Goal: Task Accomplishment & Management: Complete application form

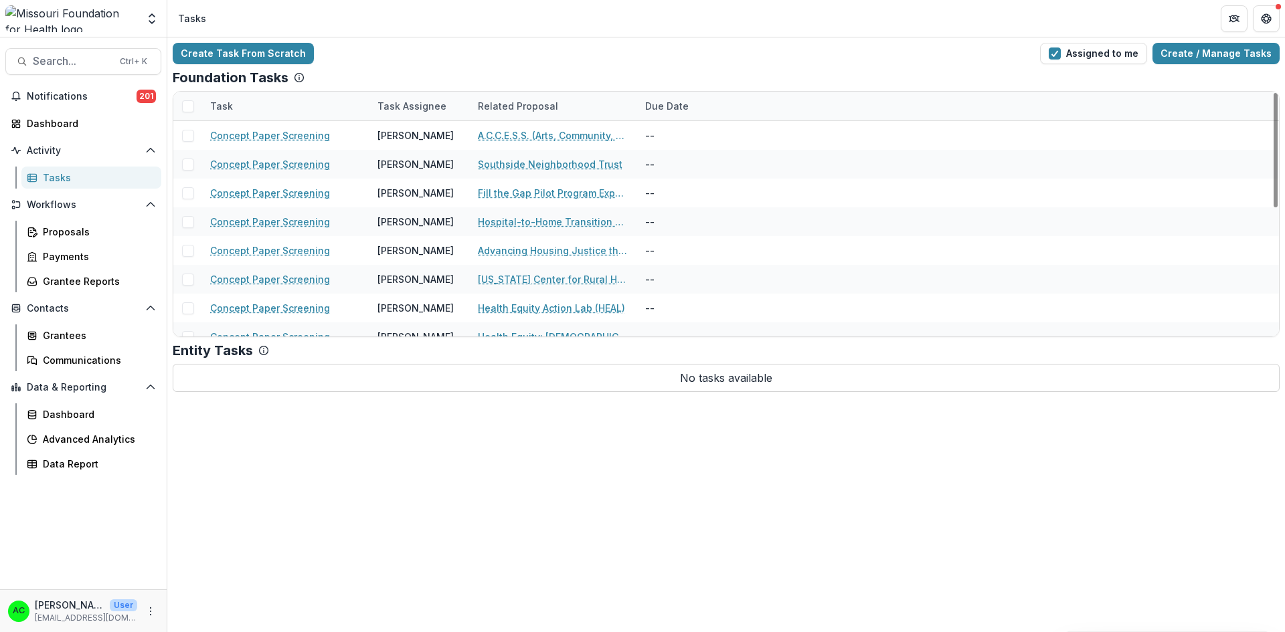
scroll to position [274, 0]
click at [512, 136] on link "Hospital-to-Home Transition Taskforce" at bounding box center [553, 135] width 151 height 14
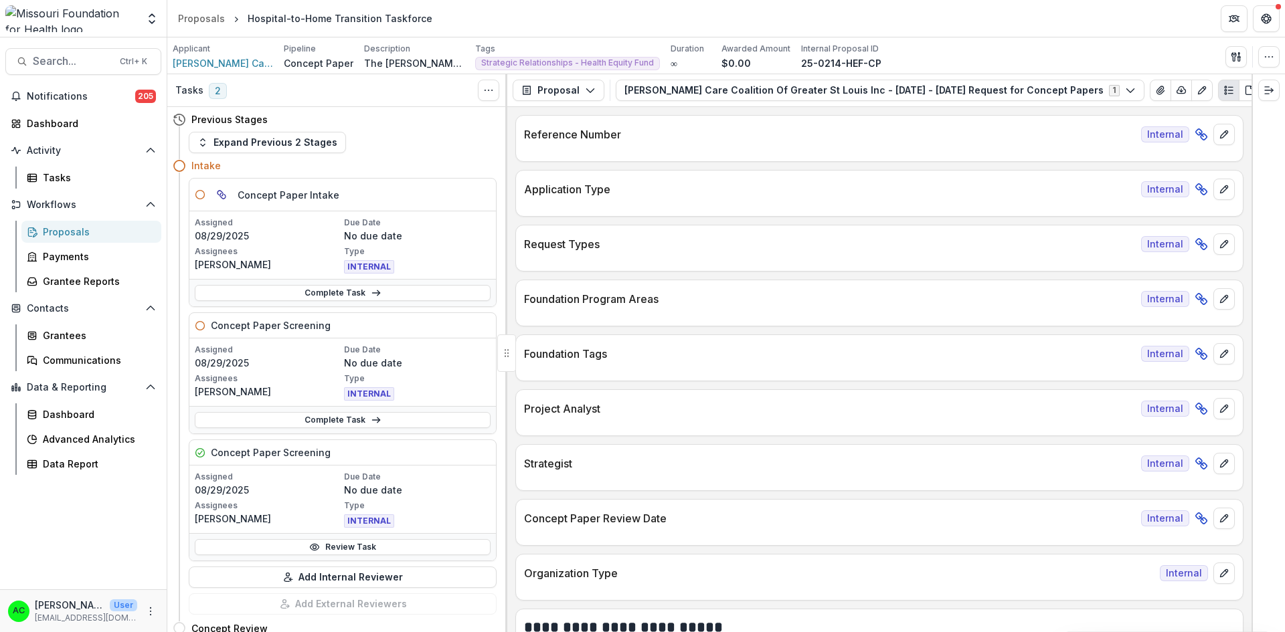
click at [1010, 94] on button "Foster Care Coalition Of Greater St Louis Inc - 2025 - 2025 Request for Concept…" at bounding box center [880, 90] width 529 height 21
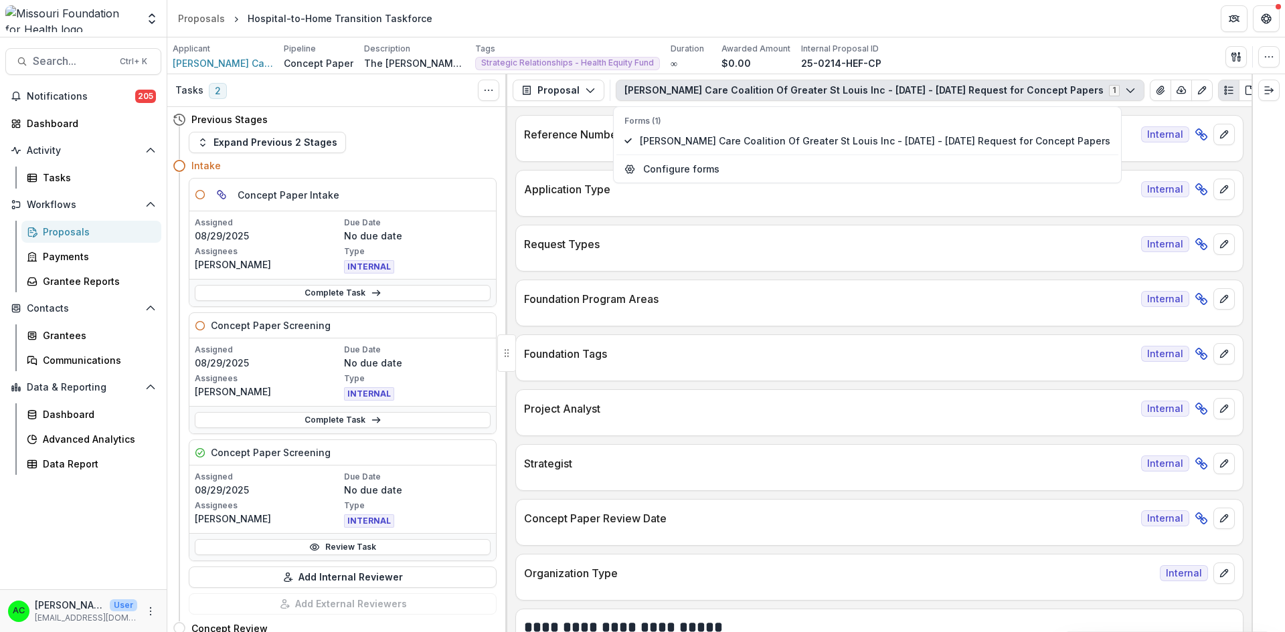
click at [1125, 92] on icon "button" at bounding box center [1130, 90] width 11 height 11
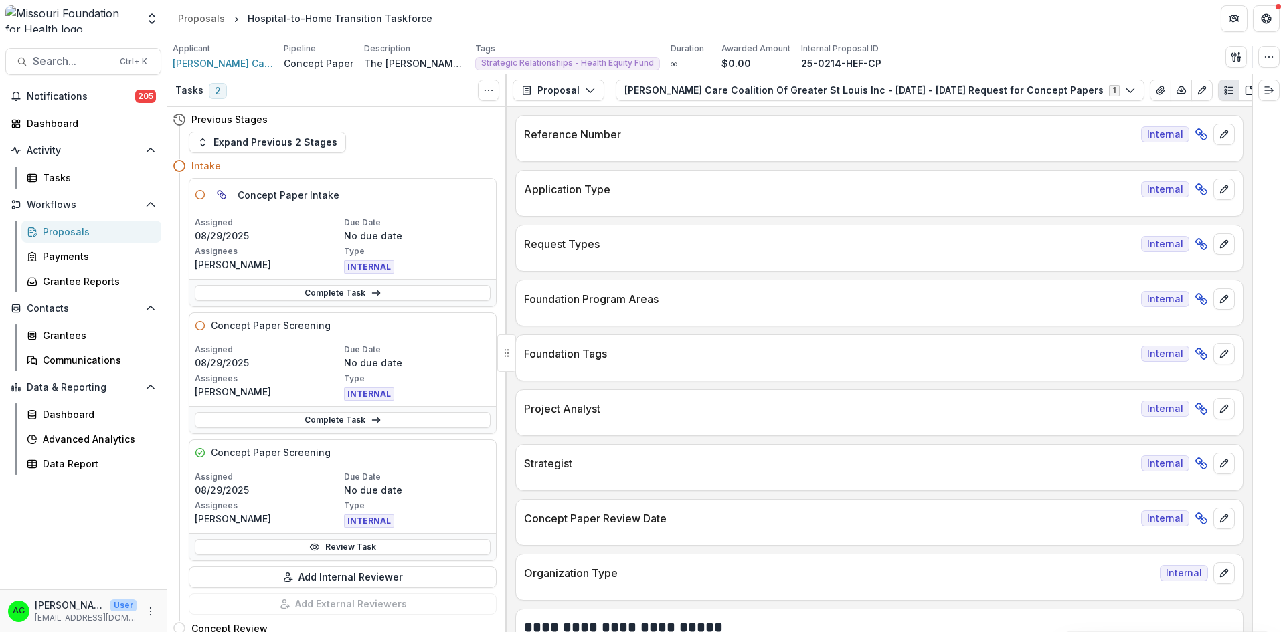
click at [1125, 92] on icon "button" at bounding box center [1130, 90] width 11 height 11
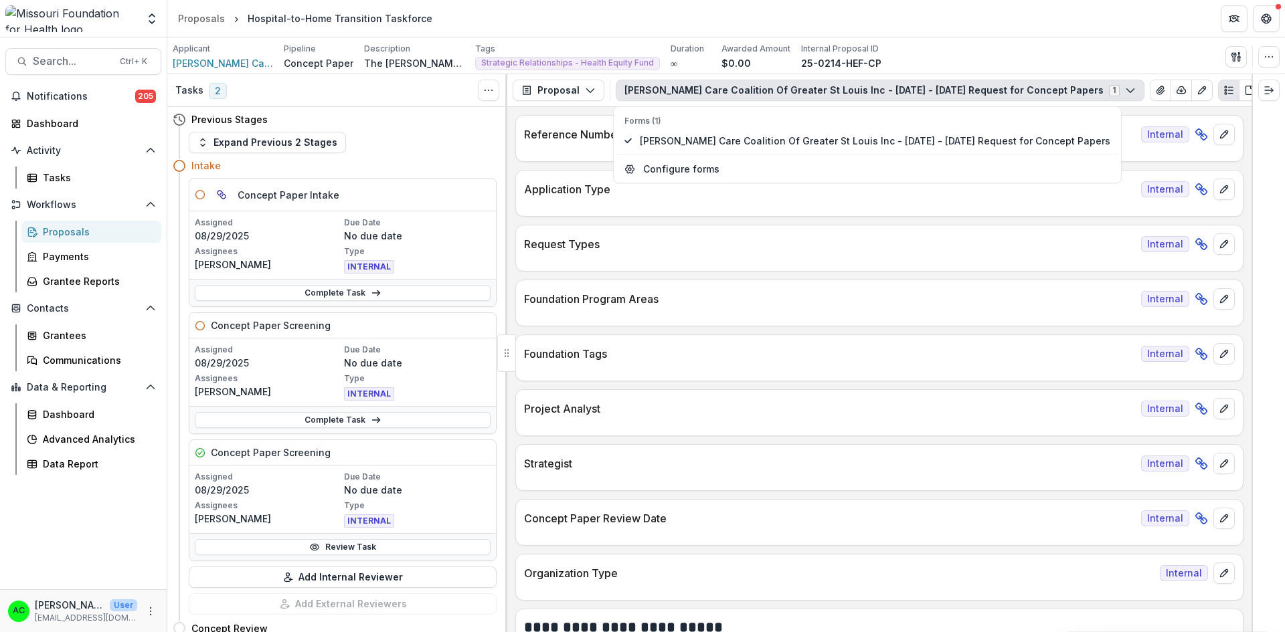
click at [1125, 92] on icon "button" at bounding box center [1130, 90] width 11 height 11
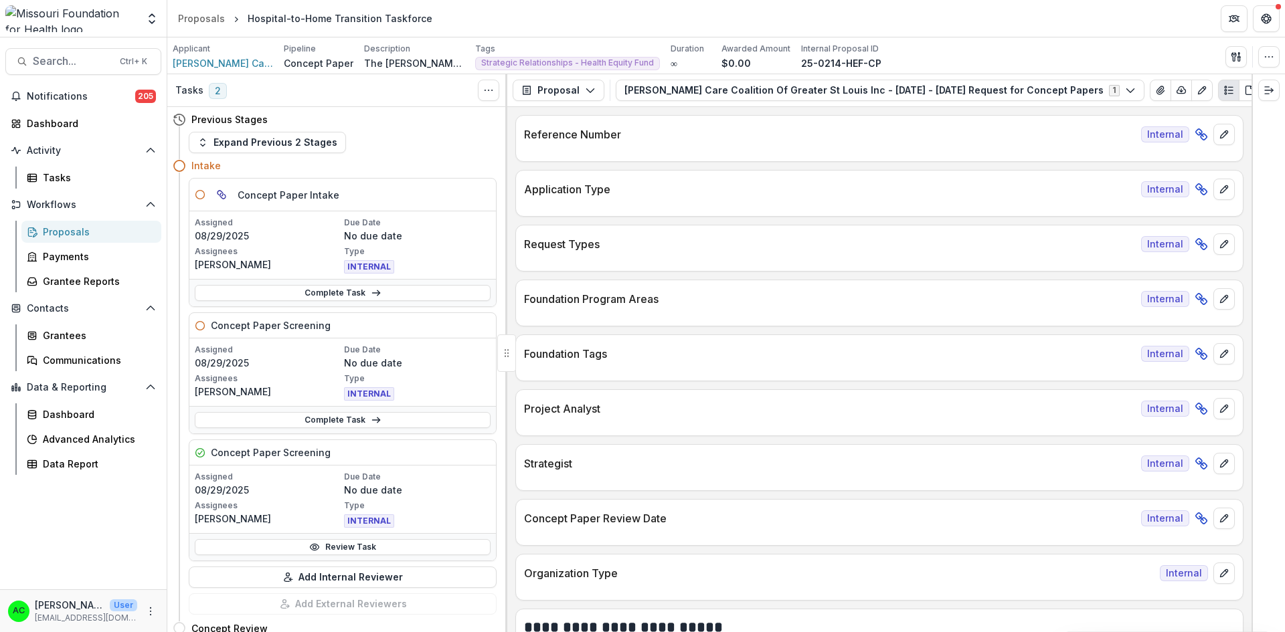
click at [303, 550] on link "Review Task" at bounding box center [343, 547] width 296 height 16
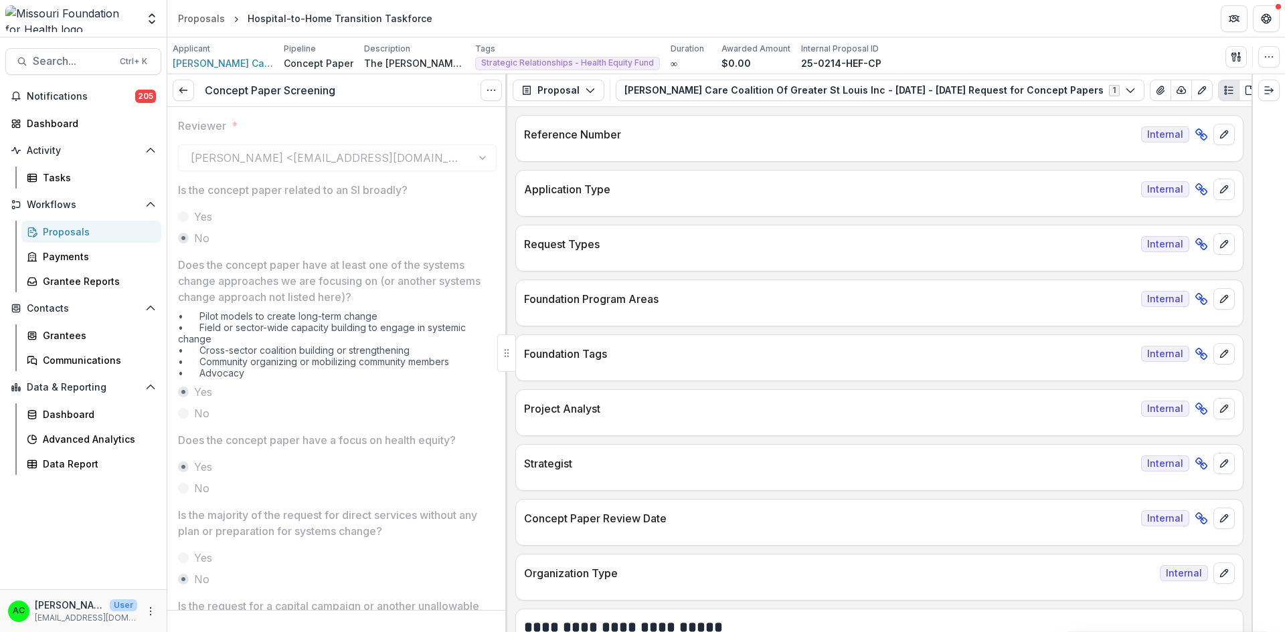
click at [506, 141] on div at bounding box center [506, 353] width 2 height 558
click at [180, 93] on icon at bounding box center [183, 90] width 11 height 11
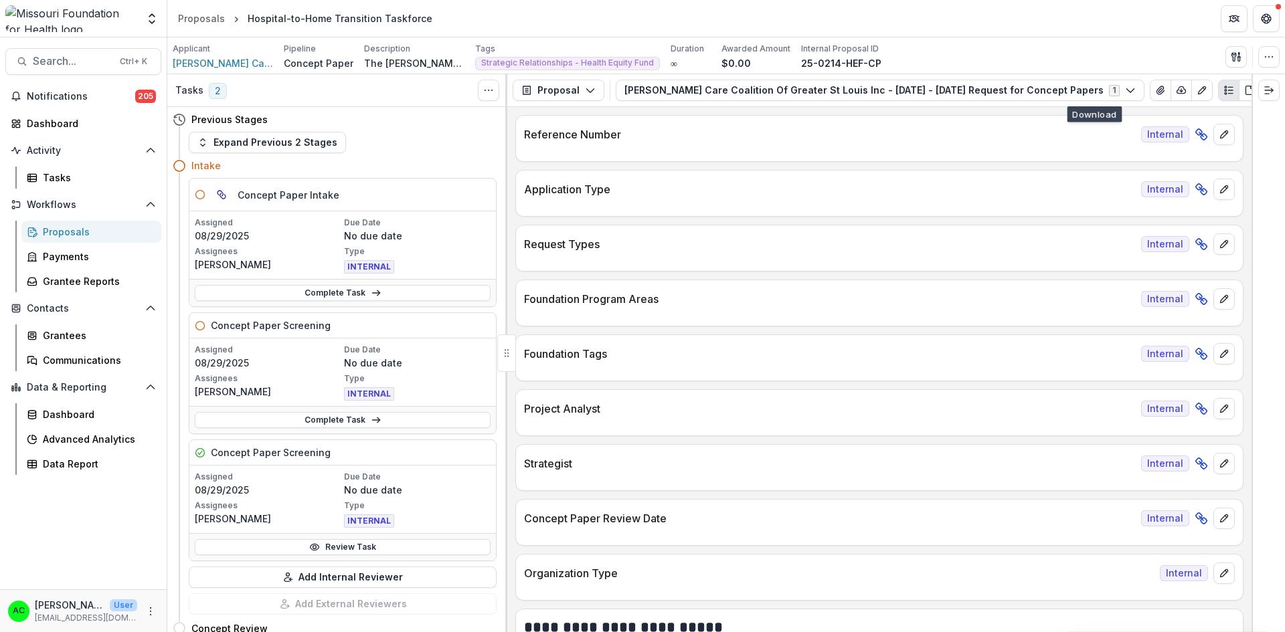
click at [1150, 88] on button "View Attached Files" at bounding box center [1160, 90] width 21 height 21
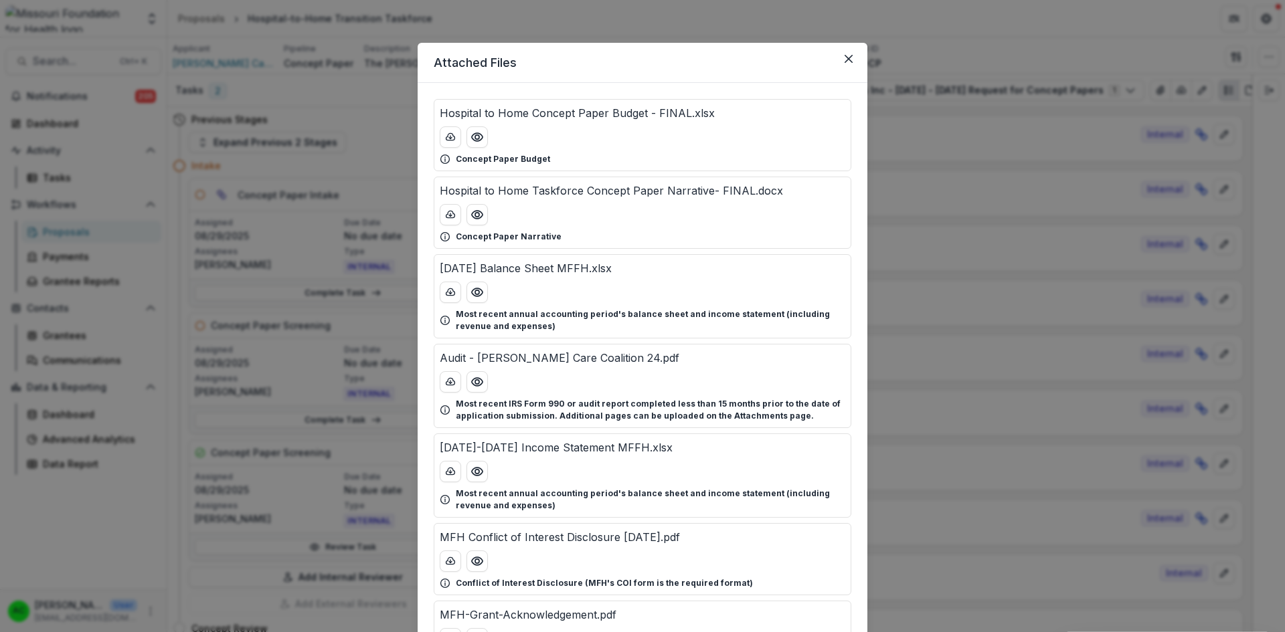
click at [475, 143] on icon "Preview Hospital to Home Concept Paper Budget - FINAL.xlsx" at bounding box center [476, 137] width 13 height 13
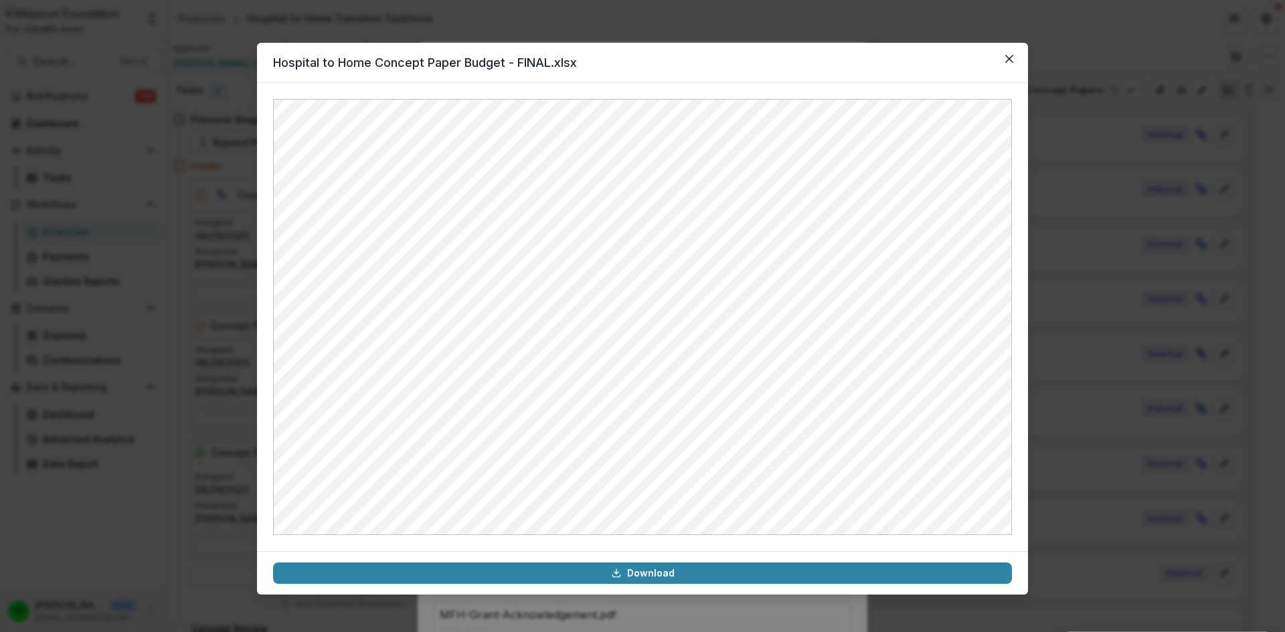
click at [1010, 59] on icon "Close" at bounding box center [1009, 59] width 8 height 8
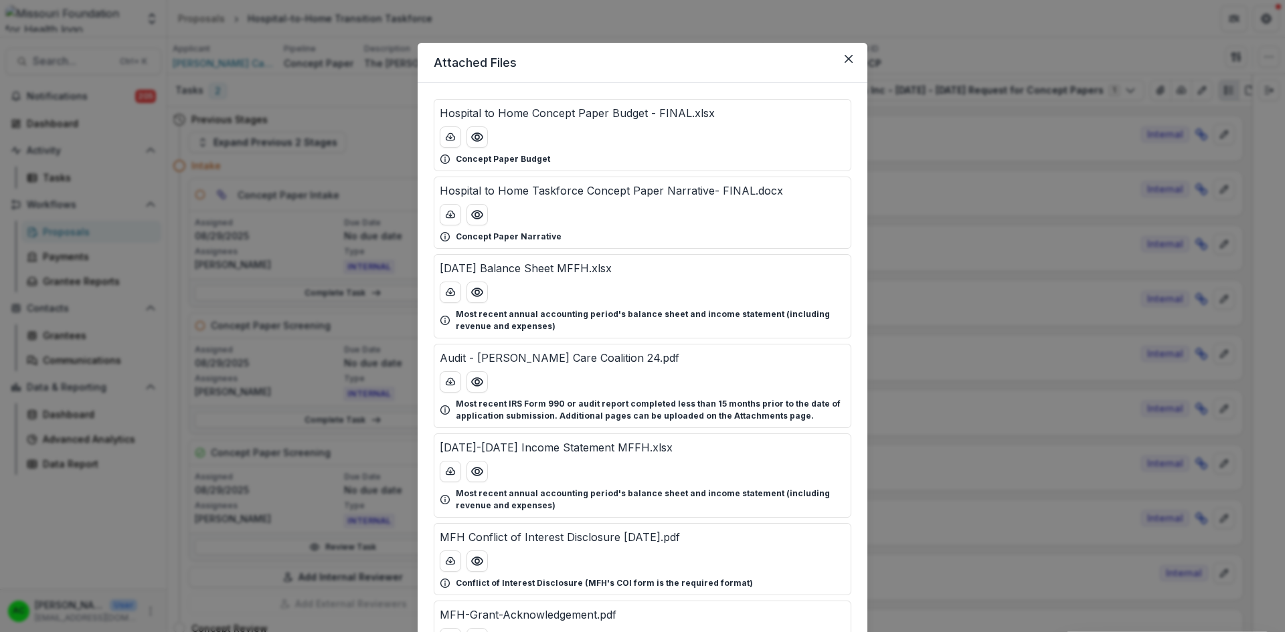
click at [851, 61] on button "Close" at bounding box center [848, 58] width 21 height 21
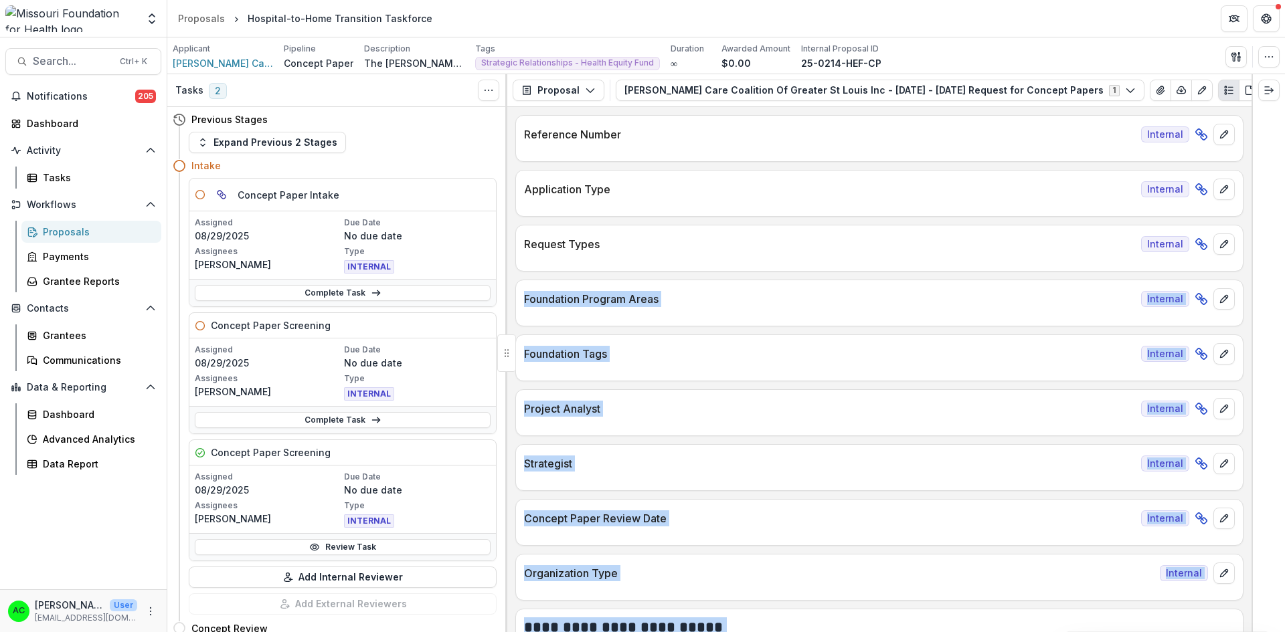
drag, startPoint x: 1252, startPoint y: 124, endPoint x: 1240, endPoint y: 250, distance: 127.0
click at [1240, 250] on div "Tasks 2 Show Cancelled Tasks Previous Stages Expand Previous 2 Stages Intake Co…" at bounding box center [726, 353] width 1118 height 558
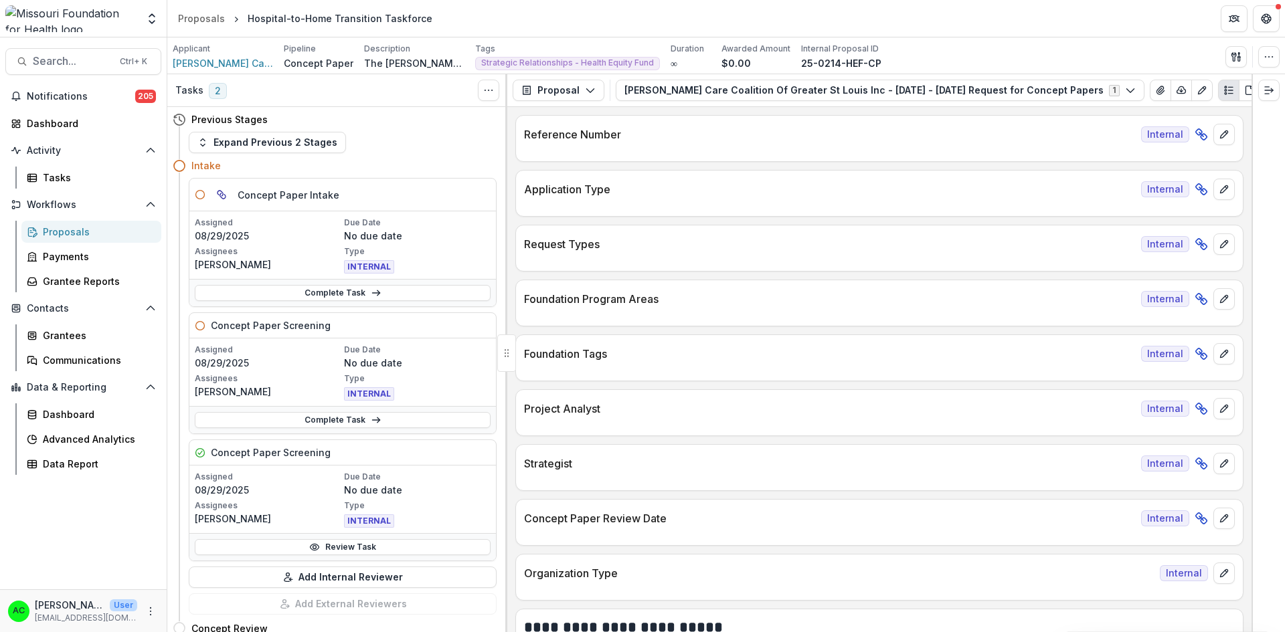
click at [1031, 247] on p "Request Types" at bounding box center [830, 244] width 612 height 16
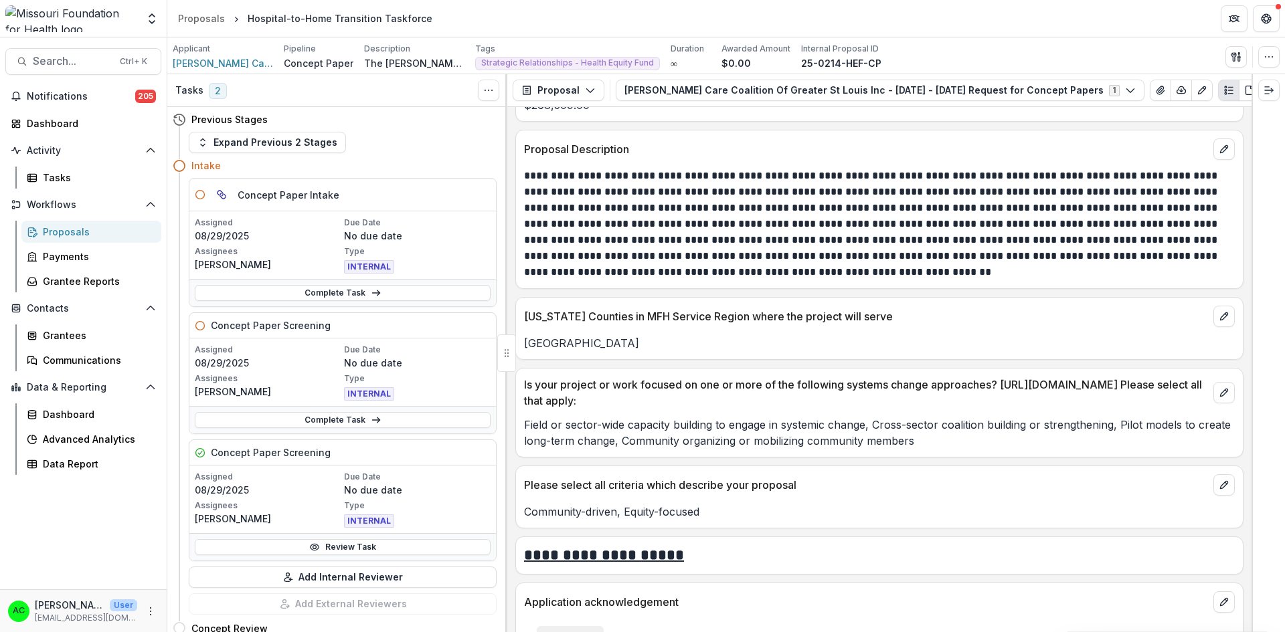
scroll to position [2810, 0]
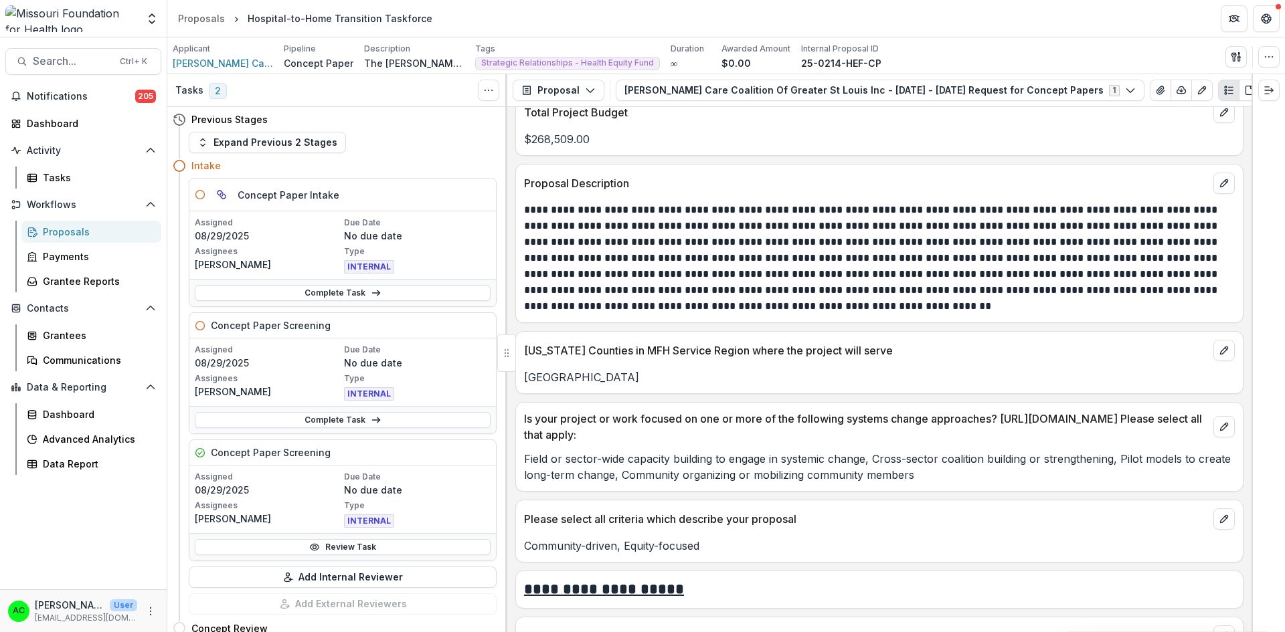
click at [1156, 94] on icon "View Attached Files" at bounding box center [1159, 90] width 7 height 8
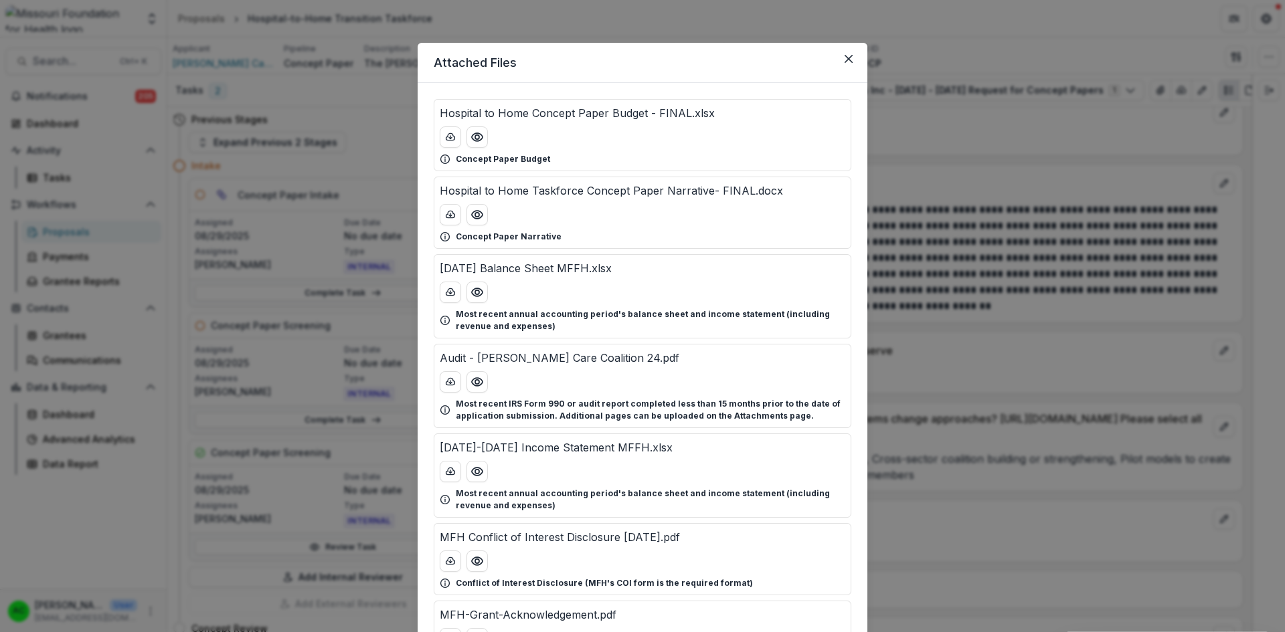
click at [481, 135] on icon "Preview Hospital to Home Concept Paper Budget - FINAL.xlsx" at bounding box center [476, 137] width 13 height 13
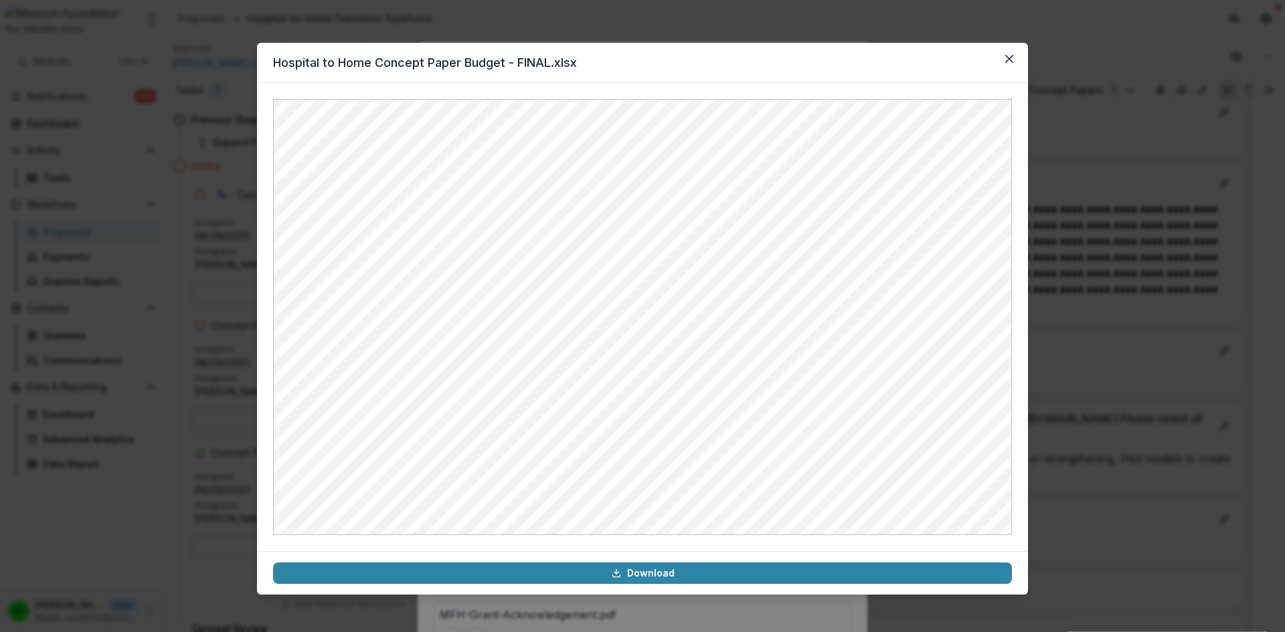
click at [1003, 59] on button "Close" at bounding box center [1009, 58] width 21 height 21
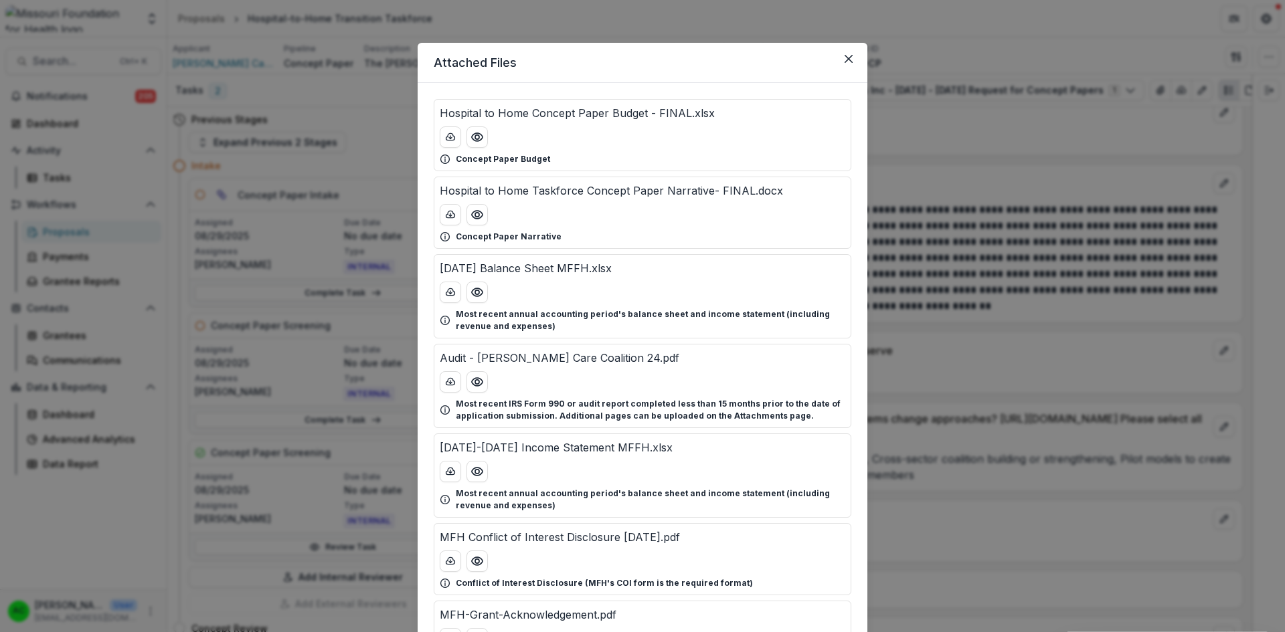
click at [481, 218] on icon "Preview Hospital to Home Taskforce Concept Paper Narrative- FINAL.docx" at bounding box center [476, 214] width 13 height 13
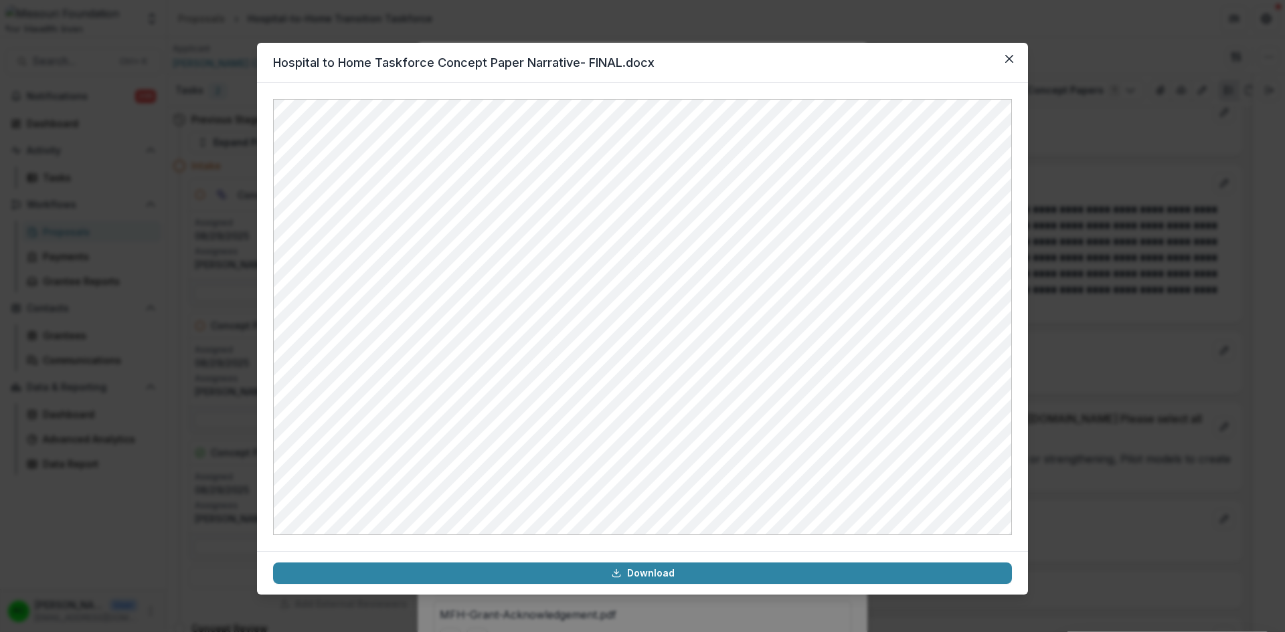
click at [1005, 56] on button "Close" at bounding box center [1009, 58] width 21 height 21
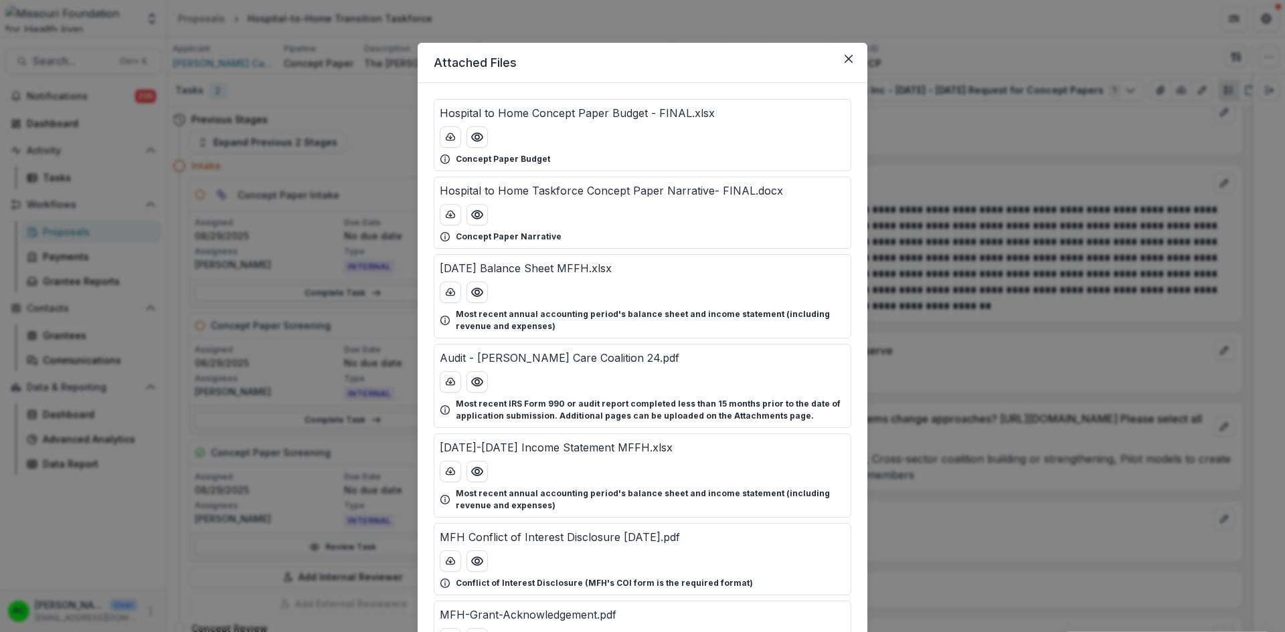
click at [847, 60] on icon "Close" at bounding box center [849, 59] width 8 height 8
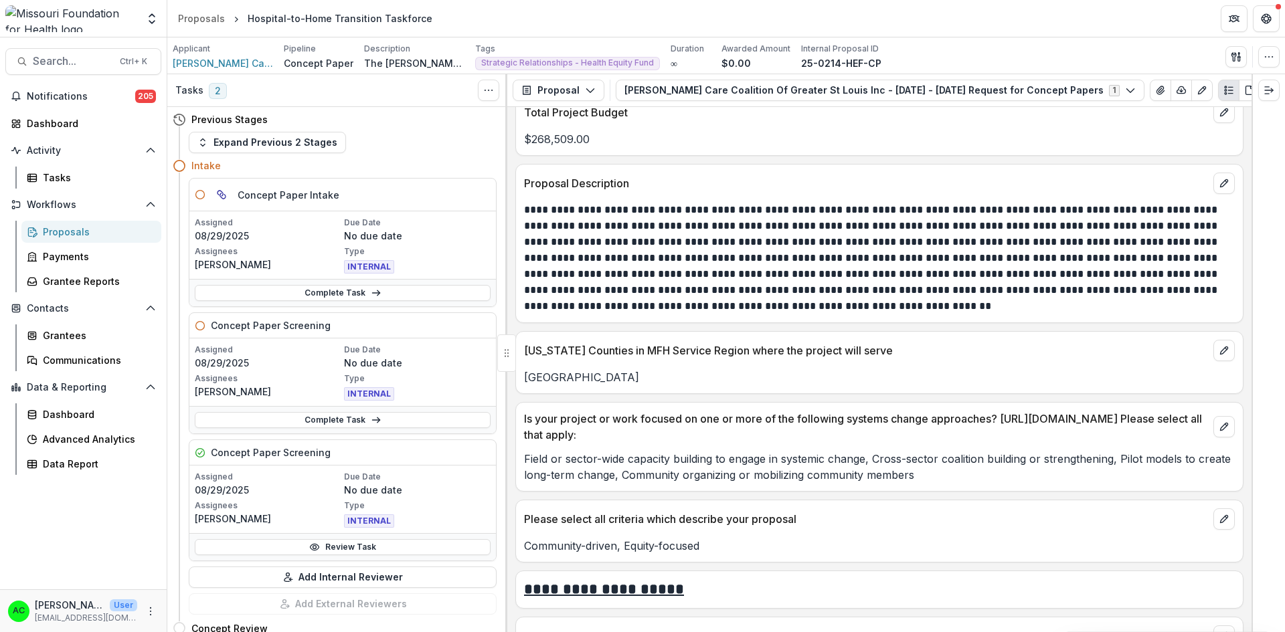
click at [319, 425] on link "Complete Task" at bounding box center [343, 420] width 296 height 16
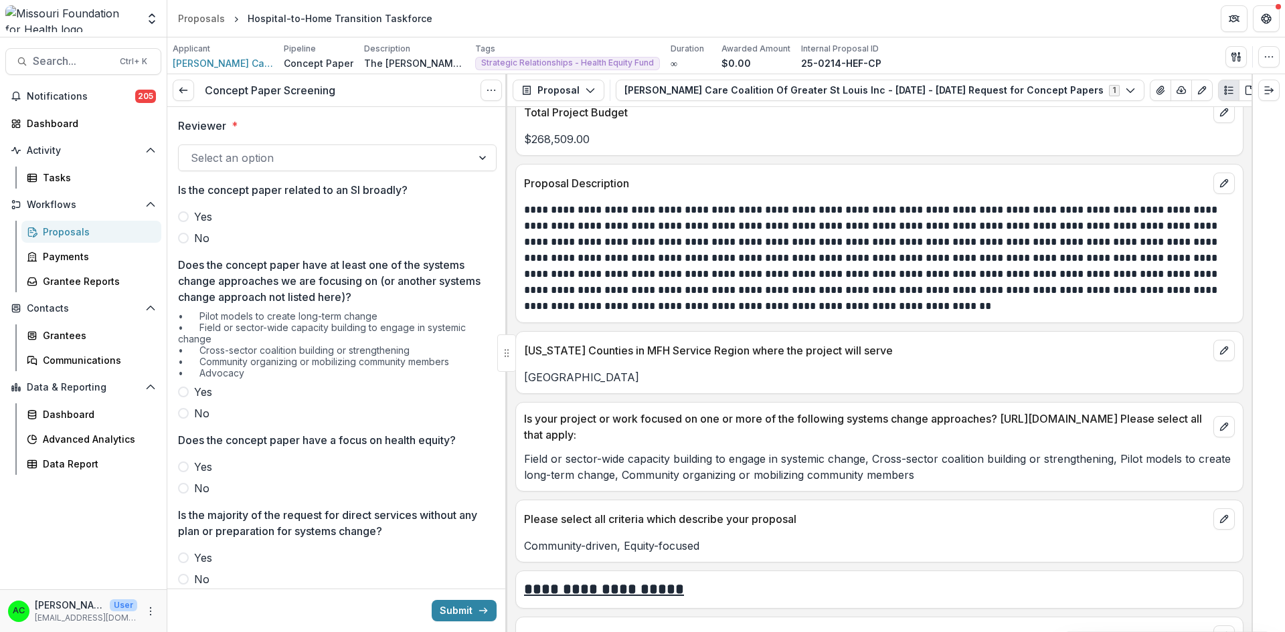
click at [390, 163] on div at bounding box center [325, 158] width 269 height 19
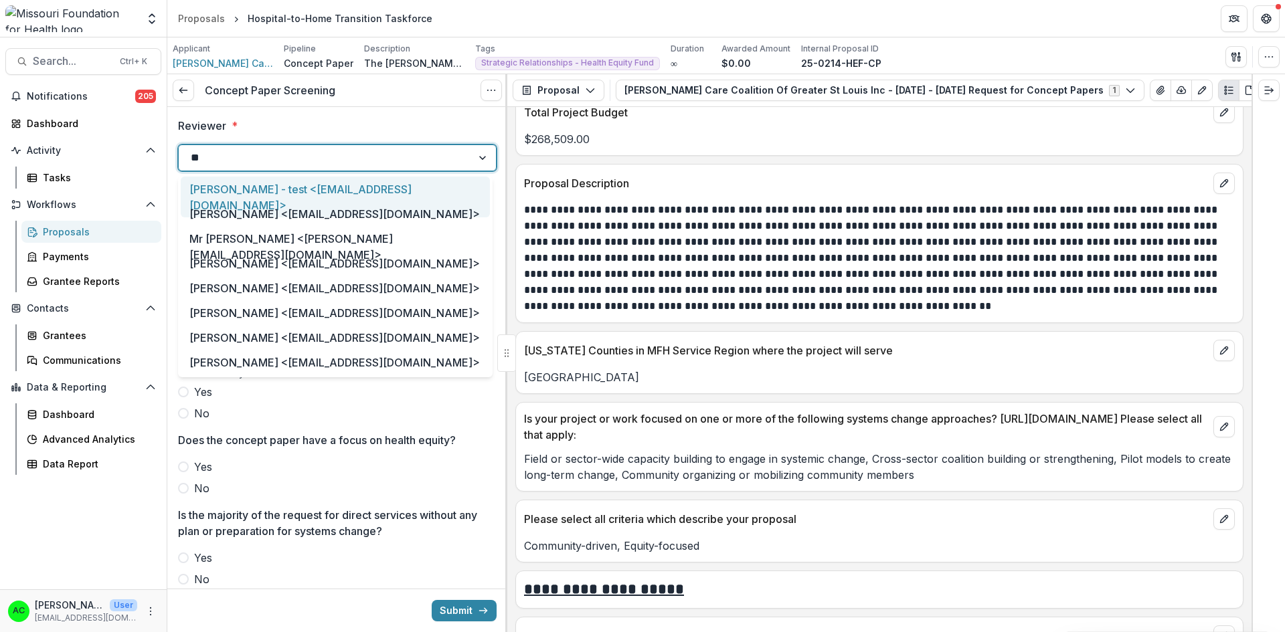
type input "***"
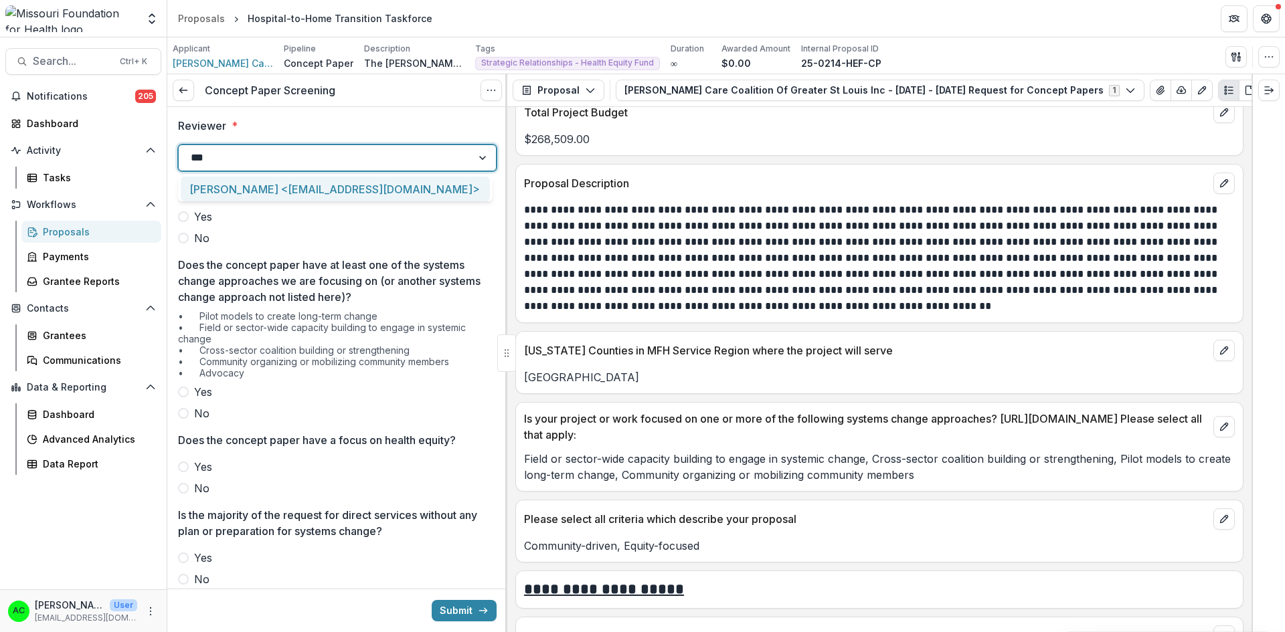
click at [370, 181] on div "Alyssa Curran <acurran@mffh.org>" at bounding box center [335, 189] width 309 height 25
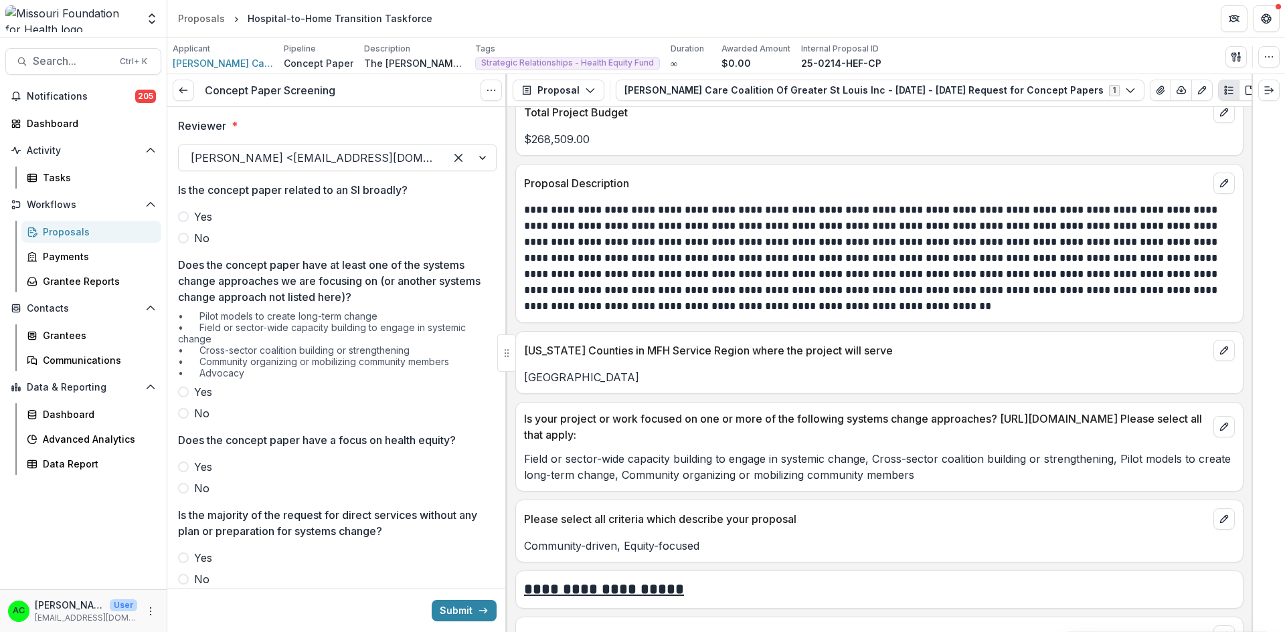
click at [191, 243] on label "No" at bounding box center [337, 238] width 319 height 16
click at [181, 396] on span at bounding box center [183, 392] width 11 height 11
click at [185, 462] on span at bounding box center [183, 467] width 11 height 11
click at [184, 578] on span at bounding box center [183, 579] width 11 height 11
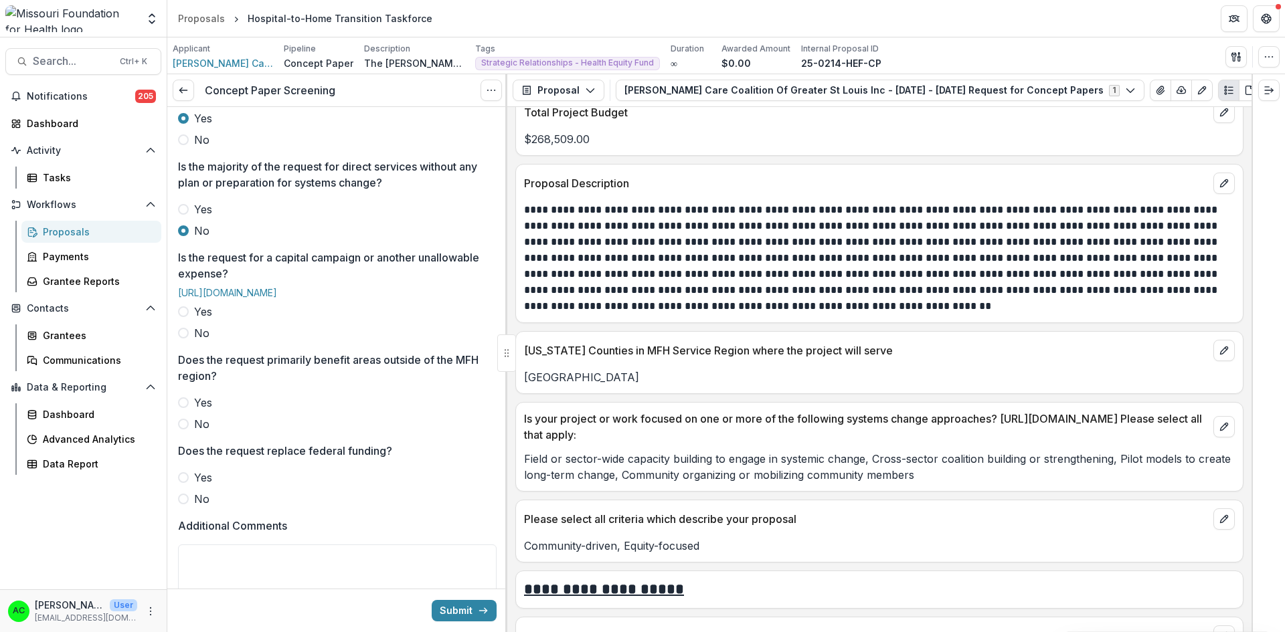
scroll to position [367, 0]
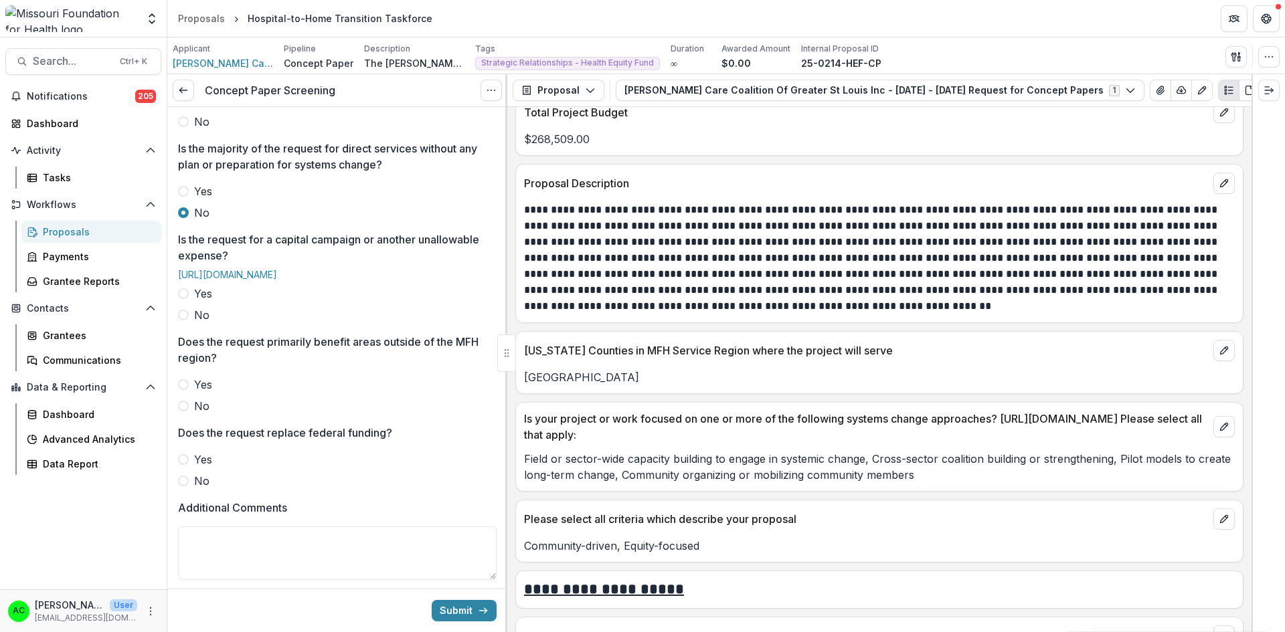
click at [185, 321] on span at bounding box center [183, 315] width 11 height 11
click at [187, 412] on span at bounding box center [183, 406] width 11 height 11
click at [180, 489] on label "No" at bounding box center [337, 481] width 319 height 16
drag, startPoint x: 503, startPoint y: 297, endPoint x: 498, endPoint y: 350, distance: 53.1
click at [498, 350] on div "Concept Paper Screening View task Cancel Task Reviewer * Alyssa Curran <acurran…" at bounding box center [337, 353] width 340 height 558
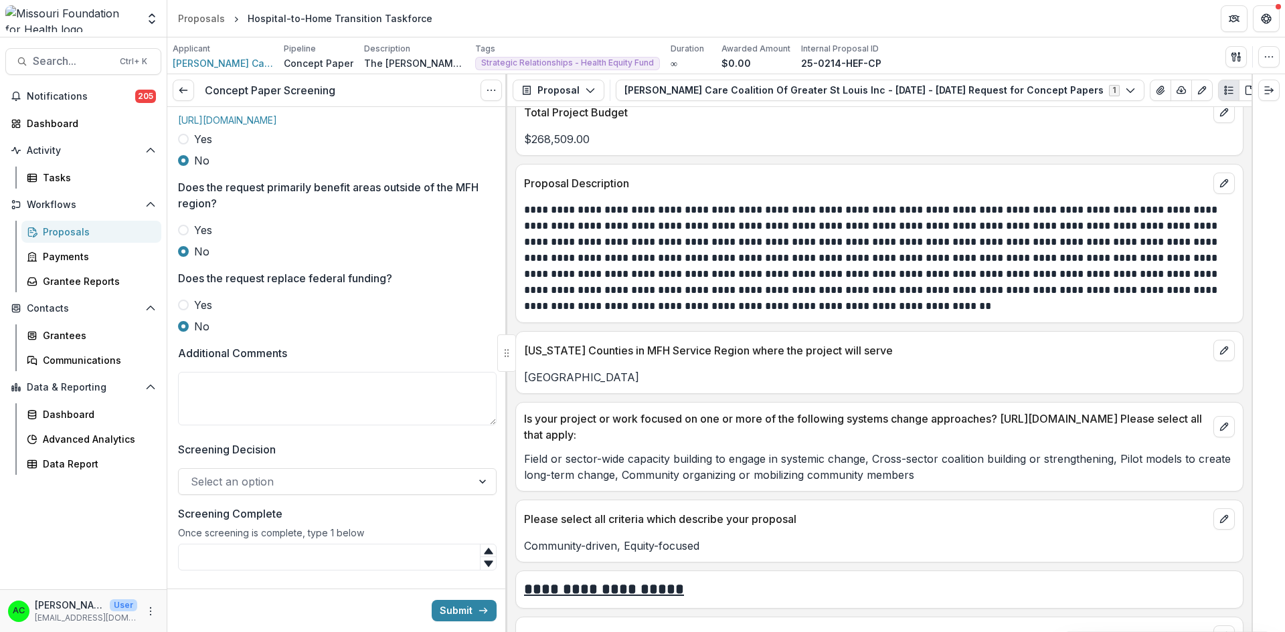
scroll to position [569, 0]
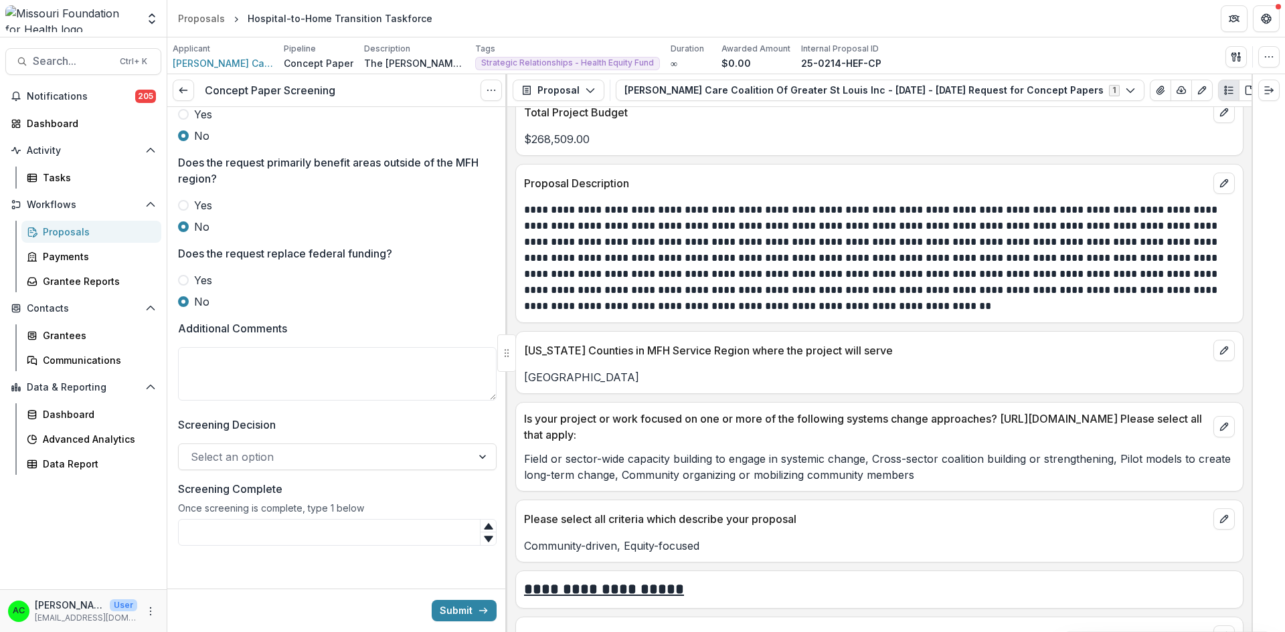
click at [376, 461] on div at bounding box center [325, 457] width 269 height 19
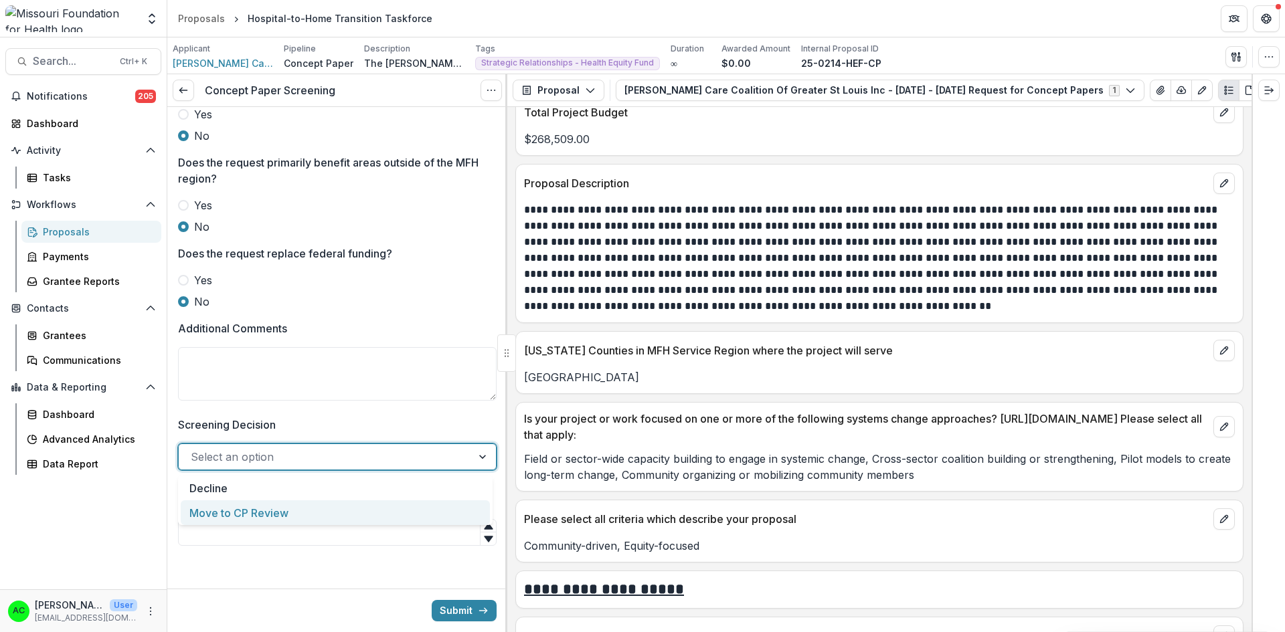
click at [326, 512] on div "Move to CP Review" at bounding box center [335, 513] width 309 height 25
click at [298, 525] on input "Screening Complete" at bounding box center [337, 532] width 319 height 27
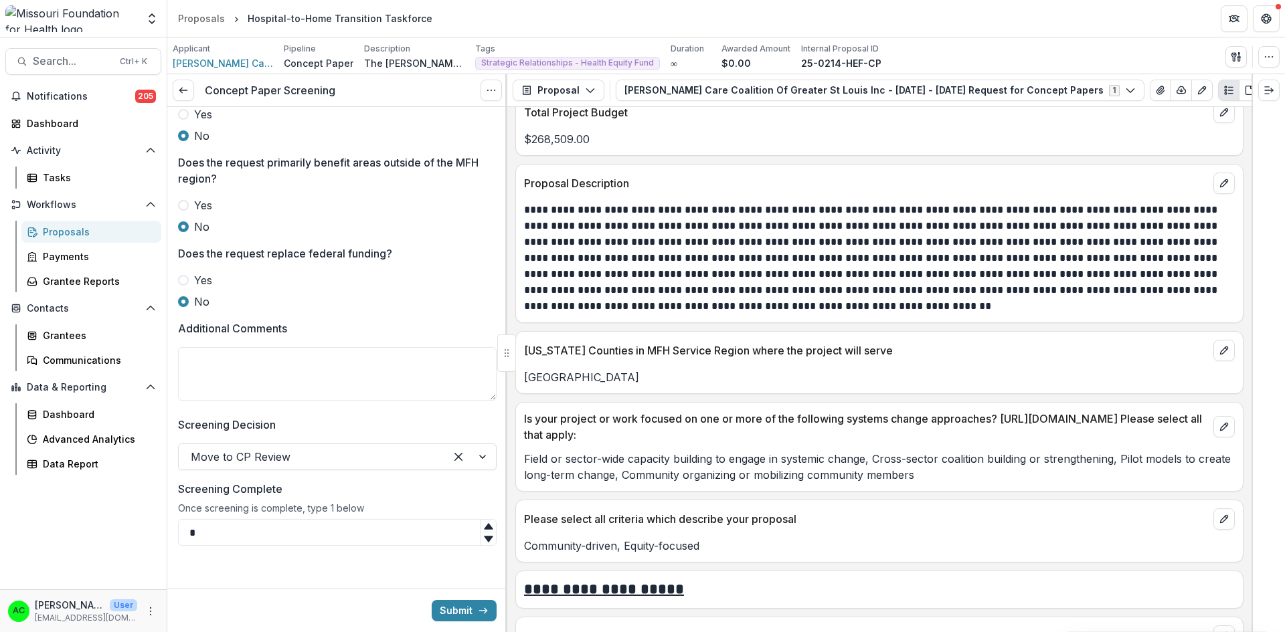
type input "*"
click at [457, 618] on button "Submit" at bounding box center [464, 610] width 65 height 21
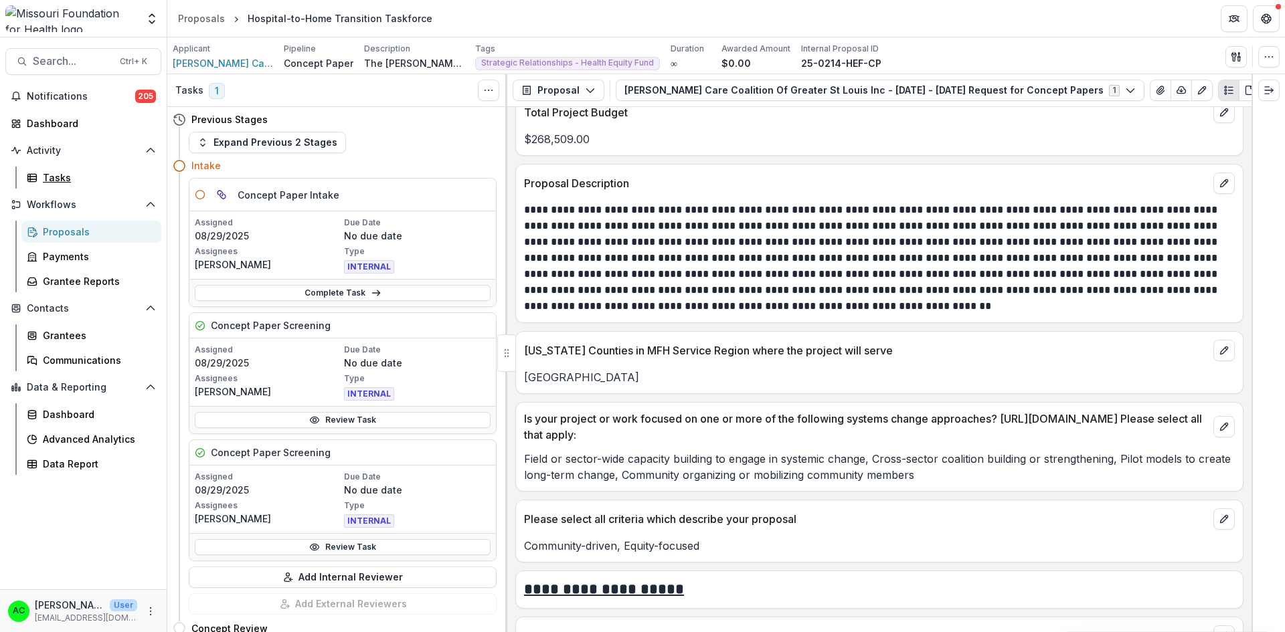
click at [62, 176] on div "Tasks" at bounding box center [97, 178] width 108 height 14
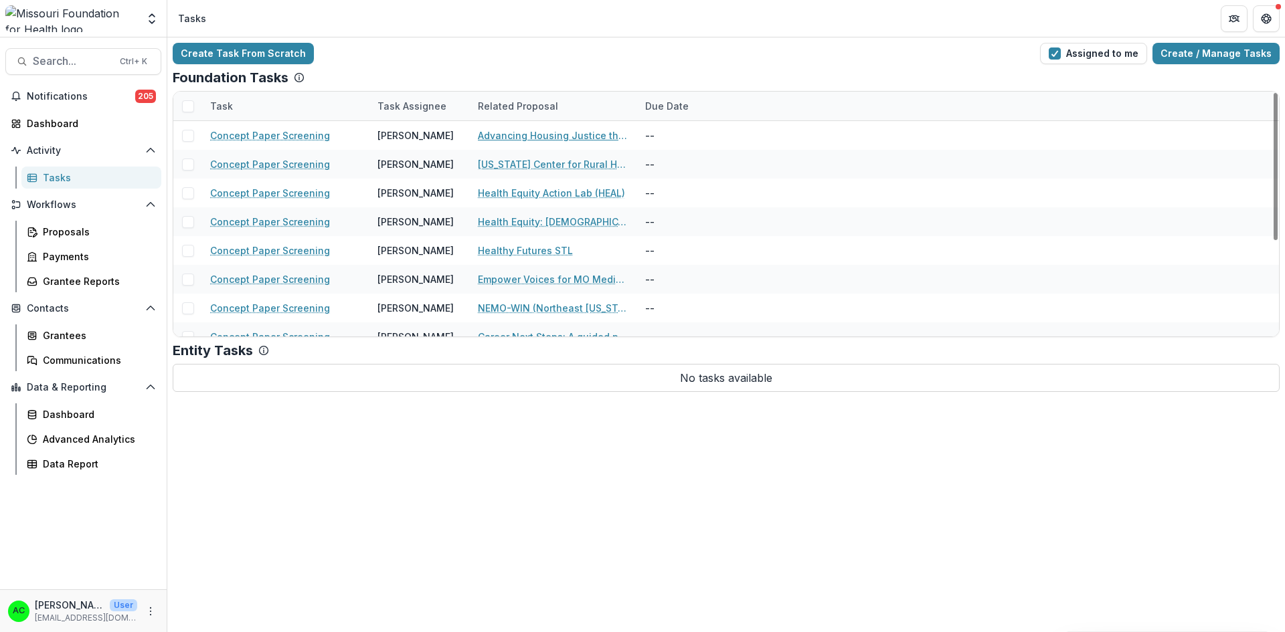
click at [570, 139] on link "Advancing Housing Justice through The People’s Response" at bounding box center [553, 135] width 151 height 14
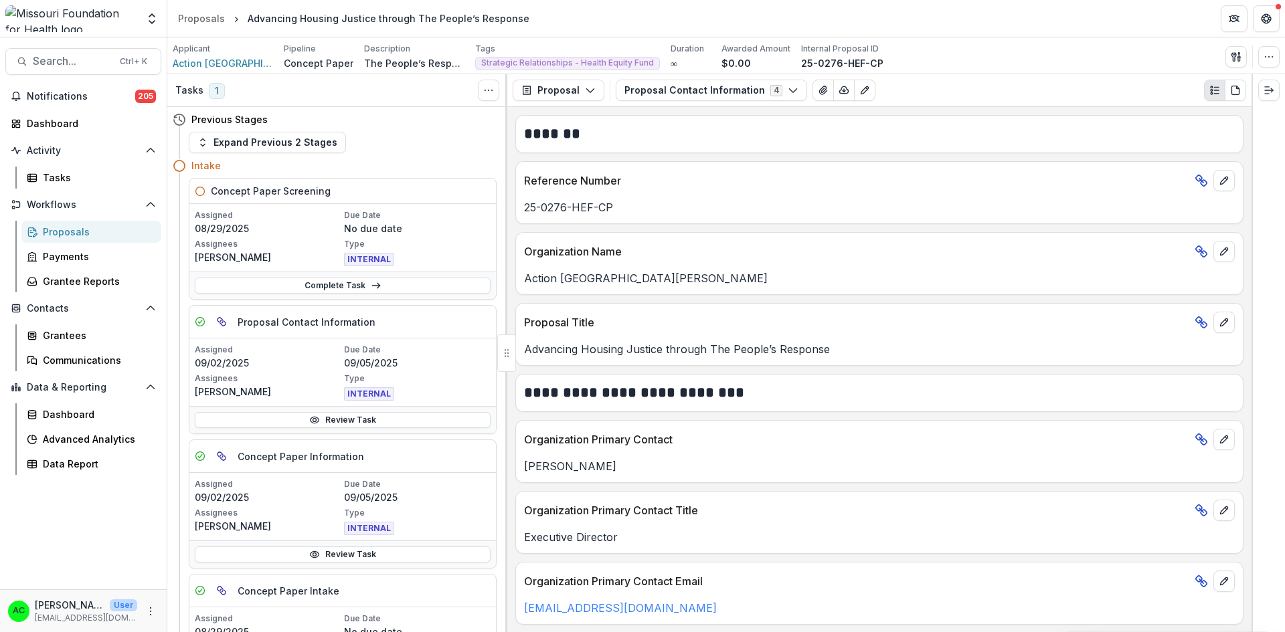
click at [702, 85] on button "Proposal Contact Information 4" at bounding box center [711, 90] width 191 height 21
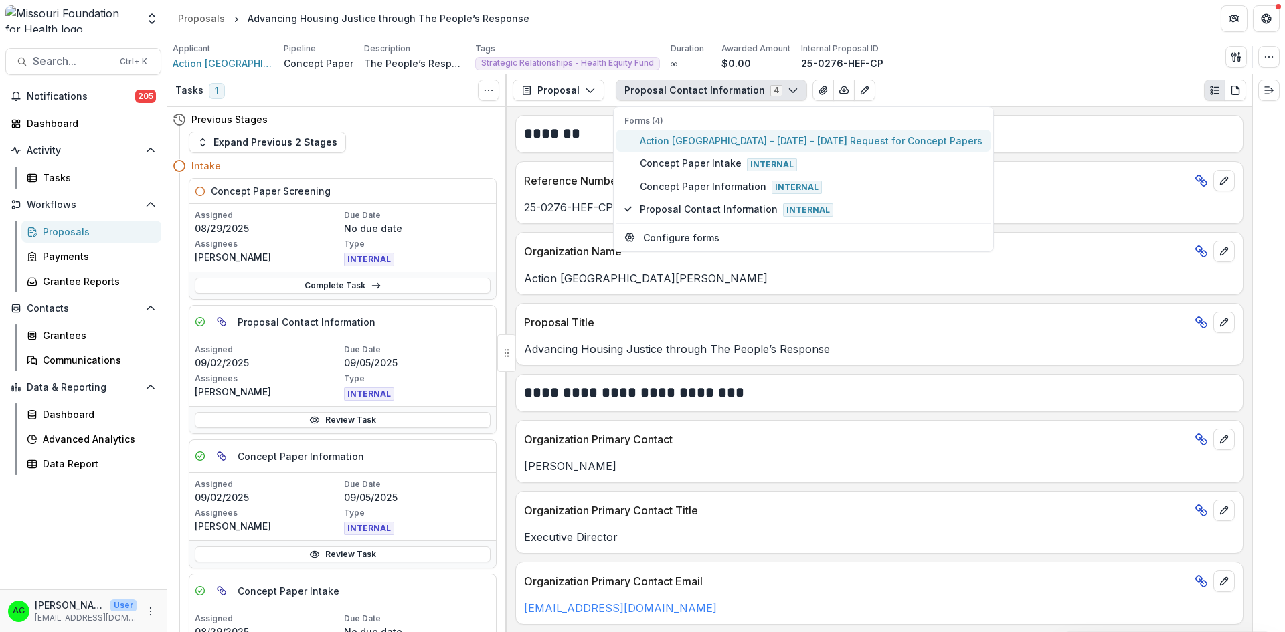
type button "0"
click at [696, 140] on span "Action St. Louis - 2025 - 2025 Request for Concept Papers" at bounding box center [811, 141] width 343 height 14
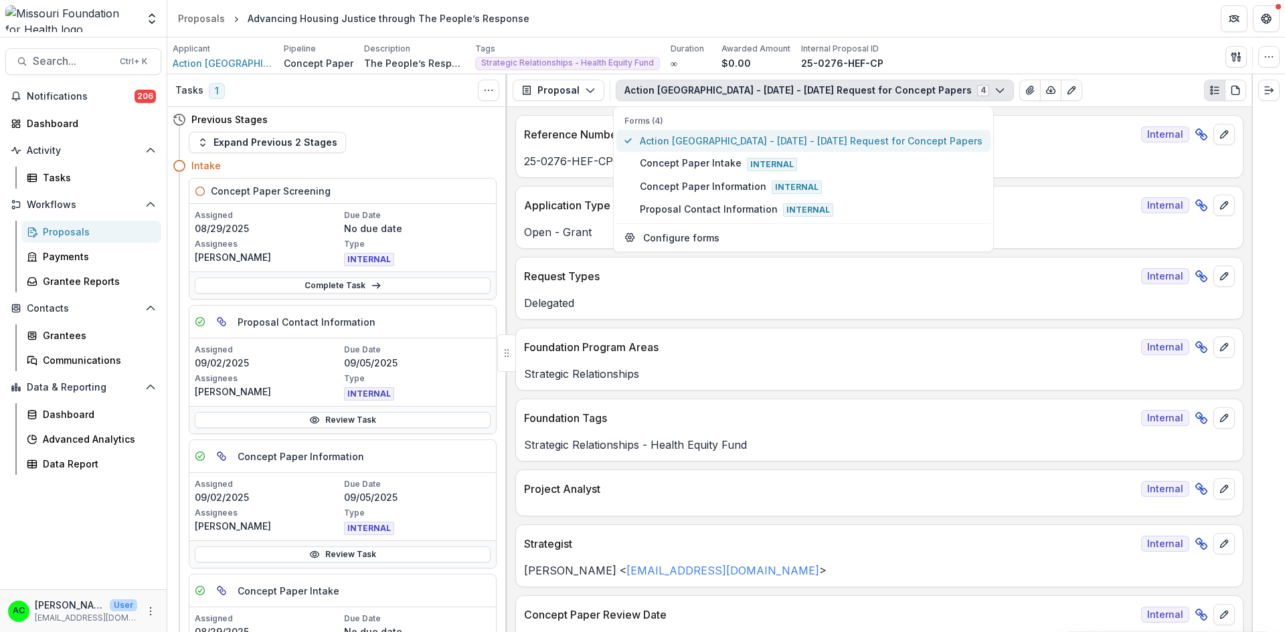
click at [685, 137] on span "Action St. Louis - 2025 - 2025 Request for Concept Papers" at bounding box center [811, 141] width 343 height 14
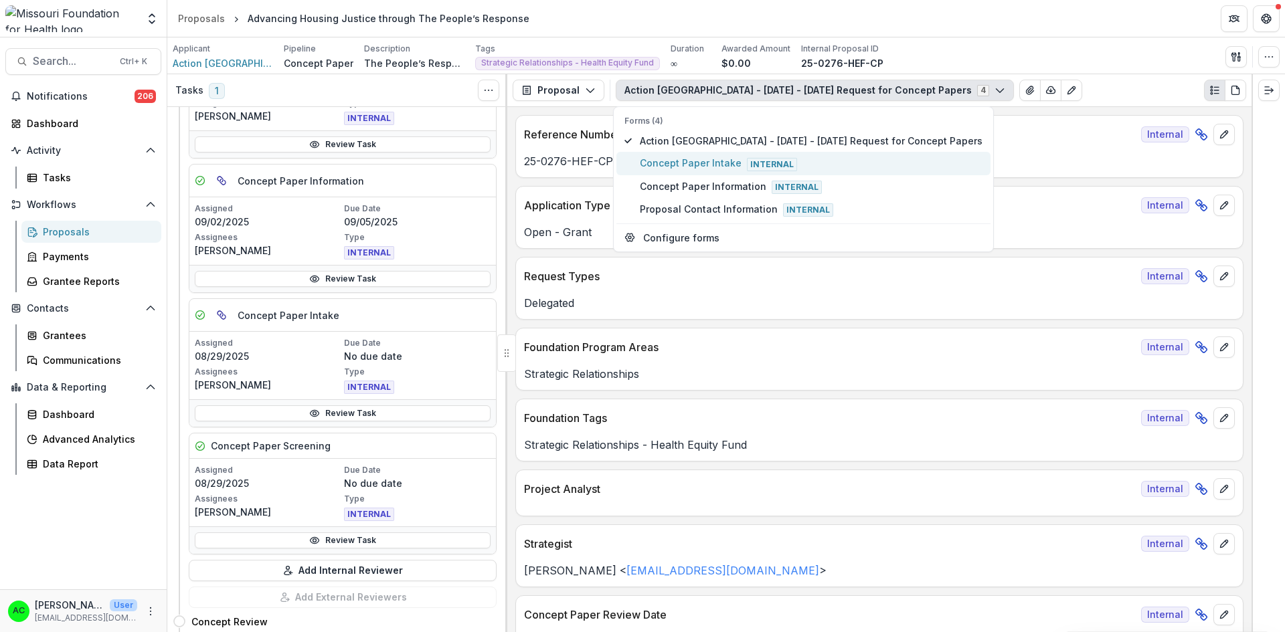
scroll to position [286, 0]
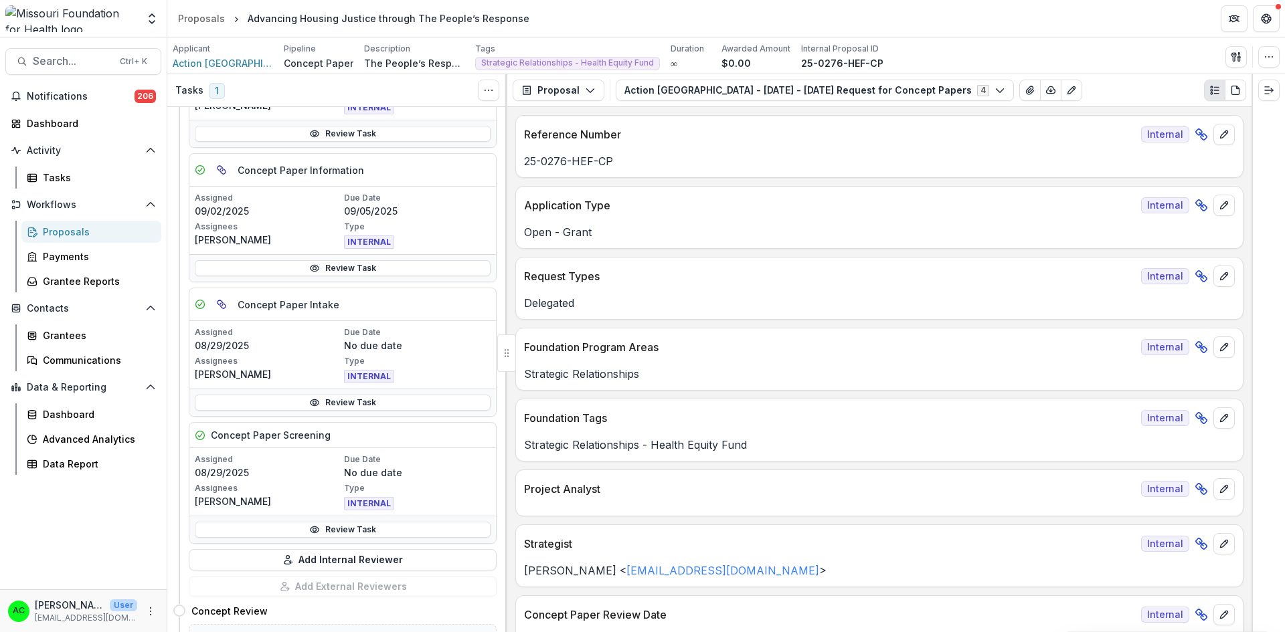
click at [339, 527] on link "Review Task" at bounding box center [343, 530] width 296 height 16
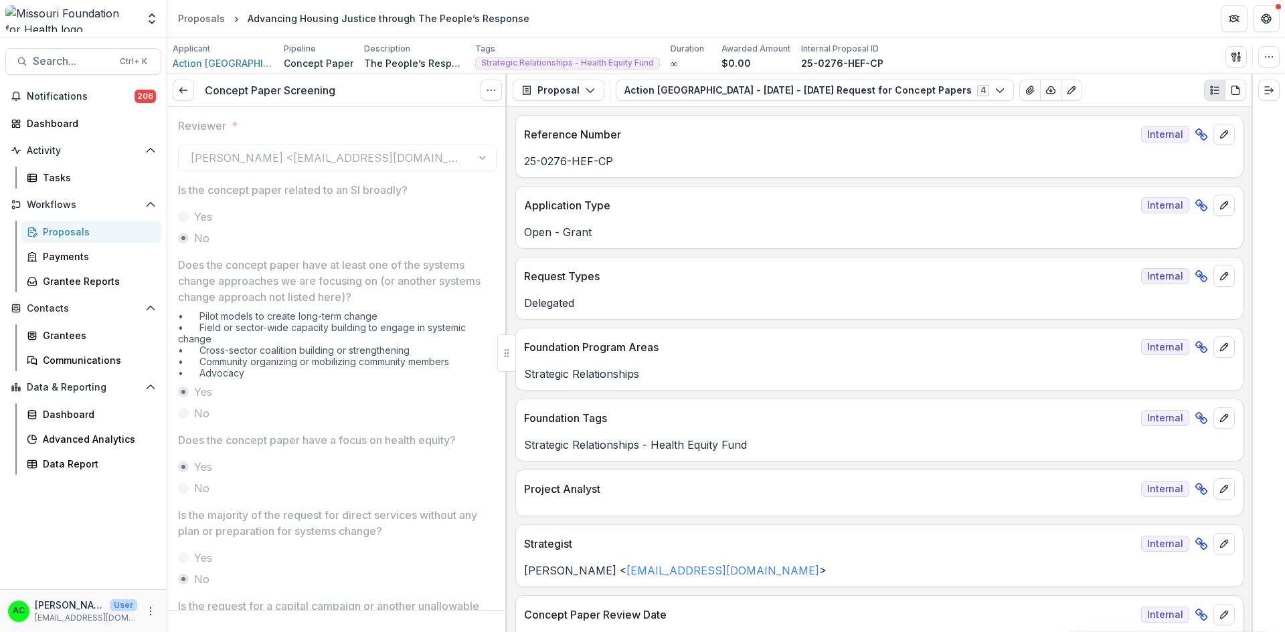
click at [185, 88] on icon at bounding box center [183, 90] width 11 height 11
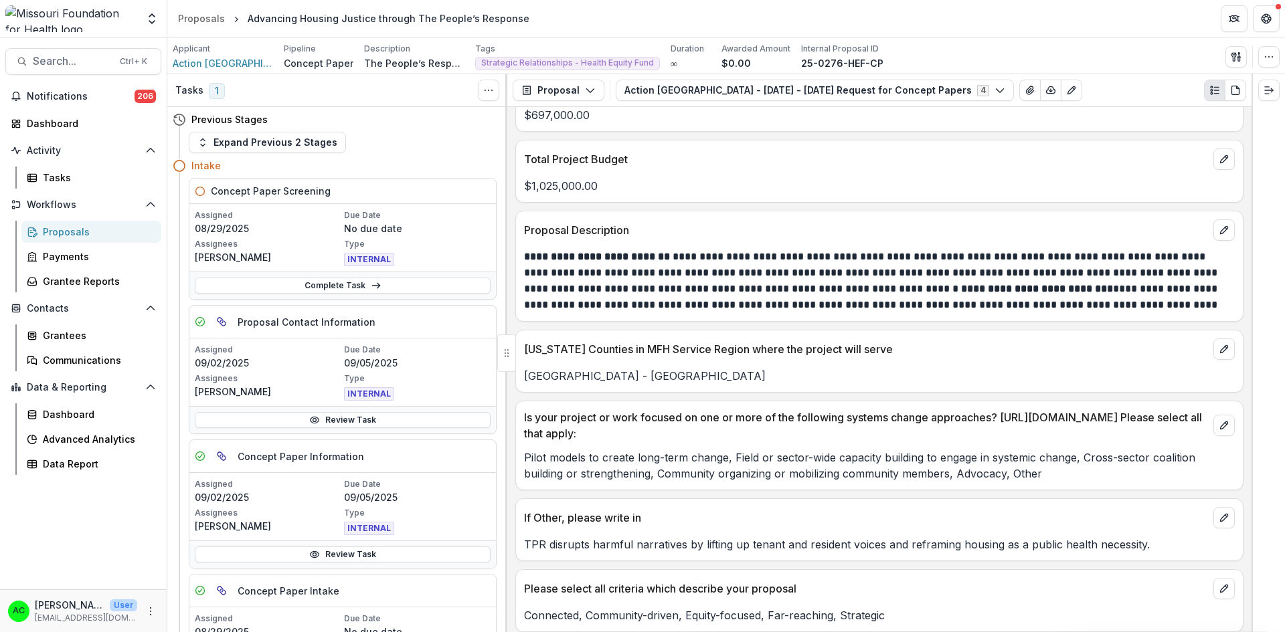
scroll to position [3002, 0]
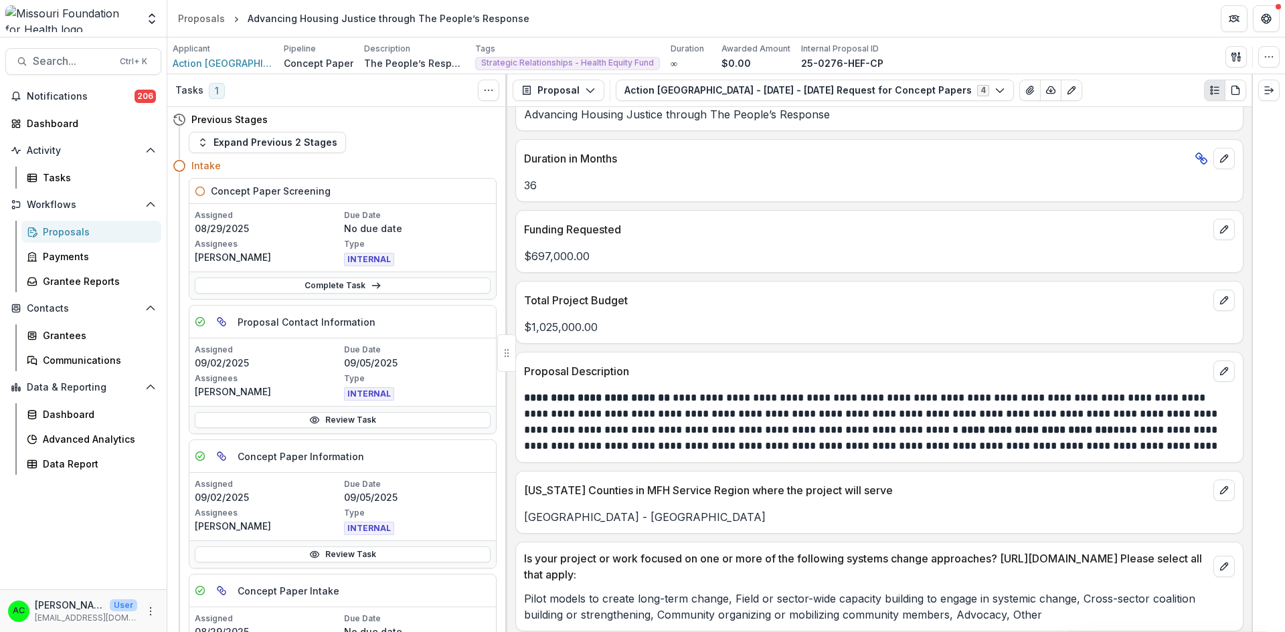
click at [372, 284] on icon at bounding box center [376, 285] width 11 height 11
click at [1025, 90] on icon "View Attached Files" at bounding box center [1030, 90] width 11 height 11
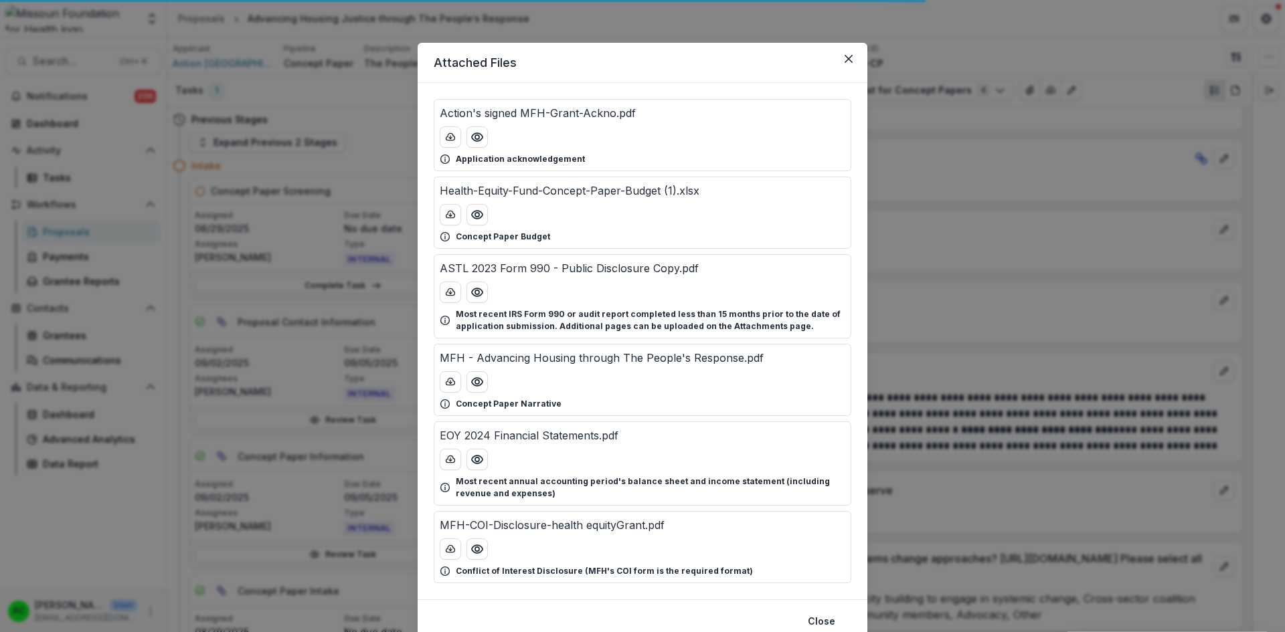
click at [476, 219] on icon "Preview Health-Equity-Fund-Concept-Paper-Budget (1).xlsx" at bounding box center [477, 215] width 11 height 8
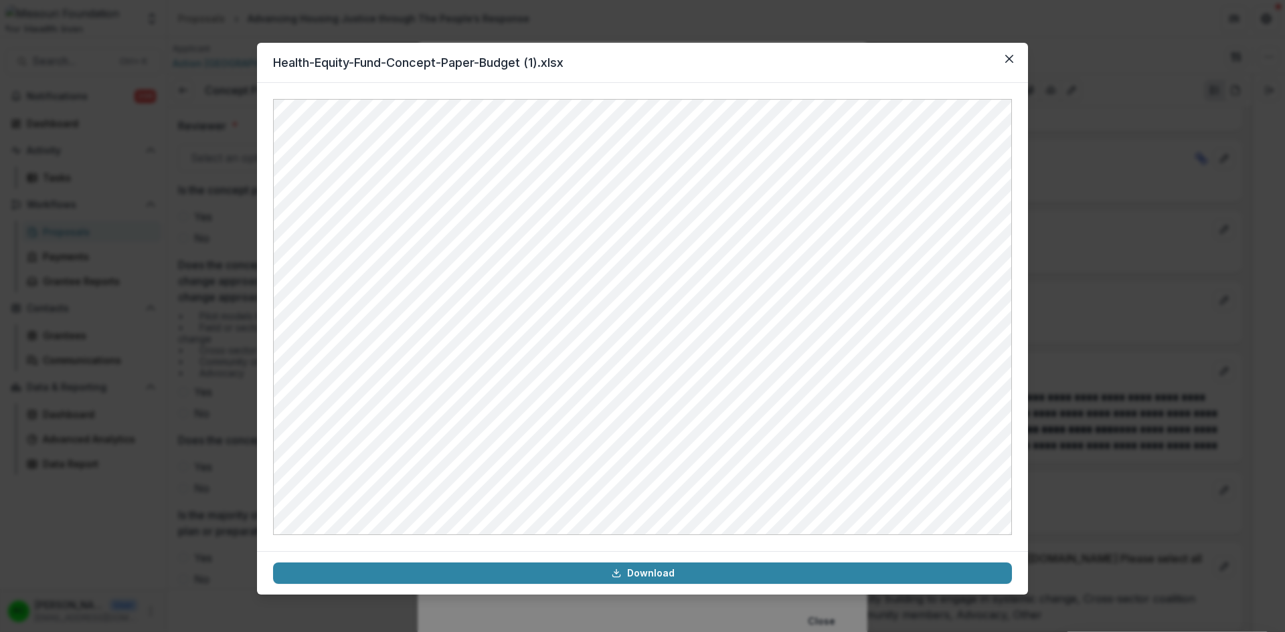
click at [1006, 54] on button "Close" at bounding box center [1009, 58] width 21 height 21
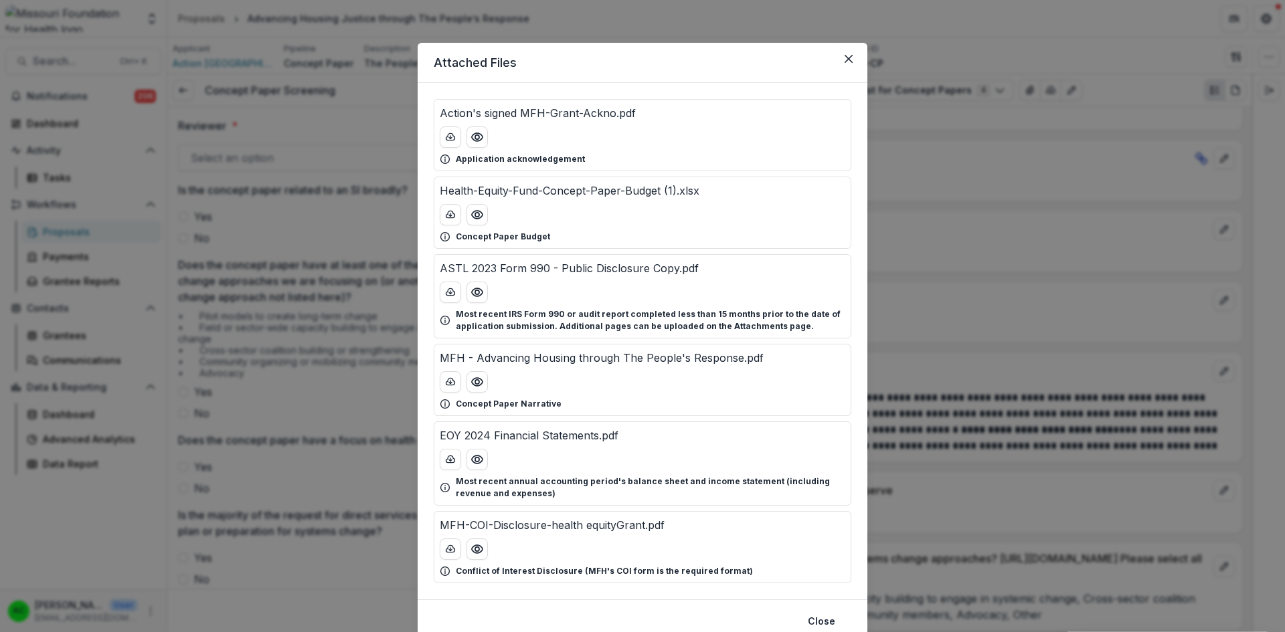
click at [470, 379] on icon "Preview MFH - Advancing Housing through The People's Response.pdf" at bounding box center [476, 381] width 13 height 13
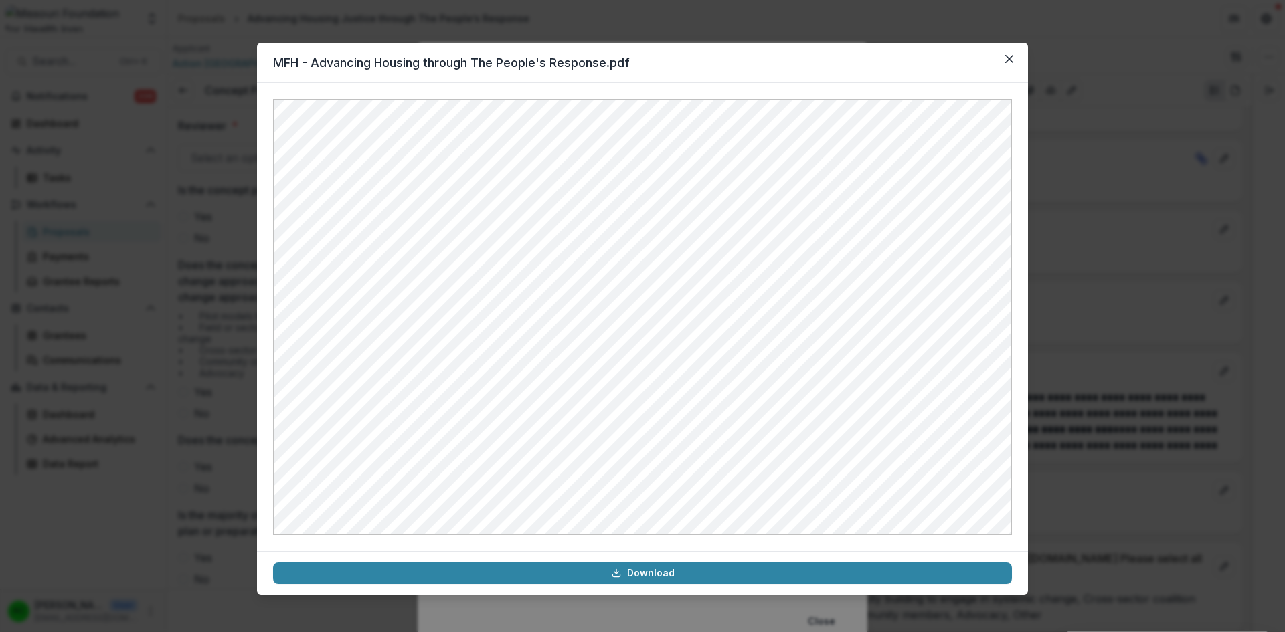
click at [1010, 52] on button "Close" at bounding box center [1009, 58] width 21 height 21
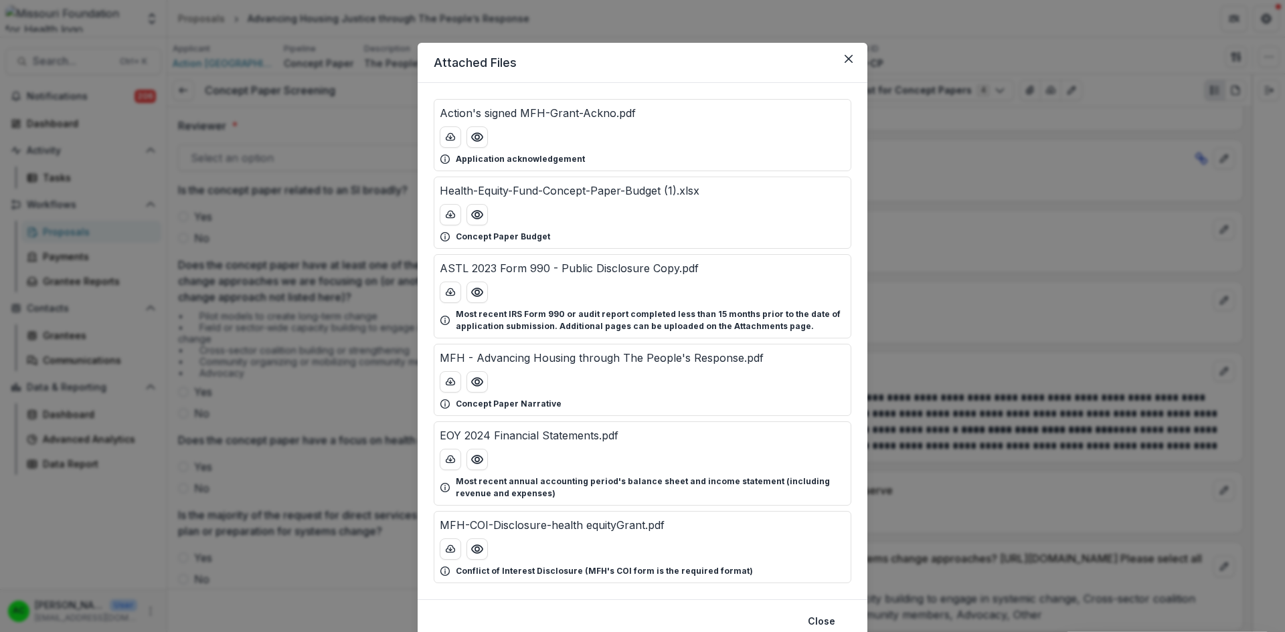
click at [850, 63] on button "Close" at bounding box center [848, 58] width 21 height 21
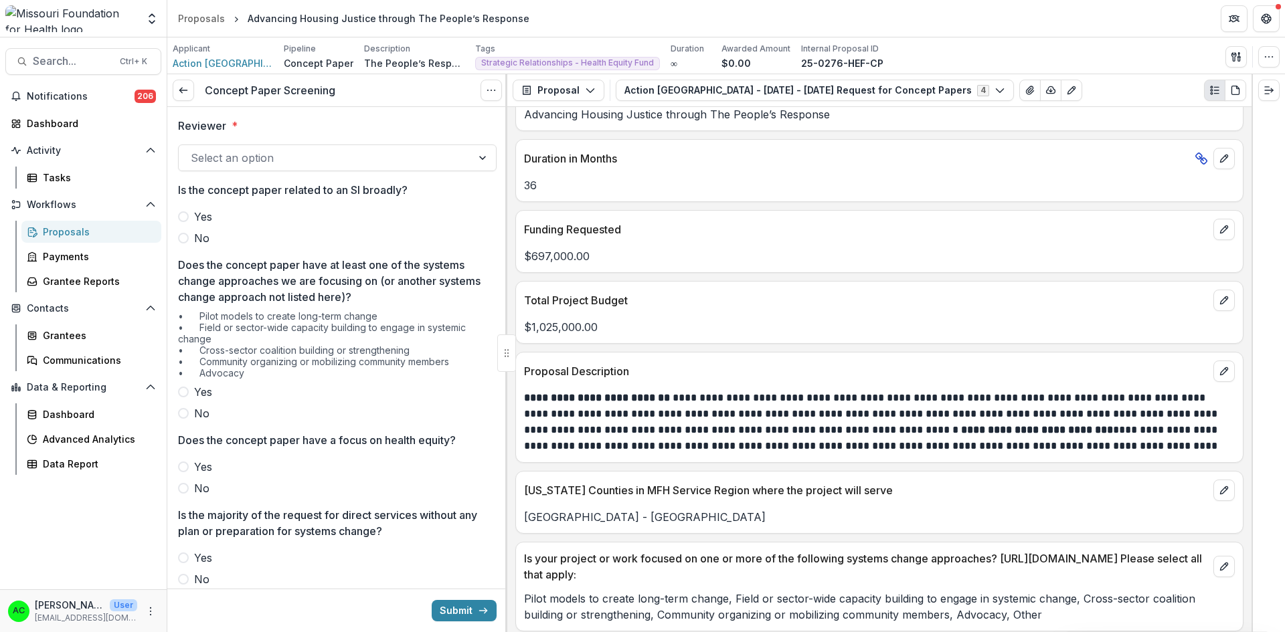
click at [294, 156] on div at bounding box center [325, 158] width 269 height 19
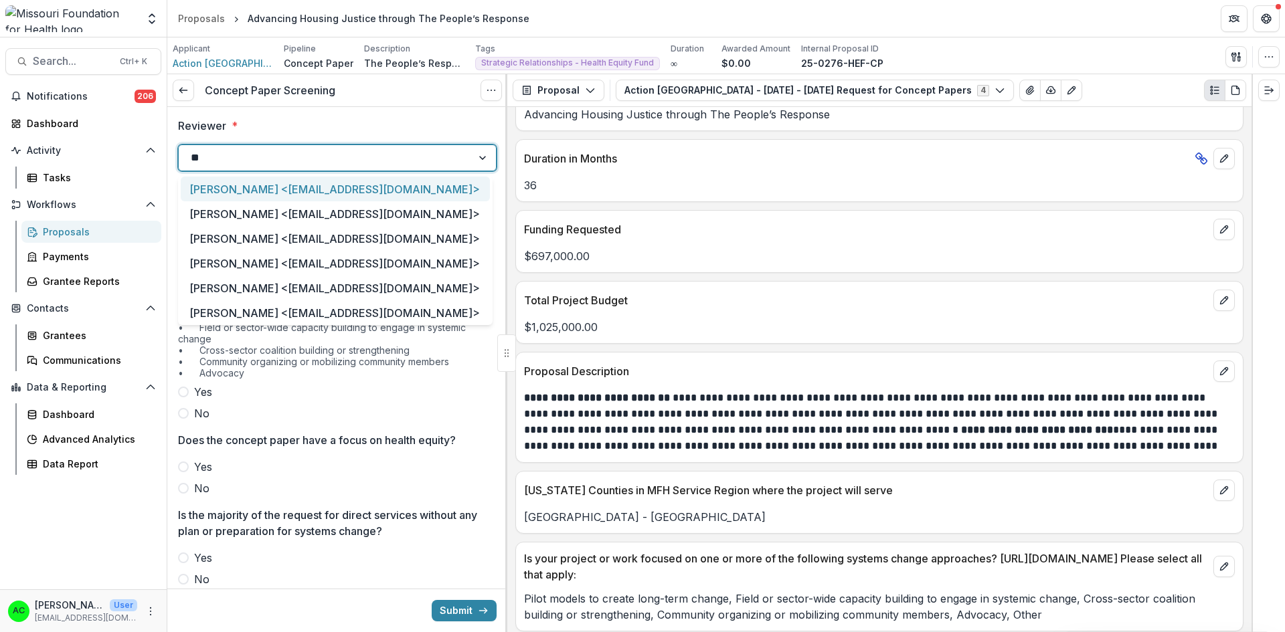
type input "***"
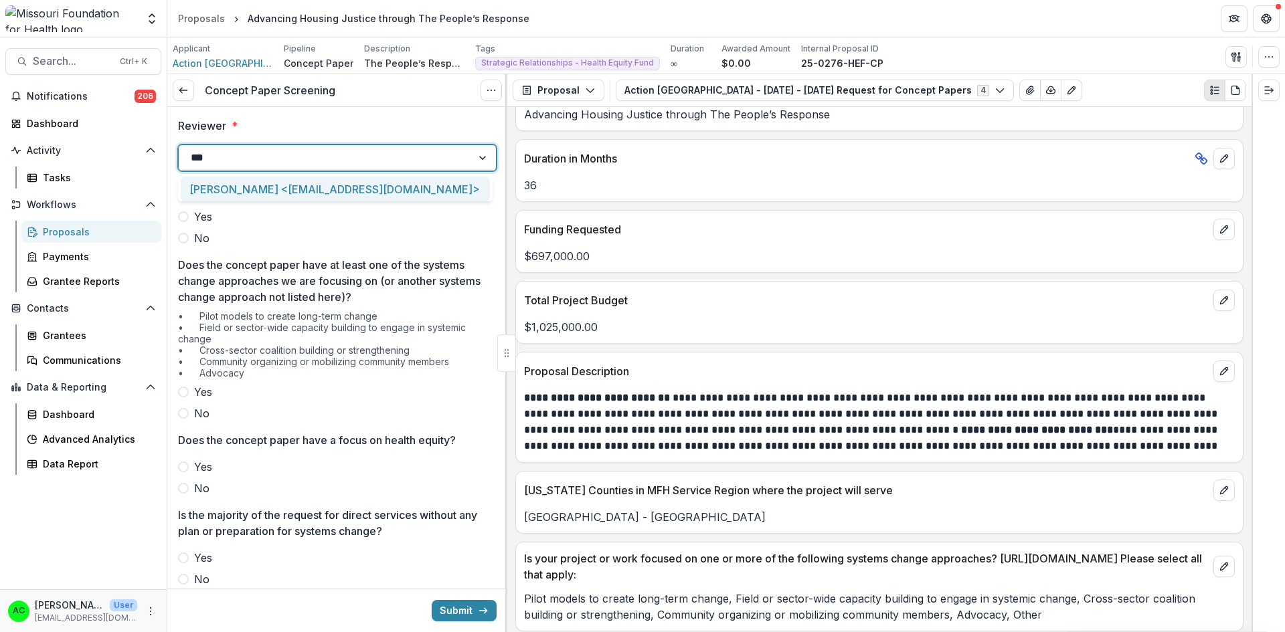
click at [278, 185] on div "Alyssa Curran <acurran@mffh.org>" at bounding box center [335, 189] width 309 height 25
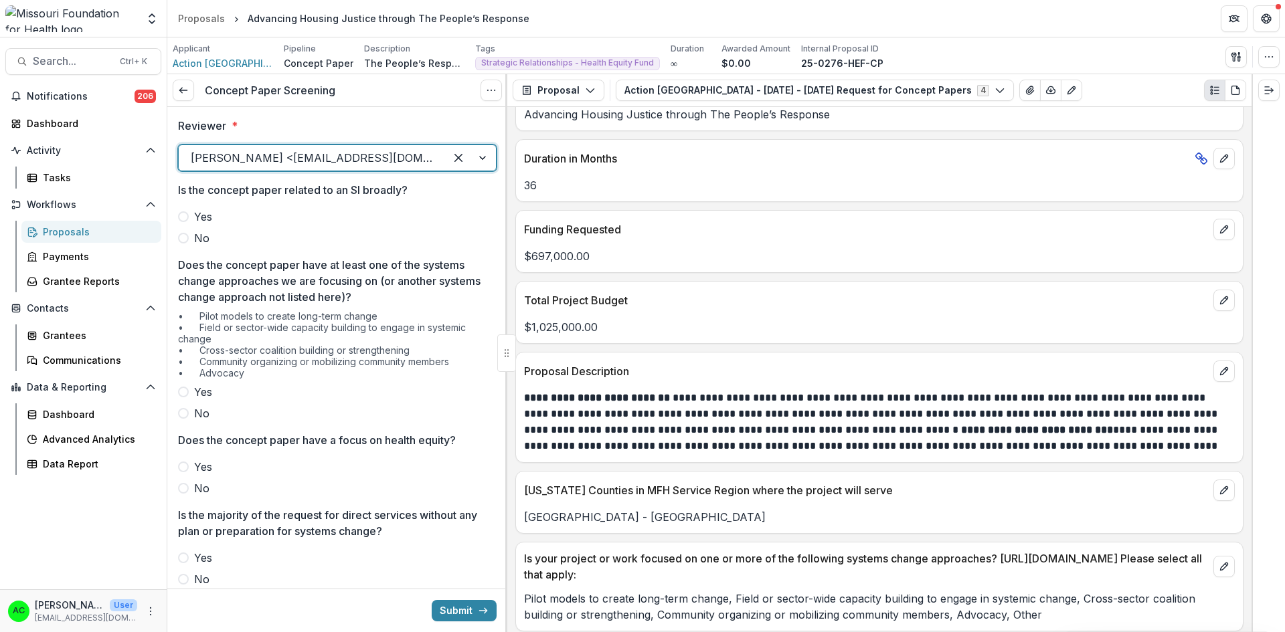
click at [187, 240] on span at bounding box center [183, 238] width 11 height 11
click at [183, 392] on span at bounding box center [183, 392] width 11 height 11
click at [182, 472] on span at bounding box center [183, 467] width 11 height 11
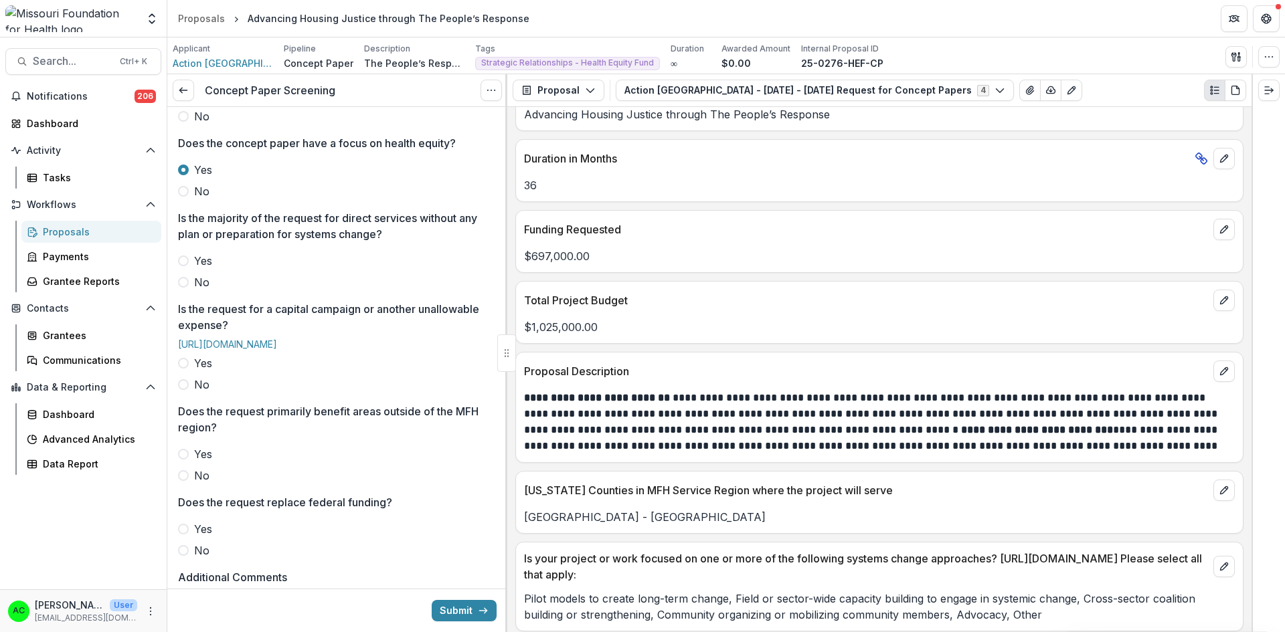
scroll to position [379, 0]
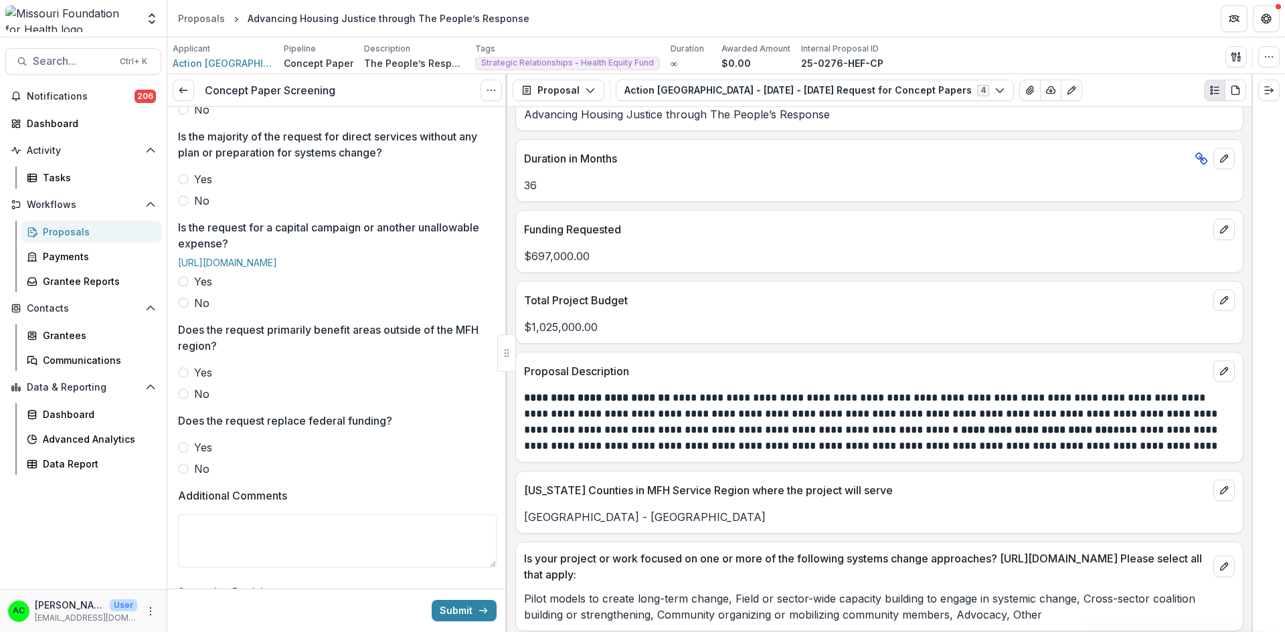
click at [187, 201] on span at bounding box center [183, 200] width 11 height 11
click at [182, 309] on span at bounding box center [183, 303] width 11 height 11
click at [179, 400] on span at bounding box center [183, 394] width 11 height 11
click at [181, 477] on label "No" at bounding box center [337, 469] width 319 height 16
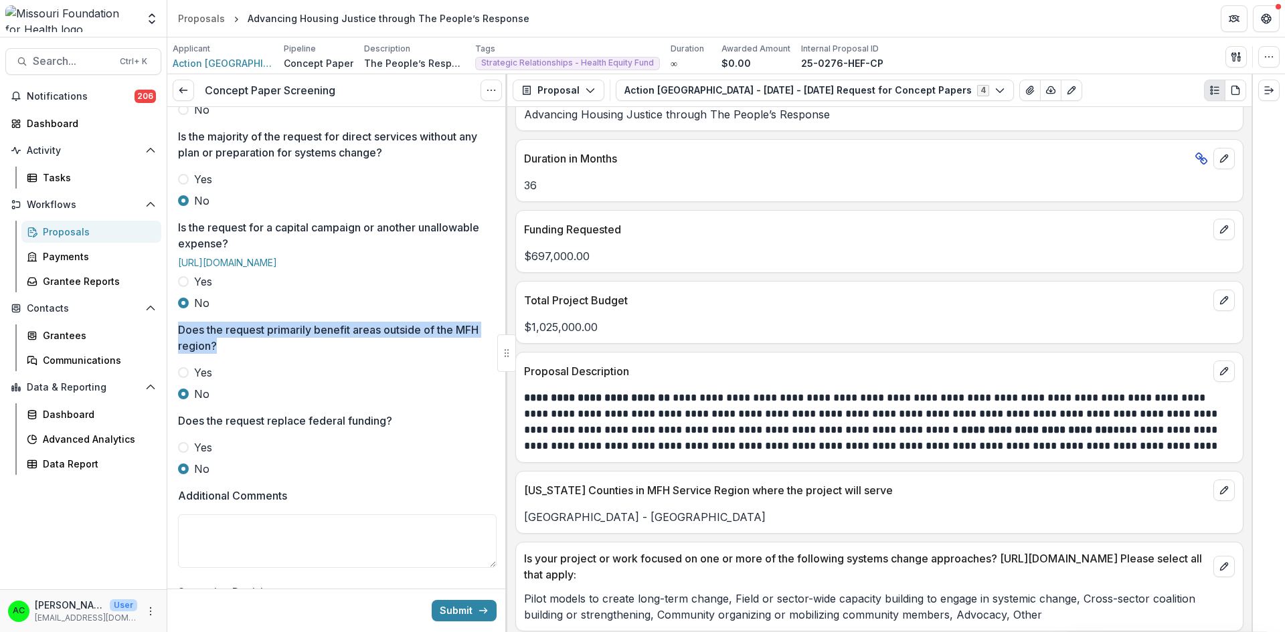
drag, startPoint x: 503, startPoint y: 300, endPoint x: 496, endPoint y: 386, distance: 86.6
click at [496, 386] on div "Reviewer * Alyssa Curran <acurran@mffh.org> Is the concept paper related to an …" at bounding box center [337, 231] width 340 height 1007
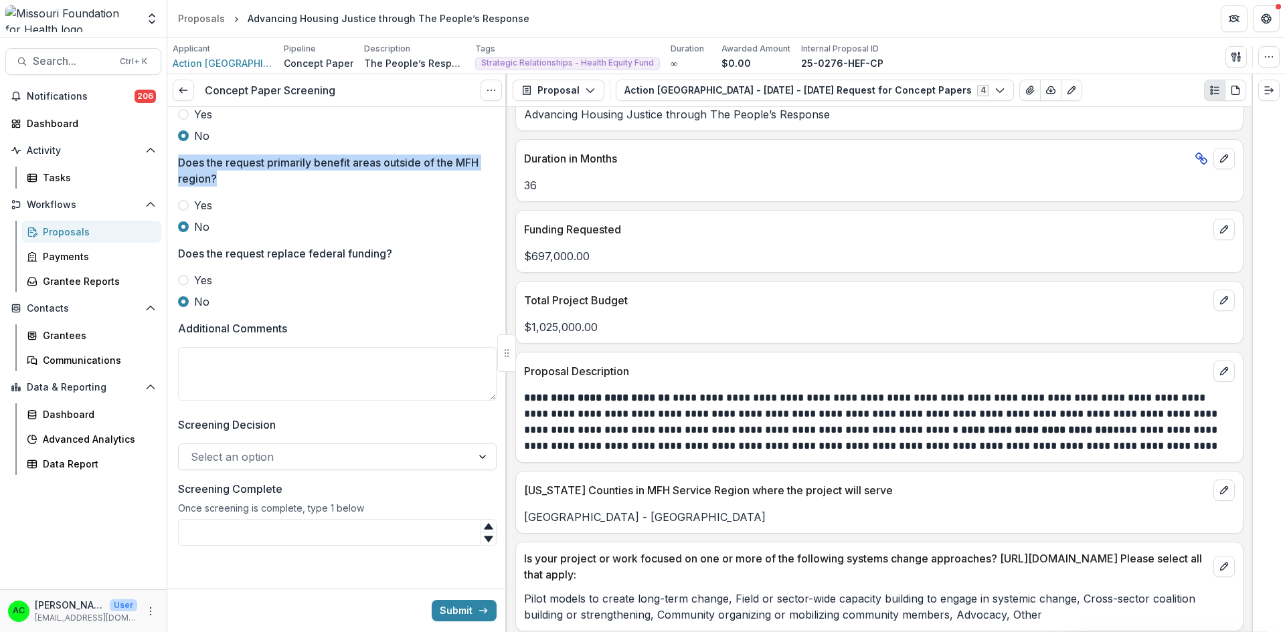
scroll to position [564, 0]
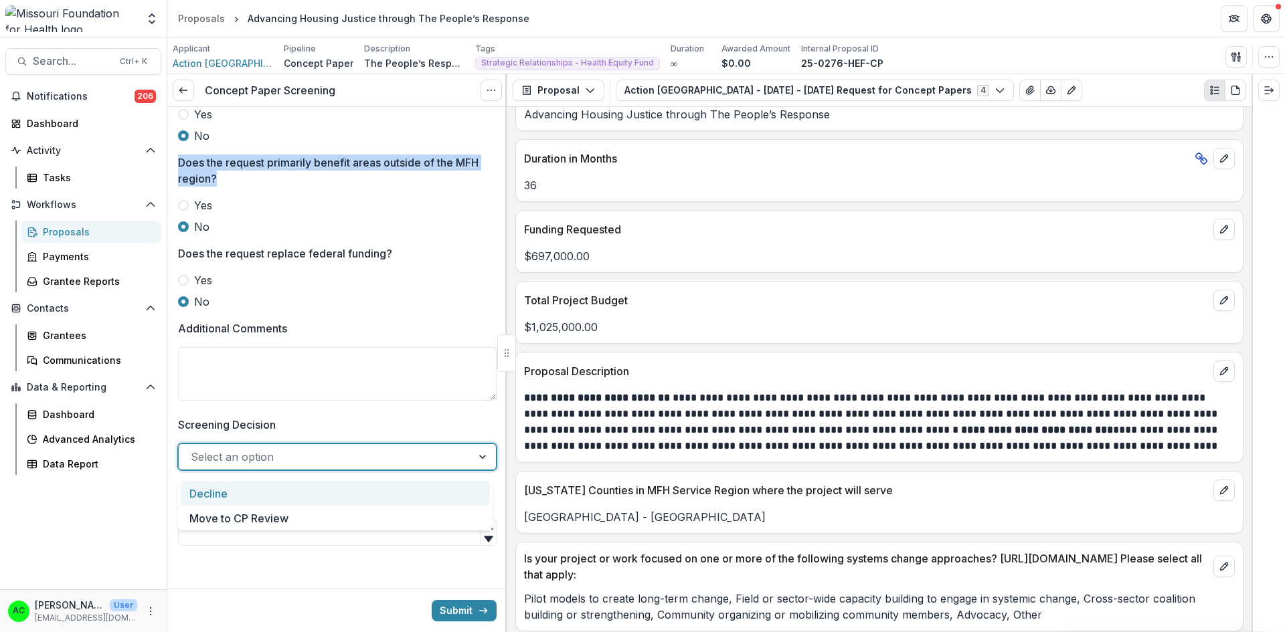
click at [421, 462] on div at bounding box center [325, 457] width 269 height 19
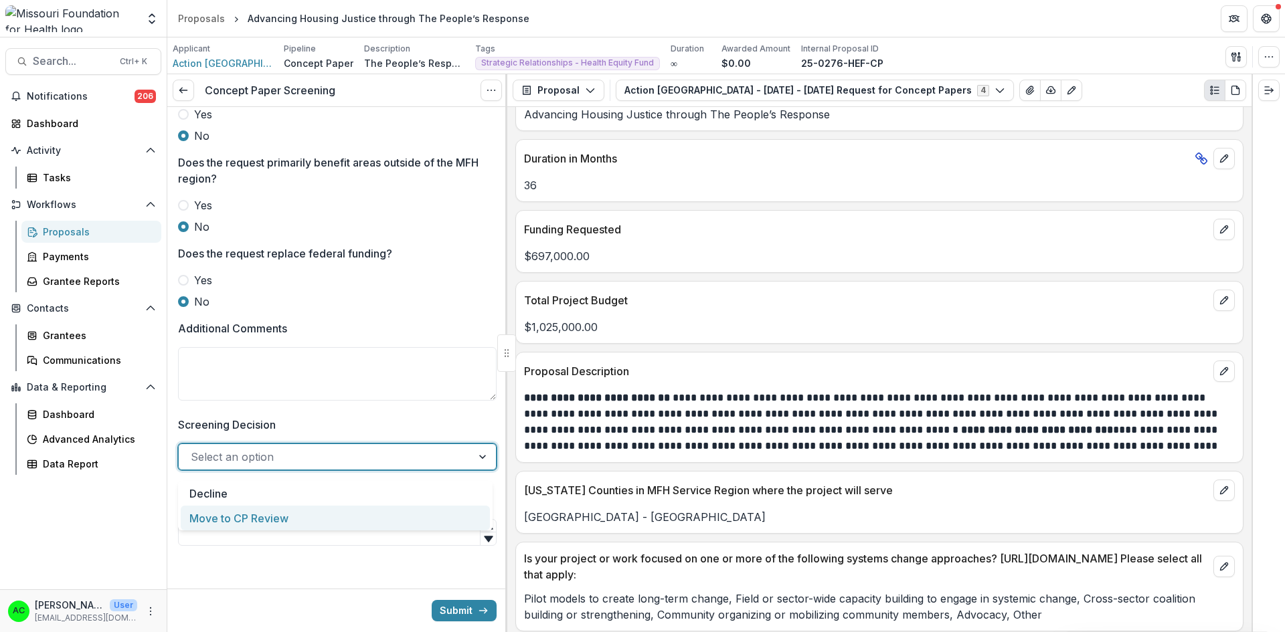
click at [335, 511] on div "Move to CP Review" at bounding box center [335, 518] width 309 height 25
click at [296, 531] on input "Screening Complete" at bounding box center [337, 532] width 319 height 27
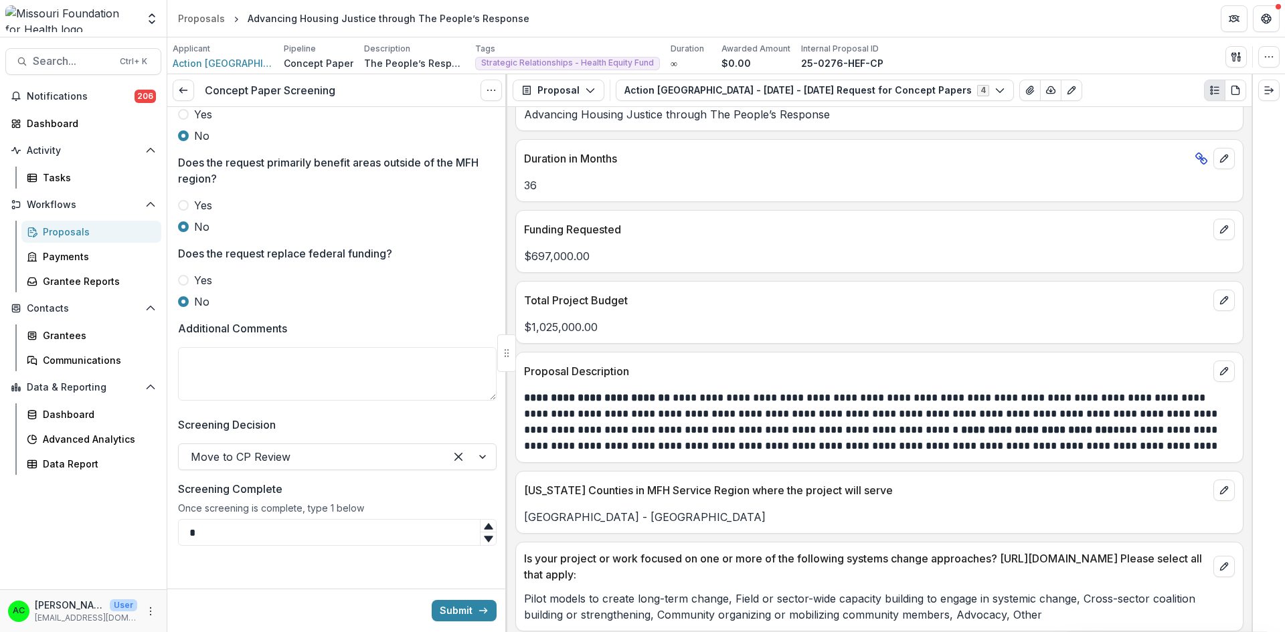
type input "*"
click at [454, 616] on button "Submit" at bounding box center [464, 610] width 65 height 21
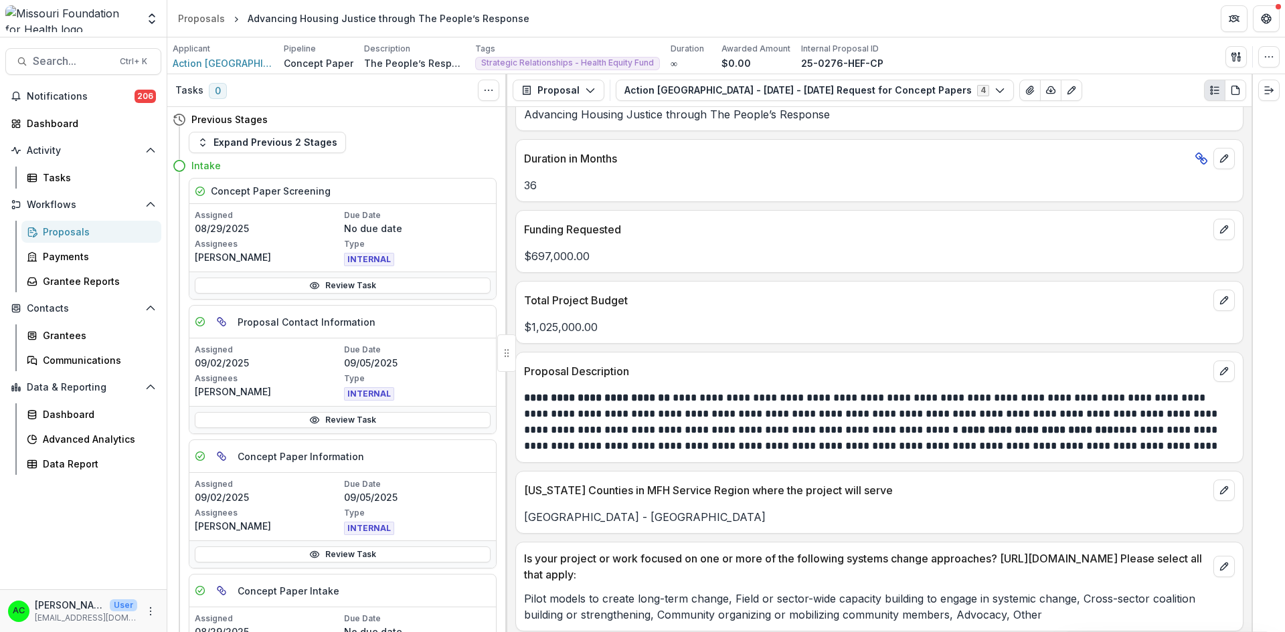
click at [459, 282] on link "Review Task" at bounding box center [343, 286] width 296 height 16
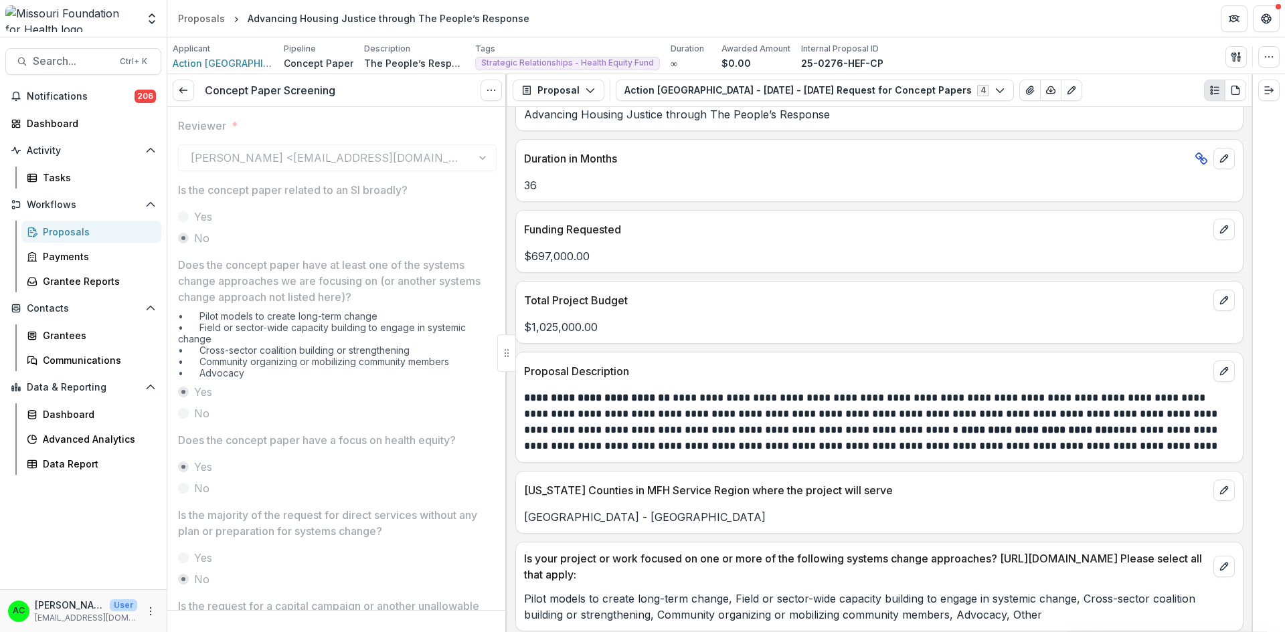
click at [489, 90] on icon "Options" at bounding box center [491, 90] width 11 height 11
click at [410, 145] on button "Reopen Task" at bounding box center [426, 149] width 143 height 22
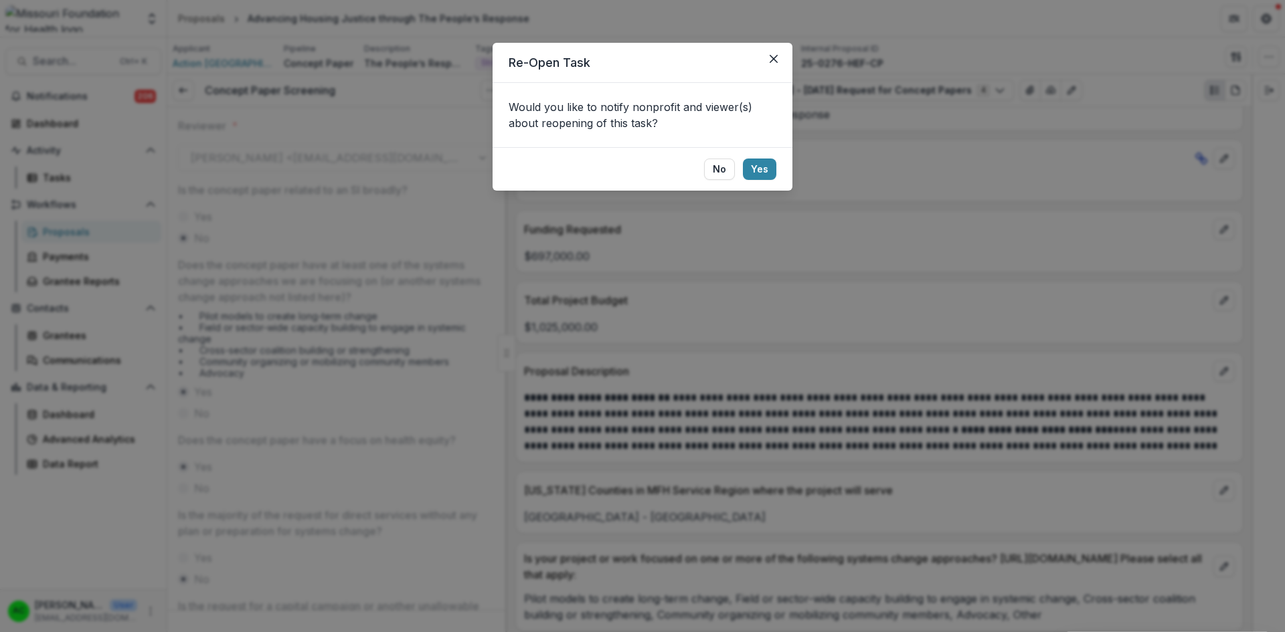
click at [726, 172] on button "No" at bounding box center [719, 169] width 31 height 21
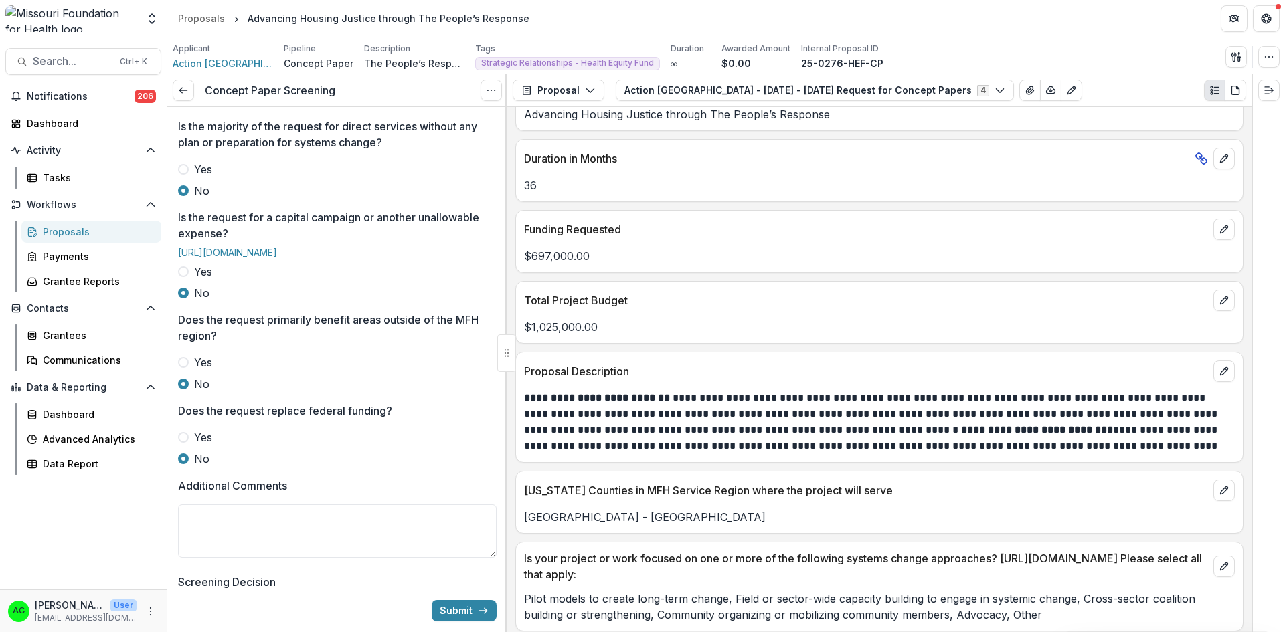
scroll to position [392, 0]
click at [346, 555] on textarea "Additional Comments" at bounding box center [337, 529] width 319 height 54
type textarea "**********"
click at [436, 609] on button "Submit" at bounding box center [464, 610] width 65 height 21
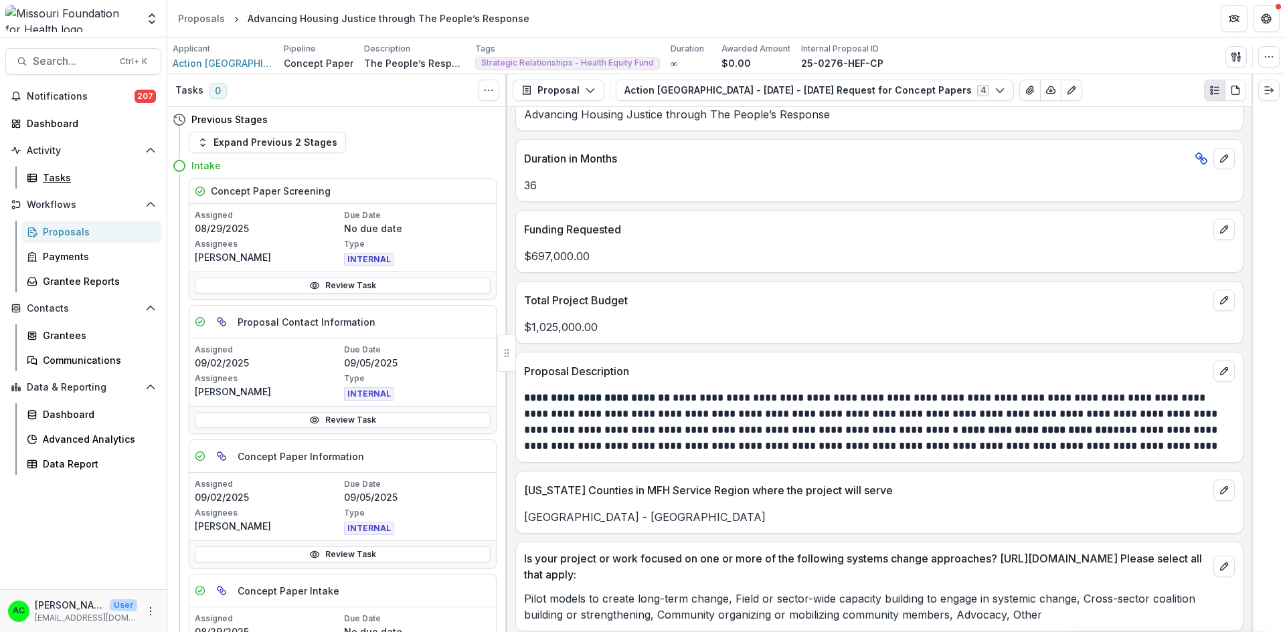
click at [50, 179] on div "Tasks" at bounding box center [97, 178] width 108 height 14
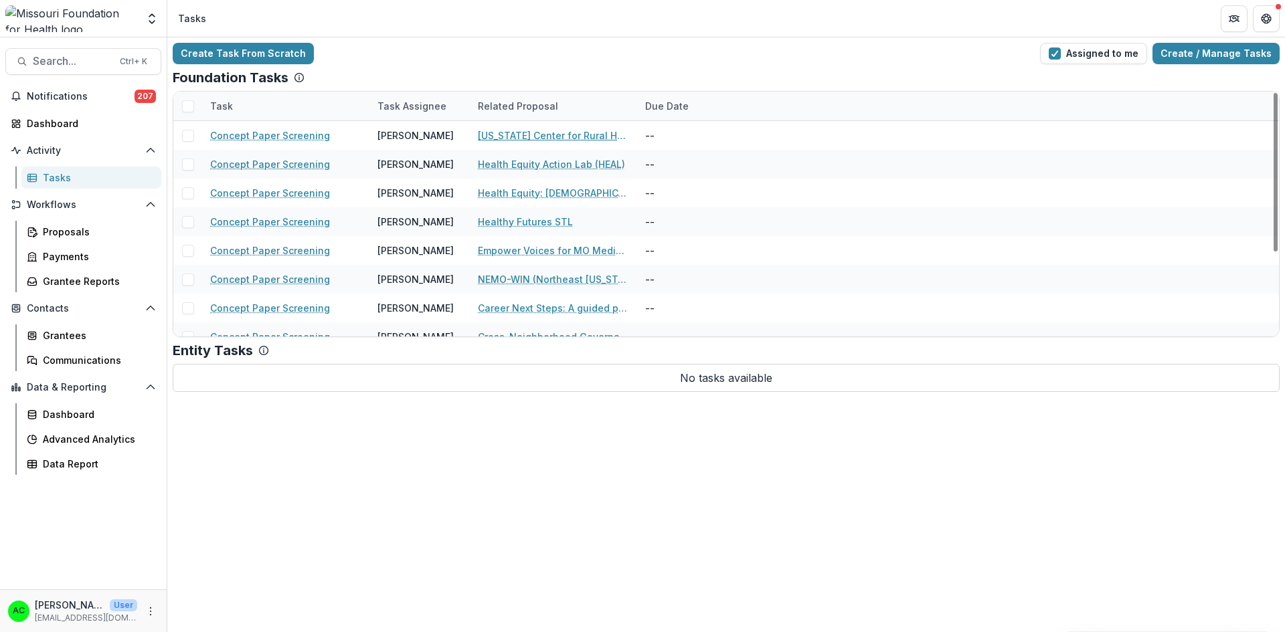
click at [519, 141] on link "Missouri Center for Rural Health" at bounding box center [553, 135] width 151 height 14
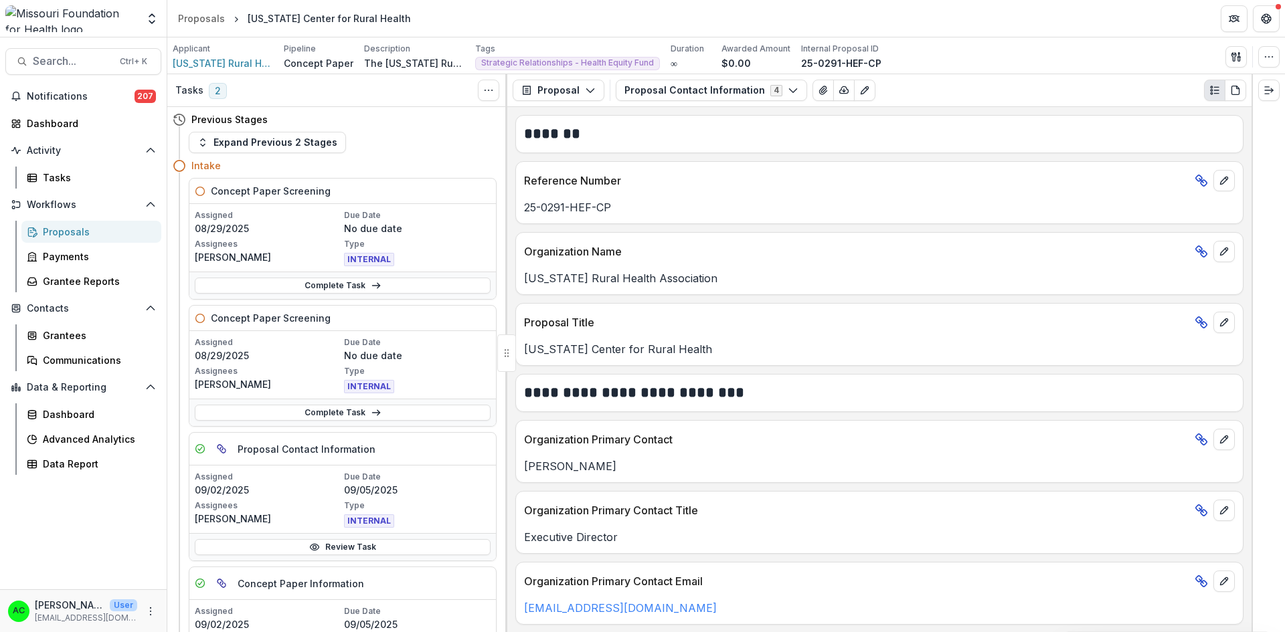
click at [733, 89] on button "Proposal Contact Information 4" at bounding box center [711, 90] width 191 height 21
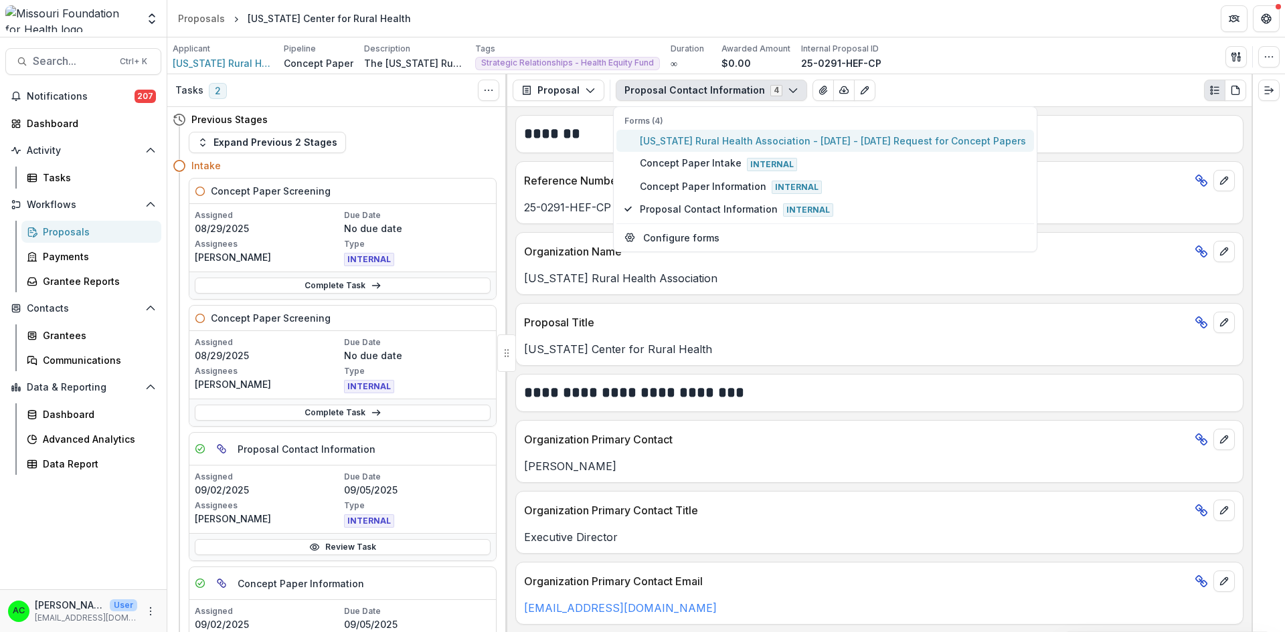
click at [691, 143] on span "Missouri Rural Health Association - 2025 - 2025 Request for Concept Papers" at bounding box center [833, 141] width 386 height 14
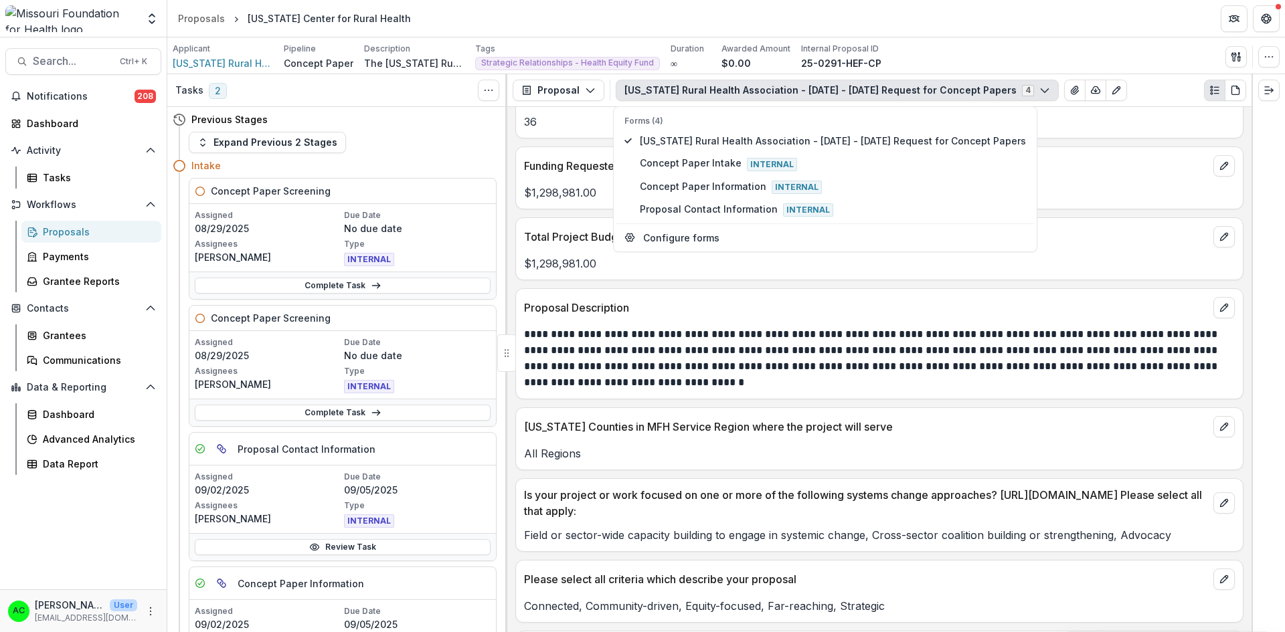
scroll to position [2765, 0]
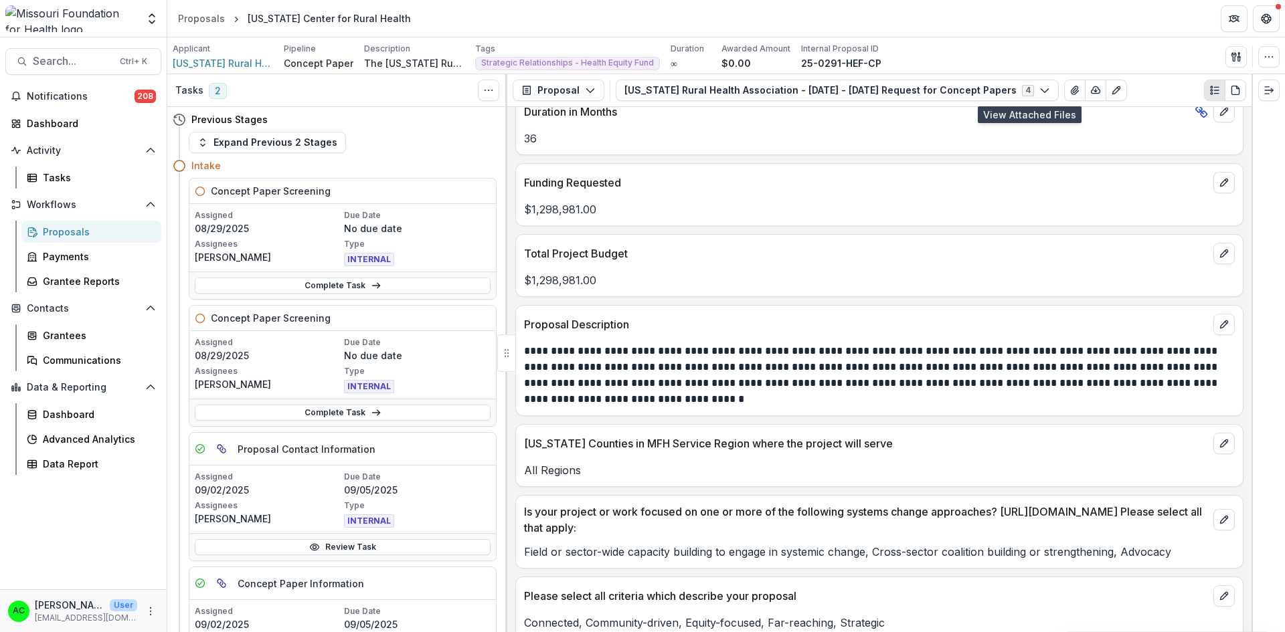
click at [1071, 89] on icon "View Attached Files" at bounding box center [1074, 90] width 7 height 8
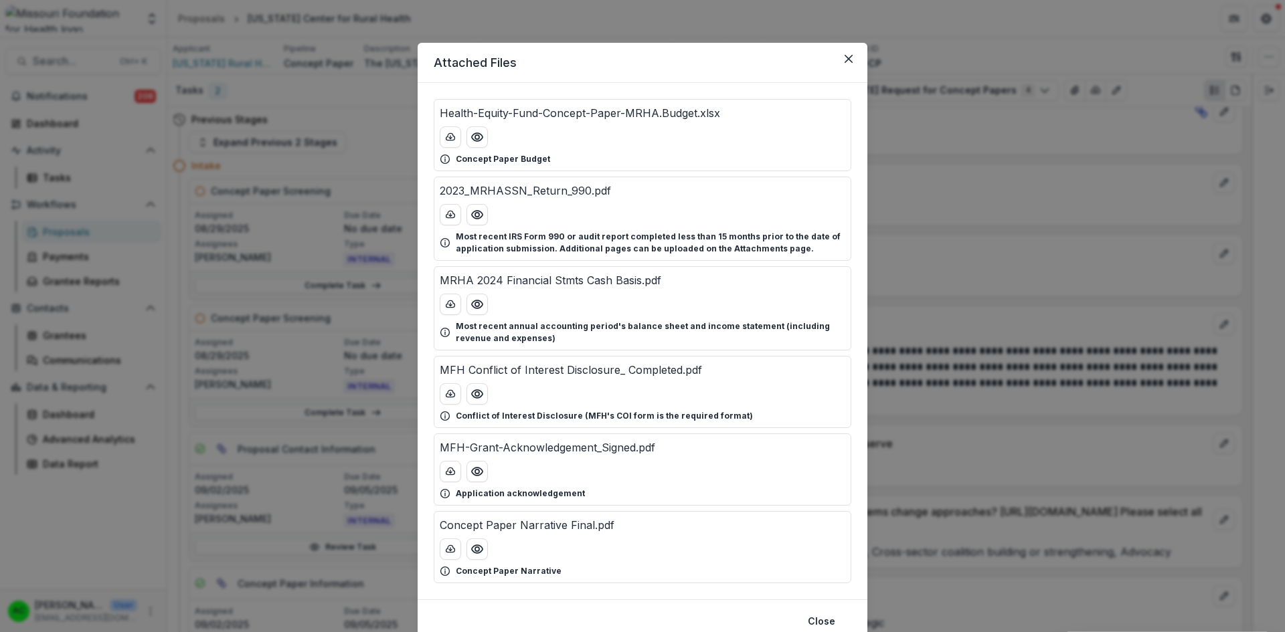
click at [478, 136] on icon "Preview Health-Equity-Fund-Concept-Paper-MRHA.Budget.xlsx" at bounding box center [476, 137] width 13 height 13
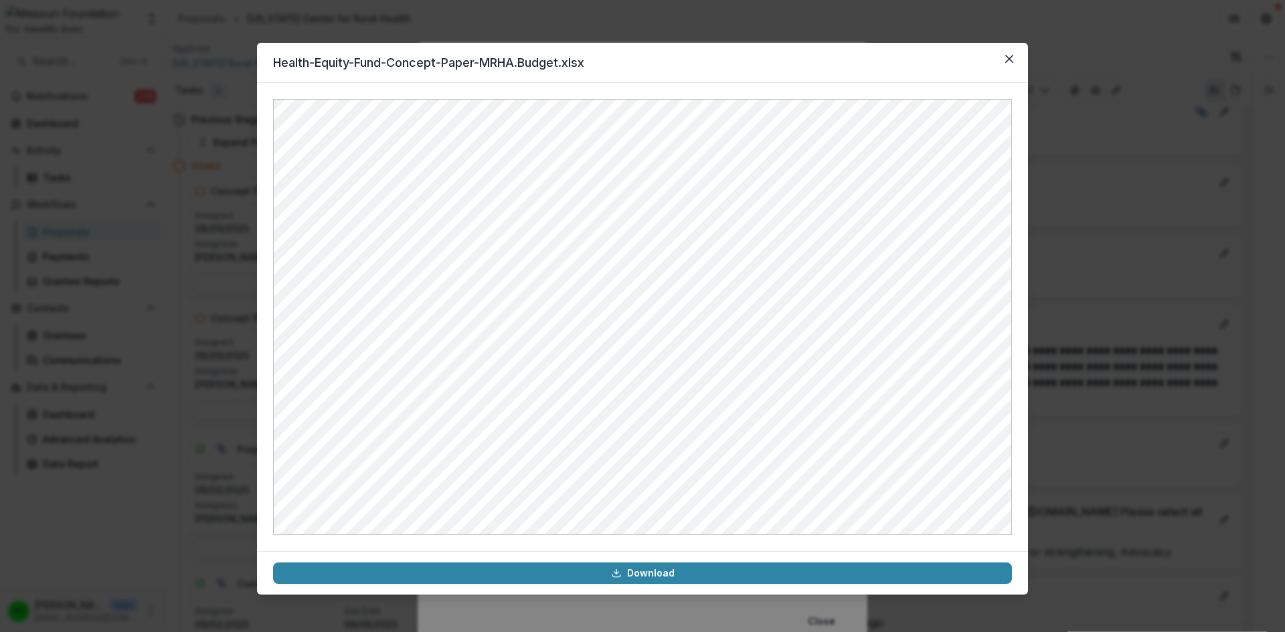
click at [1011, 62] on icon "Close" at bounding box center [1009, 59] width 8 height 8
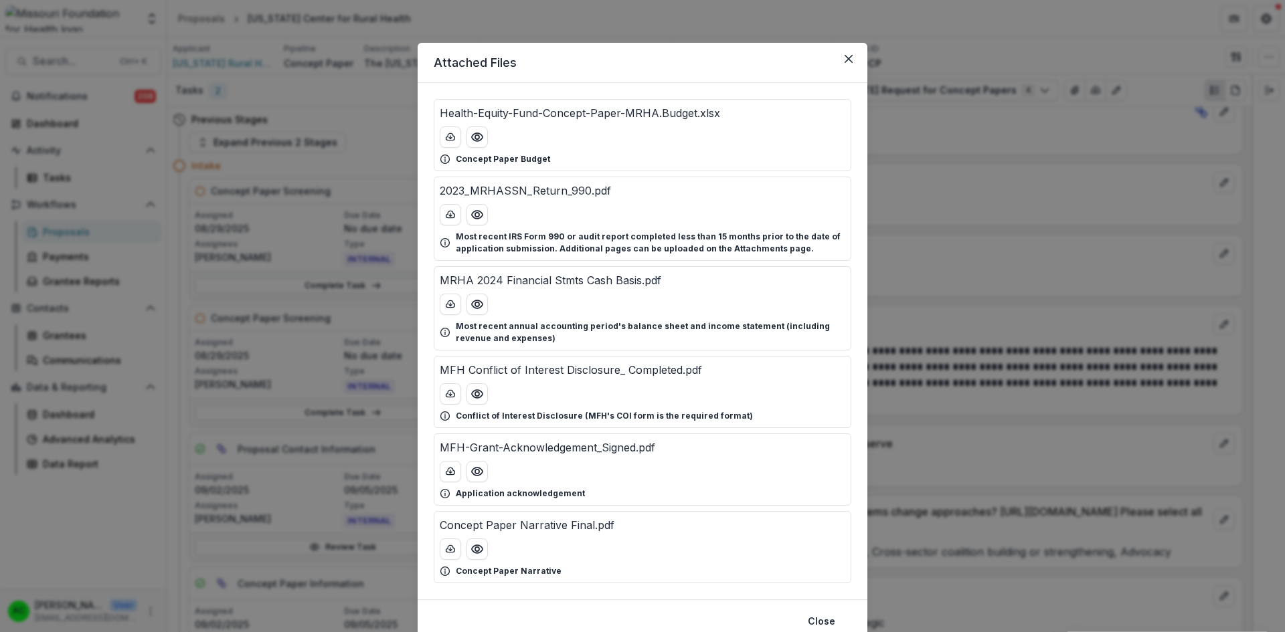
click at [481, 549] on icon "Preview Concept Paper Narrative Final.pdf" at bounding box center [477, 549] width 11 height 8
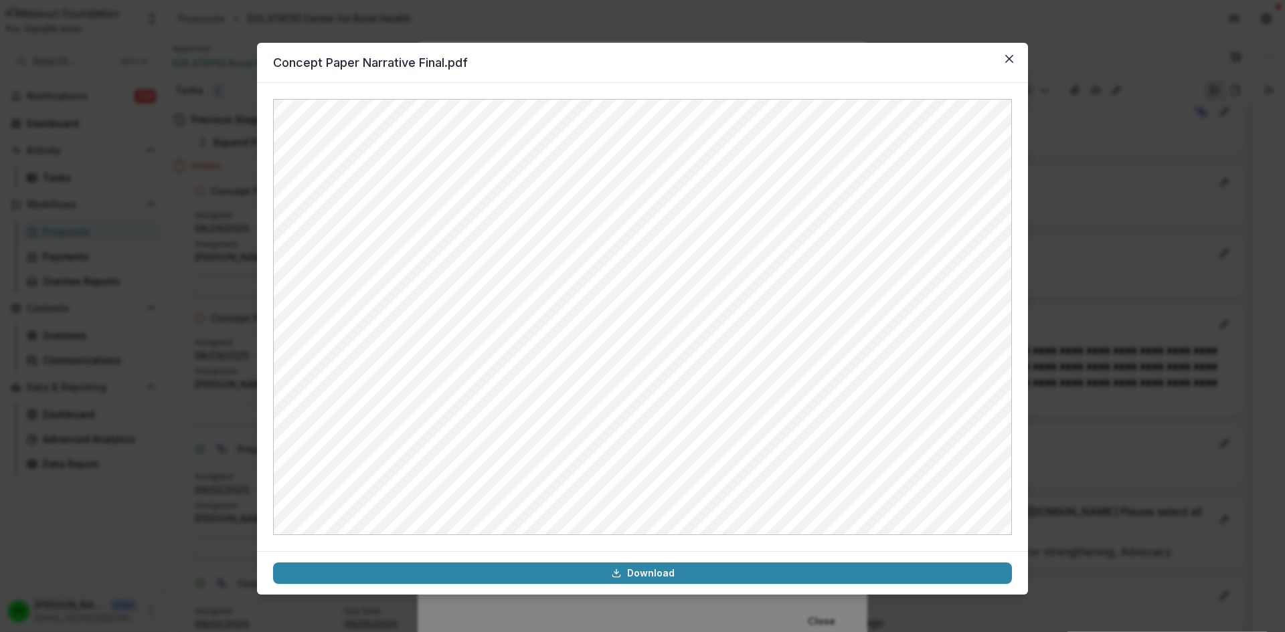
click at [1008, 60] on icon "Close" at bounding box center [1009, 59] width 8 height 8
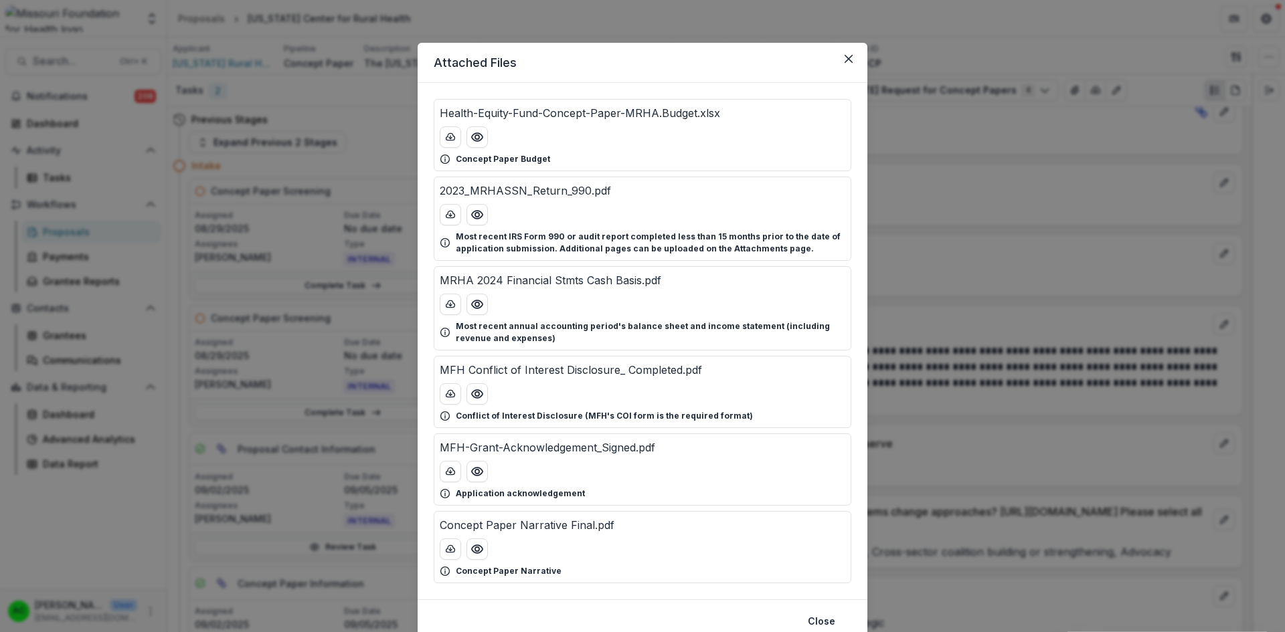
click at [847, 55] on icon "Close" at bounding box center [849, 59] width 8 height 8
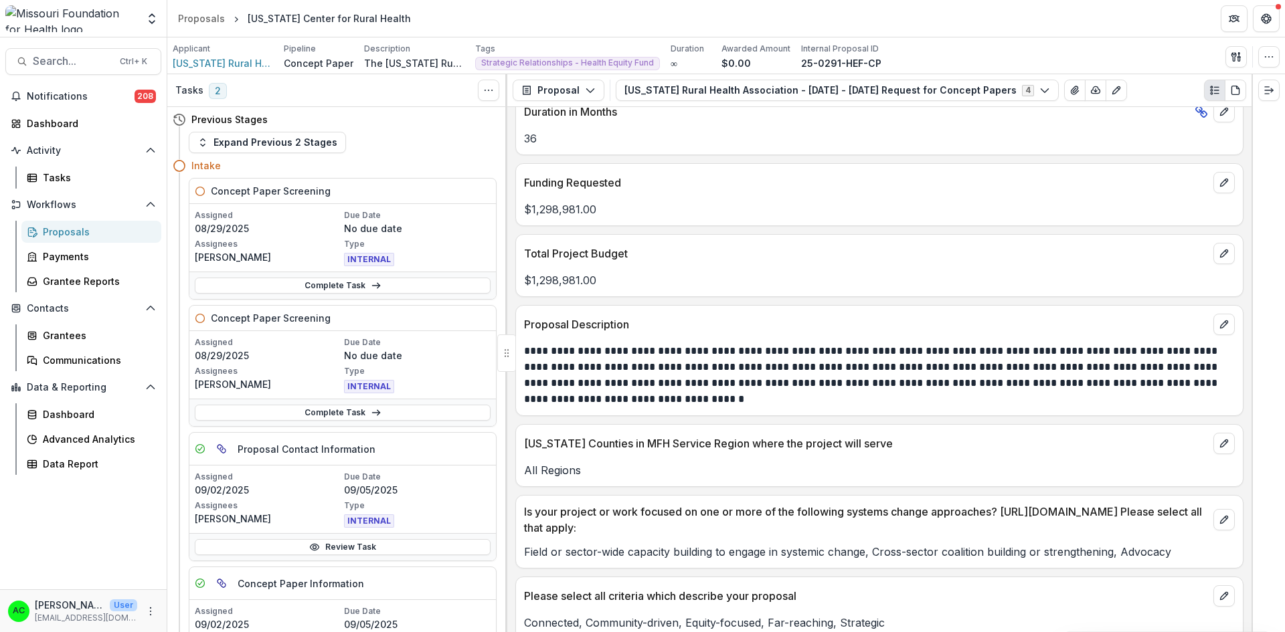
click at [345, 412] on link "Complete Task" at bounding box center [343, 413] width 296 height 16
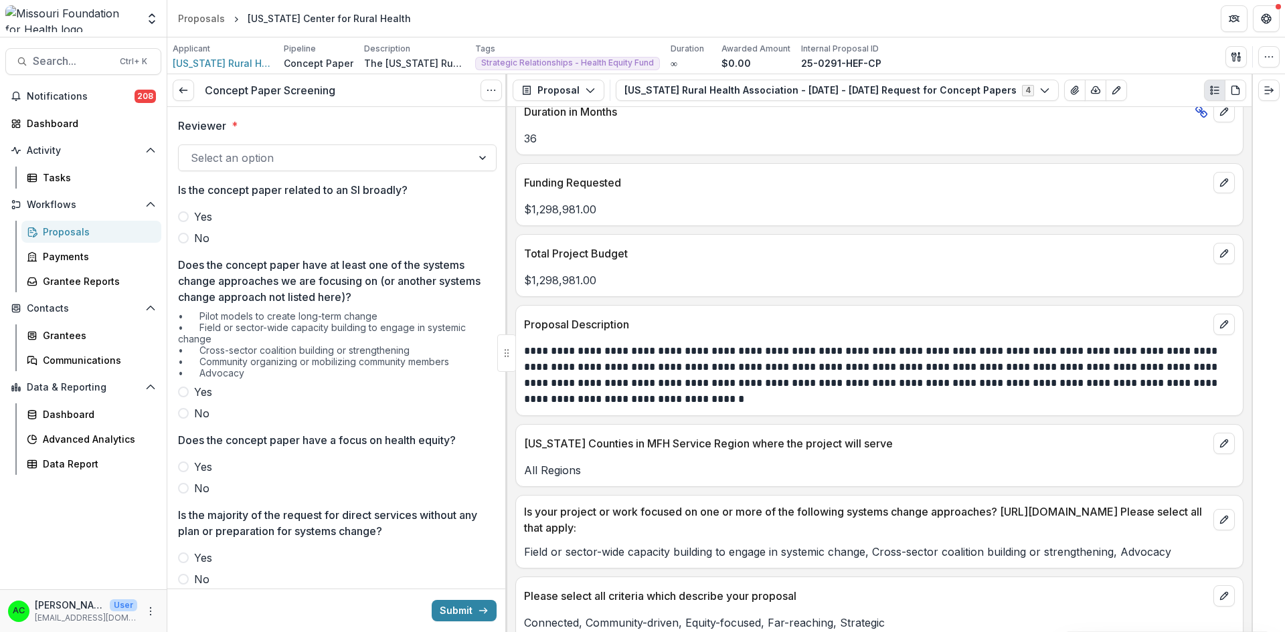
click at [295, 164] on div at bounding box center [325, 158] width 269 height 19
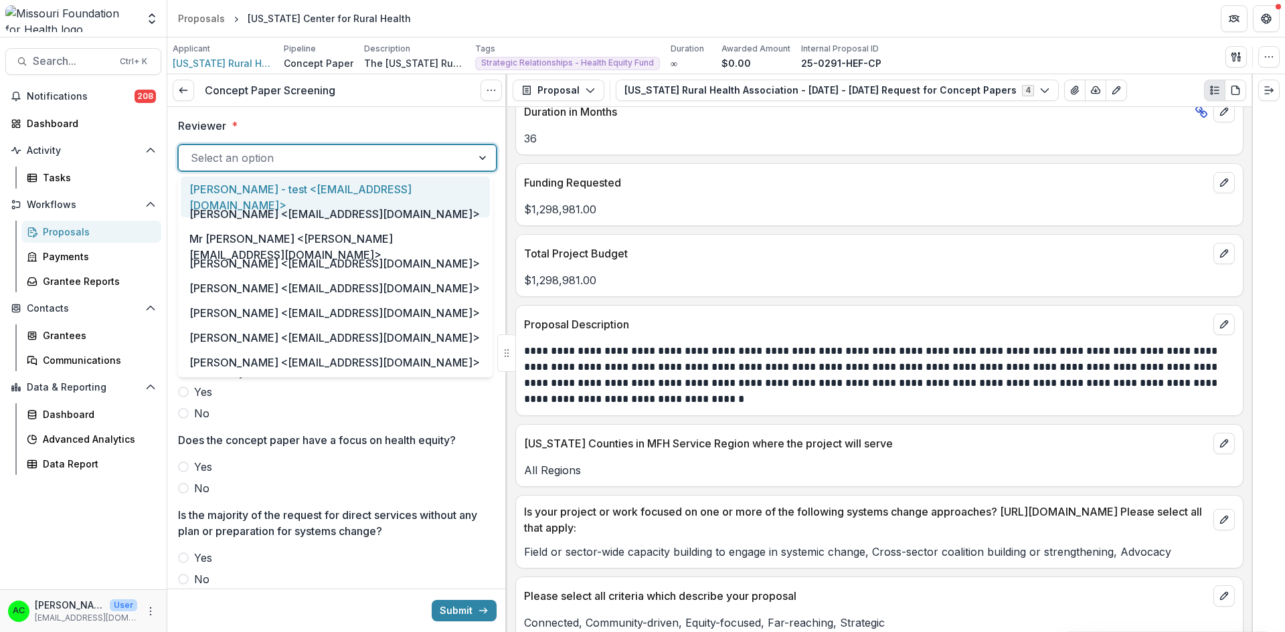
click at [295, 164] on div at bounding box center [325, 158] width 269 height 19
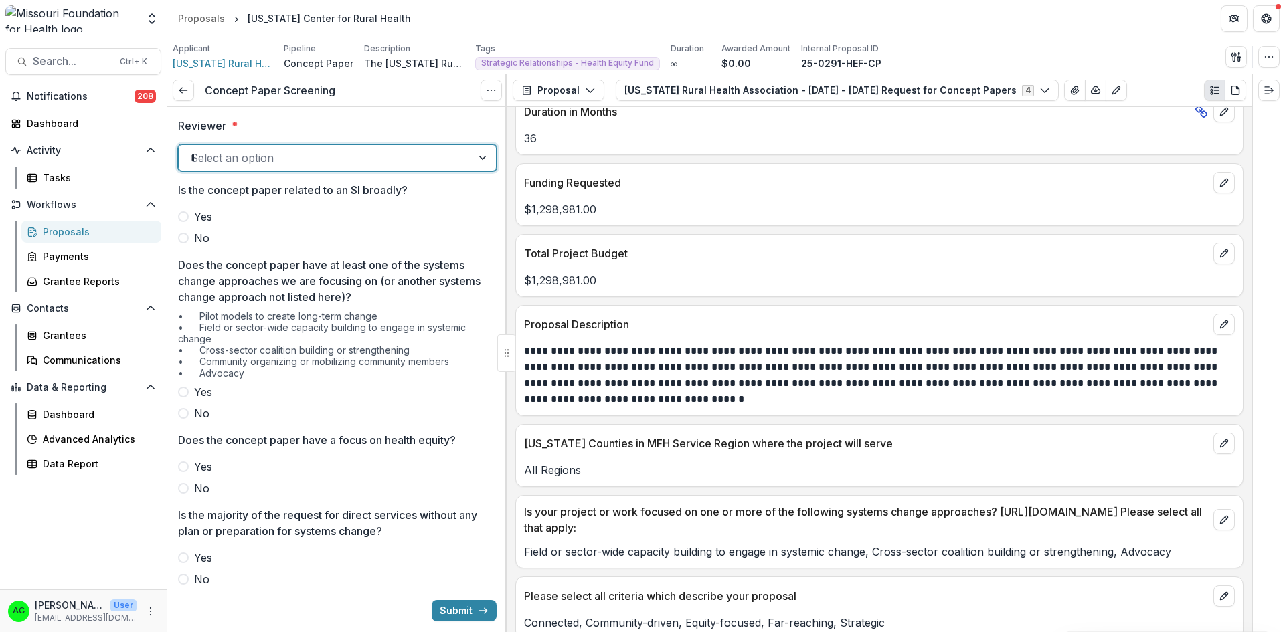
type input "***"
click at [279, 188] on div "Alyssa Curran <acurran@mffh.org>" at bounding box center [335, 189] width 309 height 25
click at [183, 238] on span at bounding box center [183, 238] width 11 height 11
click at [181, 385] on label "Yes" at bounding box center [337, 392] width 319 height 16
click at [181, 487] on span at bounding box center [183, 488] width 11 height 11
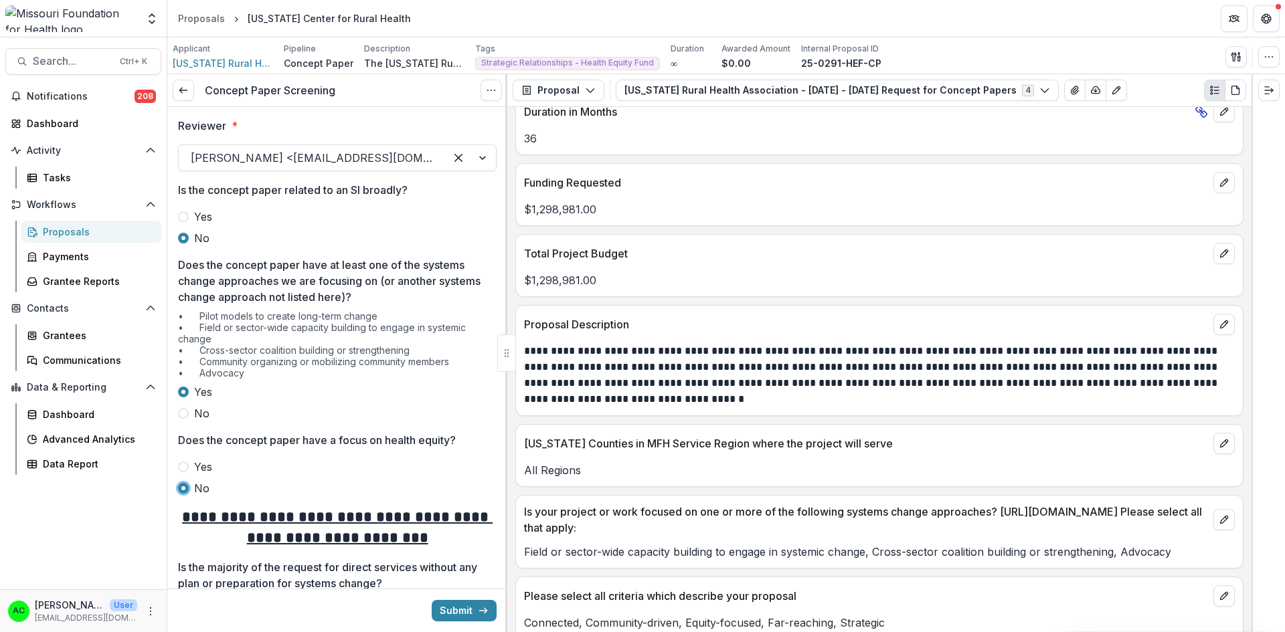
click at [191, 472] on label "Yes" at bounding box center [337, 467] width 319 height 16
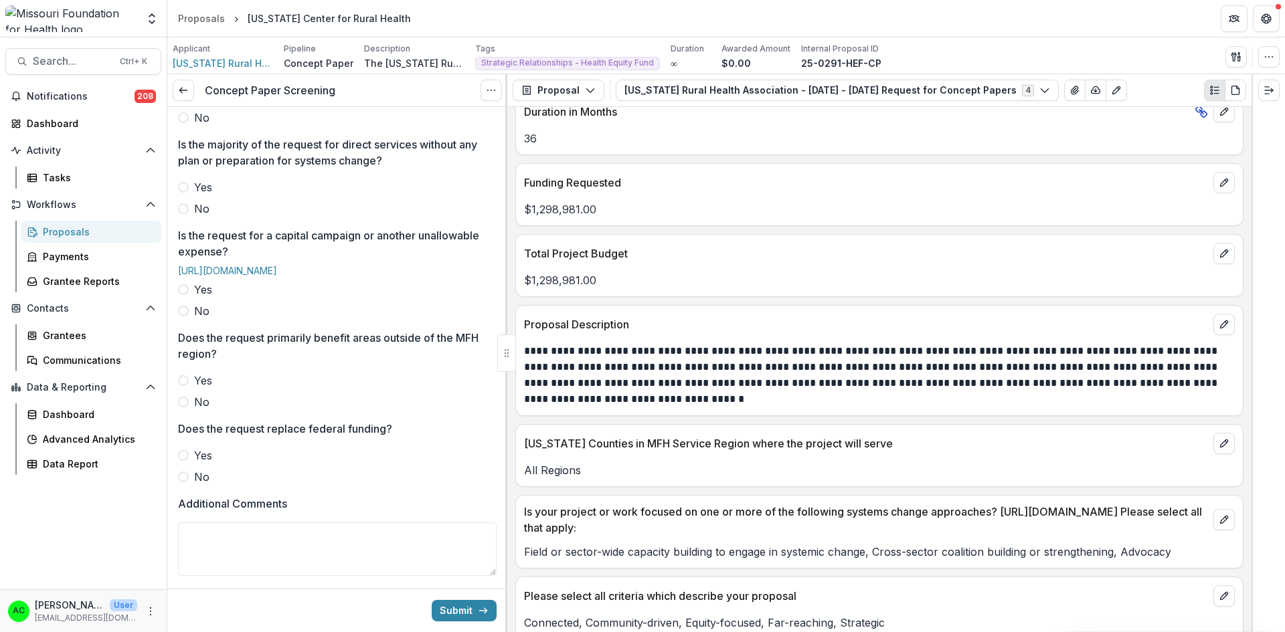
scroll to position [373, 0]
click at [181, 207] on span at bounding box center [183, 206] width 11 height 11
click at [182, 314] on span at bounding box center [183, 308] width 11 height 11
click at [181, 405] on span at bounding box center [183, 399] width 11 height 11
click at [179, 480] on span at bounding box center [183, 474] width 11 height 11
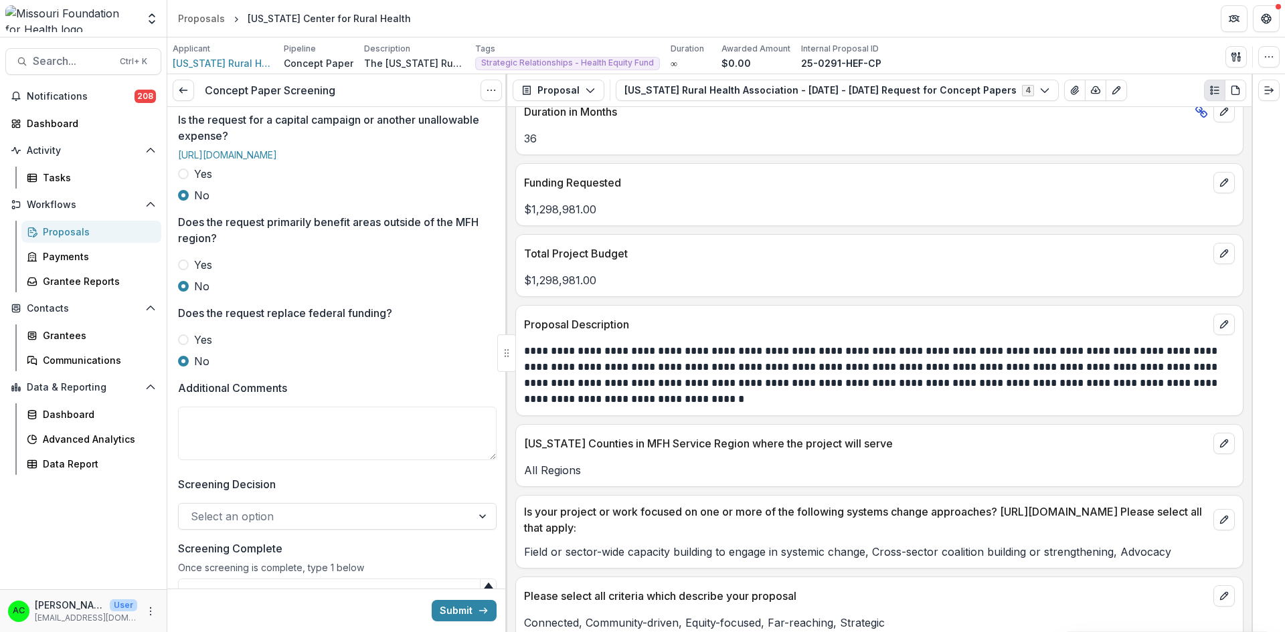
scroll to position [489, 0]
click at [368, 442] on textarea "Additional Comments" at bounding box center [337, 431] width 319 height 54
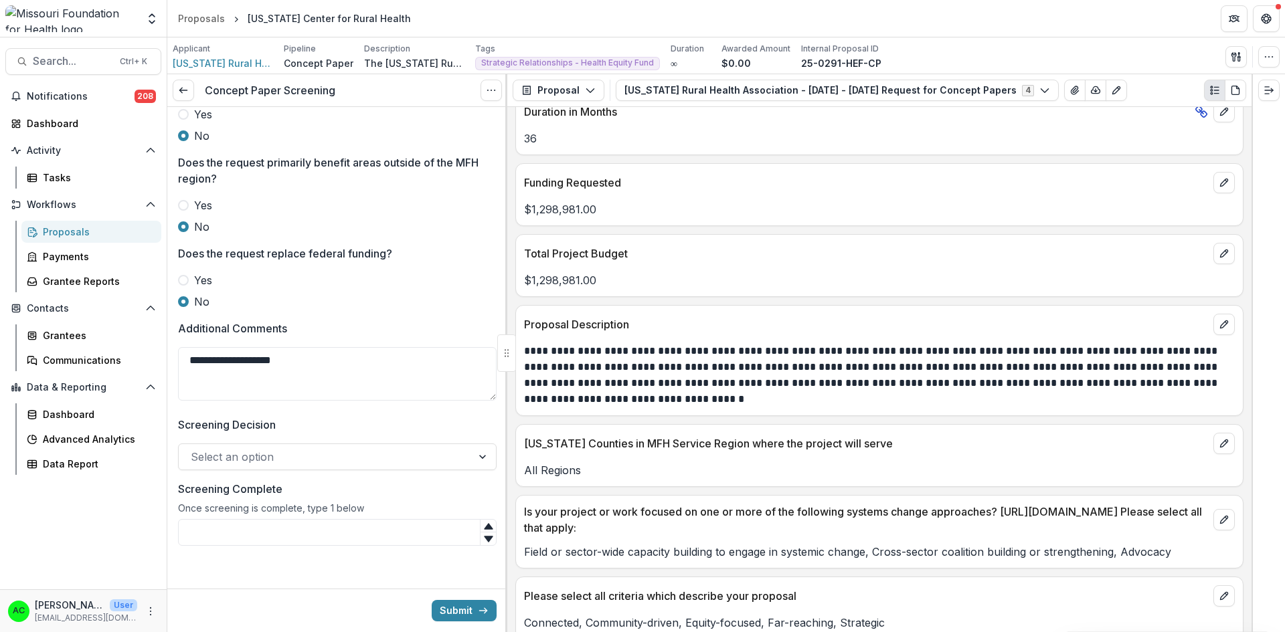
scroll to position [569, 0]
type textarea "**********"
click at [438, 449] on div at bounding box center [325, 457] width 269 height 19
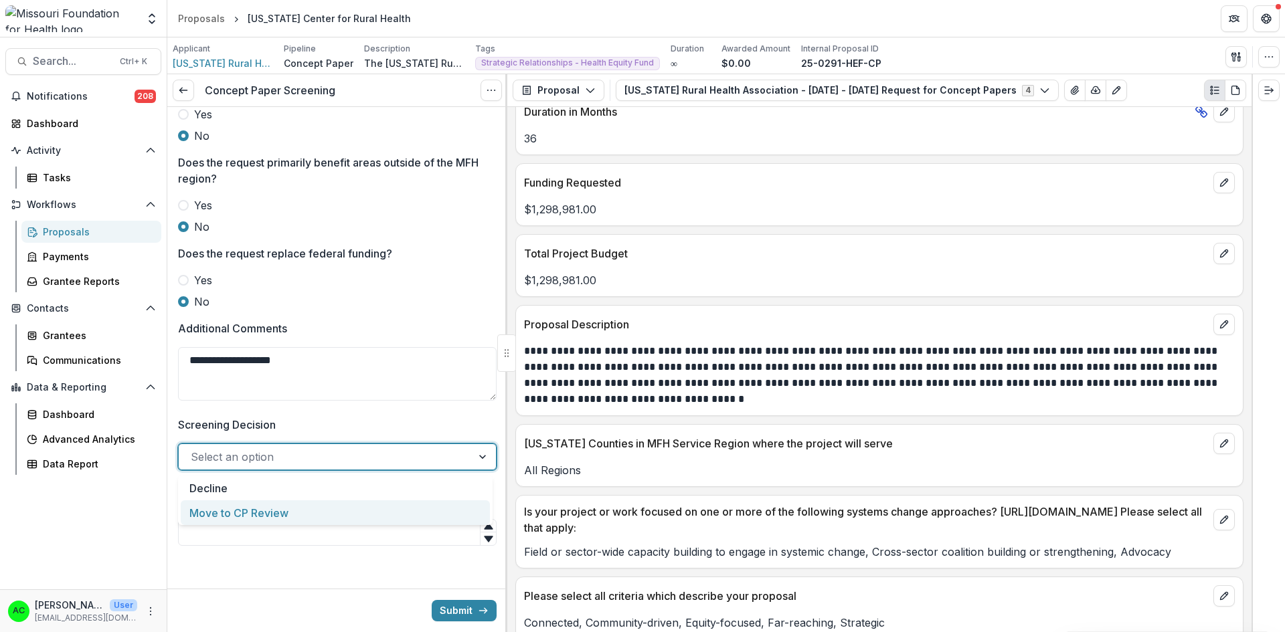
click at [355, 510] on div "Move to CP Review" at bounding box center [335, 513] width 309 height 25
click at [331, 534] on input "Screening Complete" at bounding box center [337, 532] width 319 height 27
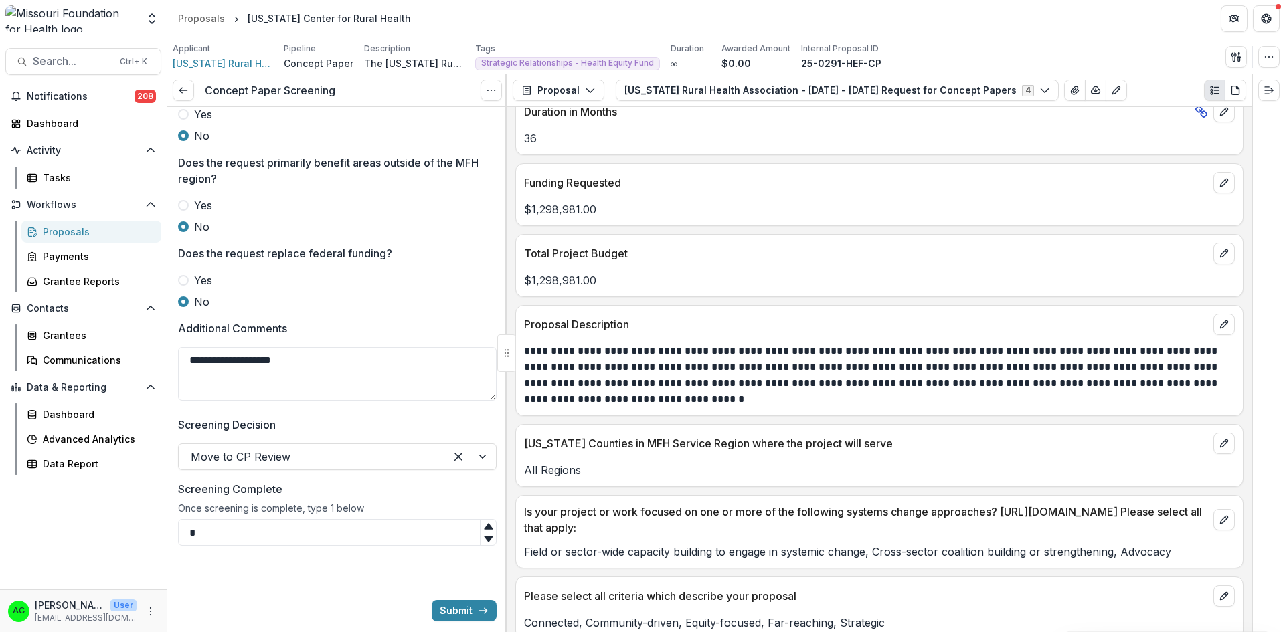
type input "*"
click at [325, 352] on textarea "**********" at bounding box center [337, 374] width 319 height 54
click at [269, 359] on textarea "**********" at bounding box center [337, 374] width 319 height 54
type textarea "**********"
click at [472, 602] on button "Submit" at bounding box center [464, 610] width 65 height 21
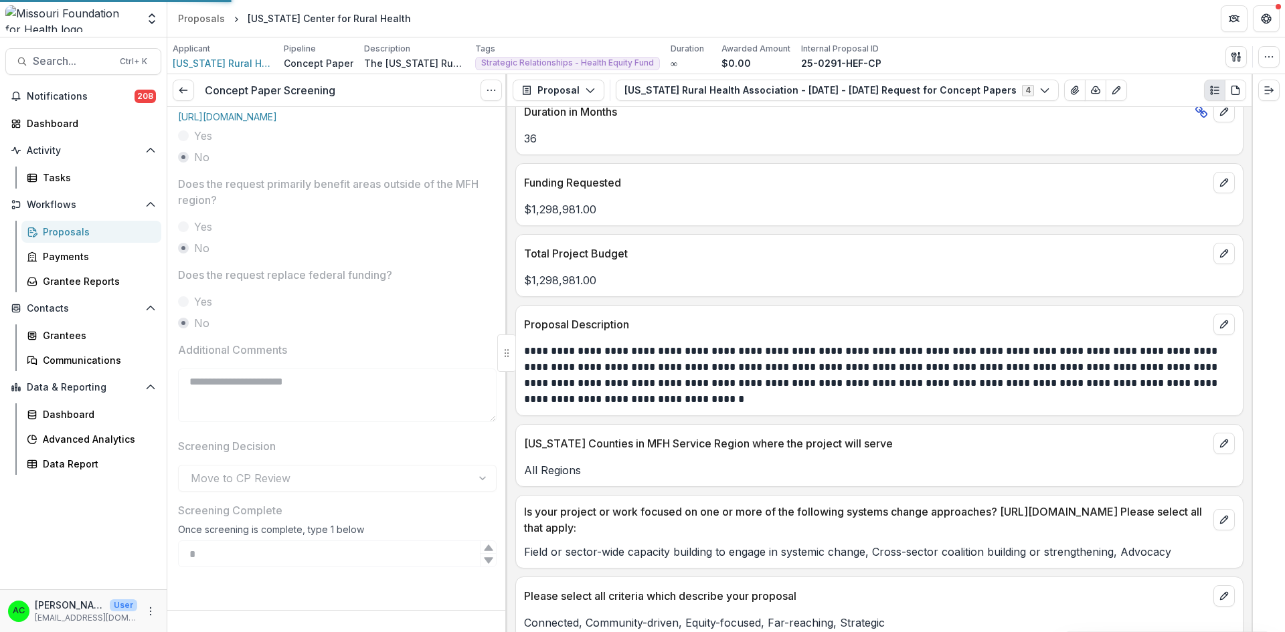
scroll to position [547, 0]
click at [84, 177] on div "Tasks" at bounding box center [97, 178] width 108 height 14
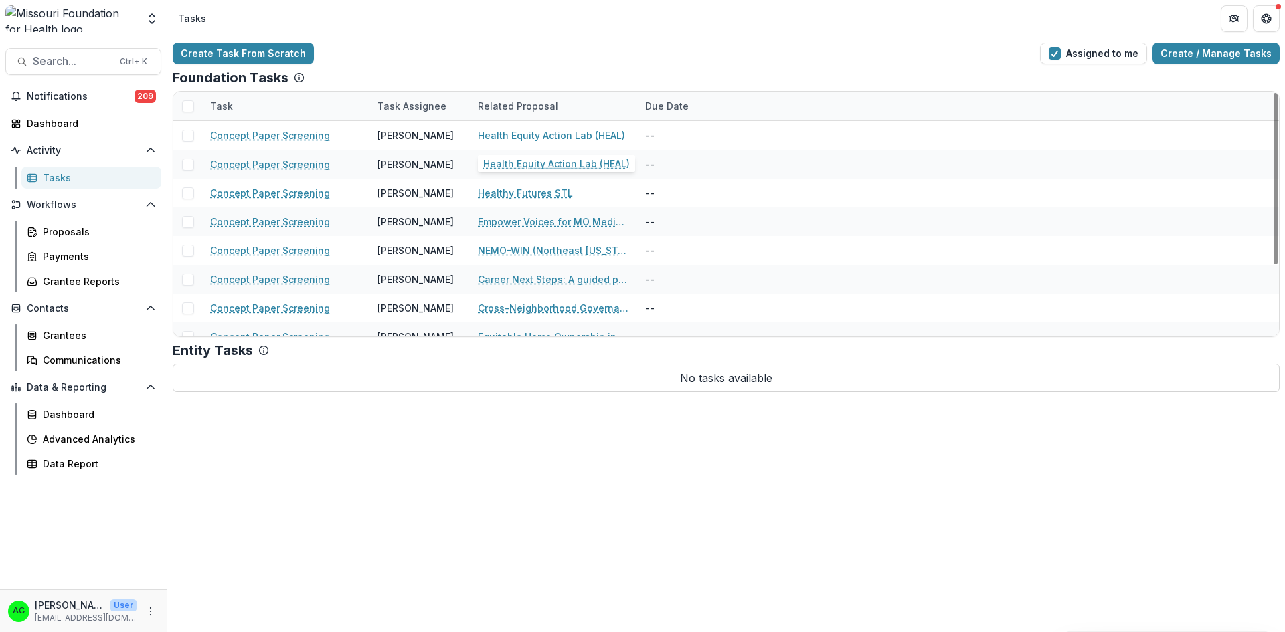
click at [554, 138] on link "Health Equity Action Lab (HEAL)" at bounding box center [551, 135] width 147 height 14
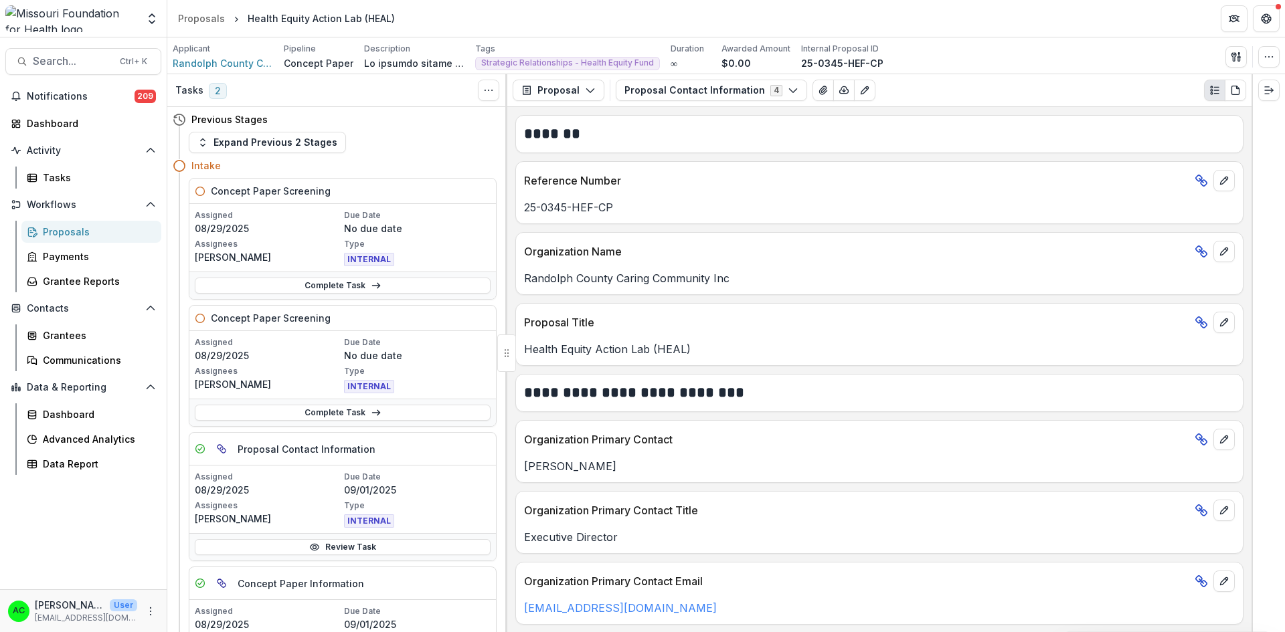
click at [706, 86] on button "Proposal Contact Information 4" at bounding box center [711, 90] width 191 height 21
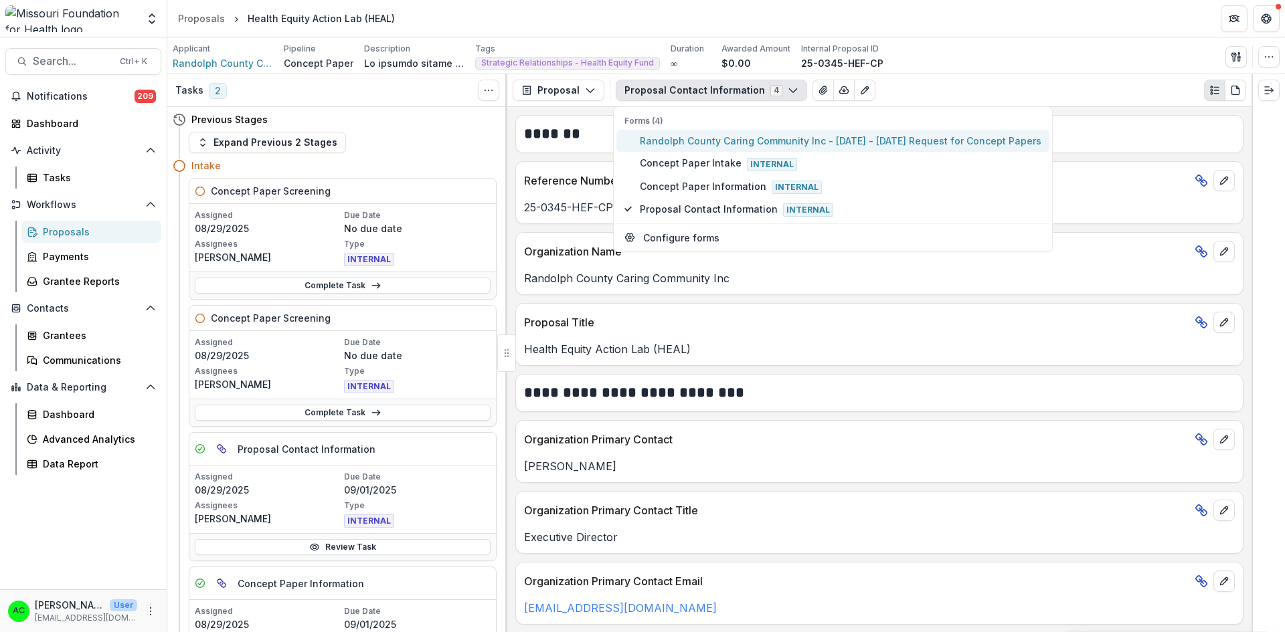
click at [689, 135] on span "Randolph County Caring Community Inc - 2025 - 2025 Request for Concept Papers" at bounding box center [841, 141] width 402 height 14
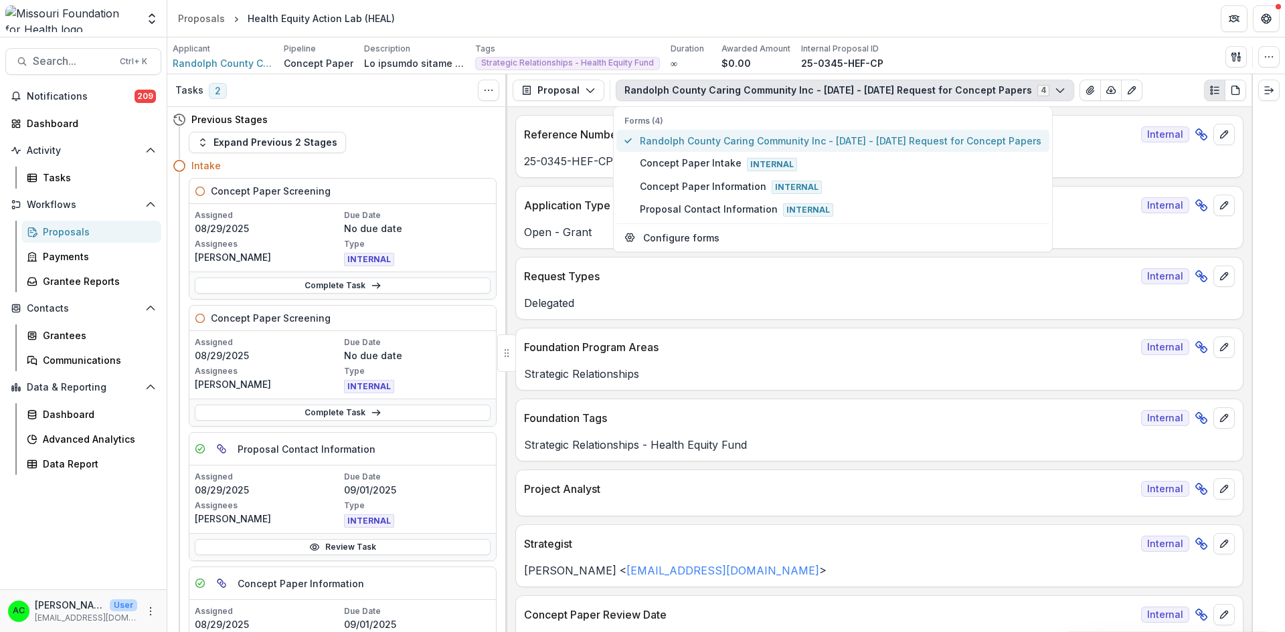
click at [711, 134] on span "Randolph County Caring Community Inc - 2025 - 2025 Request for Concept Papers" at bounding box center [841, 141] width 402 height 14
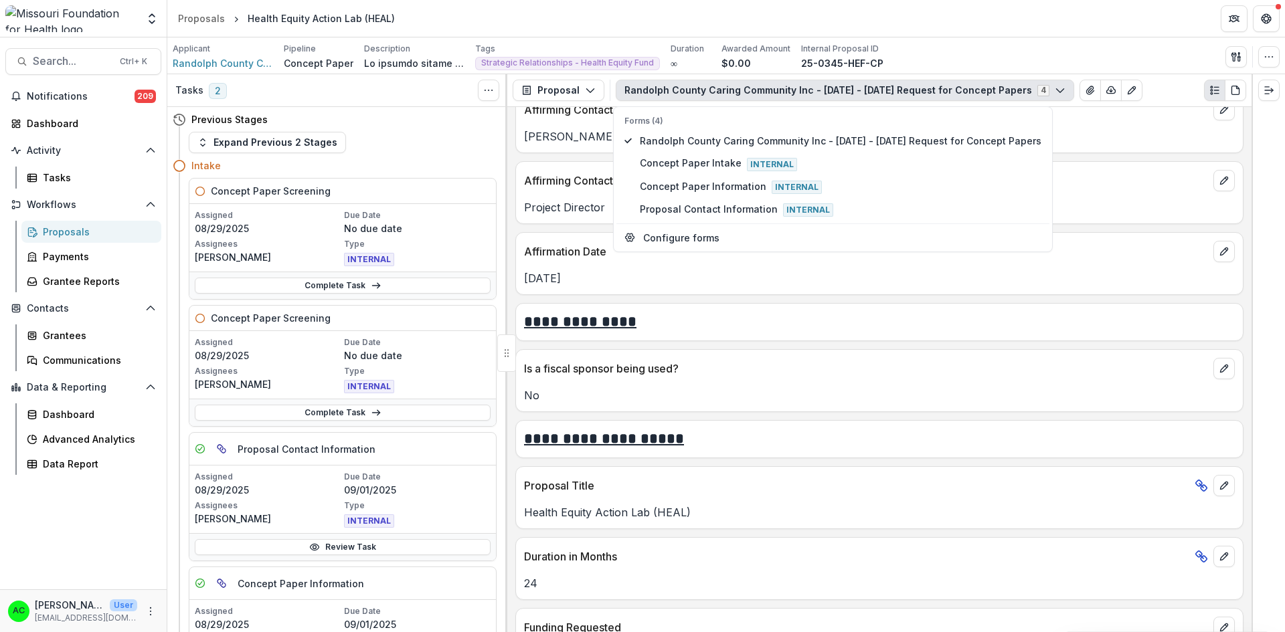
scroll to position [2379, 0]
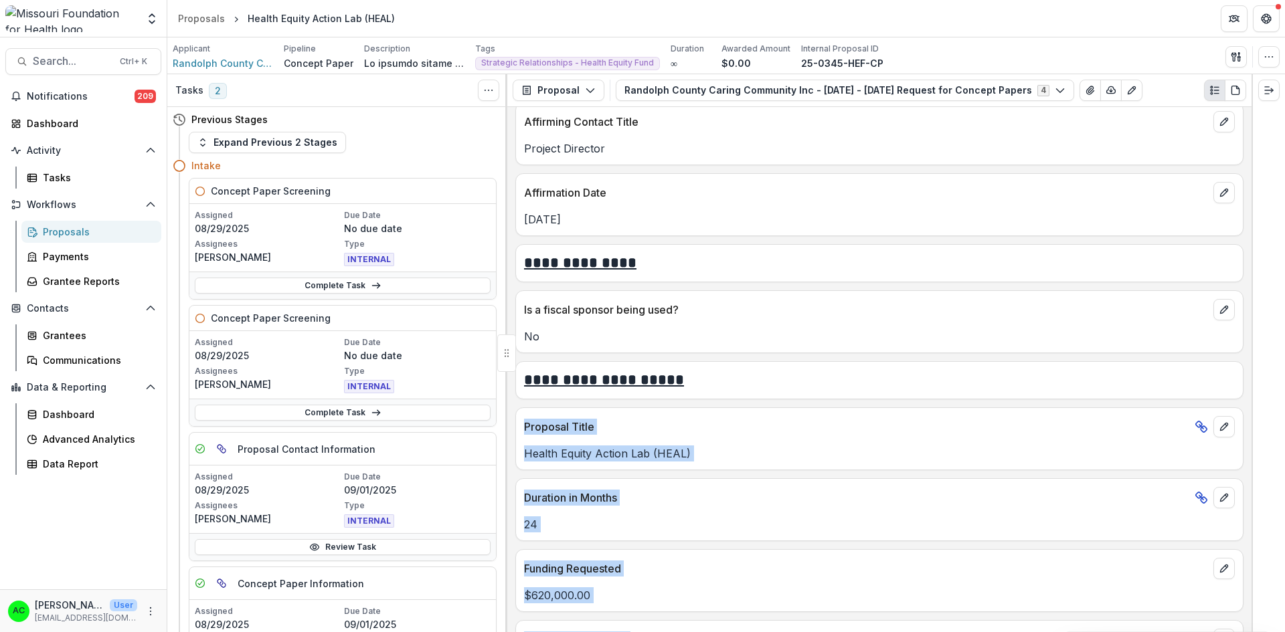
drag, startPoint x: 1252, startPoint y: 385, endPoint x: 1250, endPoint y: 400, distance: 14.9
click at [1250, 400] on div "Tasks 2 Show Cancelled Tasks Previous Stages Expand Previous 2 Stages Intake Co…" at bounding box center [726, 353] width 1118 height 558
click at [1120, 462] on div "Proposal Title Health Equity Action Lab (HEAL)" at bounding box center [879, 439] width 728 height 63
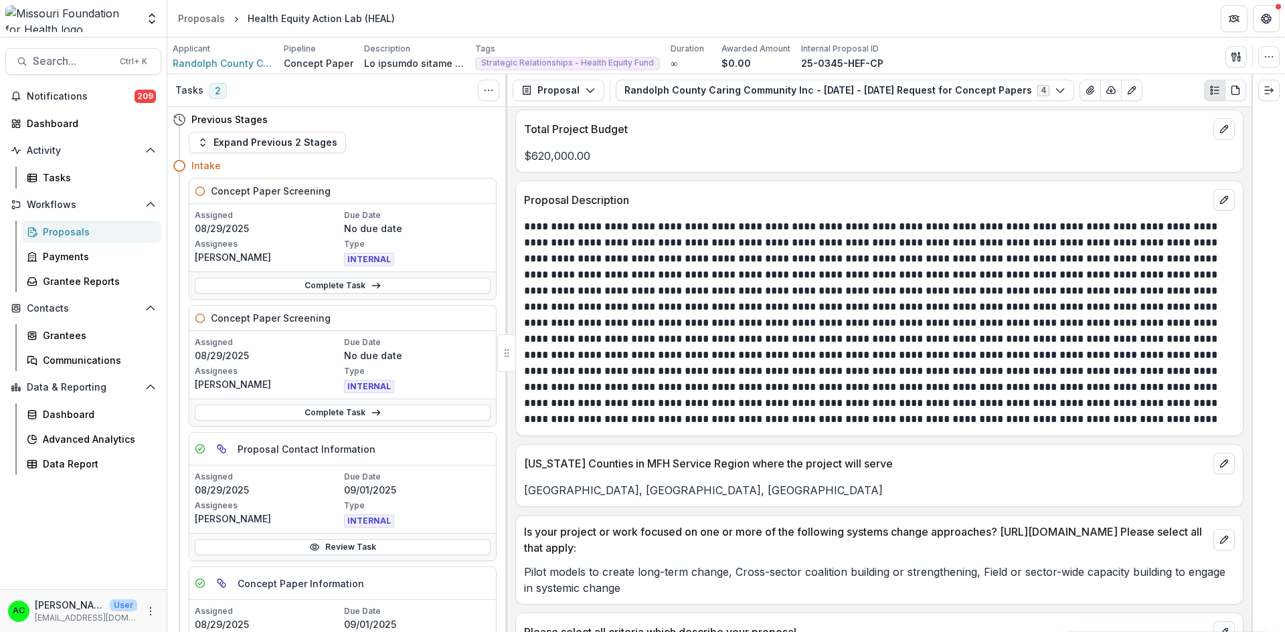
scroll to position [2866, 0]
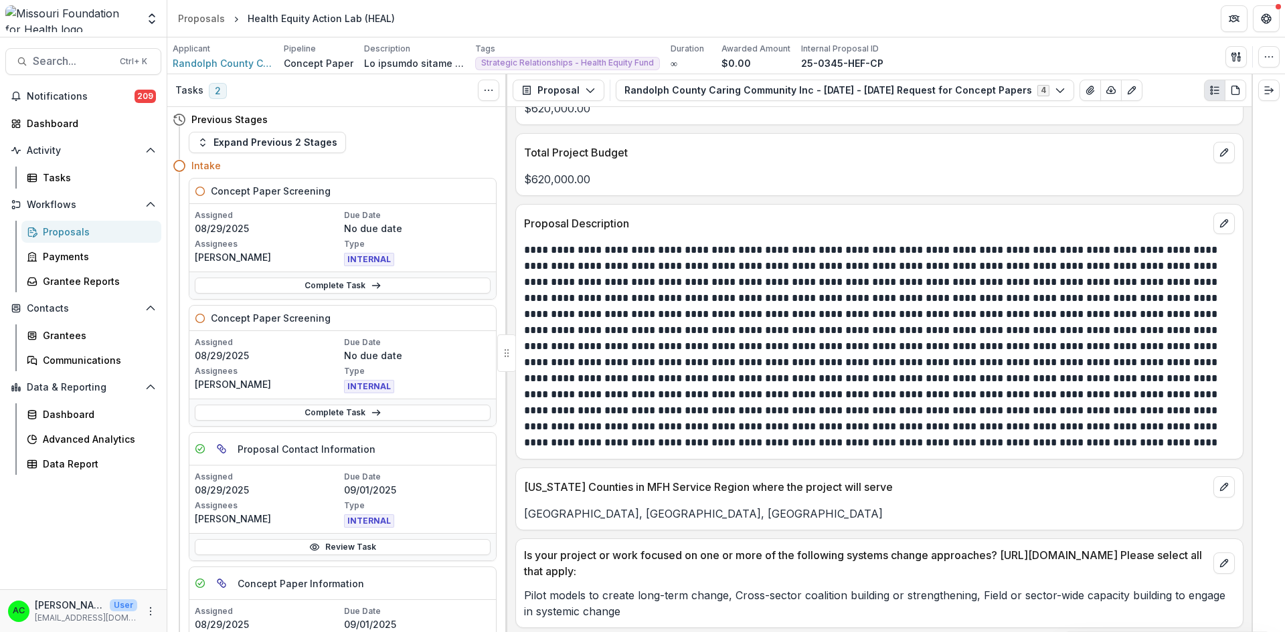
click at [1085, 89] on icon "View Attached Files" at bounding box center [1090, 90] width 11 height 11
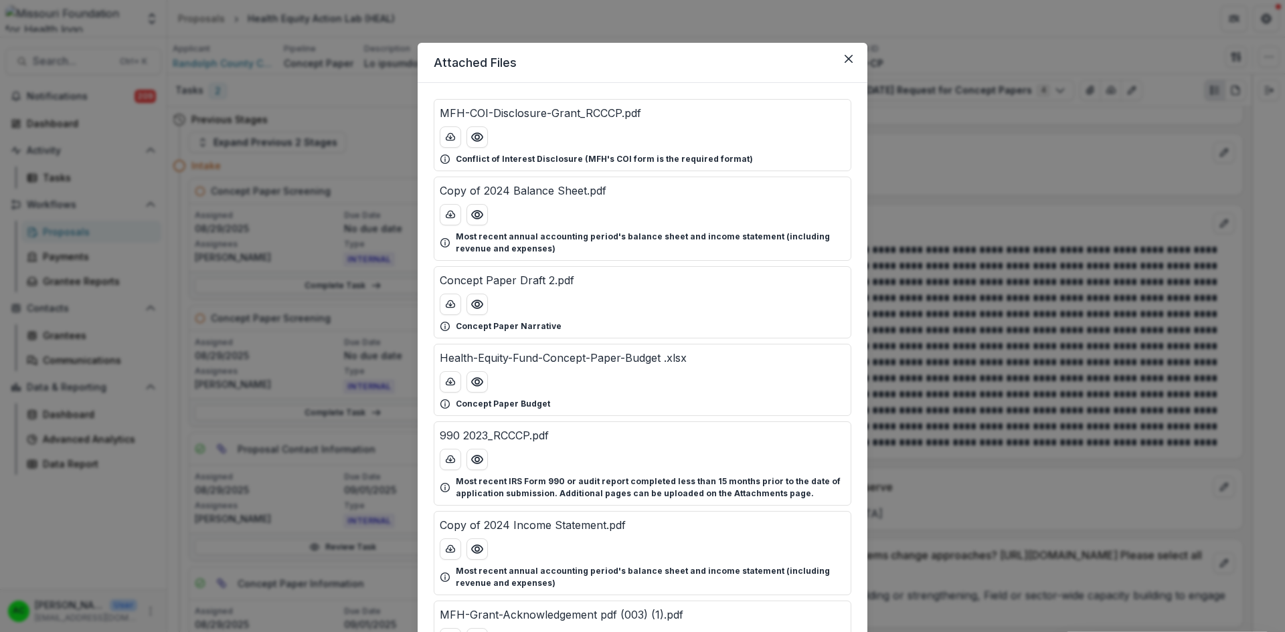
click at [477, 379] on icon "Preview Health-Equity-Fund-Concept-Paper-Budget .xlsx" at bounding box center [476, 381] width 13 height 13
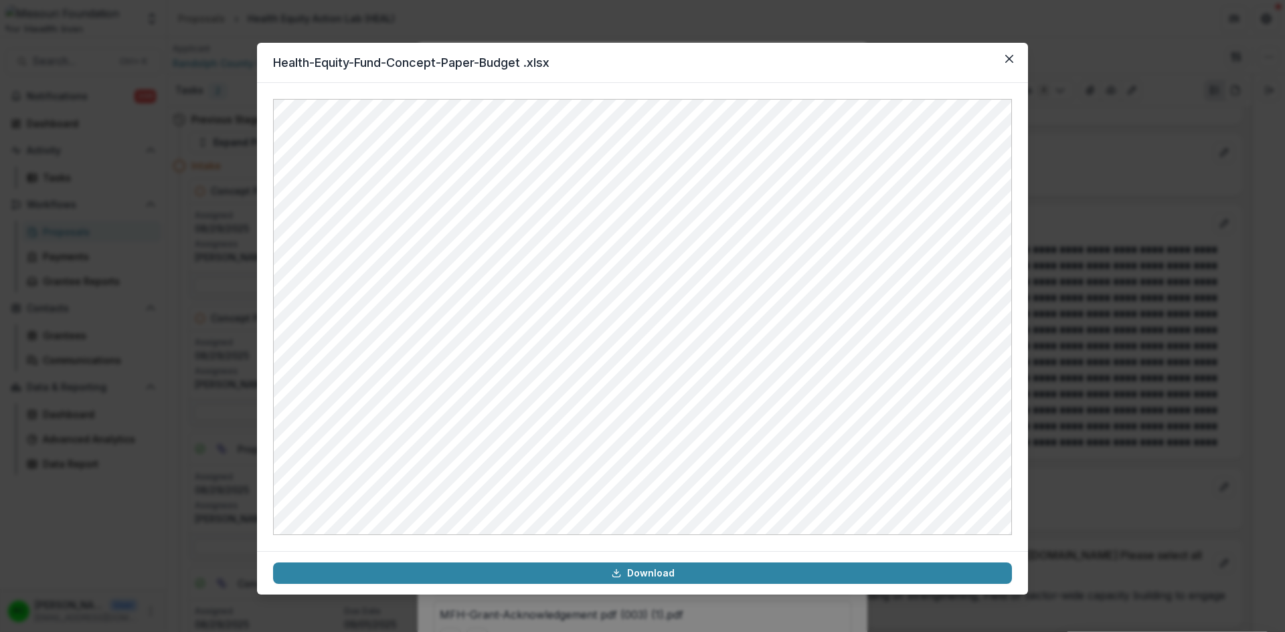
click at [1006, 52] on button "Close" at bounding box center [1009, 58] width 21 height 21
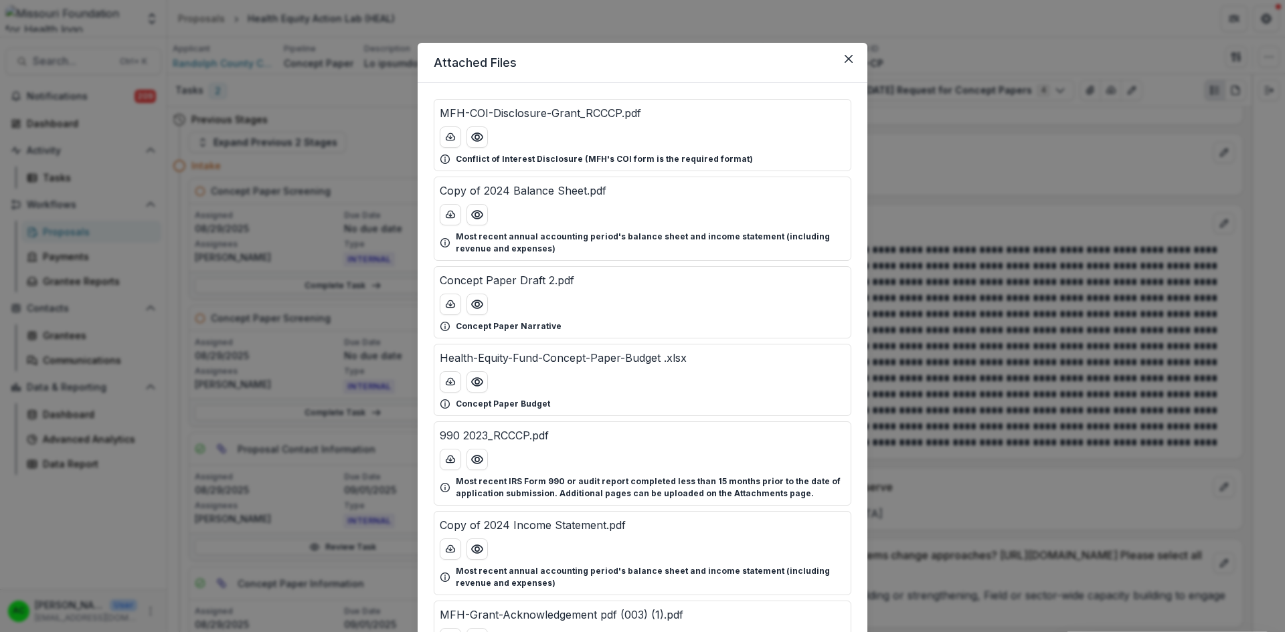
click at [471, 312] on button "Preview Concept Paper Draft 2.pdf" at bounding box center [476, 304] width 21 height 21
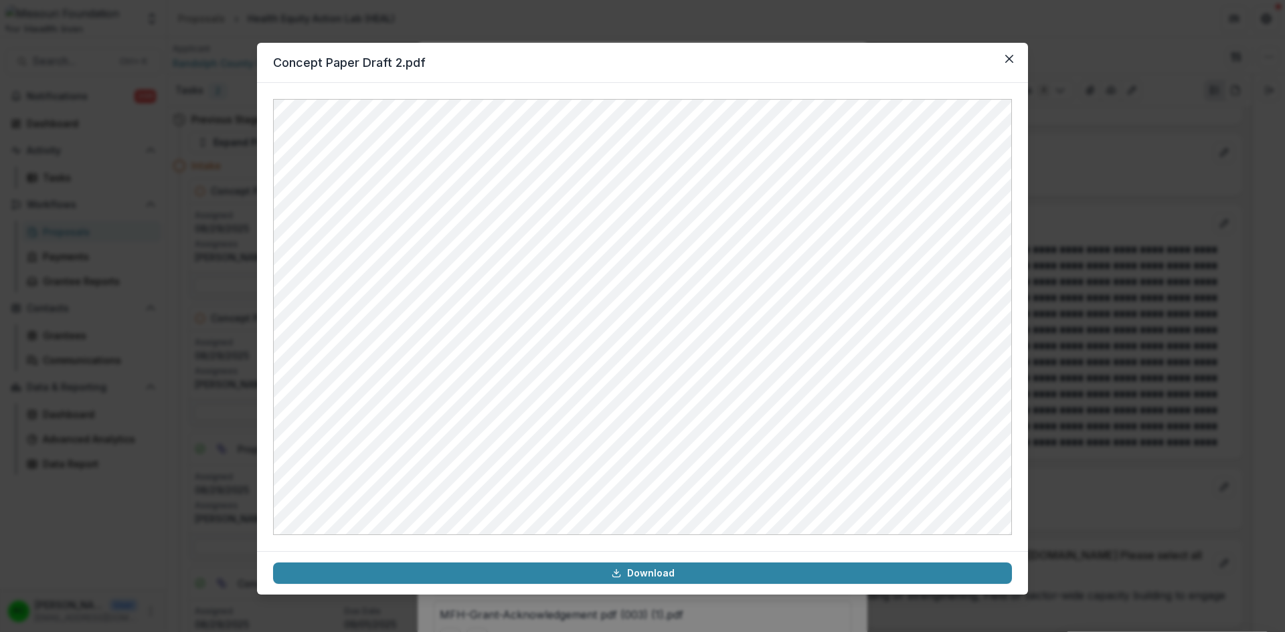
click at [1015, 63] on button "Close" at bounding box center [1009, 58] width 21 height 21
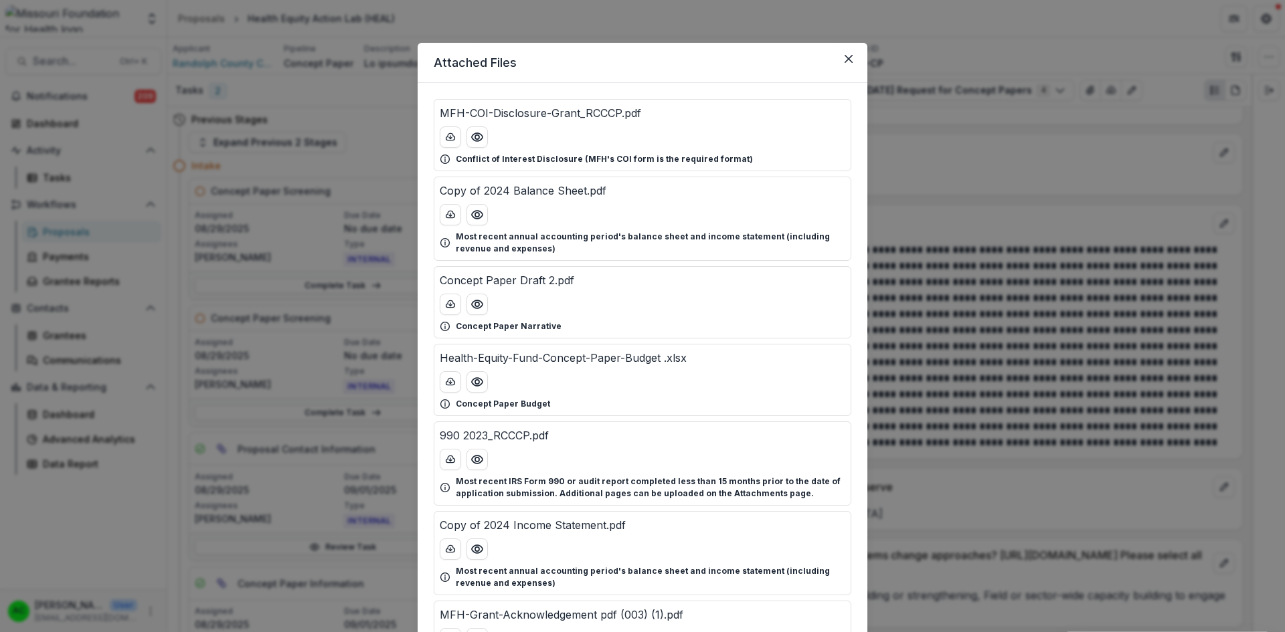
click at [845, 60] on icon "Close" at bounding box center [849, 59] width 8 height 8
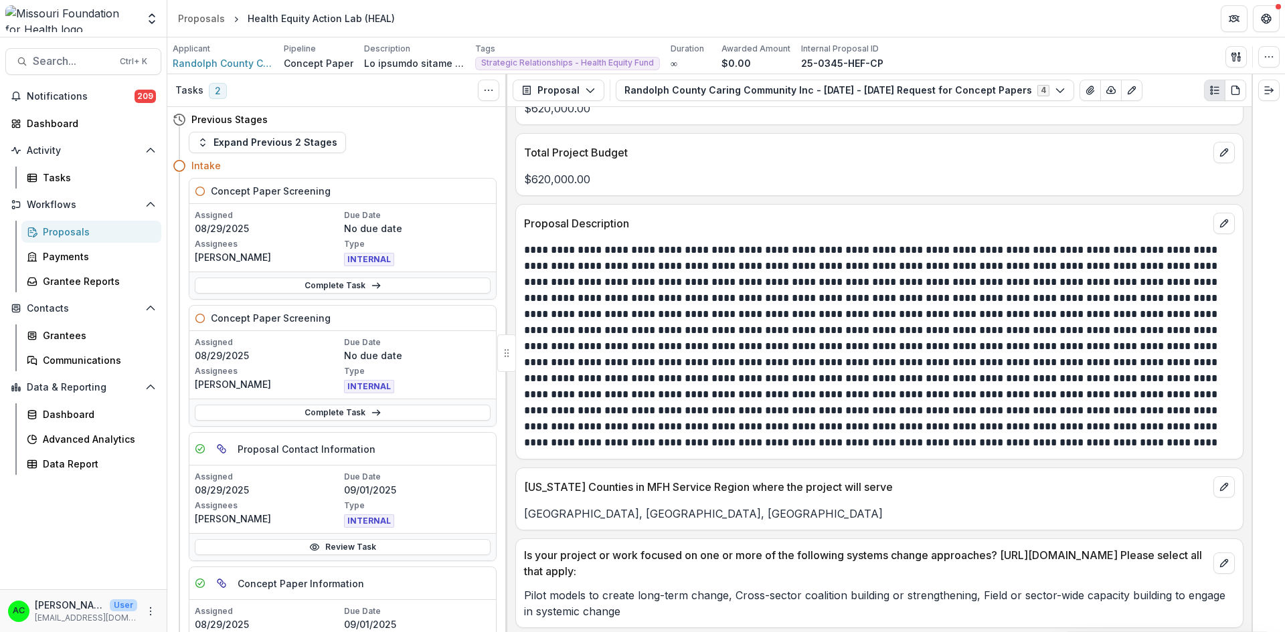
click at [383, 410] on link "Complete Task" at bounding box center [343, 413] width 296 height 16
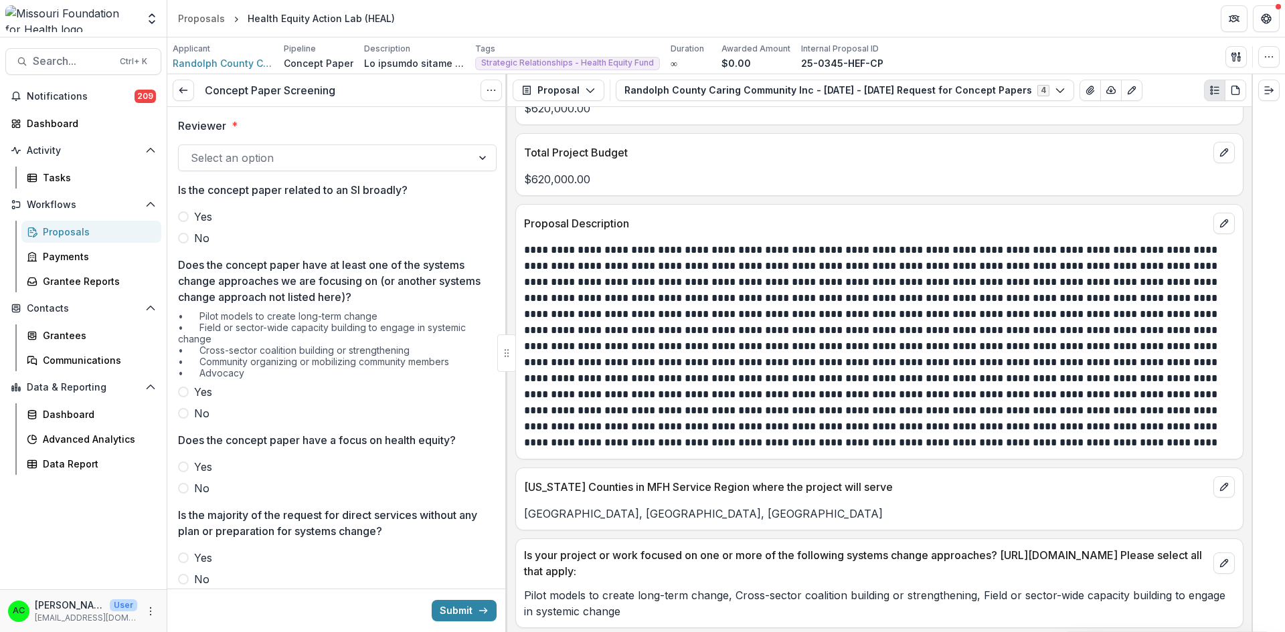
click at [439, 160] on div at bounding box center [325, 158] width 269 height 19
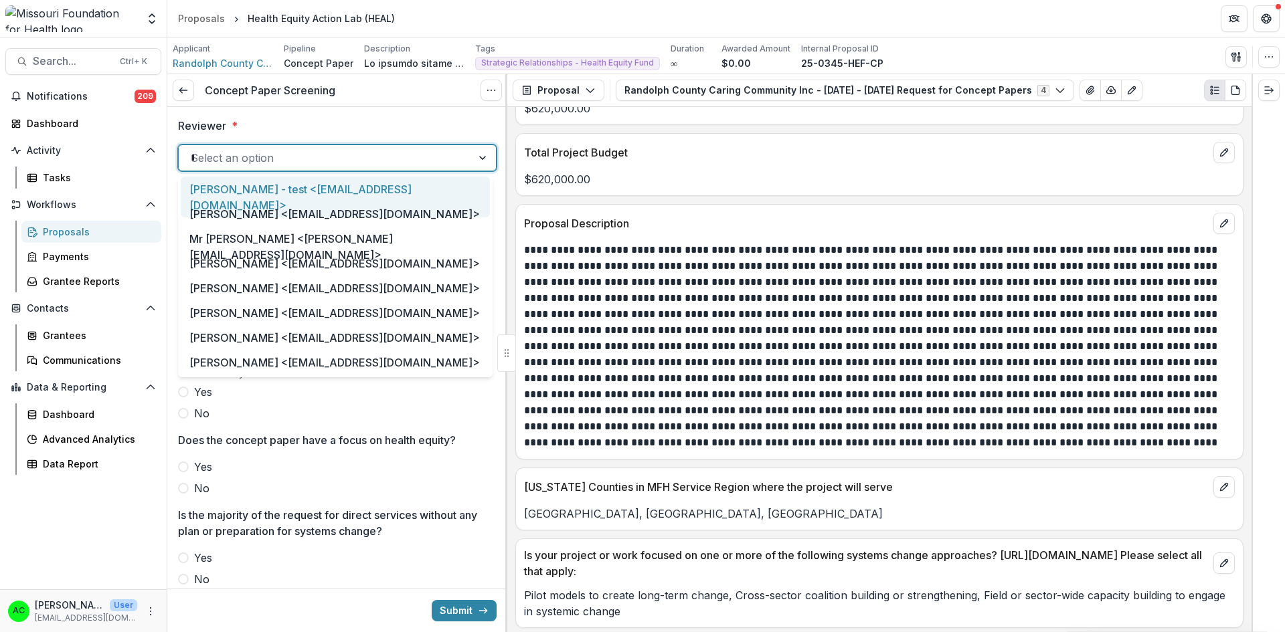
type input "***"
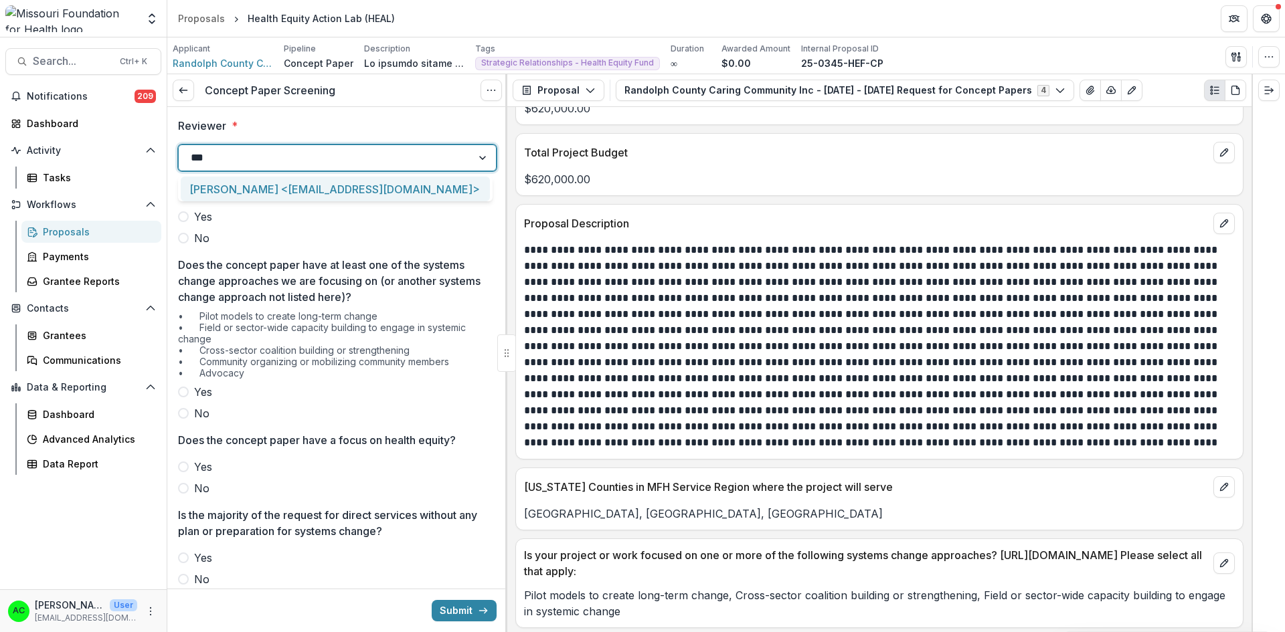
click at [410, 193] on div "Alyssa Curran <acurran@mffh.org>" at bounding box center [335, 189] width 309 height 25
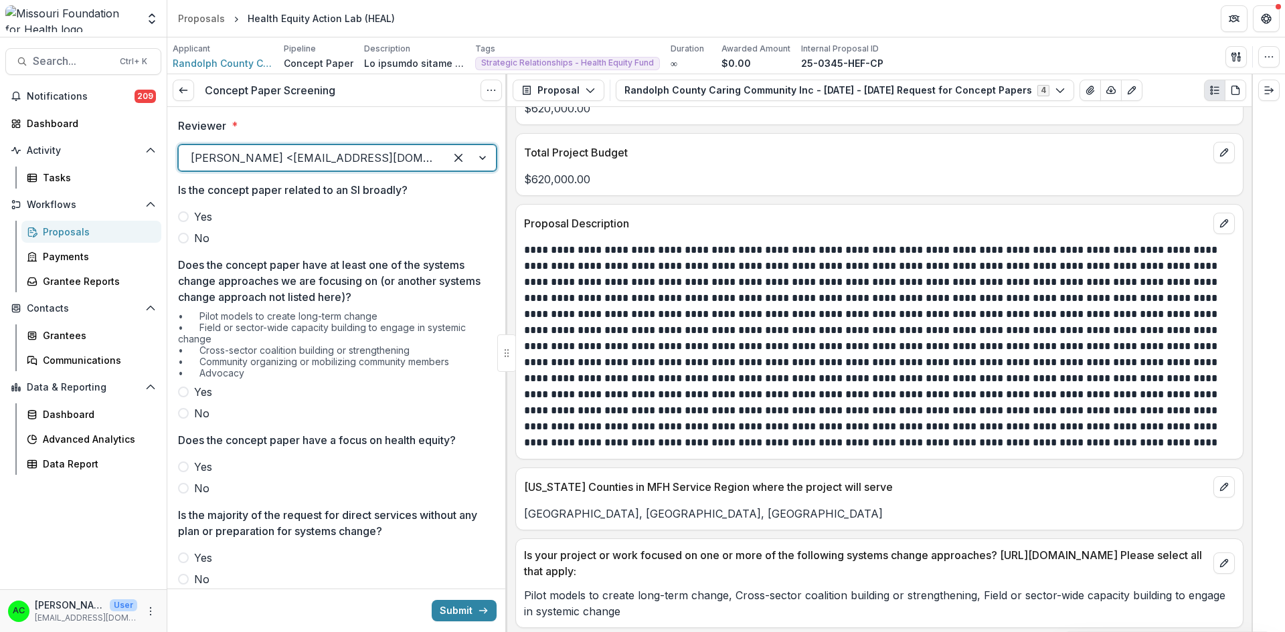
click at [173, 241] on div "Reviewer * option Alyssa Curran <acurran@mffh.org>, selected. Alyssa Curran <ac…" at bounding box center [337, 610] width 340 height 1007
click at [183, 240] on span at bounding box center [183, 238] width 11 height 11
click at [183, 392] on span at bounding box center [183, 392] width 11 height 11
click at [185, 468] on span at bounding box center [183, 467] width 11 height 11
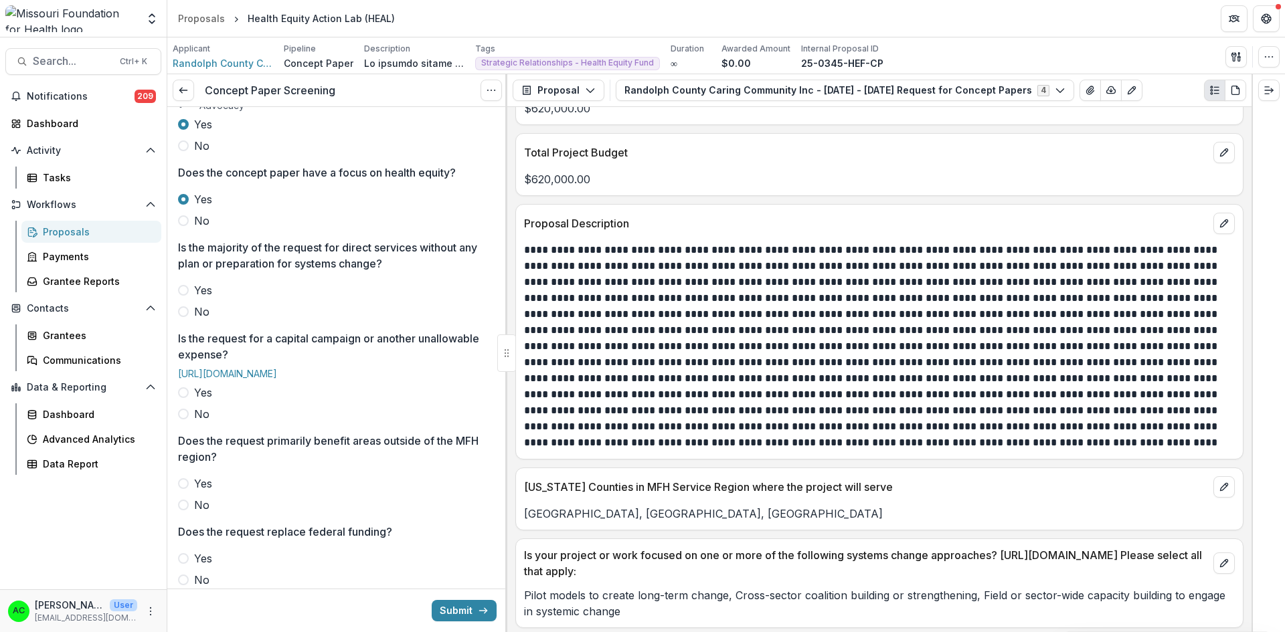
scroll to position [288, 0]
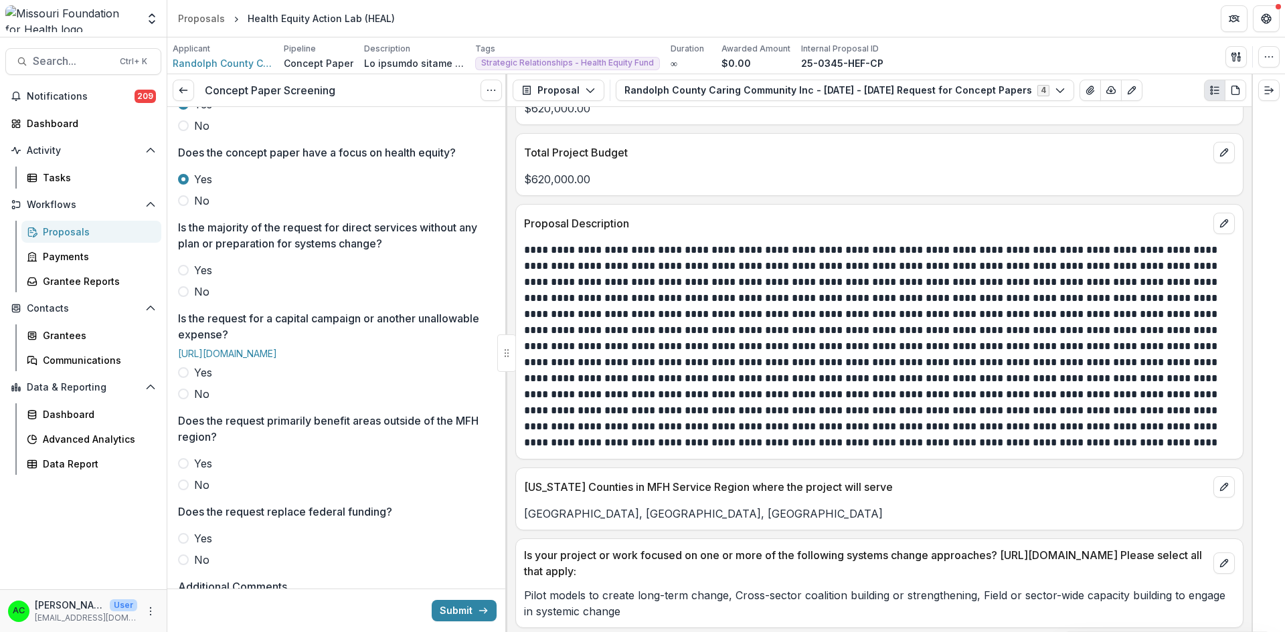
click at [183, 289] on span at bounding box center [183, 291] width 11 height 11
click at [185, 400] on span at bounding box center [183, 394] width 11 height 11
click at [184, 517] on div "Reviewer * Alyssa Curran <acurran@mffh.org> Is the concept paper related to an …" at bounding box center [337, 322] width 319 height 1007
click at [184, 491] on span at bounding box center [183, 485] width 11 height 11
click at [182, 566] on span at bounding box center [183, 560] width 11 height 11
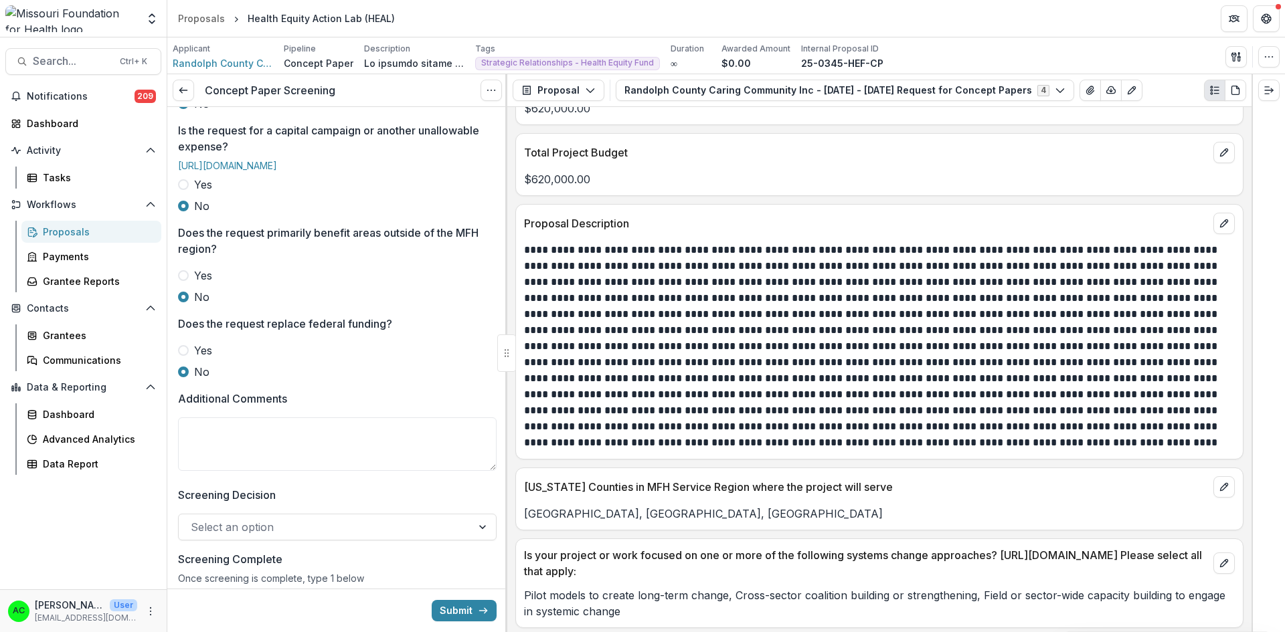
scroll to position [561, 0]
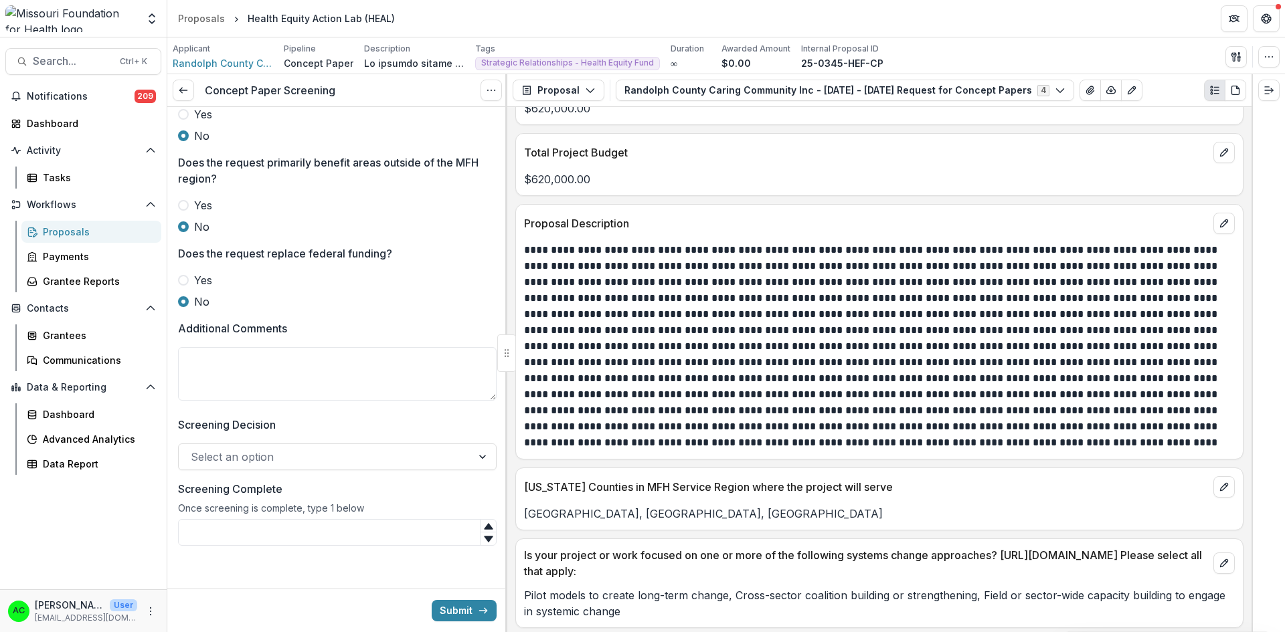
click at [422, 381] on textarea "Additional Comments" at bounding box center [337, 374] width 319 height 54
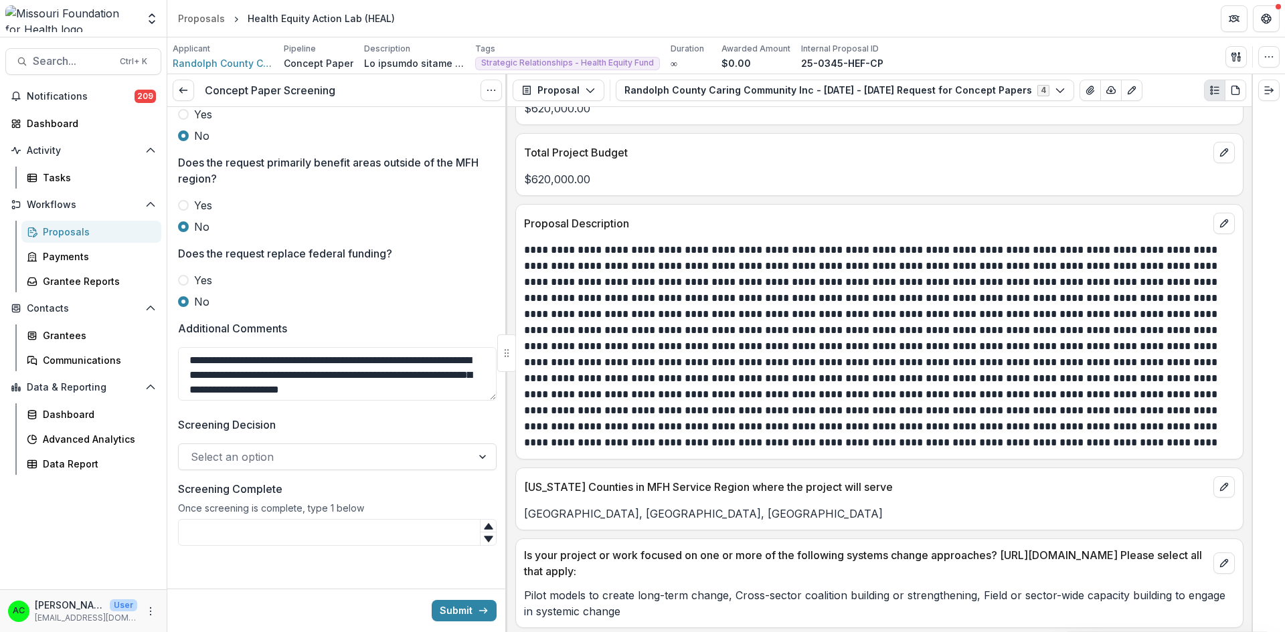
type textarea "**********"
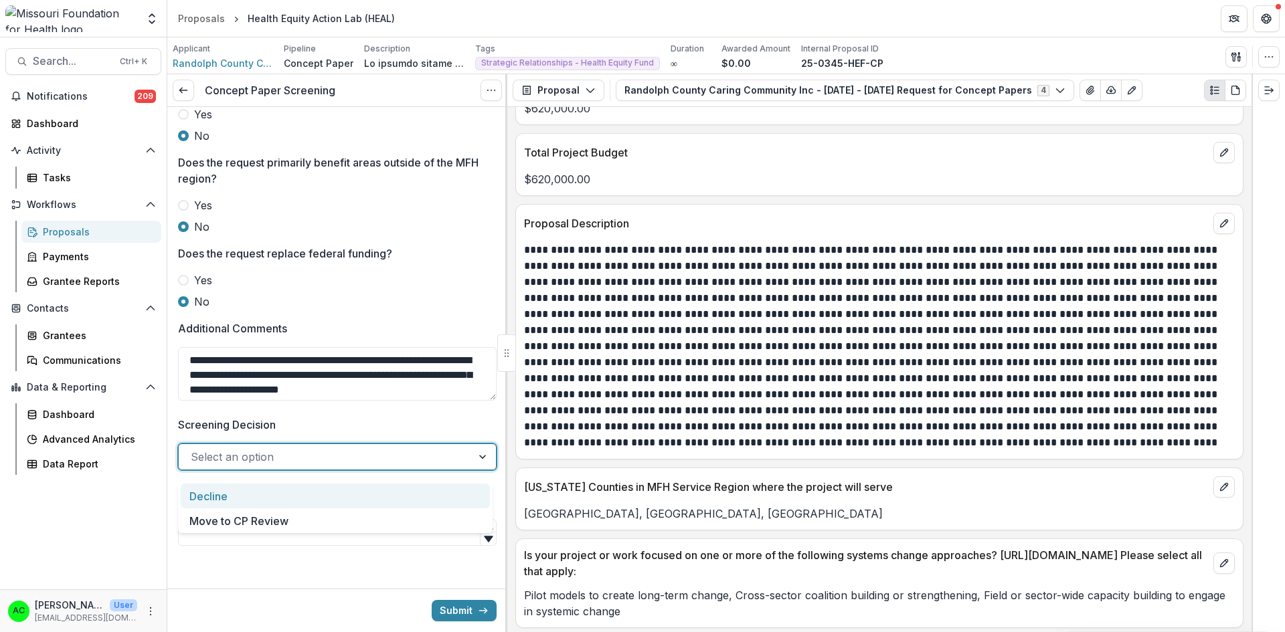
click at [308, 461] on div at bounding box center [325, 457] width 269 height 19
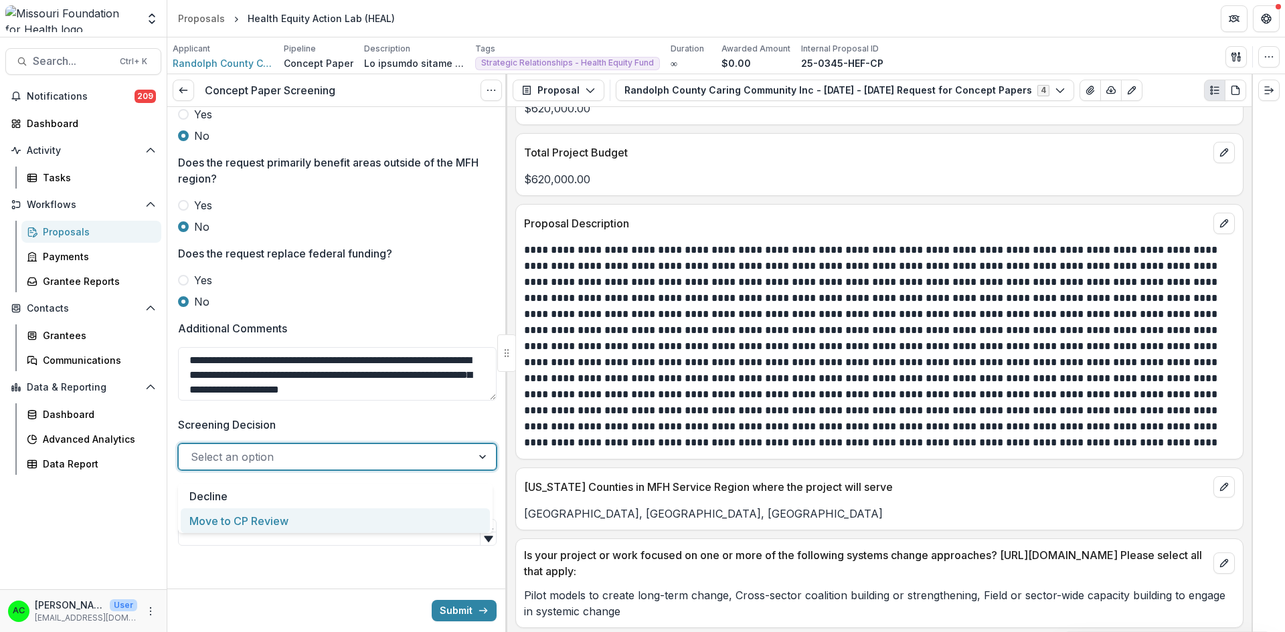
click at [270, 513] on div "Move to CP Review" at bounding box center [335, 521] width 309 height 25
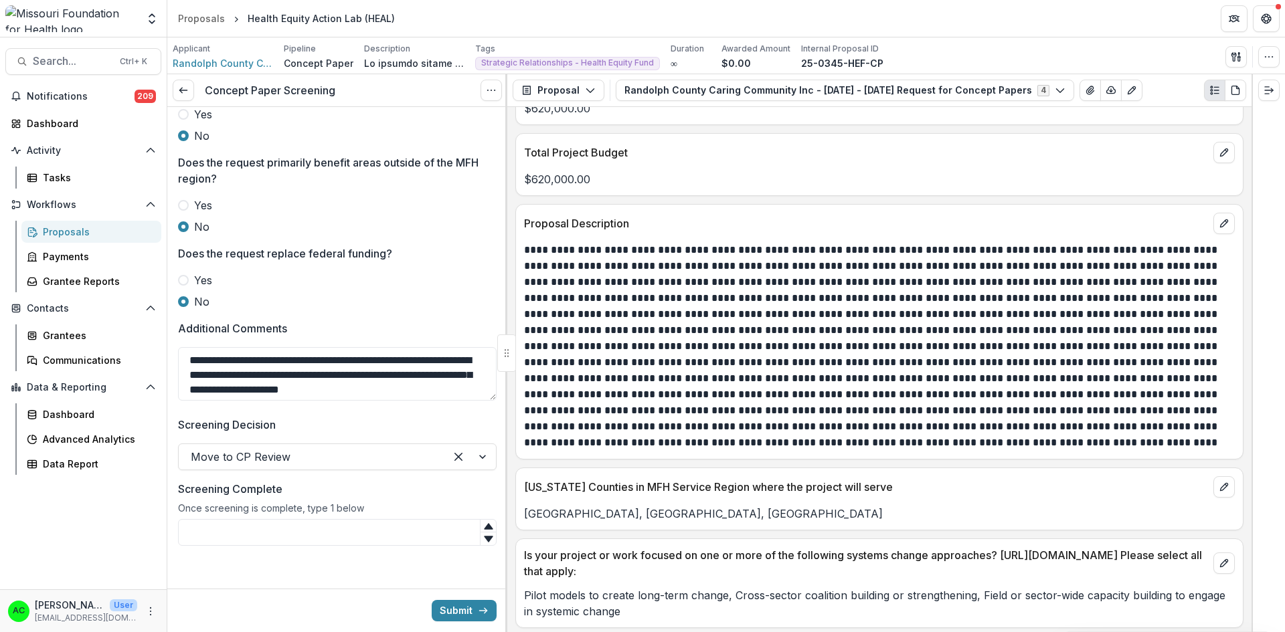
click at [248, 543] on input "Screening Complete" at bounding box center [337, 532] width 319 height 27
type input "*"
click at [433, 610] on button "Submit" at bounding box center [464, 610] width 65 height 21
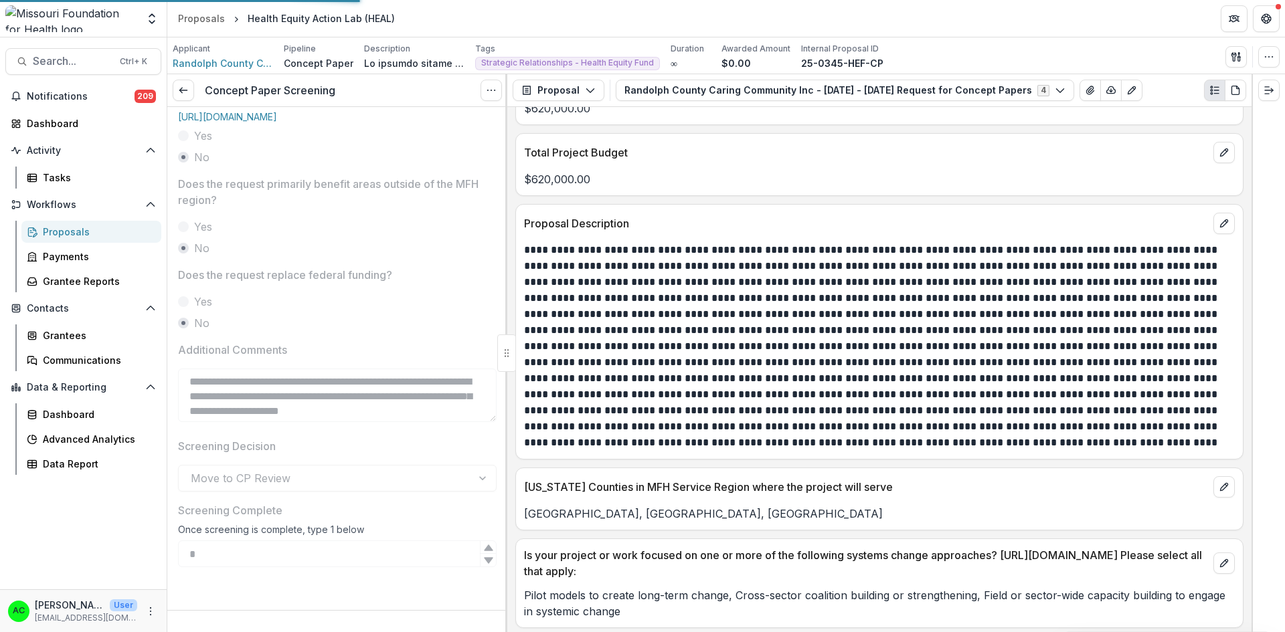
scroll to position [547, 0]
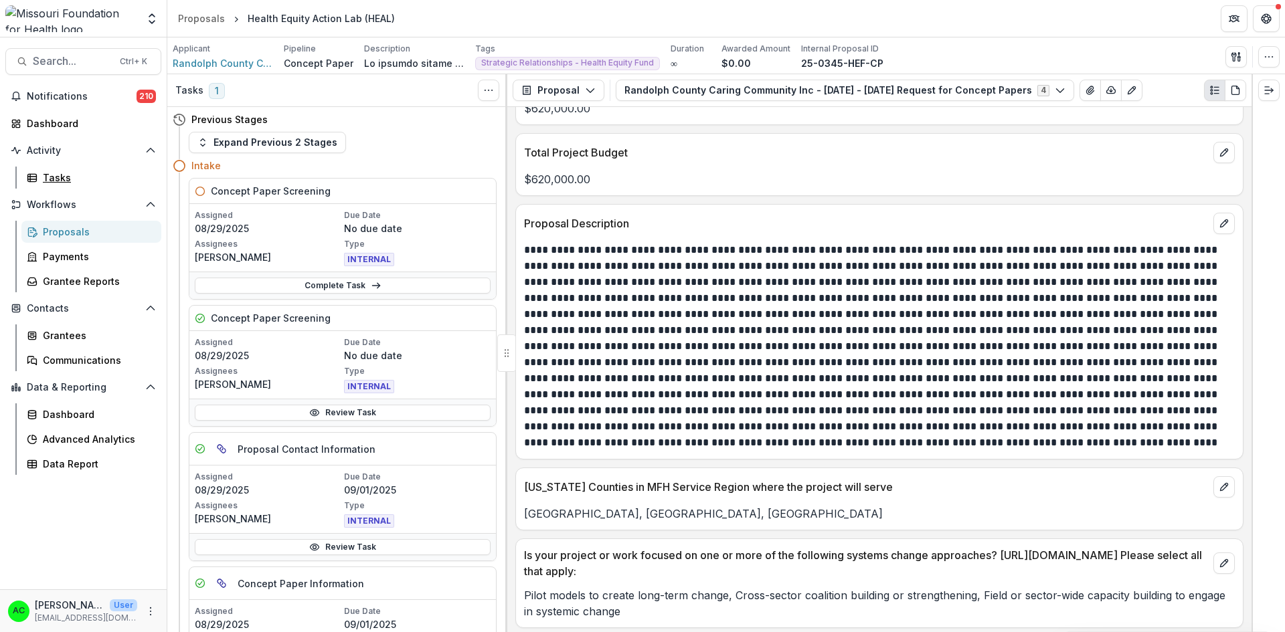
click at [56, 173] on div "Tasks" at bounding box center [97, 178] width 108 height 14
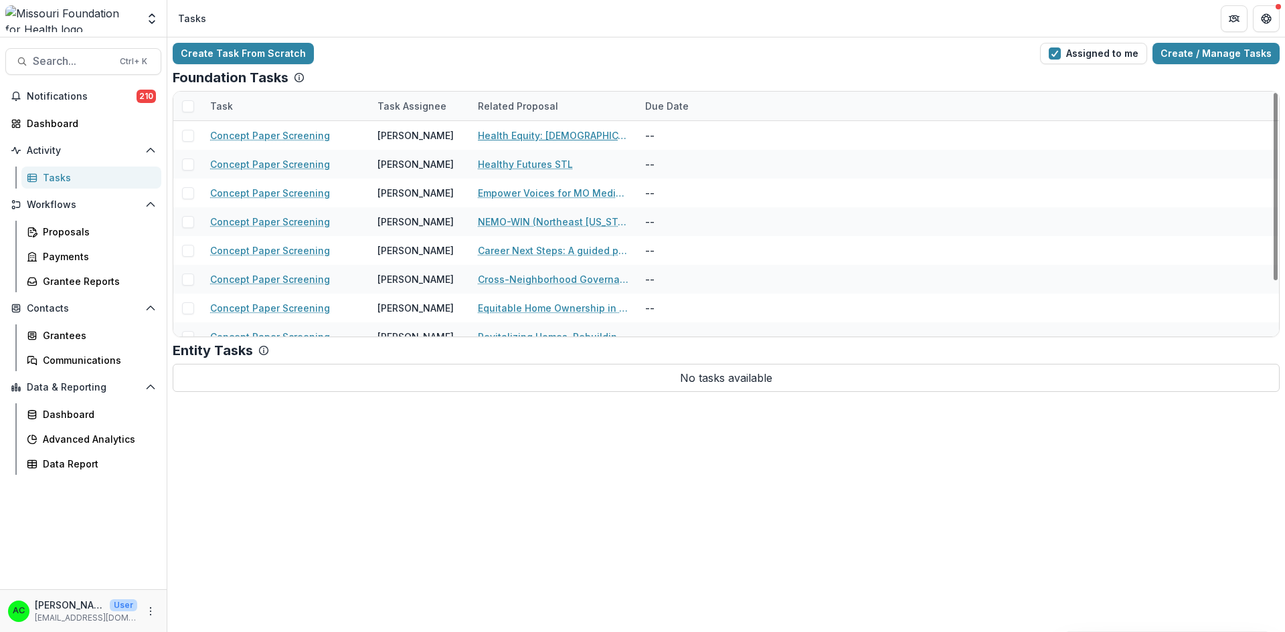
click at [557, 133] on link "Health Equity: LGBTQ+ Youth & Transforming the Narrative" at bounding box center [553, 135] width 151 height 14
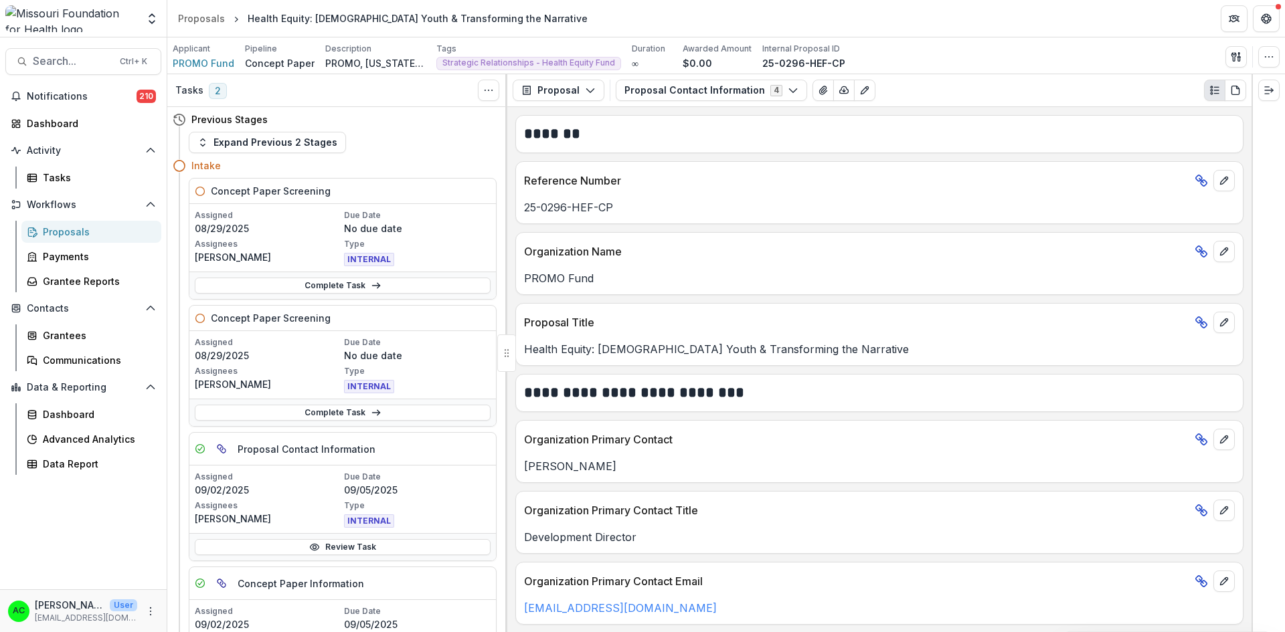
click at [691, 89] on button "Proposal Contact Information 4" at bounding box center [711, 90] width 191 height 21
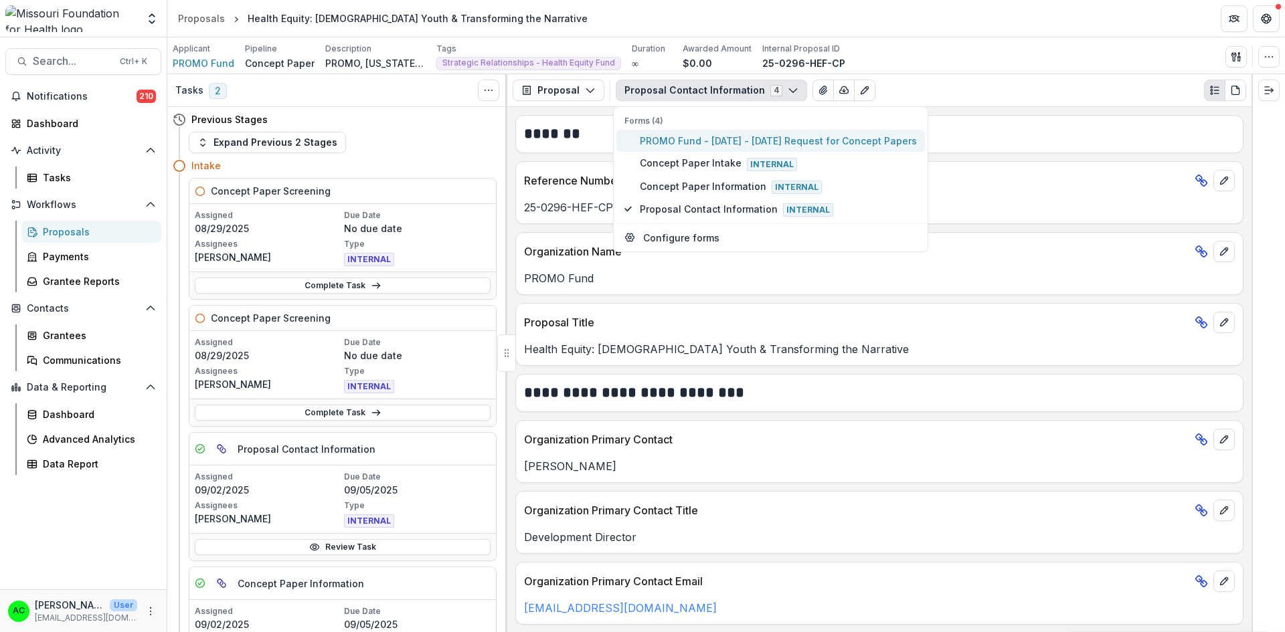
click at [667, 140] on span "PROMO Fund - 2025 - 2025 Request for Concept Papers" at bounding box center [778, 141] width 277 height 14
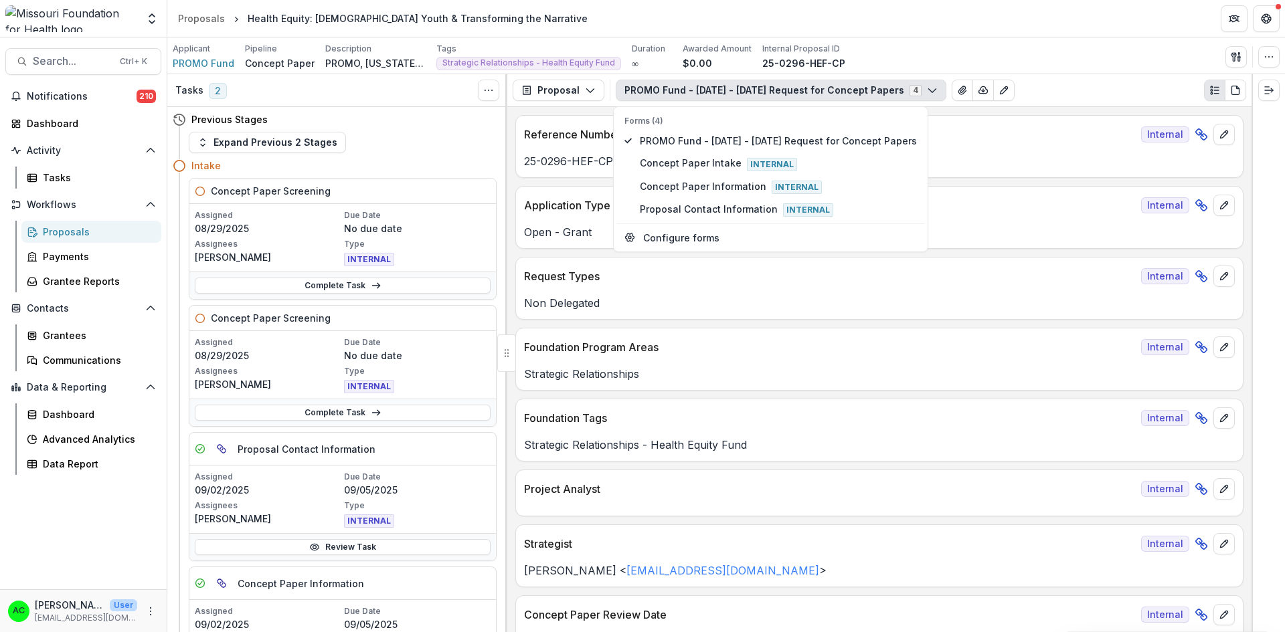
click at [693, 422] on p "Foundation Tags" at bounding box center [830, 418] width 612 height 16
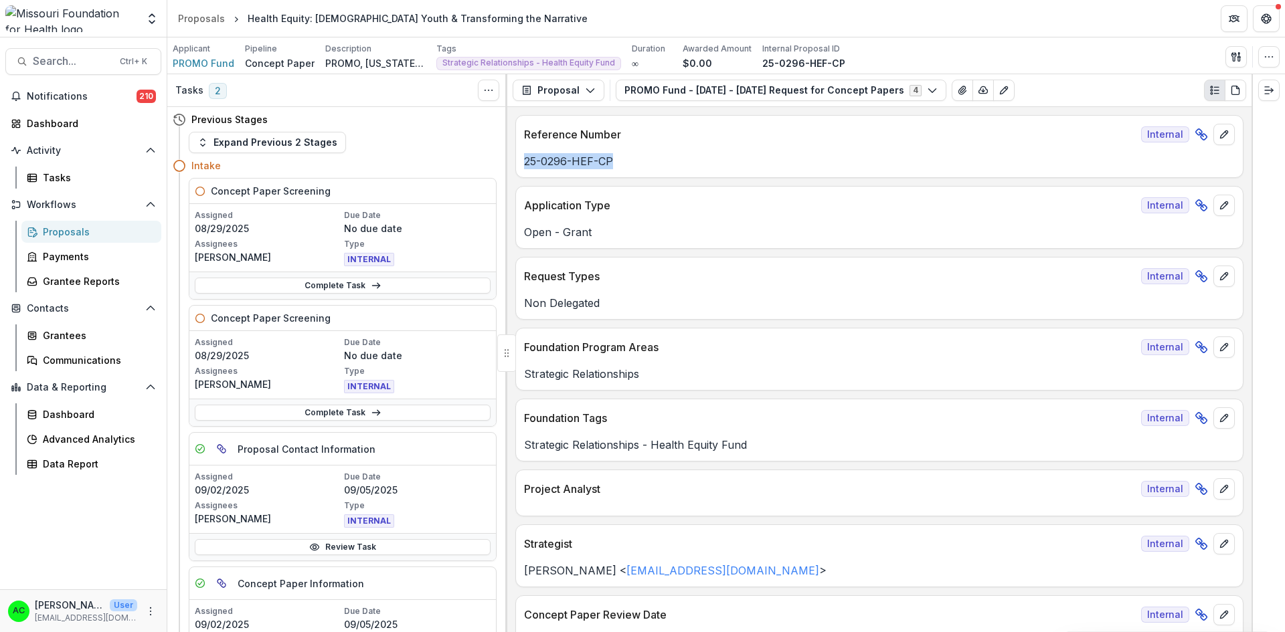
drag, startPoint x: 1247, startPoint y: 123, endPoint x: 1247, endPoint y: 149, distance: 26.1
click at [1247, 149] on div "**********" at bounding box center [879, 369] width 744 height 525
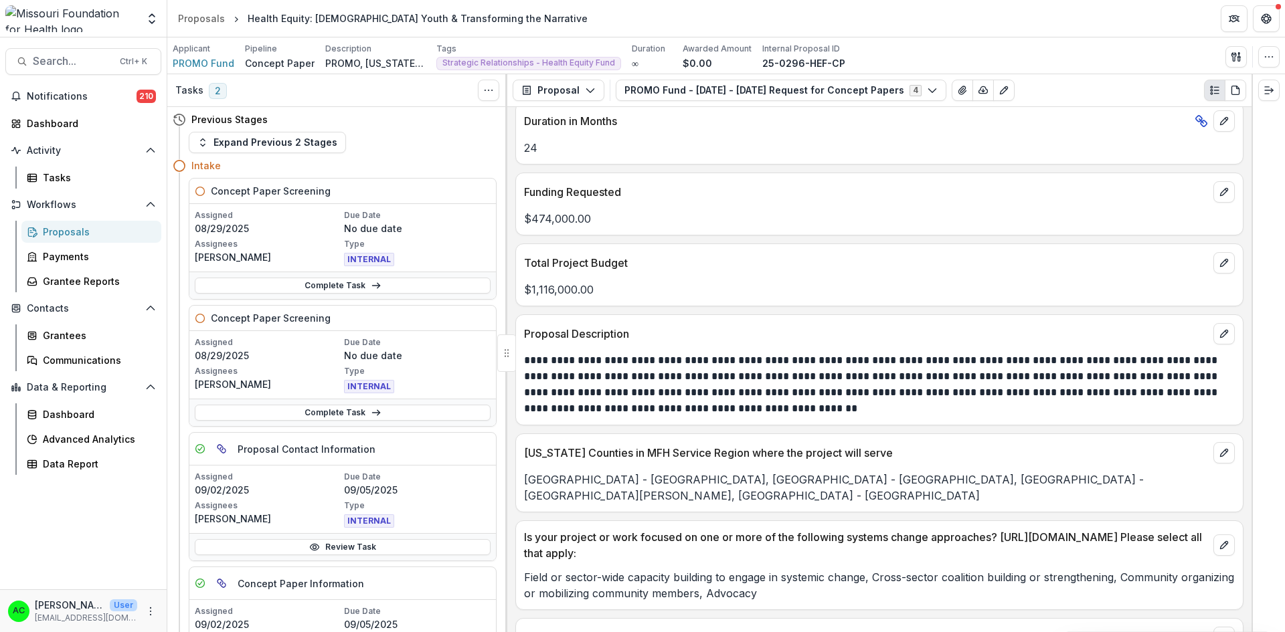
scroll to position [2778, 0]
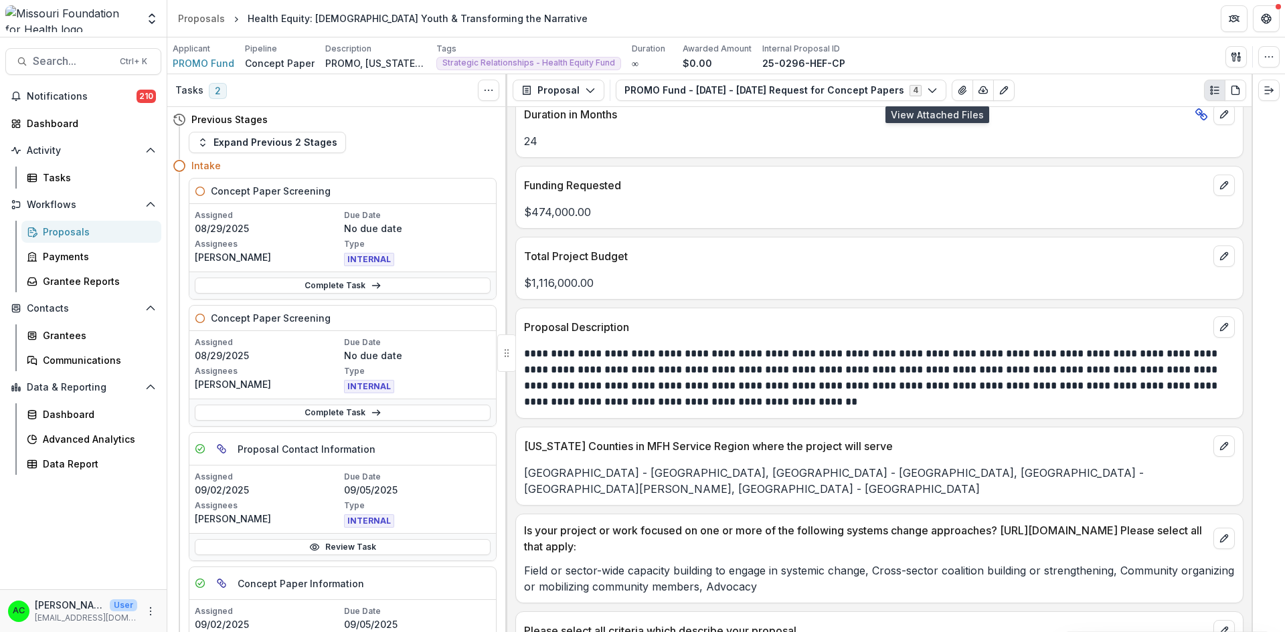
click at [957, 94] on icon "View Attached Files" at bounding box center [962, 90] width 11 height 11
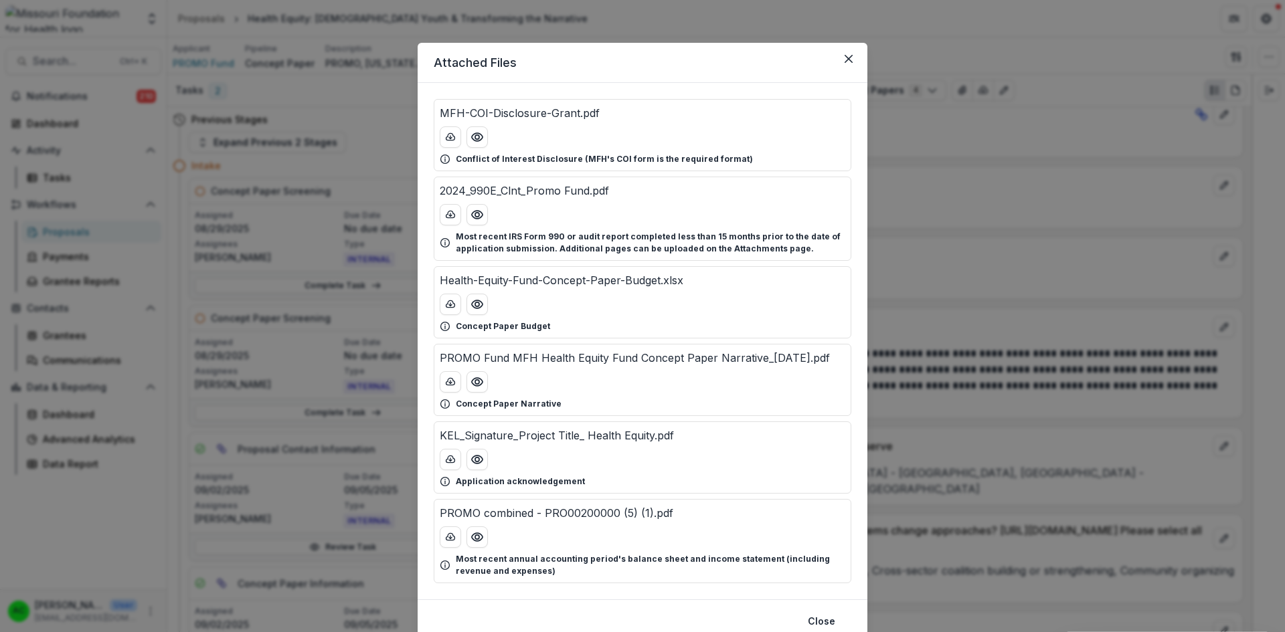
click at [481, 304] on icon "Preview Health-Equity-Fund-Concept-Paper-Budget.xlsx" at bounding box center [477, 304] width 11 height 8
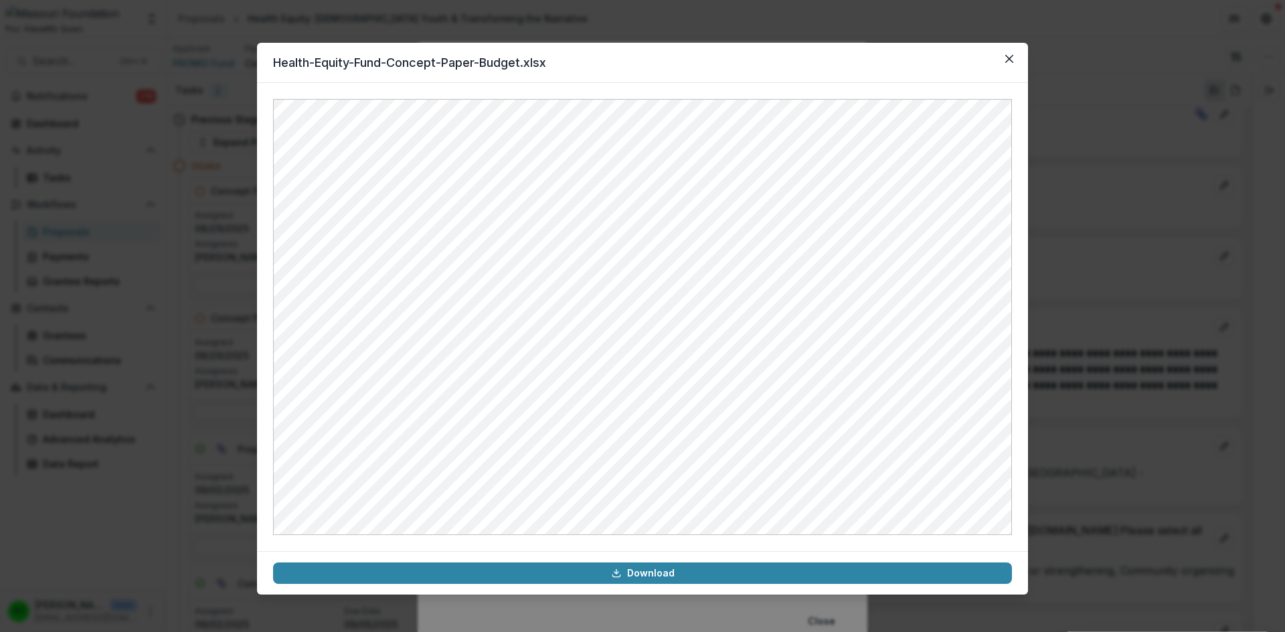
click at [1011, 54] on button "Close" at bounding box center [1009, 58] width 21 height 21
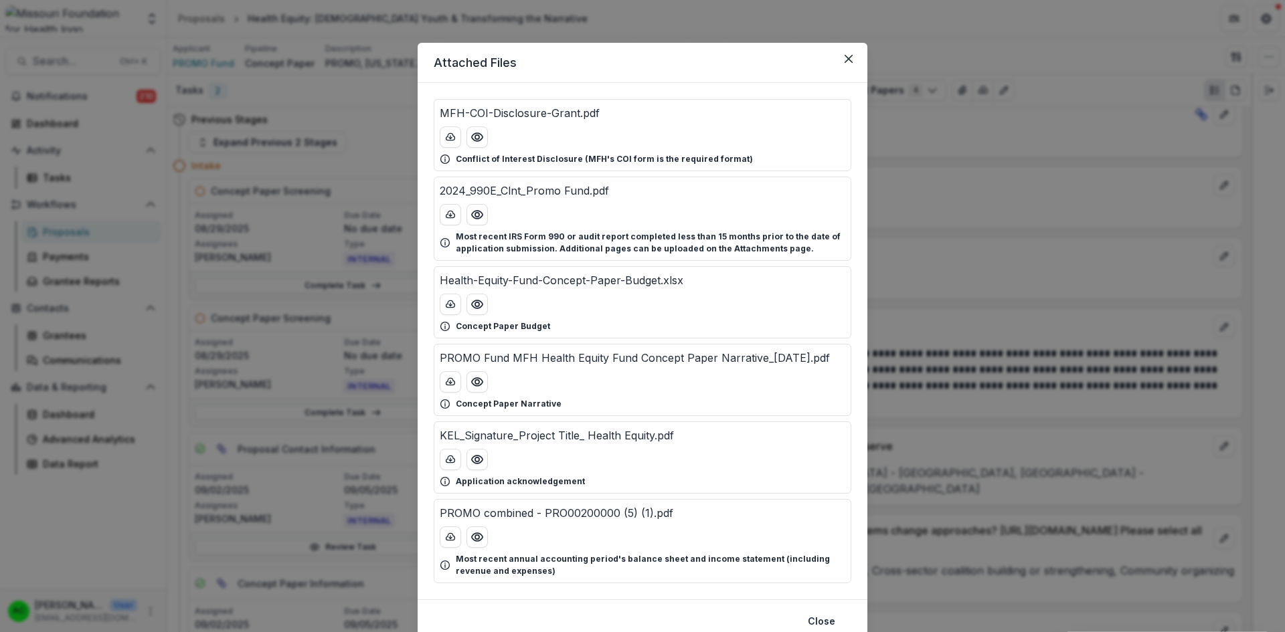
click at [475, 304] on circle "Preview Health-Equity-Fund-Concept-Paper-Budget.xlsx" at bounding box center [477, 305] width 4 height 4
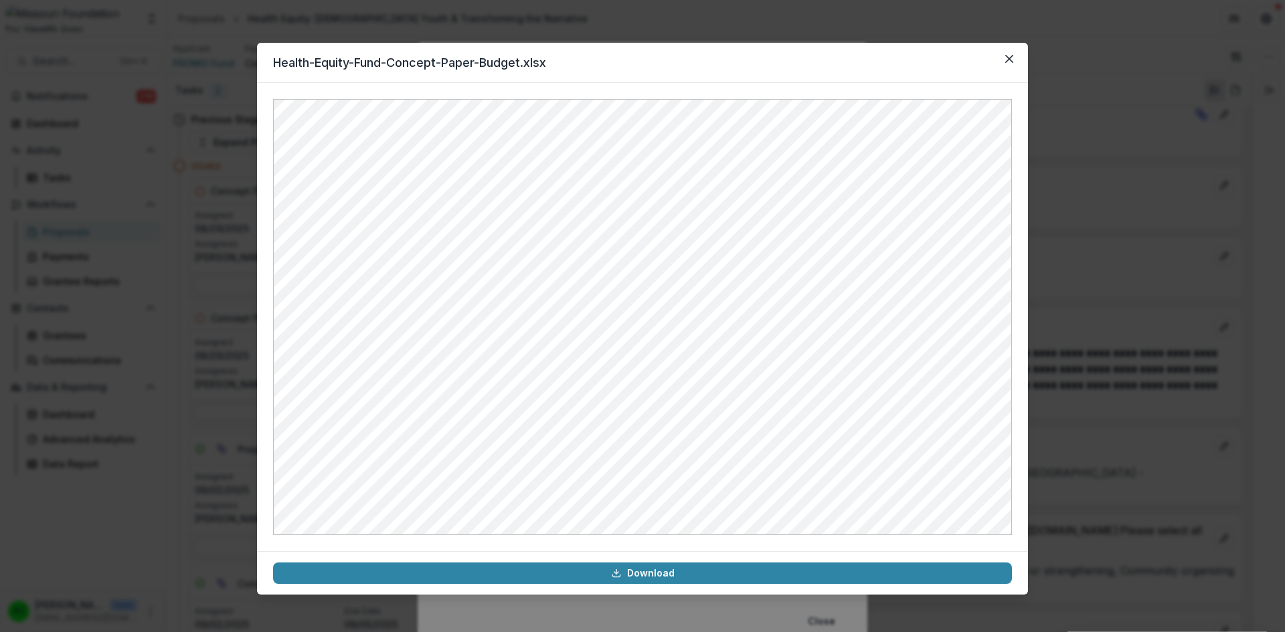
click at [1005, 51] on button "Close" at bounding box center [1009, 58] width 21 height 21
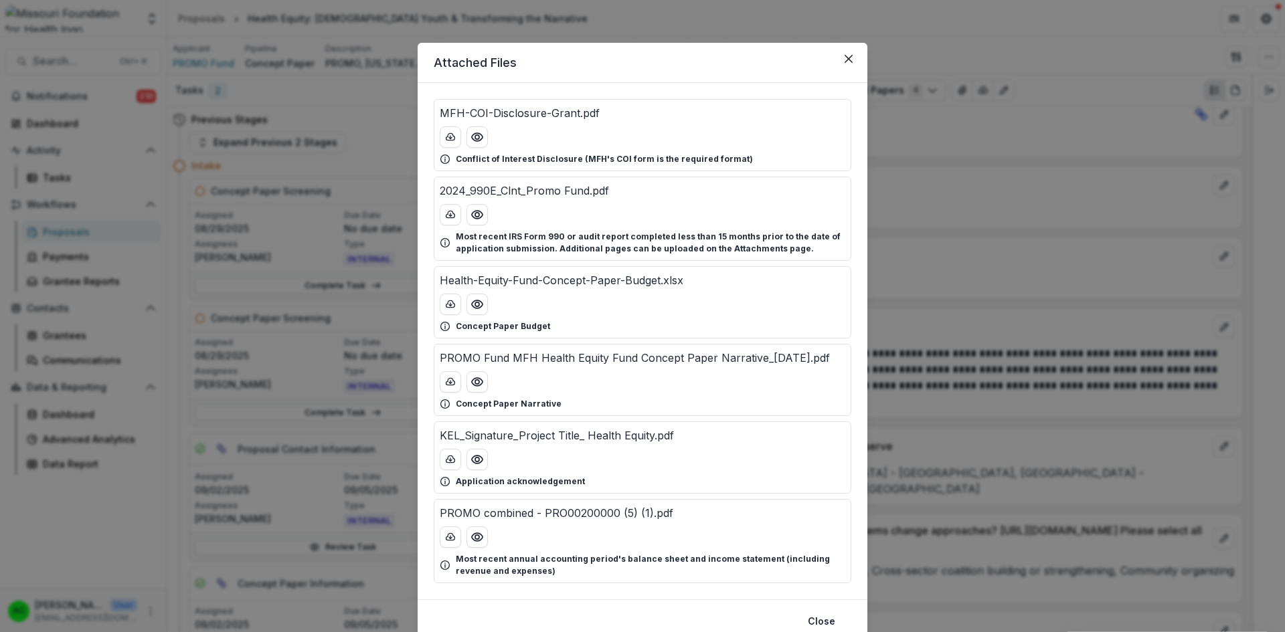
click at [481, 383] on icon "Preview PROMO Fund MFH Health Equity Fund Concept Paper Narrative_8.26.25.pdf" at bounding box center [477, 382] width 11 height 8
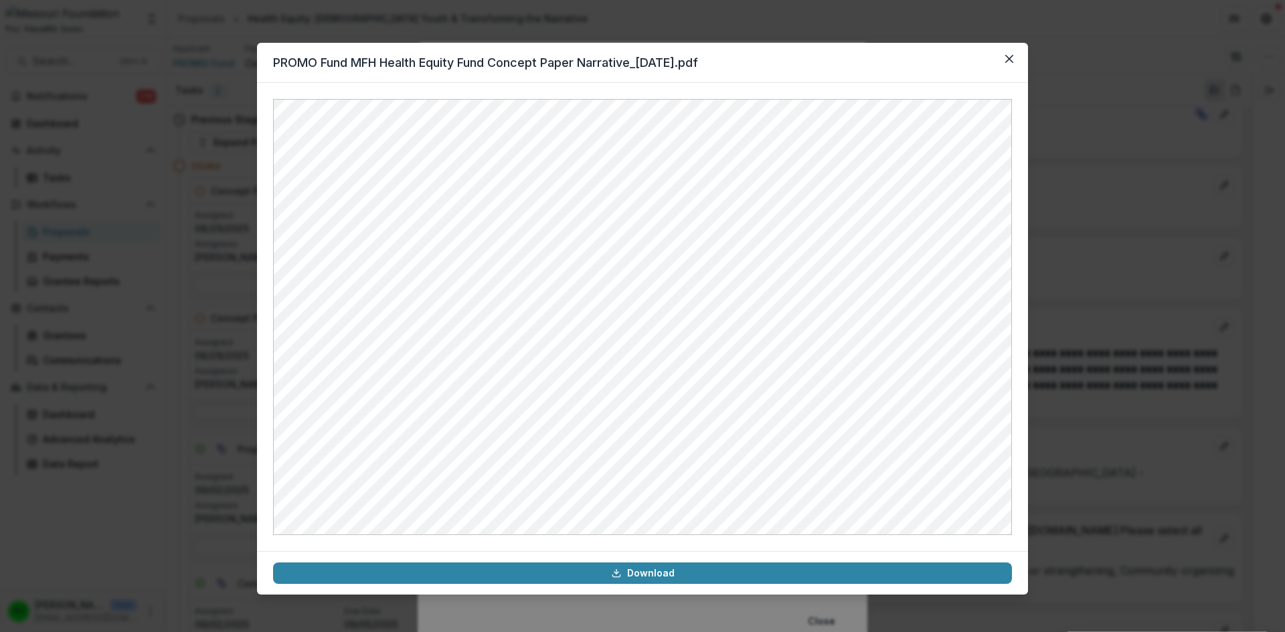
click at [1006, 65] on button "Close" at bounding box center [1009, 58] width 21 height 21
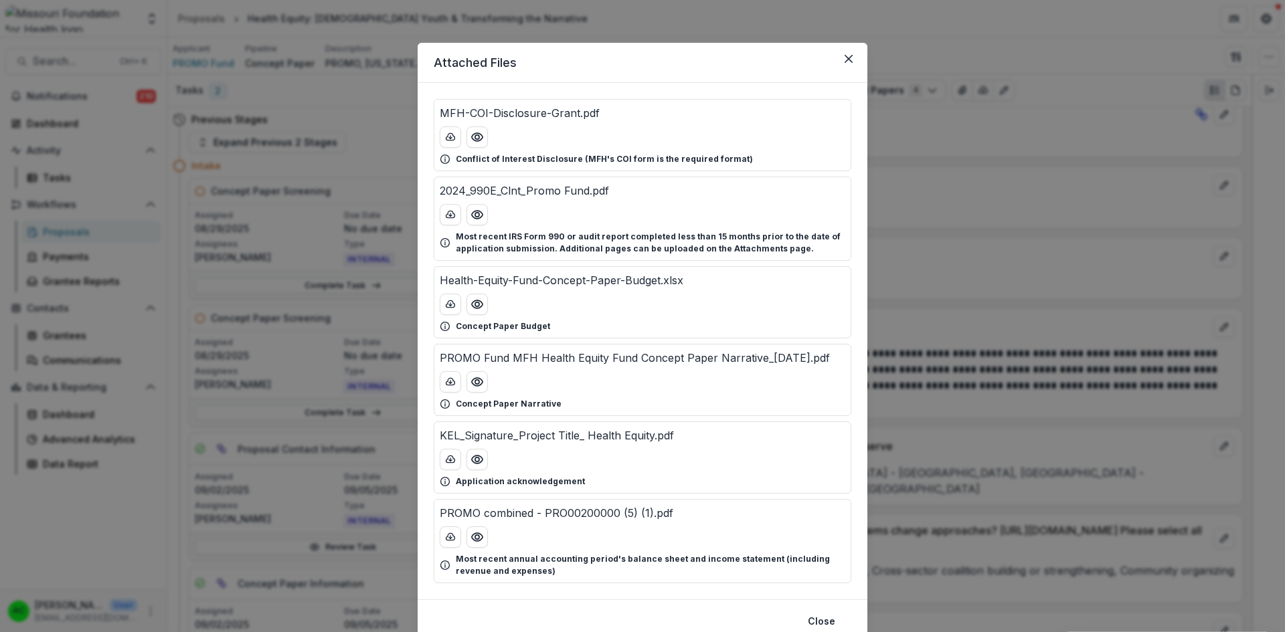
click at [472, 538] on icon "Preview PROMO combined - PRO00200000 (5) (1).pdf" at bounding box center [476, 537] width 13 height 13
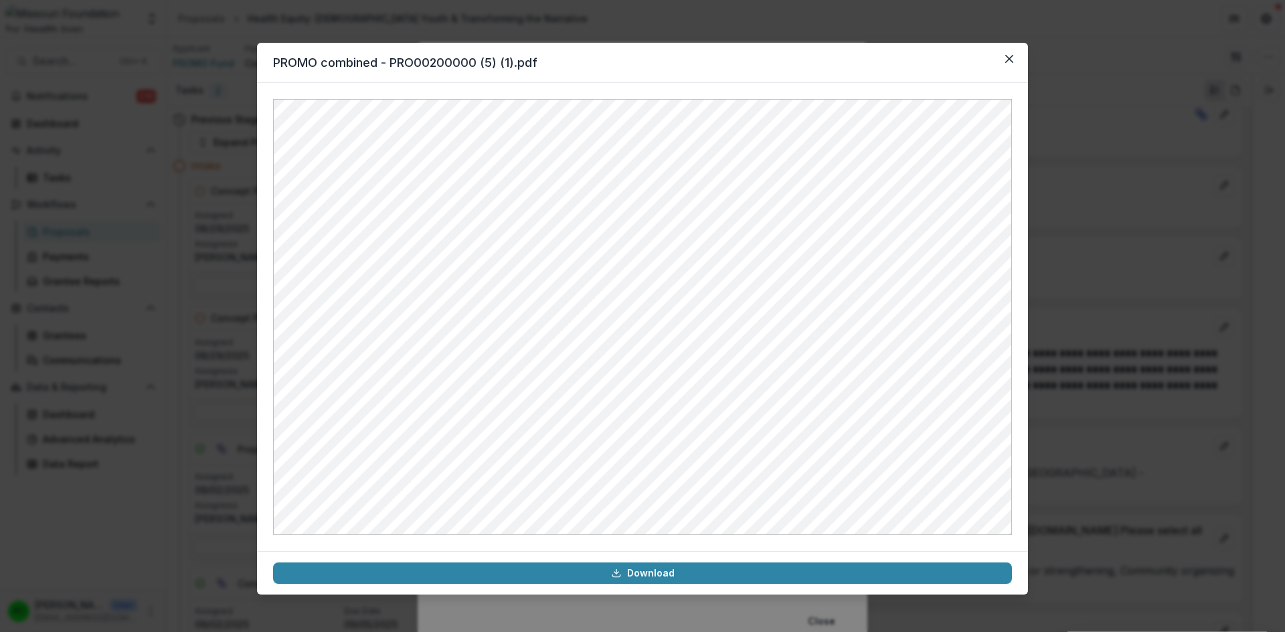
click at [1008, 56] on icon "Close" at bounding box center [1009, 59] width 8 height 8
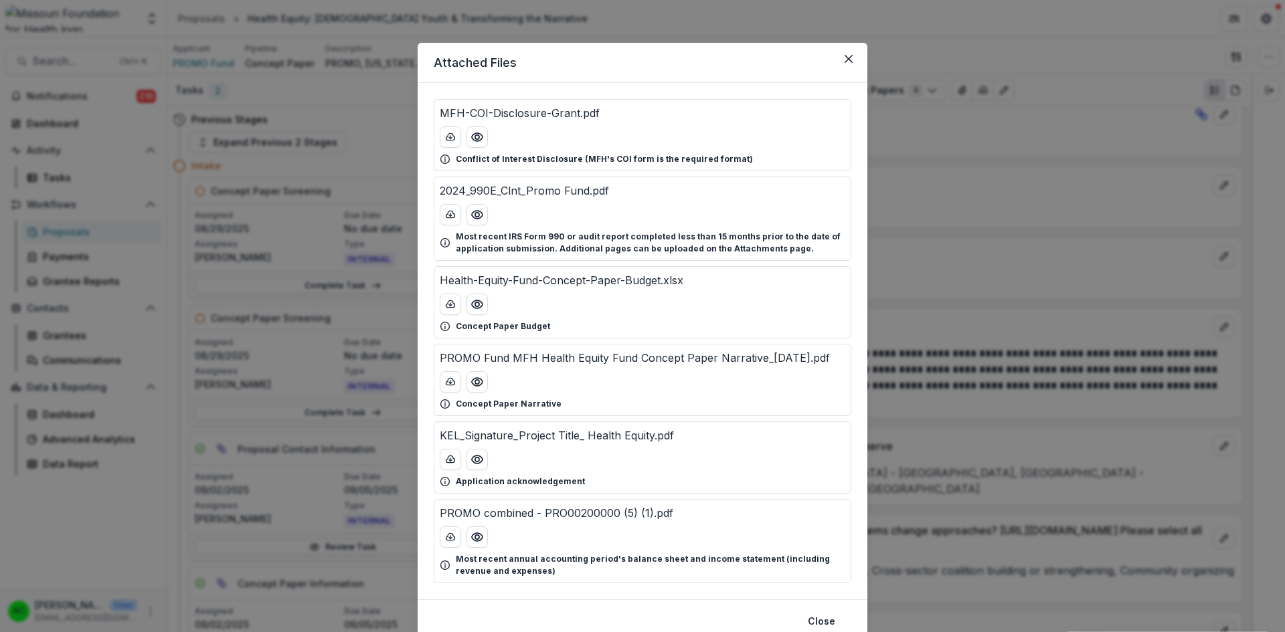
click at [484, 214] on button "Preview 2024_990E_Clnt_Promo Fund.pdf" at bounding box center [476, 214] width 21 height 21
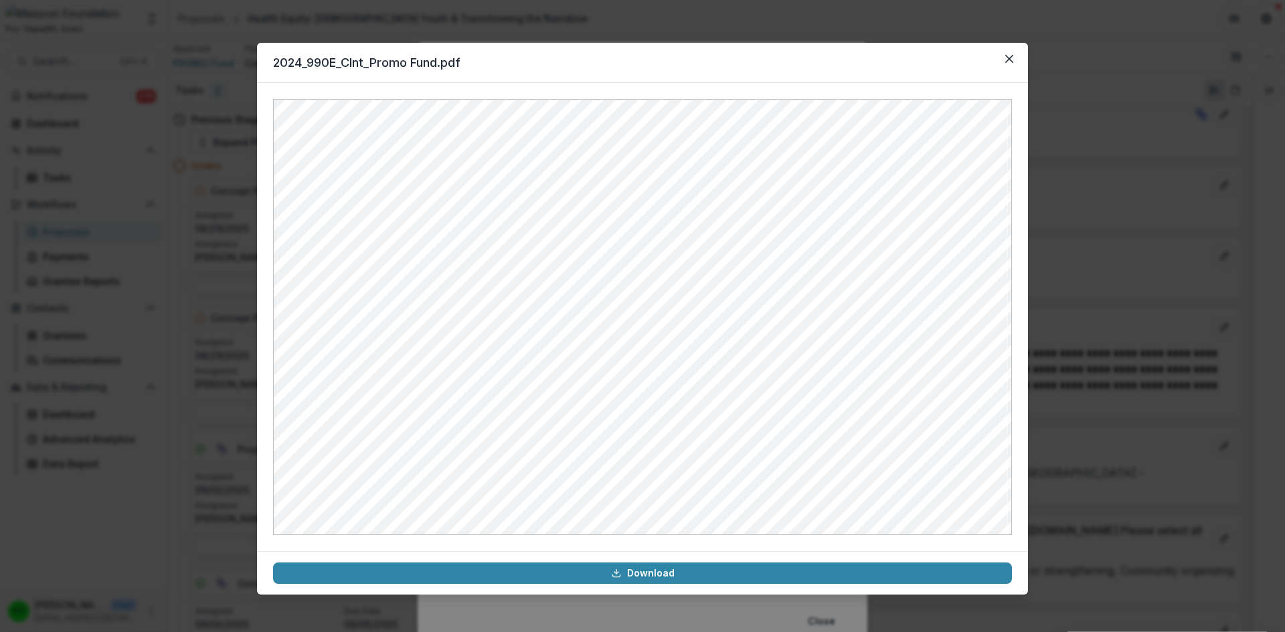
click at [1010, 62] on icon "Close" at bounding box center [1009, 59] width 8 height 8
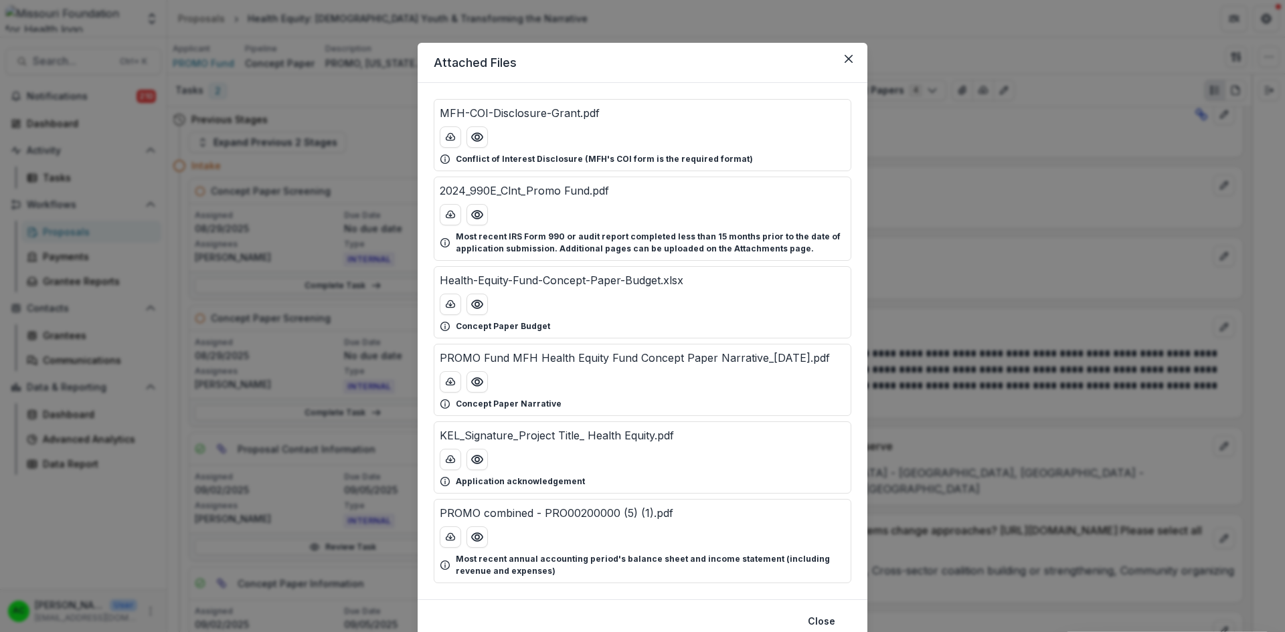
click at [478, 380] on icon "Preview PROMO Fund MFH Health Equity Fund Concept Paper Narrative_8.26.25.pdf" at bounding box center [476, 381] width 13 height 13
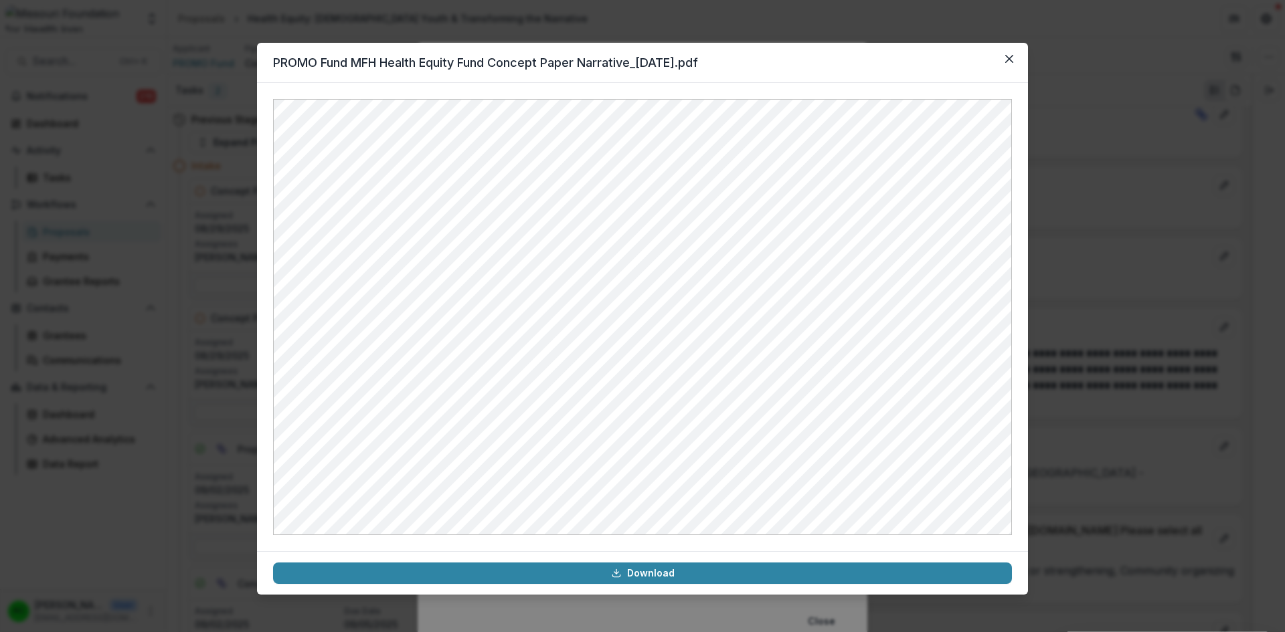
click at [1011, 55] on icon "Close" at bounding box center [1009, 59] width 8 height 8
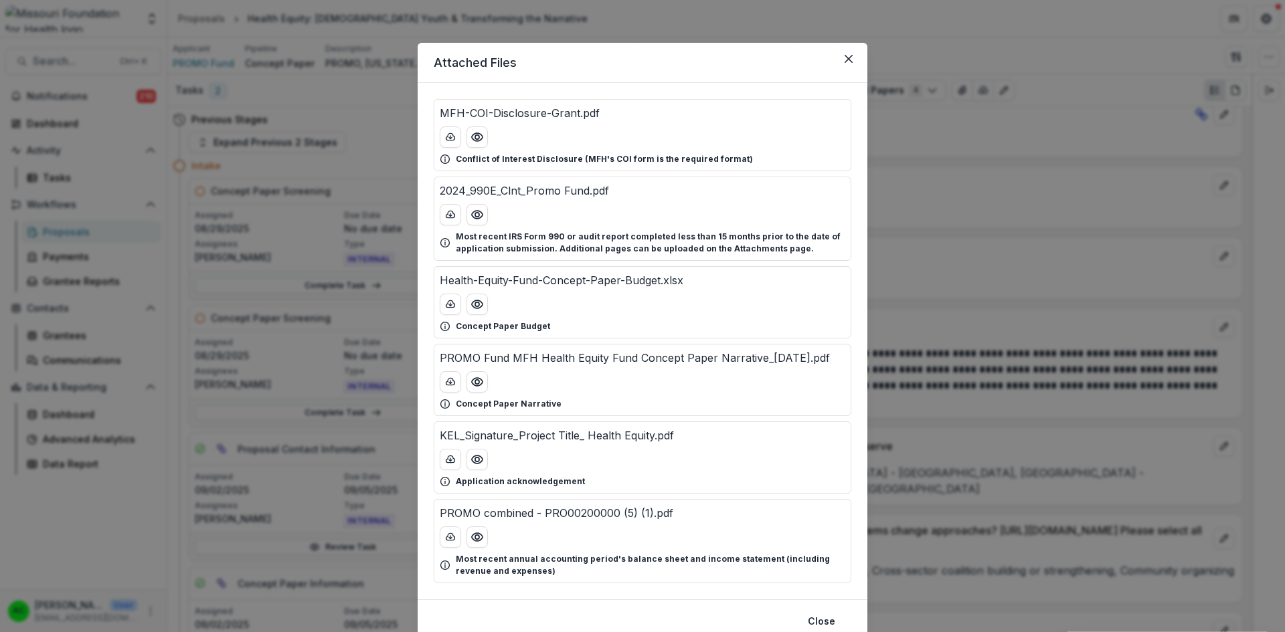
click at [845, 61] on icon "Close" at bounding box center [849, 59] width 8 height 8
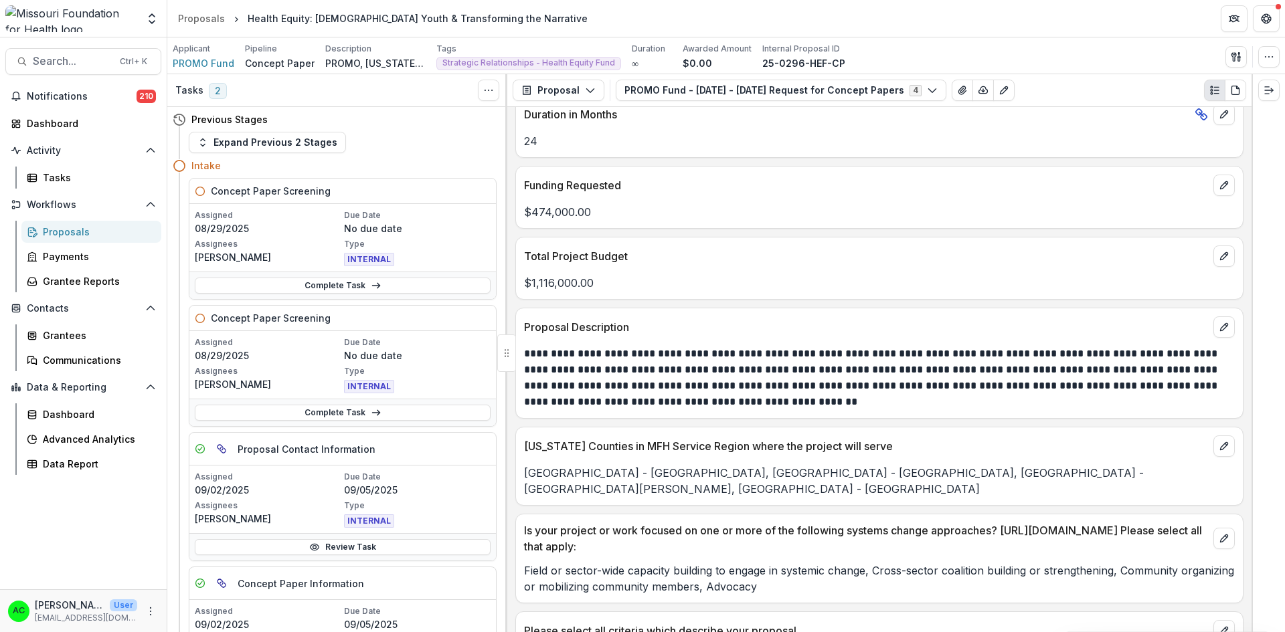
click at [1271, 84] on button "Expand right" at bounding box center [1268, 90] width 21 height 21
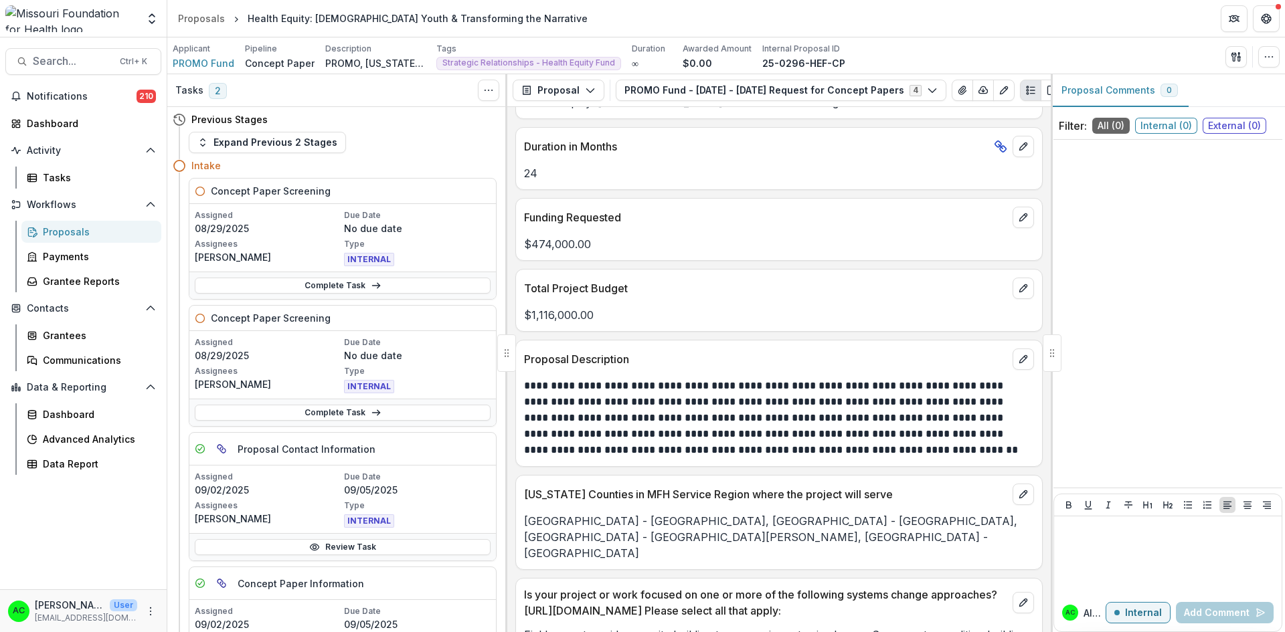
scroll to position [2810, 0]
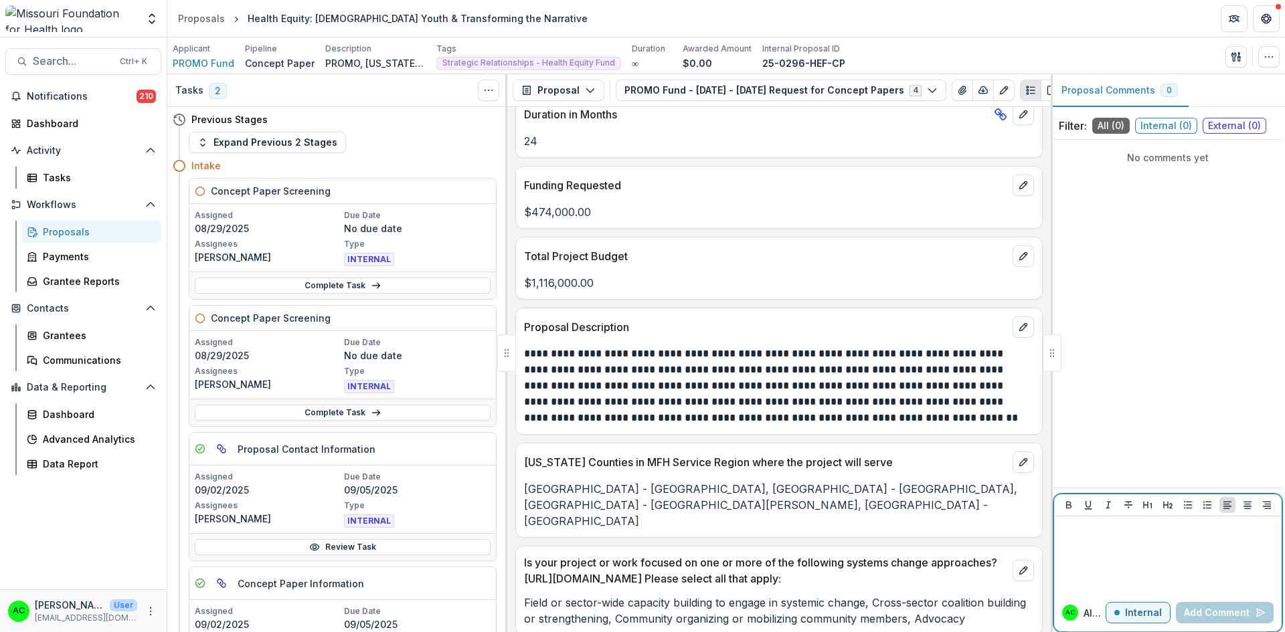
click at [1104, 530] on p at bounding box center [1167, 529] width 217 height 15
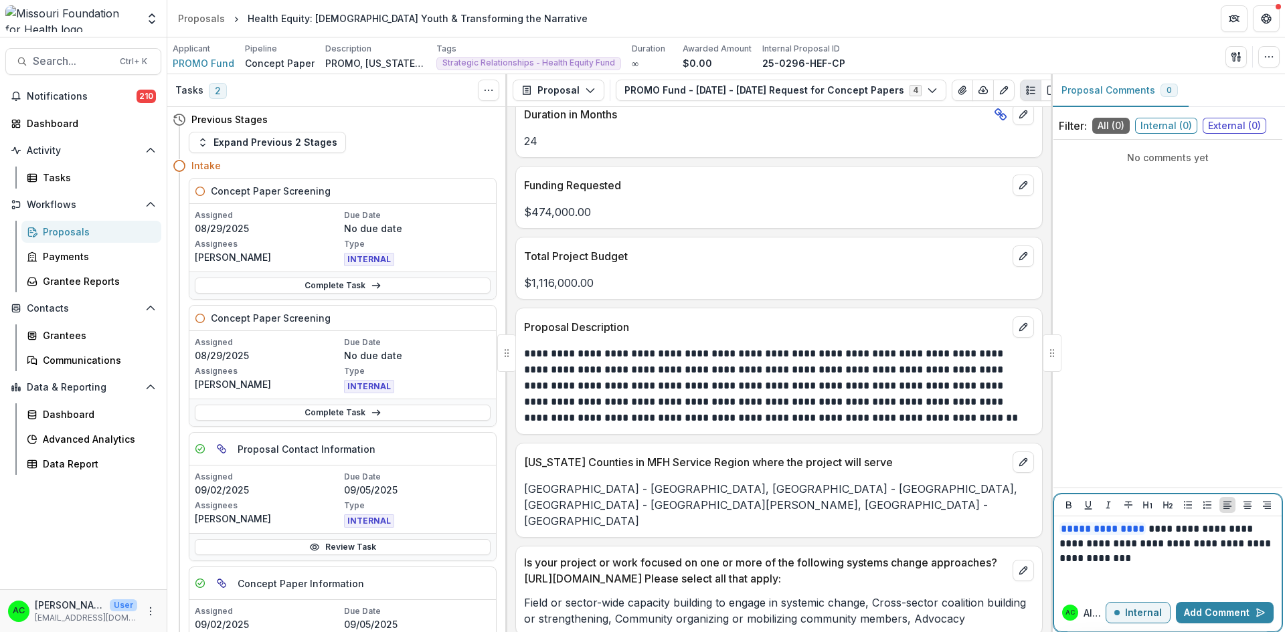
click at [1197, 610] on button "Add Comment" at bounding box center [1225, 612] width 98 height 21
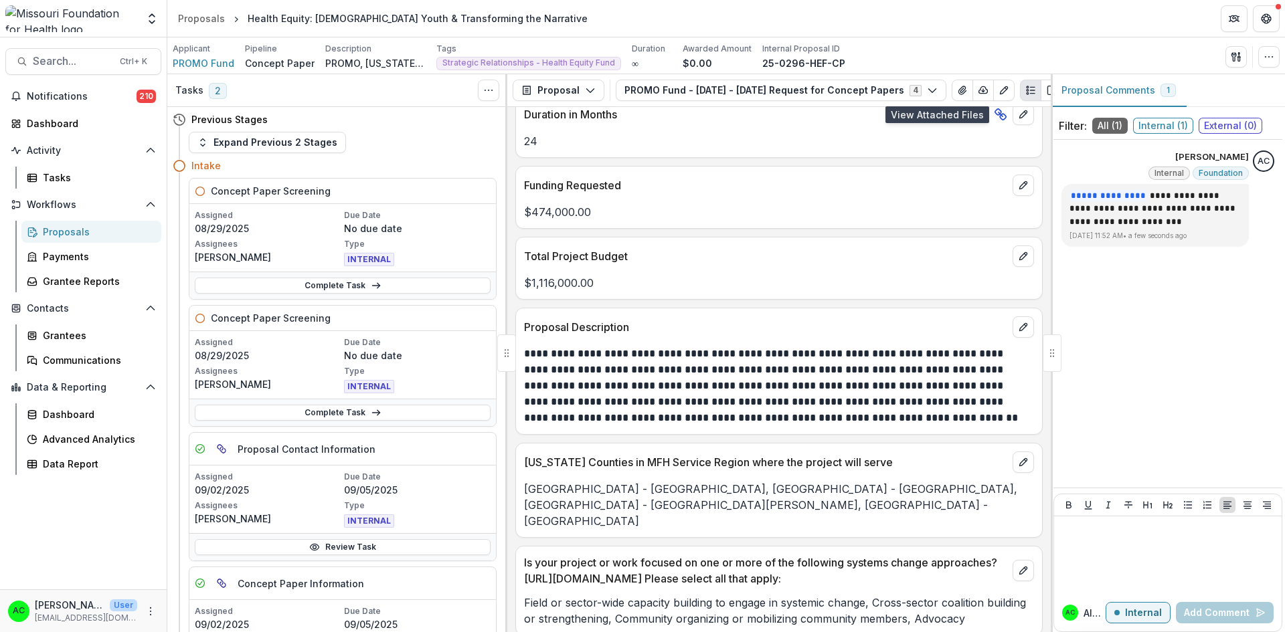
click at [957, 93] on icon "View Attached Files" at bounding box center [962, 90] width 11 height 11
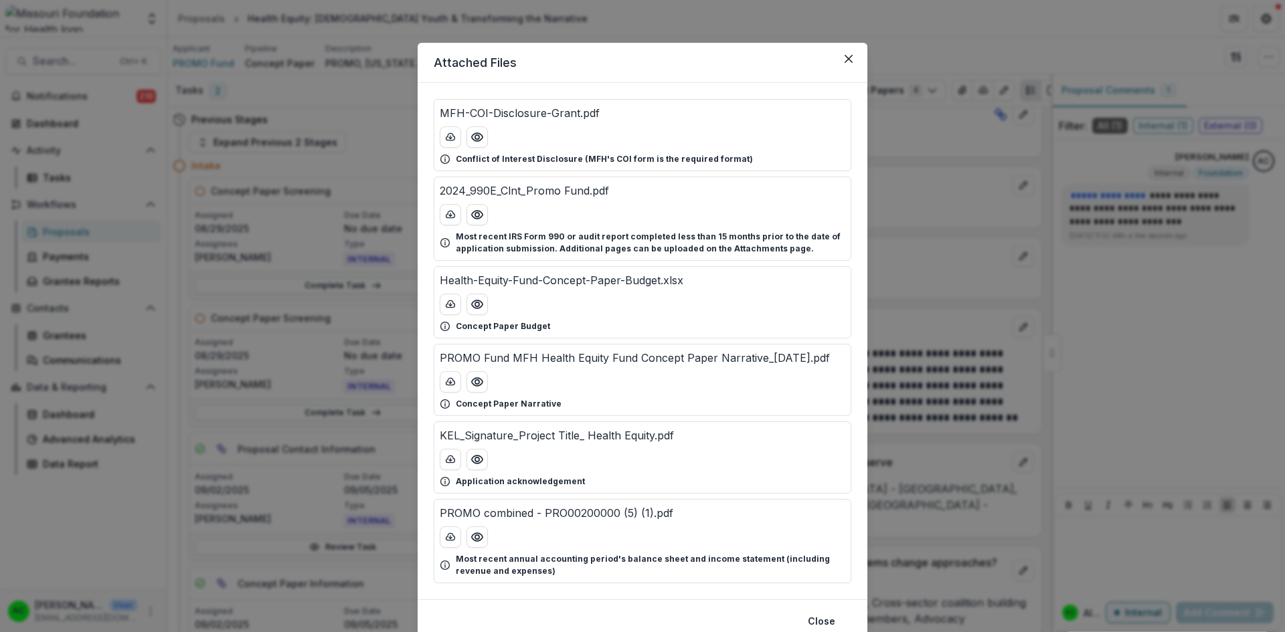
click at [482, 309] on button "Preview Health-Equity-Fund-Concept-Paper-Budget.xlsx" at bounding box center [476, 304] width 21 height 21
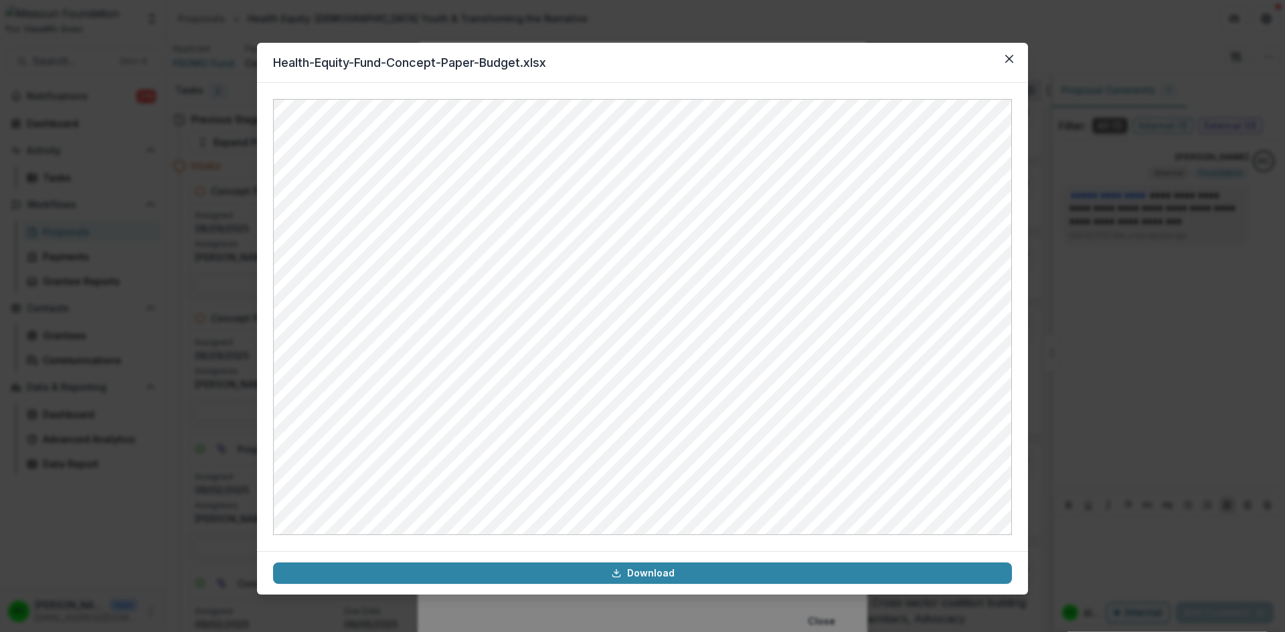
click at [1012, 58] on icon "Close" at bounding box center [1009, 59] width 8 height 8
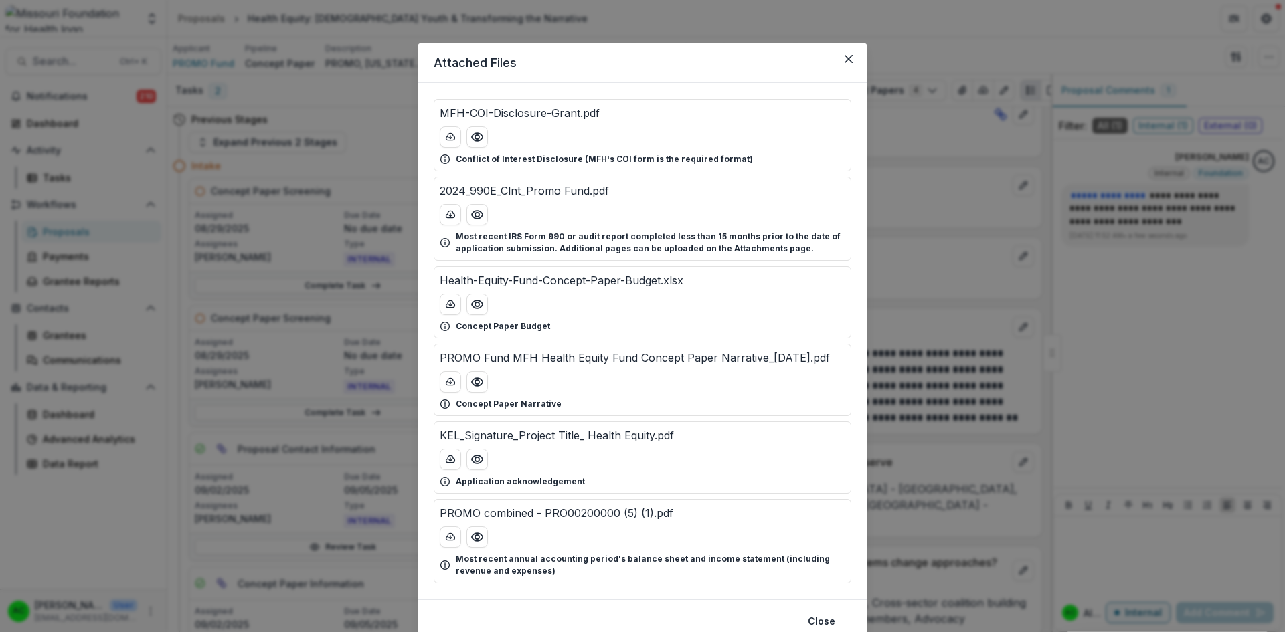
click at [822, 618] on button "Close" at bounding box center [822, 621] width 44 height 21
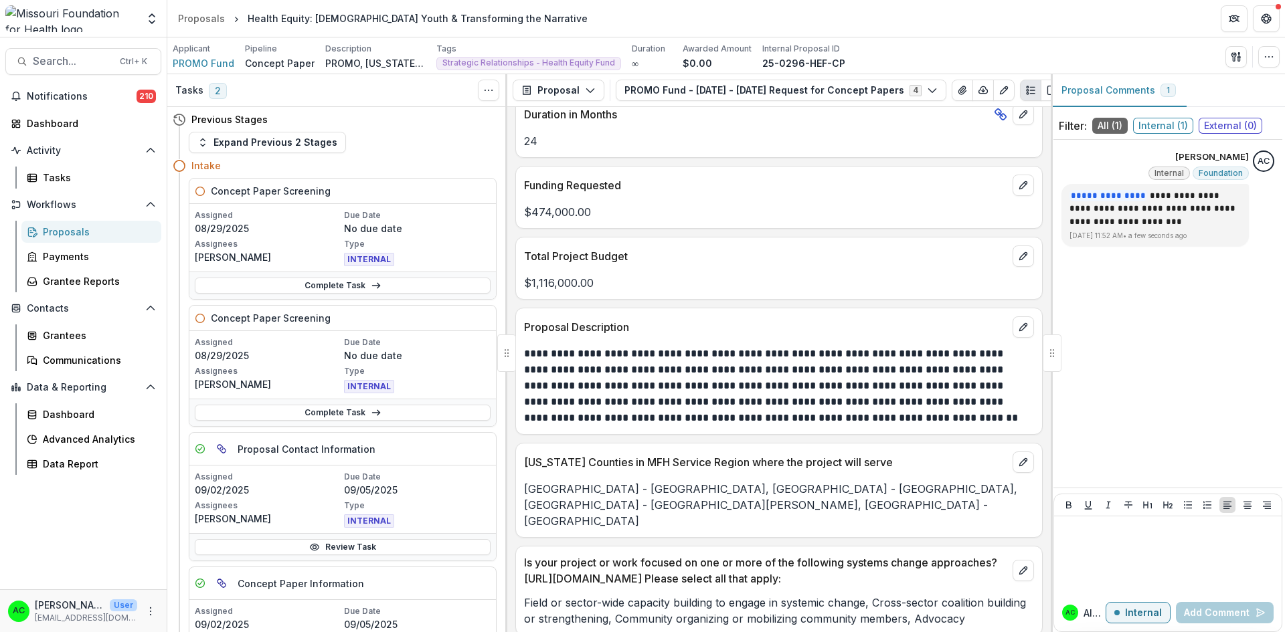
click at [1262, 185] on icon "Options" at bounding box center [1263, 182] width 13 height 13
click at [1170, 211] on button "Delete" at bounding box center [1195, 210] width 143 height 25
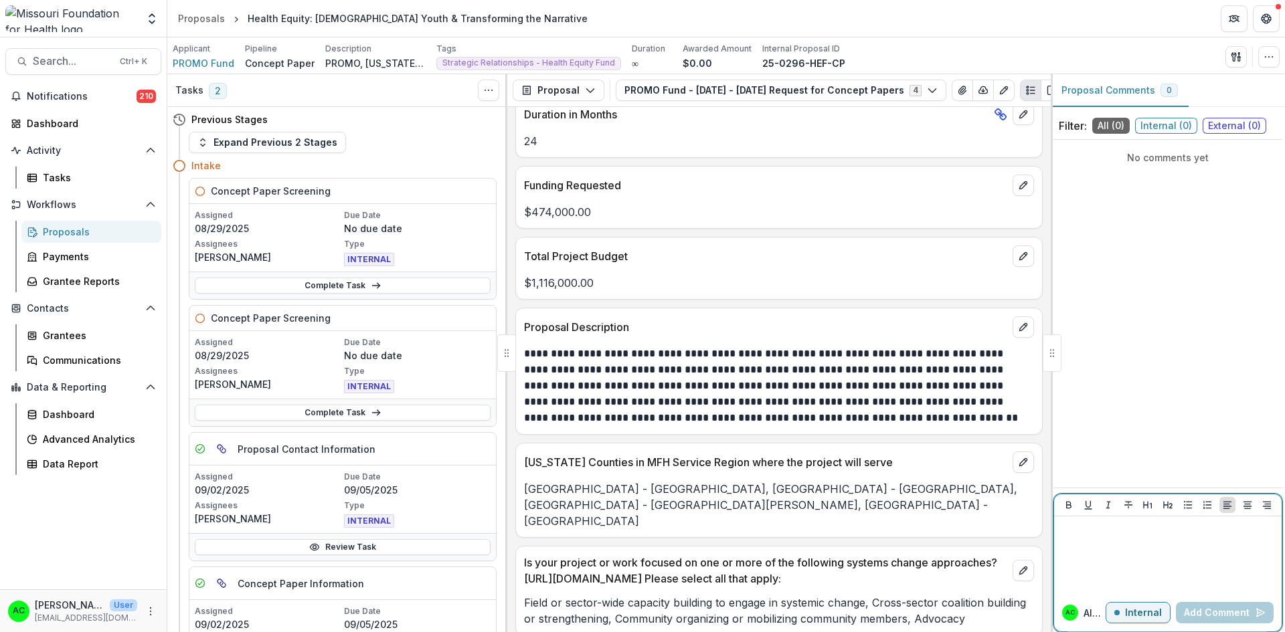
click at [1096, 539] on div at bounding box center [1167, 555] width 217 height 67
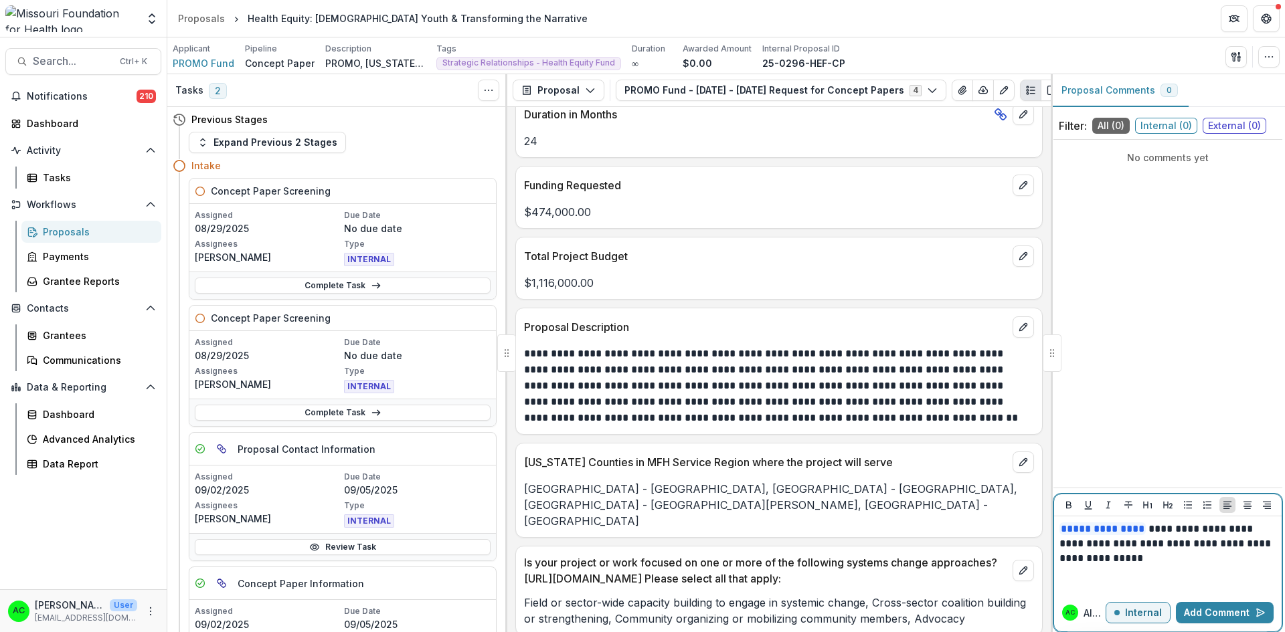
click at [1223, 610] on button "Add Comment" at bounding box center [1225, 612] width 98 height 21
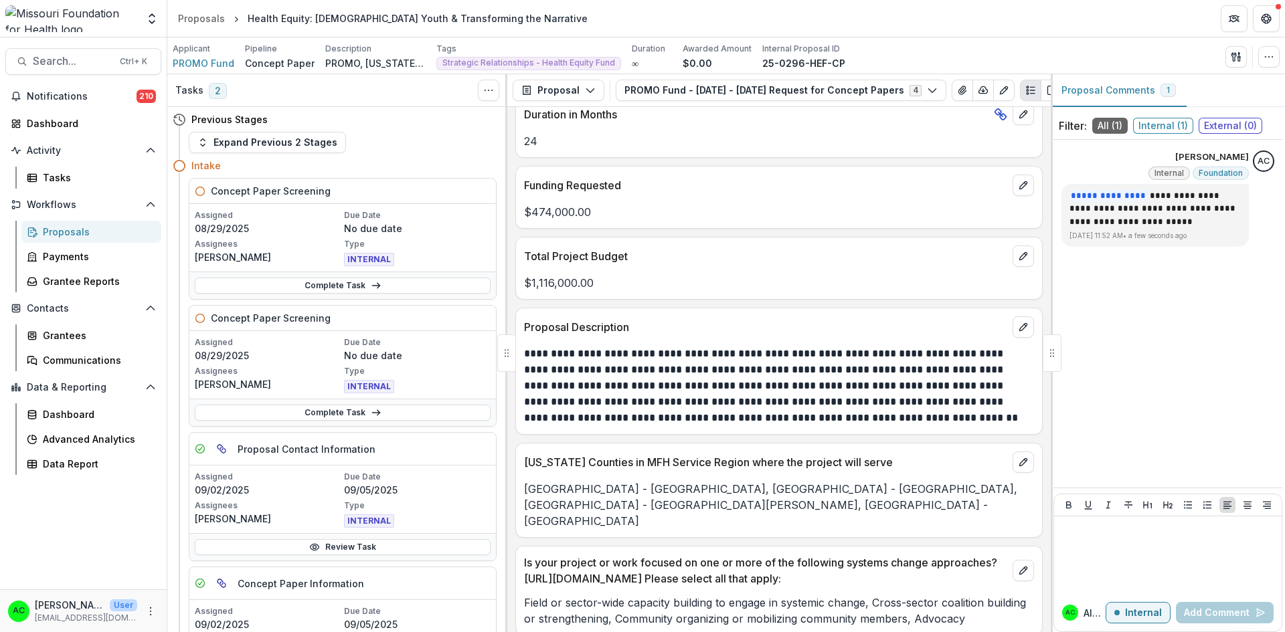
click at [1264, 185] on icon "Options" at bounding box center [1263, 182] width 13 height 13
click at [1142, 203] on button "Delete" at bounding box center [1195, 210] width 143 height 25
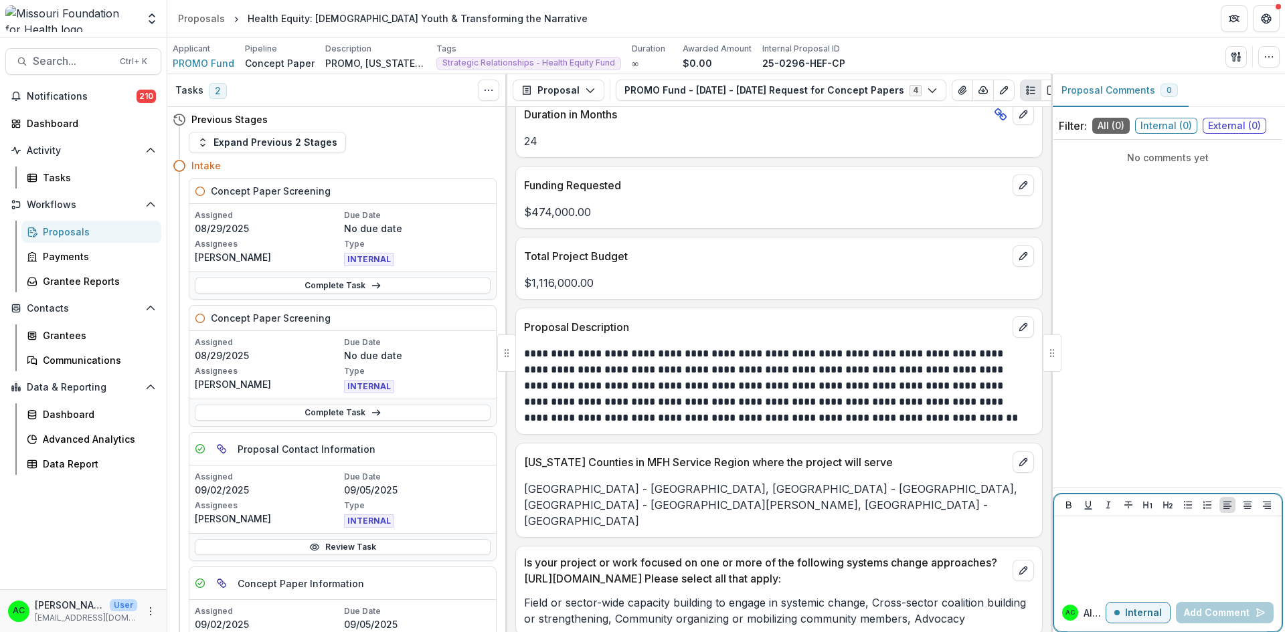
click at [1129, 620] on button "Internal" at bounding box center [1138, 612] width 65 height 21
click at [1136, 614] on p "External" at bounding box center [1142, 613] width 39 height 11
click at [1140, 545] on div at bounding box center [1167, 555] width 217 height 67
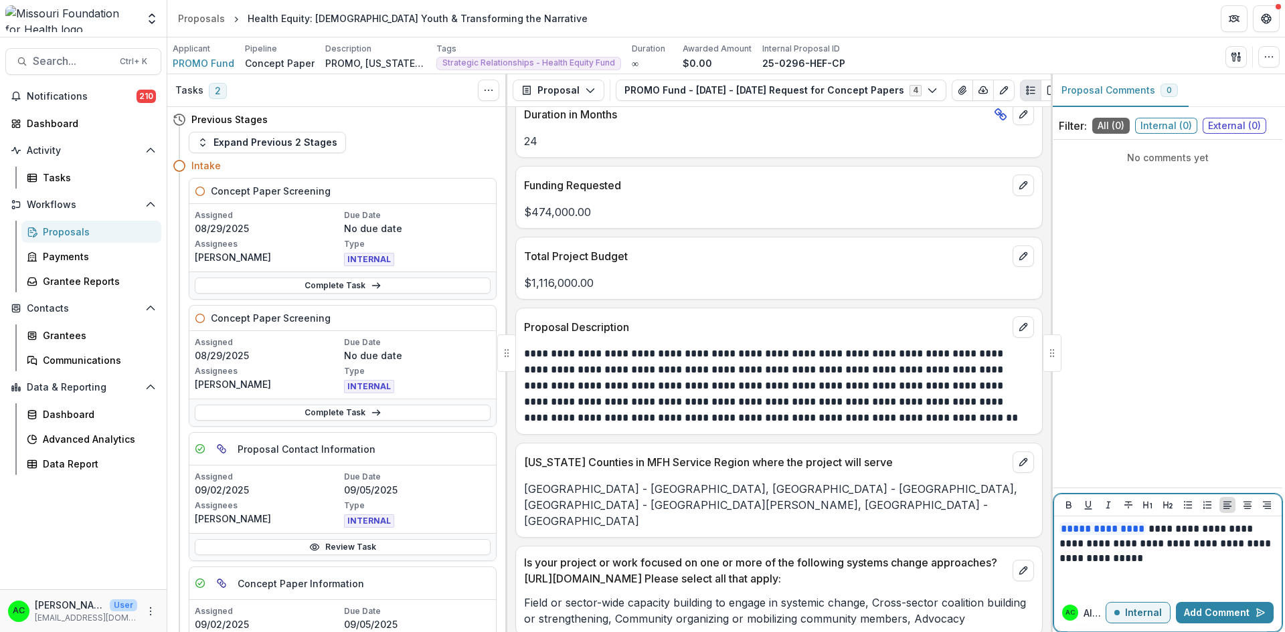
click at [1198, 612] on button "Add Comment" at bounding box center [1225, 612] width 98 height 21
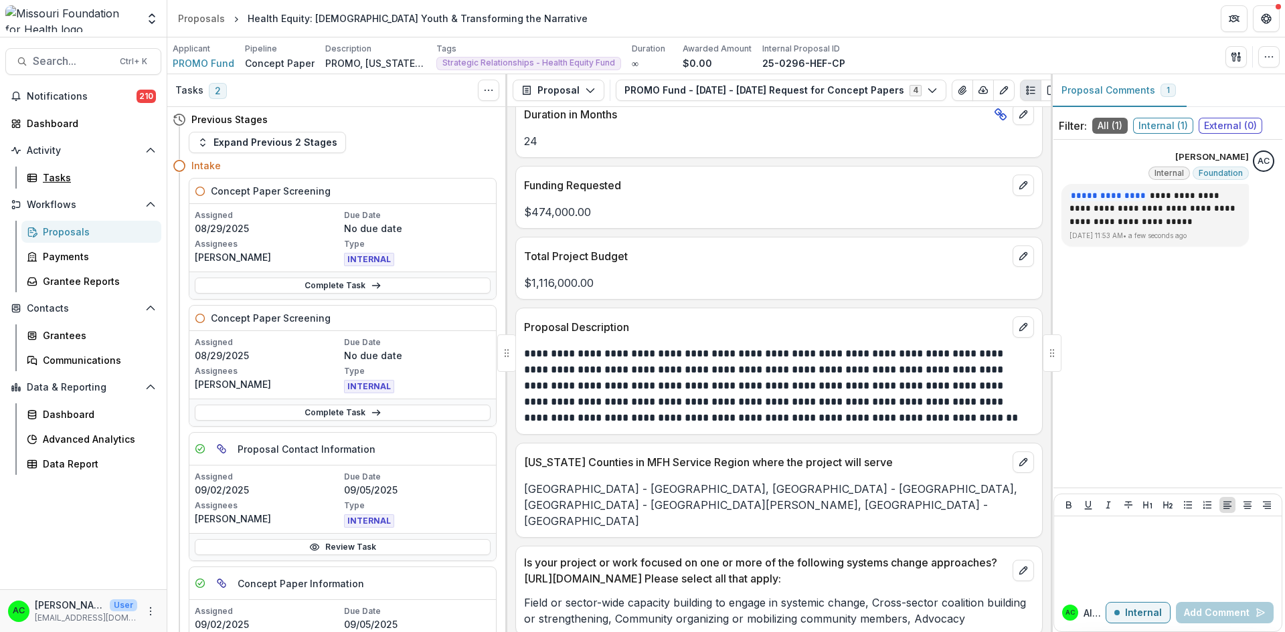
click at [48, 181] on div "Tasks" at bounding box center [97, 178] width 108 height 14
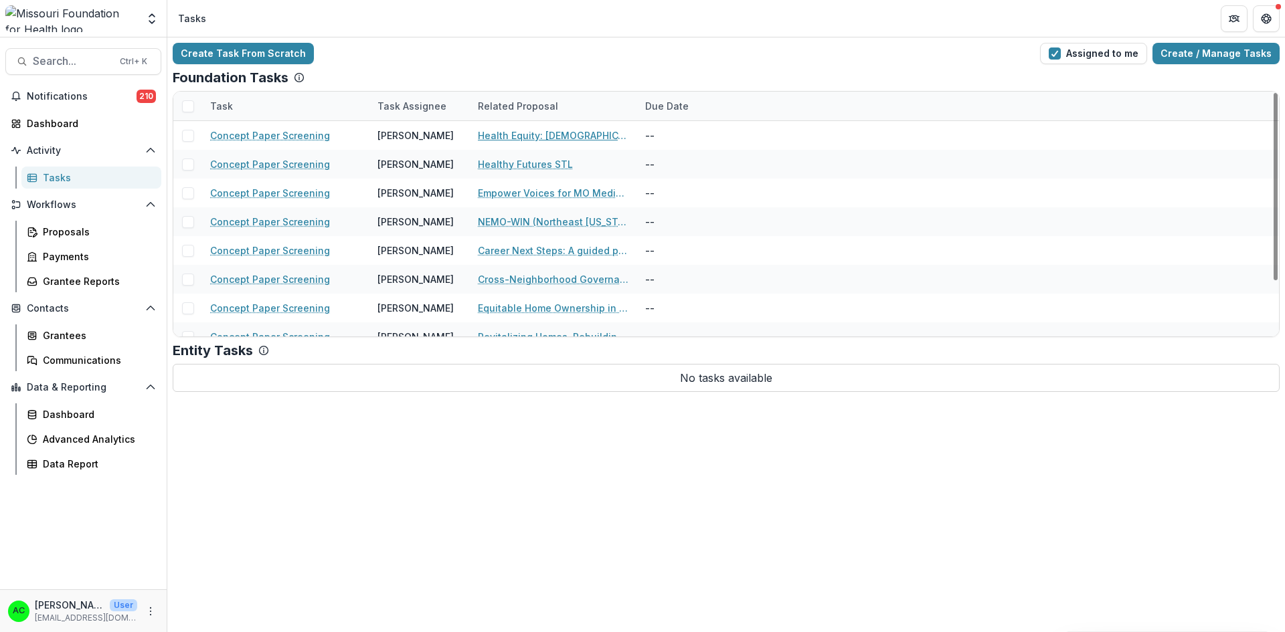
click at [546, 135] on link "Health Equity: LGBTQ+ Youth & Transforming the Narrative" at bounding box center [553, 135] width 151 height 14
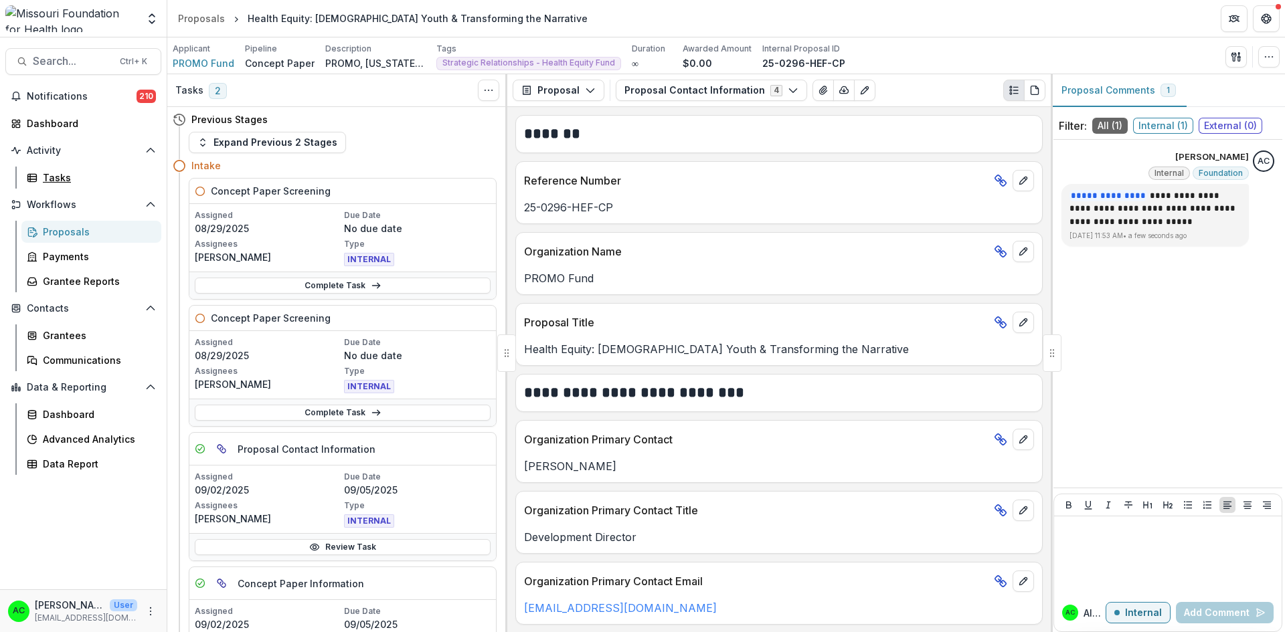
click at [54, 175] on div "Tasks" at bounding box center [97, 178] width 108 height 14
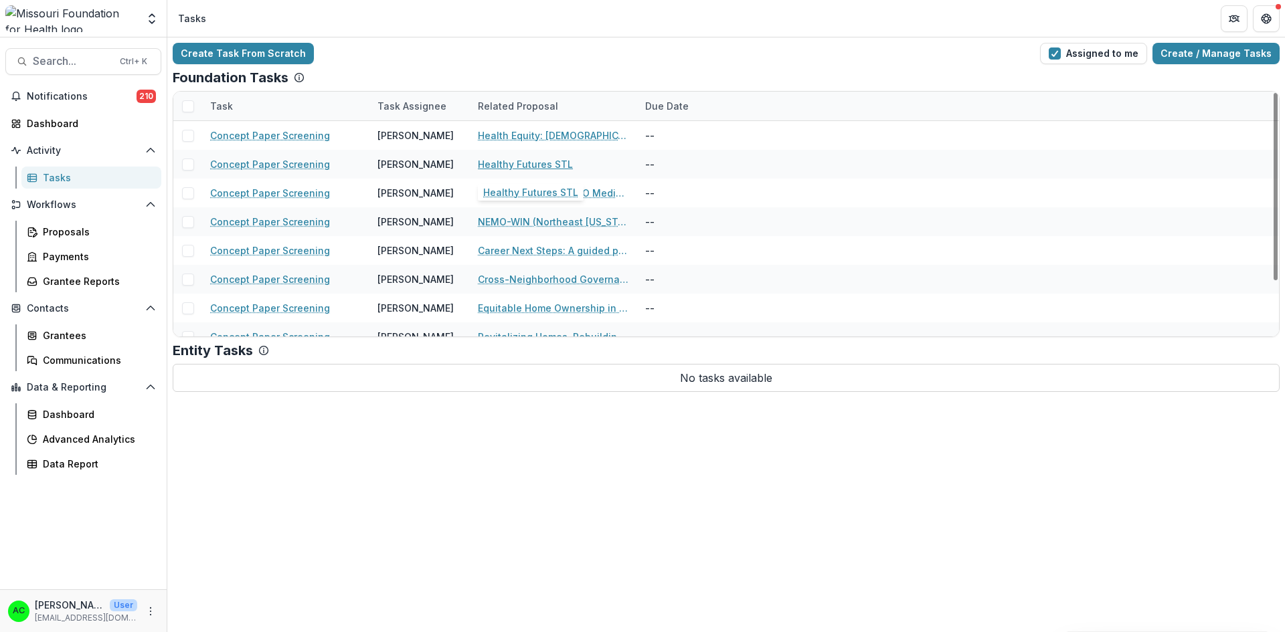
click at [533, 162] on link "Healthy Futures STL" at bounding box center [525, 164] width 95 height 14
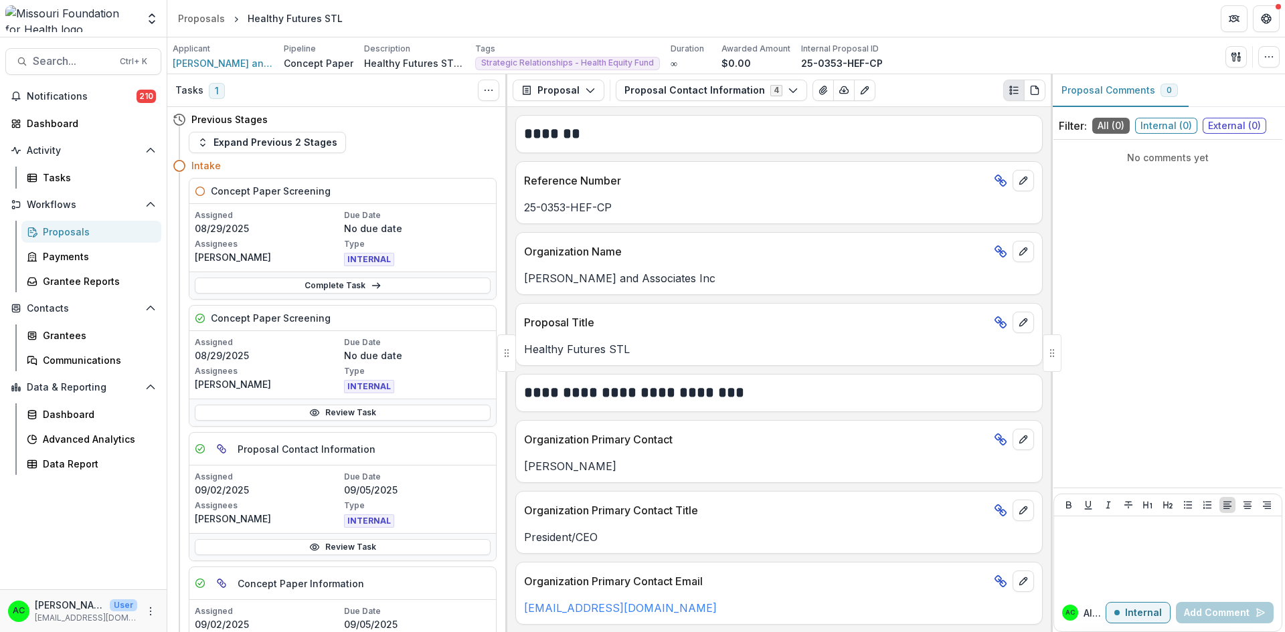
click at [748, 89] on button "Proposal Contact Information 4" at bounding box center [711, 90] width 191 height 21
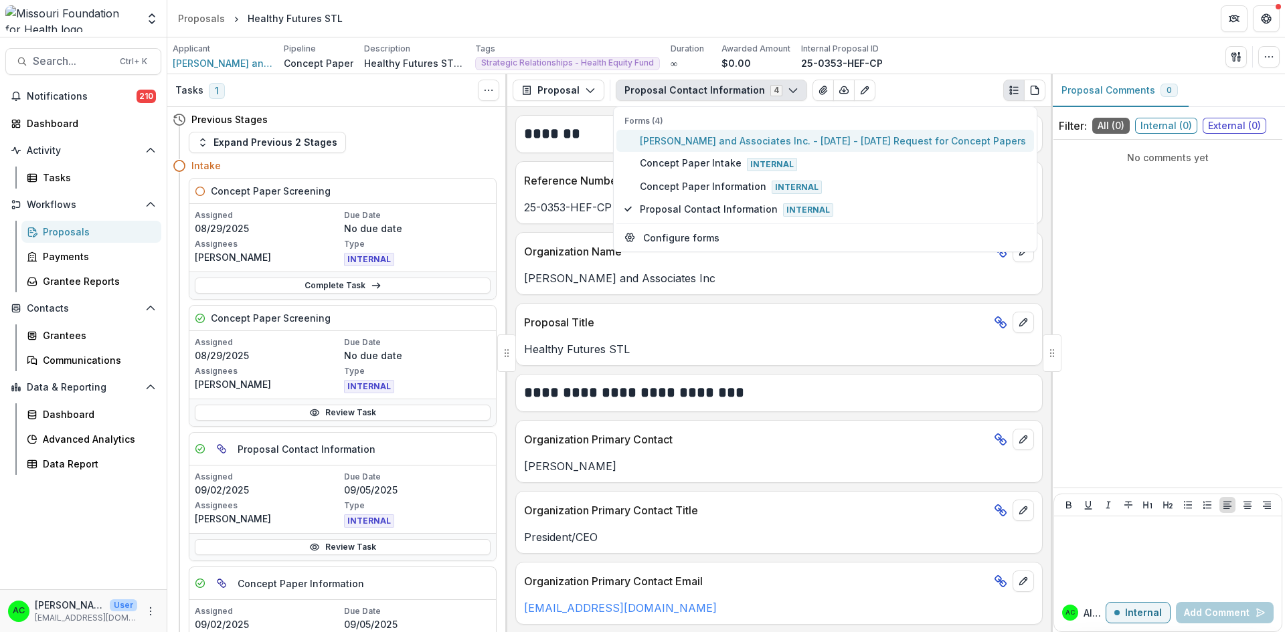
click at [707, 139] on span "Erise Williams and Associates Inc. - 2025 - 2025 Request for Concept Papers" at bounding box center [833, 141] width 386 height 14
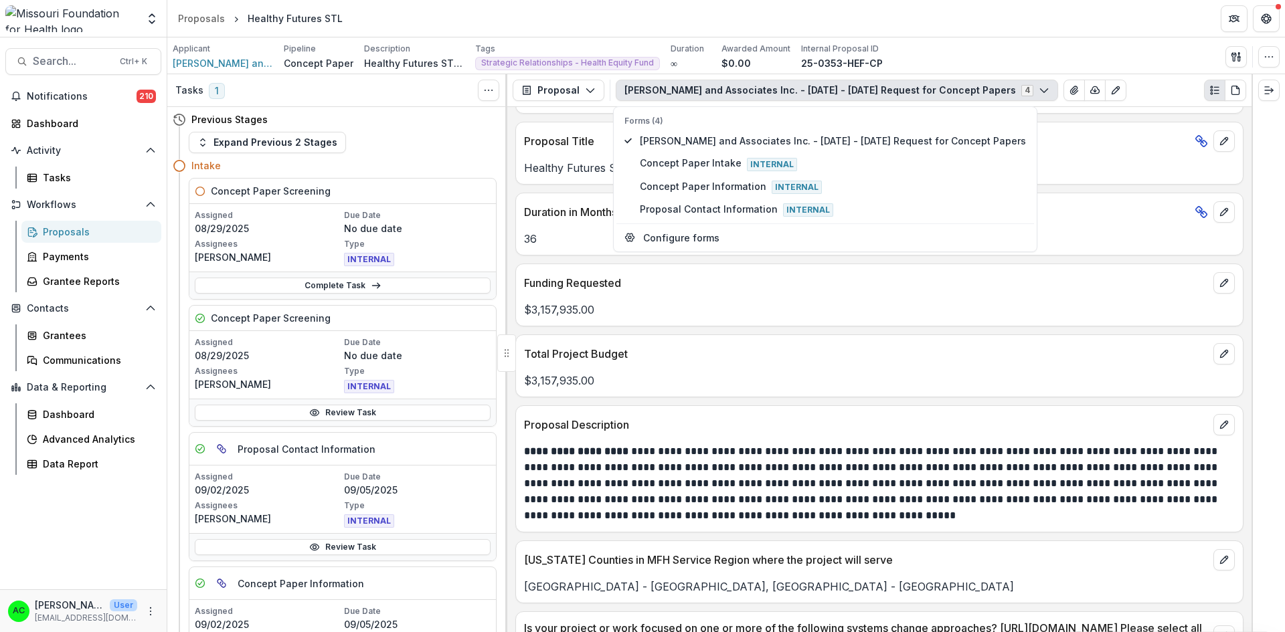
scroll to position [2743, 0]
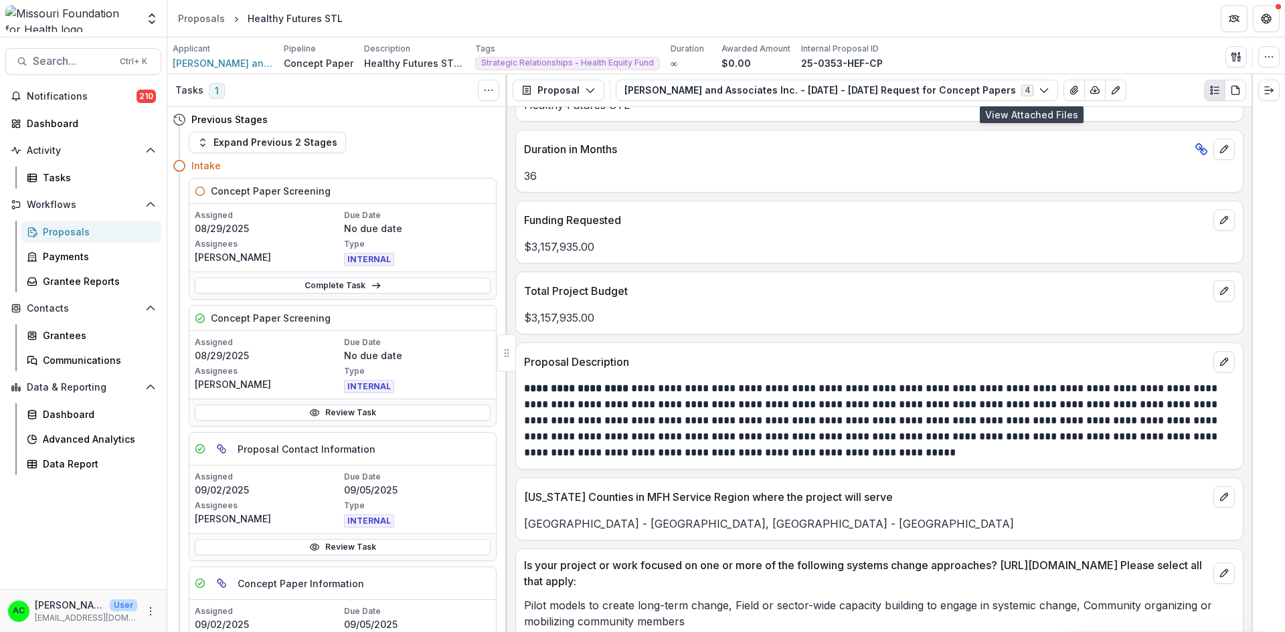
click at [1063, 96] on button "View Attached Files" at bounding box center [1073, 90] width 21 height 21
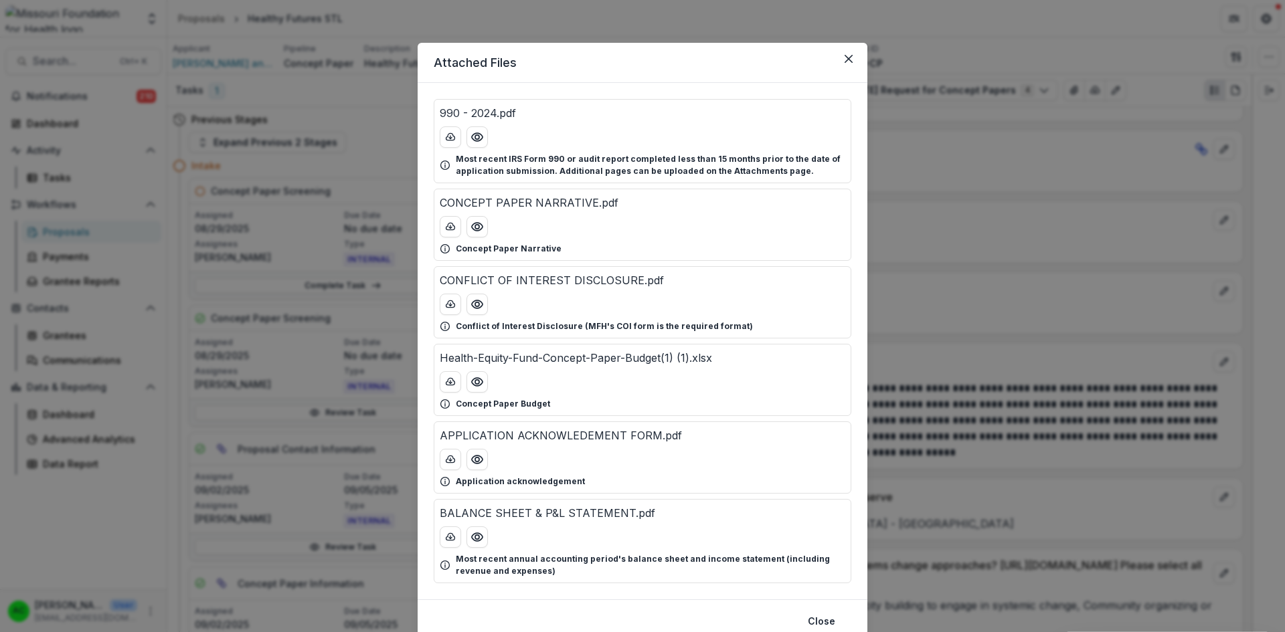
click at [1063, 430] on div "Attached Files 990 - 2024.pdf Most recent IRS Form 990 or audit report complete…" at bounding box center [642, 316] width 1285 height 632
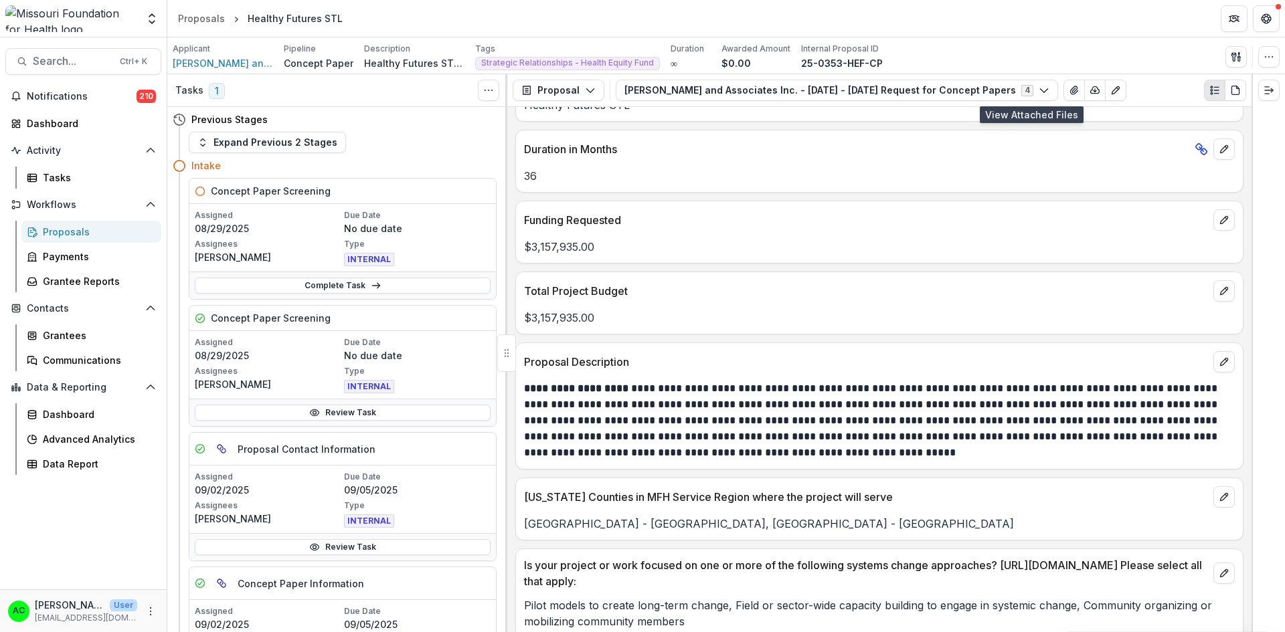
click at [1069, 89] on icon "View Attached Files" at bounding box center [1074, 90] width 11 height 11
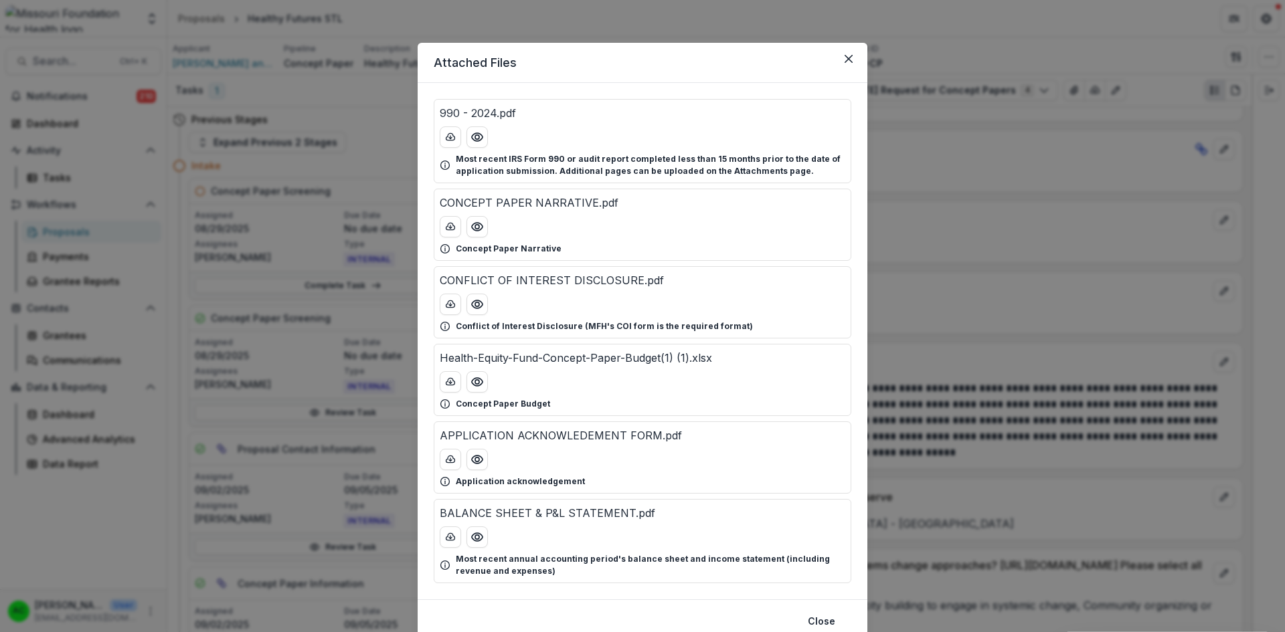
click at [475, 386] on icon "Preview Health-Equity-Fund-Concept-Paper-Budget(1) (1).xlsx" at bounding box center [477, 382] width 11 height 8
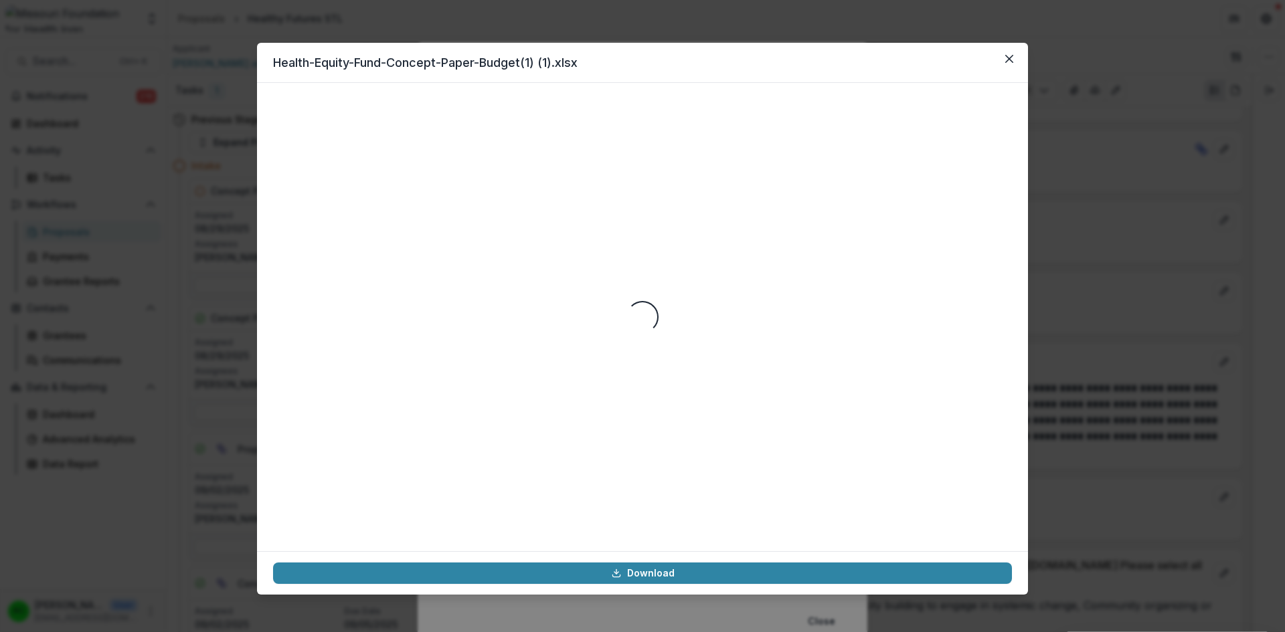
click at [1009, 65] on button "Close" at bounding box center [1009, 58] width 21 height 21
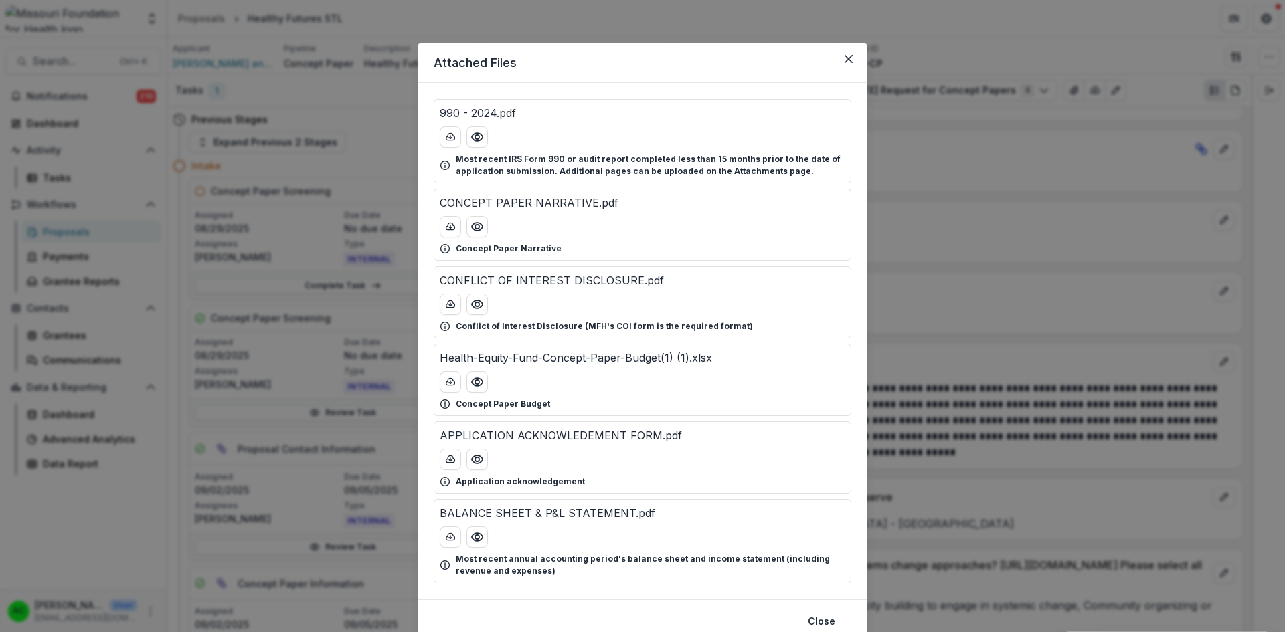
click at [847, 55] on icon "Close" at bounding box center [849, 59] width 8 height 8
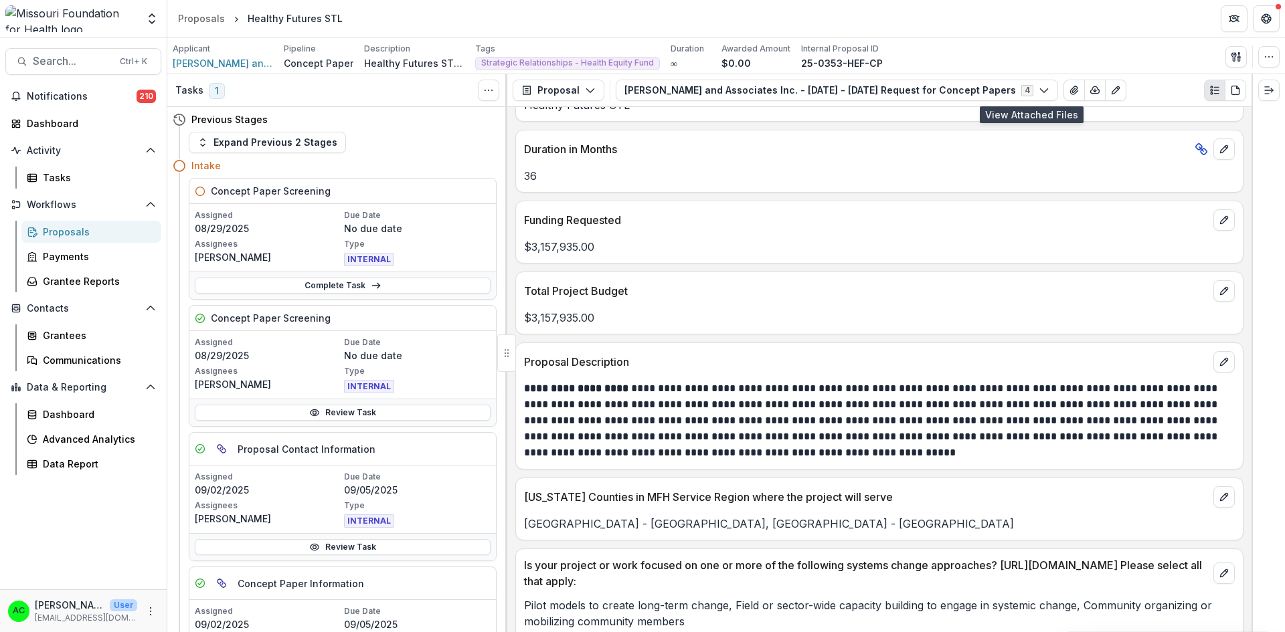
click at [1070, 86] on icon "View Attached Files" at bounding box center [1073, 90] width 7 height 8
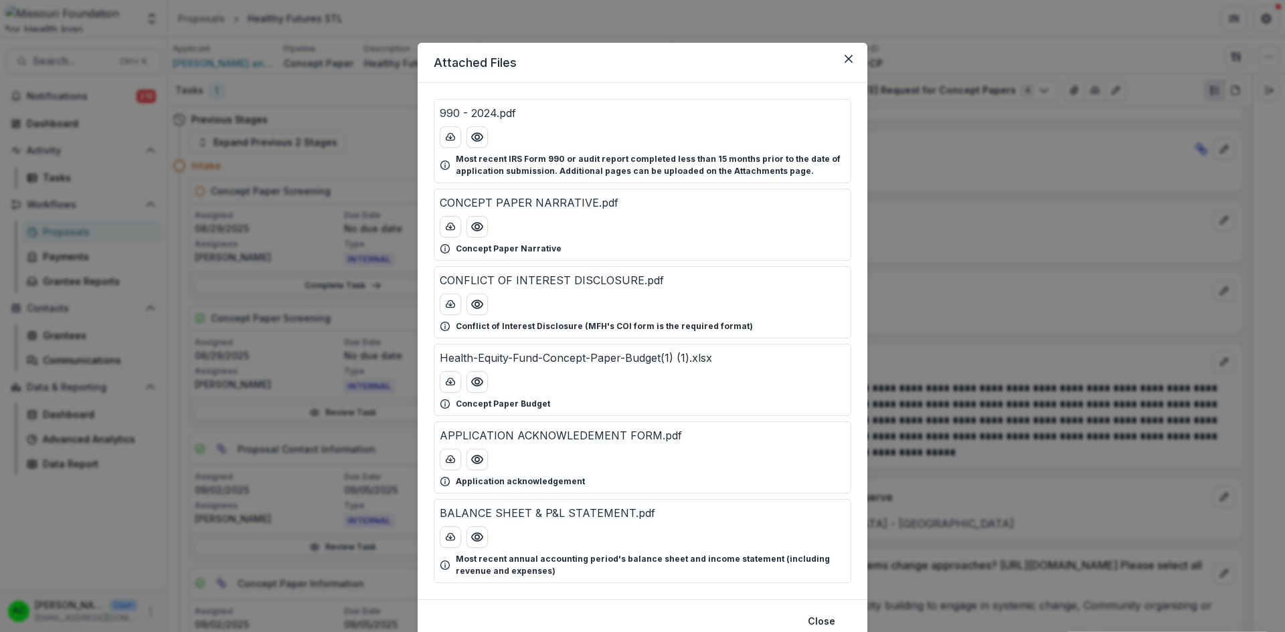
click at [472, 384] on icon "Preview Health-Equity-Fund-Concept-Paper-Budget(1) (1).xlsx" at bounding box center [476, 381] width 13 height 13
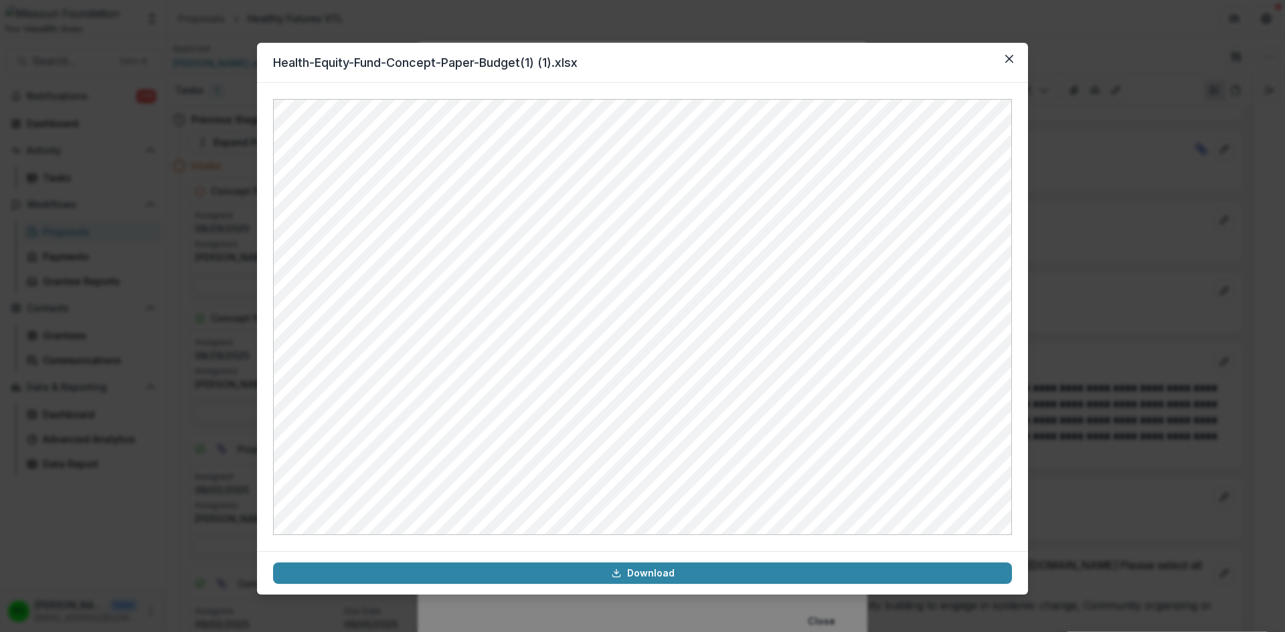
click at [1009, 63] on button "Close" at bounding box center [1009, 58] width 21 height 21
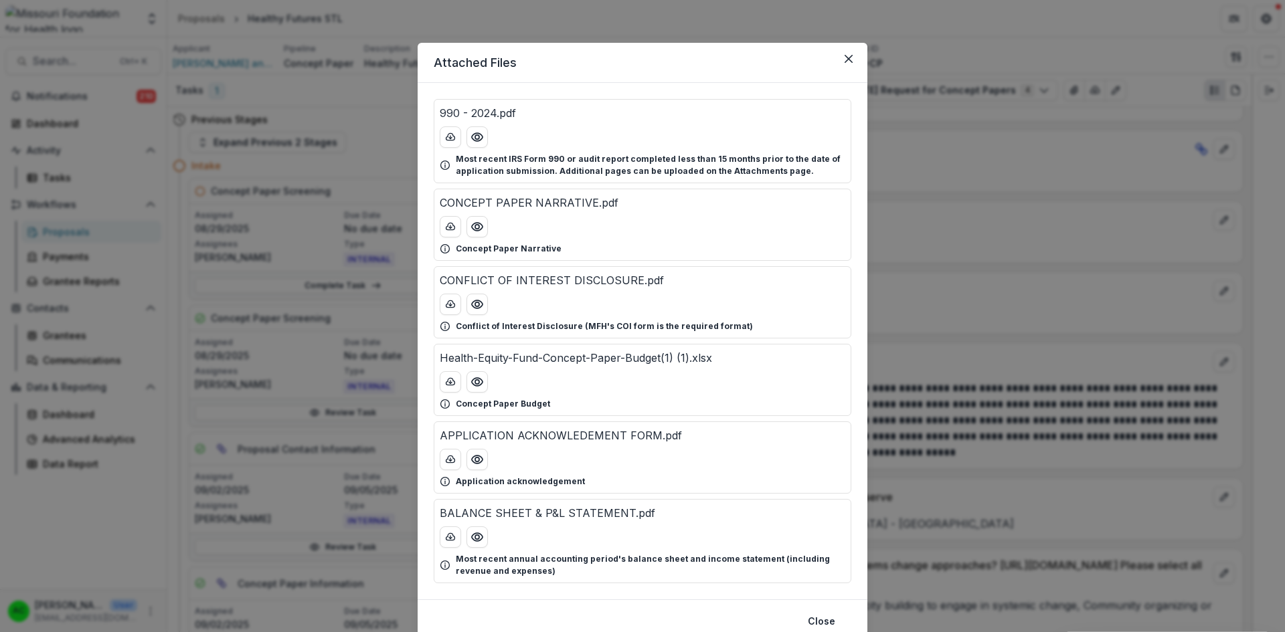
click at [476, 224] on icon "Preview CONCEPT PAPER NARRATIVE.pdf" at bounding box center [477, 227] width 11 height 8
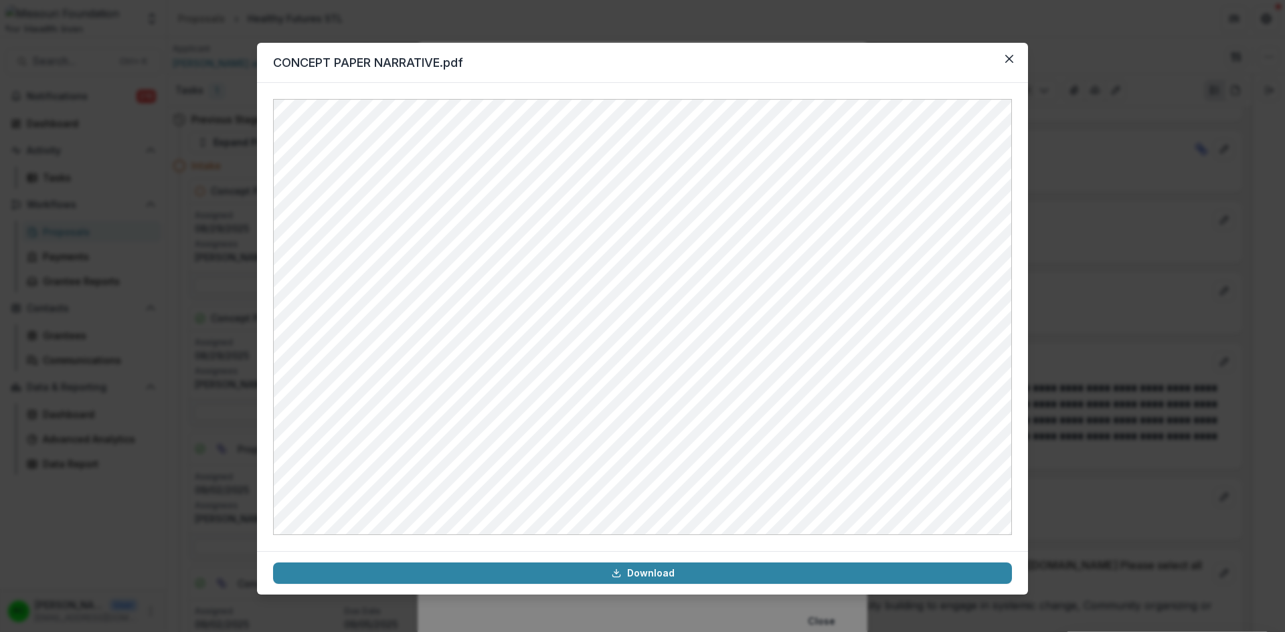
click at [1011, 62] on icon "Close" at bounding box center [1009, 59] width 8 height 8
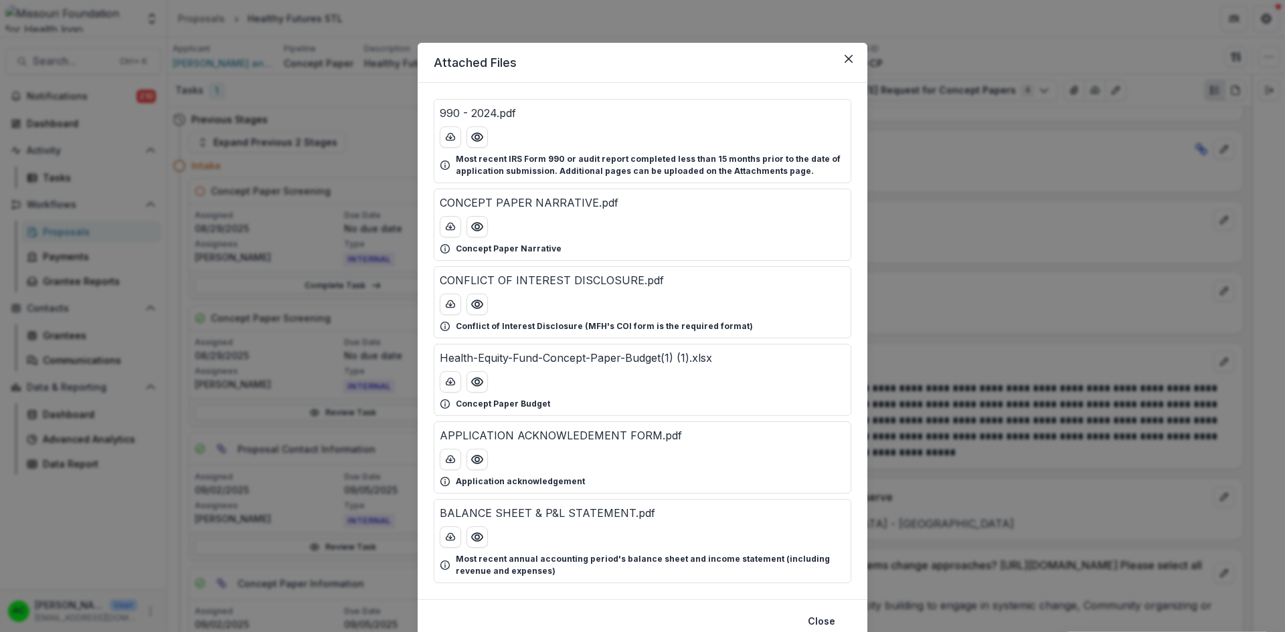
click at [845, 55] on icon "Close" at bounding box center [849, 59] width 8 height 8
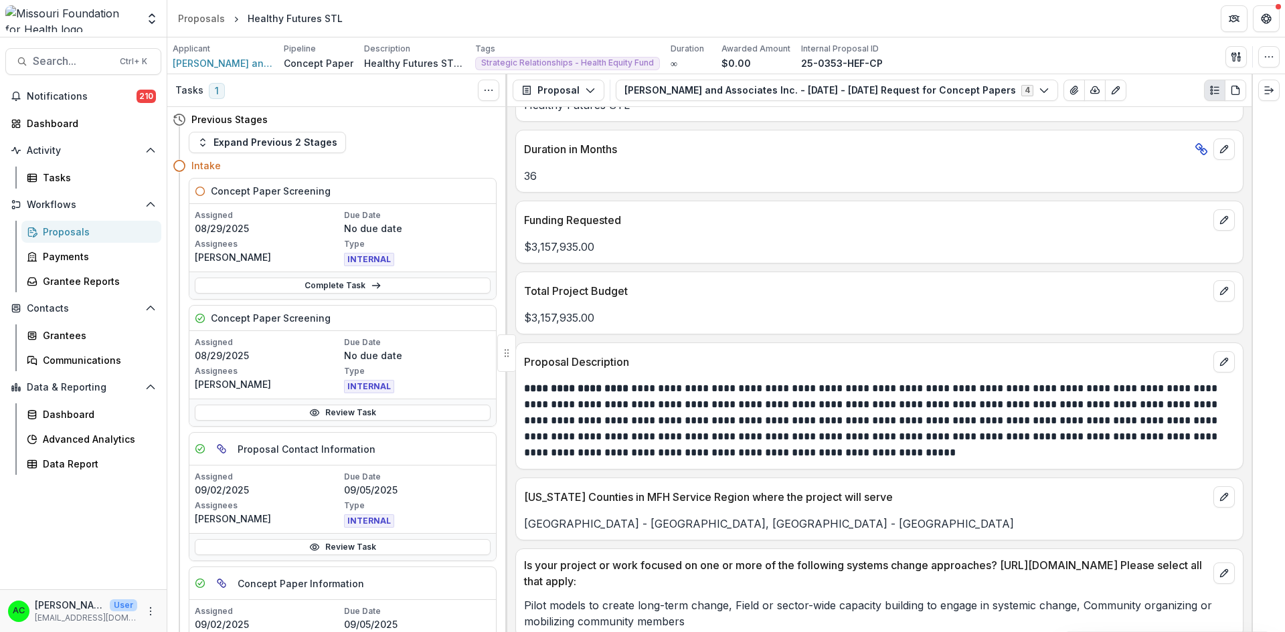
click at [357, 418] on link "Review Task" at bounding box center [343, 413] width 296 height 16
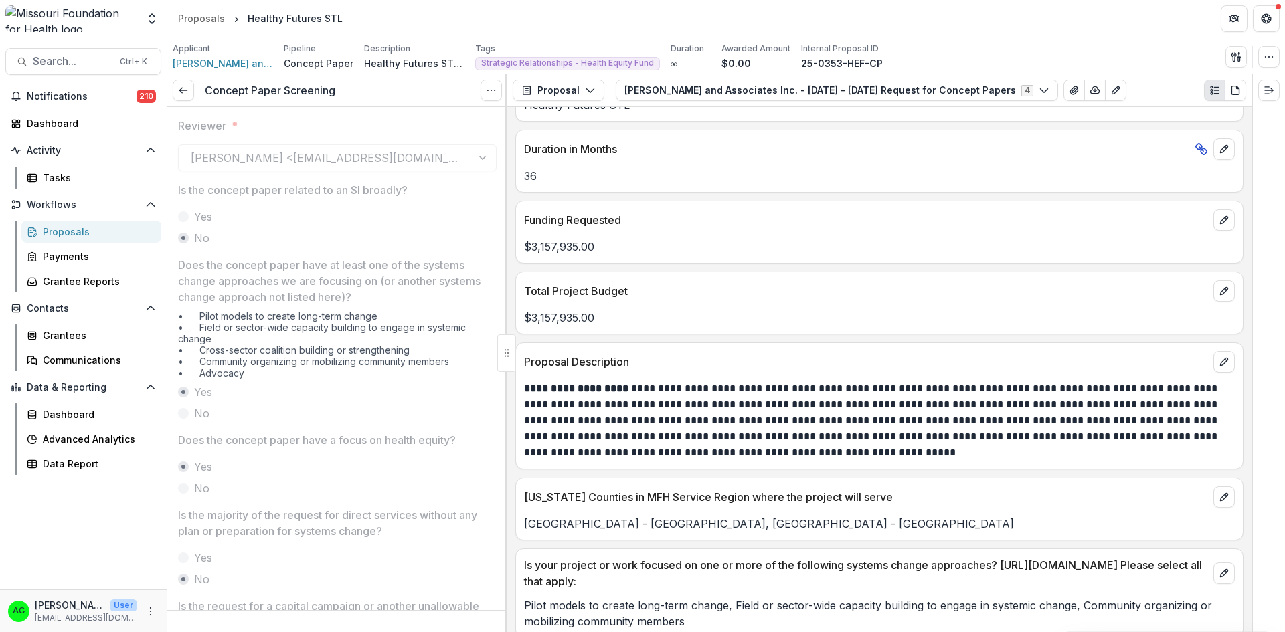
click at [187, 93] on icon at bounding box center [183, 90] width 11 height 11
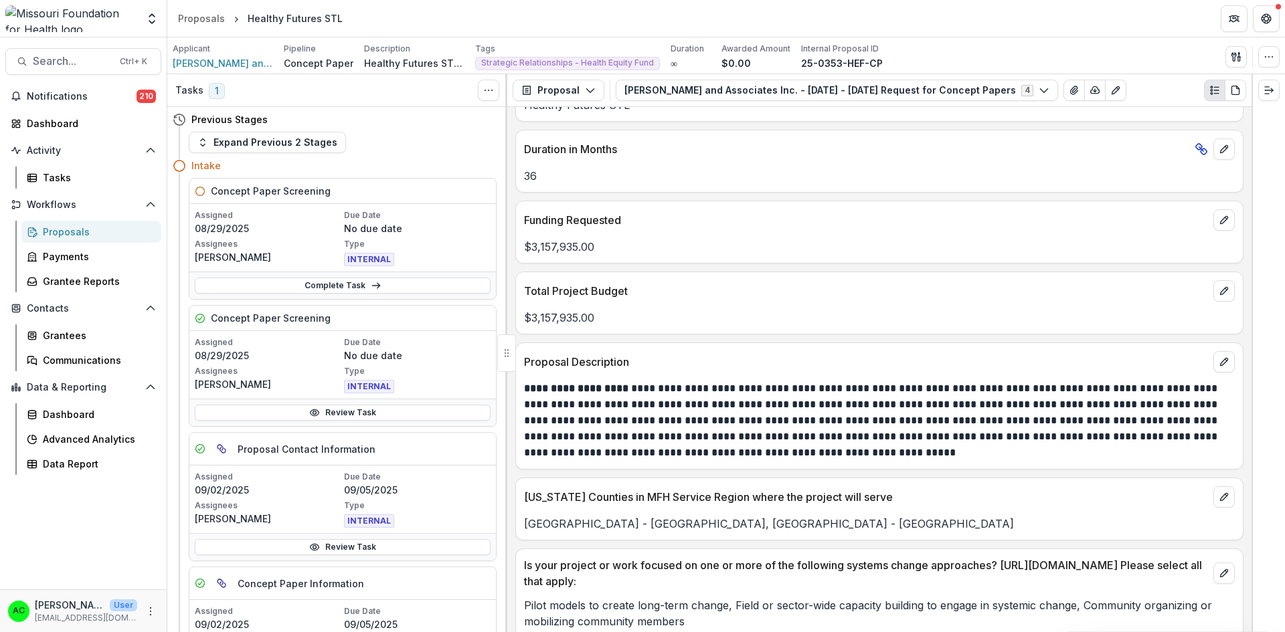
click at [307, 288] on link "Complete Task" at bounding box center [343, 286] width 296 height 16
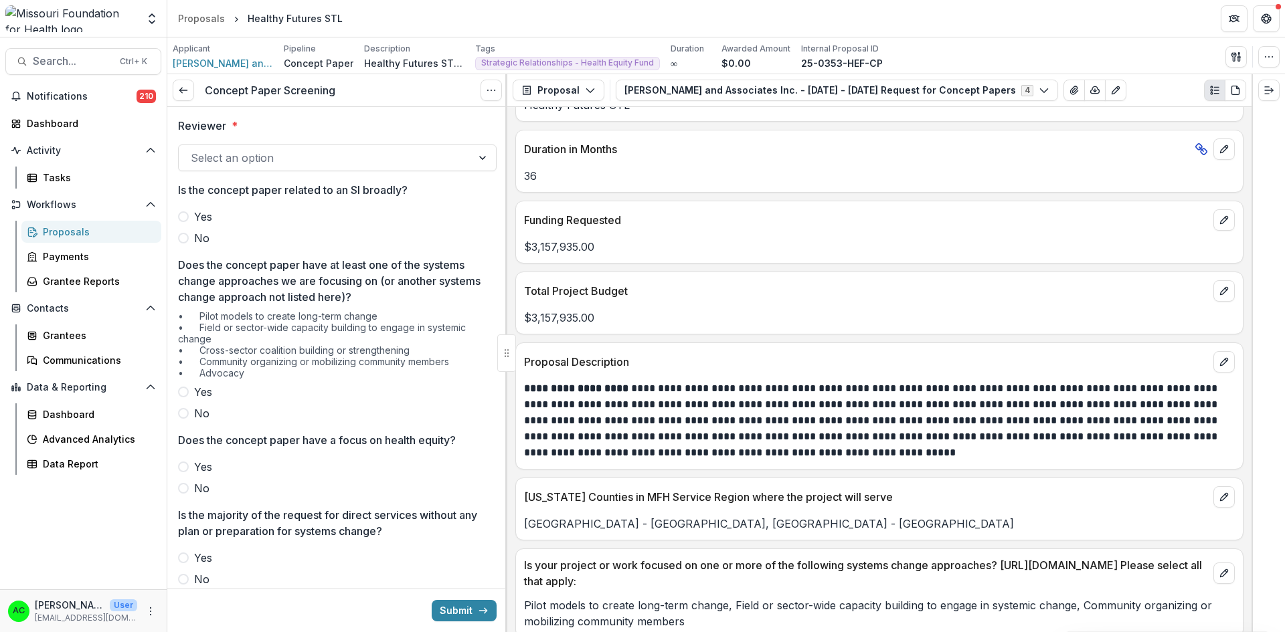
click at [444, 163] on div at bounding box center [325, 158] width 269 height 19
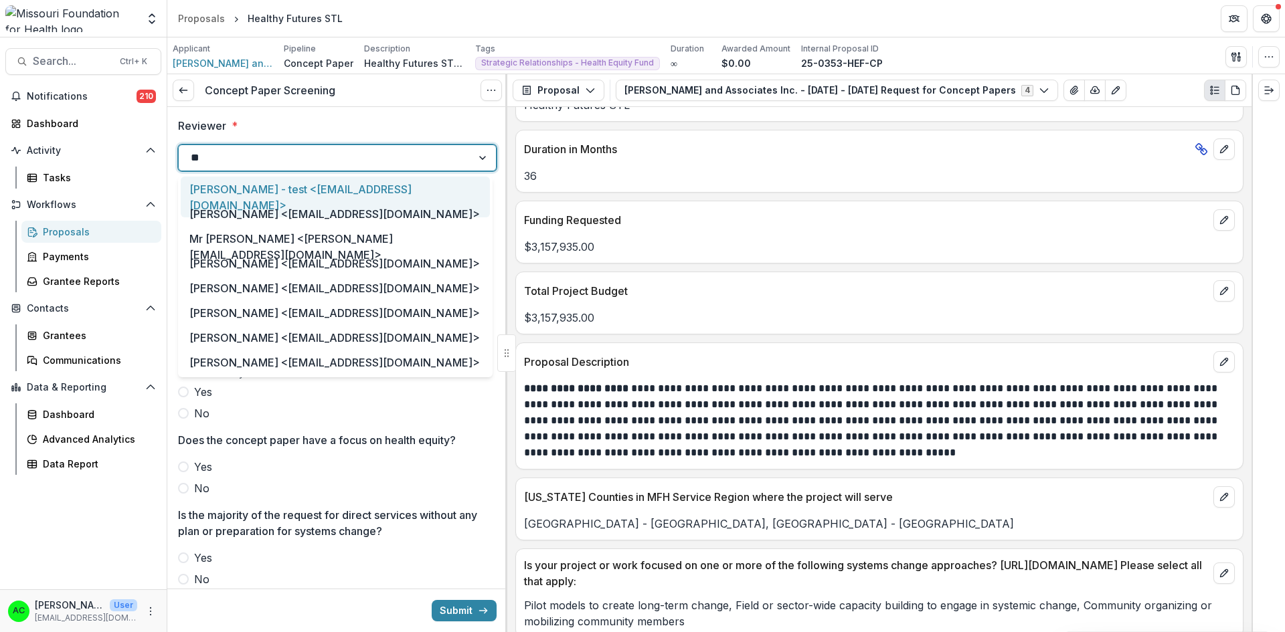
type input "***"
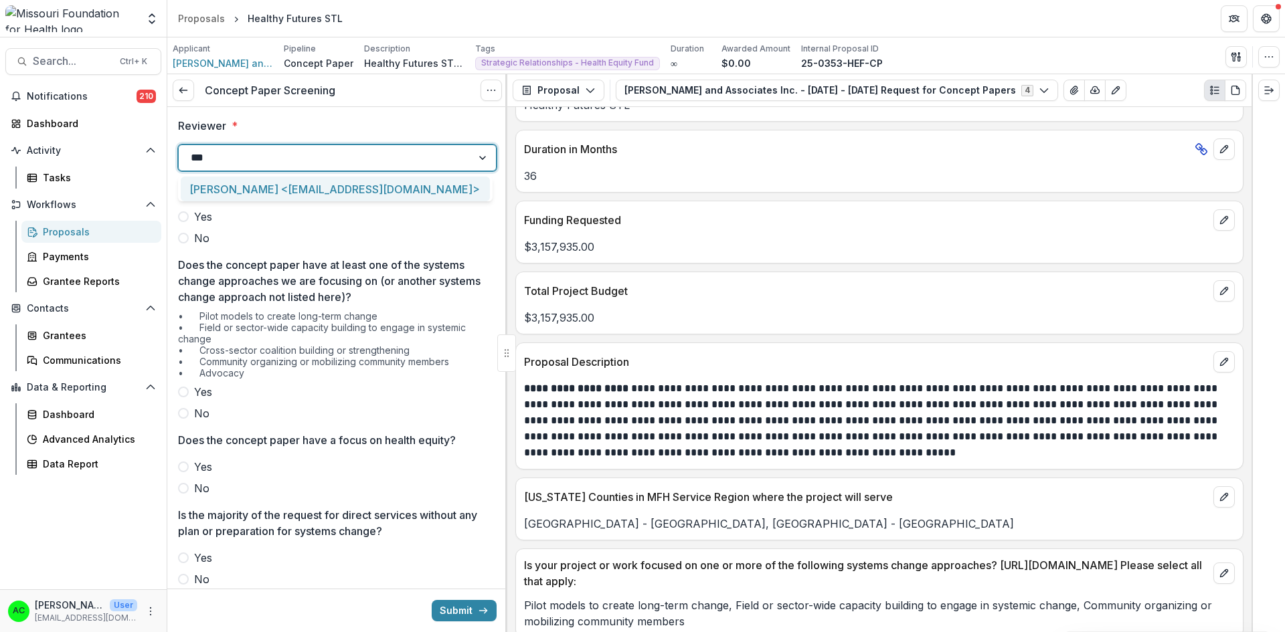
click at [404, 189] on div "Alyssa Curran <acurran@mffh.org>" at bounding box center [335, 189] width 309 height 25
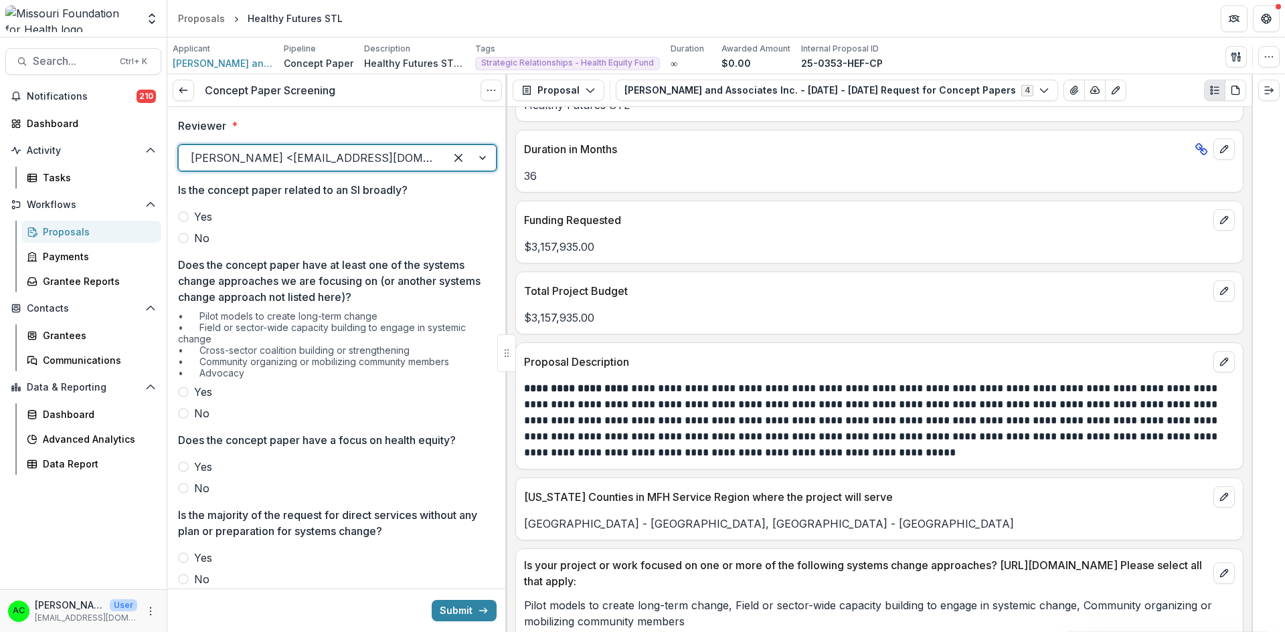
click at [187, 238] on span at bounding box center [183, 238] width 11 height 11
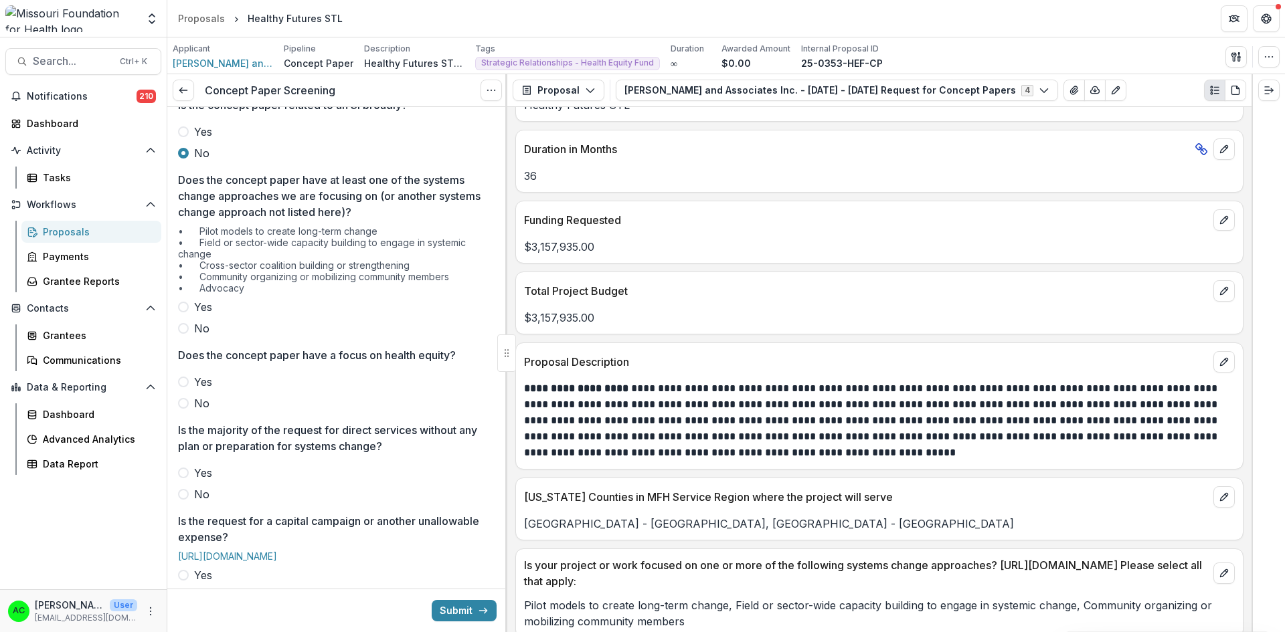
scroll to position [137, 0]
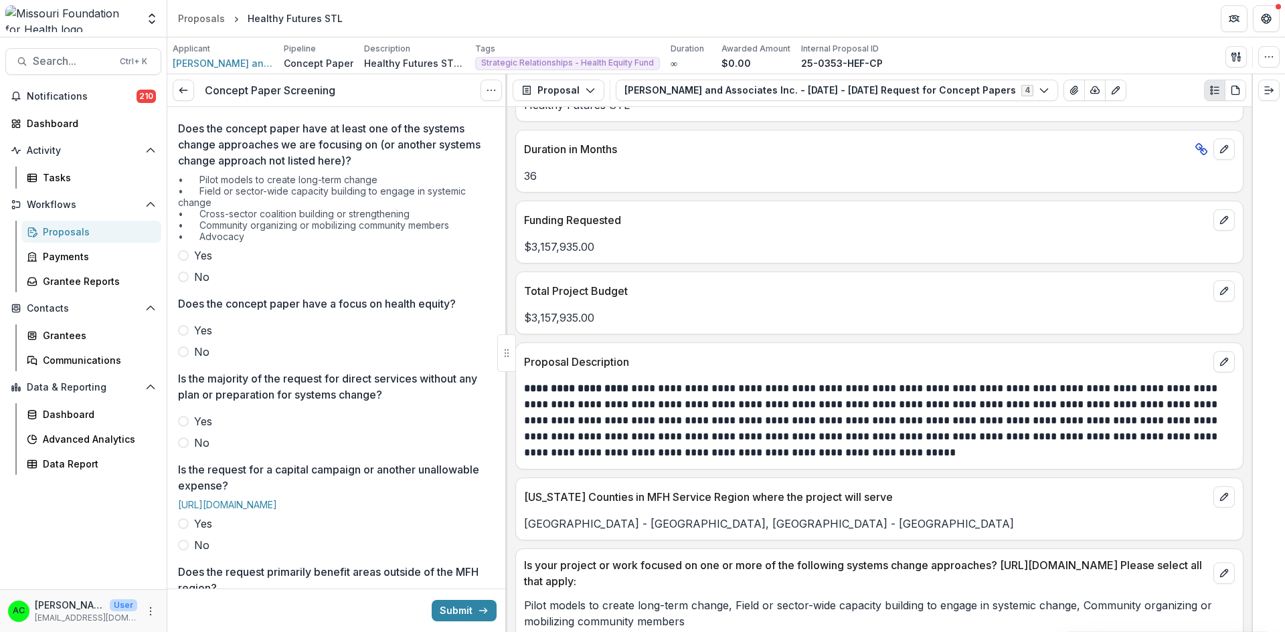
click at [186, 254] on span at bounding box center [183, 255] width 11 height 11
click at [183, 326] on span at bounding box center [183, 330] width 11 height 11
click at [183, 431] on div "Yes No" at bounding box center [337, 432] width 319 height 37
click at [183, 426] on span at bounding box center [183, 421] width 11 height 11
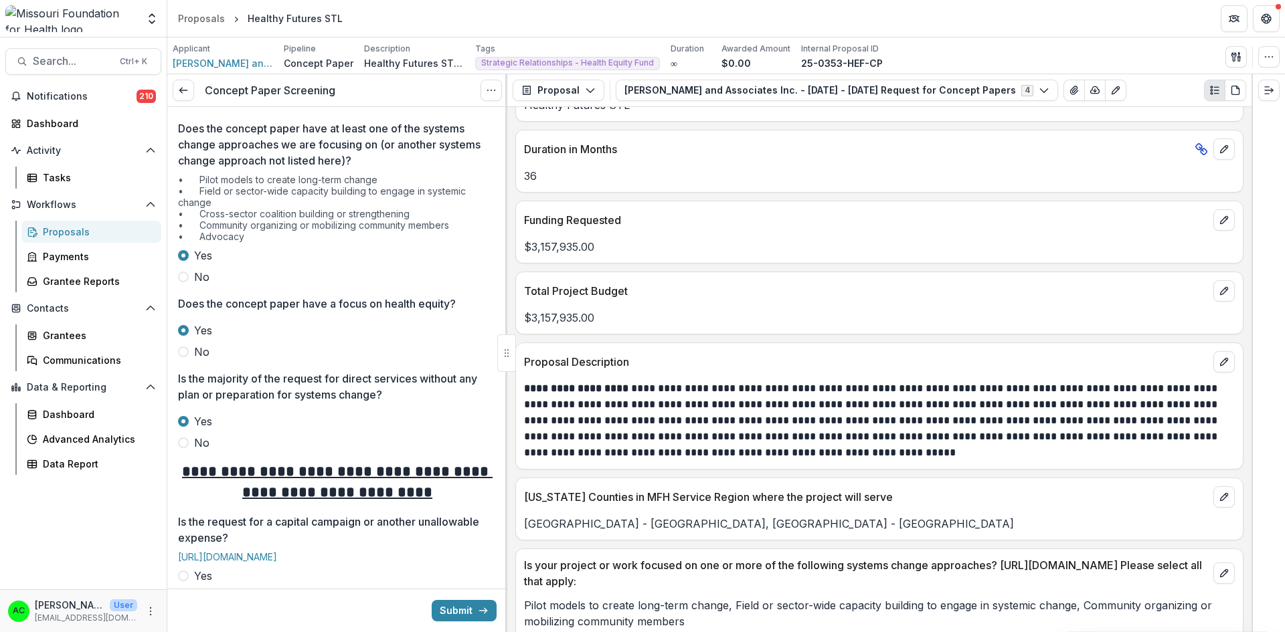
click at [185, 440] on span at bounding box center [183, 443] width 11 height 11
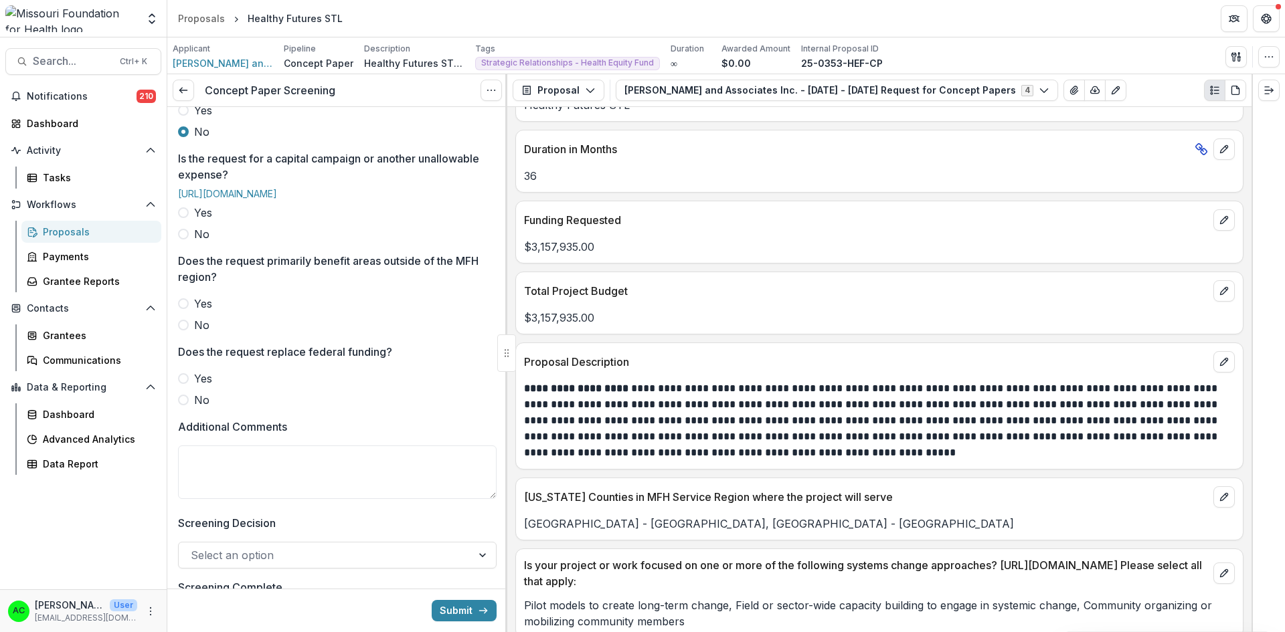
scroll to position [474, 0]
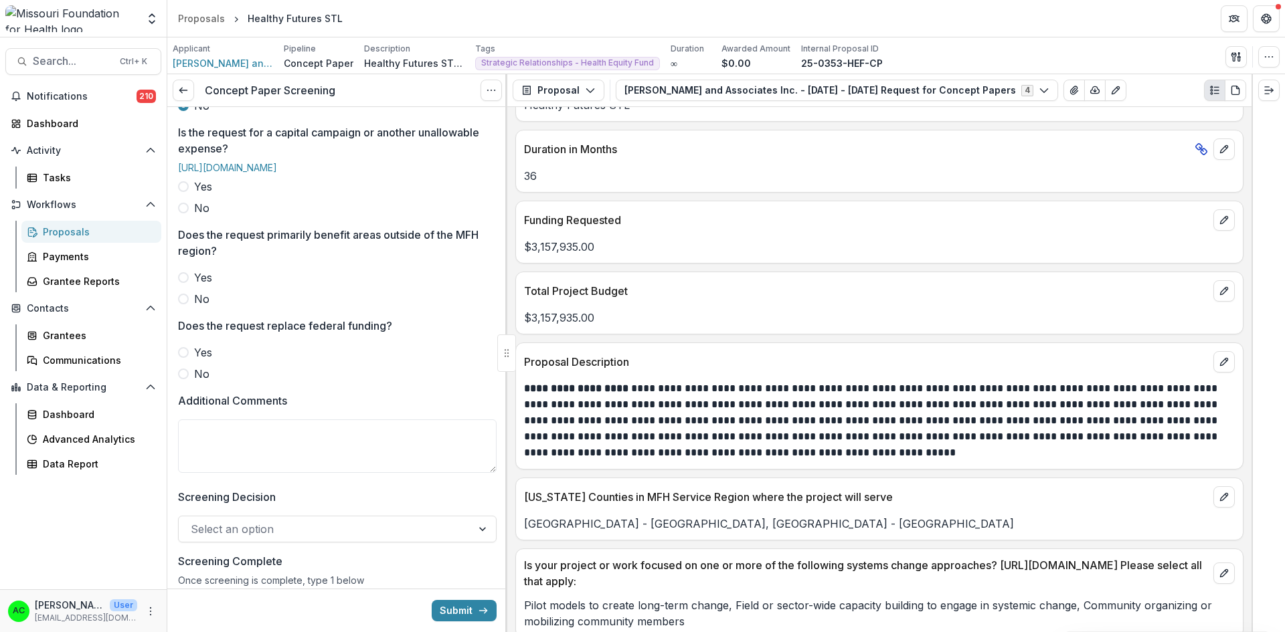
click at [188, 213] on span at bounding box center [183, 208] width 11 height 11
click at [182, 305] on span at bounding box center [183, 299] width 11 height 11
click at [180, 379] on span at bounding box center [183, 374] width 11 height 11
click at [211, 464] on textarea "Additional Comments" at bounding box center [337, 447] width 319 height 54
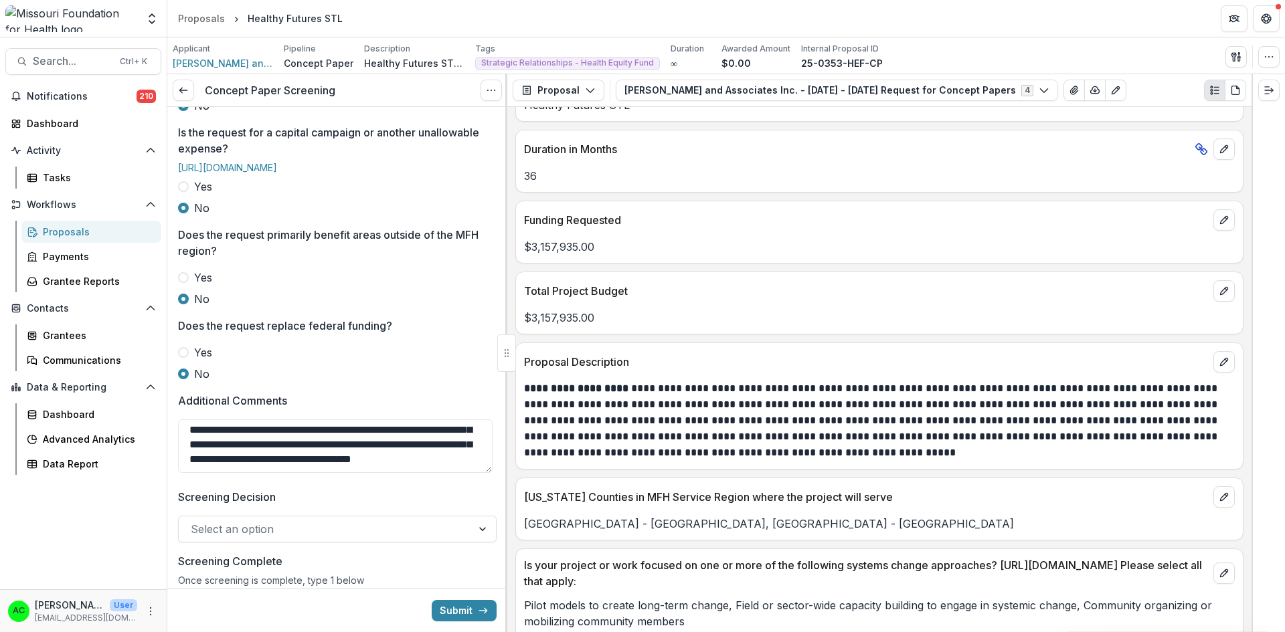
scroll to position [56, 0]
type textarea "**********"
click at [214, 539] on div at bounding box center [325, 529] width 269 height 19
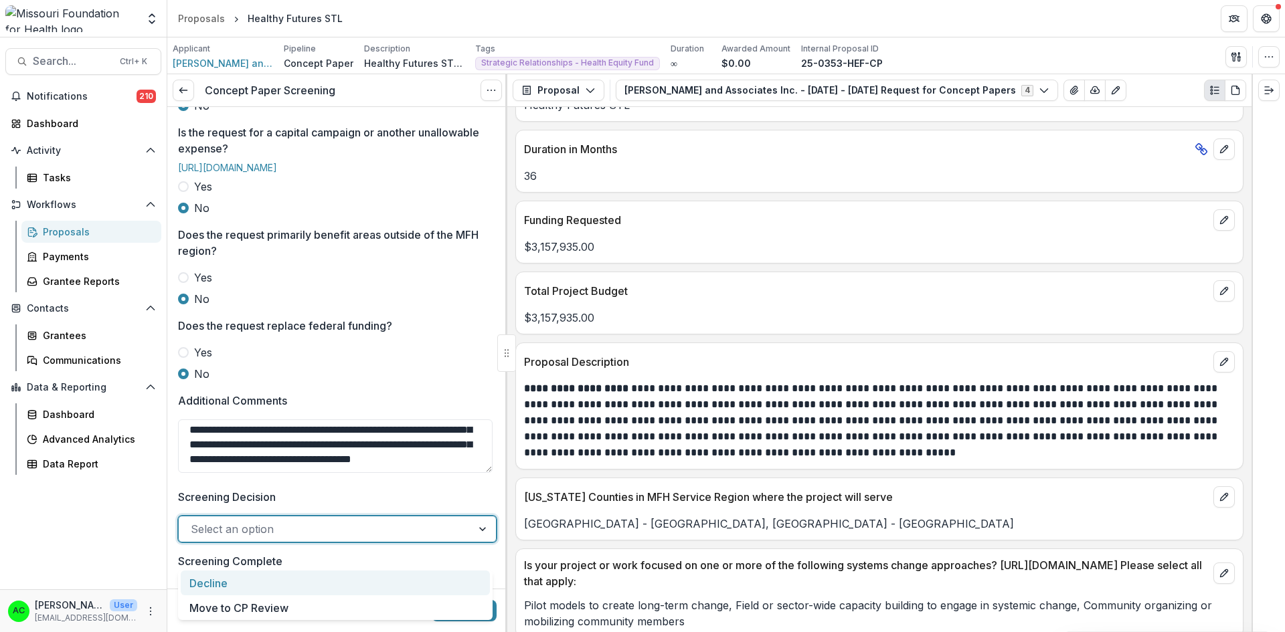
click at [228, 578] on div "Decline" at bounding box center [335, 583] width 309 height 25
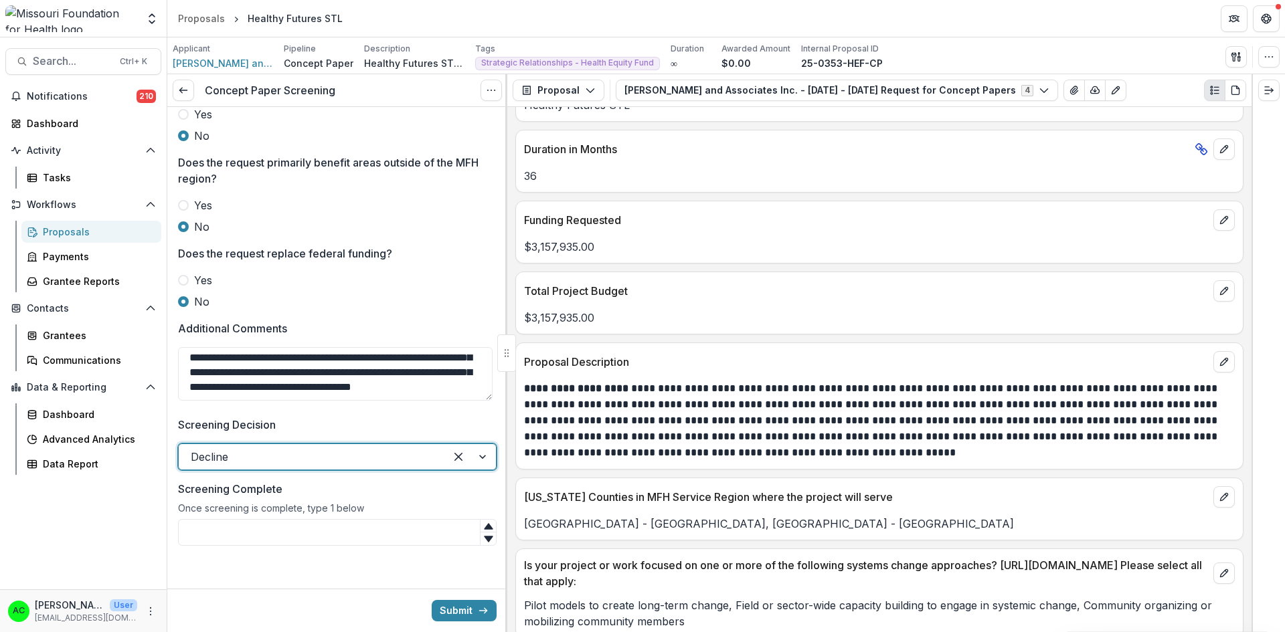
click at [408, 525] on input "Screening Complete" at bounding box center [337, 532] width 319 height 27
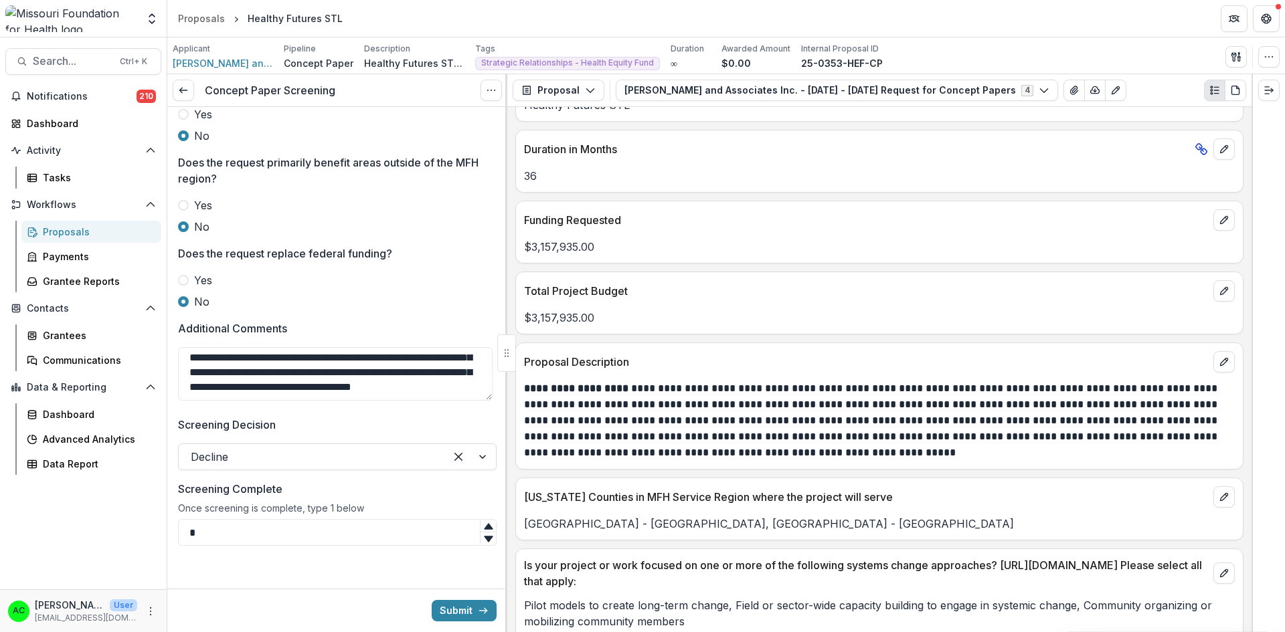
type input "*"
click at [466, 612] on button "Submit" at bounding box center [464, 610] width 65 height 21
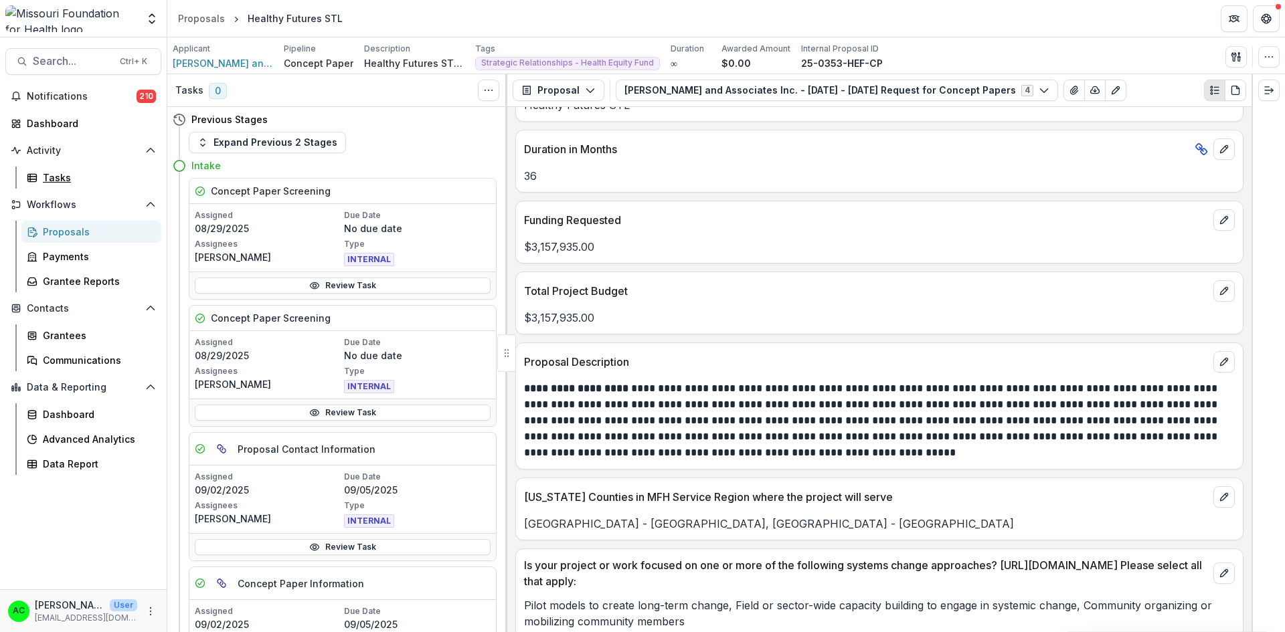
click at [70, 180] on div "Tasks" at bounding box center [97, 178] width 108 height 14
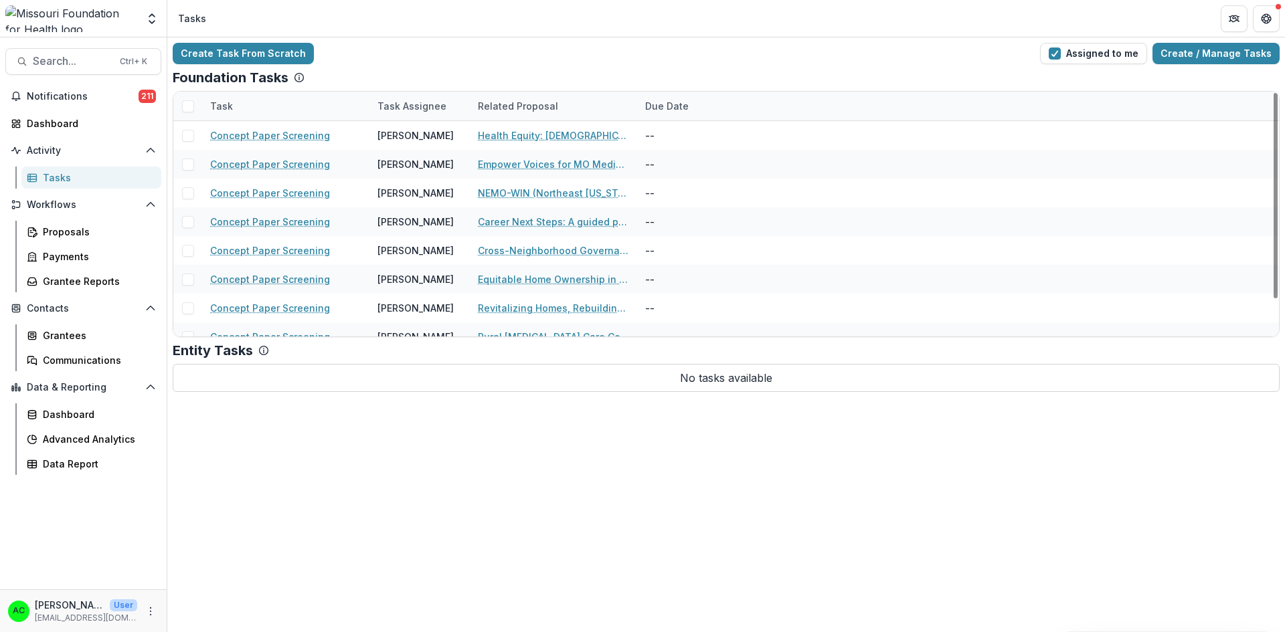
drag, startPoint x: 1276, startPoint y: 105, endPoint x: 1270, endPoint y: 95, distance: 12.1
click at [1274, 95] on div at bounding box center [1276, 195] width 4 height 205
click at [541, 163] on link "Empower Voices for MO Medicaid Access" at bounding box center [553, 164] width 151 height 14
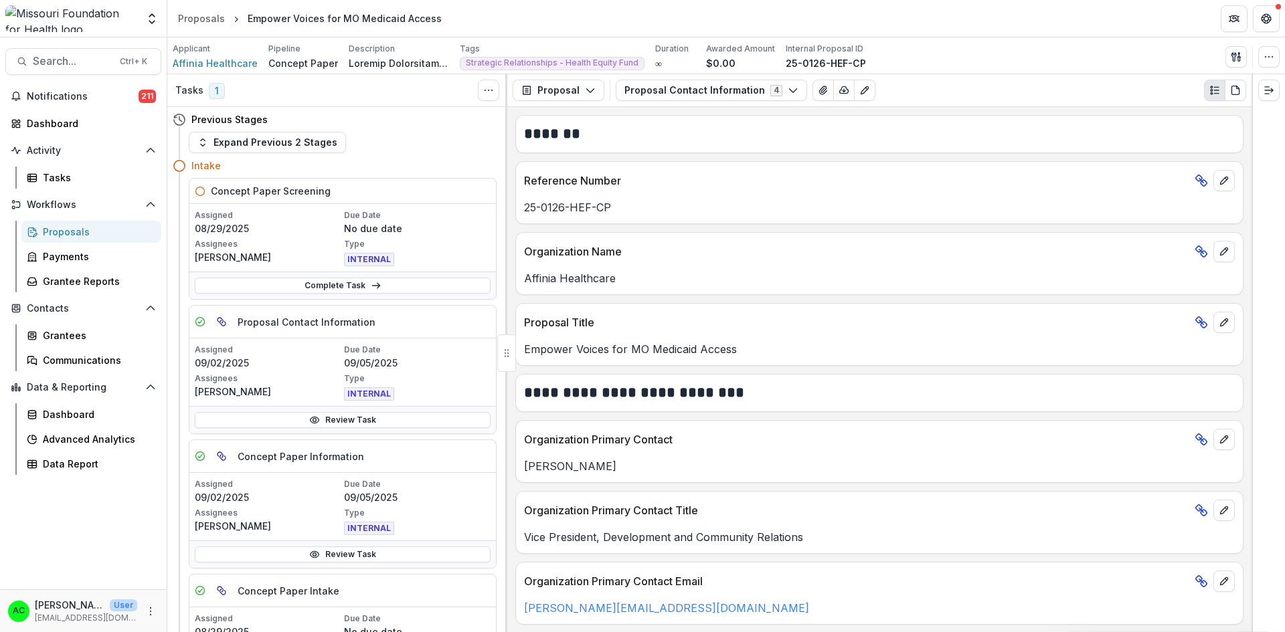
click at [744, 93] on button "Proposal Contact Information 4" at bounding box center [711, 90] width 191 height 21
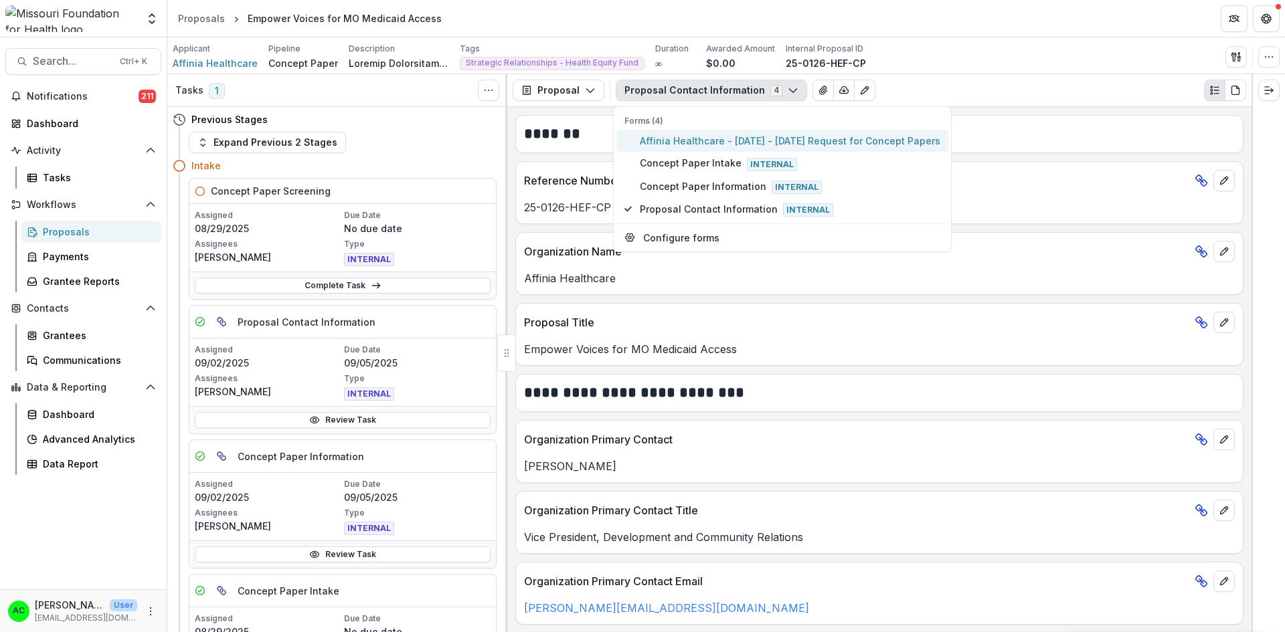
click at [680, 140] on span "Affinia Healthcare - 2025 - 2025 Request for Concept Papers" at bounding box center [790, 141] width 300 height 14
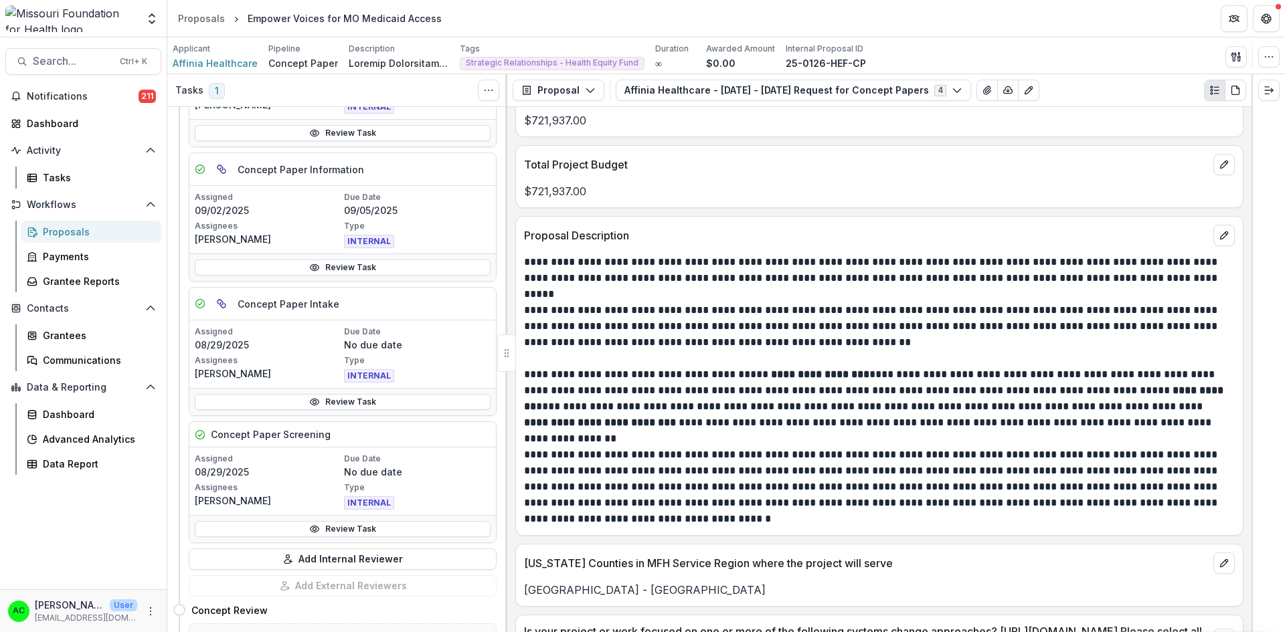
scroll to position [271, 0]
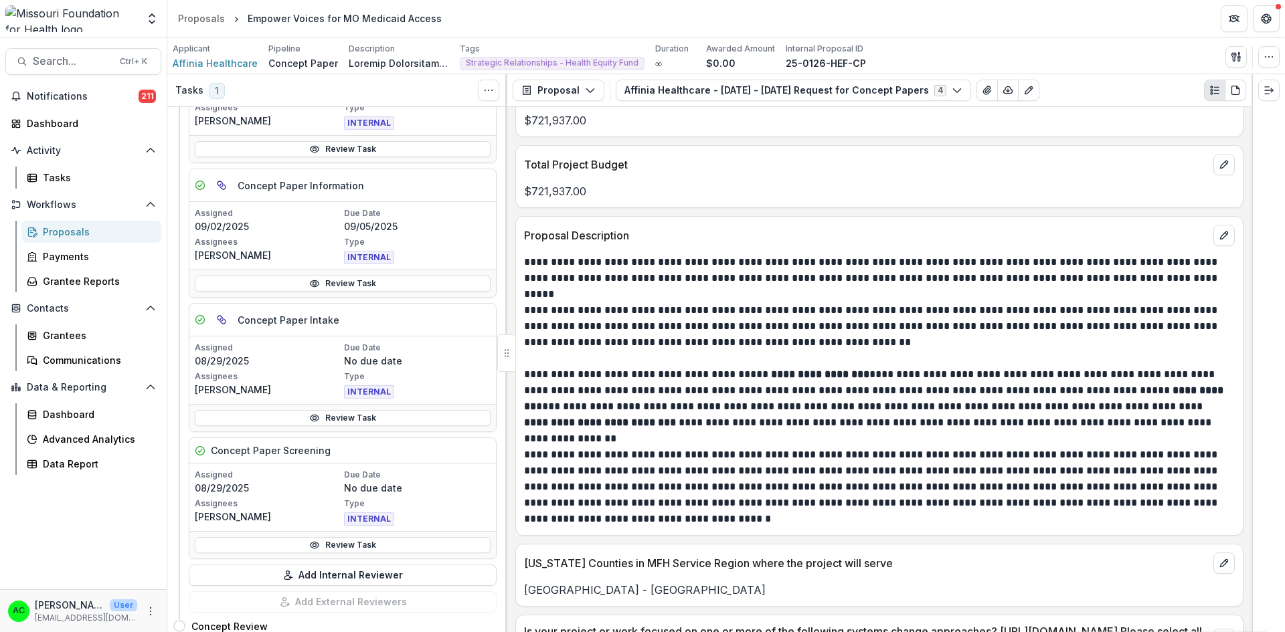
click at [383, 547] on link "Review Task" at bounding box center [343, 545] width 296 height 16
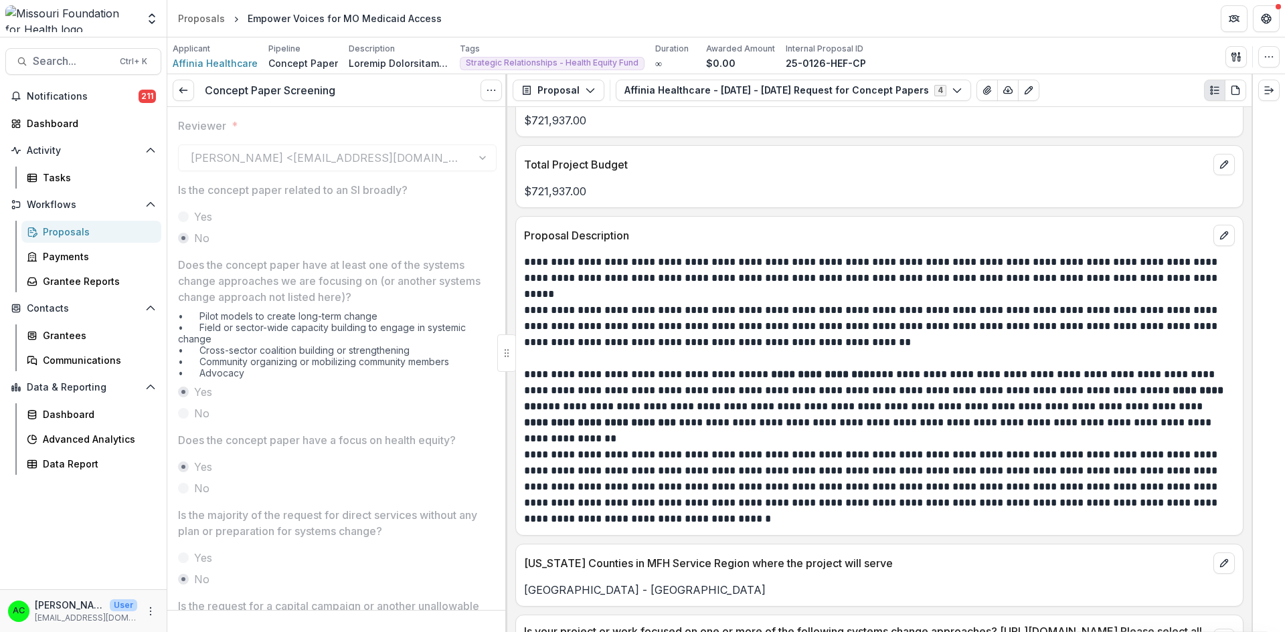
click at [185, 96] on link at bounding box center [183, 90] width 21 height 21
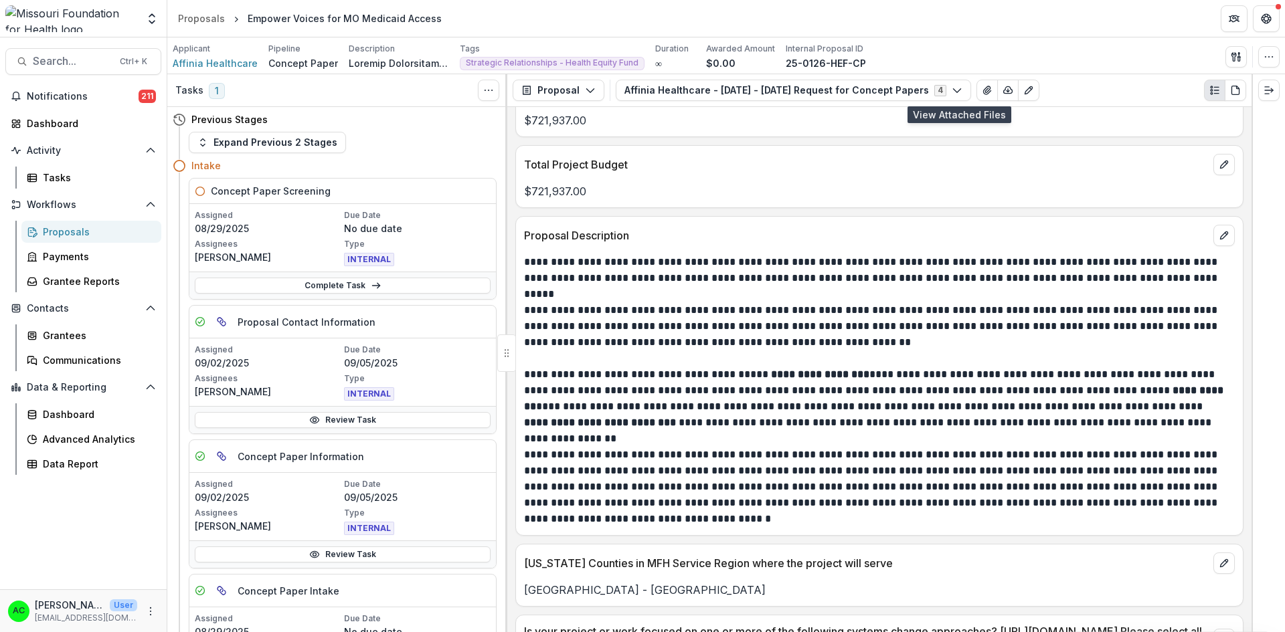
click at [982, 90] on icon "View Attached Files" at bounding box center [987, 90] width 11 height 11
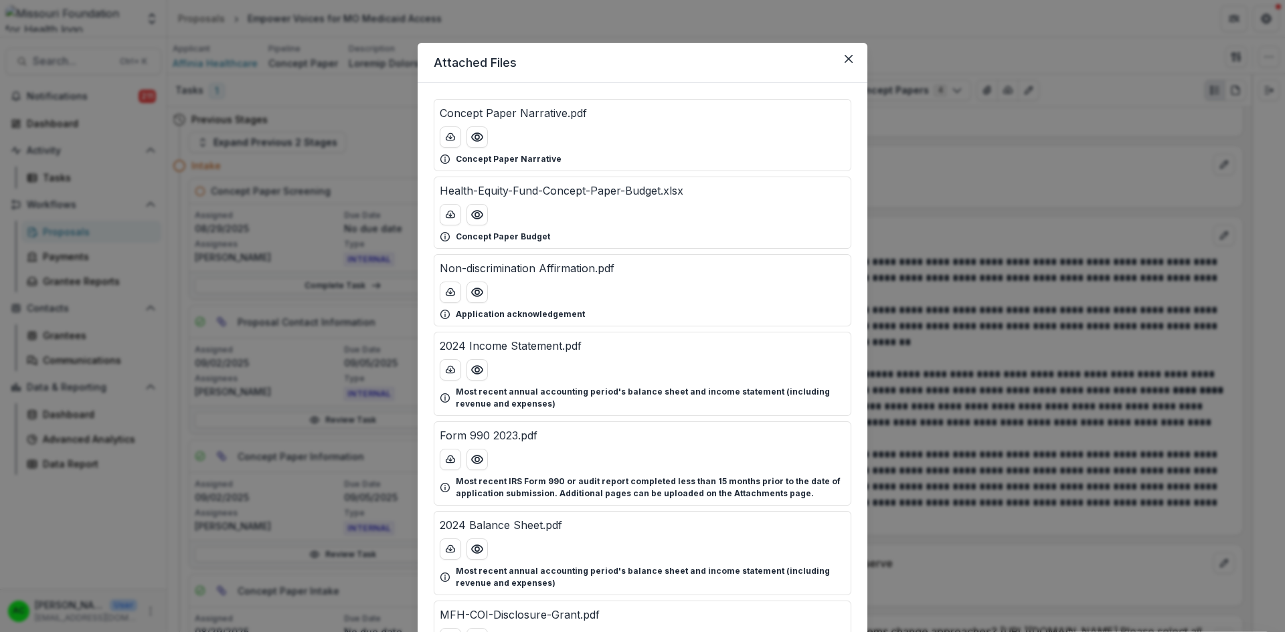
click at [480, 220] on icon "Preview Health-Equity-Fund-Concept-Paper-Budget.xlsx" at bounding box center [476, 214] width 13 height 13
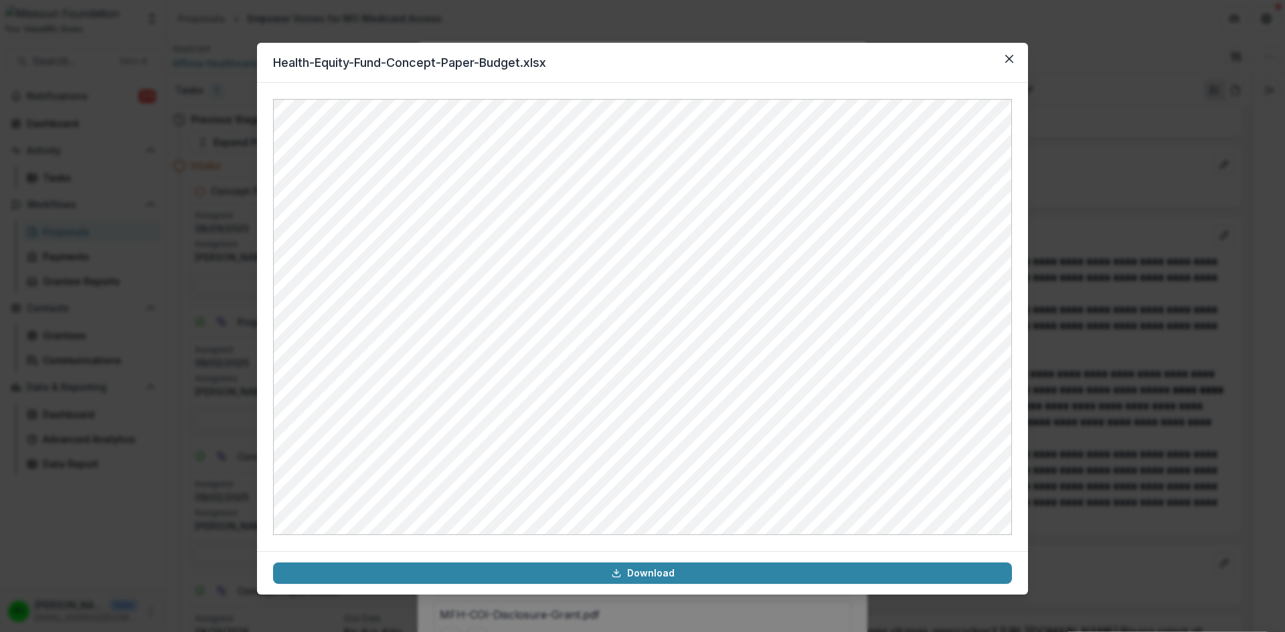
click at [1009, 63] on button "Close" at bounding box center [1009, 58] width 21 height 21
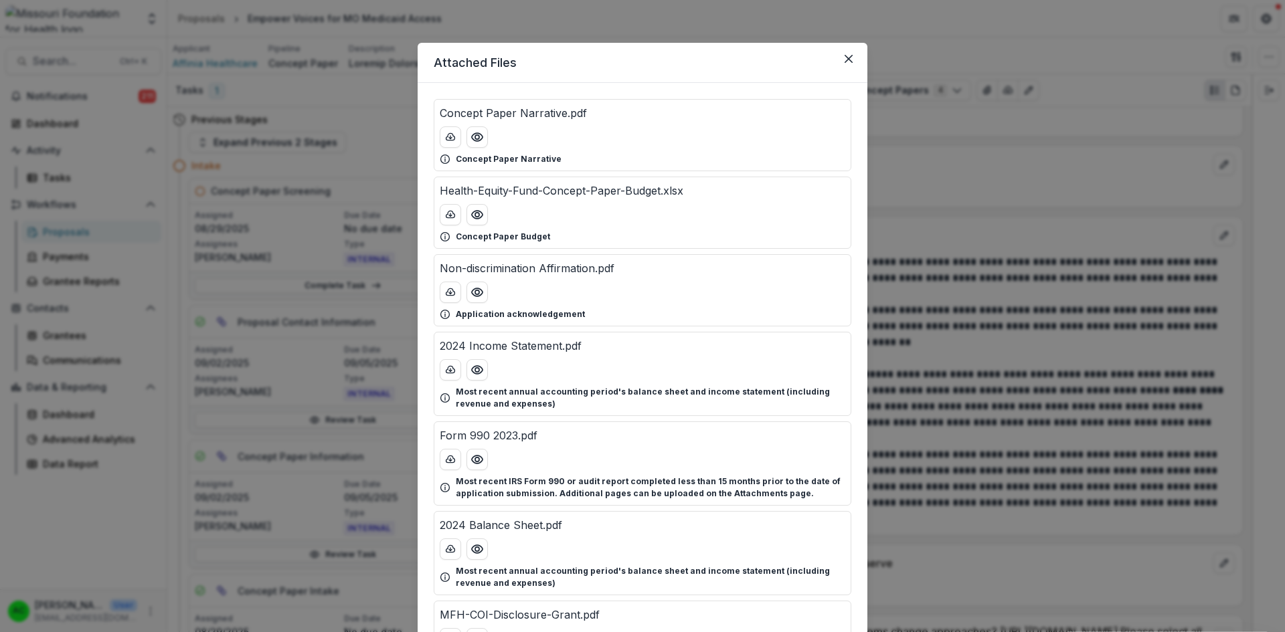
click at [475, 136] on circle "Preview Concept Paper Narrative.pdf" at bounding box center [477, 137] width 4 height 4
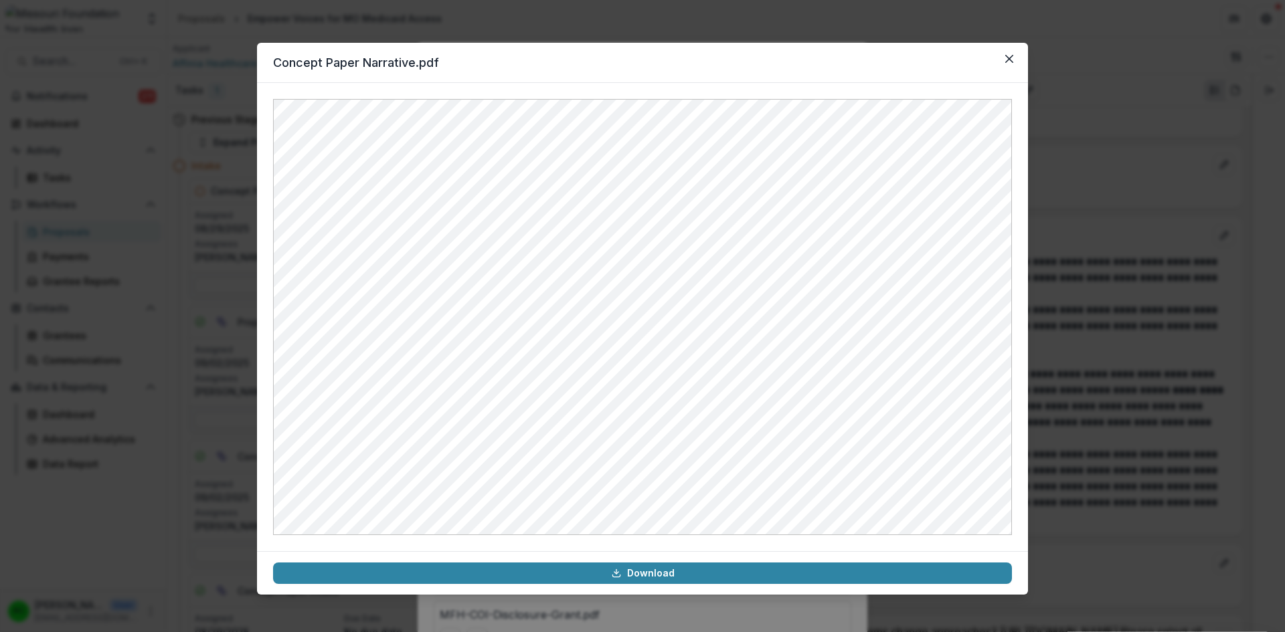
click at [1005, 63] on button "Close" at bounding box center [1009, 58] width 21 height 21
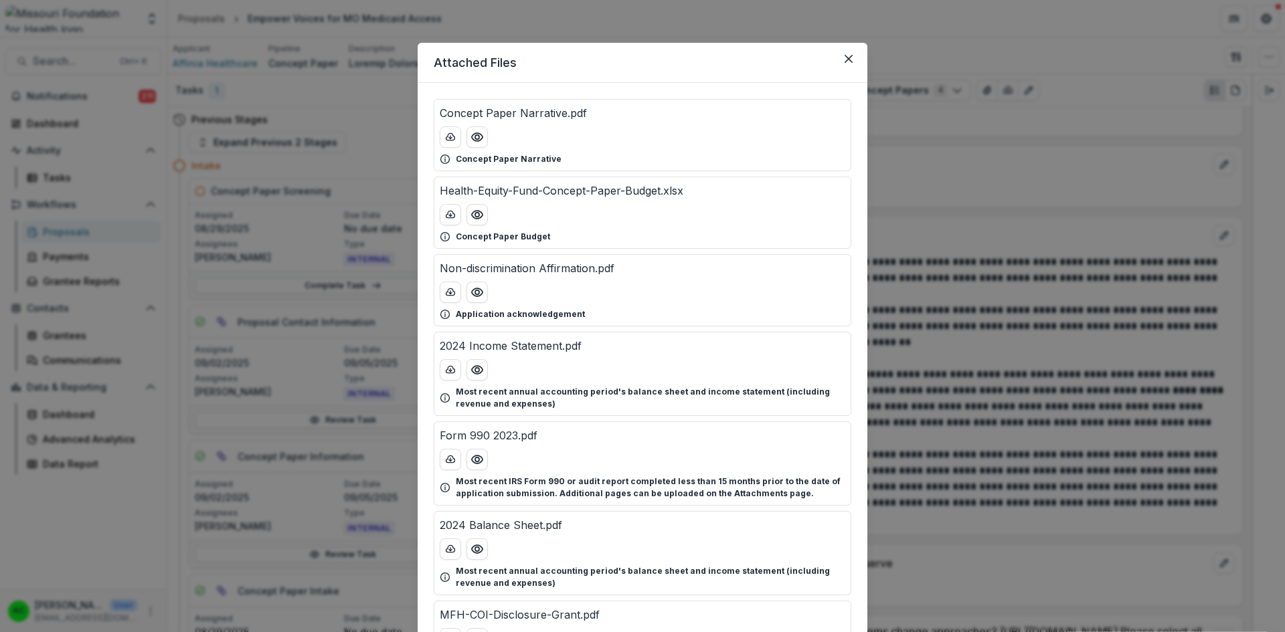
click at [846, 72] on header "Attached Files" at bounding box center [643, 63] width 450 height 40
click at [847, 58] on icon "Close" at bounding box center [849, 59] width 8 height 8
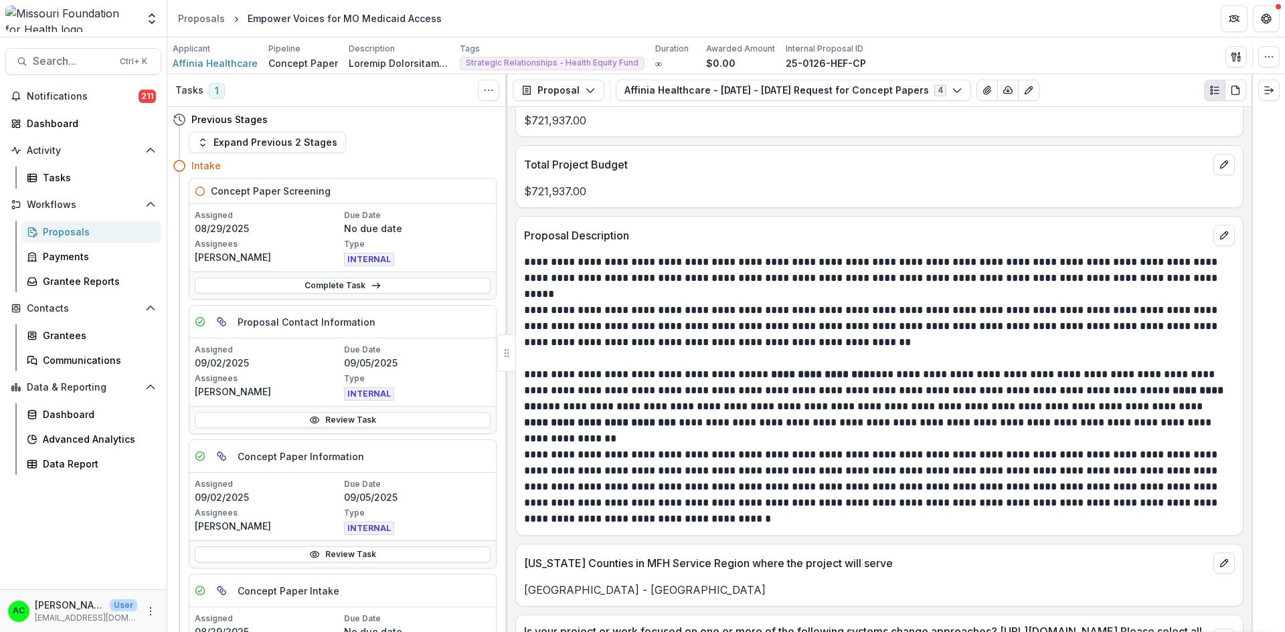
click at [350, 282] on link "Complete Task" at bounding box center [343, 286] width 296 height 16
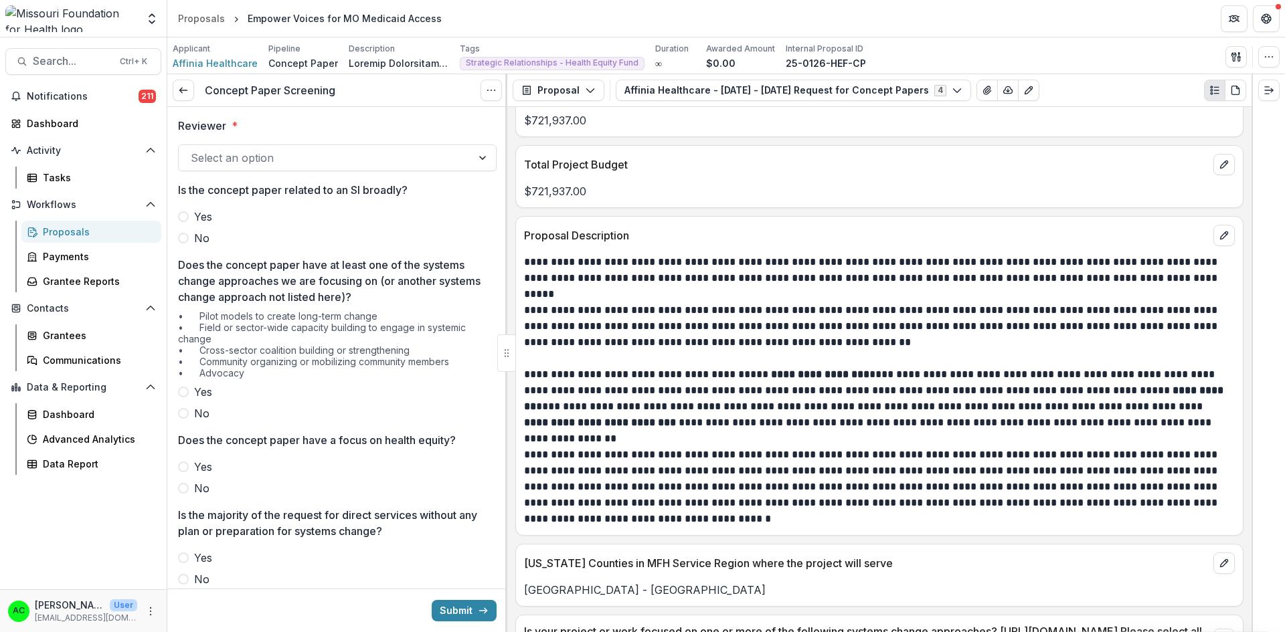
click at [325, 154] on div at bounding box center [325, 158] width 269 height 19
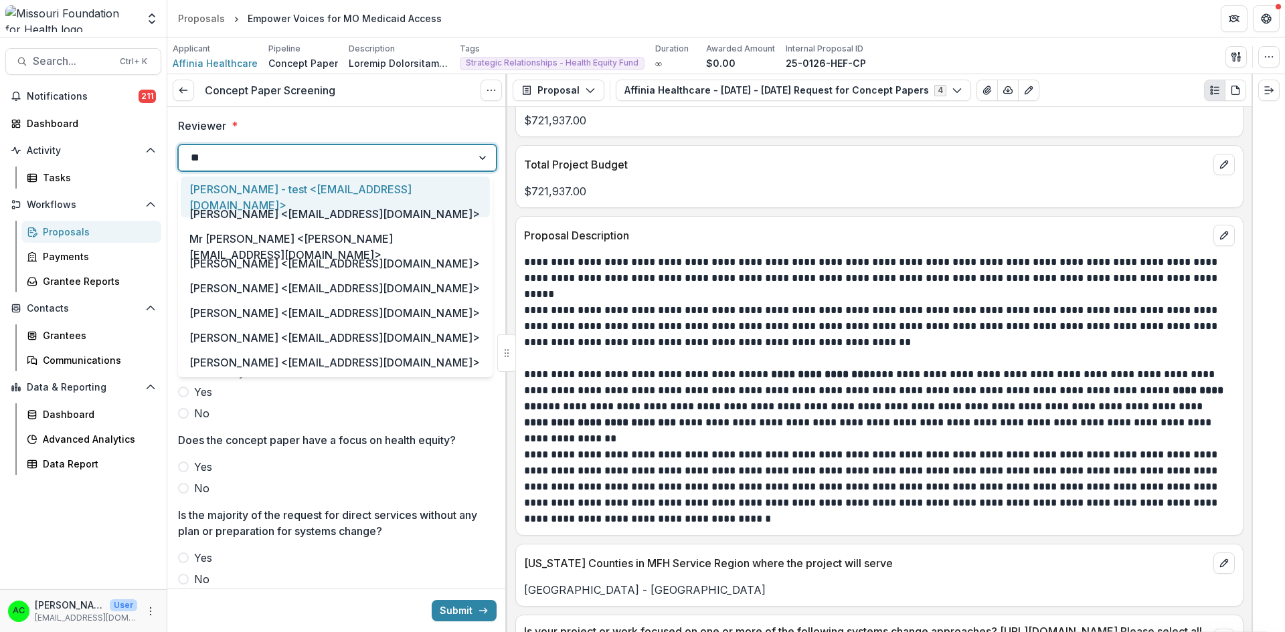
type input "***"
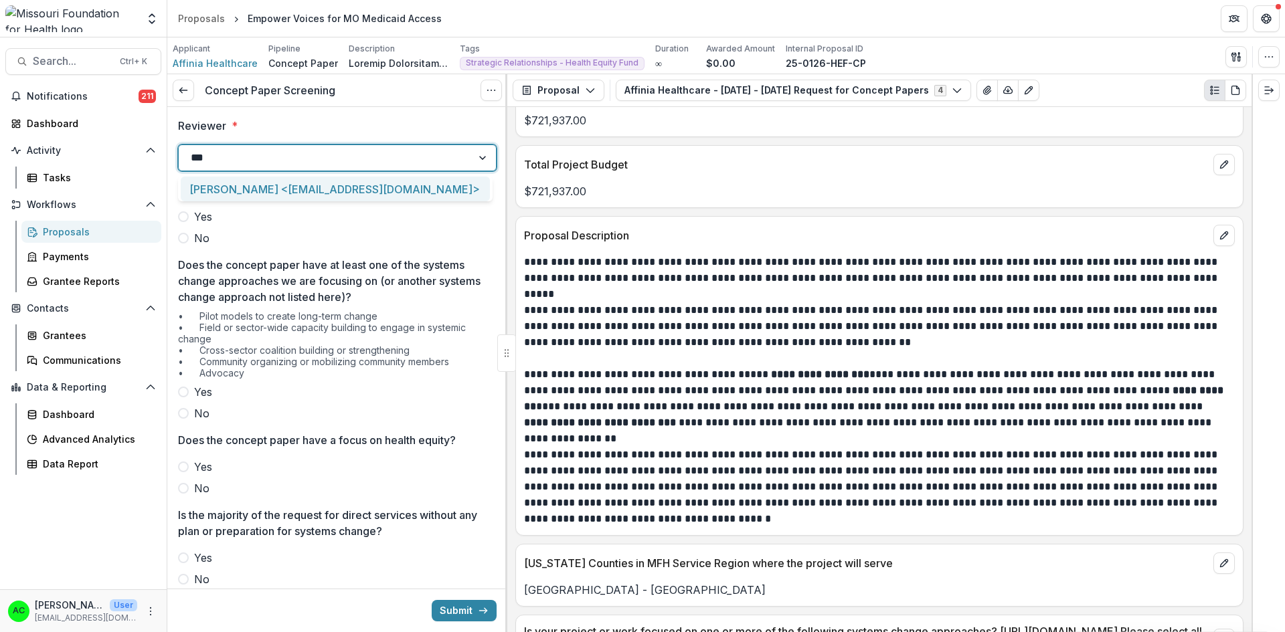
click at [286, 194] on div "Alyssa Curran <acurran@mffh.org>" at bounding box center [335, 189] width 309 height 25
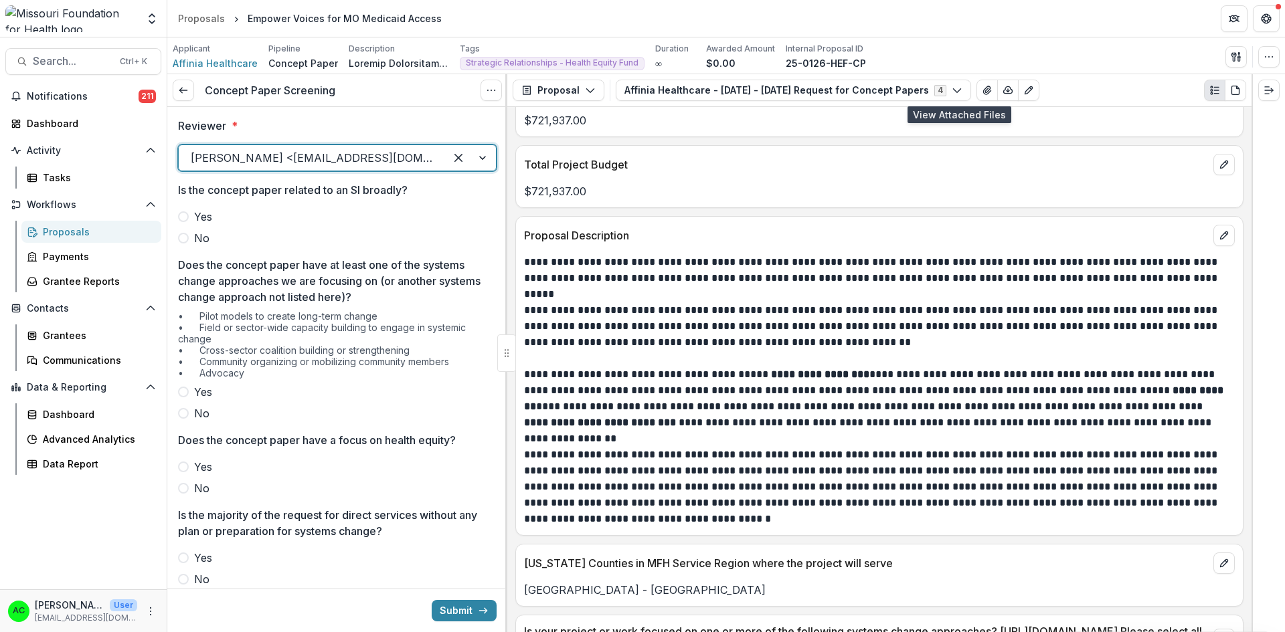
click at [976, 96] on button "View Attached Files" at bounding box center [986, 90] width 21 height 21
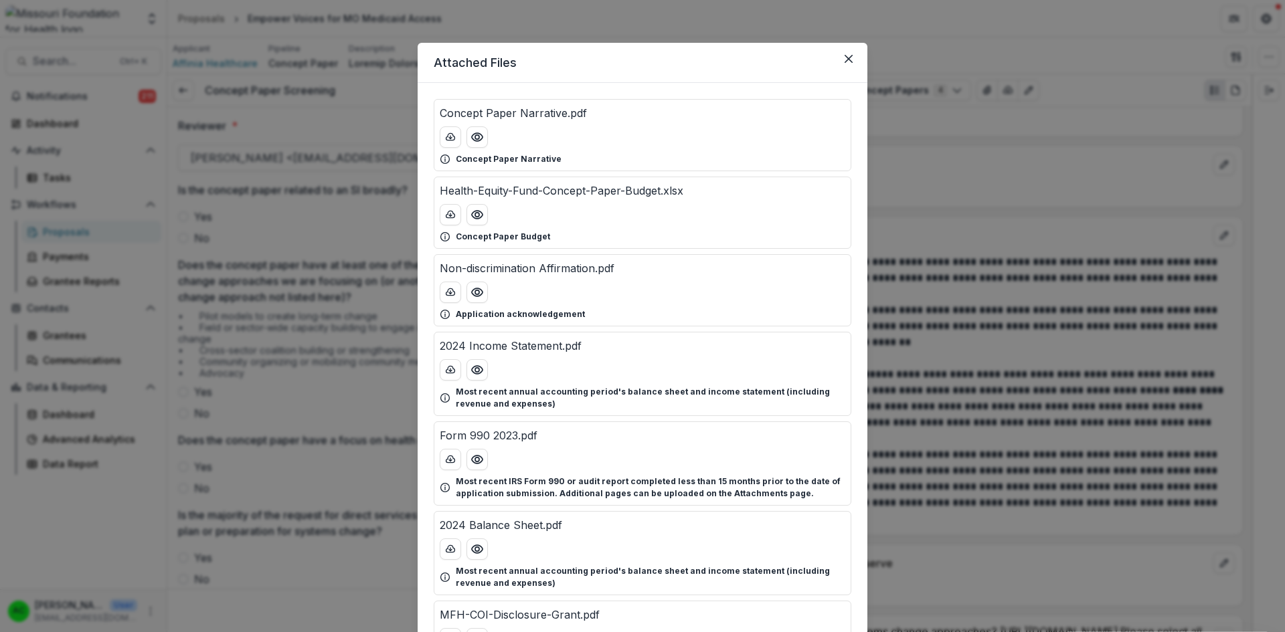
click at [471, 141] on icon "Preview Concept Paper Narrative.pdf" at bounding box center [476, 137] width 13 height 13
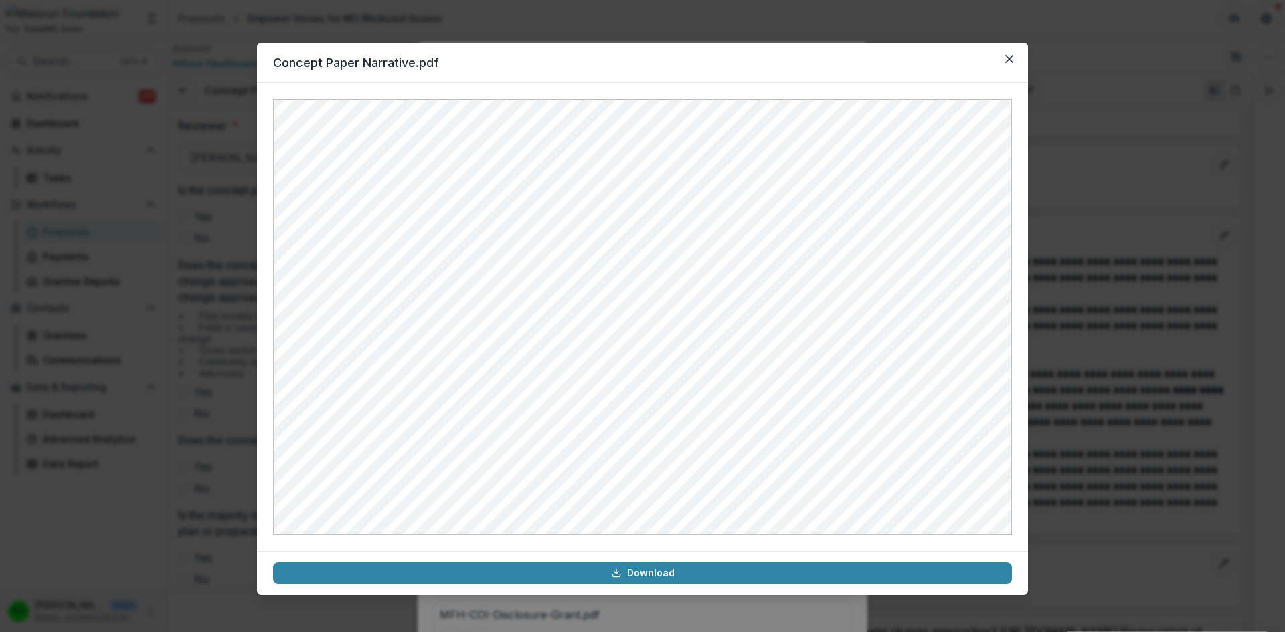
click at [1008, 56] on icon "Close" at bounding box center [1009, 59] width 8 height 8
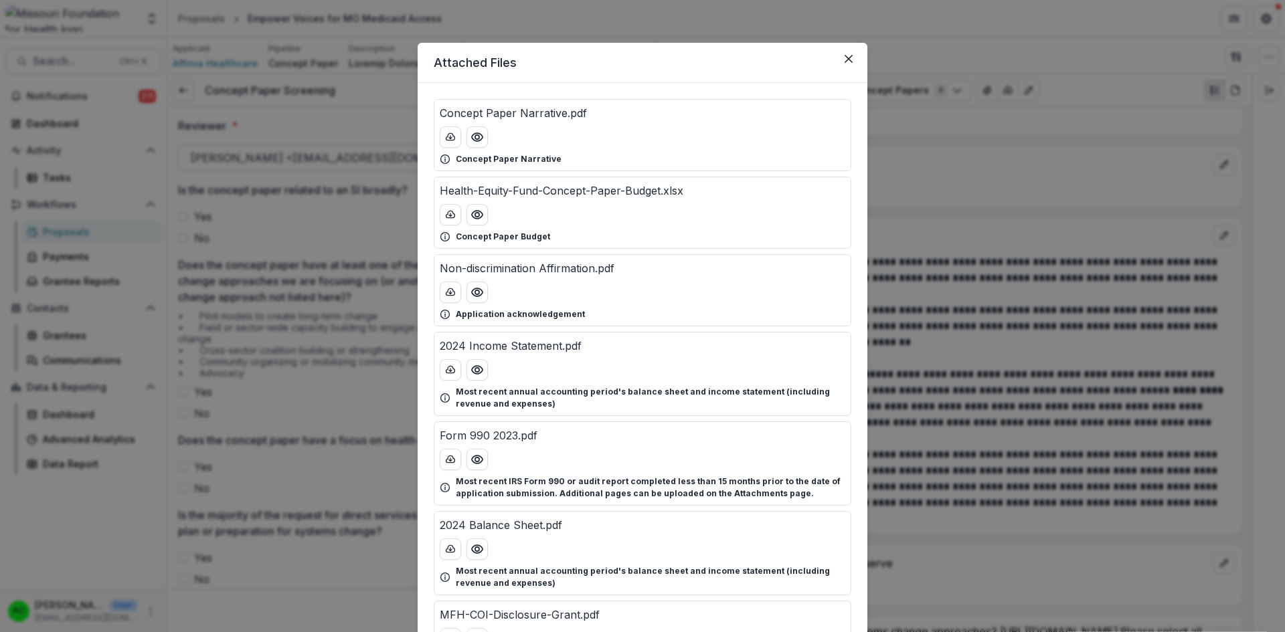
click at [849, 57] on icon "Close" at bounding box center [849, 59] width 8 height 8
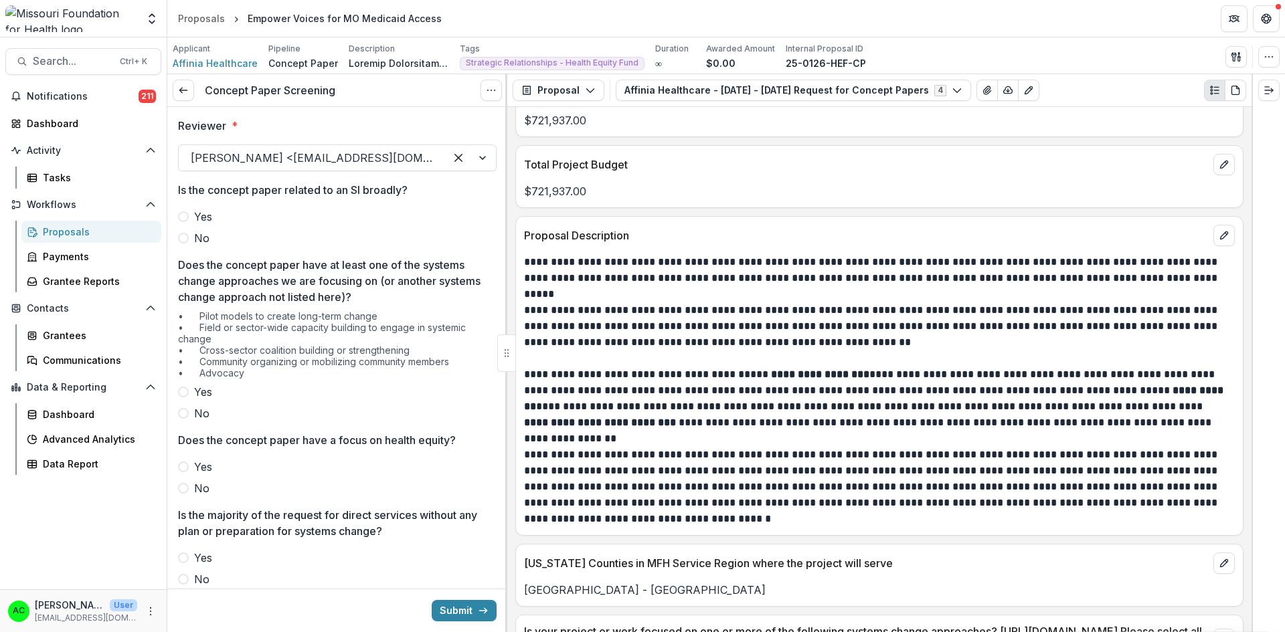
click at [186, 240] on span at bounding box center [183, 238] width 11 height 11
click at [183, 413] on span at bounding box center [183, 413] width 11 height 11
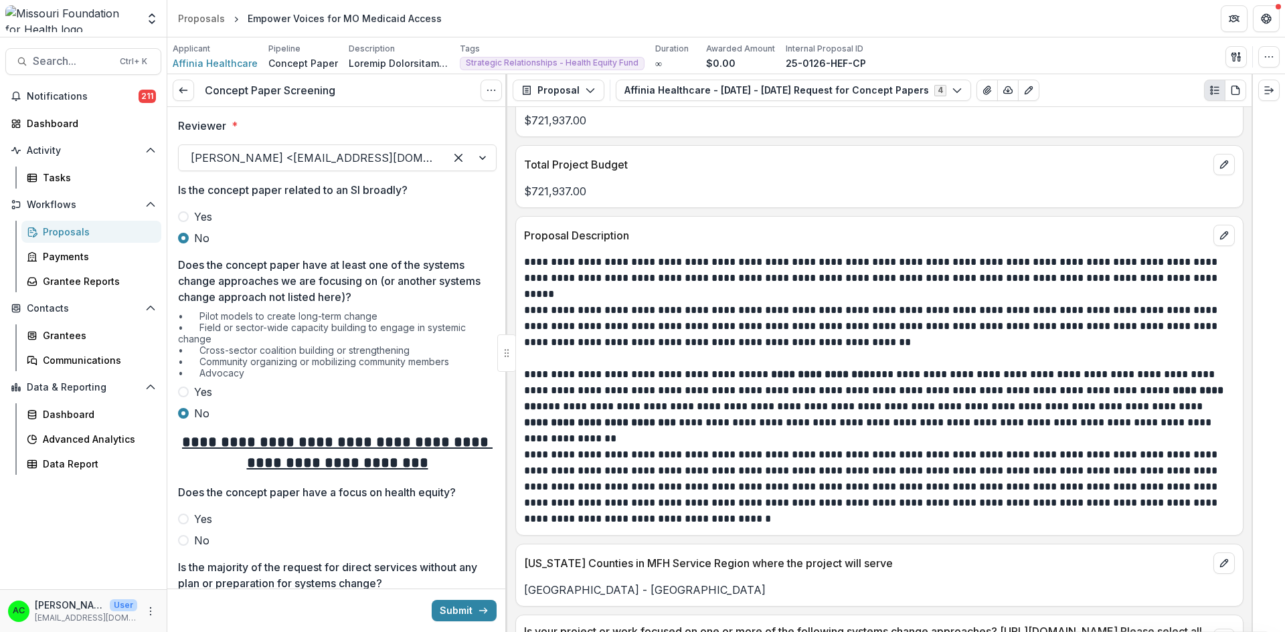
click at [183, 517] on span at bounding box center [183, 519] width 11 height 11
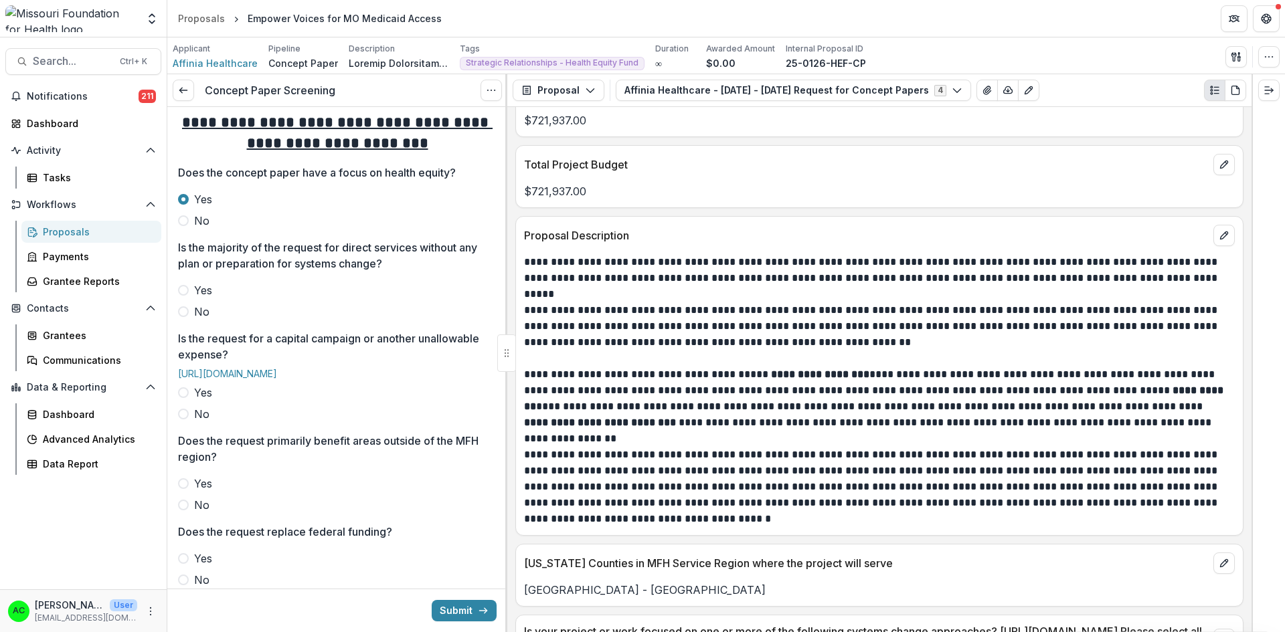
scroll to position [330, 0]
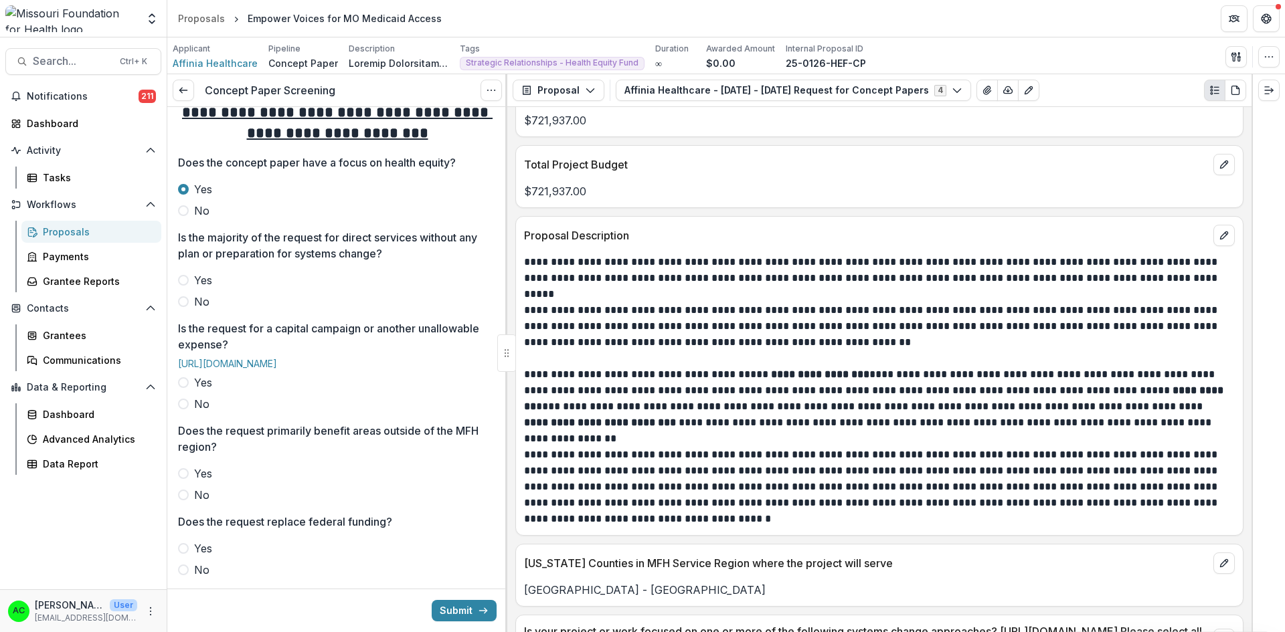
click at [185, 282] on span at bounding box center [183, 280] width 11 height 11
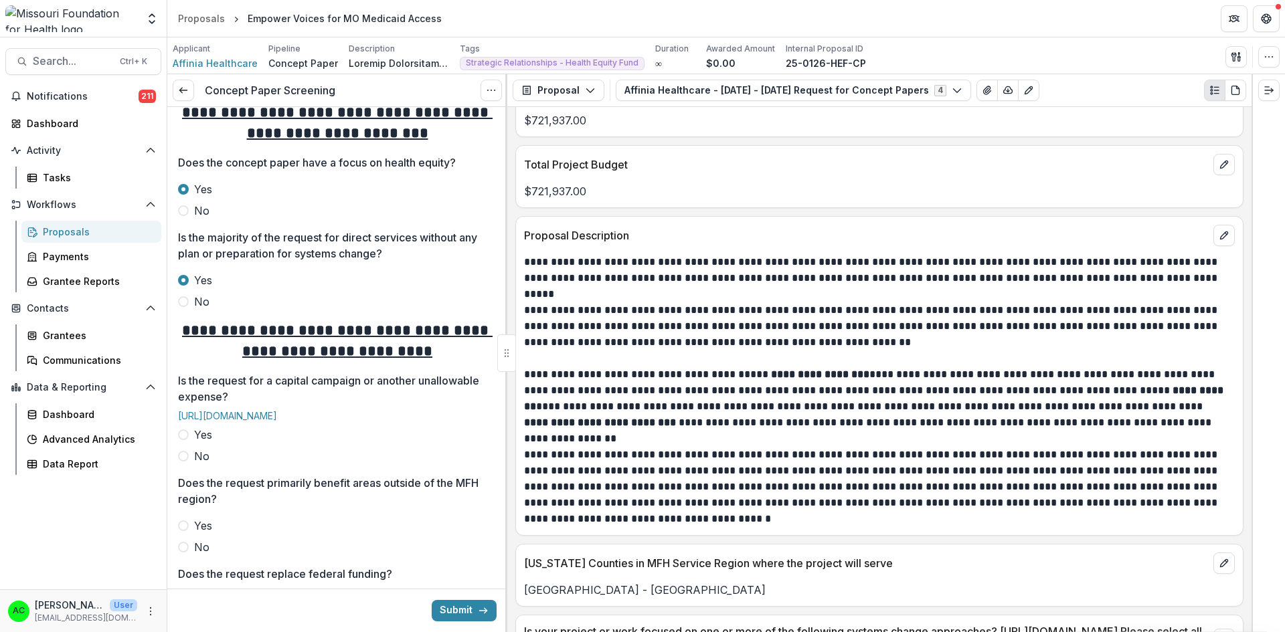
click at [189, 464] on label "No" at bounding box center [337, 456] width 319 height 16
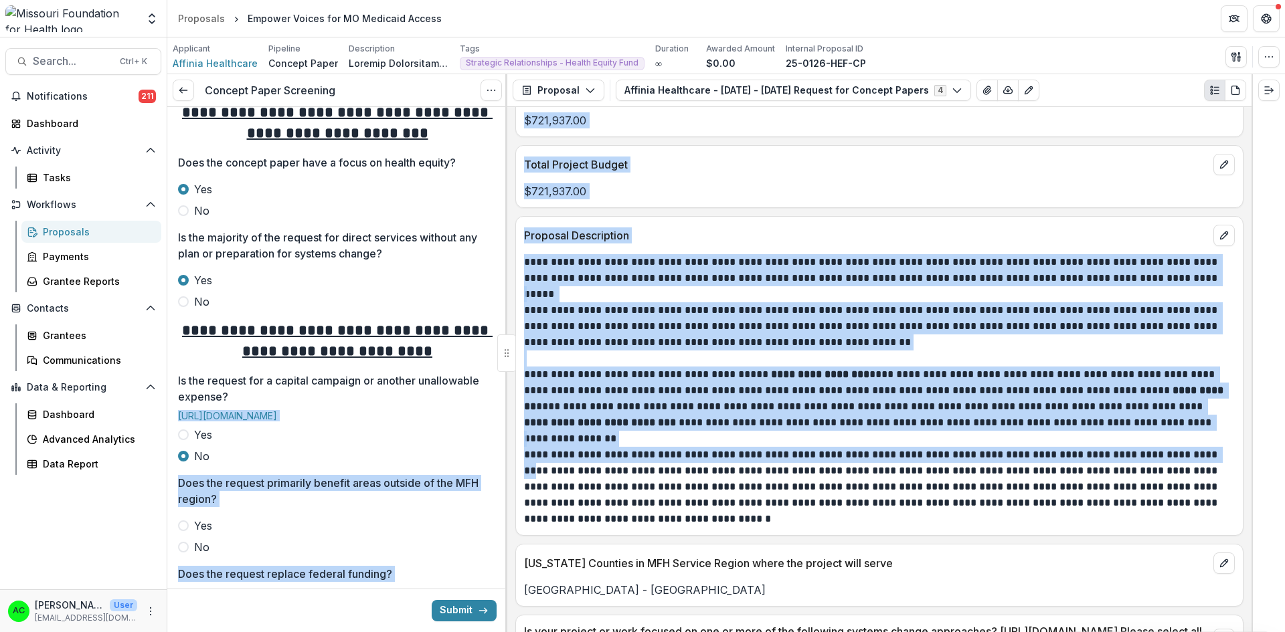
drag, startPoint x: 503, startPoint y: 390, endPoint x: 509, endPoint y: 472, distance: 82.6
click at [509, 472] on div "**********" at bounding box center [726, 353] width 1118 height 558
click at [505, 462] on div at bounding box center [506, 353] width 2 height 558
click at [502, 458] on div "**********" at bounding box center [337, 332] width 340 height 1110
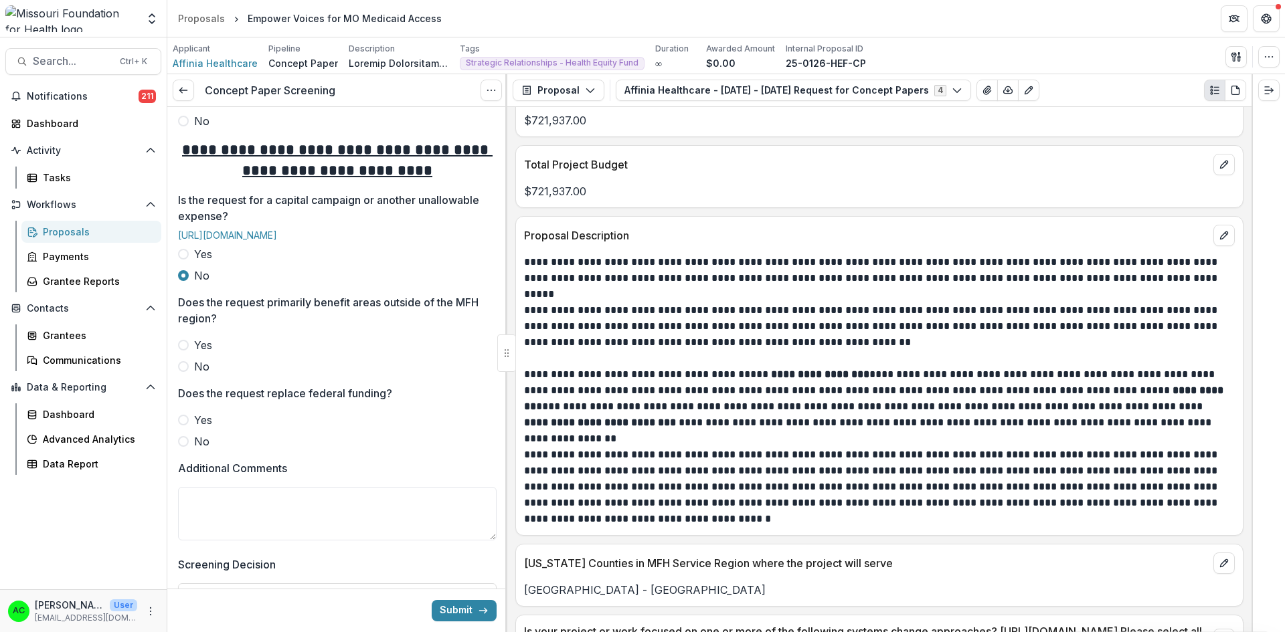
scroll to position [539, 0]
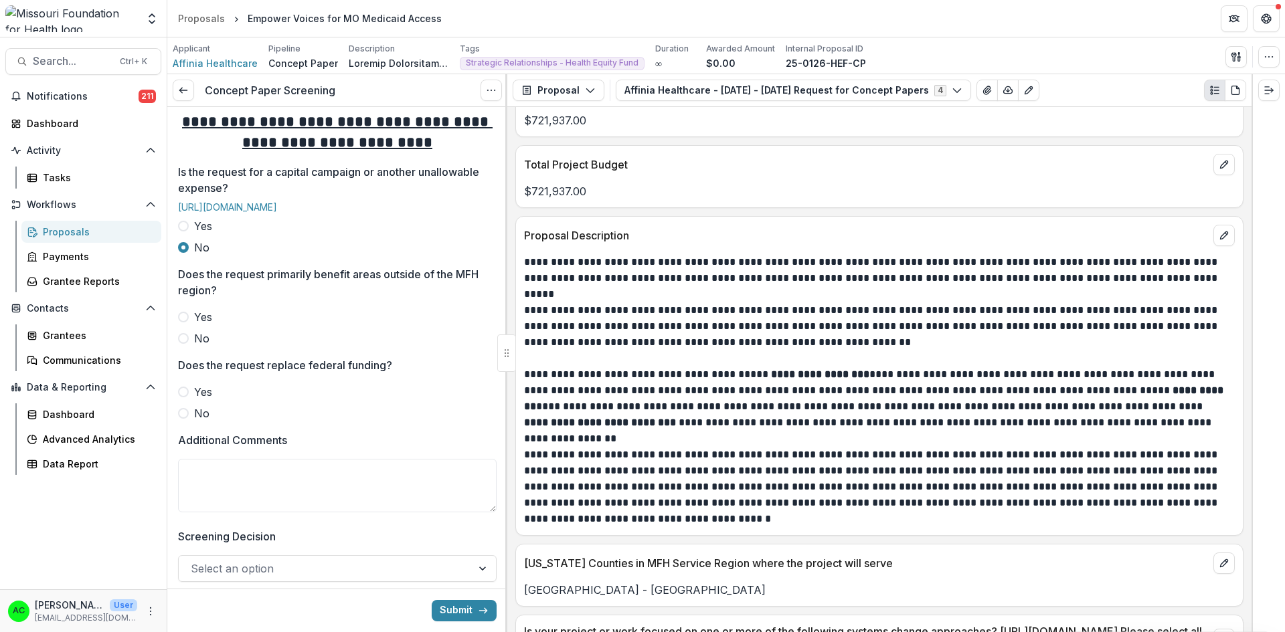
click at [181, 344] on span at bounding box center [183, 338] width 11 height 11
click at [179, 419] on span at bounding box center [183, 413] width 11 height 11
click at [221, 493] on textarea "Additional Comments" at bounding box center [337, 486] width 319 height 54
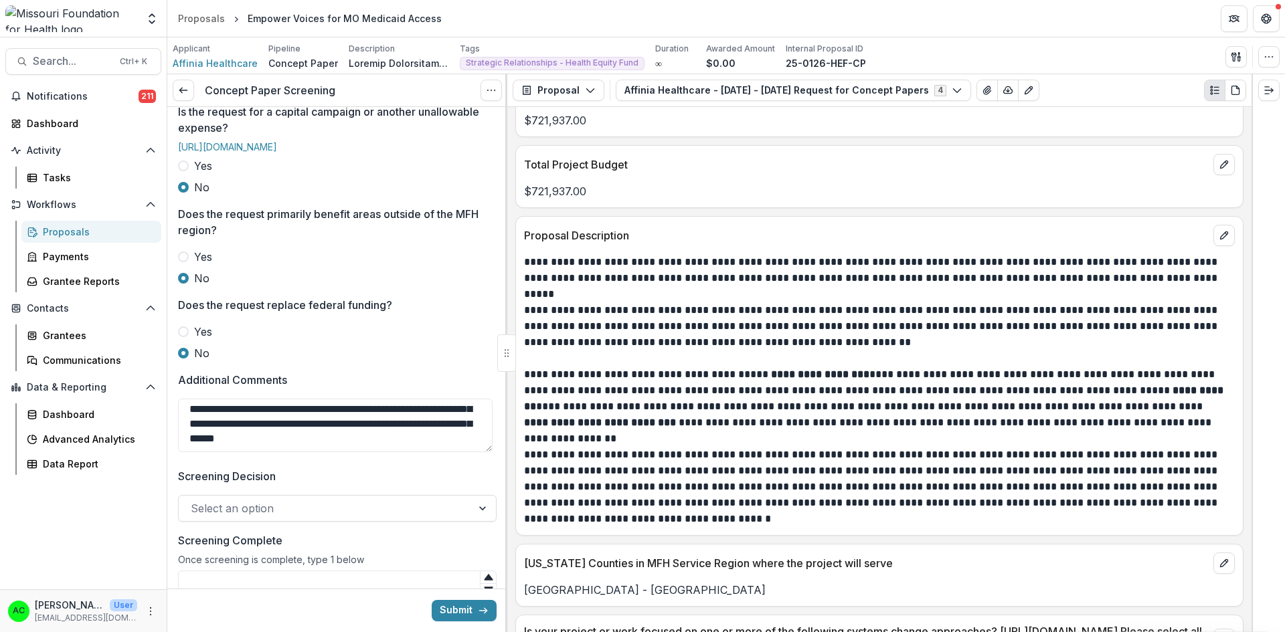
scroll to position [616, 0]
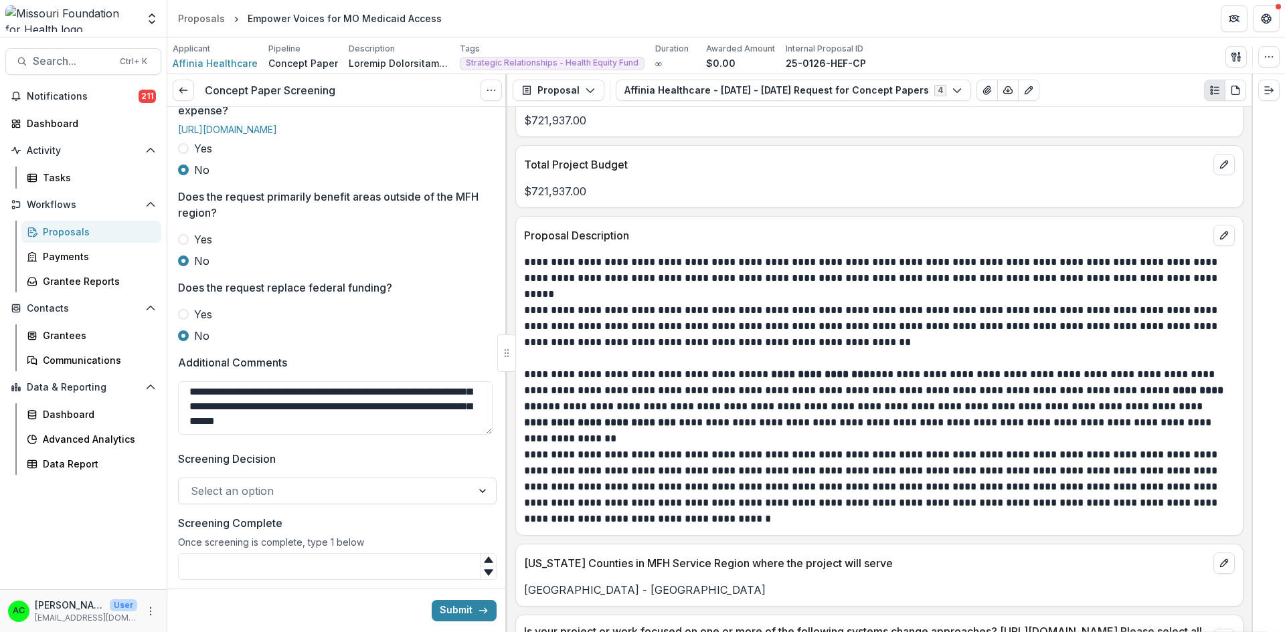
drag, startPoint x: 493, startPoint y: 438, endPoint x: 490, endPoint y: 402, distance: 36.3
click at [490, 402] on div "**********" at bounding box center [337, 46] width 340 height 1110
click at [474, 417] on textarea "**********" at bounding box center [335, 408] width 315 height 54
click at [380, 432] on textarea "**********" at bounding box center [335, 408] width 315 height 54
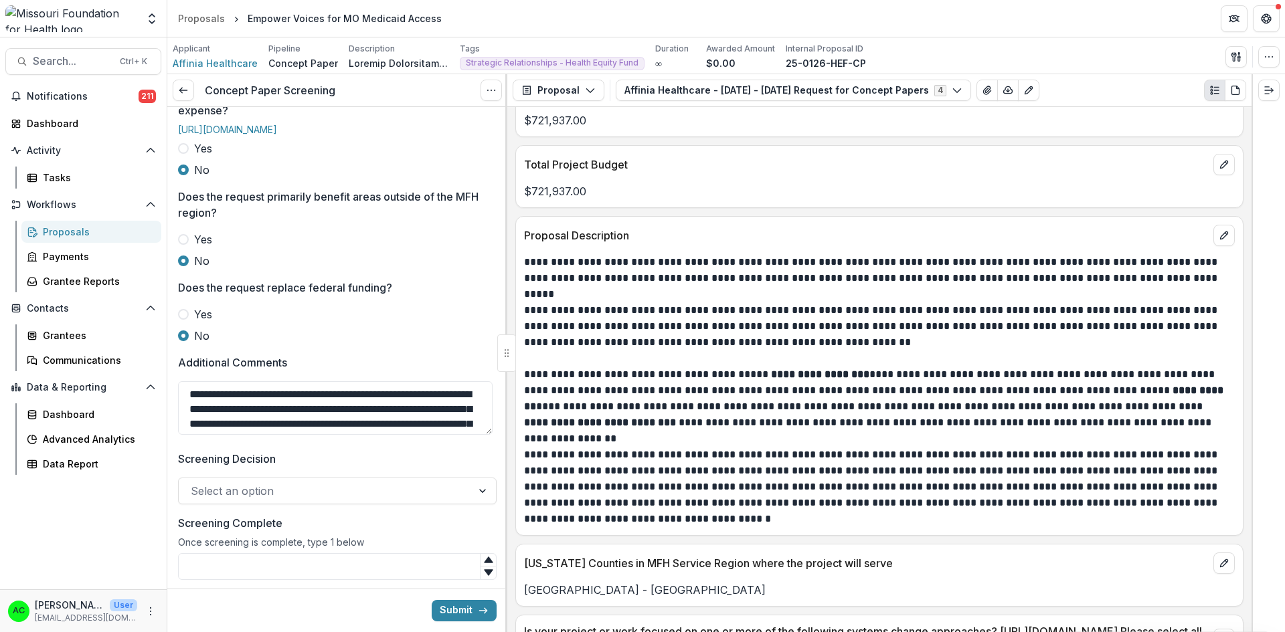
scroll to position [11, 0]
type textarea "**********"
click at [361, 501] on div at bounding box center [325, 491] width 269 height 19
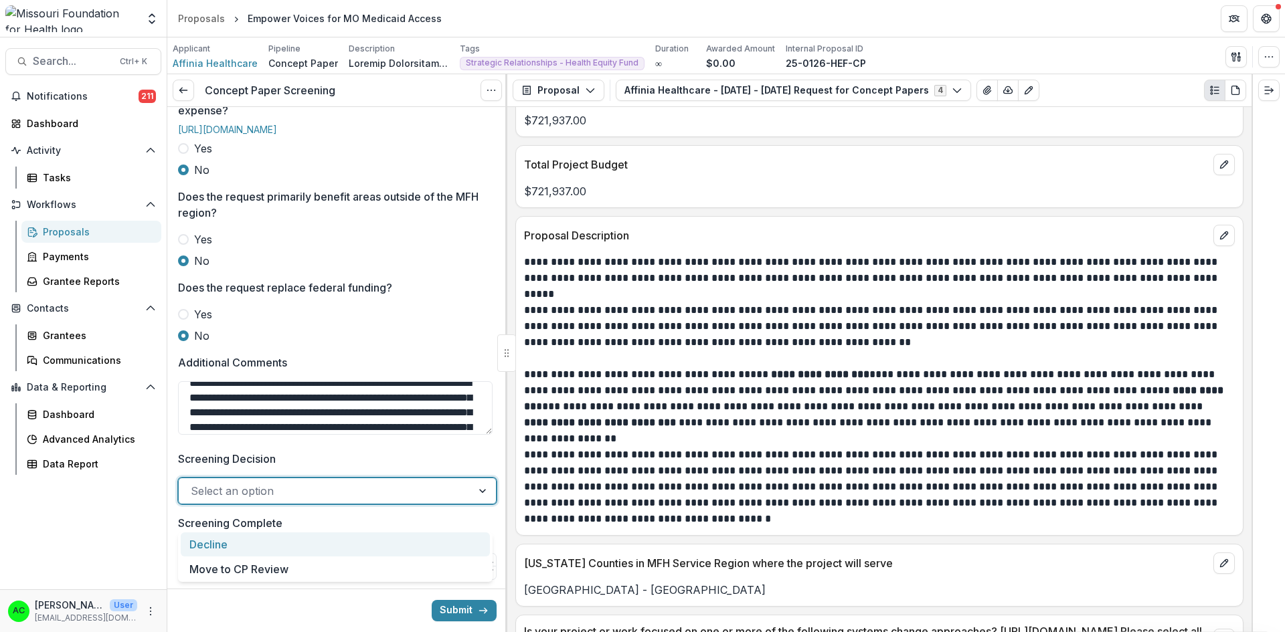
click at [320, 543] on div "Decline" at bounding box center [335, 545] width 309 height 25
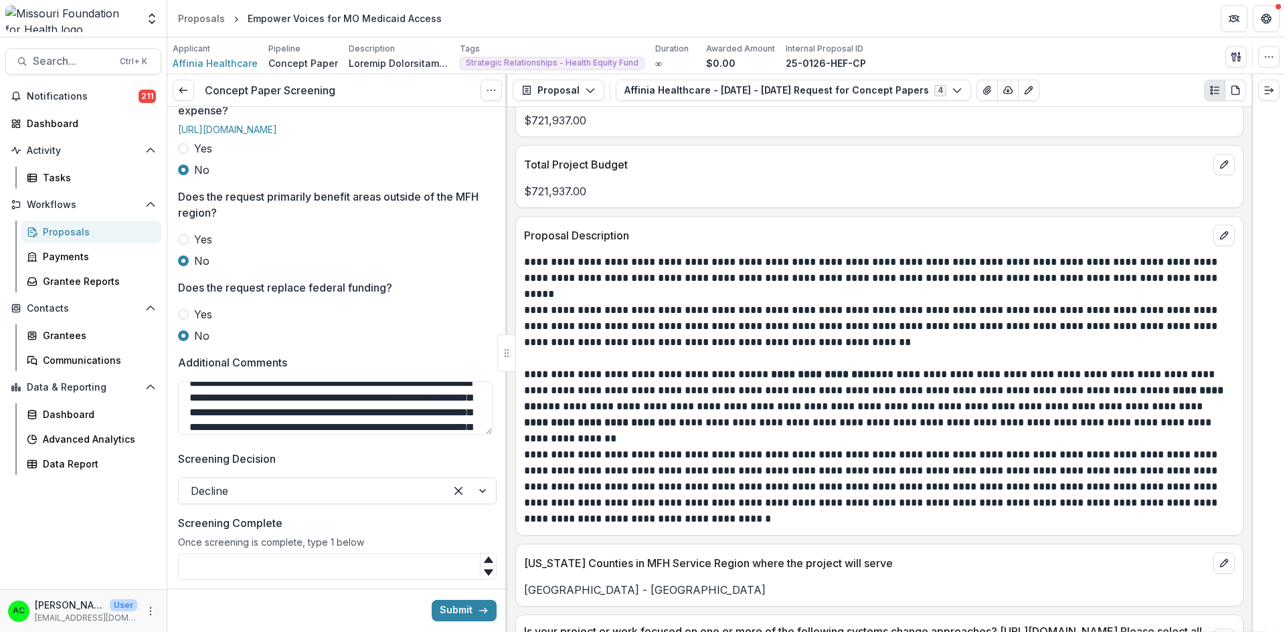
click at [300, 580] on input "Screening Complete" at bounding box center [337, 566] width 319 height 27
type input "*"
click at [187, 417] on textarea "**********" at bounding box center [335, 408] width 315 height 54
type textarea "**********"
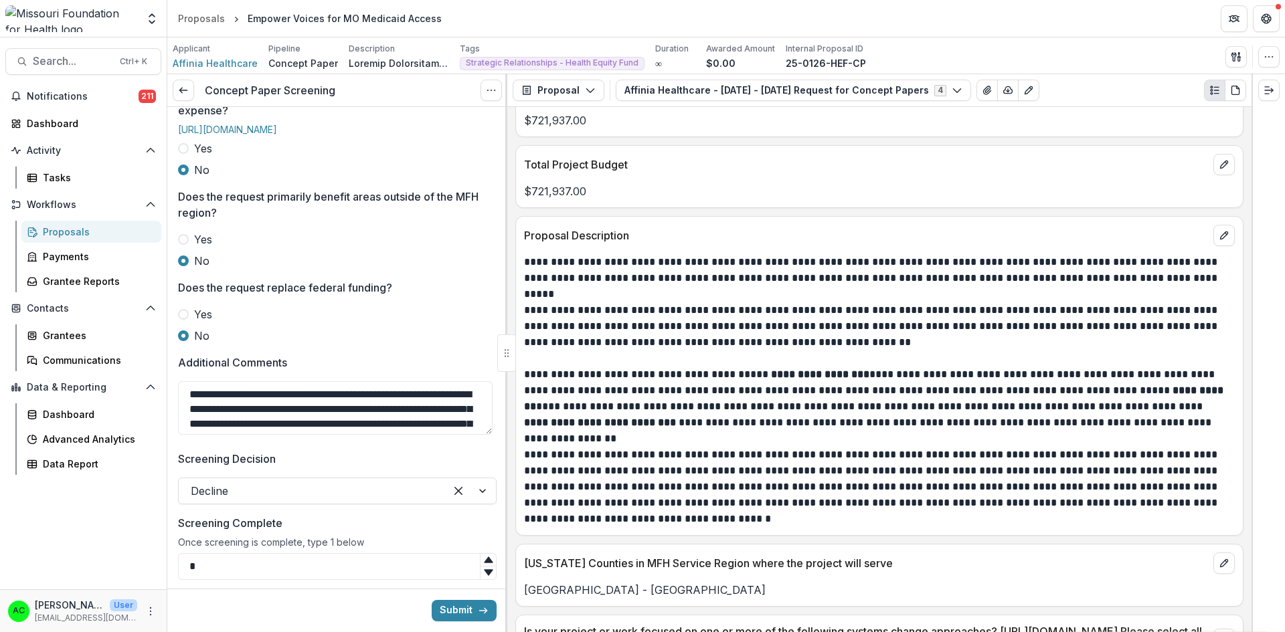
click at [448, 598] on div "Submit" at bounding box center [337, 611] width 340 height 44
click at [451, 614] on button "Submit" at bounding box center [464, 610] width 65 height 21
click at [89, 175] on div "Tasks" at bounding box center [97, 178] width 108 height 14
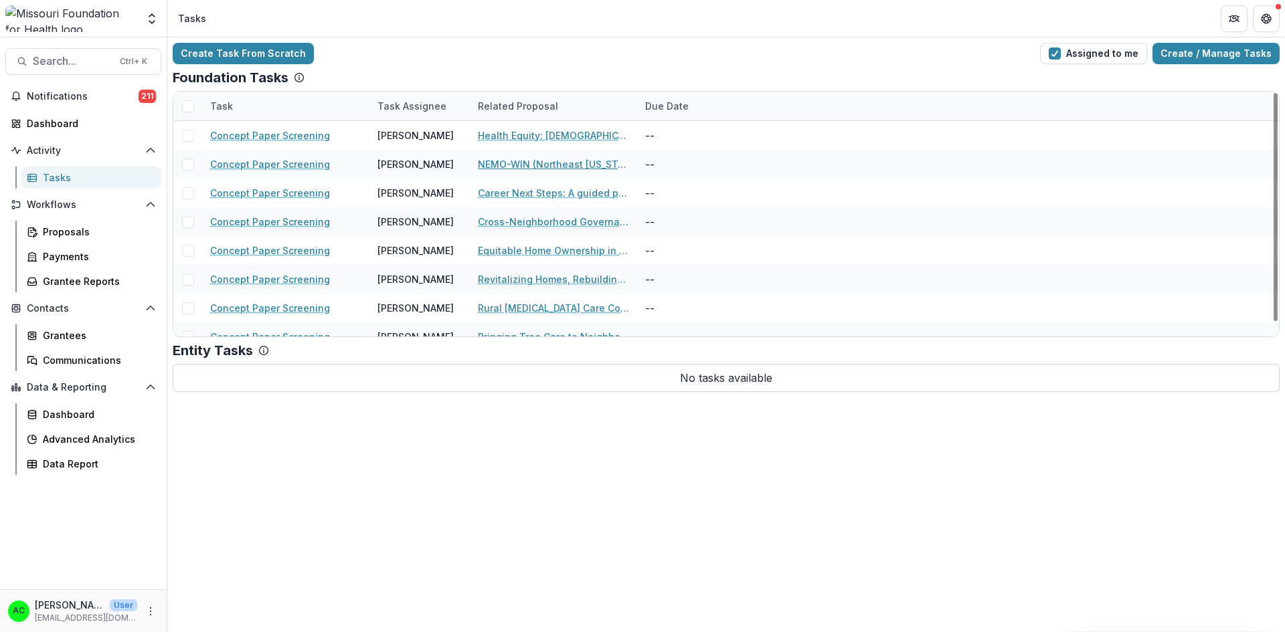
click at [495, 164] on link "NEMO-WIN (Northeast Missouri Well-being Network)" at bounding box center [553, 164] width 151 height 14
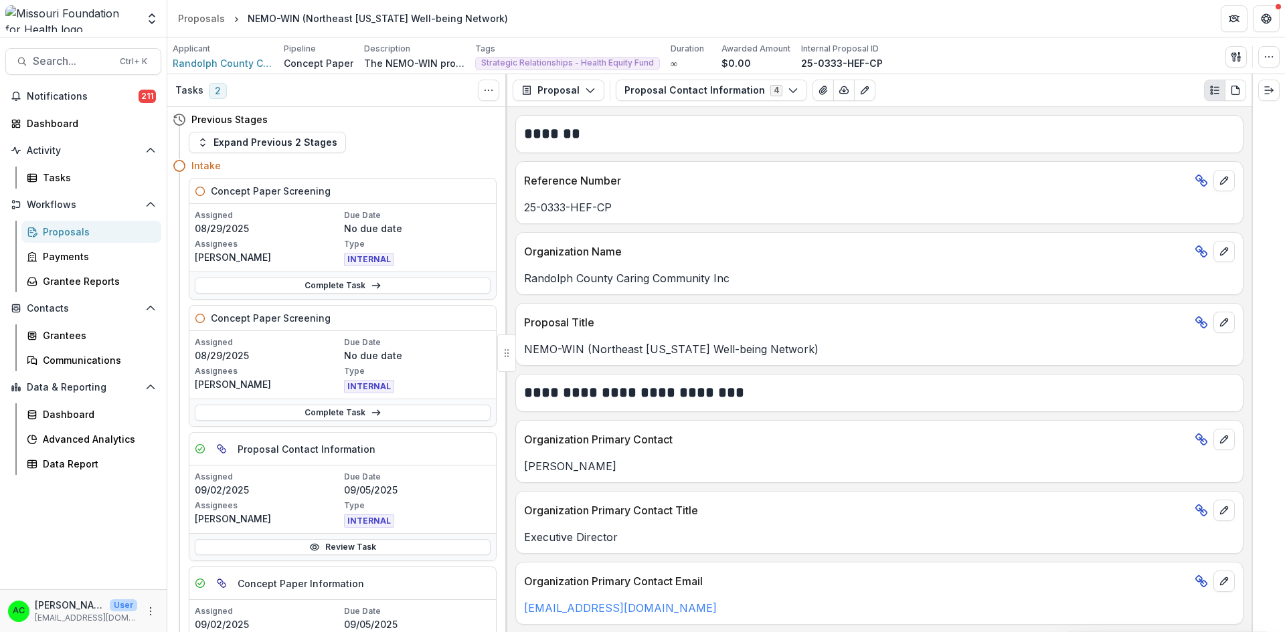
click at [693, 96] on button "Proposal Contact Information 4" at bounding box center [711, 90] width 191 height 21
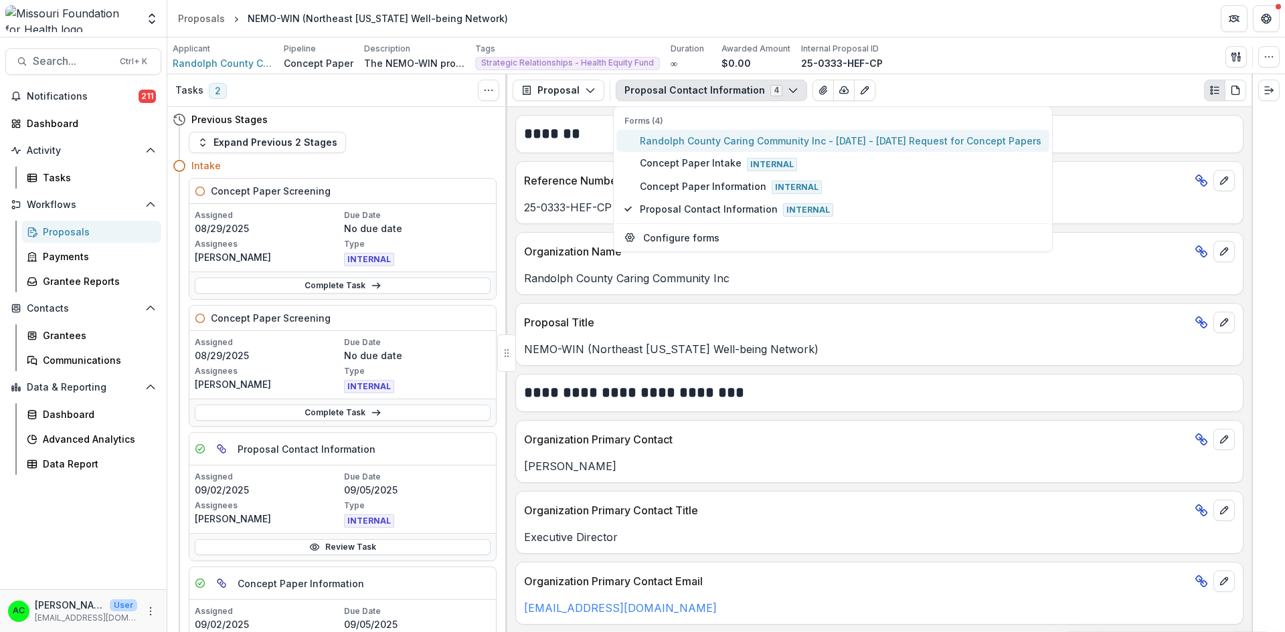
click at [698, 140] on span "Randolph County Caring Community Inc - 2025 - 2025 Request for Concept Papers" at bounding box center [841, 141] width 402 height 14
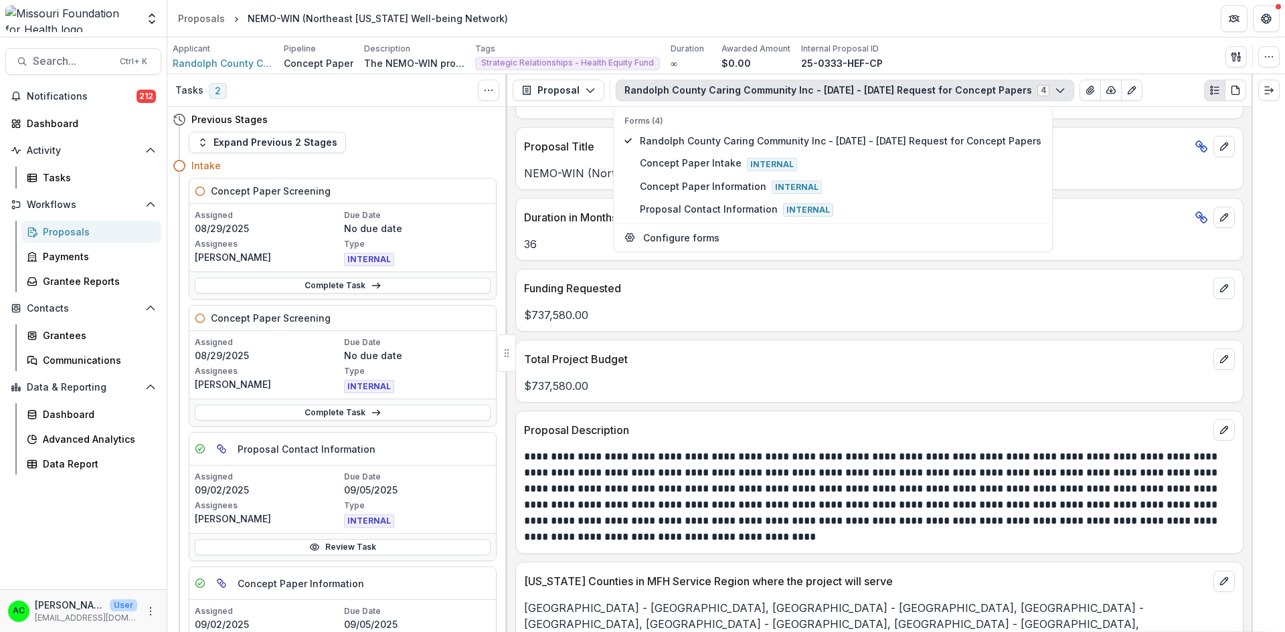
scroll to position [2704, 0]
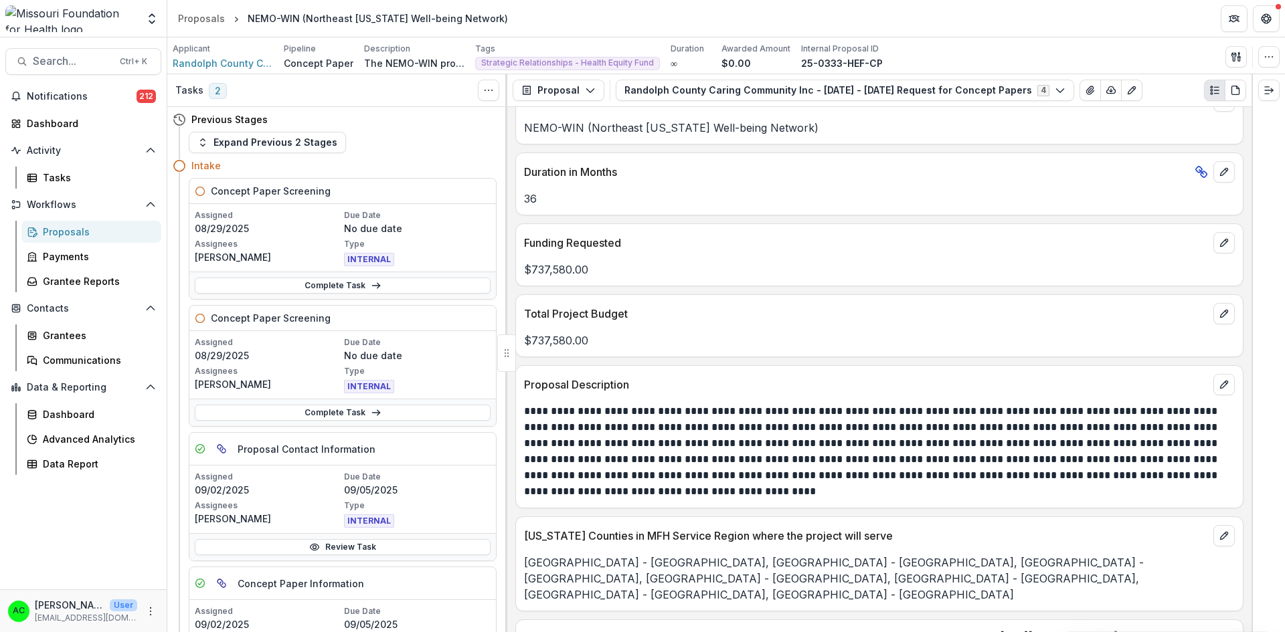
click at [1085, 94] on icon "View Attached Files" at bounding box center [1090, 90] width 11 height 11
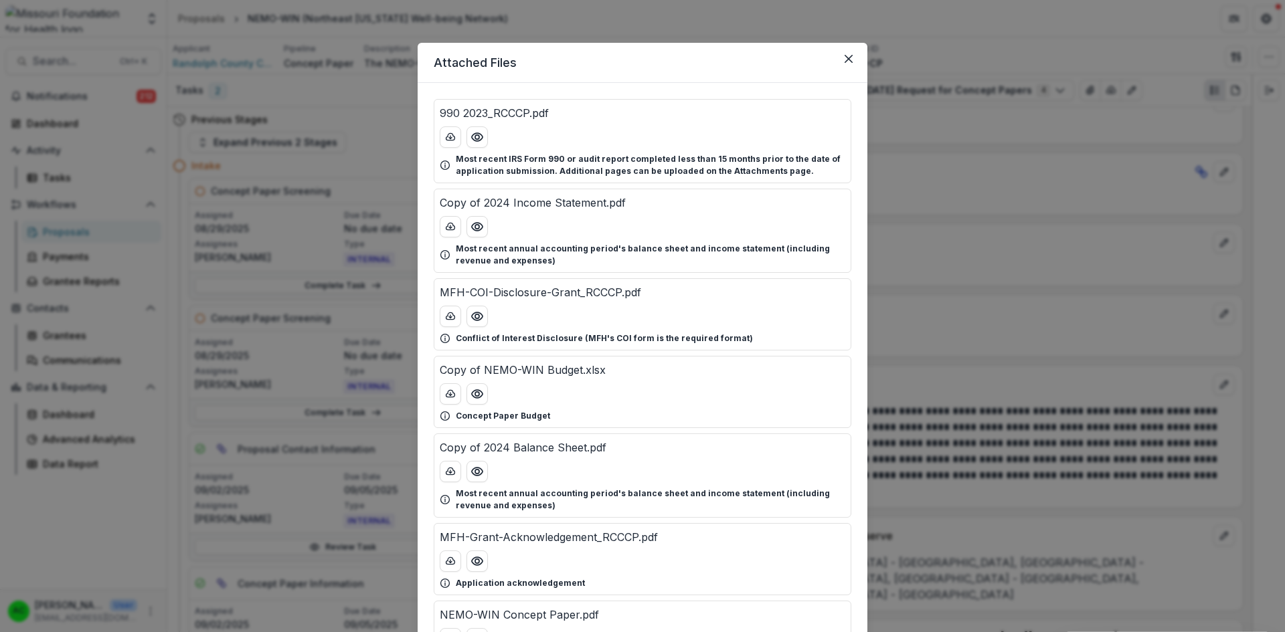
click at [481, 400] on icon "Preview Copy of NEMO-WIN Budget.xlsx" at bounding box center [476, 393] width 13 height 13
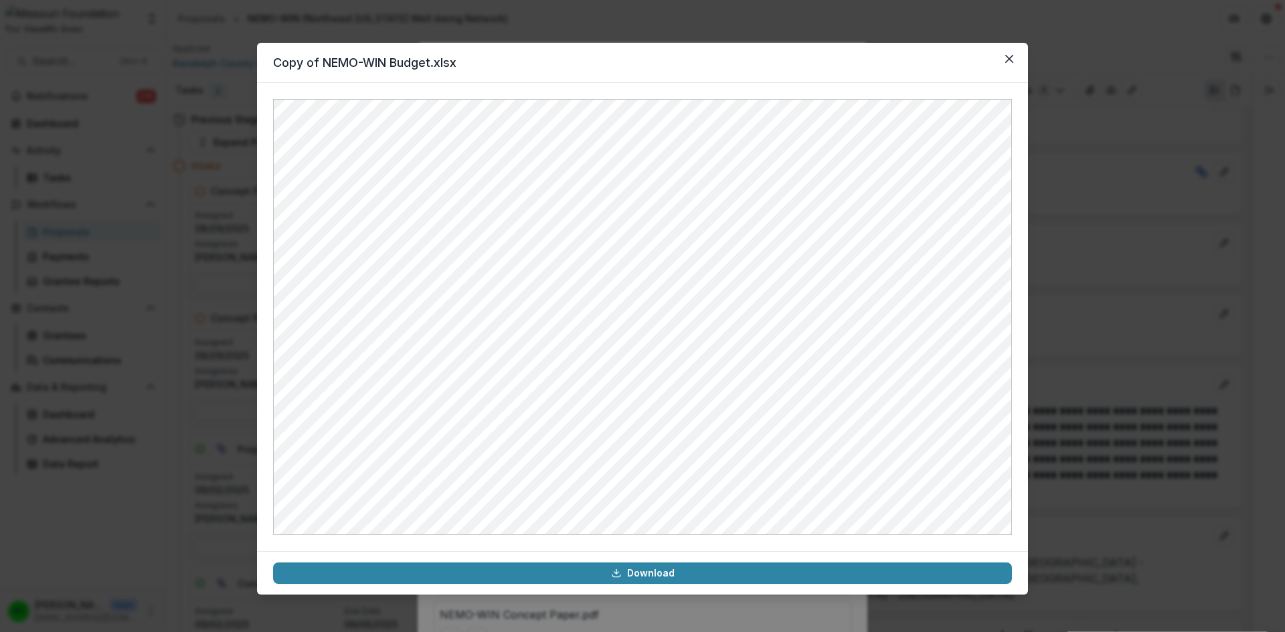
click at [1010, 60] on icon "Close" at bounding box center [1009, 59] width 8 height 8
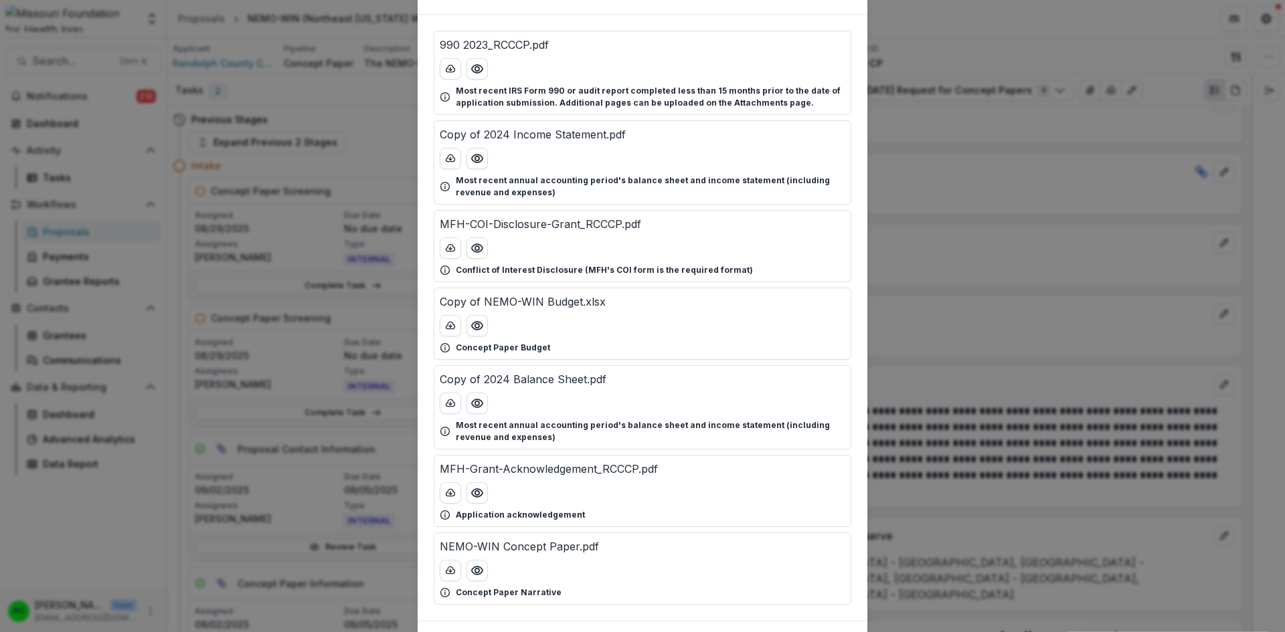
scroll to position [74, 0]
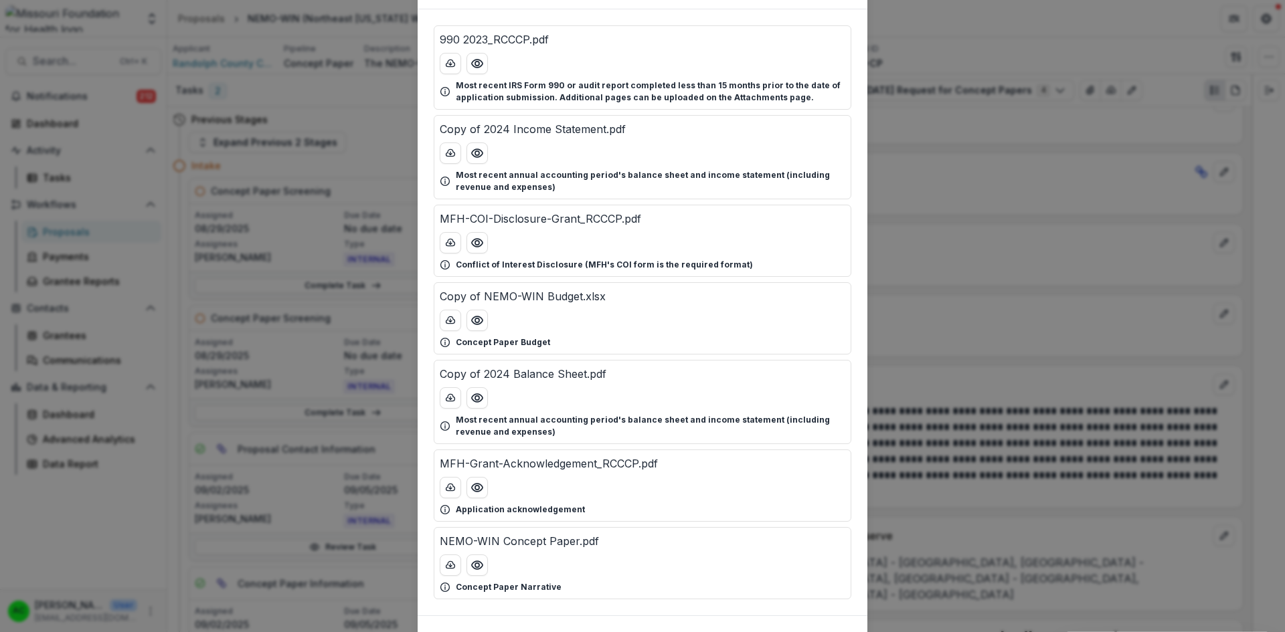
click at [476, 568] on circle "Preview NEMO-WIN Concept Paper.pdf" at bounding box center [477, 566] width 4 height 4
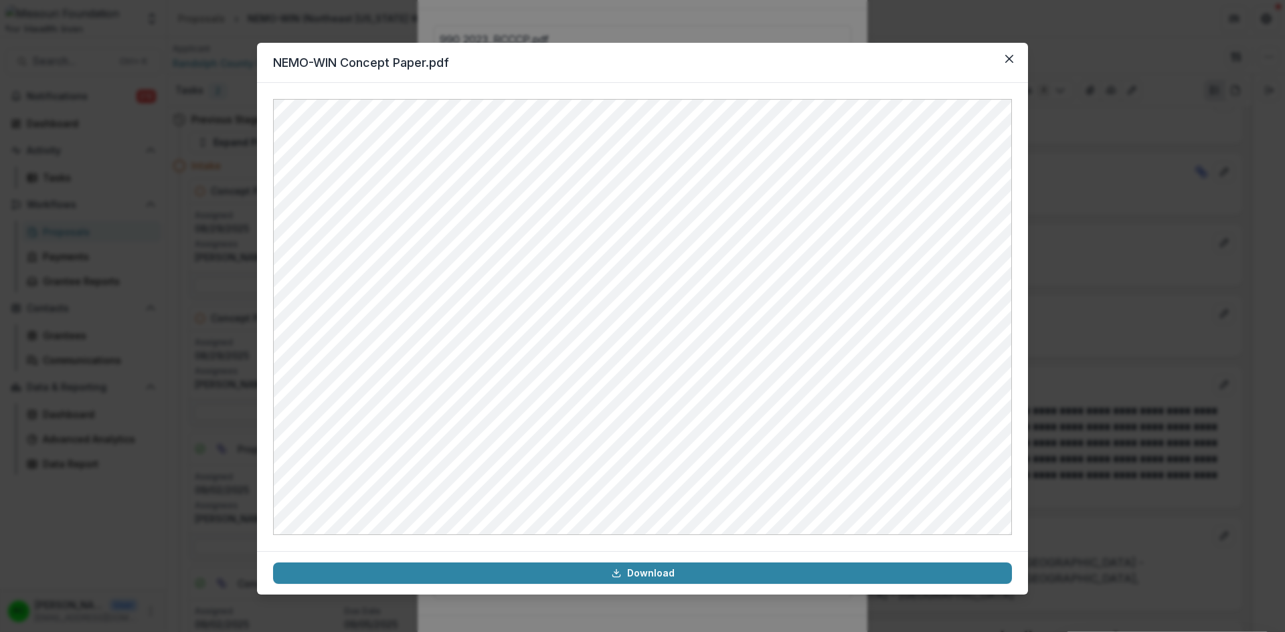
click at [1011, 52] on button "Close" at bounding box center [1009, 58] width 21 height 21
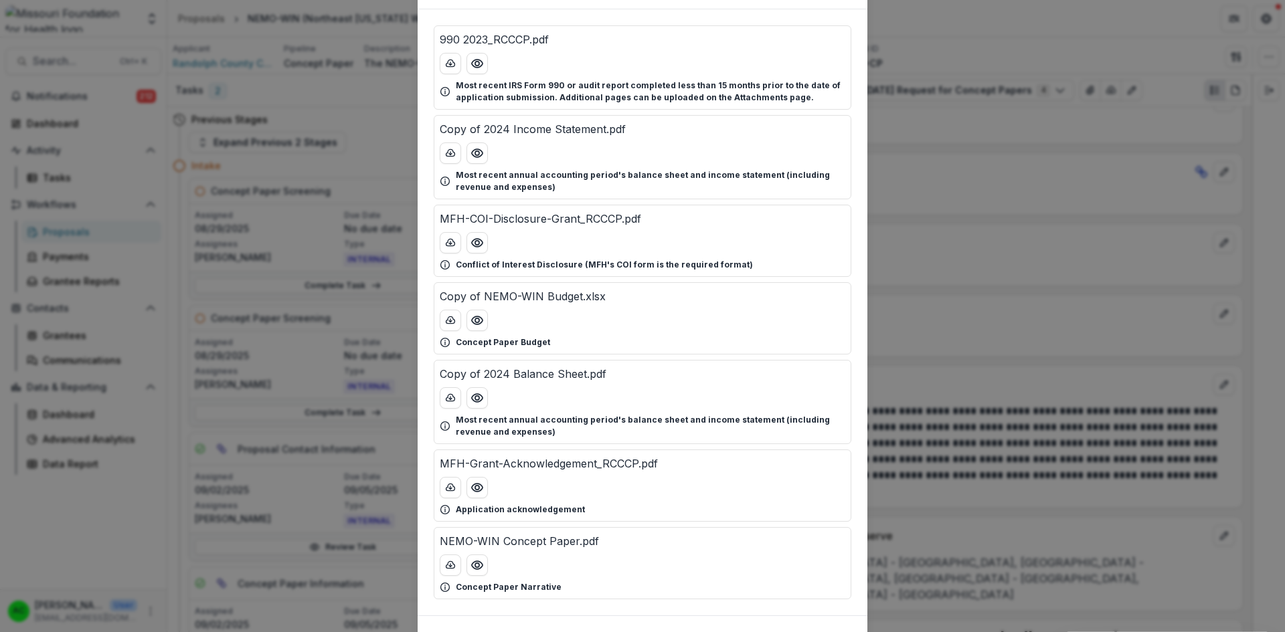
click at [995, 131] on div "Attached Files 990 2023_RCCCP.pdf Most recent IRS Form 990 or audit report comp…" at bounding box center [642, 316] width 1285 height 632
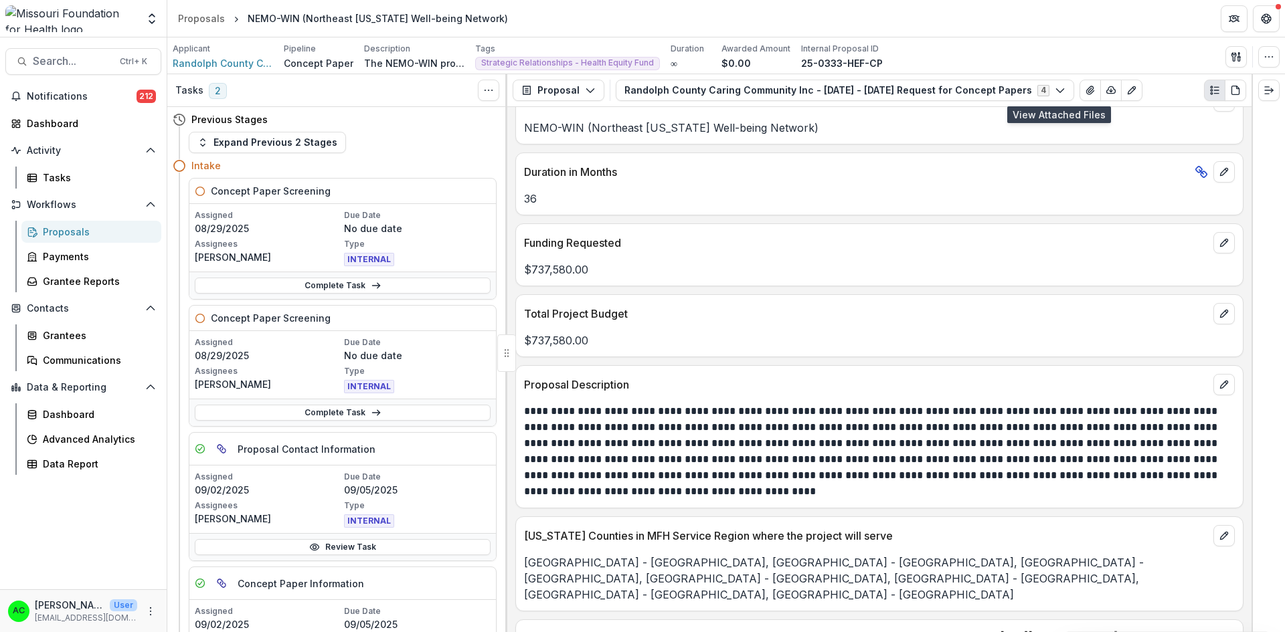
click at [377, 414] on polyline at bounding box center [378, 413] width 3 height 5
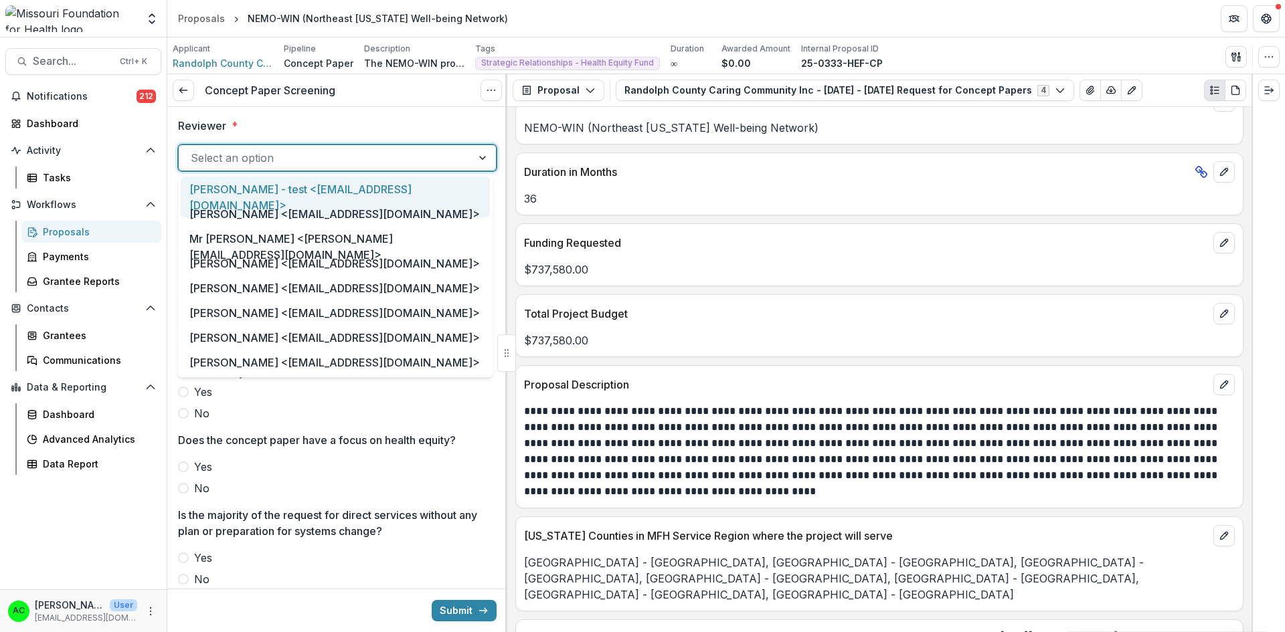
click at [330, 156] on div at bounding box center [325, 158] width 269 height 19
type input "***"
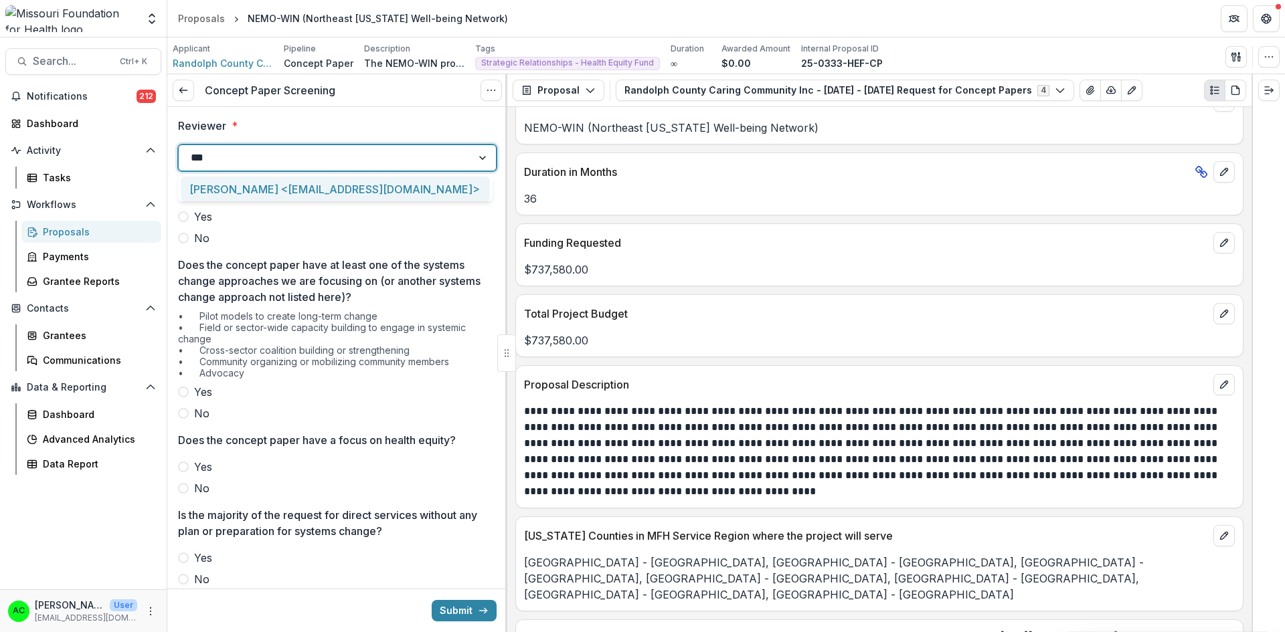
click at [309, 193] on div "Alyssa Curran <acurran@mffh.org>" at bounding box center [335, 189] width 309 height 25
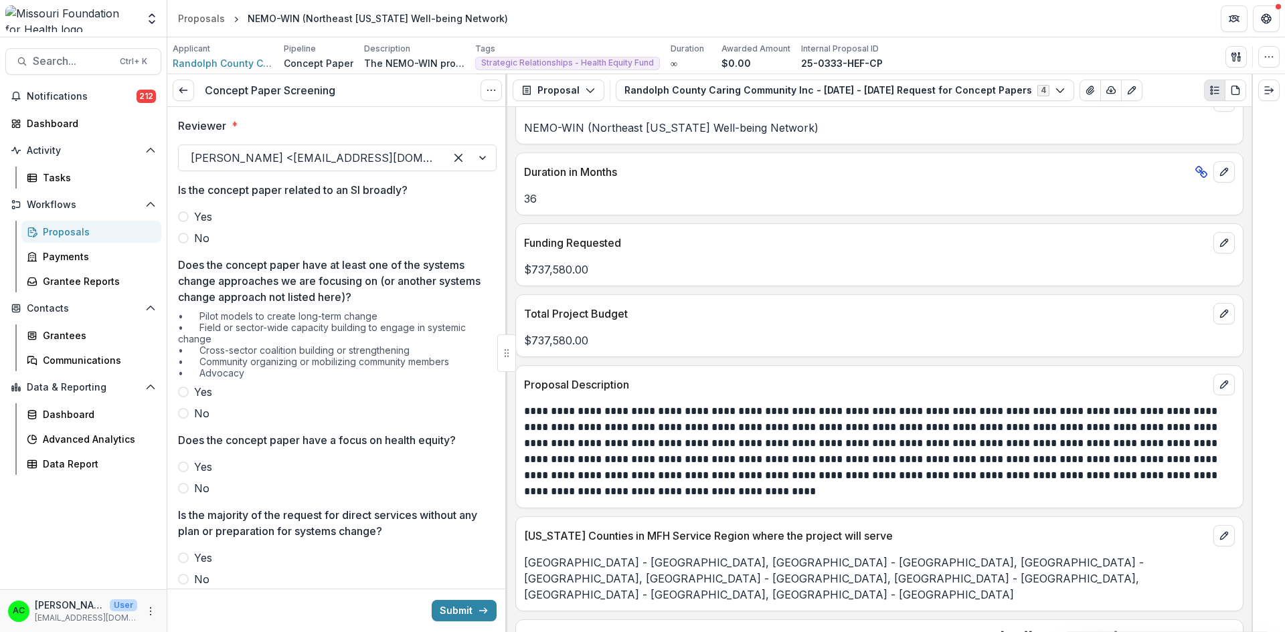
click at [183, 244] on span at bounding box center [183, 238] width 11 height 11
click at [183, 396] on span at bounding box center [183, 392] width 11 height 11
click at [183, 469] on span at bounding box center [183, 467] width 11 height 11
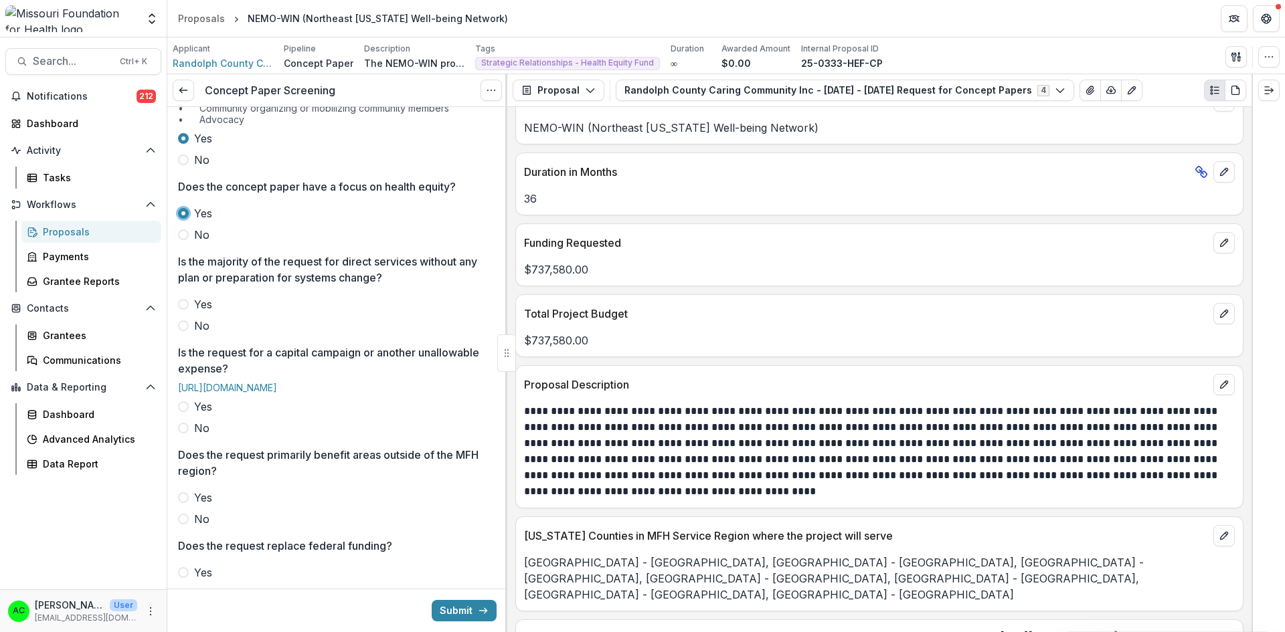
scroll to position [256, 0]
click at [186, 324] on span at bounding box center [183, 323] width 11 height 11
click at [190, 434] on label "No" at bounding box center [337, 426] width 319 height 16
click at [181, 522] on span at bounding box center [183, 516] width 11 height 11
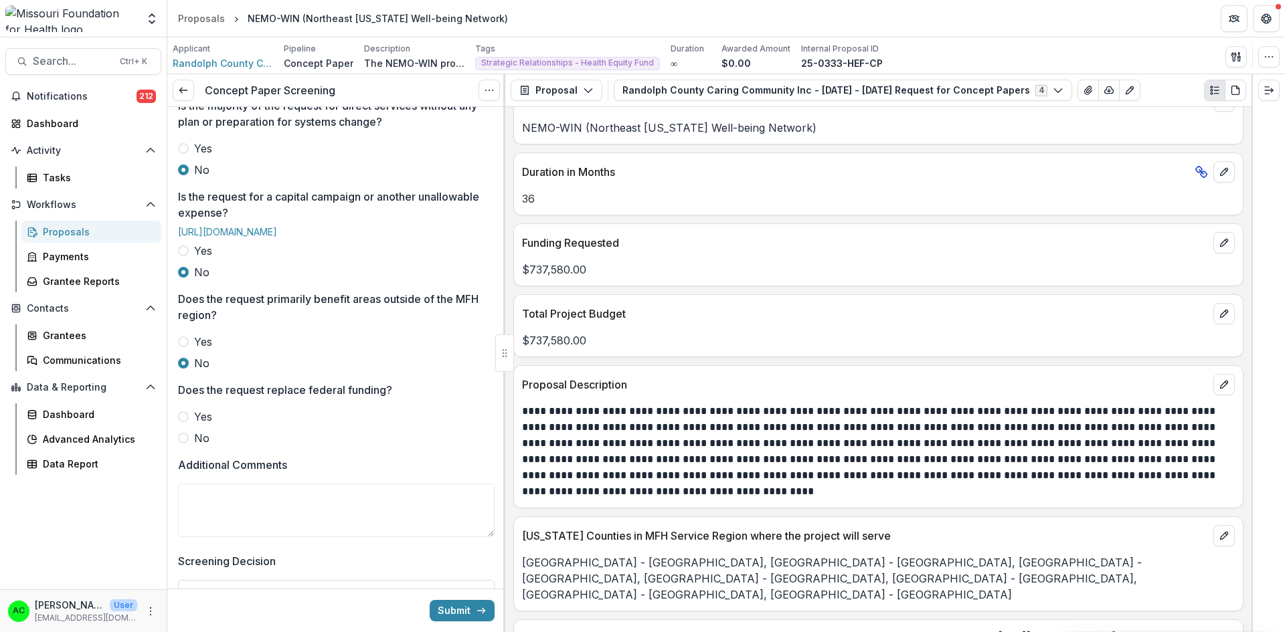
scroll to position [412, 0]
click at [188, 441] on span at bounding box center [183, 435] width 11 height 11
click at [207, 521] on textarea "Additional Comments" at bounding box center [336, 508] width 317 height 54
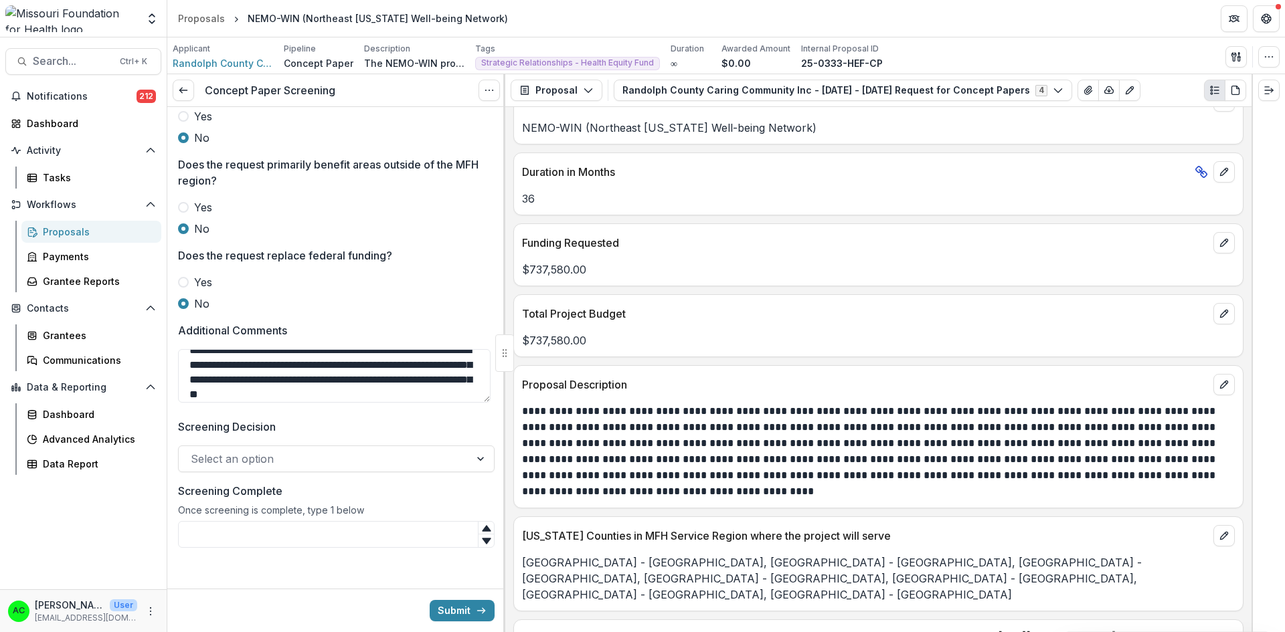
scroll to position [559, 0]
click at [470, 391] on textarea "**********" at bounding box center [334, 374] width 313 height 54
type textarea "**********"
click at [422, 465] on div at bounding box center [324, 457] width 267 height 19
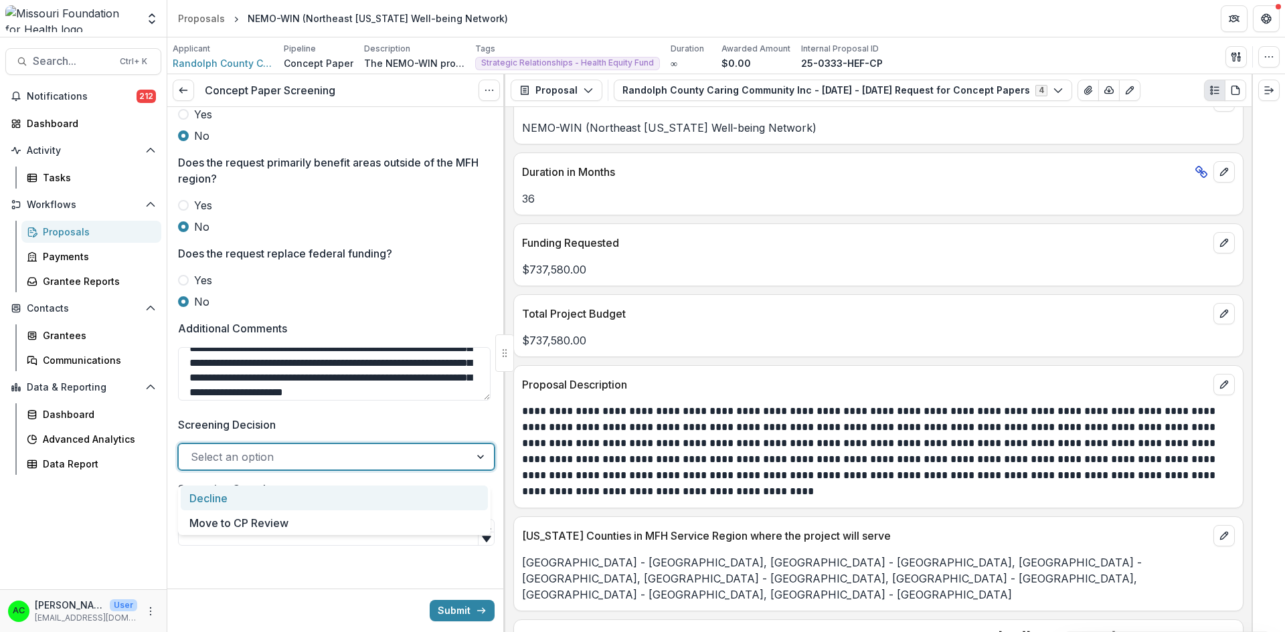
click at [369, 522] on div "Move to CP Review" at bounding box center [334, 523] width 307 height 25
click at [349, 539] on input "Screening Complete" at bounding box center [336, 532] width 317 height 27
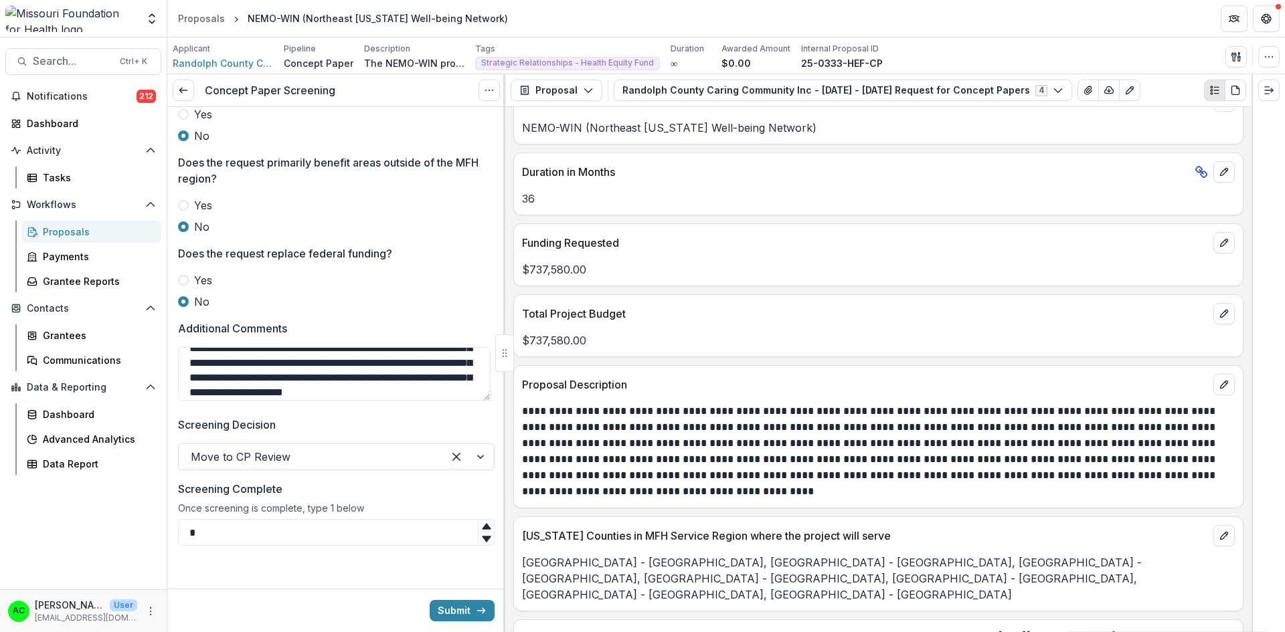
type input "*"
click at [454, 610] on button "Submit" at bounding box center [462, 610] width 65 height 21
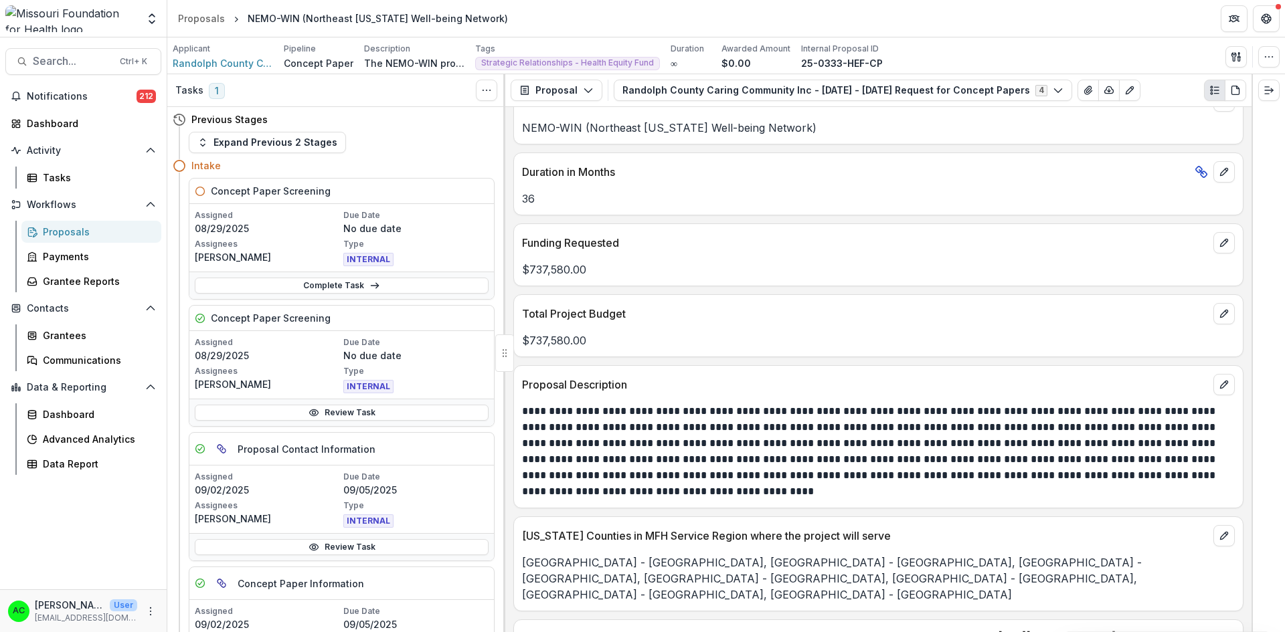
click at [92, 61] on span "Search..." at bounding box center [72, 61] width 79 height 13
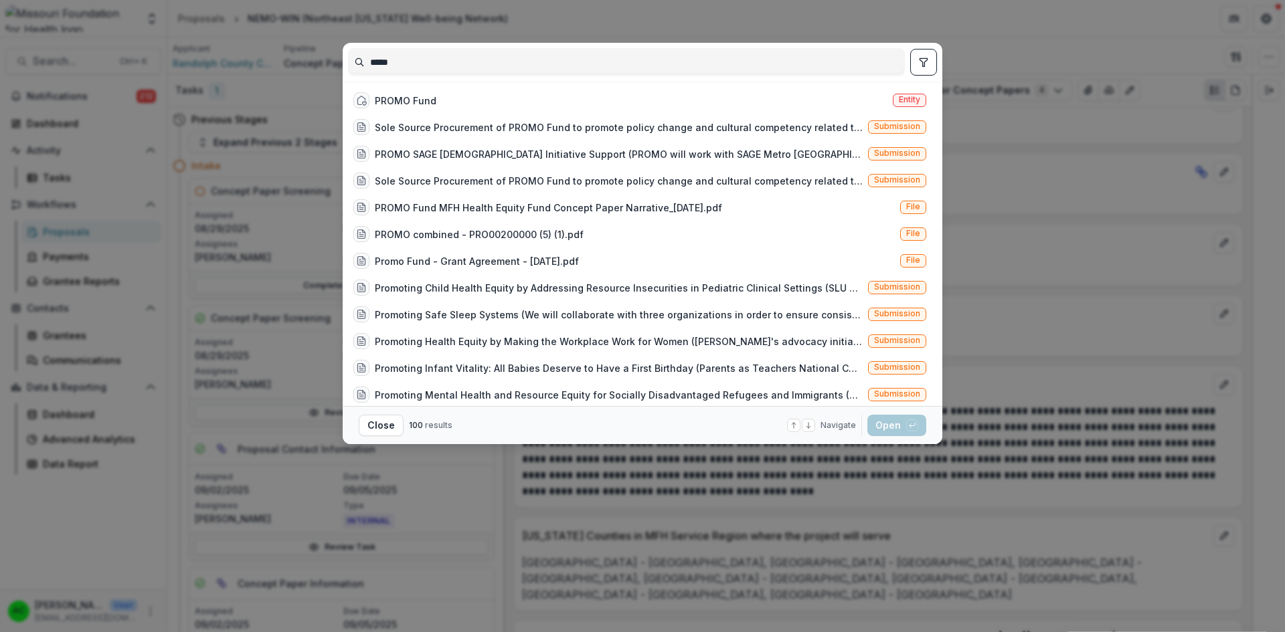
type input "*****"
click at [893, 97] on span "Entity" at bounding box center [909, 100] width 33 height 13
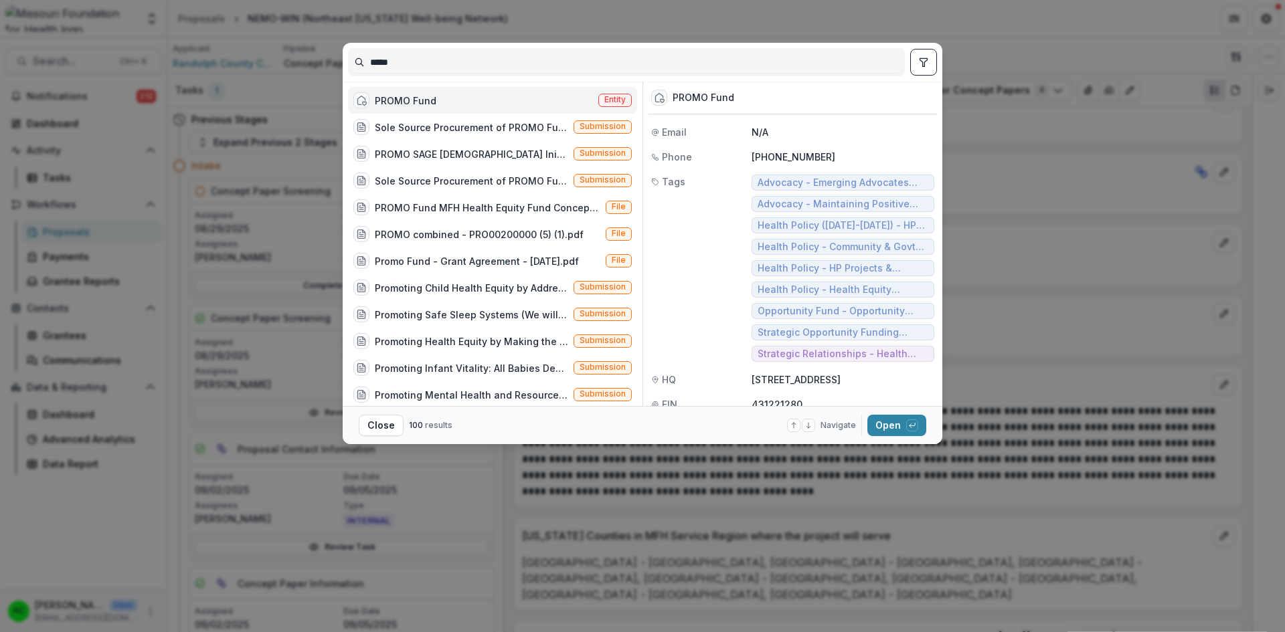
click at [895, 429] on button "Open with enter key" at bounding box center [896, 425] width 59 height 21
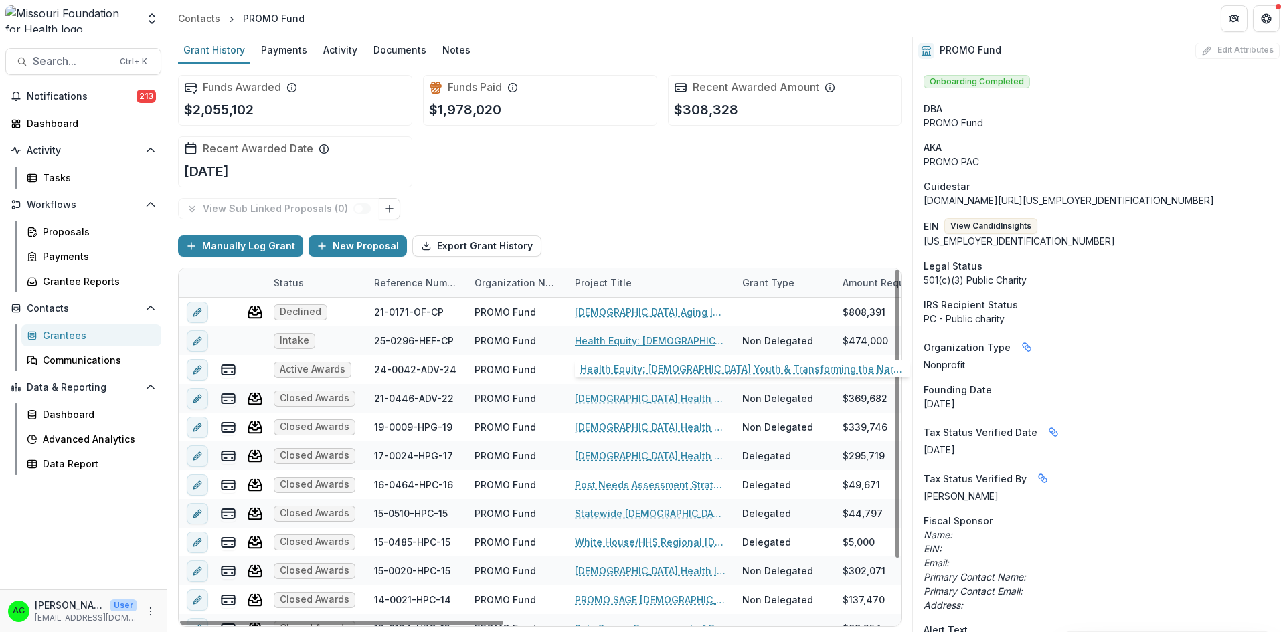
click at [591, 341] on link "Health Equity: LGBTQ+ Youth & Transforming the Narrative" at bounding box center [650, 341] width 151 height 14
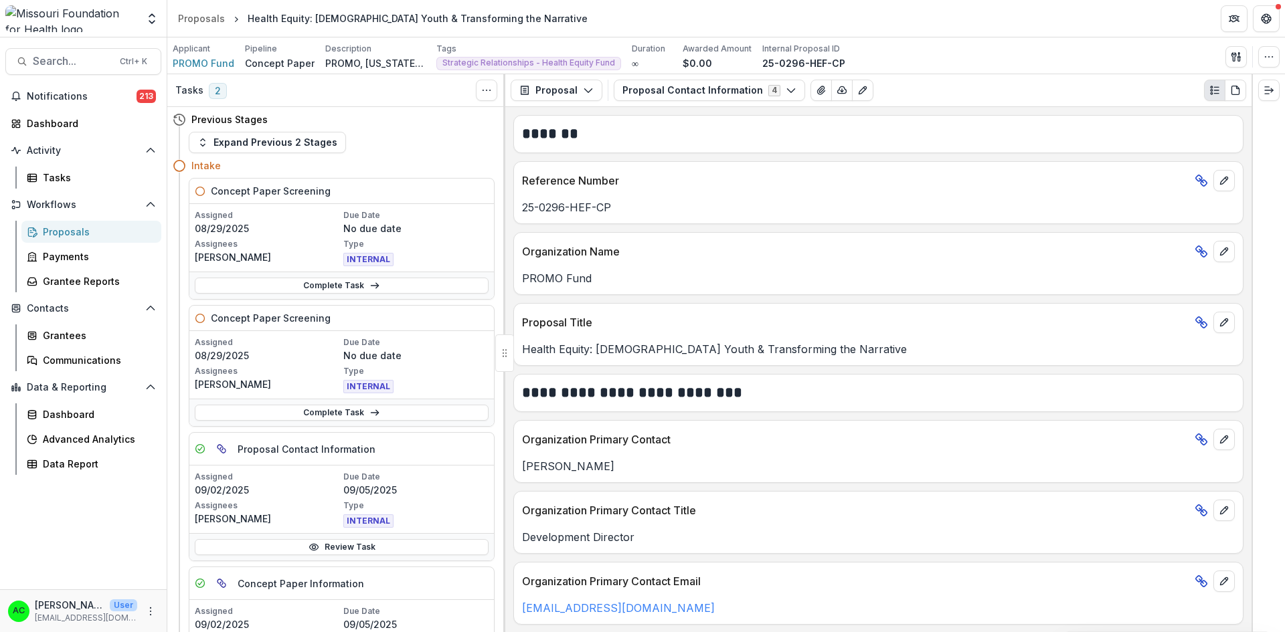
click at [373, 413] on line at bounding box center [374, 413] width 7 height 0
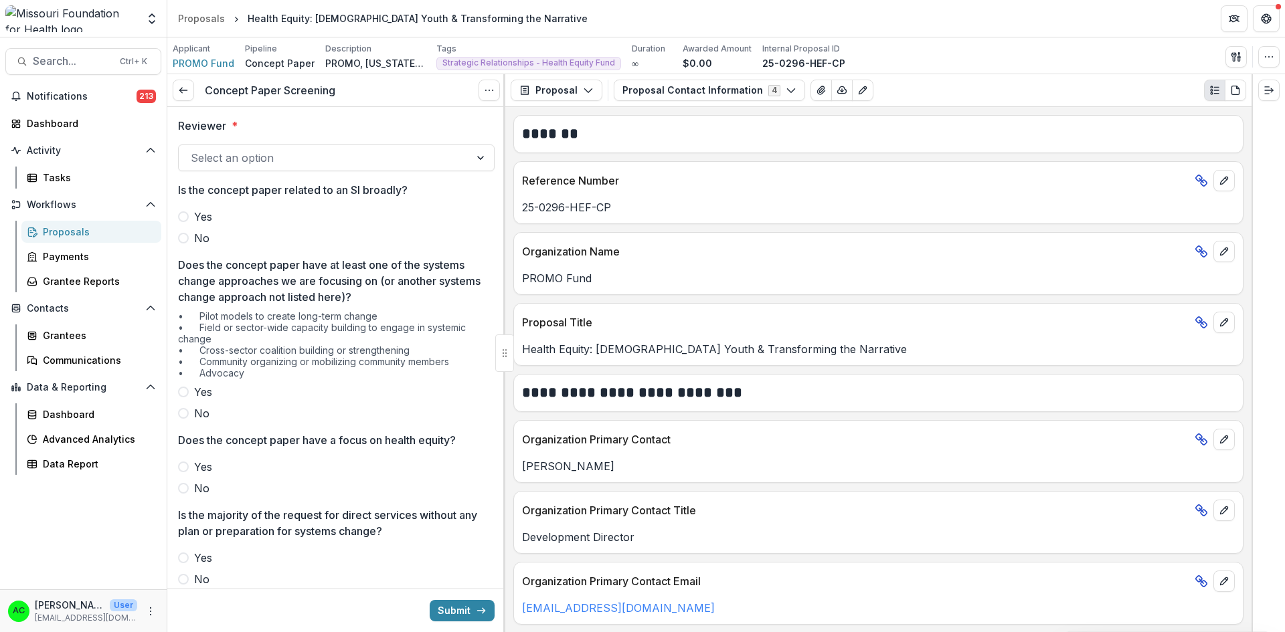
click at [503, 290] on div at bounding box center [504, 353] width 2 height 558
click at [103, 183] on div "Tasks" at bounding box center [97, 178] width 108 height 14
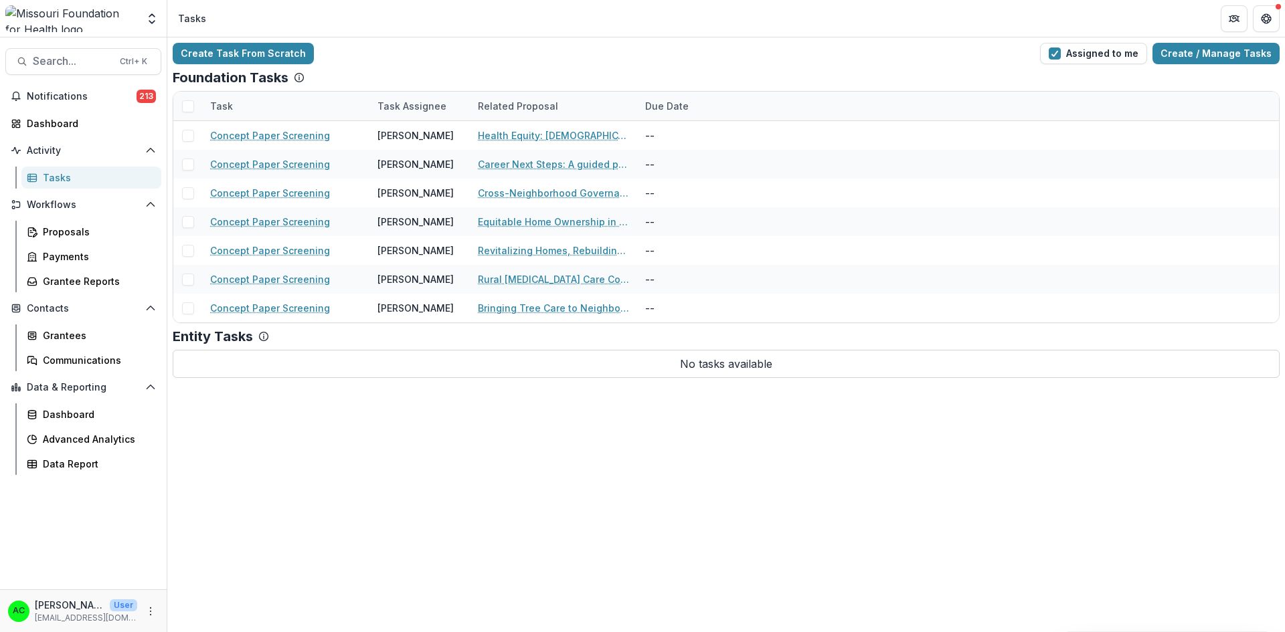
click at [101, 64] on span "Search..." at bounding box center [72, 61] width 79 height 13
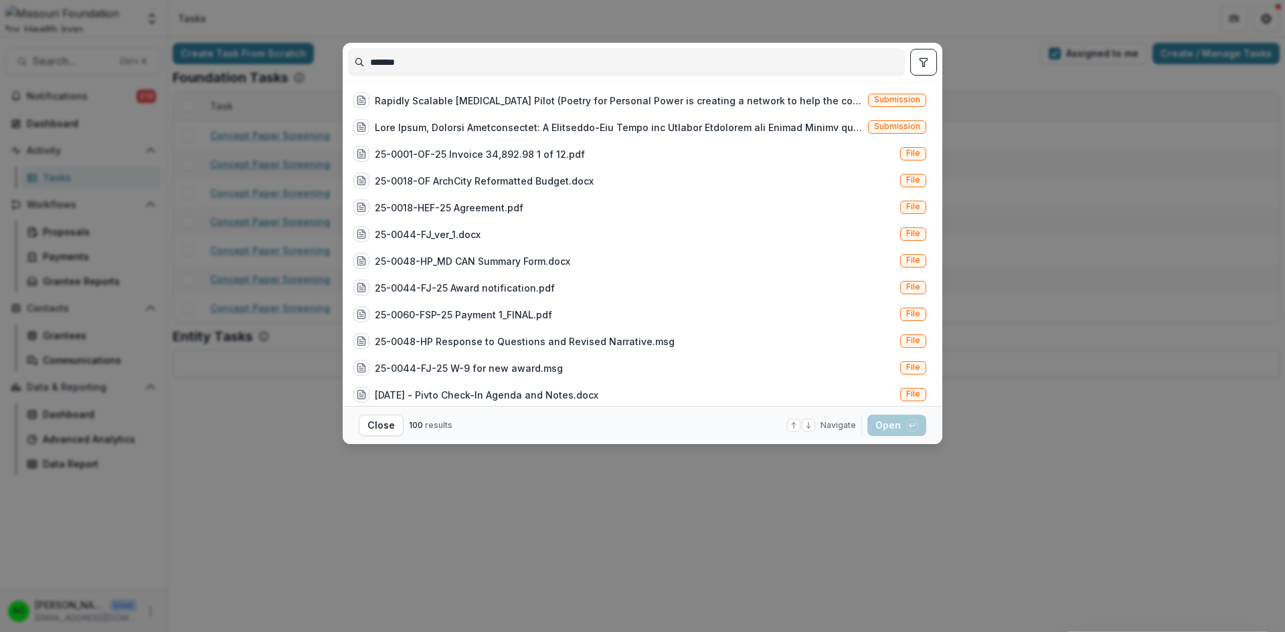
drag, startPoint x: 445, startPoint y: 57, endPoint x: 294, endPoint y: 76, distance: 151.7
click at [294, 76] on div "******* Rapidly Scalable Peer Support Pilot (Poetry for Personal Power is creat…" at bounding box center [642, 316] width 1285 height 632
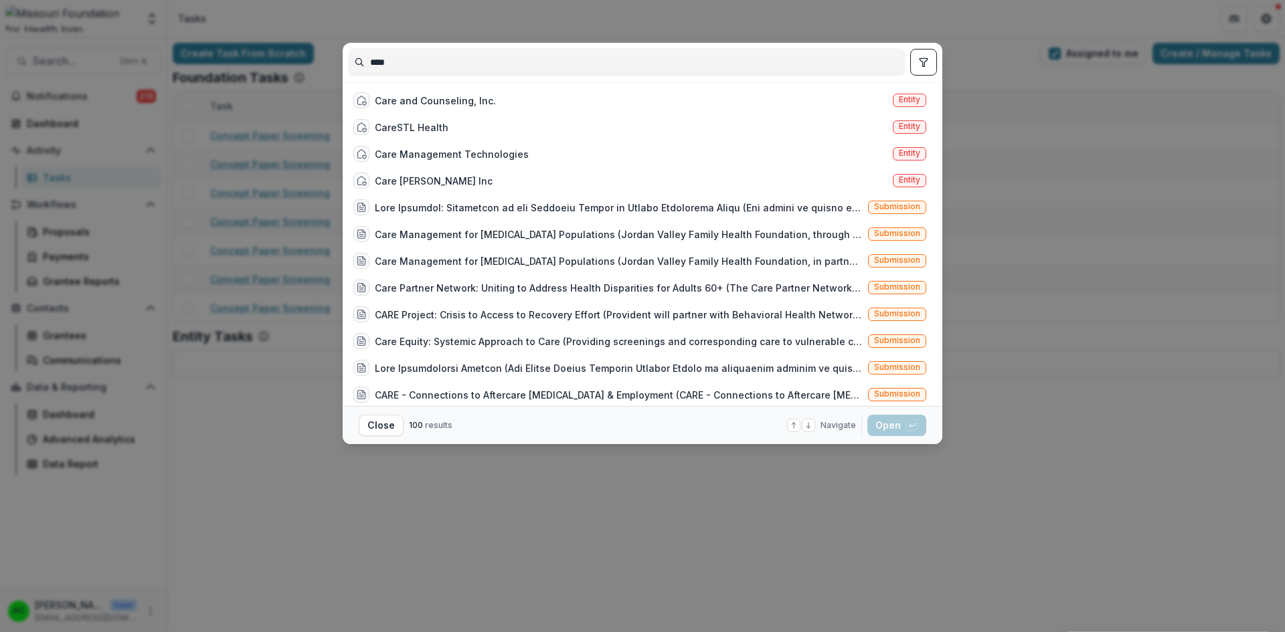
type input "****"
click at [374, 120] on div "CareSTL Health" at bounding box center [400, 127] width 95 height 16
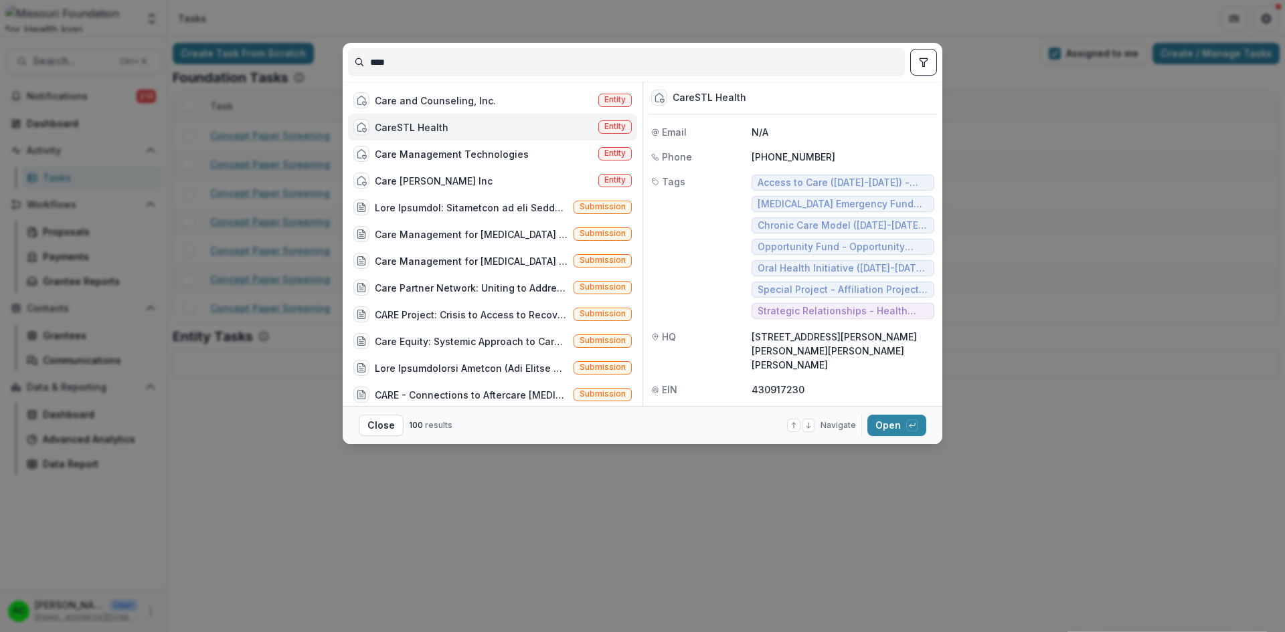
click at [882, 420] on button "Open with enter key" at bounding box center [896, 425] width 59 height 21
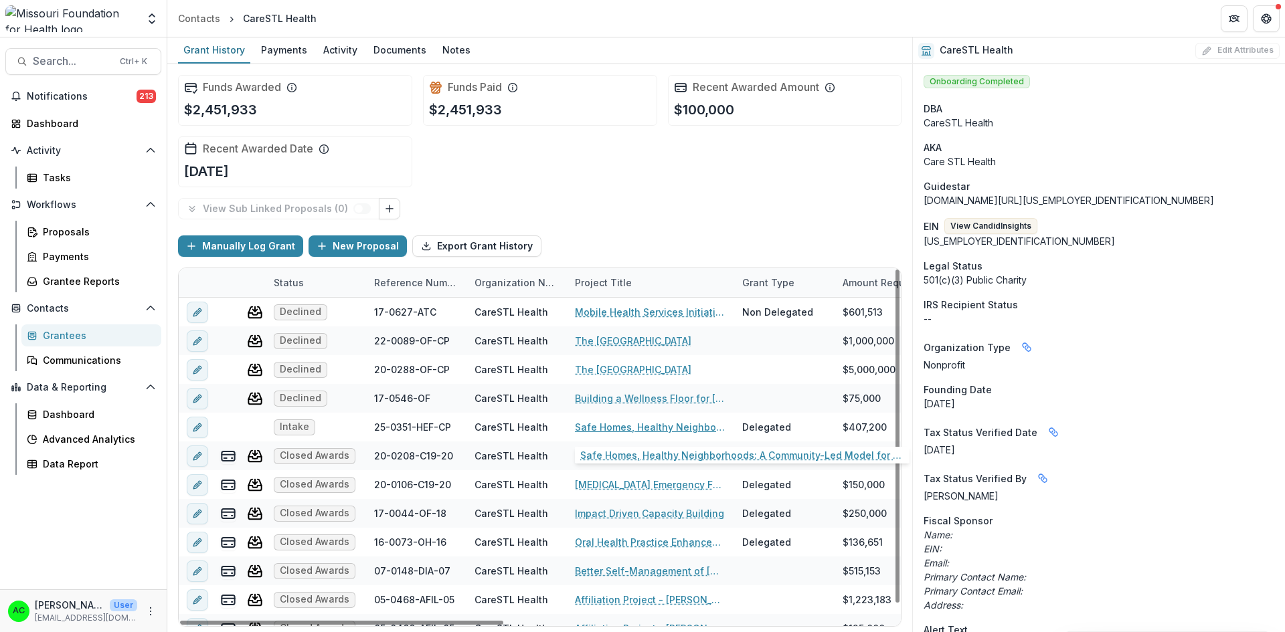
click at [657, 425] on link "Safe Homes, Healthy Neighborhoods: A Community-Led Model for Housing Stability …" at bounding box center [650, 427] width 151 height 14
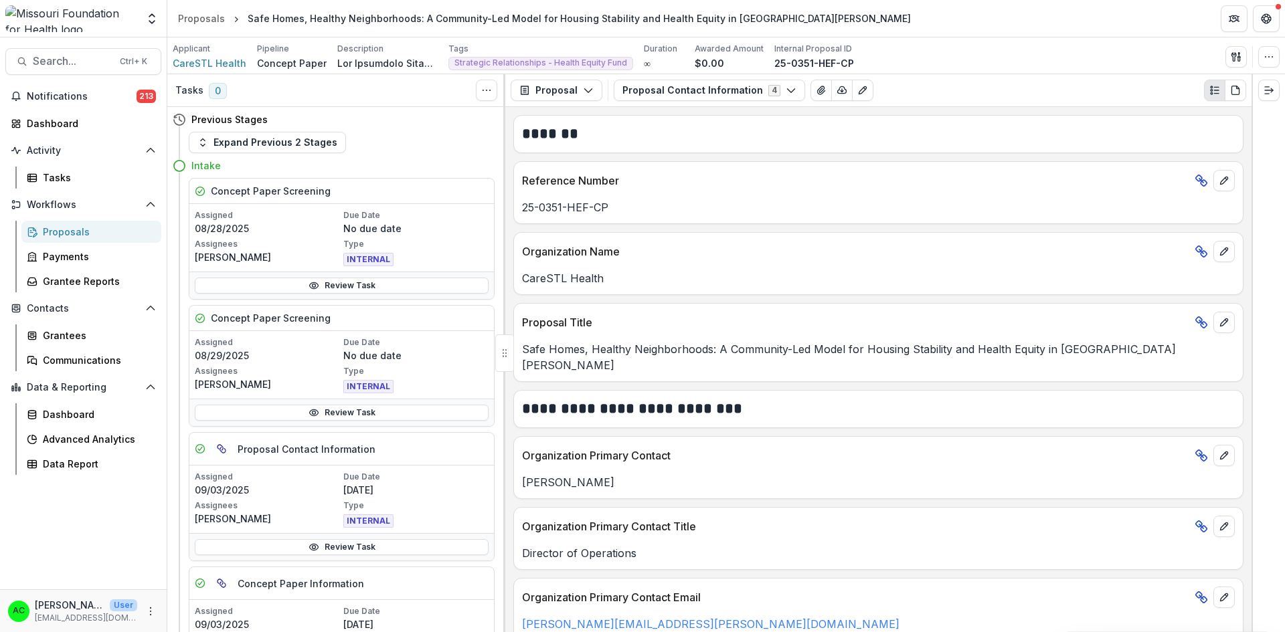
click at [436, 284] on link "Review Task" at bounding box center [342, 286] width 294 height 16
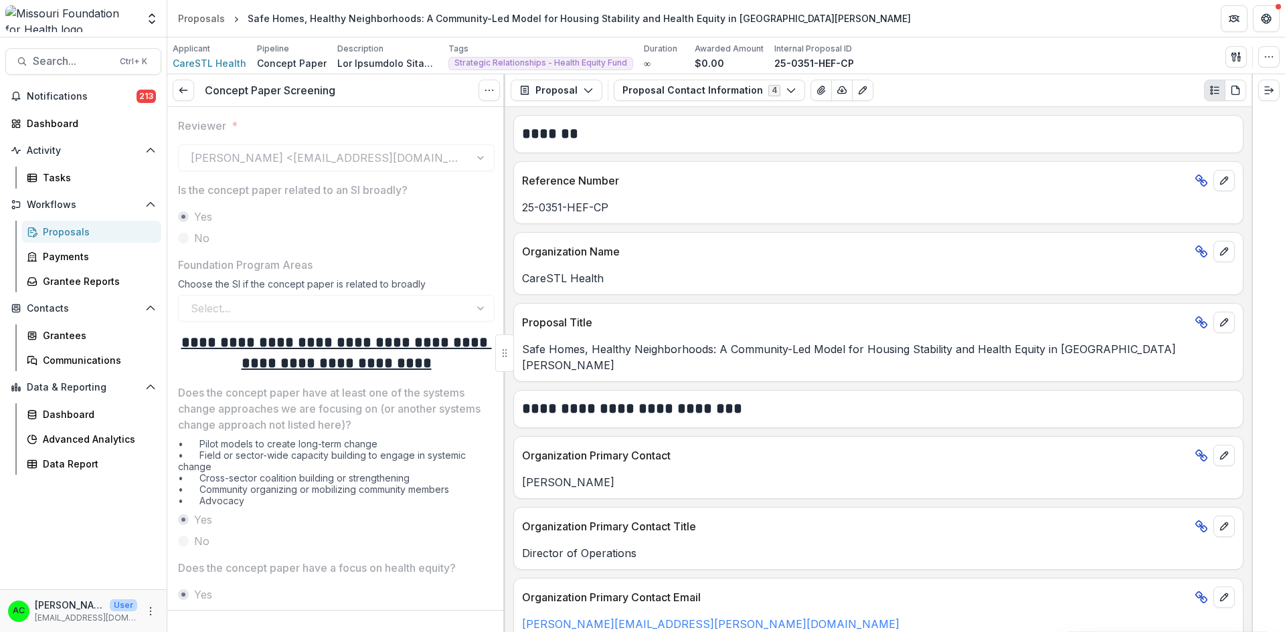
click at [174, 90] on link at bounding box center [183, 90] width 21 height 21
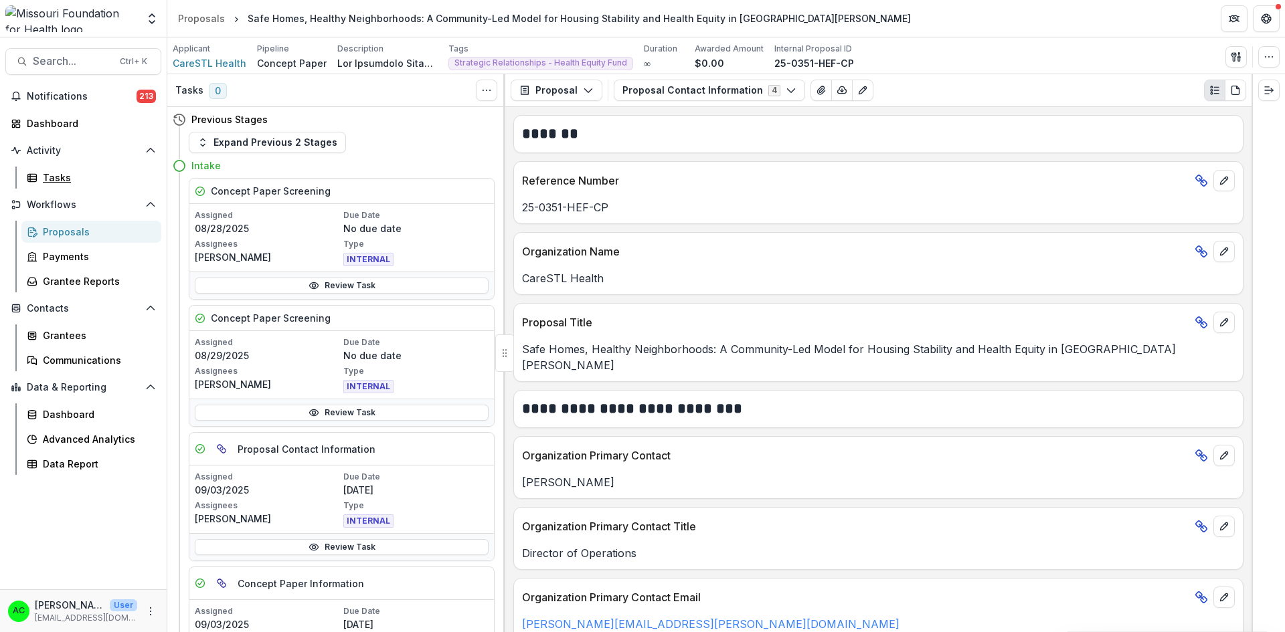
click at [52, 171] on div "Tasks" at bounding box center [97, 178] width 108 height 14
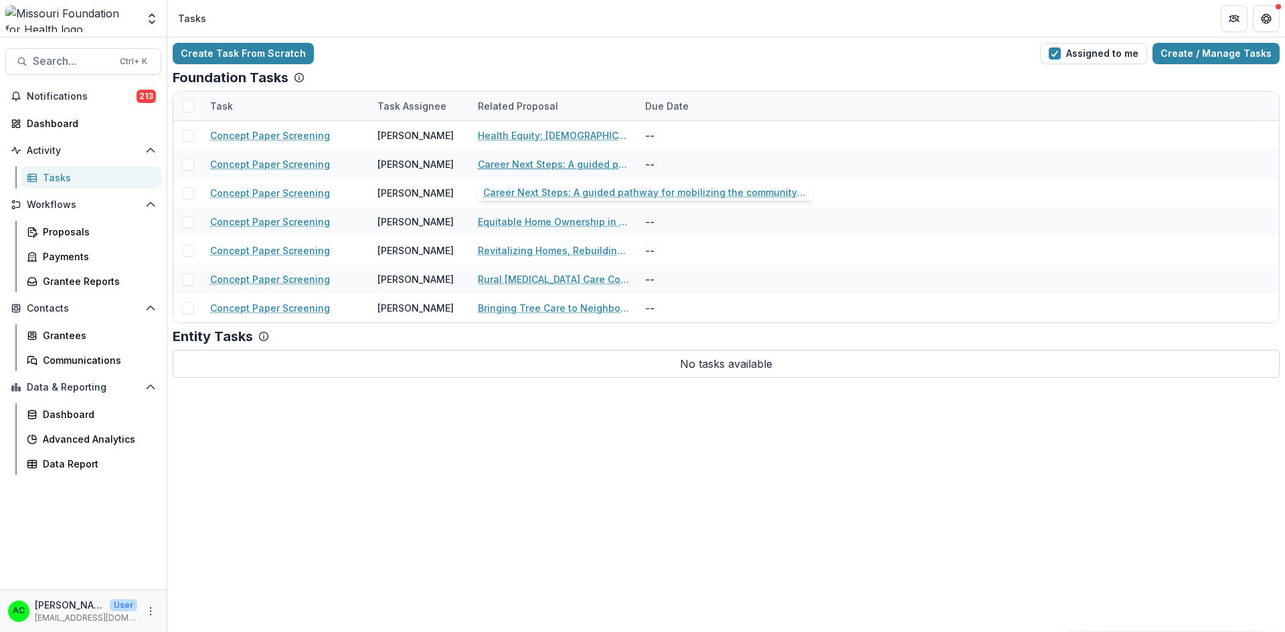
click at [520, 168] on link "Career Next Steps: A guided pathway for mobilizing the community to improve eco…" at bounding box center [553, 164] width 151 height 14
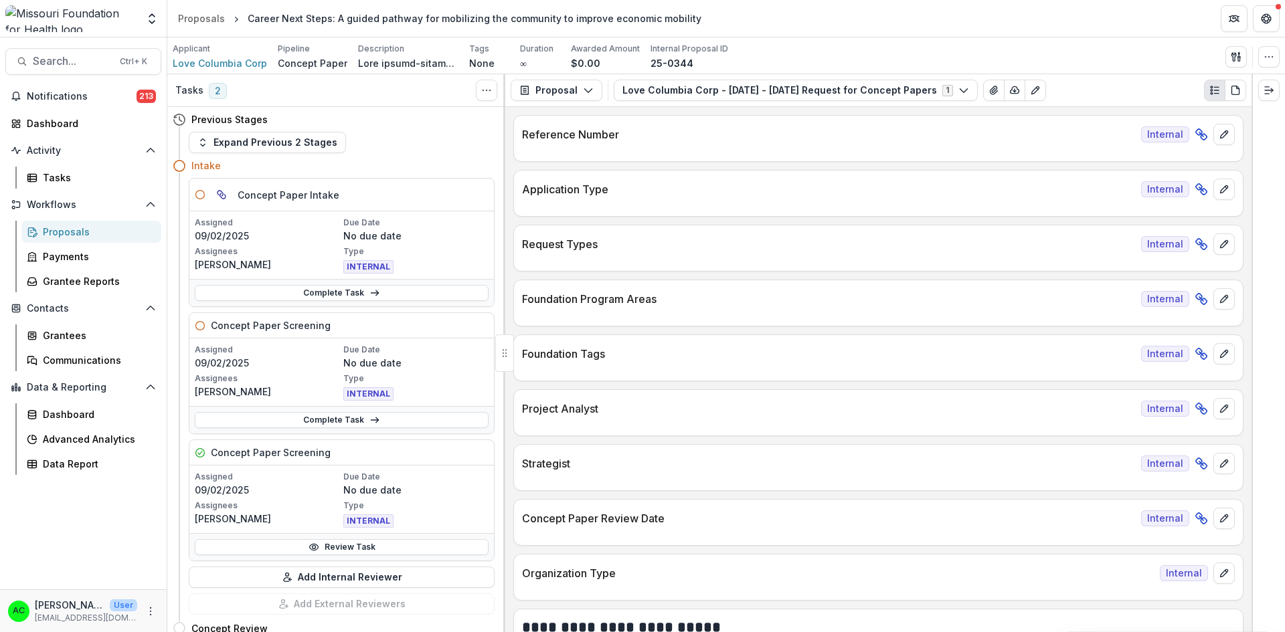
click at [845, 90] on button "Love Columbia Corp - 2025 - 2025 Request for Concept Papers 1" at bounding box center [796, 90] width 364 height 21
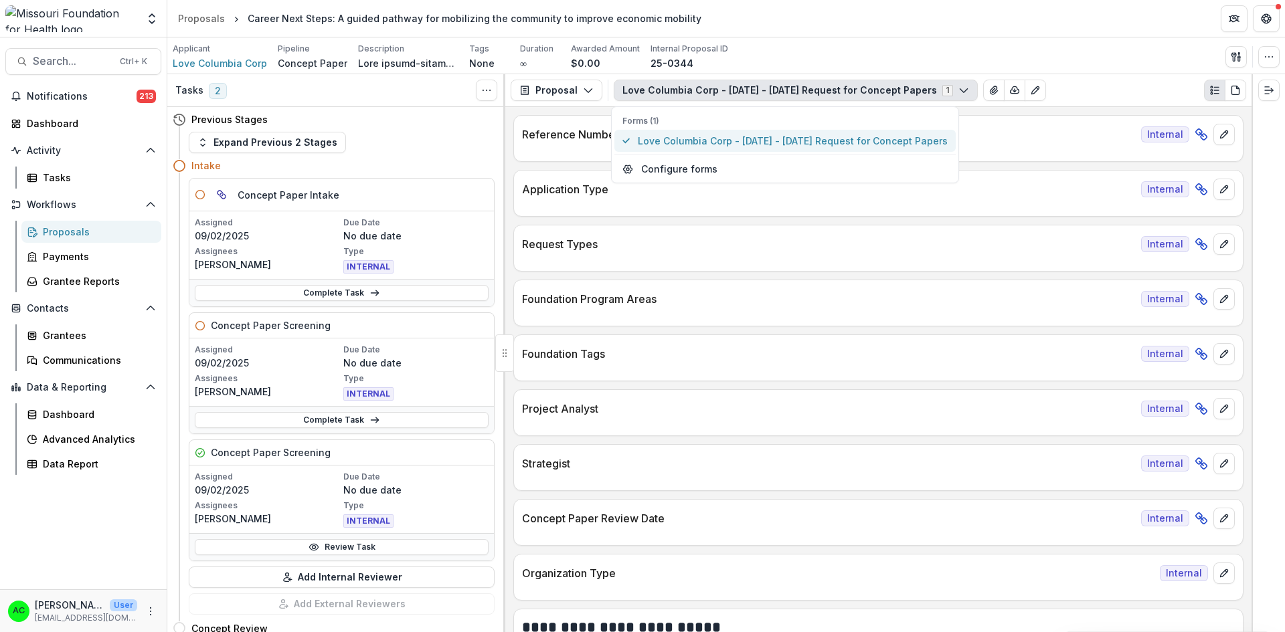
click at [815, 141] on span "Love Columbia Corp - 2025 - 2025 Request for Concept Papers" at bounding box center [793, 141] width 310 height 14
click at [972, 271] on div "Request Types Internal" at bounding box center [878, 248] width 730 height 47
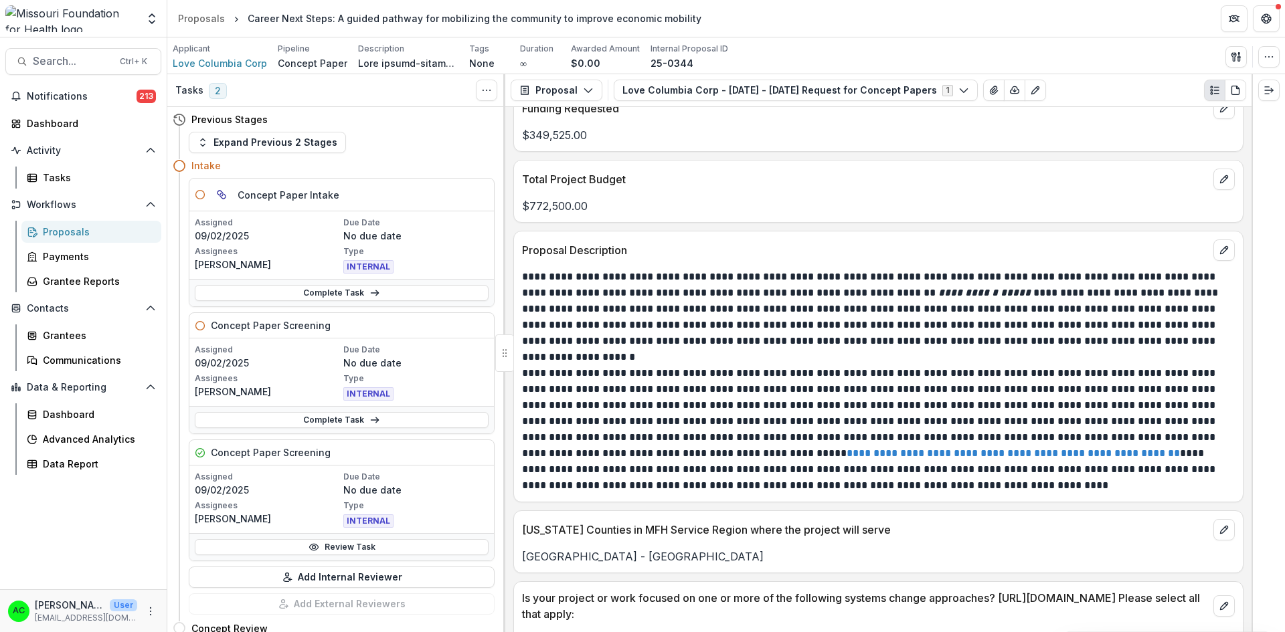
scroll to position [3004, 0]
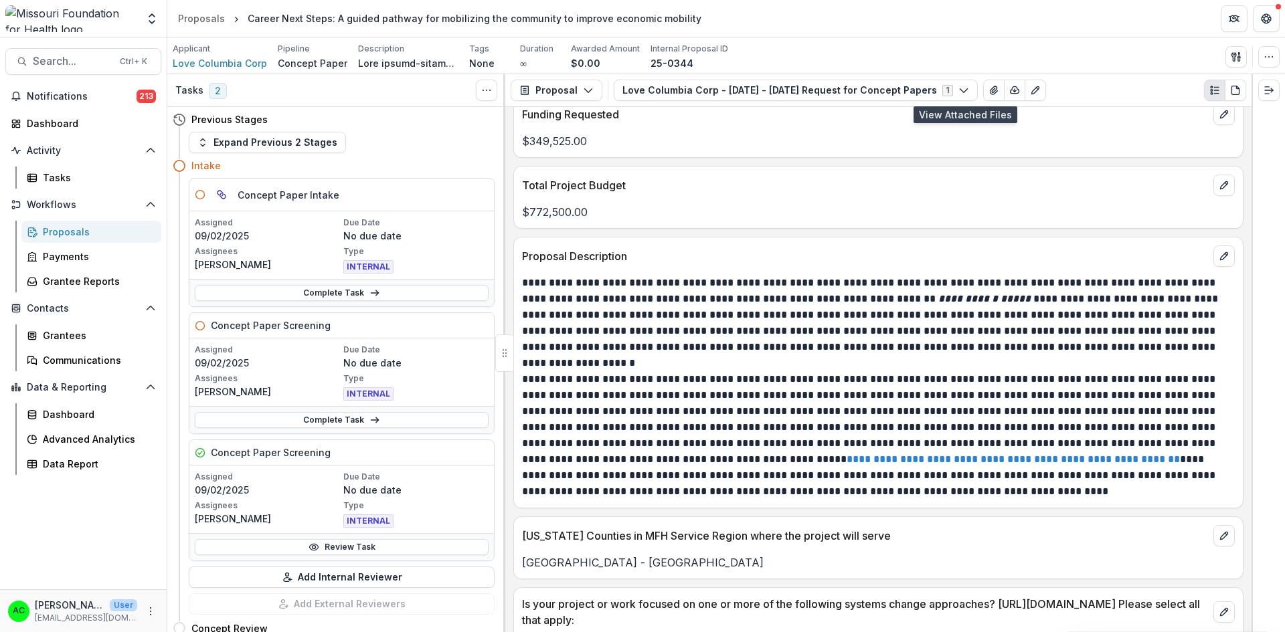
click at [988, 89] on icon "View Attached Files" at bounding box center [993, 90] width 11 height 11
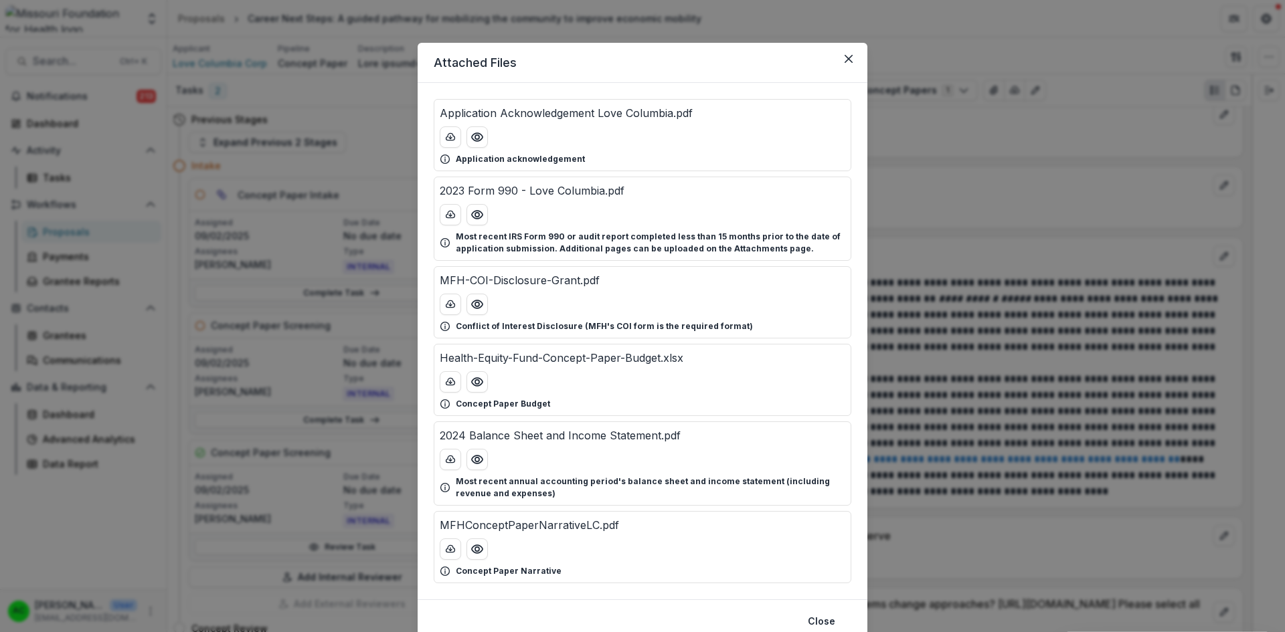
click at [472, 383] on icon "Preview Health-Equity-Fund-Concept-Paper-Budget.xlsx" at bounding box center [476, 381] width 13 height 13
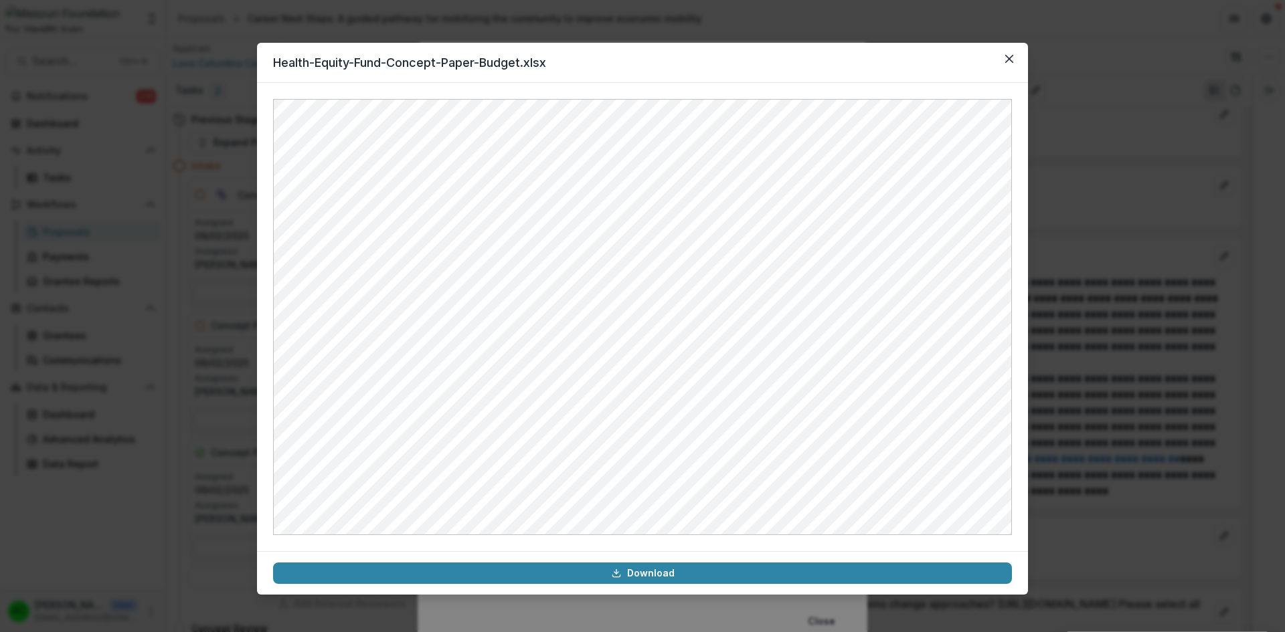
click at [1009, 58] on icon "Close" at bounding box center [1009, 59] width 8 height 8
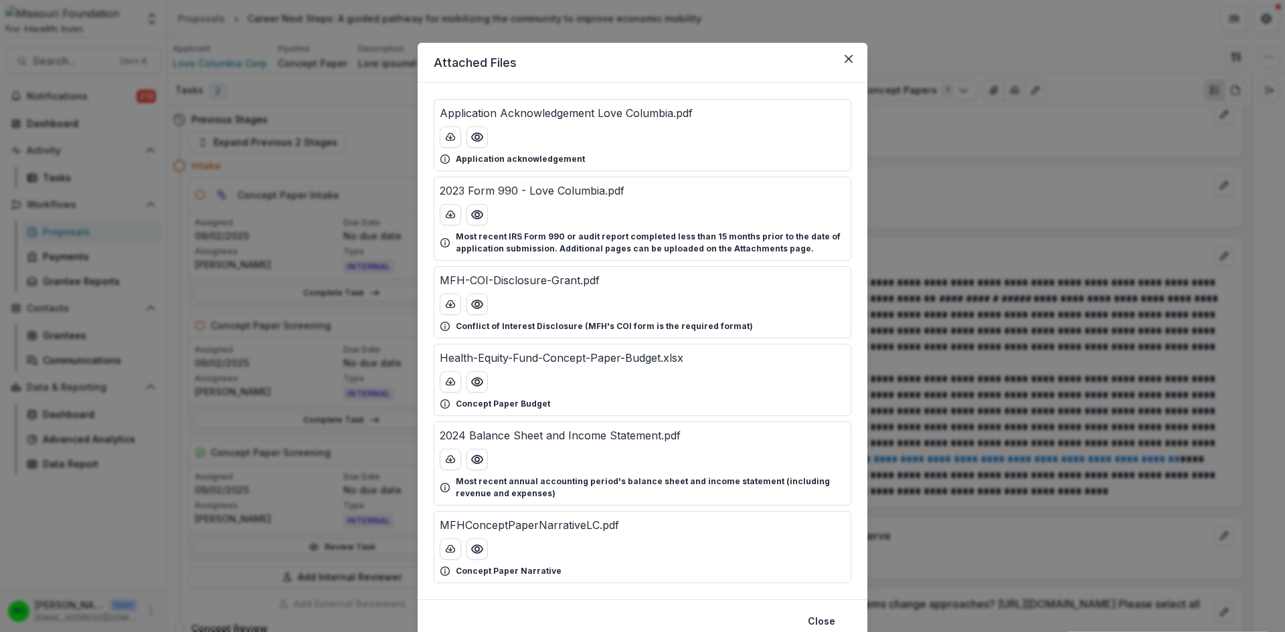
click at [1211, 387] on div "Attached Files Application Acknowledgement Love Columbia.pdf Application acknow…" at bounding box center [642, 316] width 1285 height 632
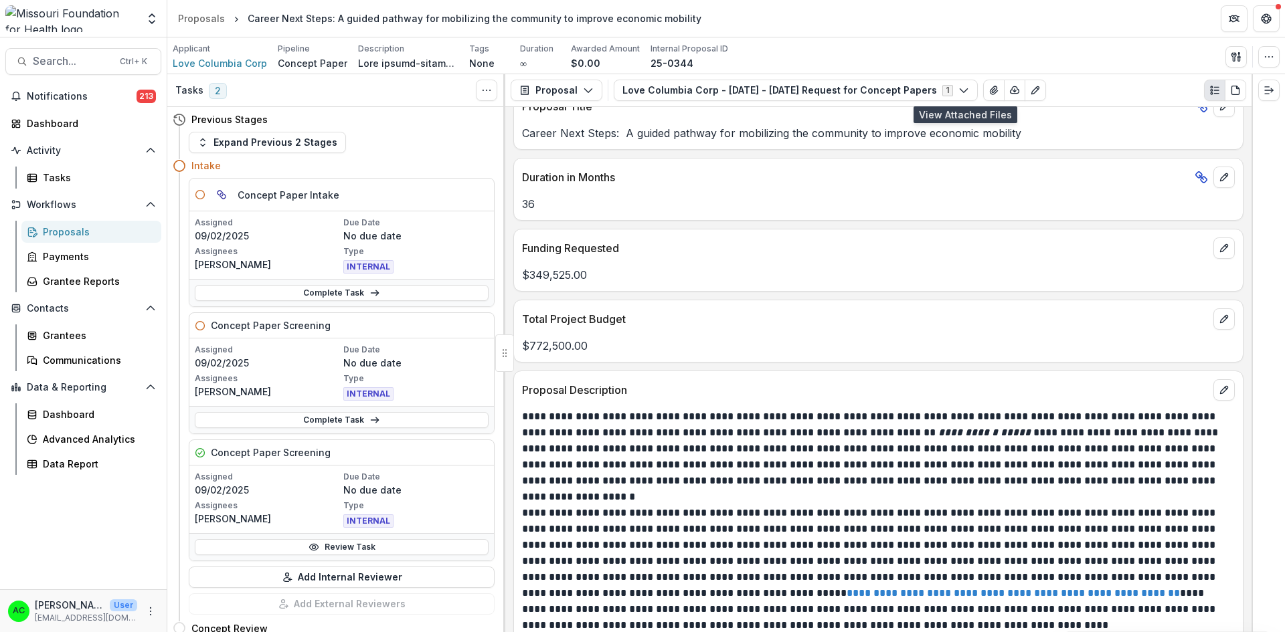
scroll to position [2828, 0]
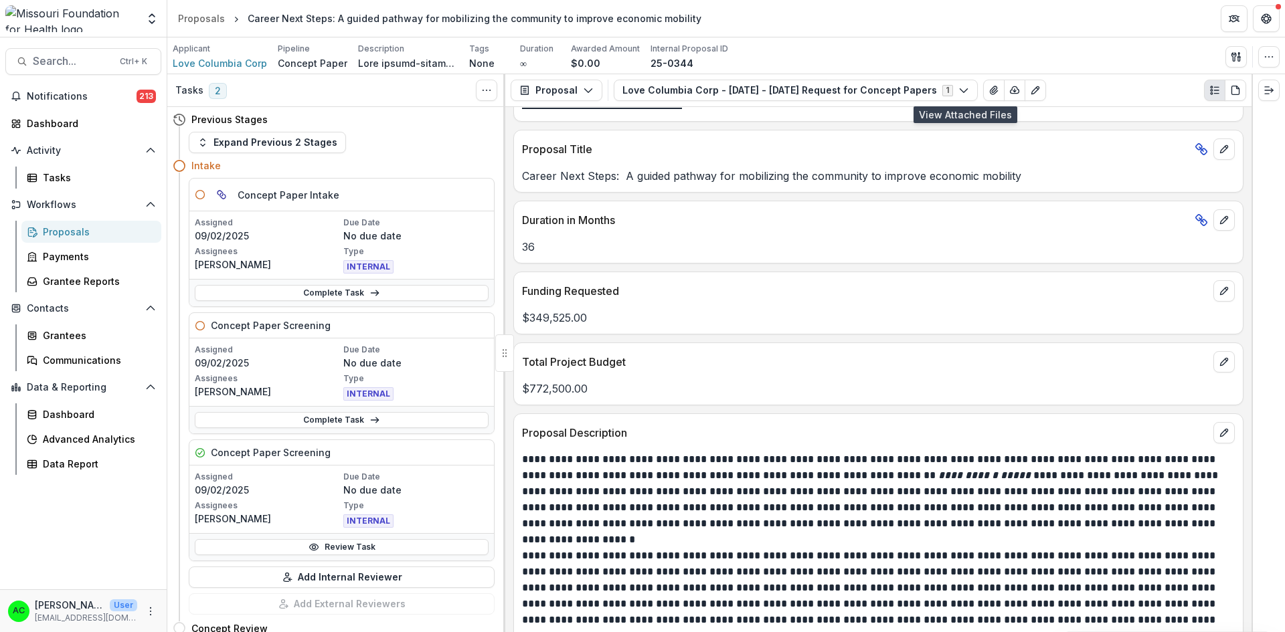
click at [988, 95] on icon "View Attached Files" at bounding box center [993, 90] width 11 height 11
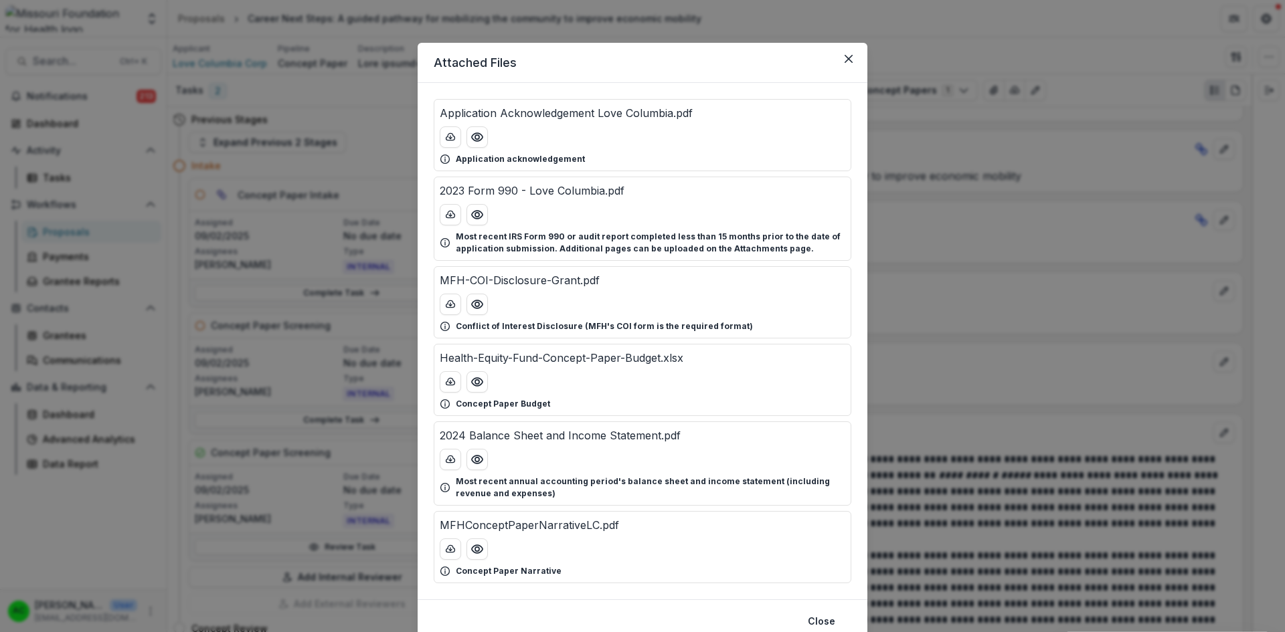
click at [477, 551] on circle "Preview MFHConceptPaperNarrativeLC.pdf" at bounding box center [477, 549] width 4 height 4
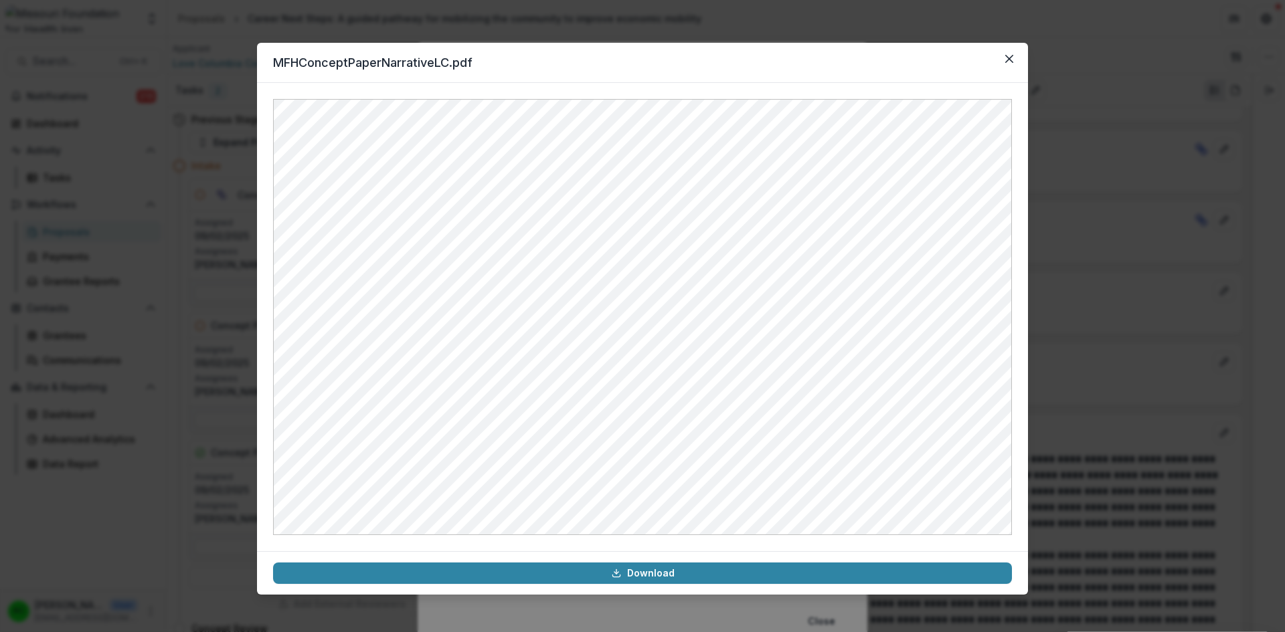
click at [1005, 60] on button "Close" at bounding box center [1009, 58] width 21 height 21
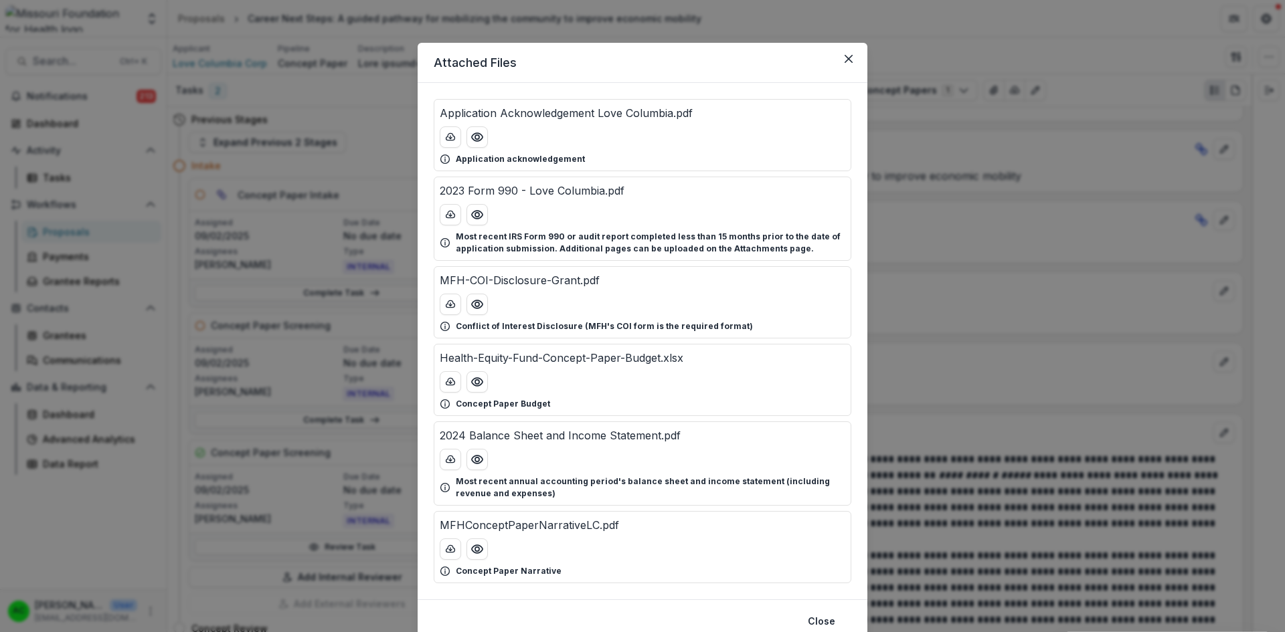
click at [855, 60] on button "Close" at bounding box center [848, 58] width 21 height 21
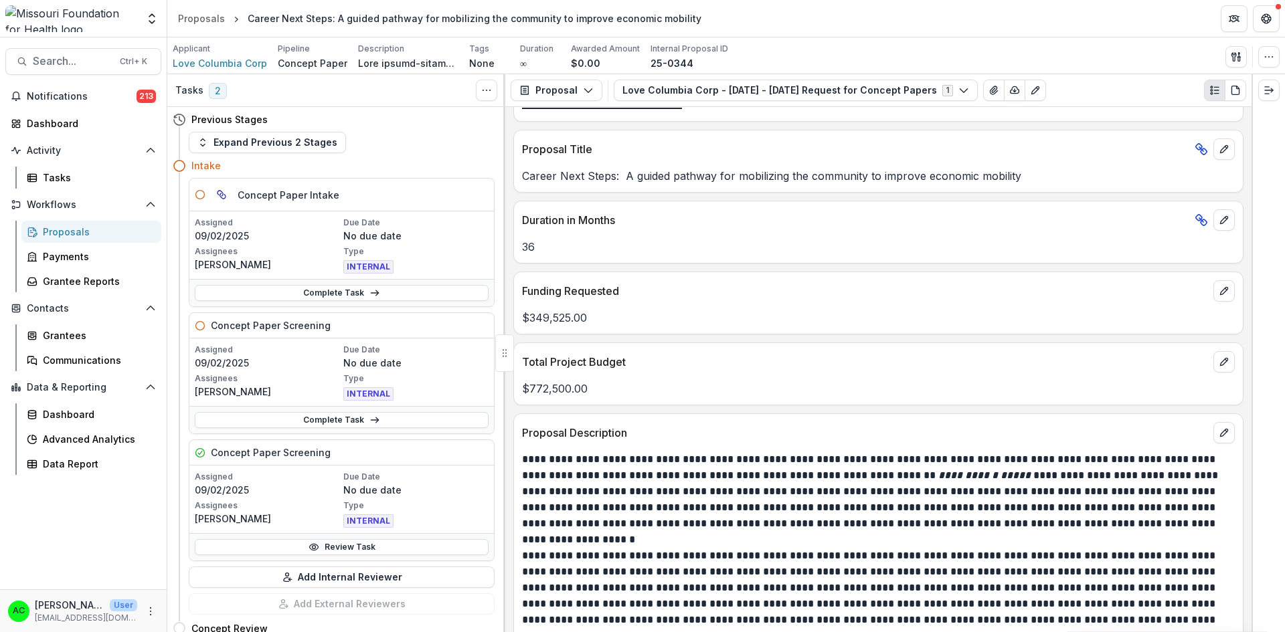
click at [382, 546] on link "Review Task" at bounding box center [342, 547] width 294 height 16
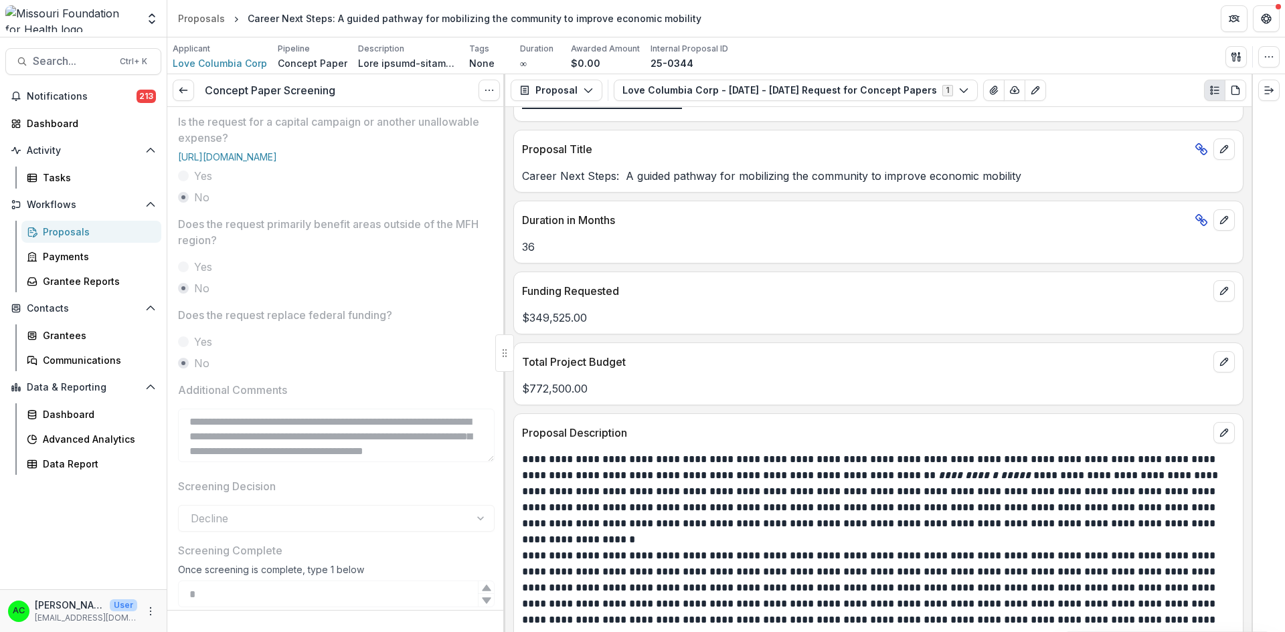
scroll to position [576, 0]
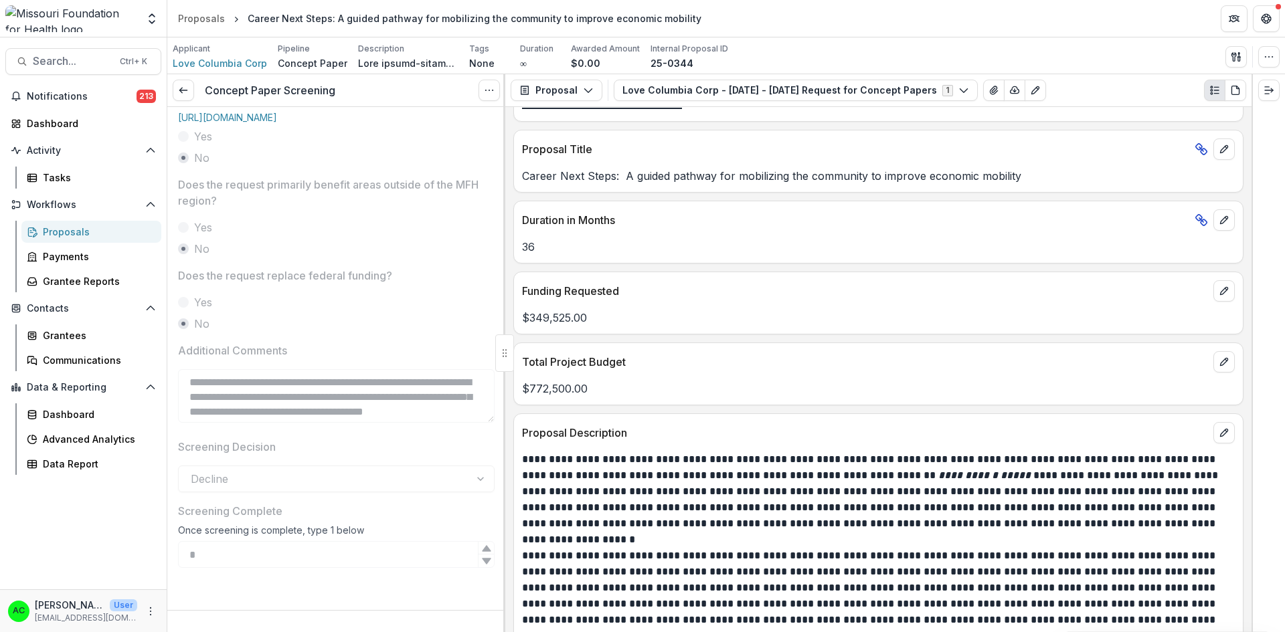
click at [183, 94] on icon at bounding box center [183, 90] width 11 height 11
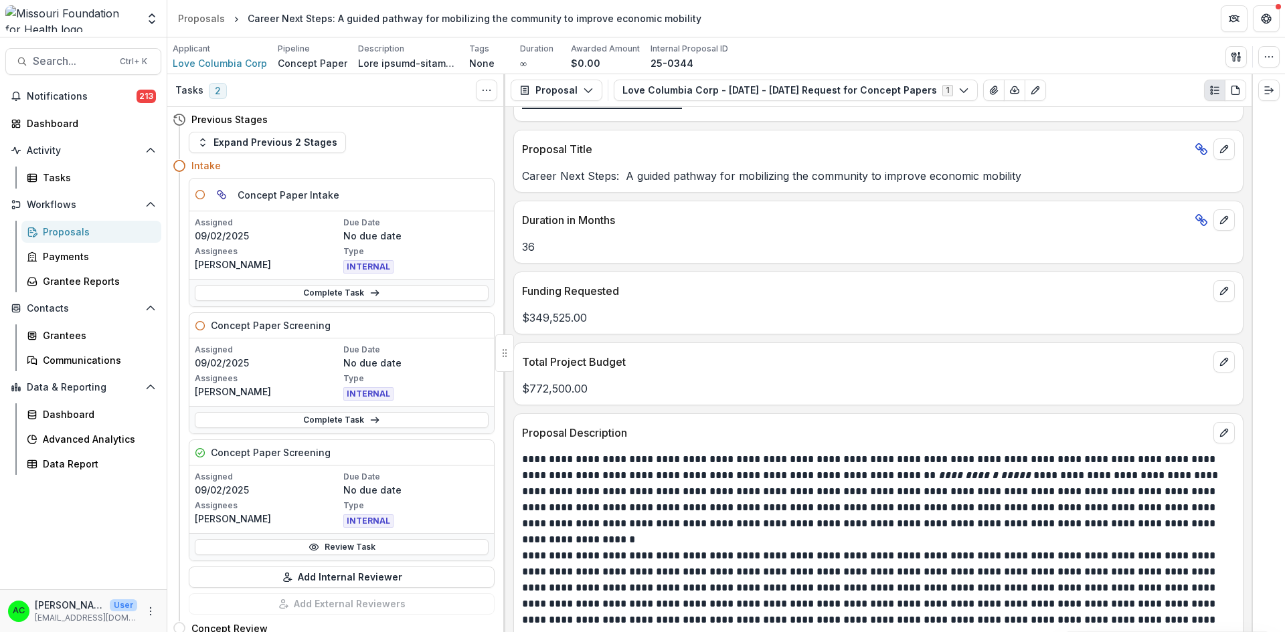
click at [434, 415] on link "Complete Task" at bounding box center [342, 420] width 294 height 16
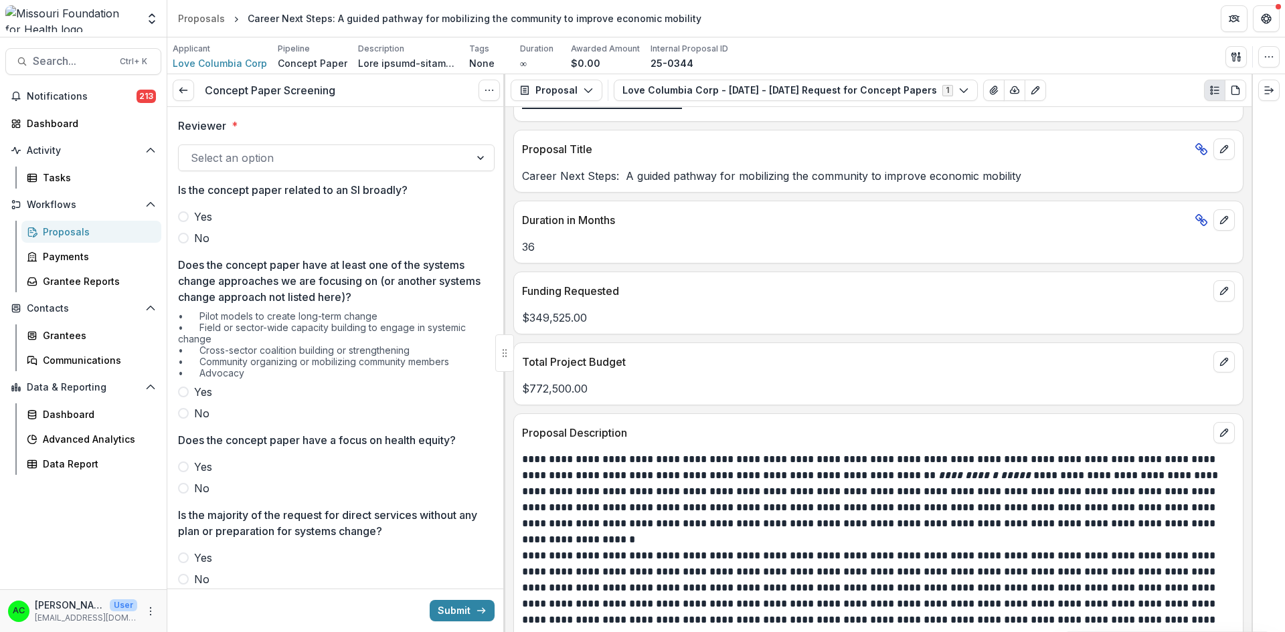
click at [416, 153] on div at bounding box center [324, 158] width 267 height 19
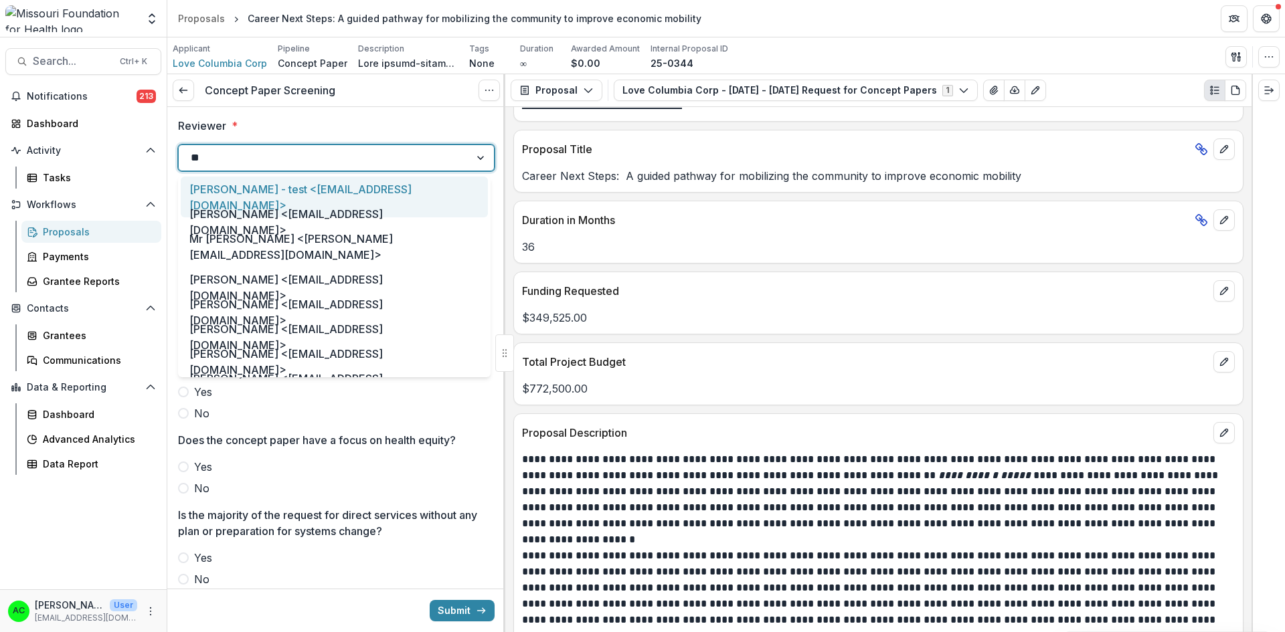
type input "***"
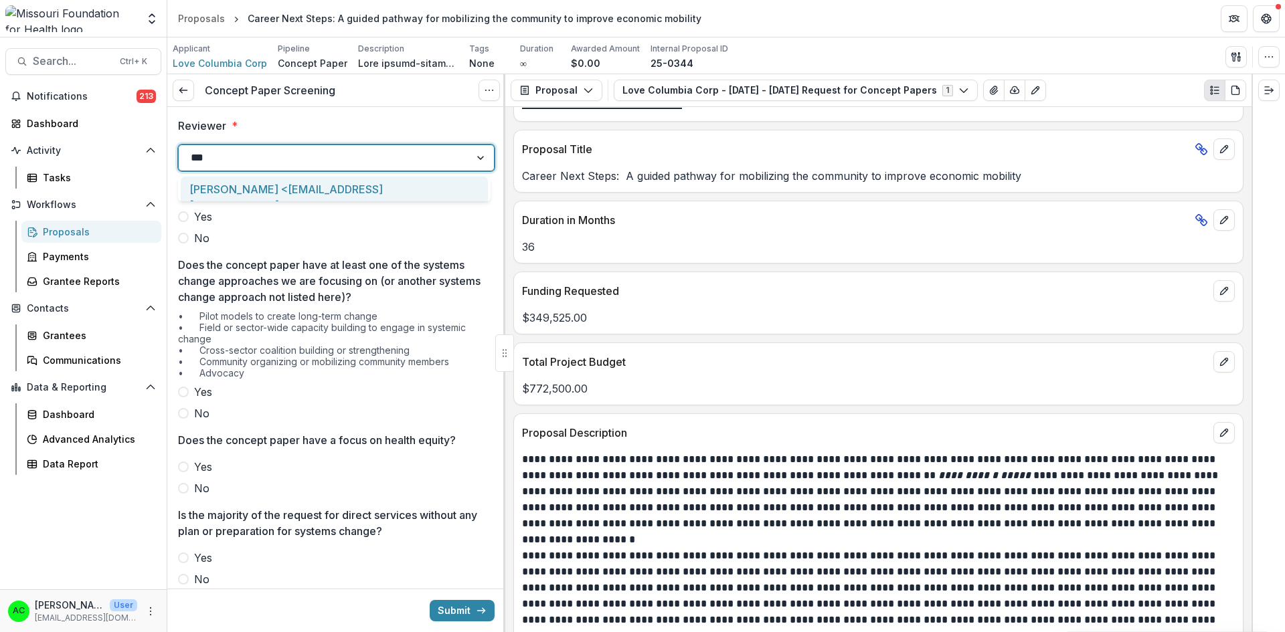
click at [393, 181] on div "Alyssa Curran <acurran@mffh.org>" at bounding box center [334, 197] width 307 height 41
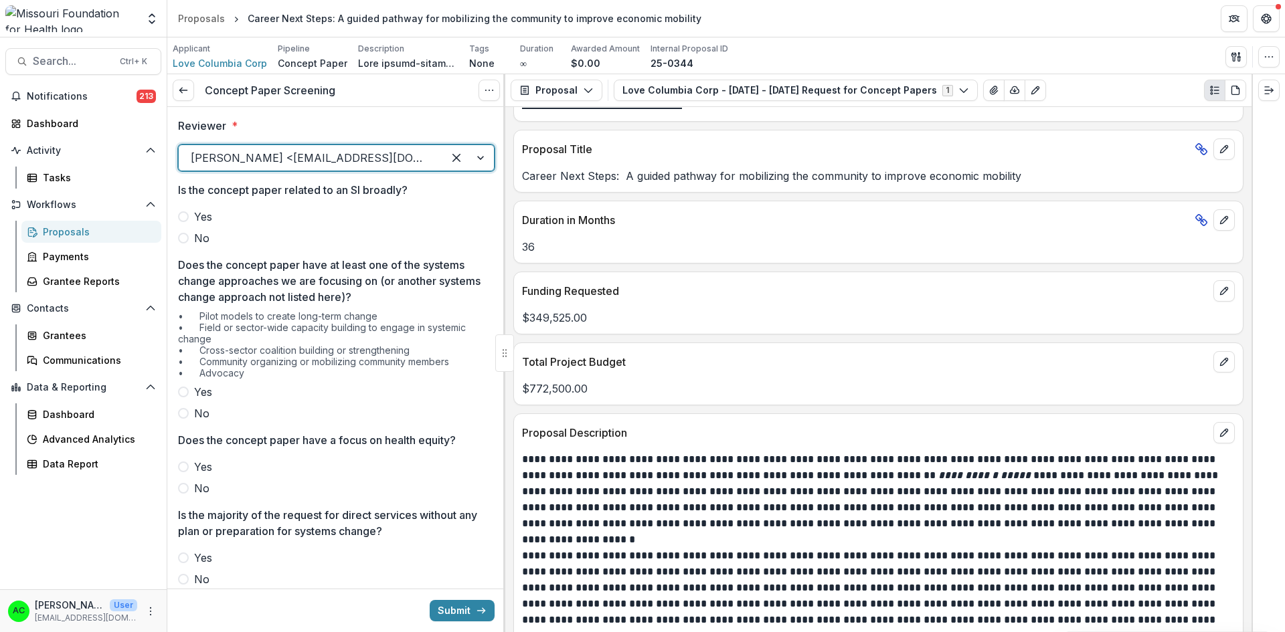
click at [181, 239] on span at bounding box center [183, 238] width 11 height 11
click at [177, 416] on div "Reviewer * Alyssa Curran <acurran@mffh.org> Is the concept paper related to an …" at bounding box center [336, 610] width 338 height 1007
click at [182, 408] on label "No" at bounding box center [336, 414] width 317 height 16
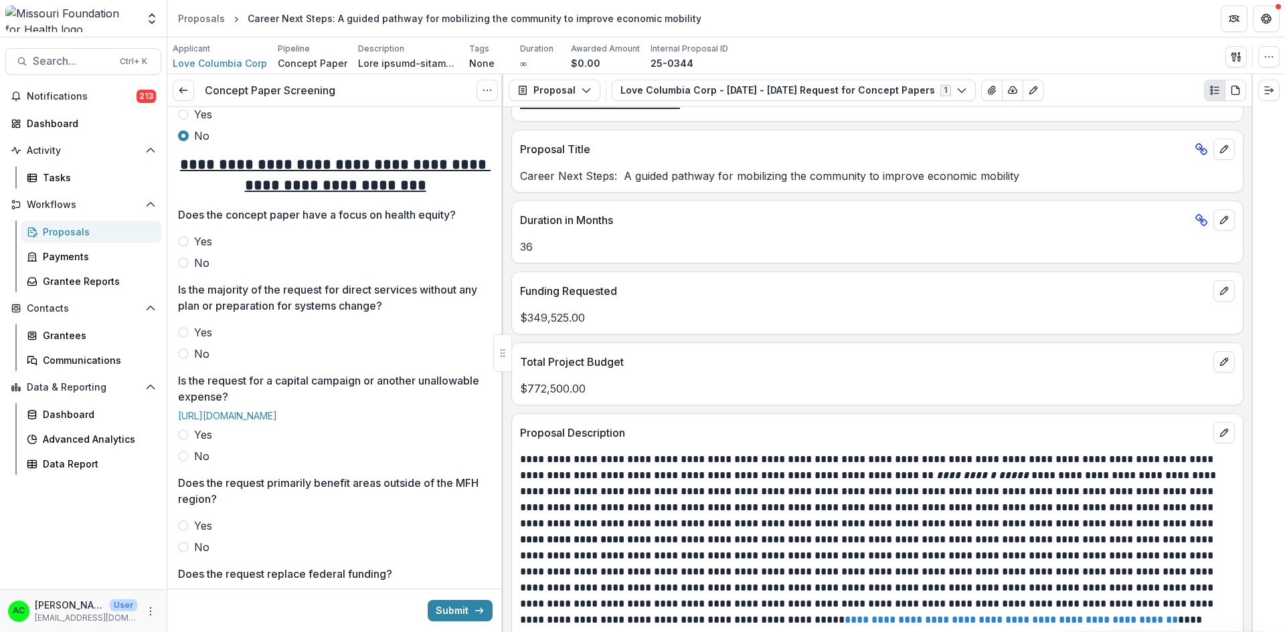
scroll to position [286, 0]
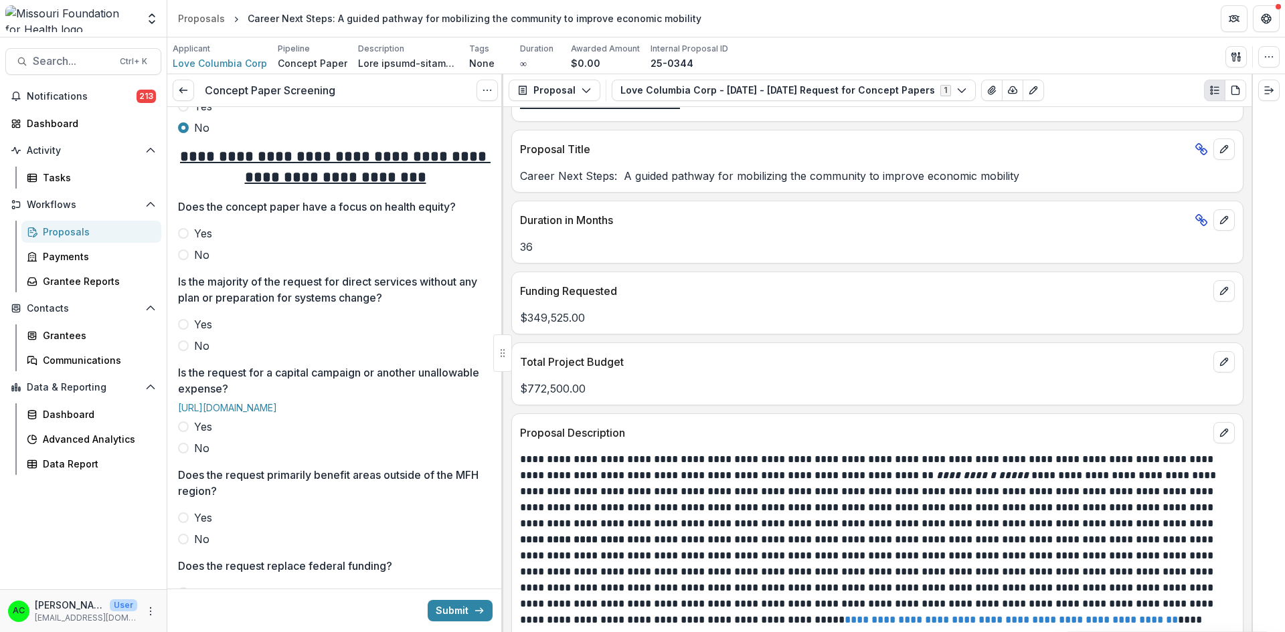
click at [185, 254] on span at bounding box center [183, 255] width 11 height 11
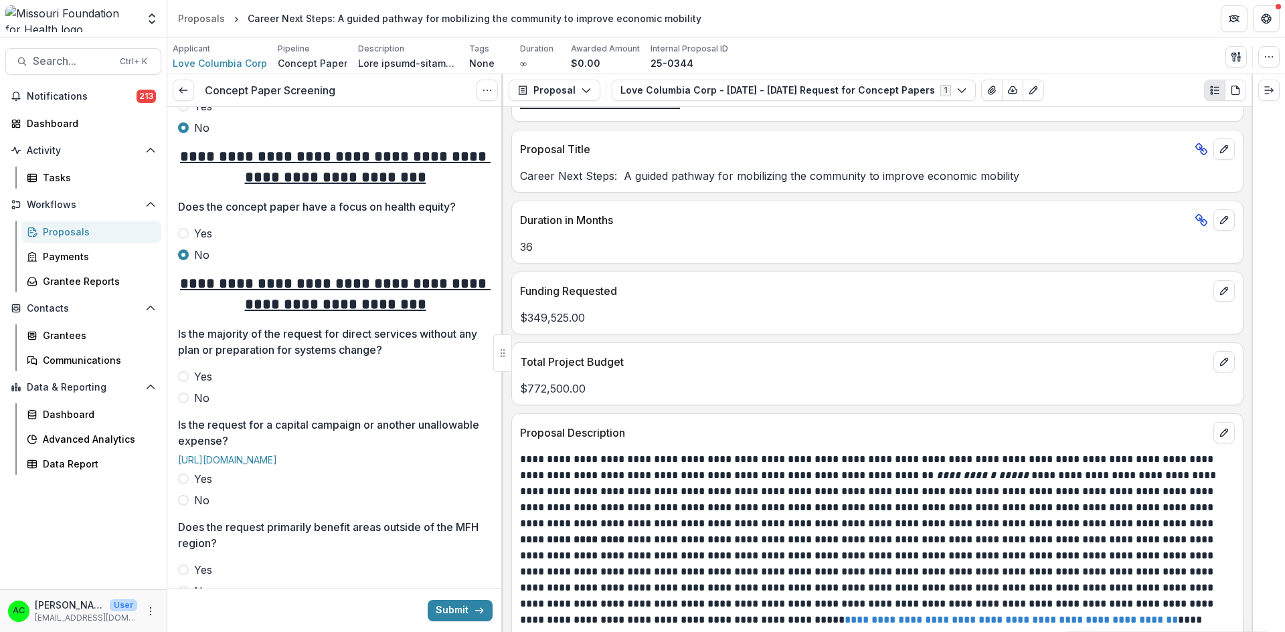
click at [184, 373] on span at bounding box center [183, 376] width 11 height 11
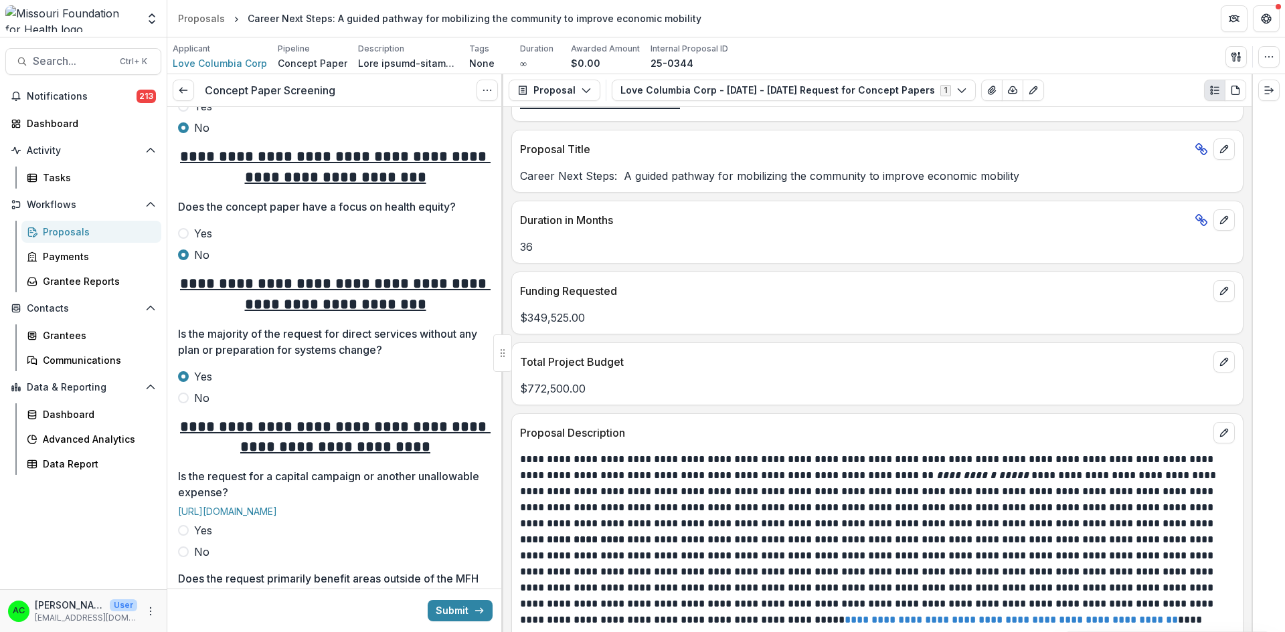
click at [185, 557] on span at bounding box center [183, 552] width 11 height 11
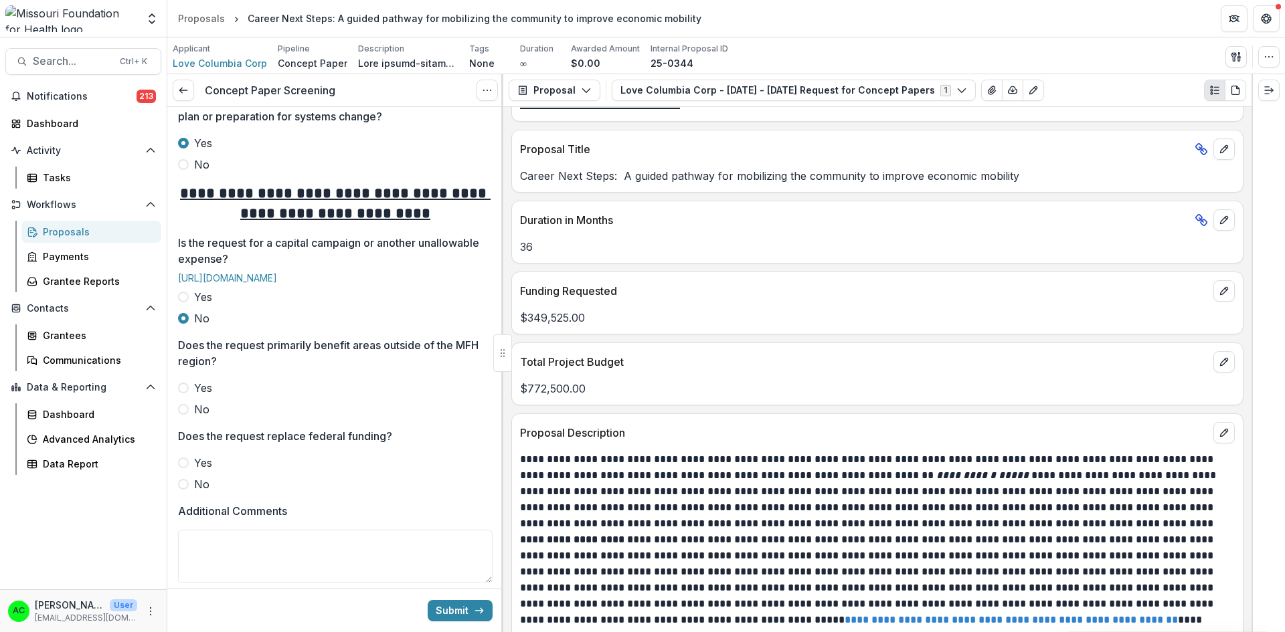
scroll to position [576, 0]
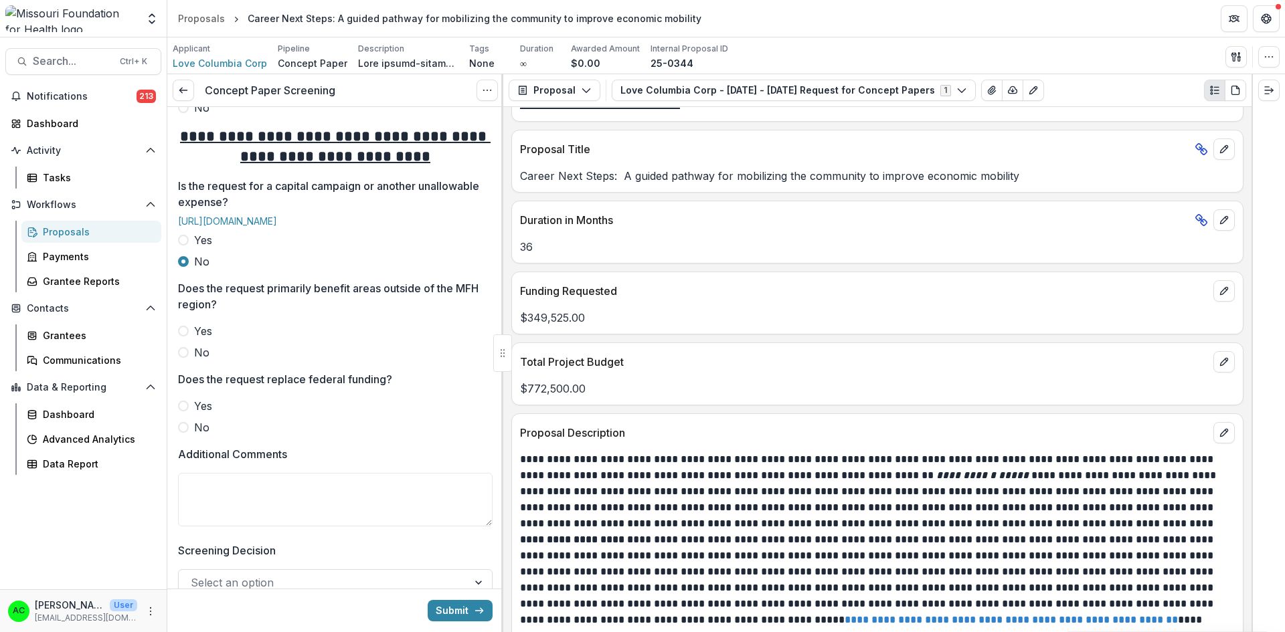
click at [179, 361] on label "No" at bounding box center [335, 353] width 315 height 16
click at [180, 433] on span at bounding box center [183, 427] width 11 height 11
click at [197, 522] on textarea "Additional Comments" at bounding box center [335, 500] width 315 height 54
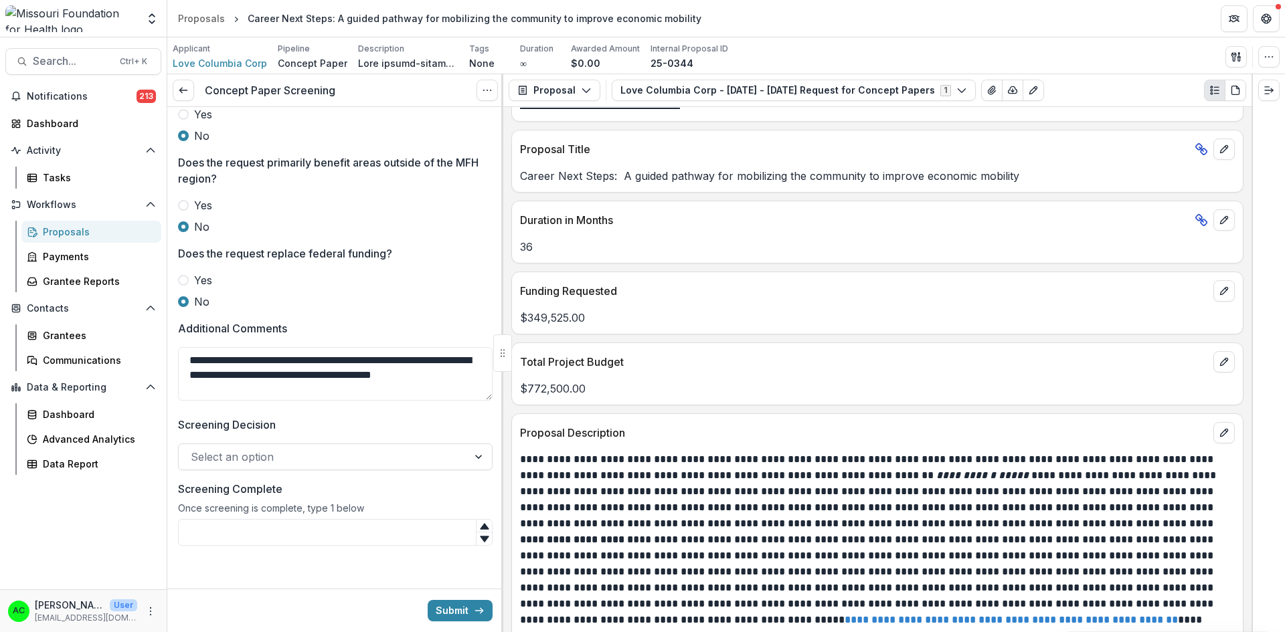
scroll to position [725, 0]
type textarea "**********"
click at [431, 454] on div at bounding box center [323, 457] width 265 height 19
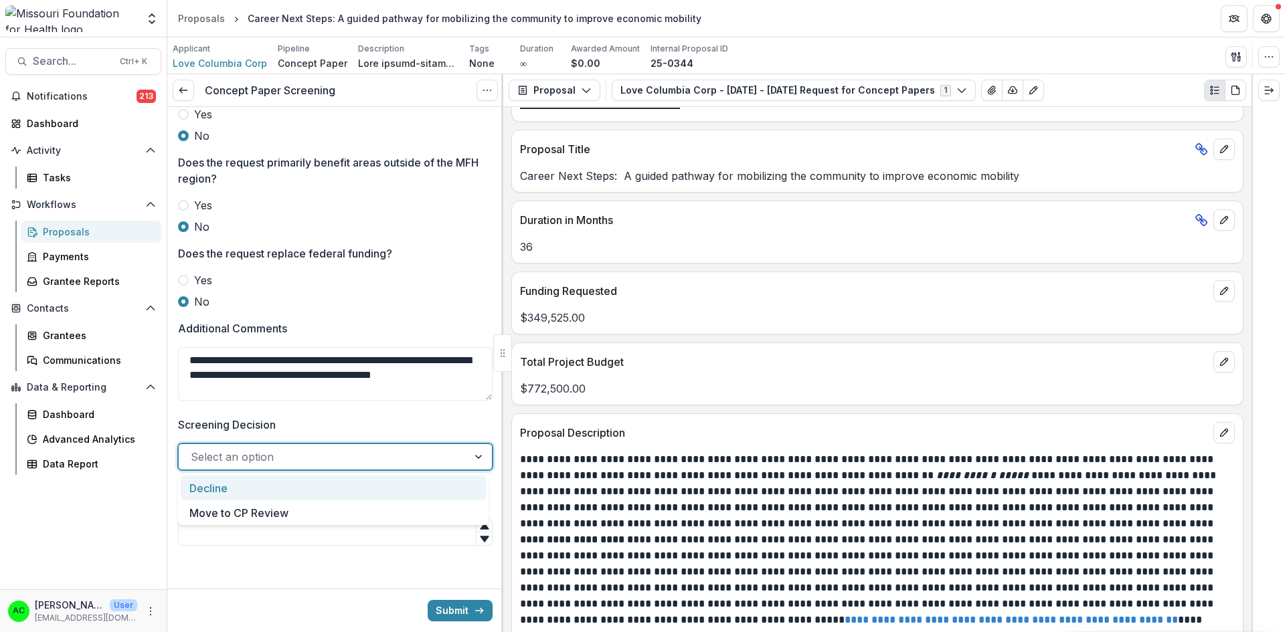
click at [369, 491] on div "Decline" at bounding box center [333, 488] width 305 height 25
click at [329, 527] on input "Screening Complete" at bounding box center [335, 532] width 315 height 27
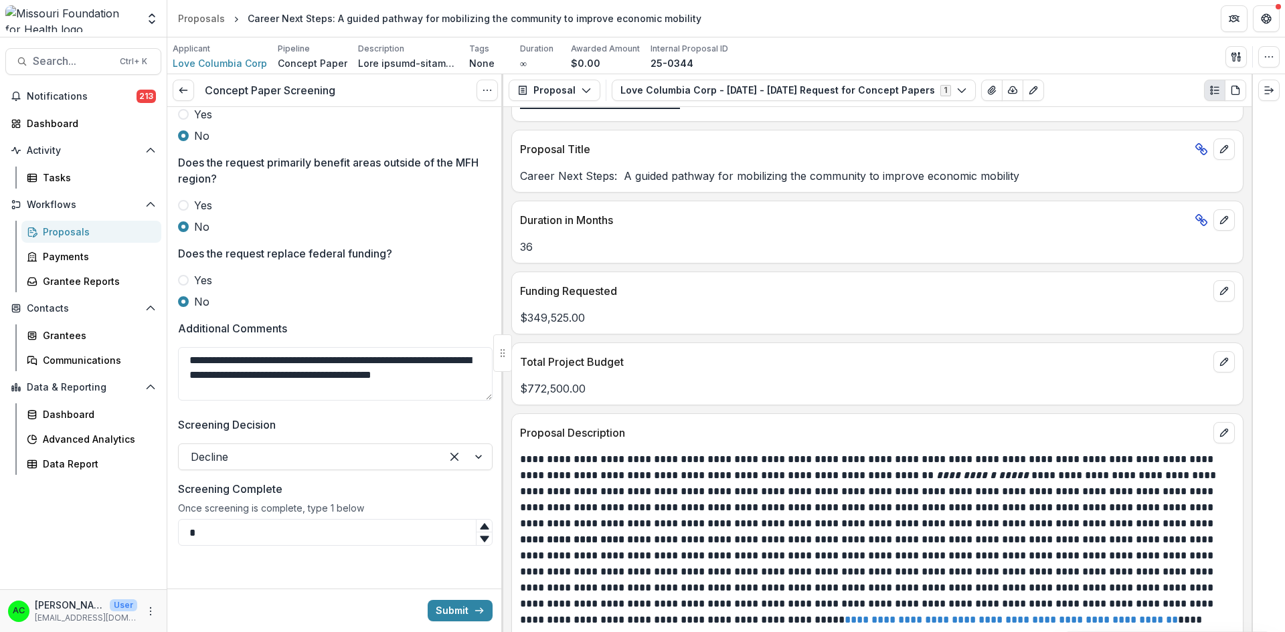
type input "*"
click at [444, 607] on button "Submit" at bounding box center [460, 610] width 65 height 21
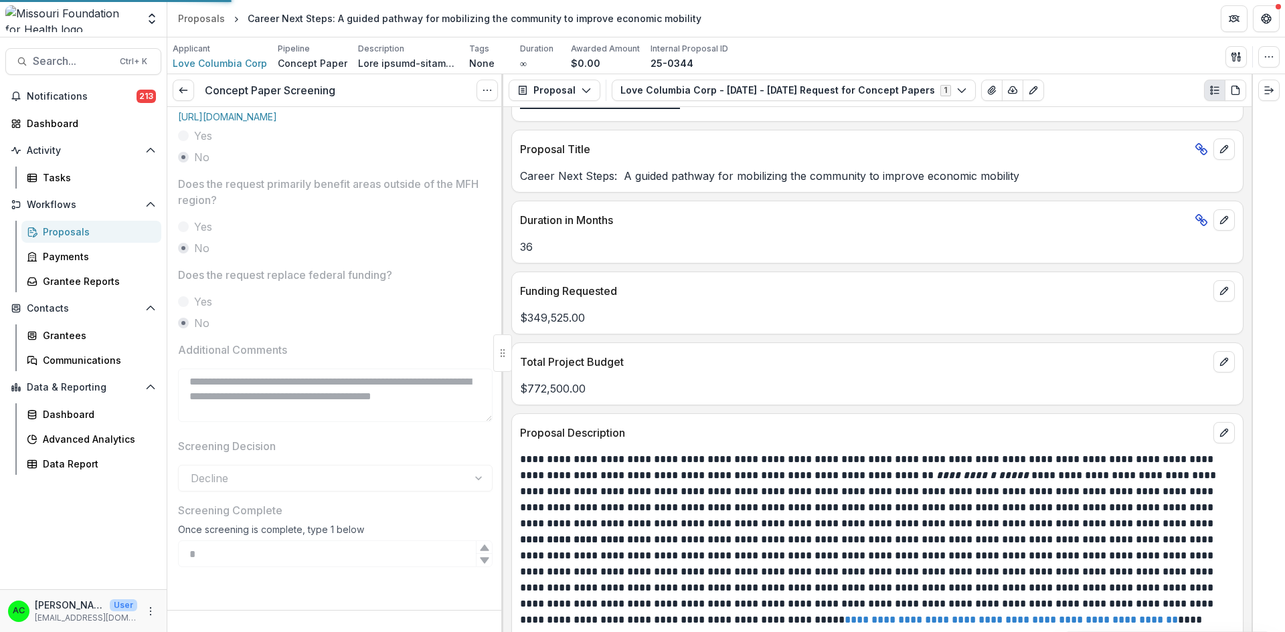
scroll to position [703, 0]
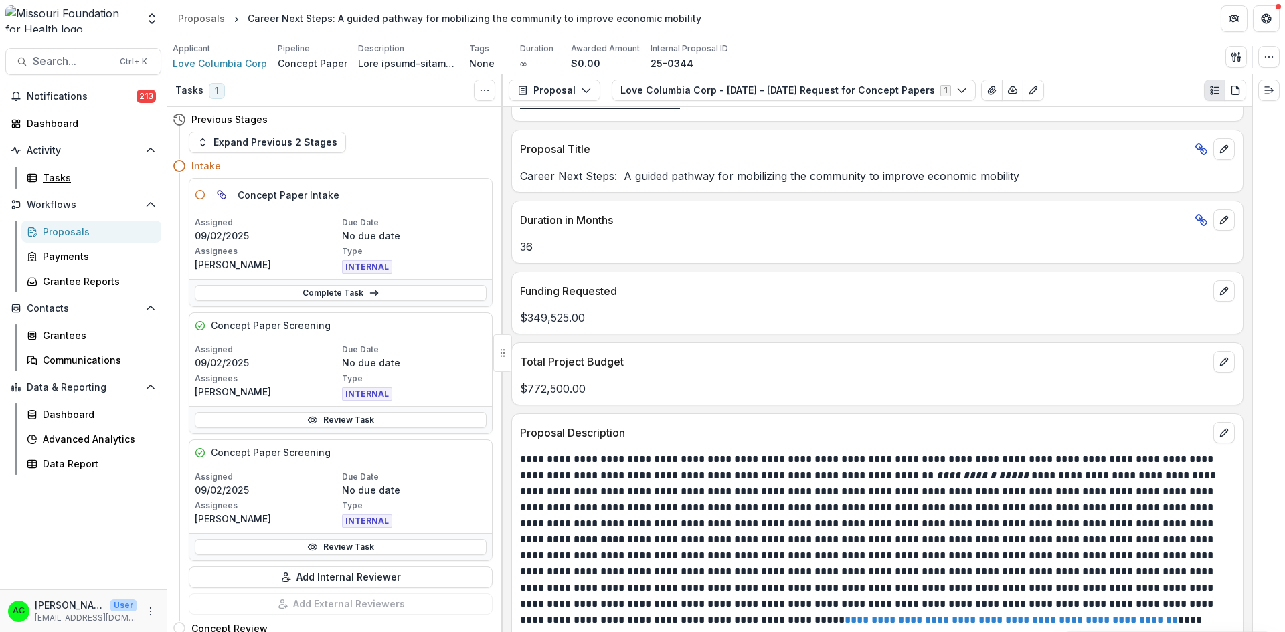
click at [54, 174] on div "Tasks" at bounding box center [97, 178] width 108 height 14
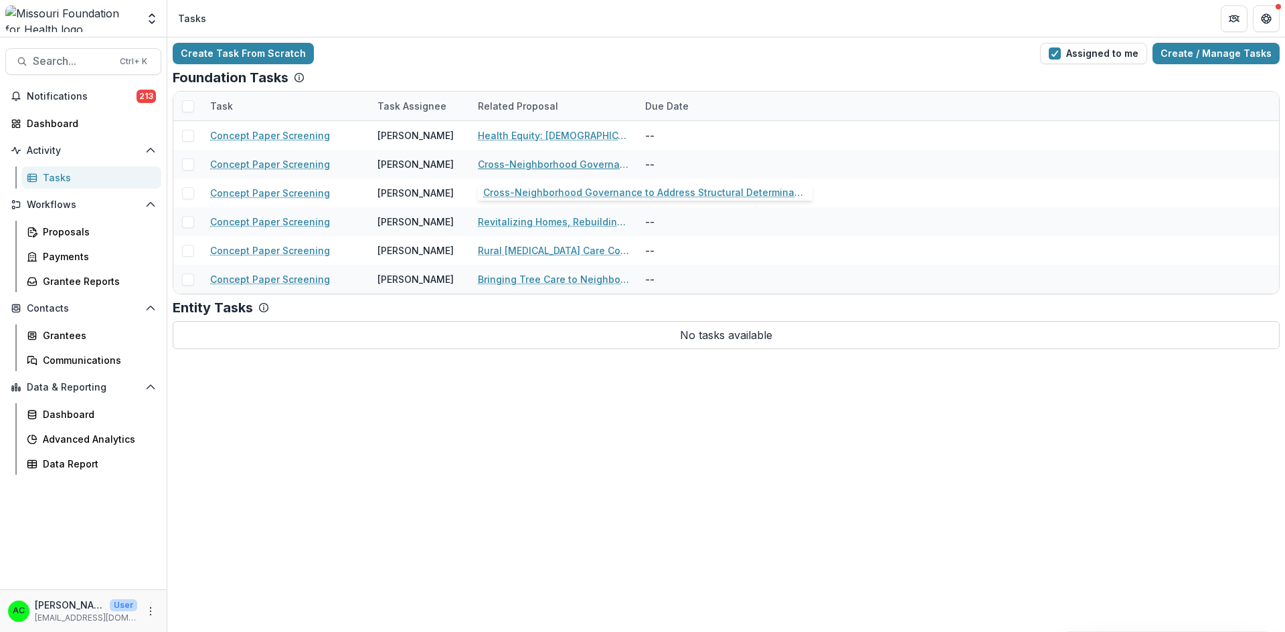
click at [578, 162] on link "Cross-Neighborhood Governance to Address Structural Determinants of Community H…" at bounding box center [553, 164] width 151 height 14
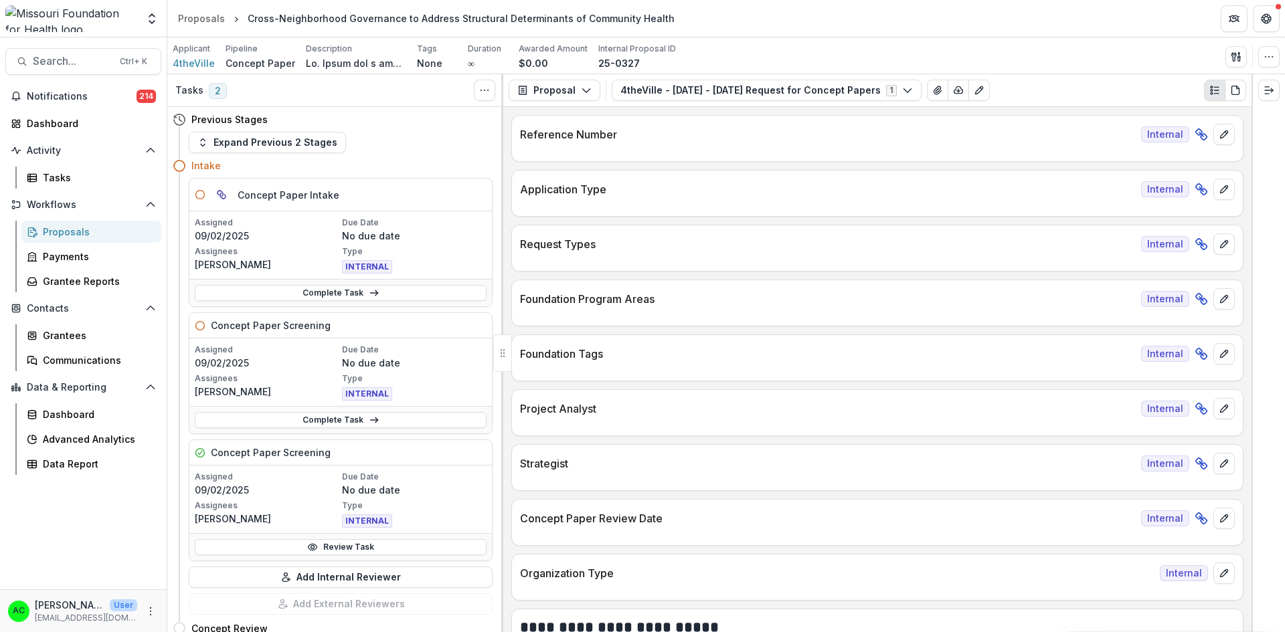
click at [738, 90] on button "4theVille - 2025 - 2025 Request for Concept Papers 1" at bounding box center [767, 90] width 310 height 21
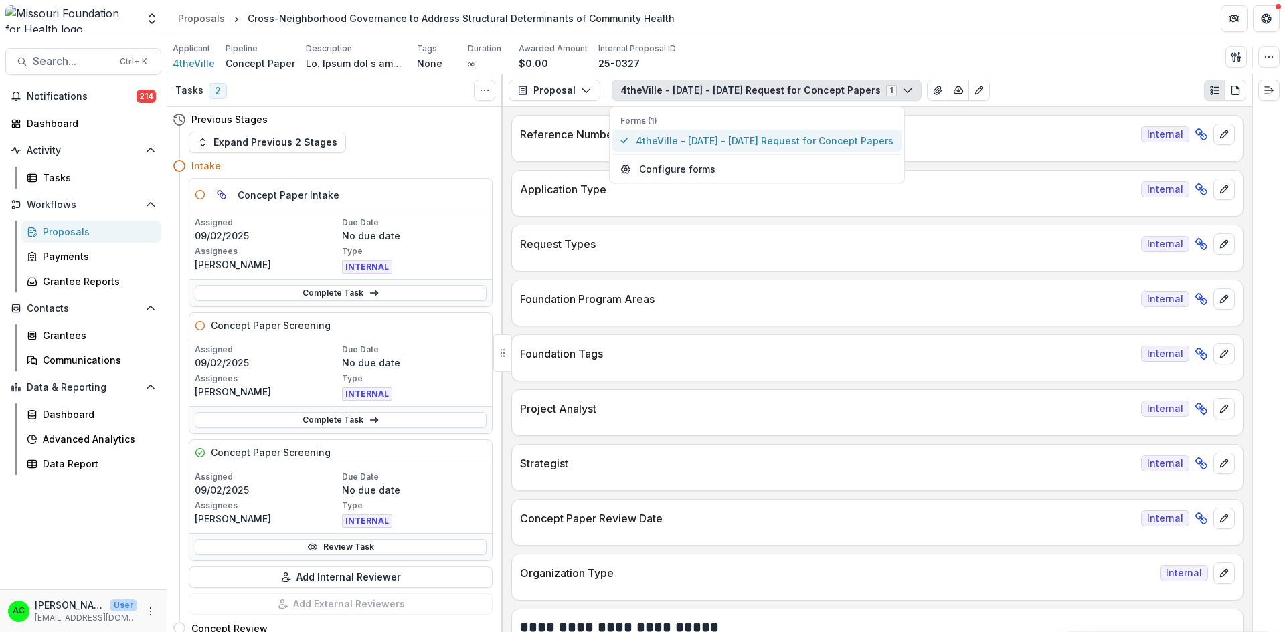
click at [713, 145] on span "4theVille - 2025 - 2025 Request for Concept Papers" at bounding box center [765, 141] width 258 height 14
click at [718, 137] on span "4theVille - 2025 - 2025 Request for Concept Papers" at bounding box center [765, 141] width 258 height 14
click at [1038, 187] on p "Application Type" at bounding box center [828, 189] width 616 height 16
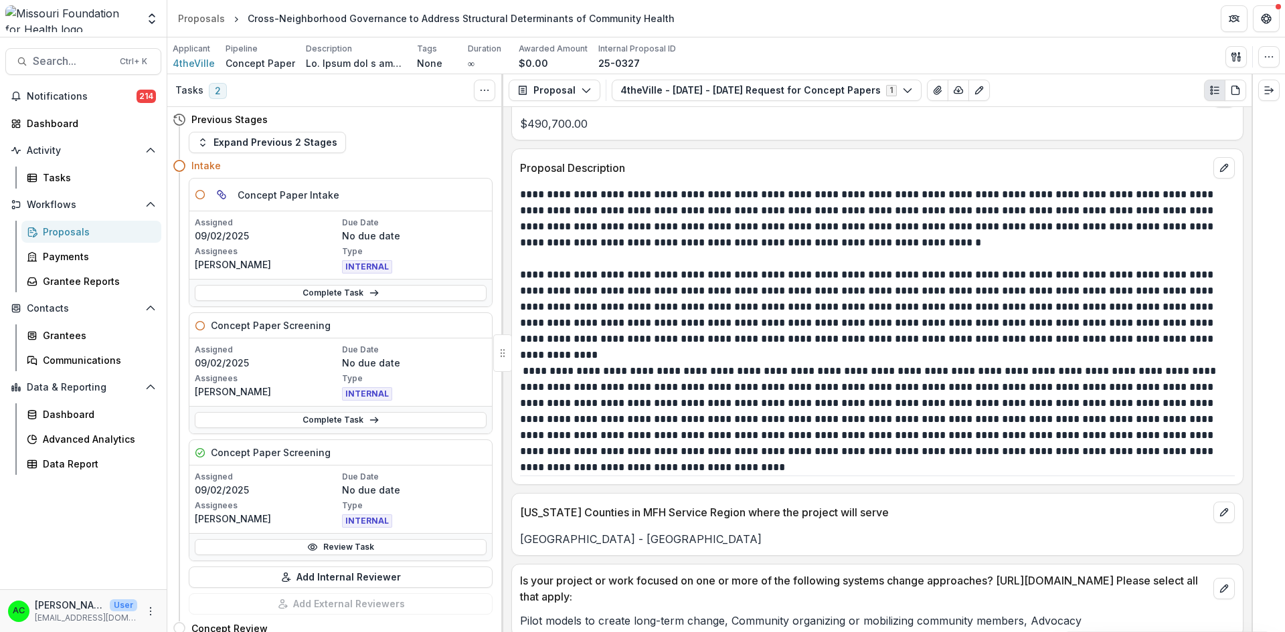
scroll to position [2763, 0]
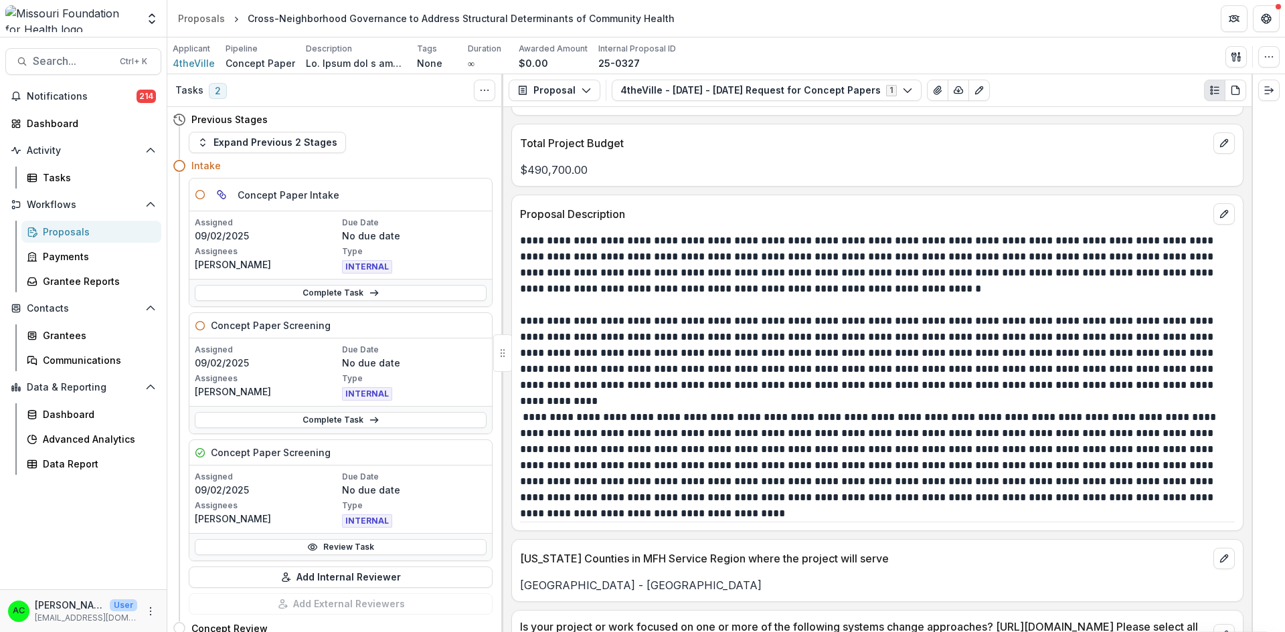
click at [1054, 155] on div "$490,700.00" at bounding box center [877, 166] width 731 height 24
click at [927, 97] on button "View Attached Files" at bounding box center [937, 90] width 21 height 21
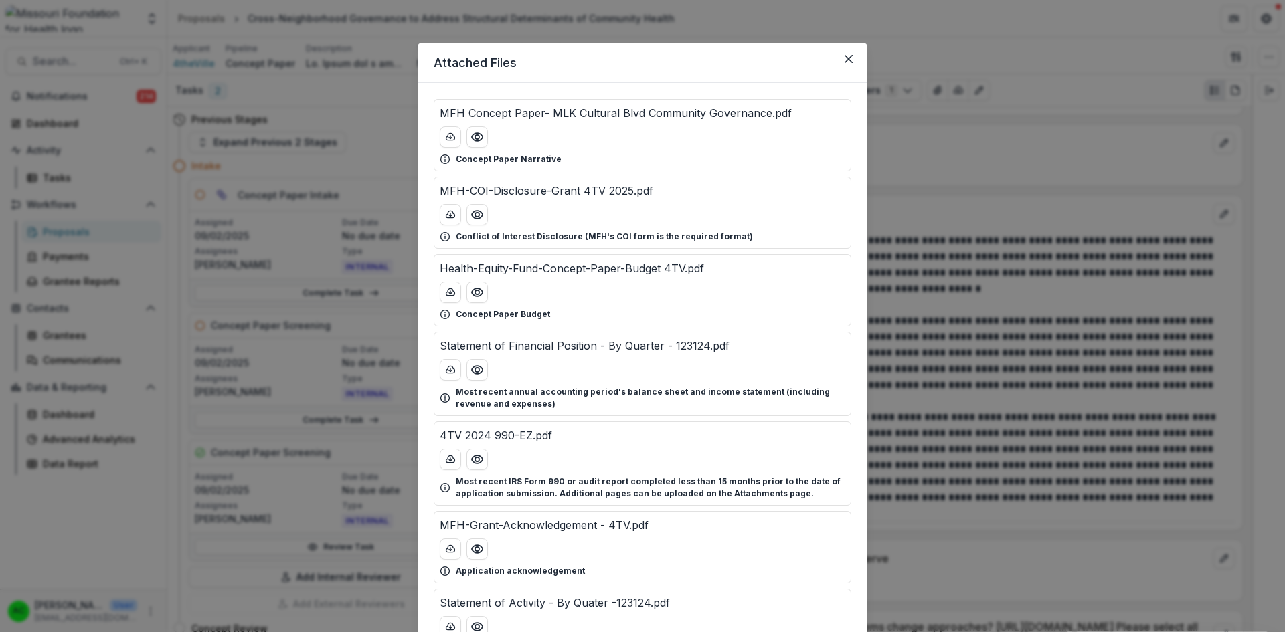
click at [475, 297] on icon "Preview Health-Equity-Fund-Concept-Paper-Budget 4TV.pdf" at bounding box center [476, 292] width 13 height 13
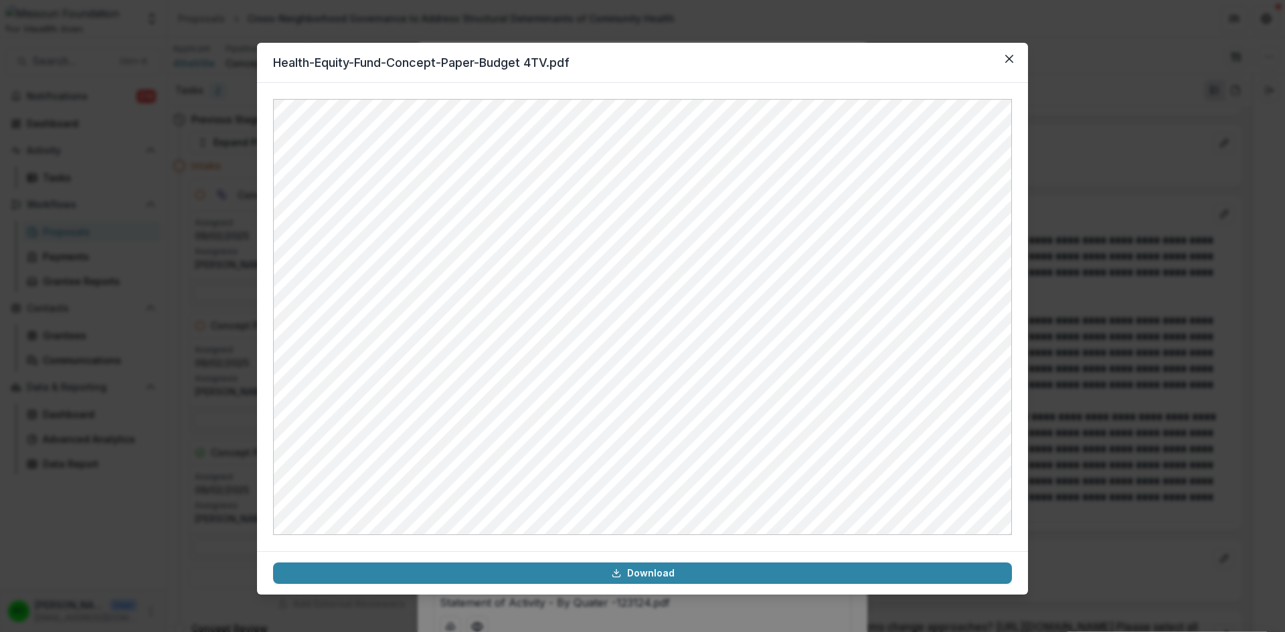
click at [1007, 59] on icon "Close" at bounding box center [1009, 59] width 8 height 8
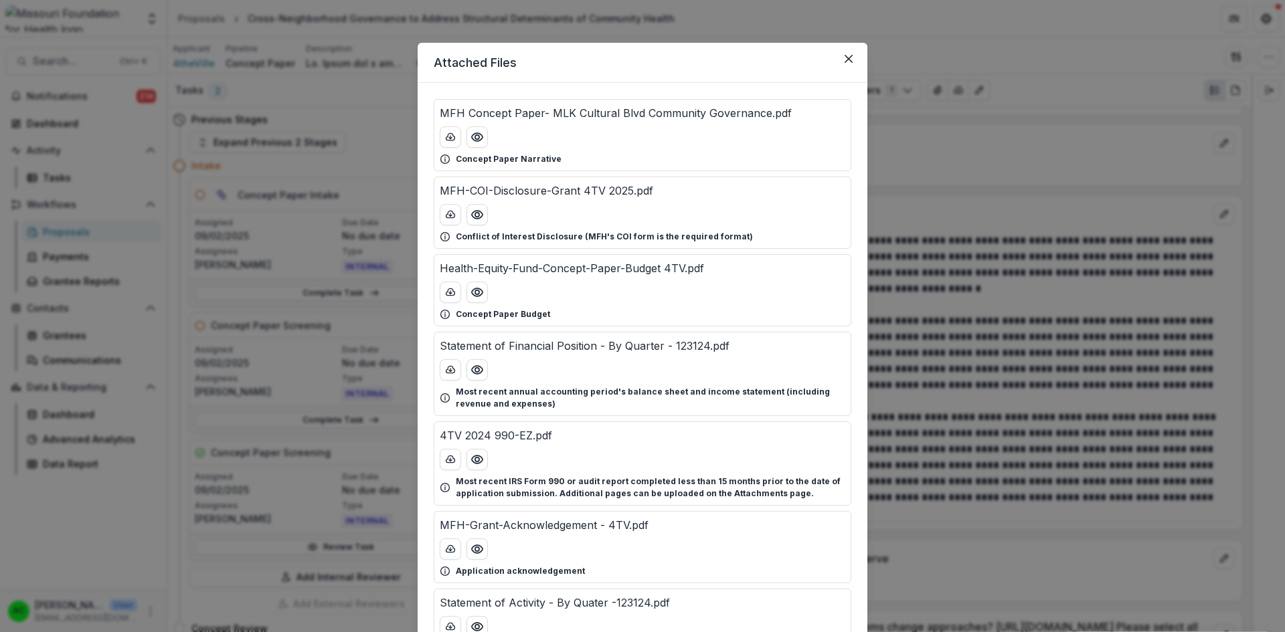
click at [477, 131] on icon "Preview MFH Concept Paper- MLK Cultural Blvd Community Governance.pdf" at bounding box center [476, 137] width 13 height 13
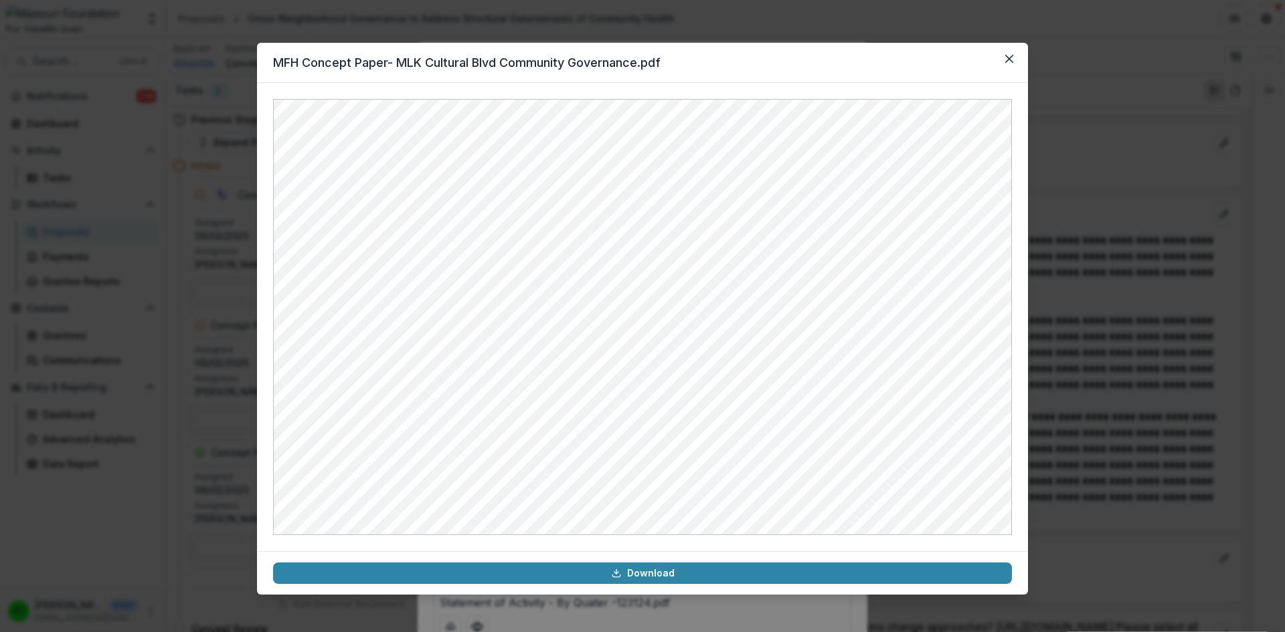
click at [1017, 60] on button "Close" at bounding box center [1009, 58] width 21 height 21
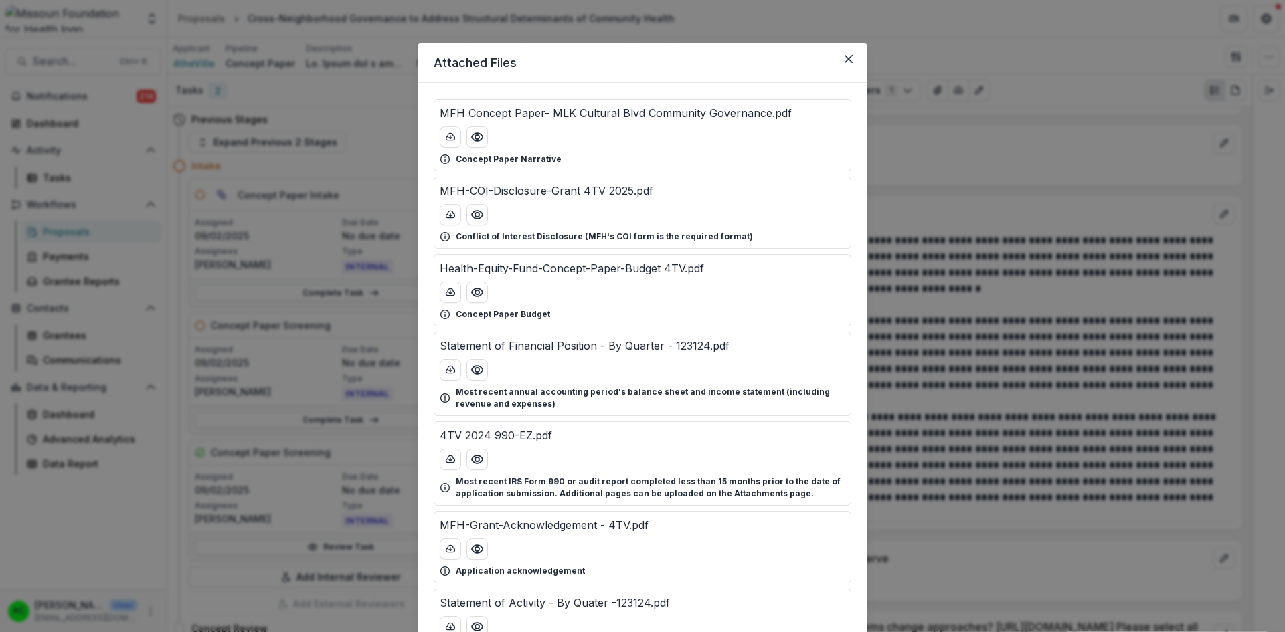
click at [851, 60] on button "Close" at bounding box center [848, 58] width 21 height 21
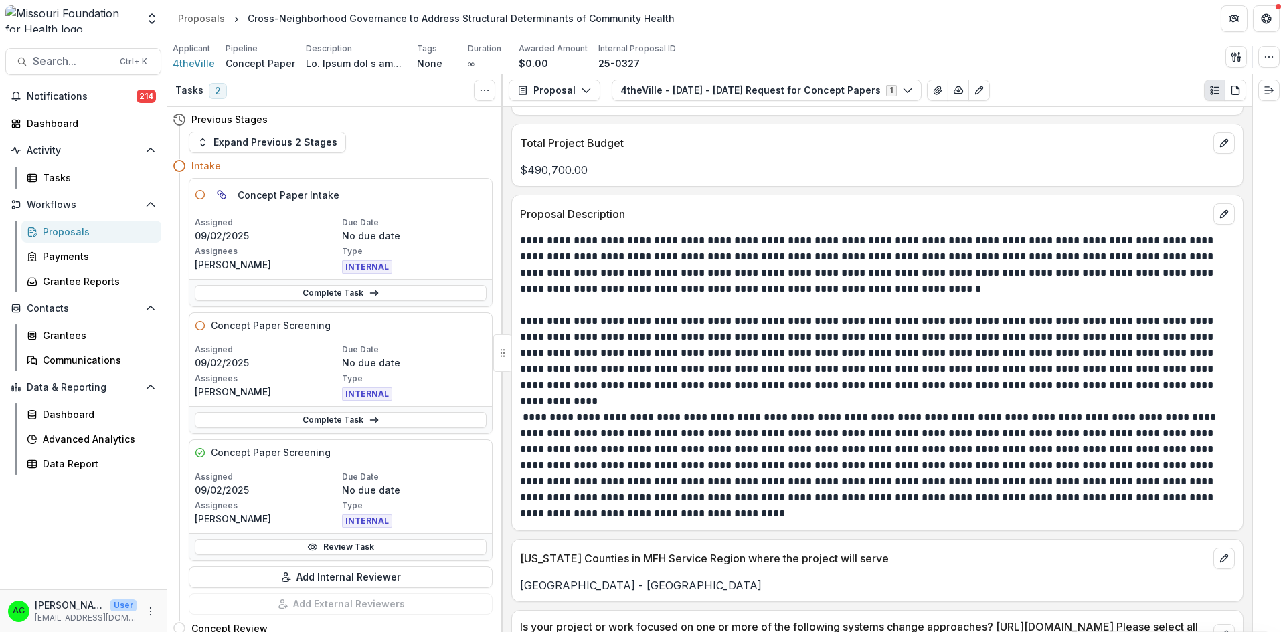
click at [427, 556] on div "Review Task" at bounding box center [340, 546] width 303 height 27
click at [424, 550] on link "Review Task" at bounding box center [341, 547] width 292 height 16
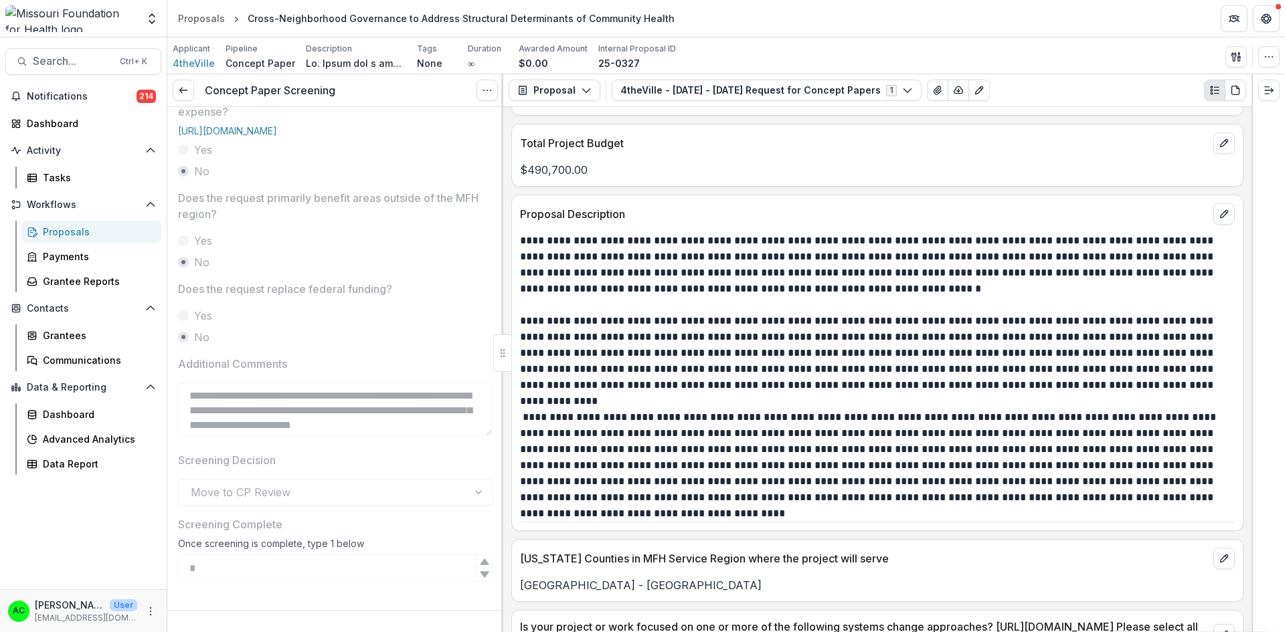
scroll to position [513, 0]
click at [180, 92] on icon at bounding box center [183, 90] width 11 height 11
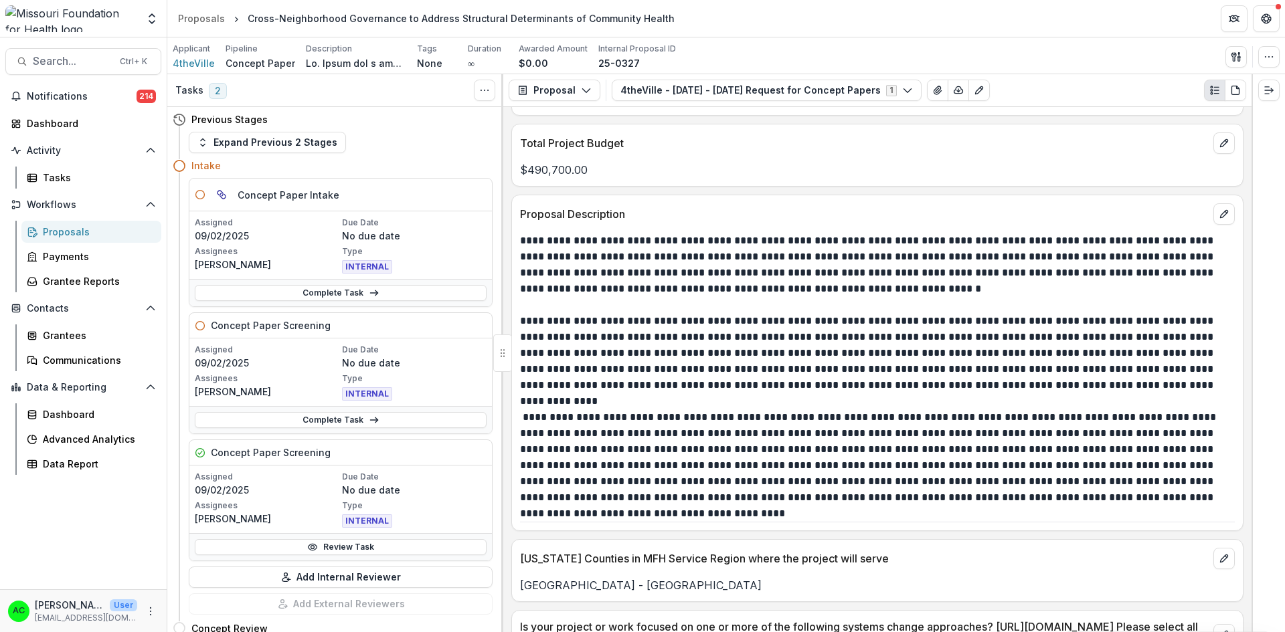
click at [322, 414] on link "Complete Task" at bounding box center [341, 420] width 292 height 16
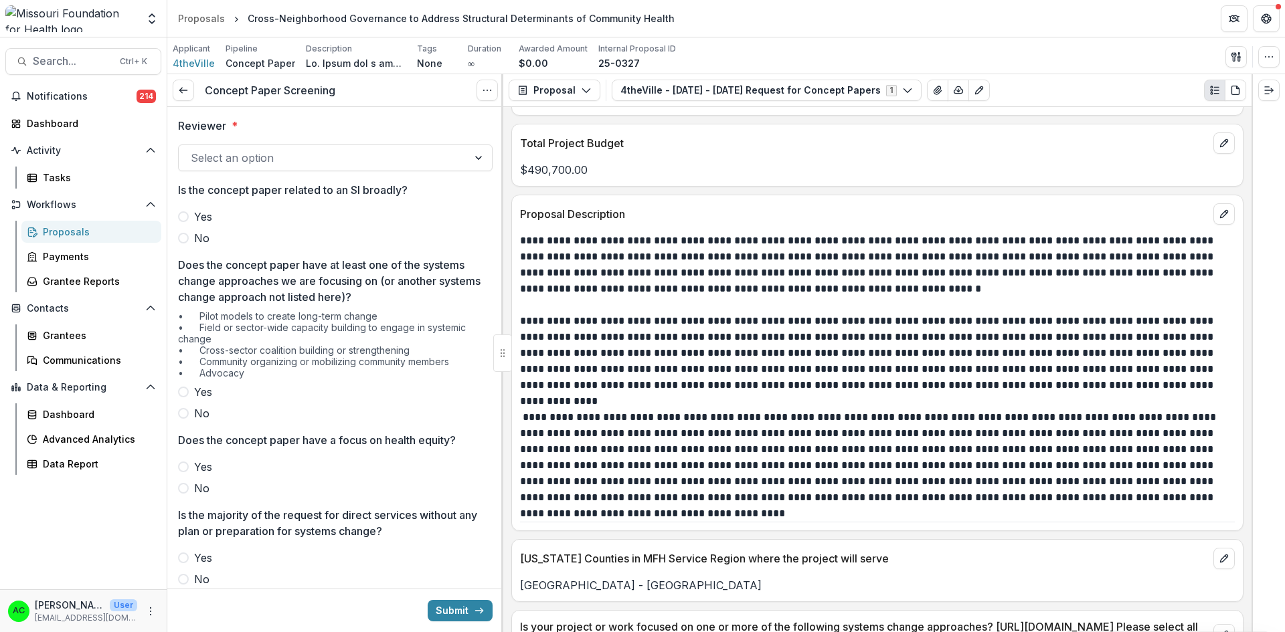
click at [426, 168] on div "Select an option" at bounding box center [323, 157] width 289 height 21
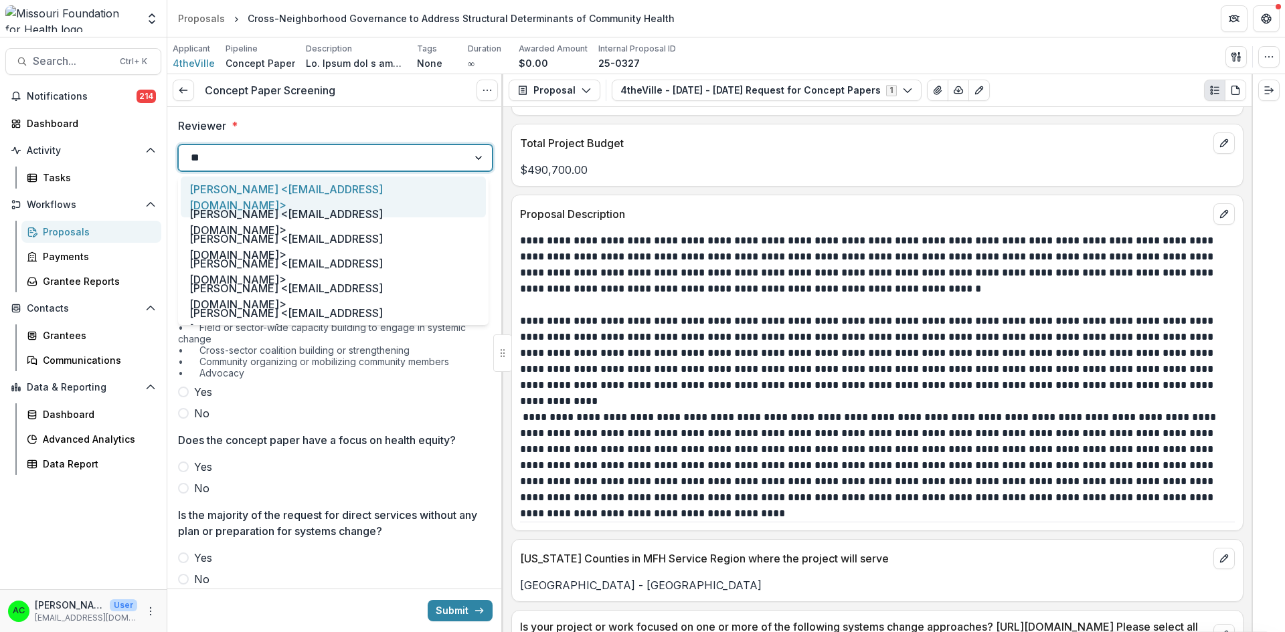
type input "***"
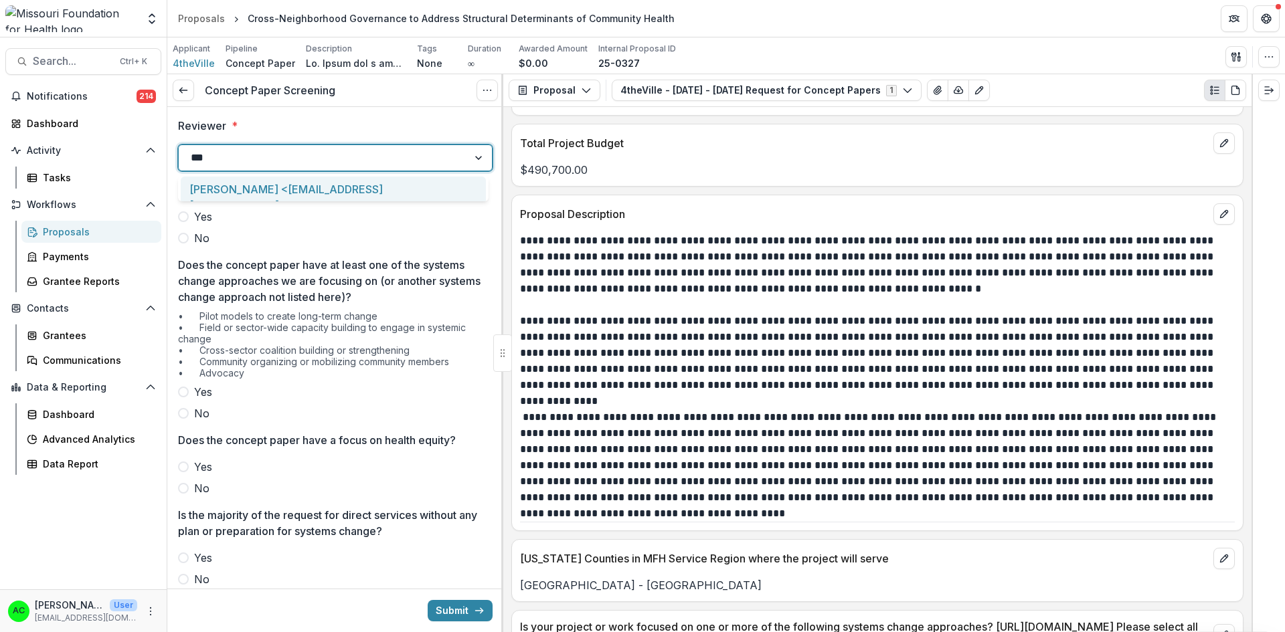
click at [410, 183] on div "Alyssa Curran <acurran@mffh.org>" at bounding box center [333, 197] width 305 height 41
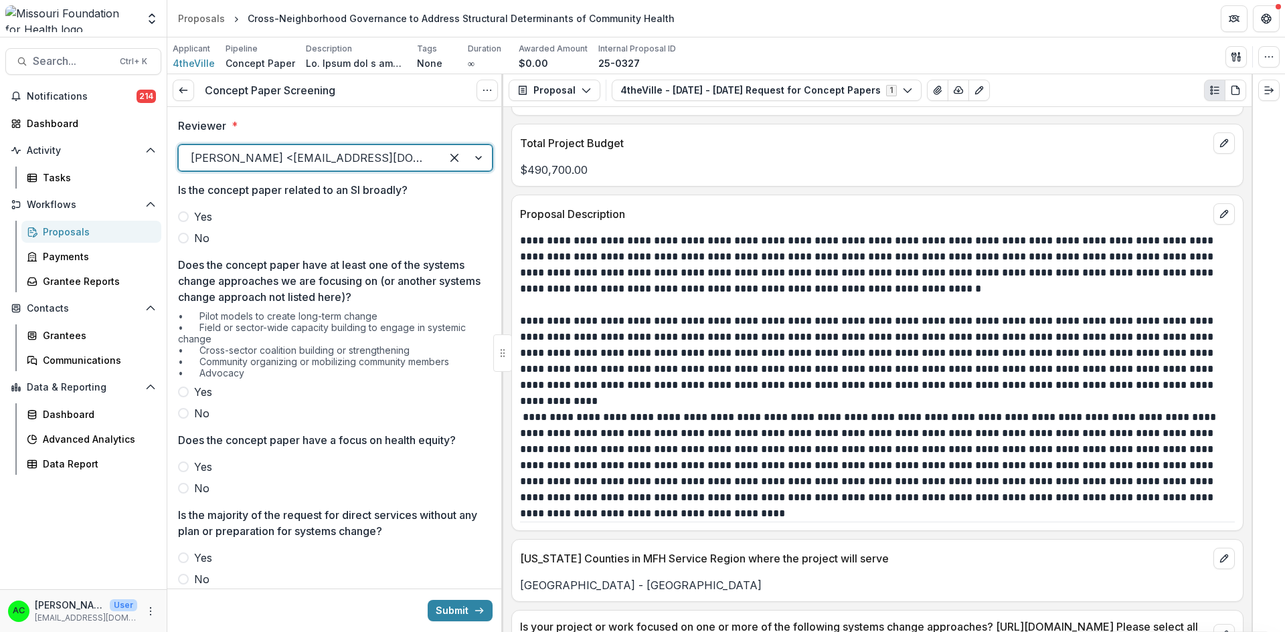
click at [181, 214] on span at bounding box center [183, 216] width 11 height 11
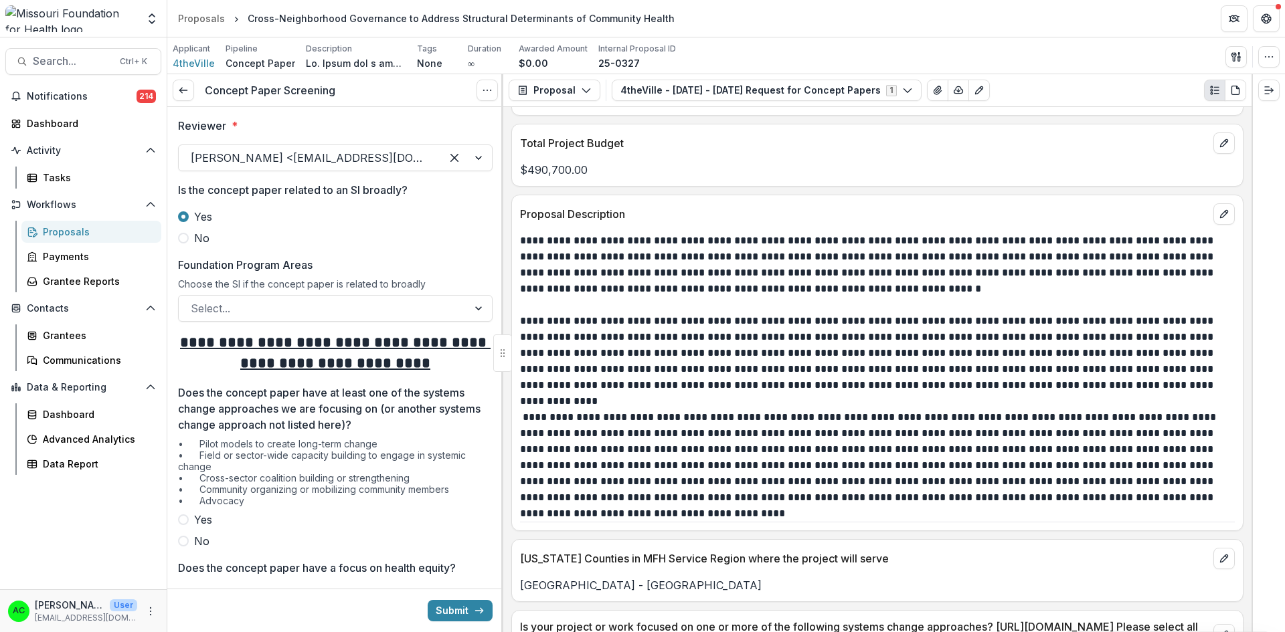
click at [183, 232] on label "No" at bounding box center [335, 238] width 315 height 16
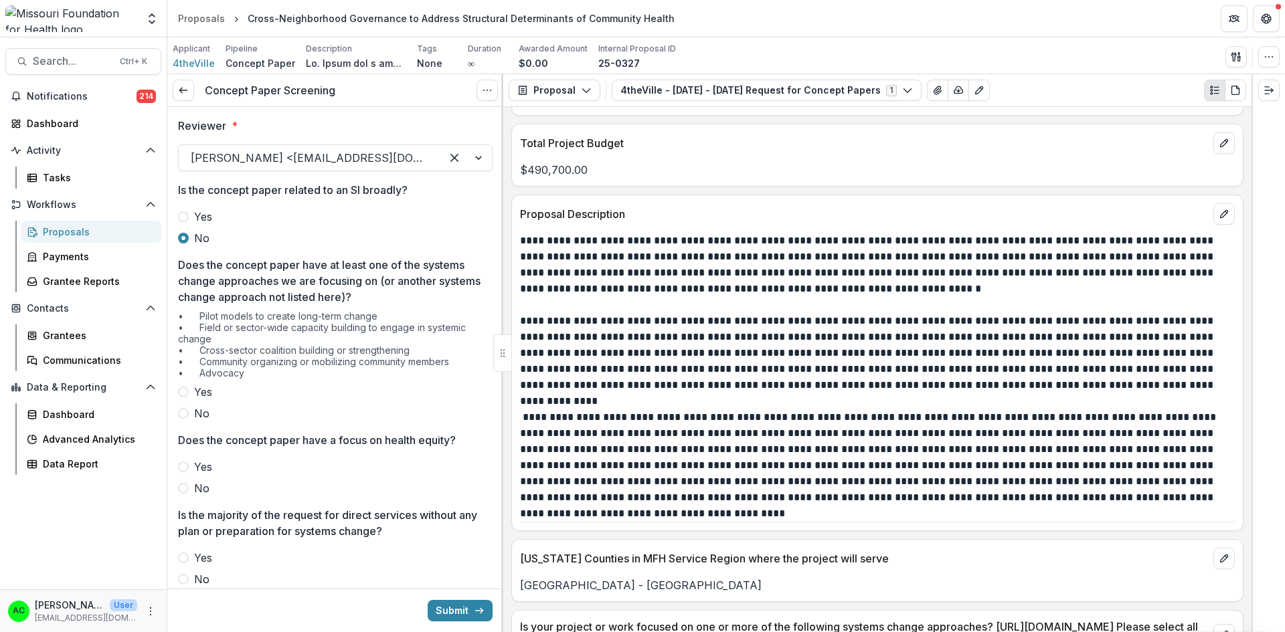
click at [182, 392] on span at bounding box center [183, 392] width 11 height 11
click at [183, 468] on span at bounding box center [183, 467] width 11 height 11
click at [187, 578] on span at bounding box center [183, 579] width 11 height 11
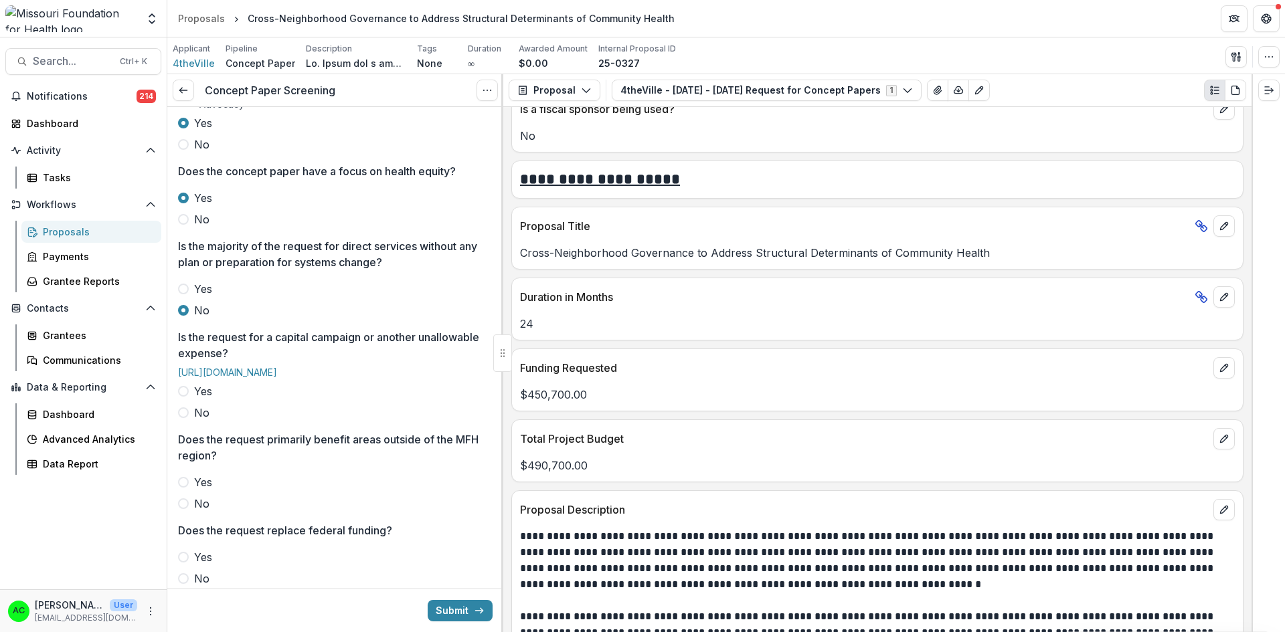
scroll to position [2461, 0]
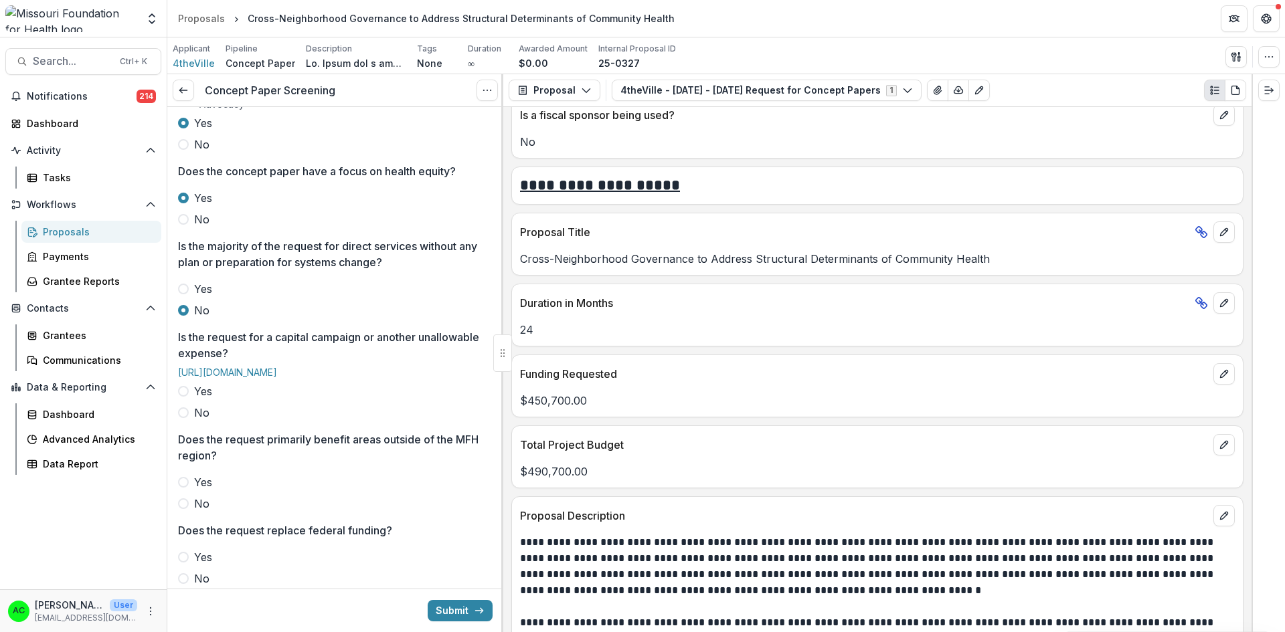
click at [183, 418] on span at bounding box center [183, 413] width 11 height 11
click at [185, 509] on span at bounding box center [183, 504] width 11 height 11
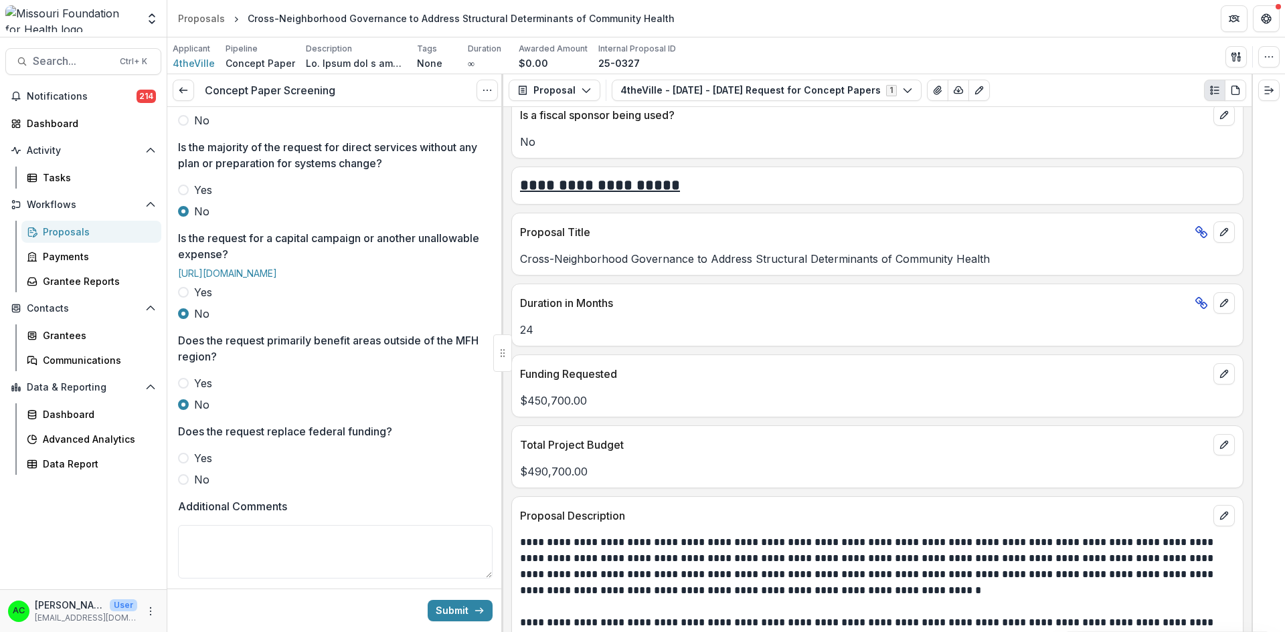
scroll to position [454, 0]
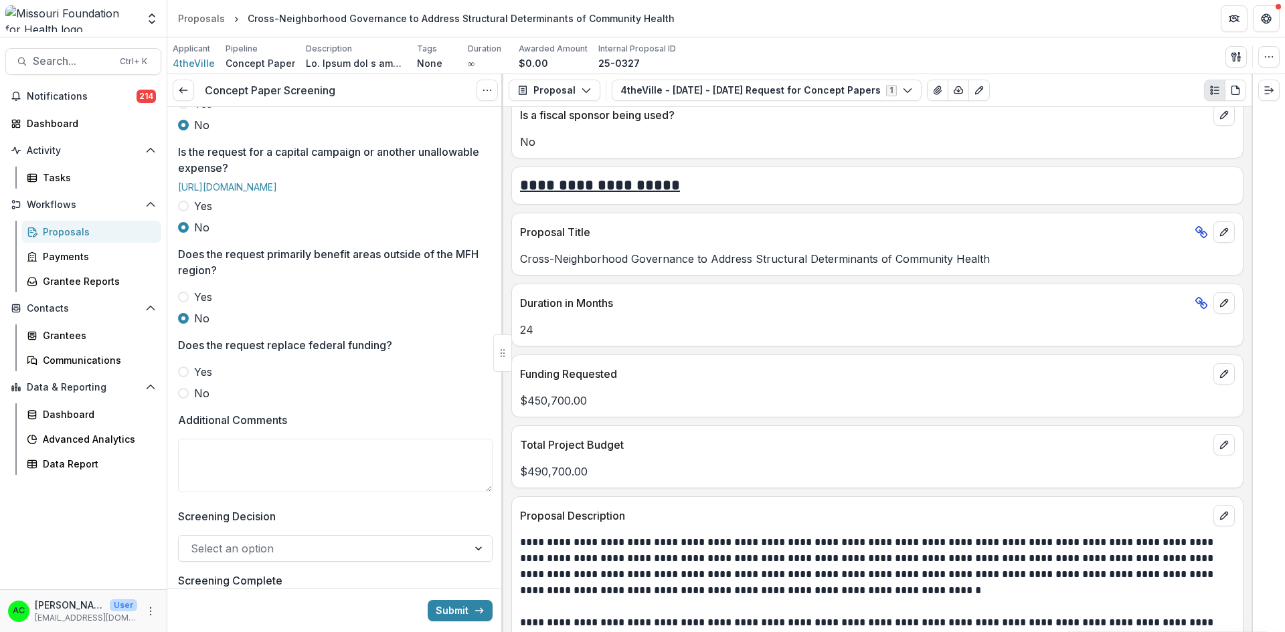
click at [186, 399] on span at bounding box center [183, 393] width 11 height 11
click at [207, 476] on textarea "Additional Comments" at bounding box center [335, 466] width 315 height 54
type textarea "**********"
click at [199, 558] on div at bounding box center [323, 548] width 265 height 19
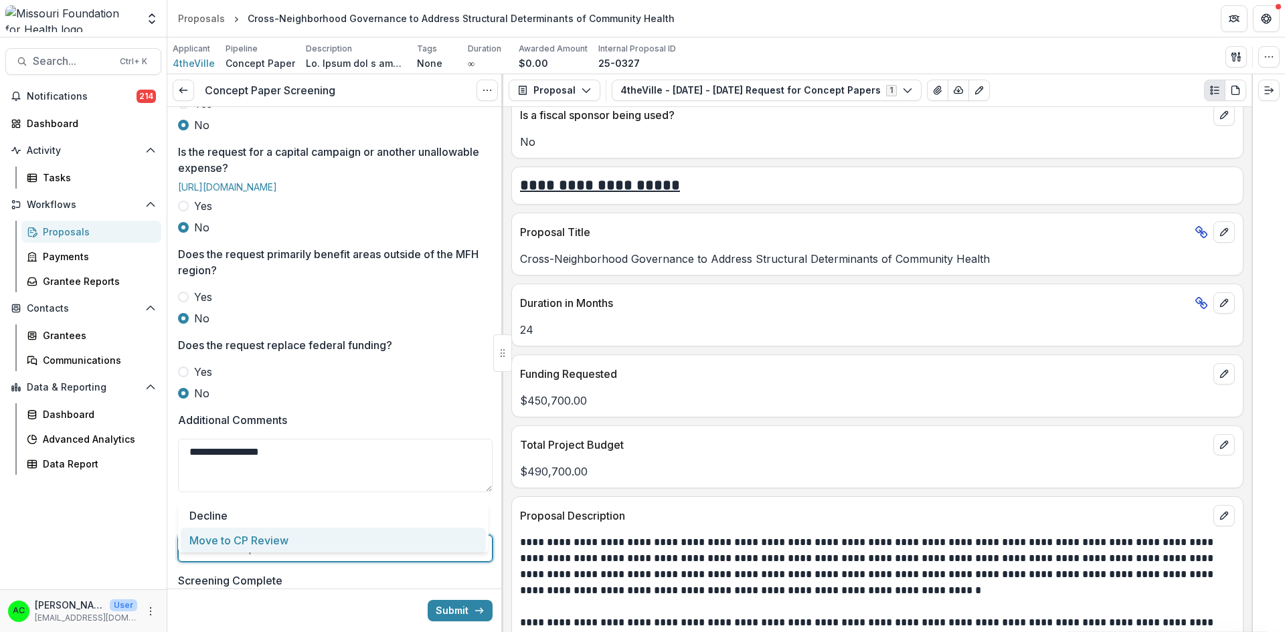
click at [237, 541] on div "Move to CP Review" at bounding box center [333, 540] width 305 height 25
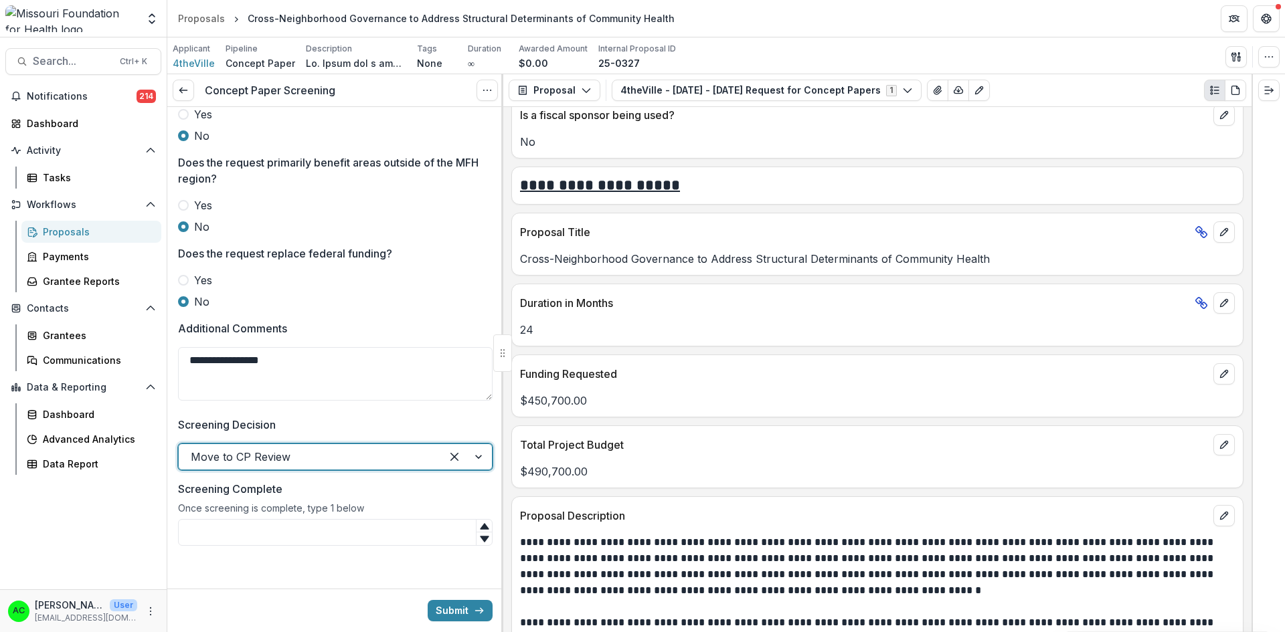
scroll to position [569, 0]
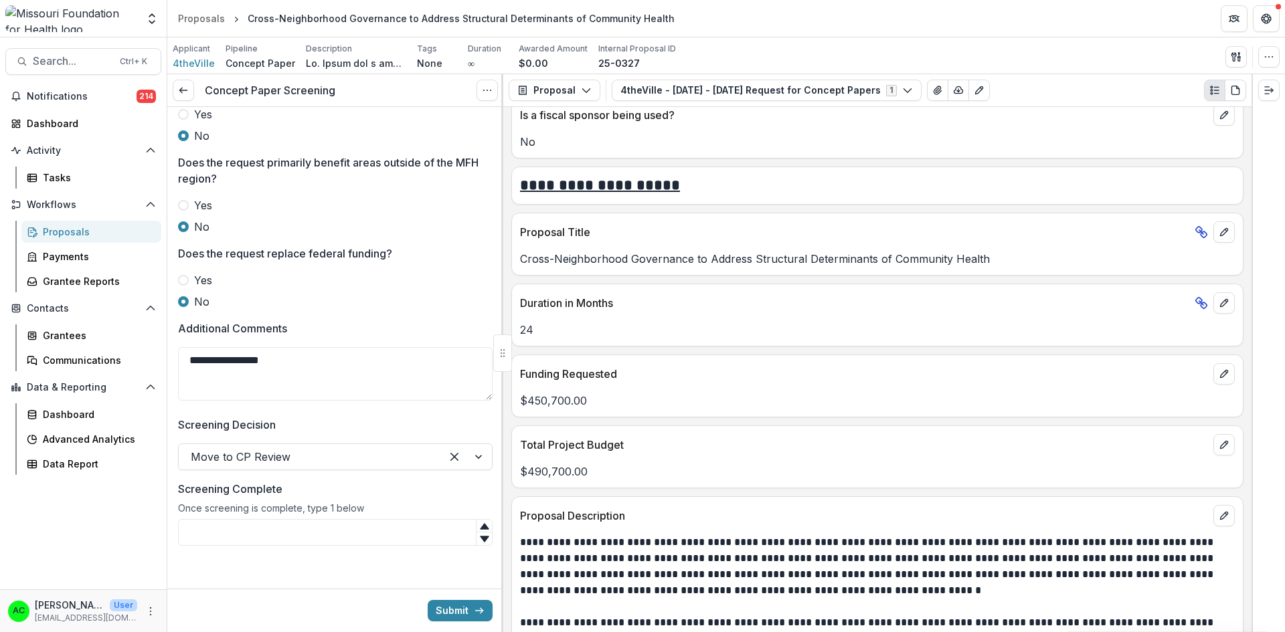
click at [436, 532] on input "Screening Complete" at bounding box center [335, 532] width 315 height 27
type input "*"
click at [469, 610] on button "Submit" at bounding box center [460, 610] width 65 height 21
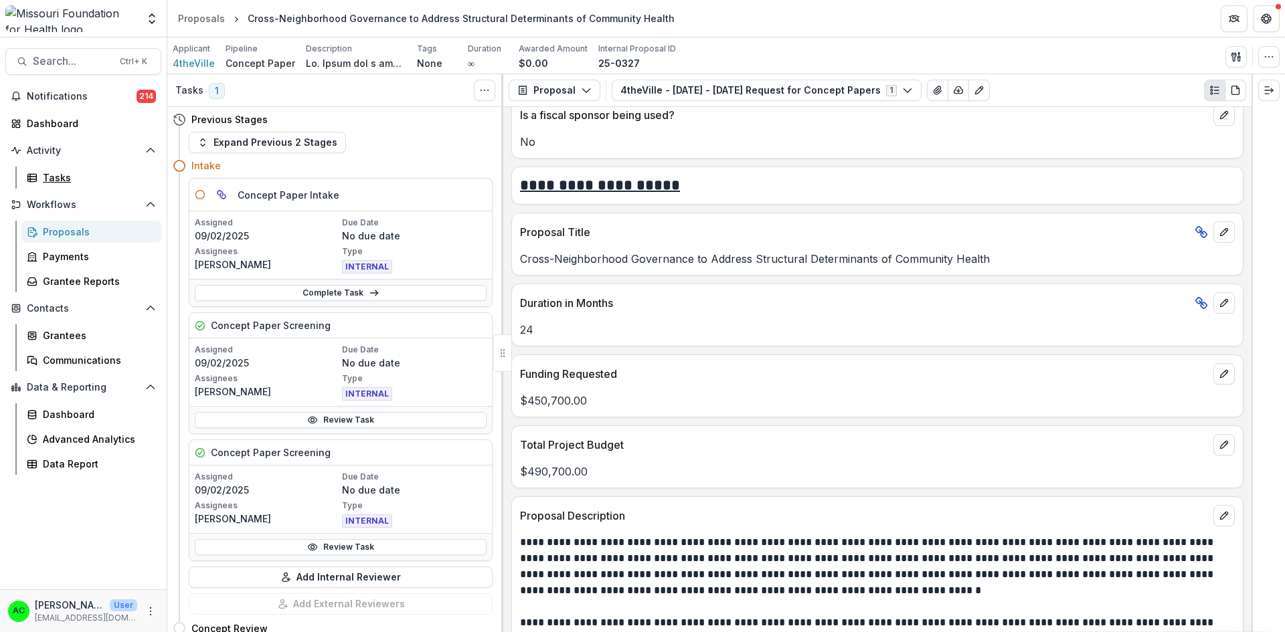
click at [75, 181] on div "Tasks" at bounding box center [97, 178] width 108 height 14
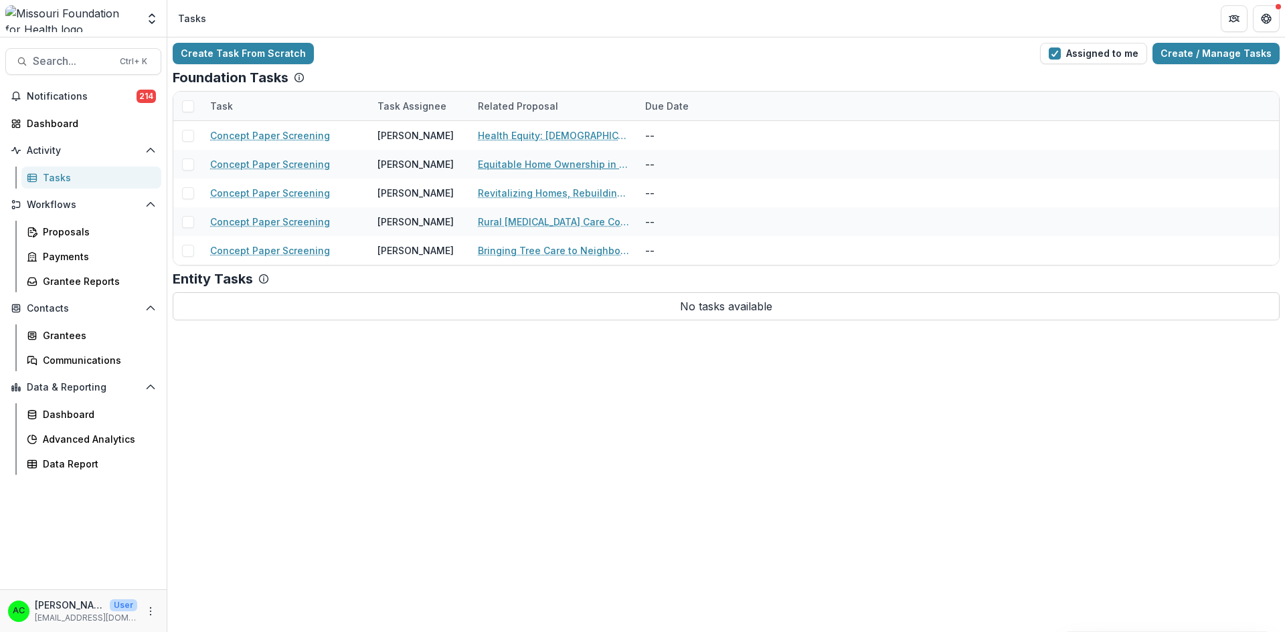
click at [535, 167] on link "Equitable Home Ownership in St. Louis" at bounding box center [553, 164] width 151 height 14
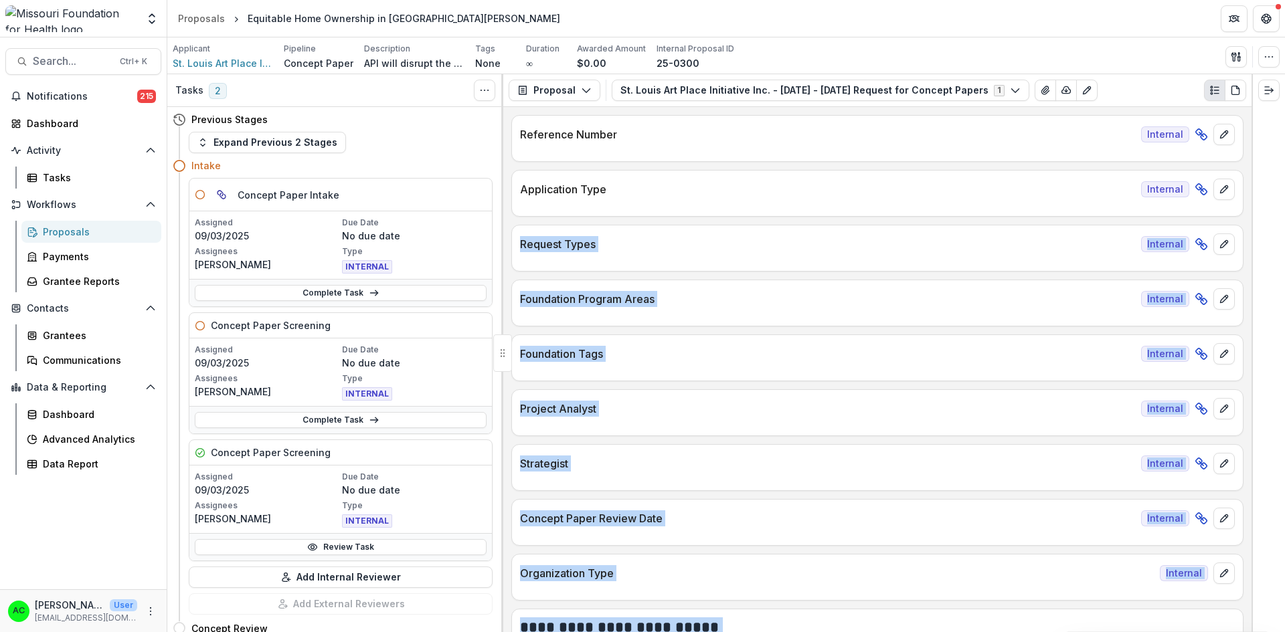
drag, startPoint x: 1252, startPoint y: 142, endPoint x: 1245, endPoint y: 197, distance: 55.4
click at [1245, 197] on div "Tasks 2 Show Cancelled Tasks Previous Stages Expand Previous 2 Stages Intake Co…" at bounding box center [726, 353] width 1118 height 558
click at [1072, 256] on div at bounding box center [877, 259] width 731 height 8
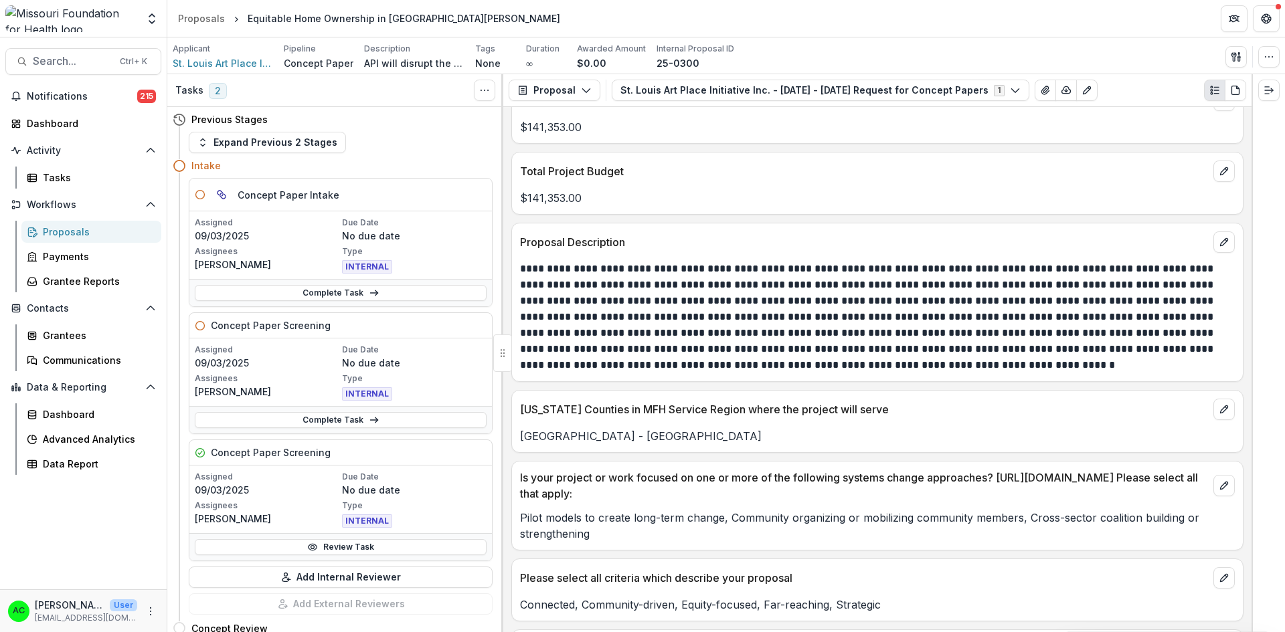
scroll to position [2707, 0]
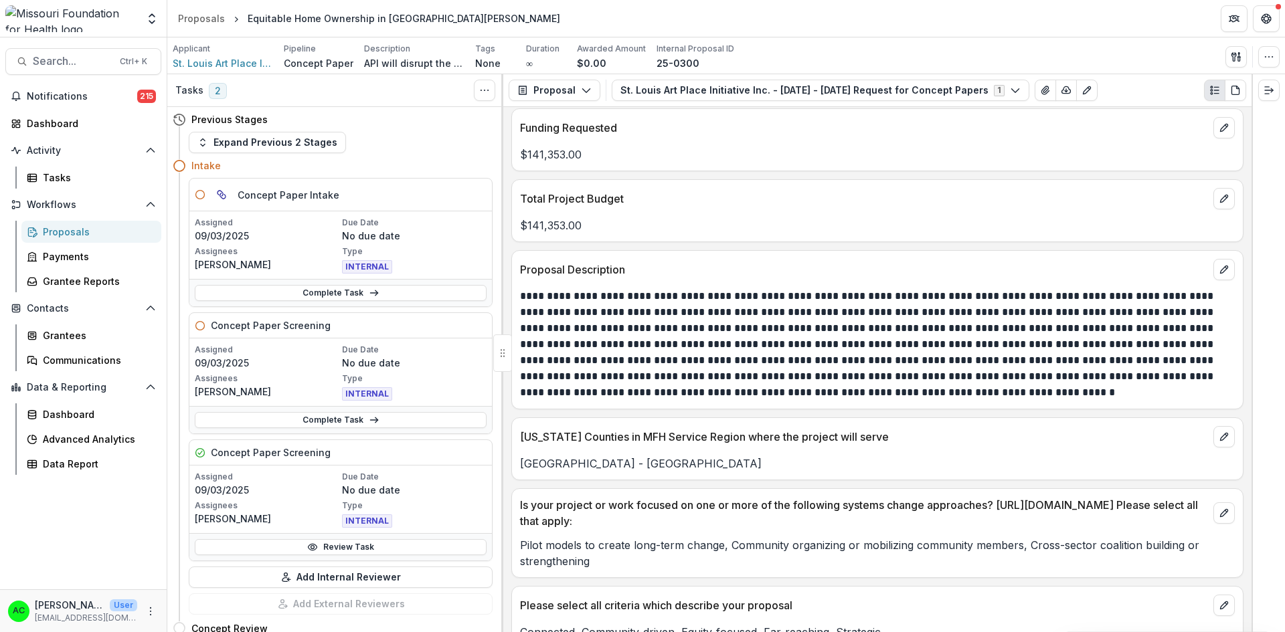
click at [1040, 91] on icon "View Attached Files" at bounding box center [1045, 90] width 11 height 11
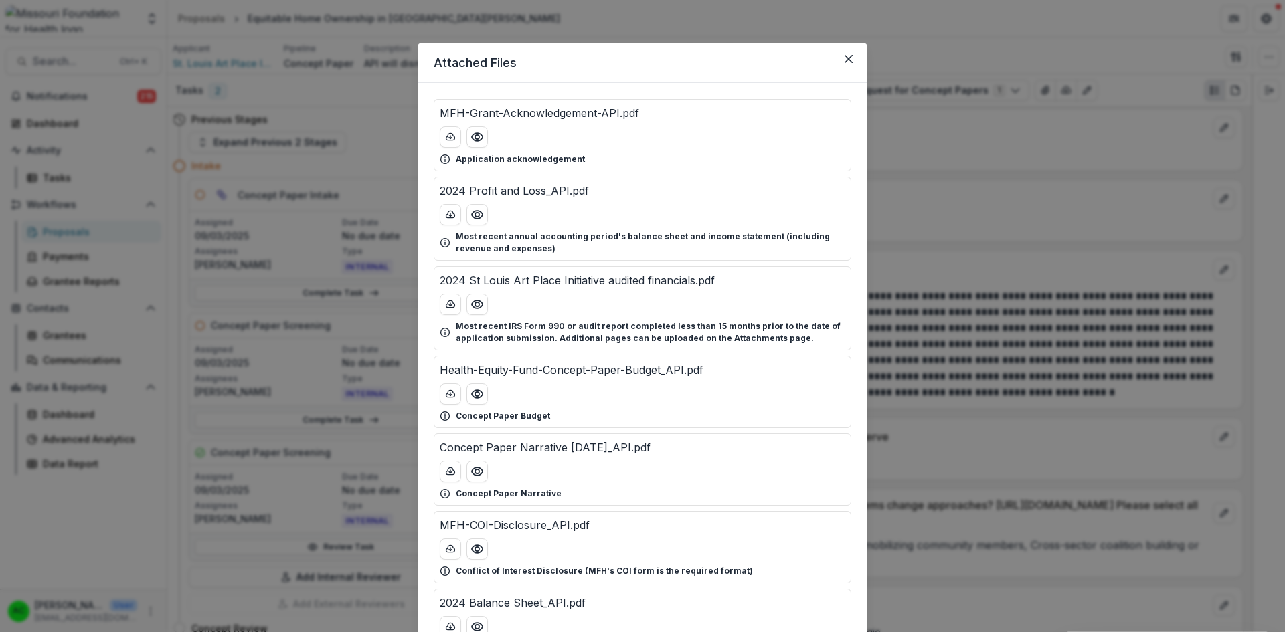
click at [475, 395] on icon "Preview Health-Equity-Fund-Concept-Paper-Budget_API.pdf" at bounding box center [476, 393] width 13 height 13
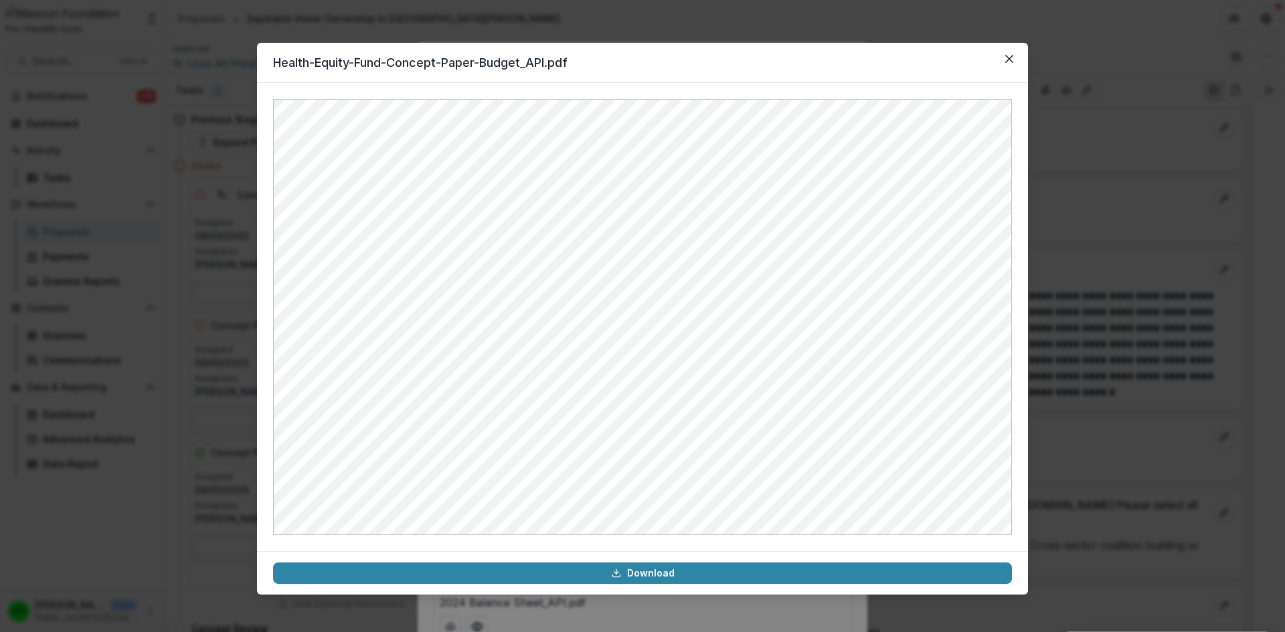
click at [1009, 60] on icon "Close" at bounding box center [1009, 59] width 8 height 8
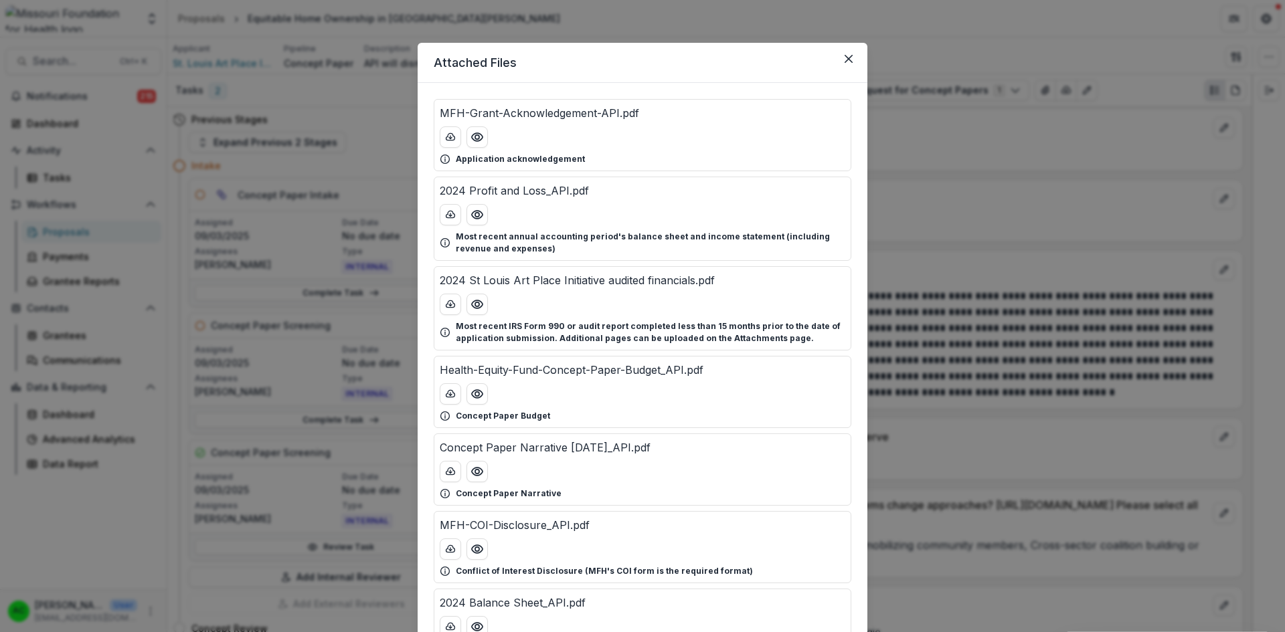
click at [480, 472] on icon "Preview Concept Paper Narrative 2025-08-26_API.pdf" at bounding box center [477, 472] width 11 height 8
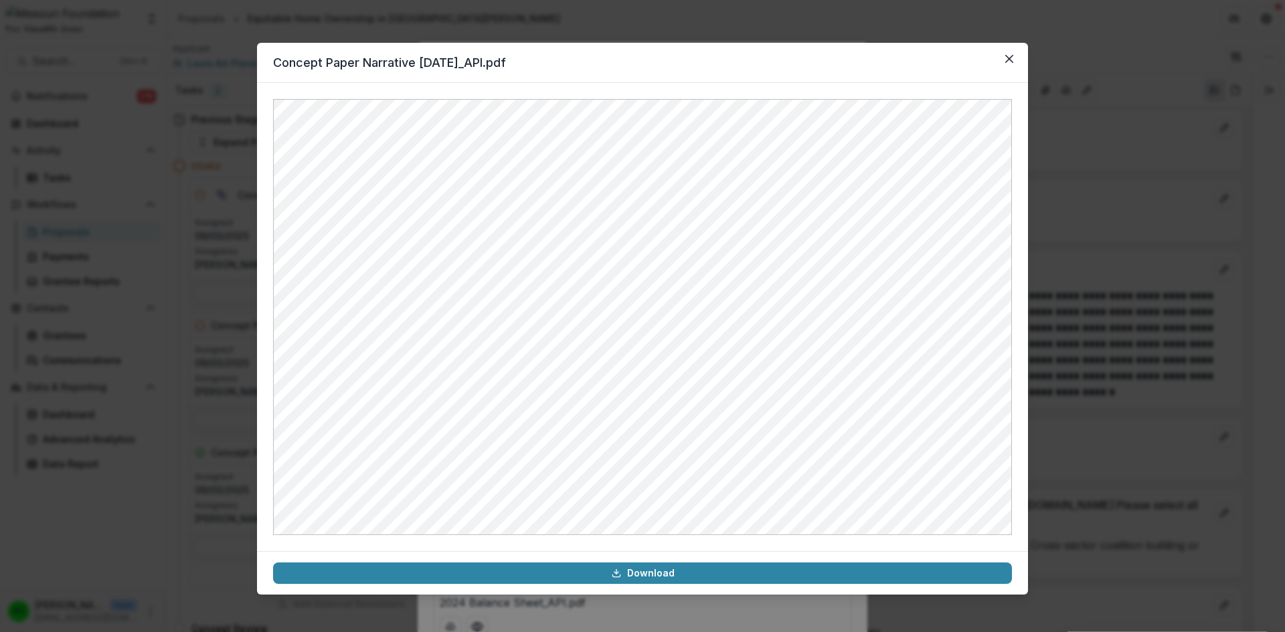
click at [1004, 58] on button "Close" at bounding box center [1009, 58] width 21 height 21
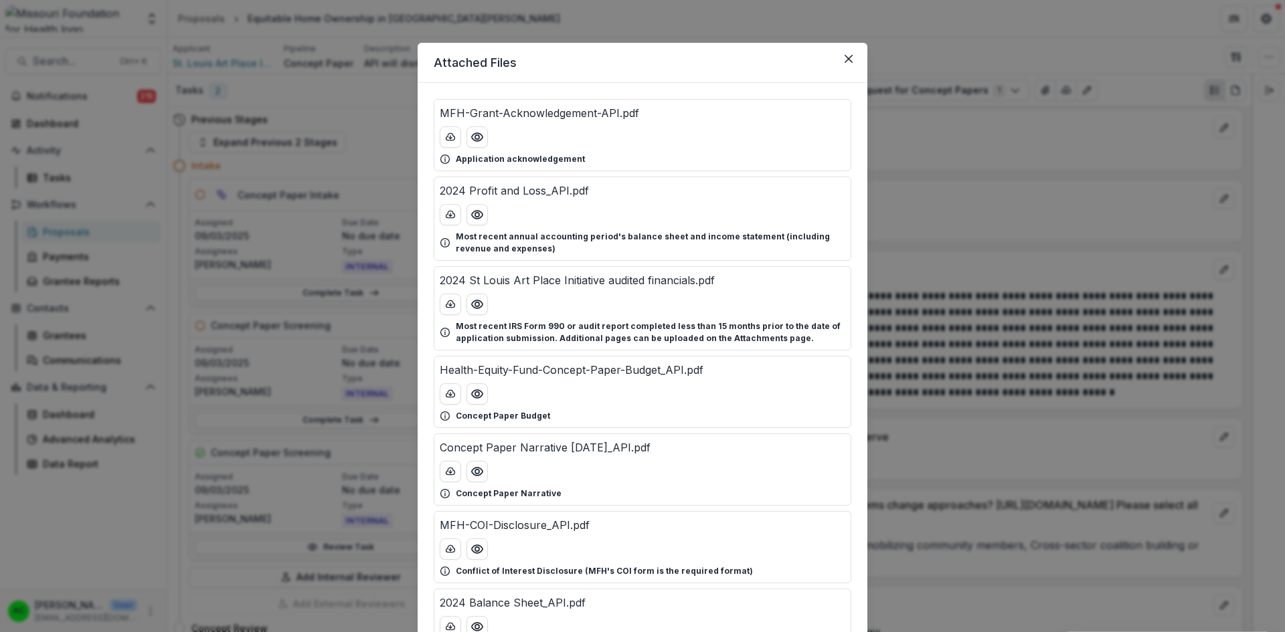
click at [849, 61] on icon "Close" at bounding box center [849, 59] width 8 height 8
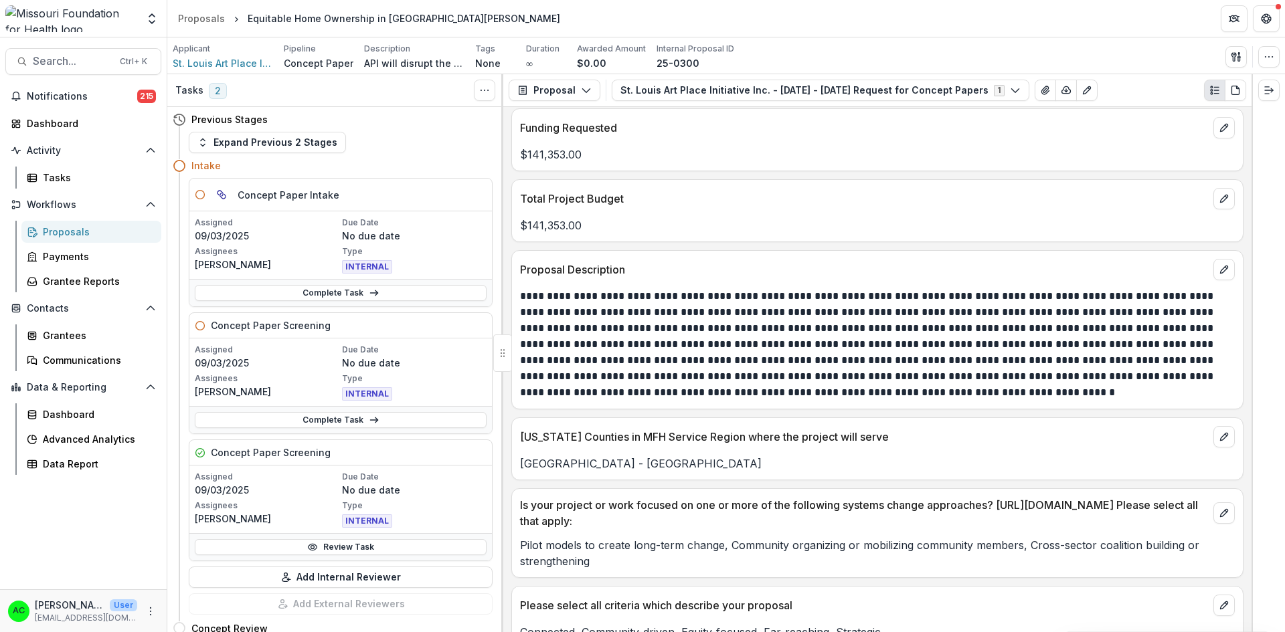
click at [413, 545] on link "Review Task" at bounding box center [341, 547] width 292 height 16
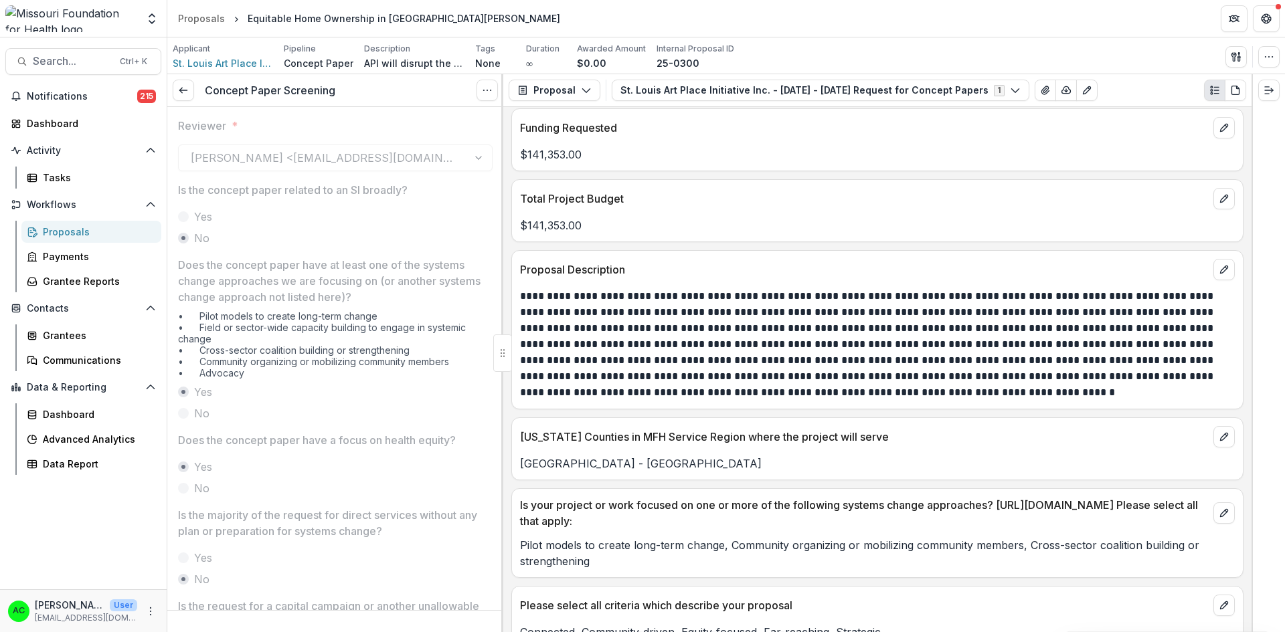
click at [186, 87] on icon at bounding box center [183, 90] width 11 height 11
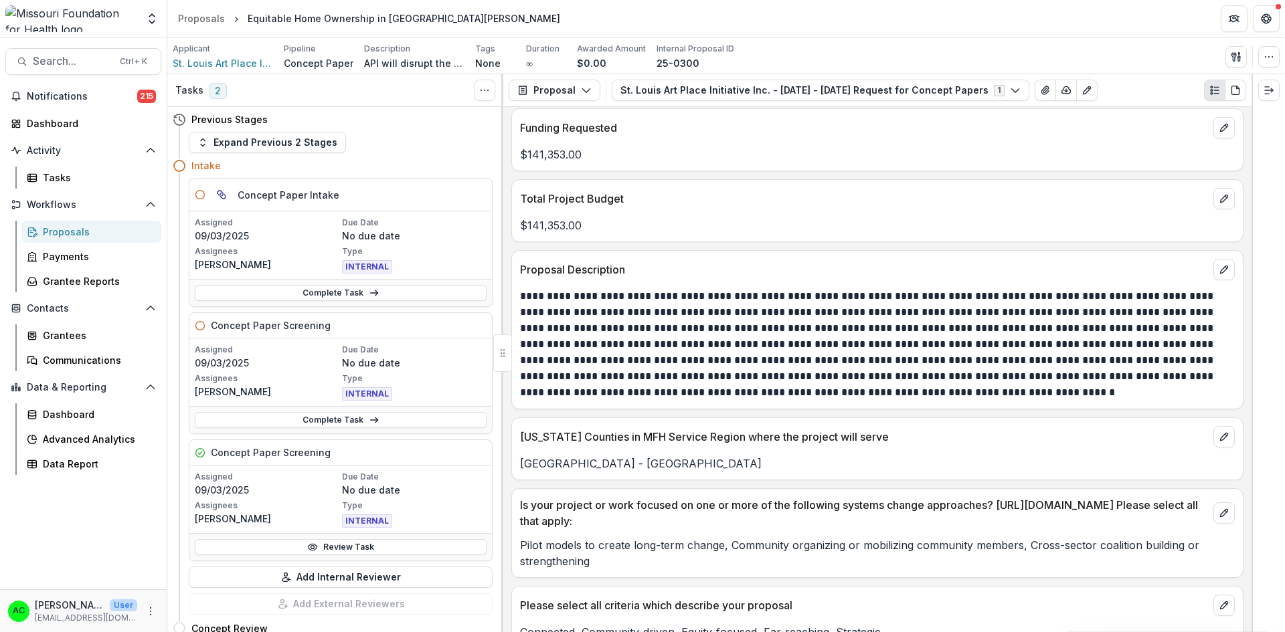
click at [315, 298] on link "Complete Task" at bounding box center [341, 293] width 292 height 16
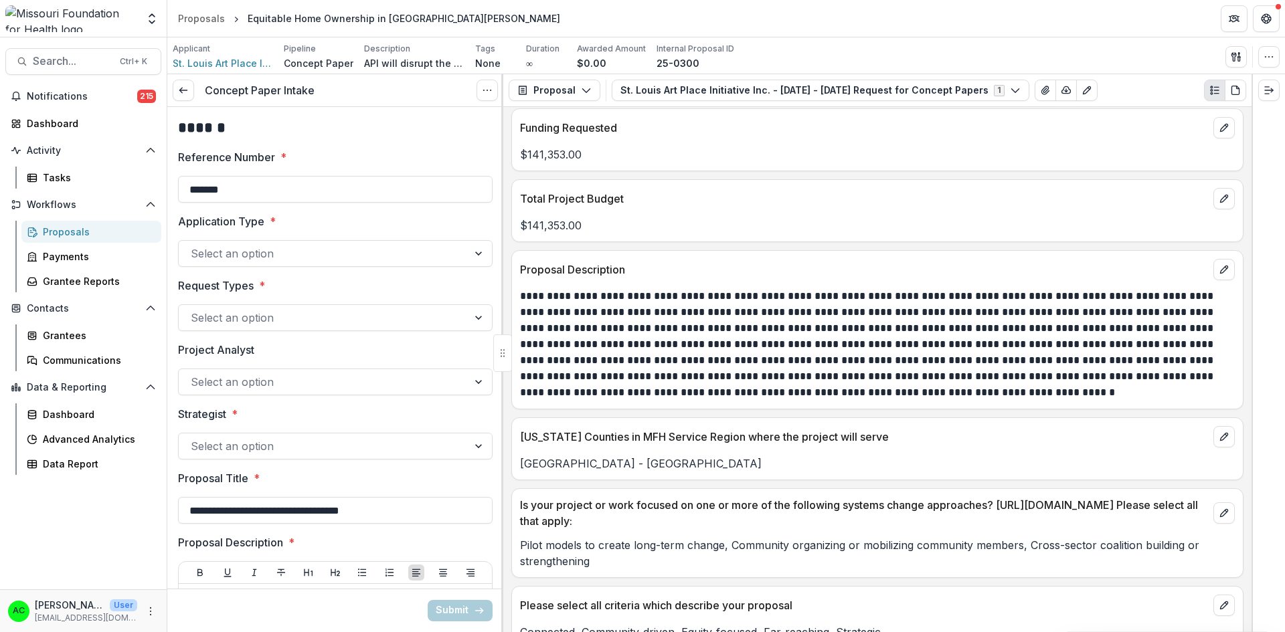
click at [189, 94] on link at bounding box center [183, 90] width 21 height 21
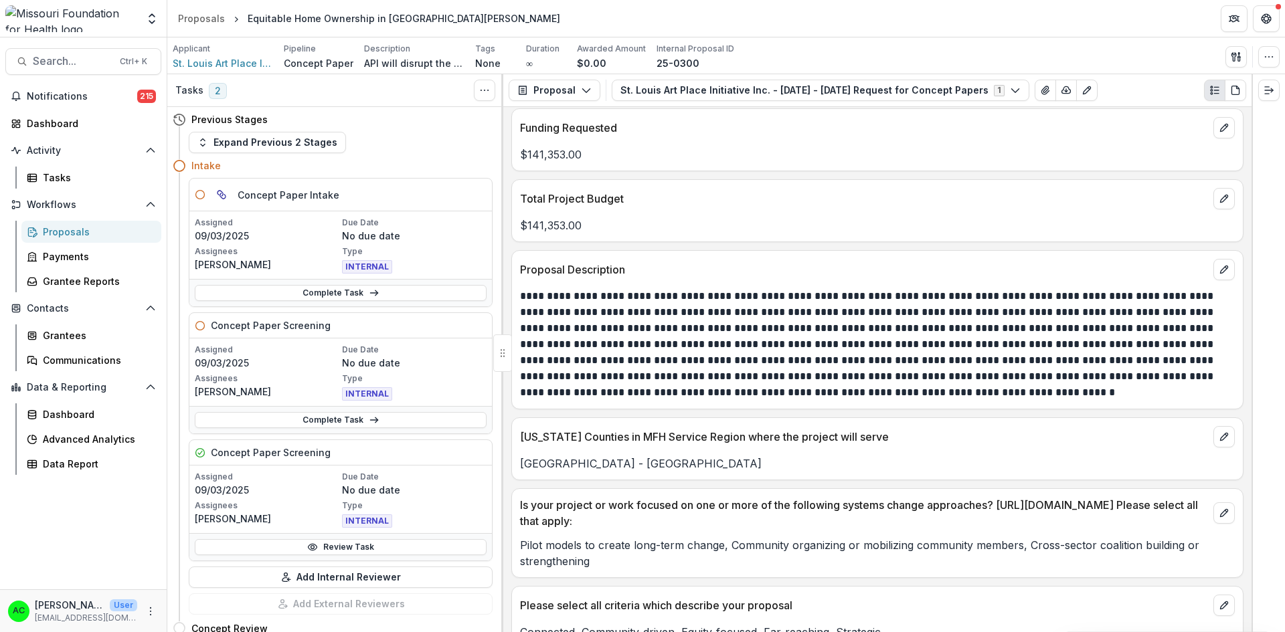
click at [395, 415] on link "Complete Task" at bounding box center [341, 420] width 292 height 16
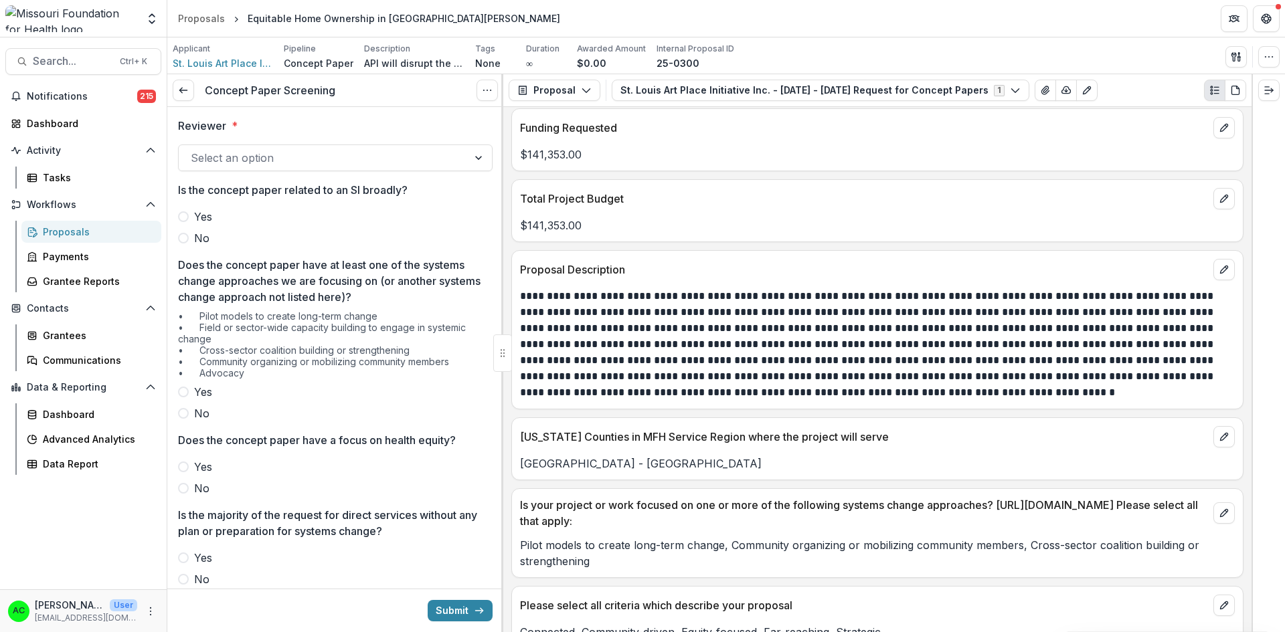
click at [266, 153] on div at bounding box center [323, 158] width 265 height 19
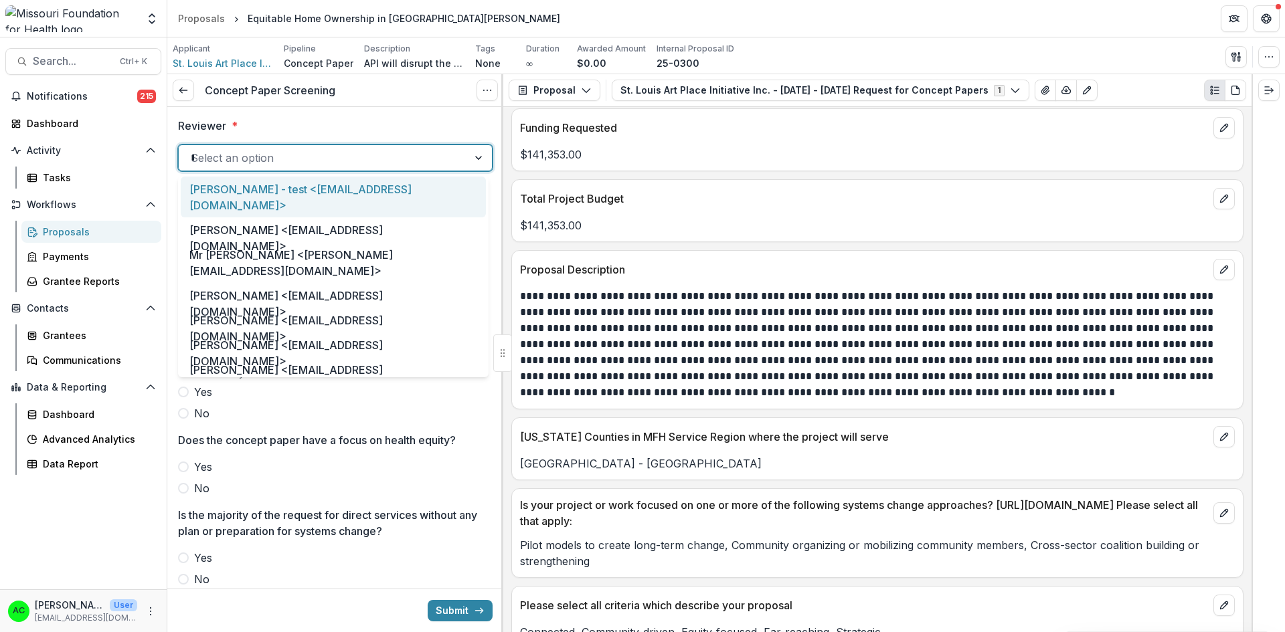
type input "***"
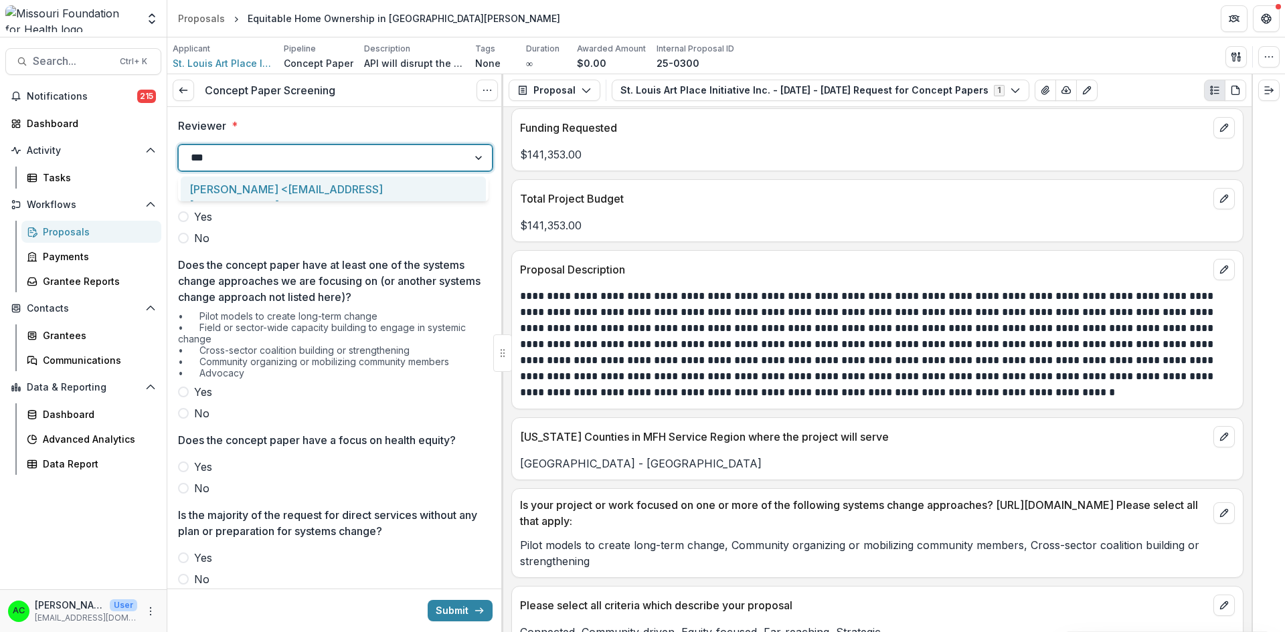
click at [258, 185] on div "Alyssa Curran <acurran@mffh.org>" at bounding box center [333, 197] width 305 height 41
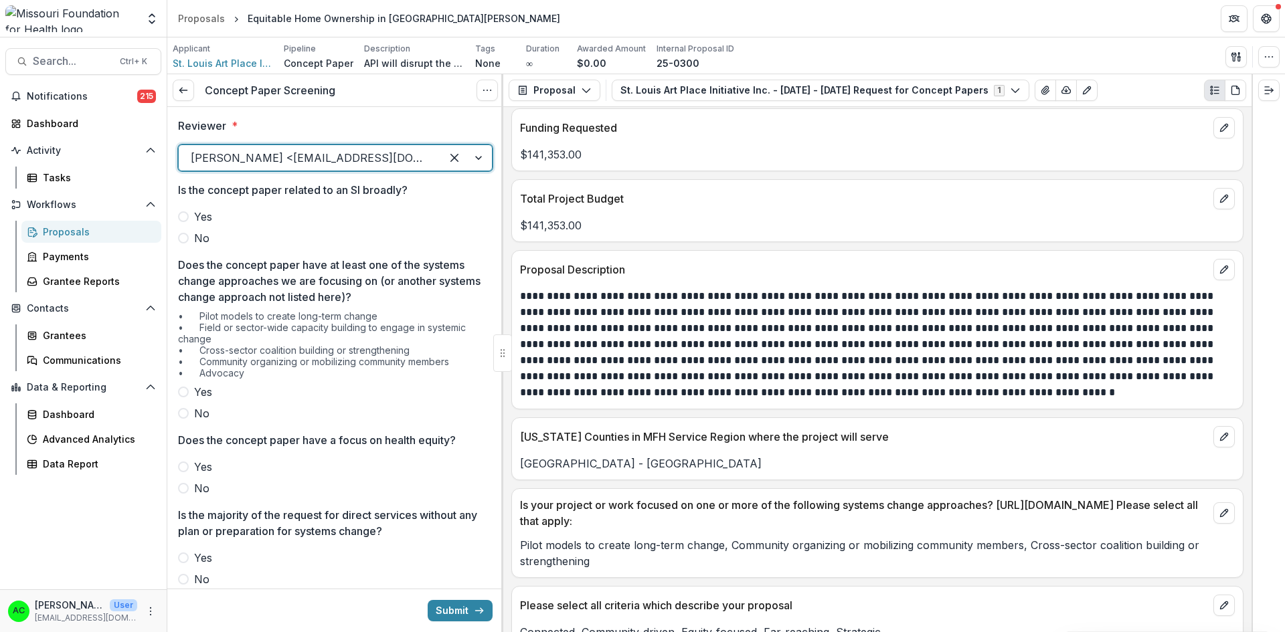
click at [183, 243] on span at bounding box center [183, 238] width 11 height 11
click at [183, 394] on span at bounding box center [183, 392] width 11 height 11
click at [184, 461] on label "Yes" at bounding box center [335, 467] width 315 height 16
click at [183, 580] on span at bounding box center [183, 579] width 11 height 11
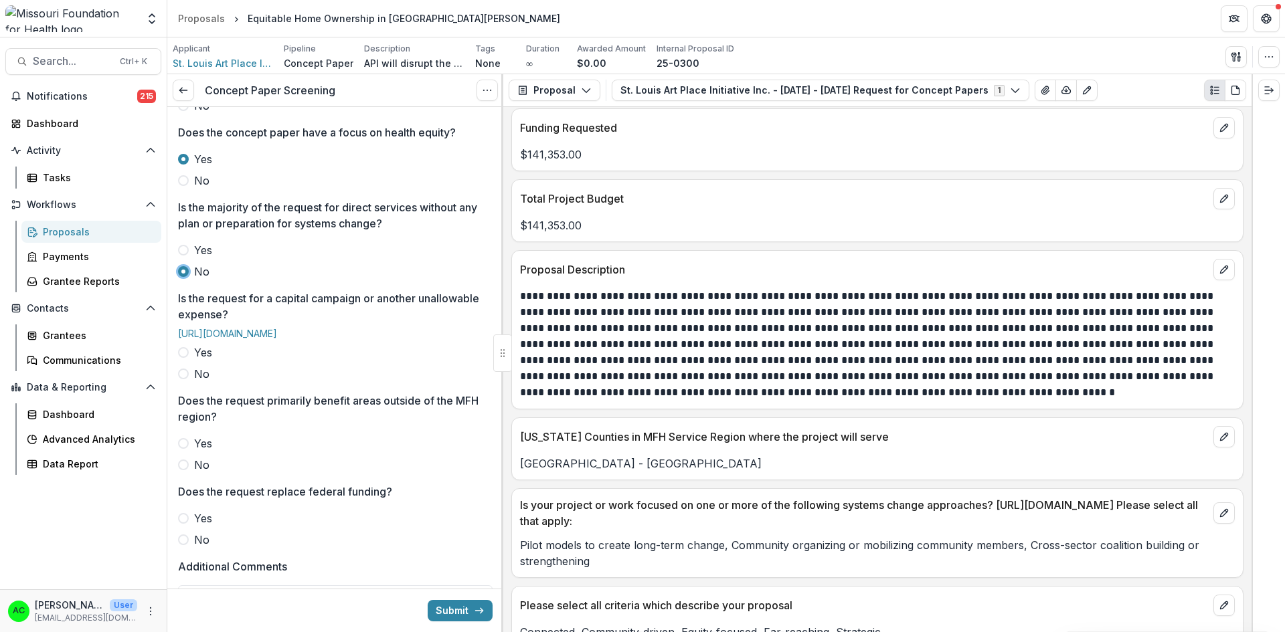
scroll to position [356, 0]
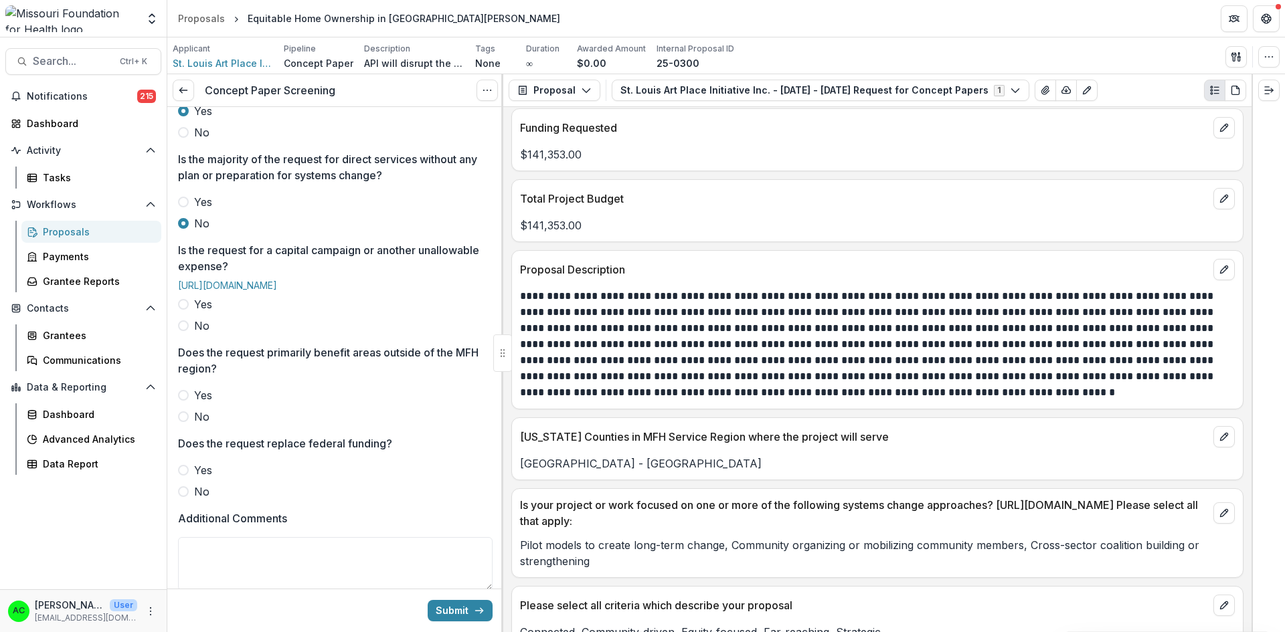
click at [179, 331] on span at bounding box center [183, 326] width 11 height 11
click at [180, 422] on span at bounding box center [183, 417] width 11 height 11
click at [179, 500] on label "No" at bounding box center [335, 492] width 315 height 16
click at [502, 392] on div at bounding box center [502, 353] width 2 height 558
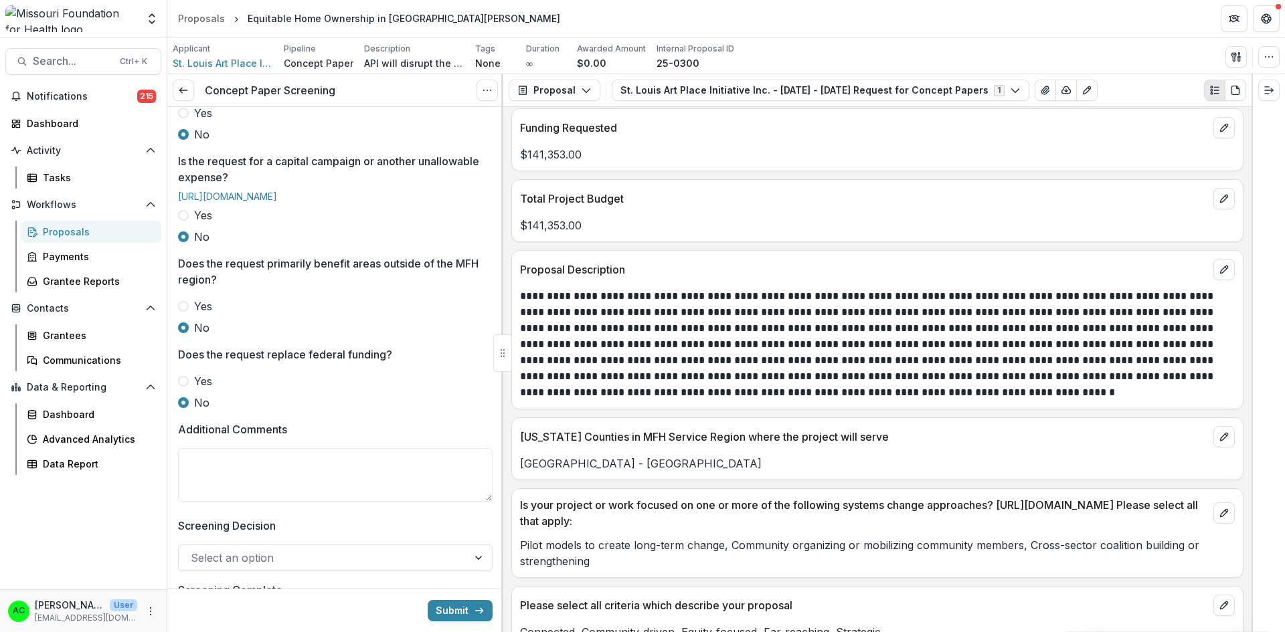
scroll to position [493, 0]
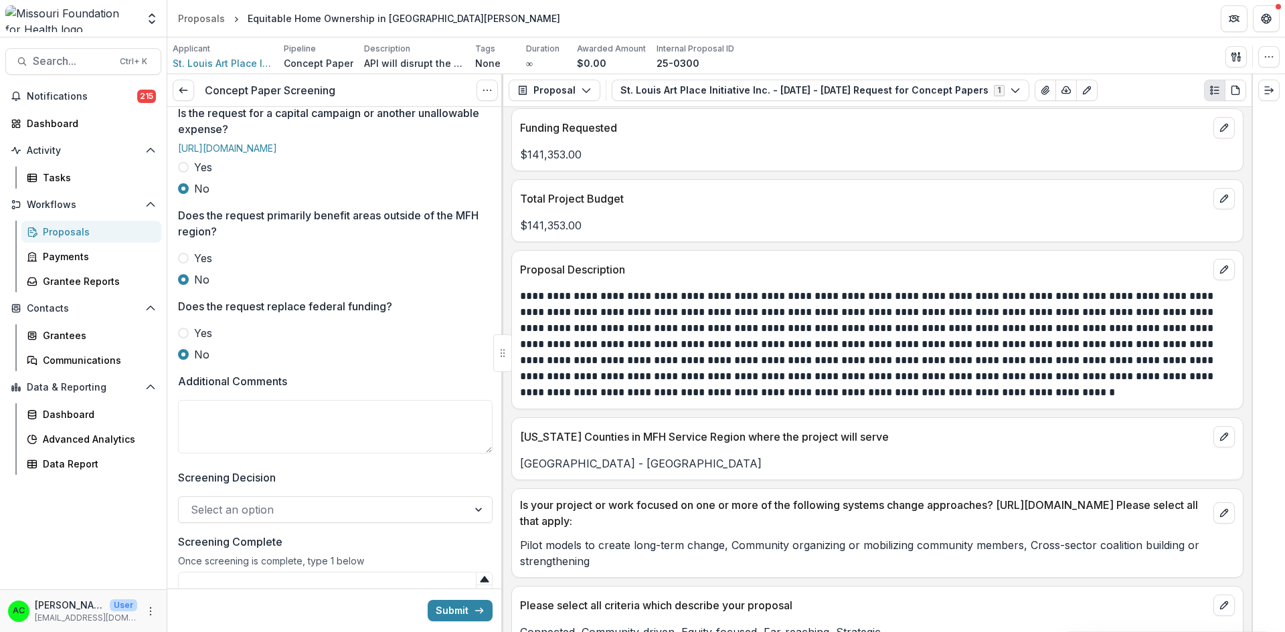
click at [428, 442] on textarea "Additional Comments" at bounding box center [335, 427] width 315 height 54
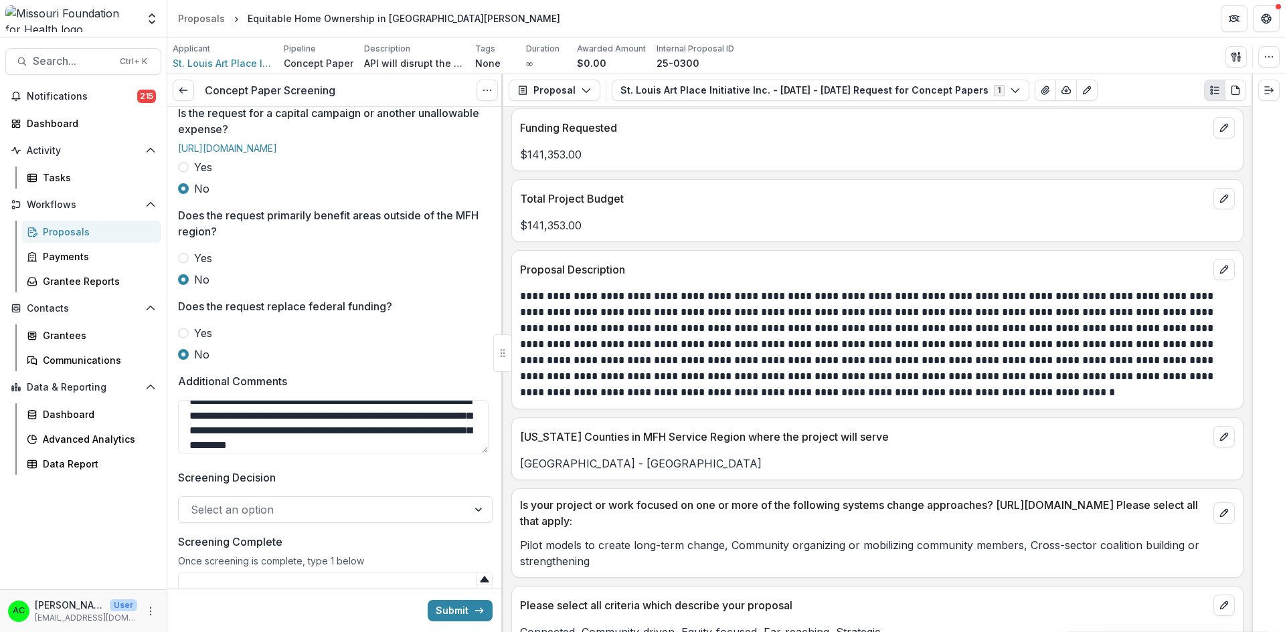
scroll to position [27, 0]
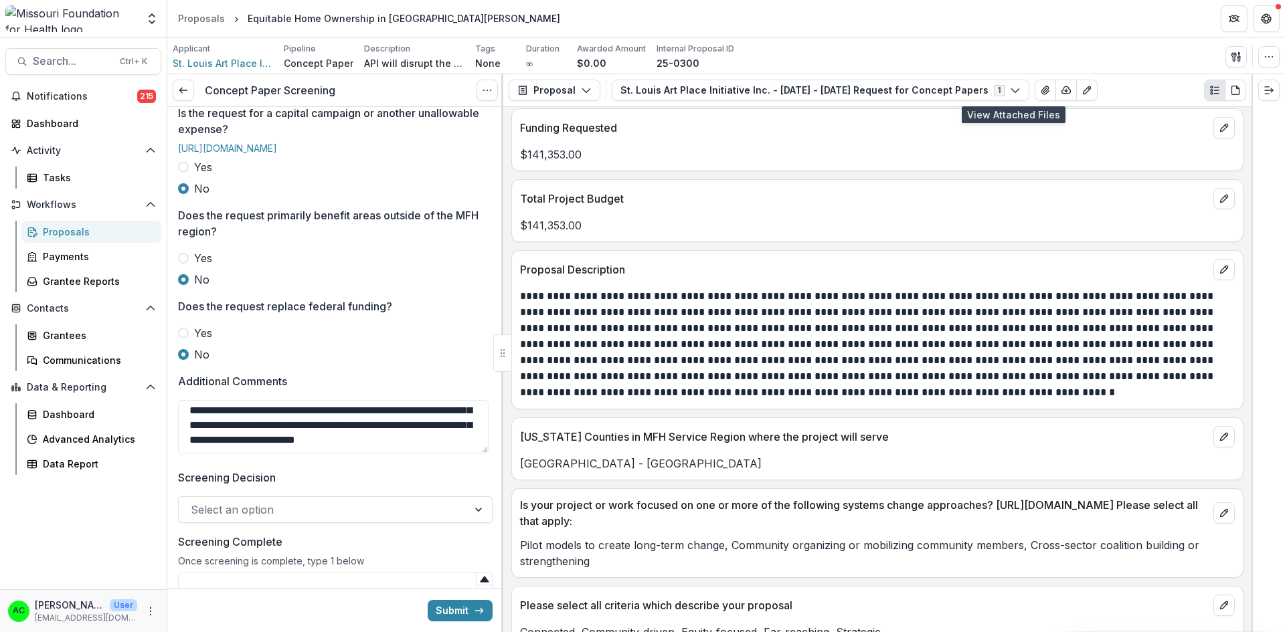
type textarea "**********"
click at [1040, 88] on icon "View Attached Files" at bounding box center [1045, 90] width 11 height 11
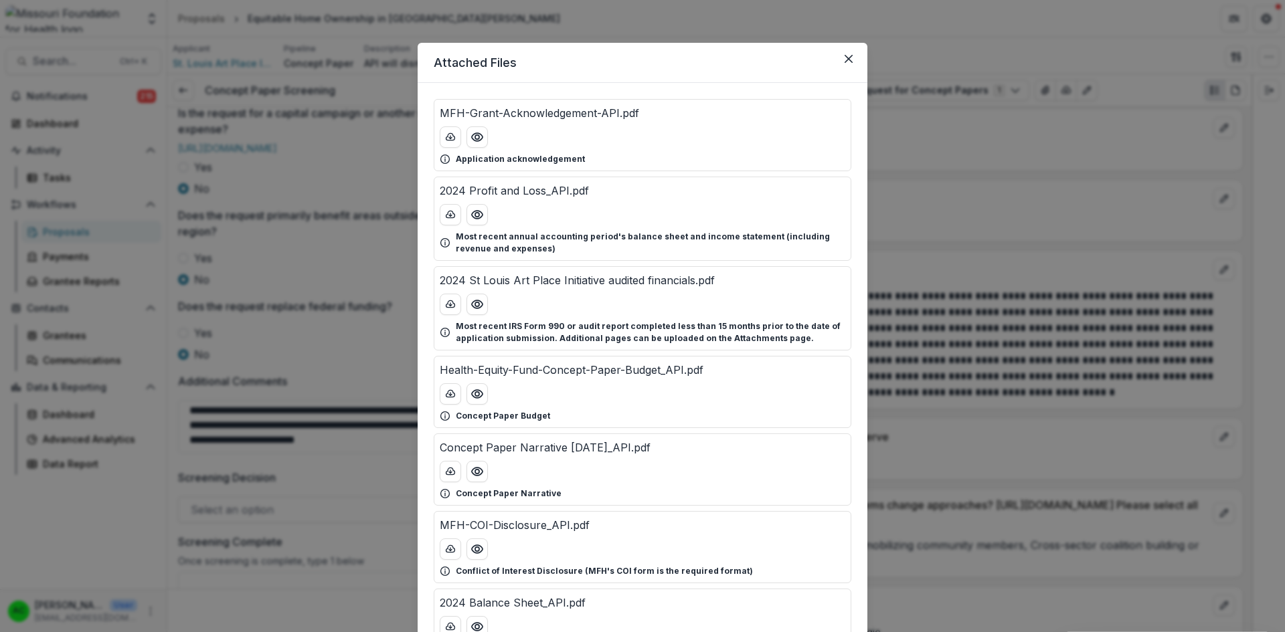
click at [480, 477] on icon "Preview Concept Paper Narrative 2025-08-26_API.pdf" at bounding box center [476, 471] width 13 height 13
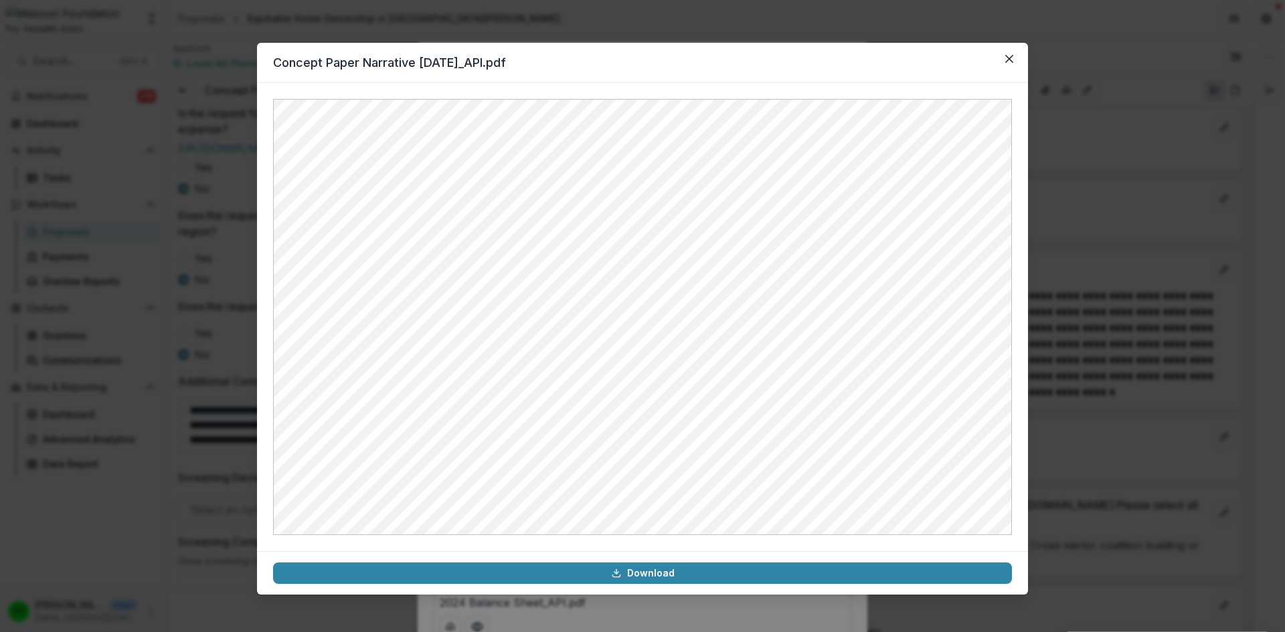
click at [1003, 56] on button "Close" at bounding box center [1009, 58] width 21 height 21
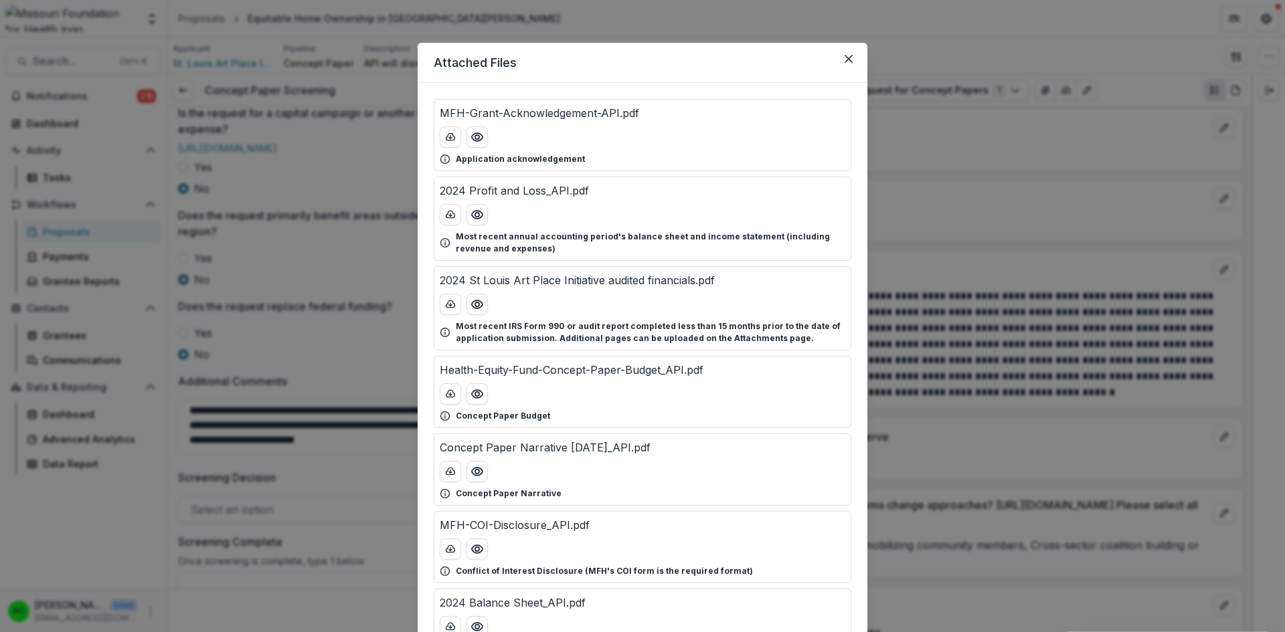
click at [850, 56] on icon "Close" at bounding box center [849, 59] width 8 height 8
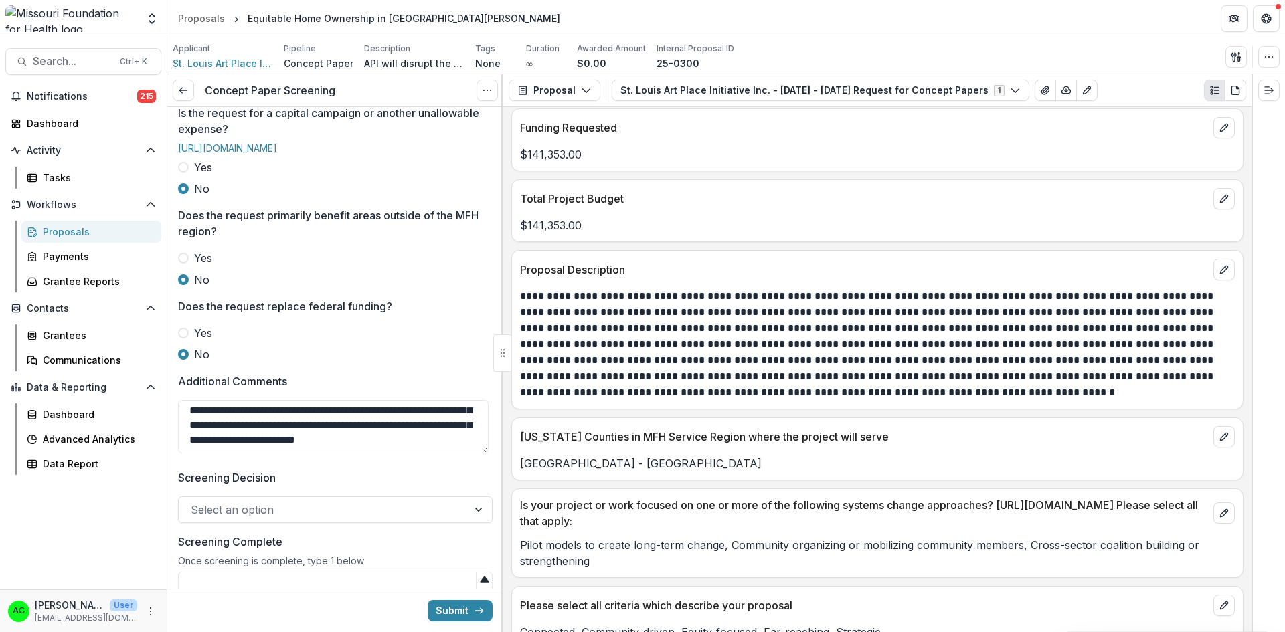
click at [323, 454] on textarea "**********" at bounding box center [333, 427] width 311 height 54
click at [319, 454] on textarea "**********" at bounding box center [333, 427] width 311 height 54
click at [297, 454] on textarea "**********" at bounding box center [333, 427] width 311 height 54
type textarea "**********"
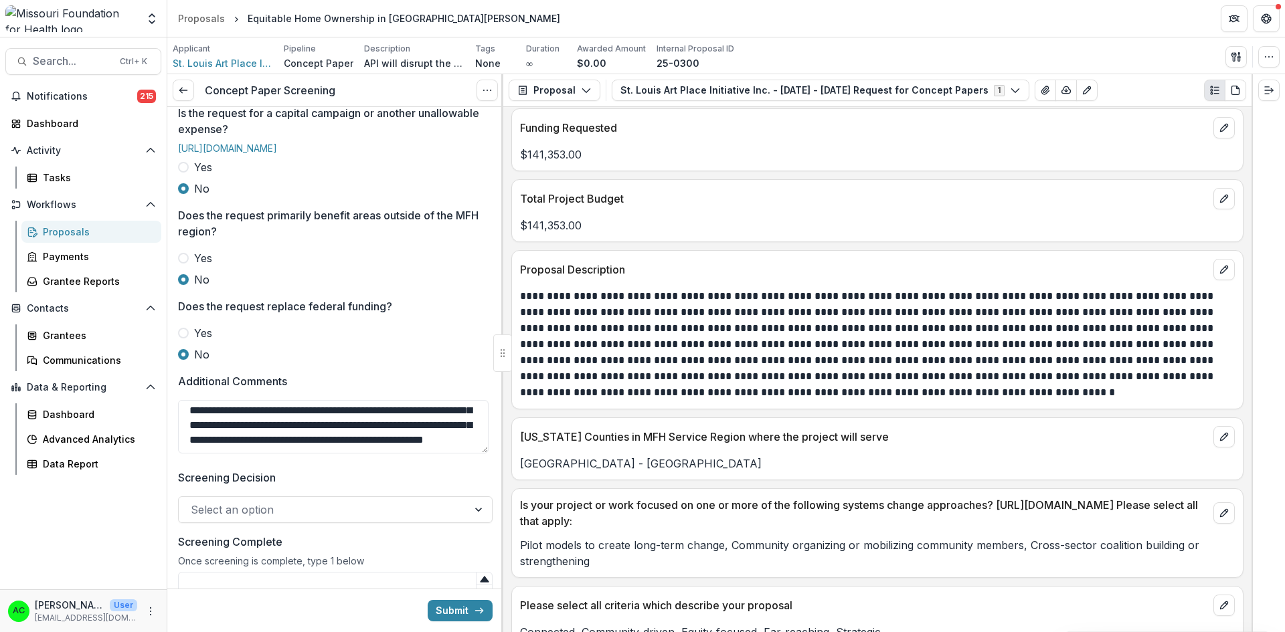
click at [225, 519] on div at bounding box center [323, 510] width 265 height 19
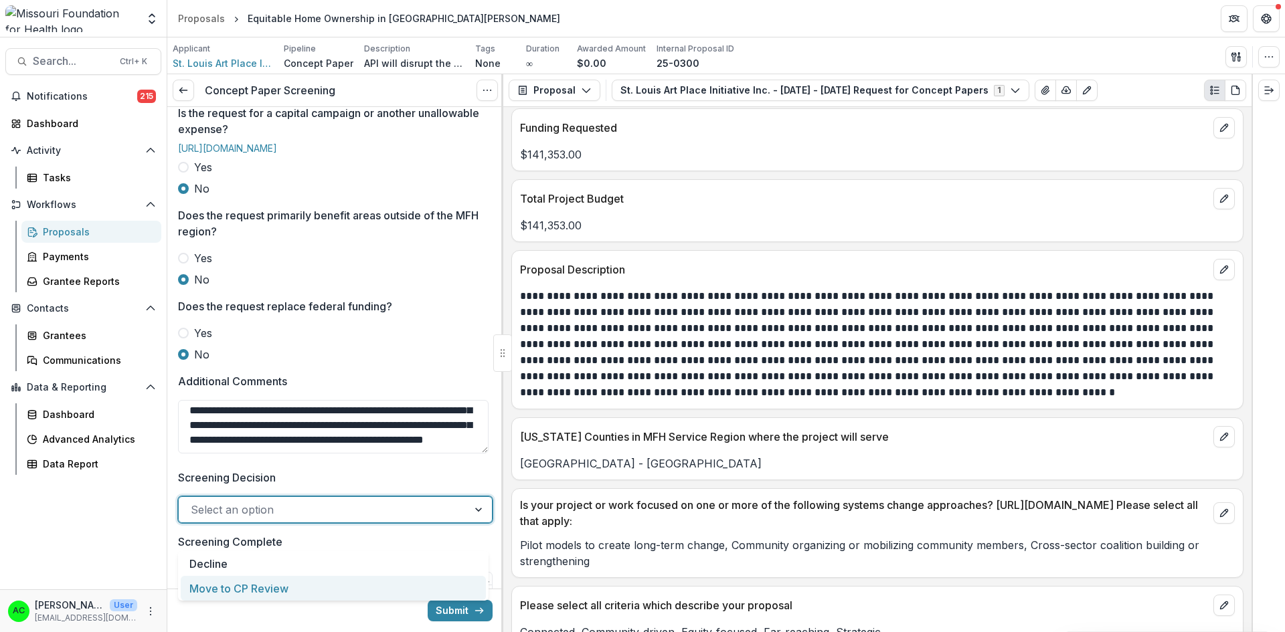
click at [230, 586] on div "Move to CP Review" at bounding box center [333, 588] width 305 height 25
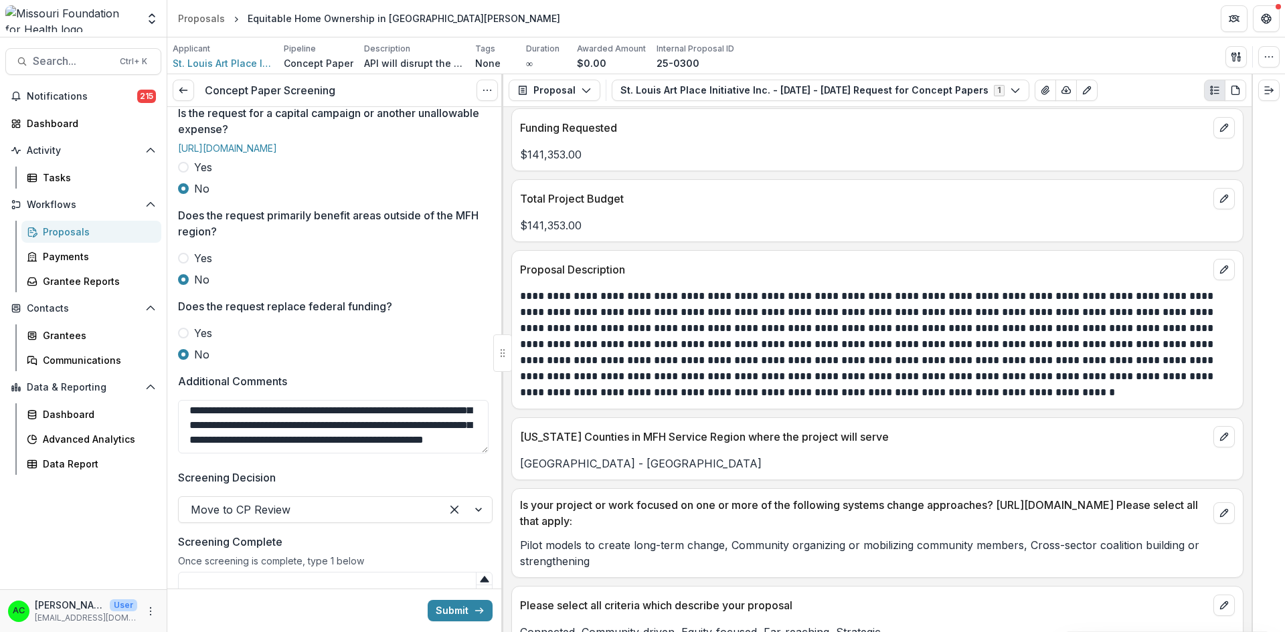
click at [503, 392] on div at bounding box center [502, 353] width 2 height 558
click at [499, 494] on div at bounding box center [499, 353] width 2 height 558
click at [498, 491] on div at bounding box center [499, 353] width 2 height 558
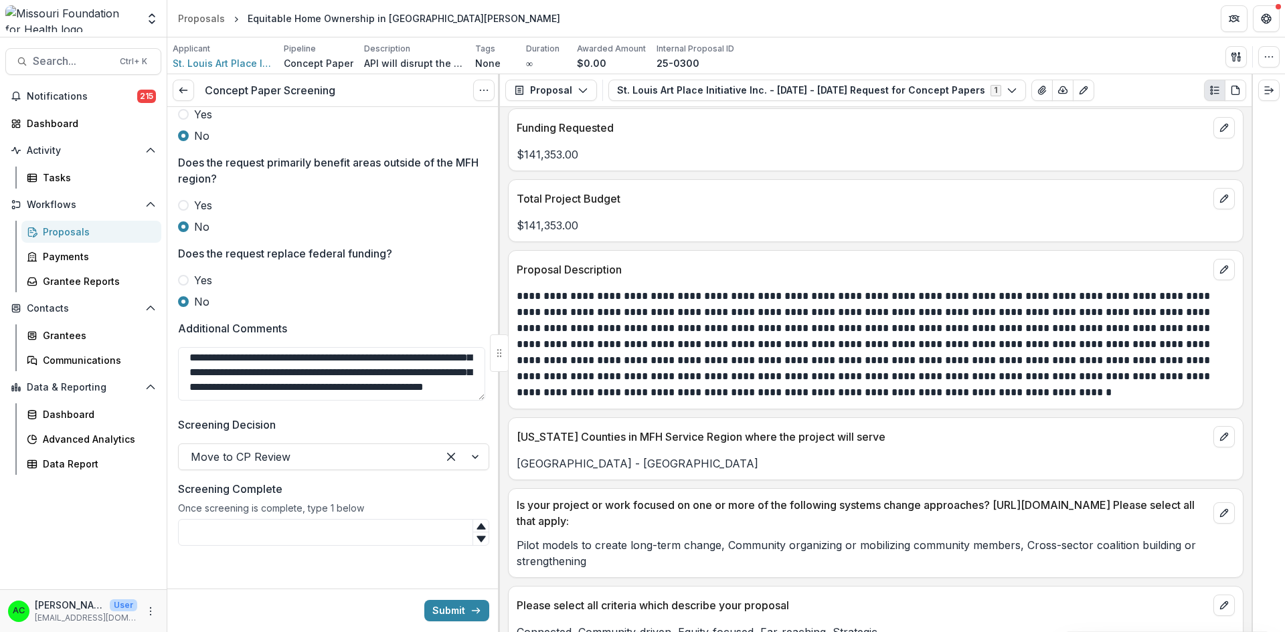
scroll to position [569, 0]
click at [416, 532] on input "Screening Complete" at bounding box center [333, 532] width 311 height 27
type input "*"
click at [446, 612] on button "Submit" at bounding box center [456, 610] width 65 height 21
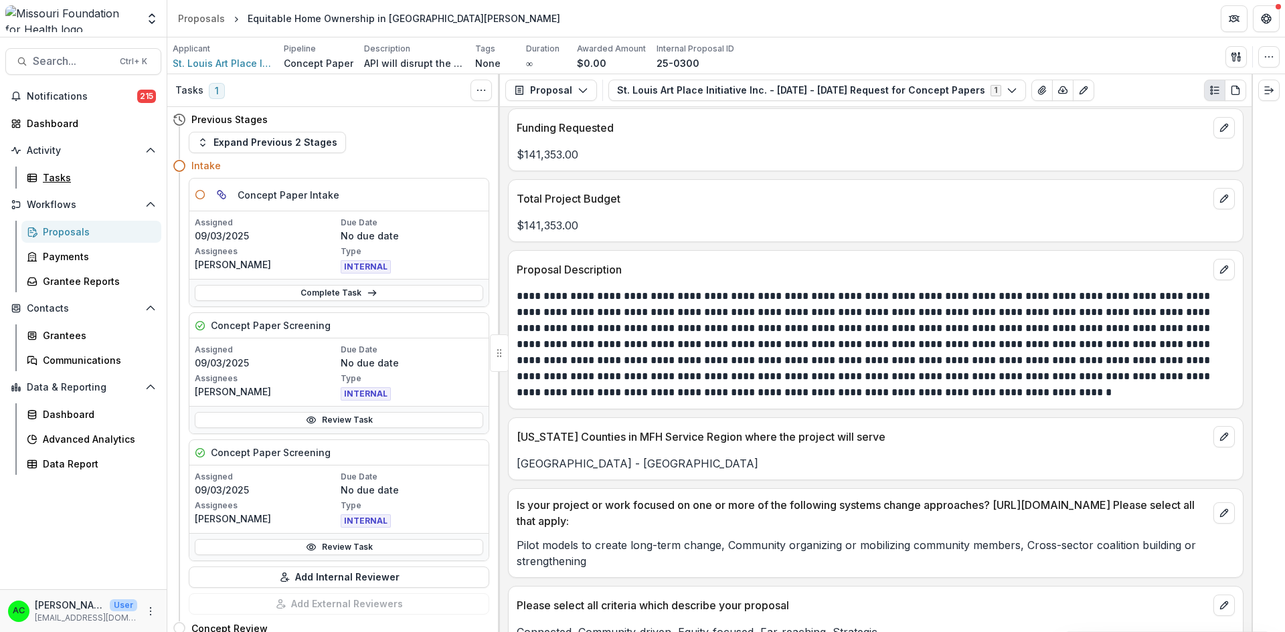
click at [83, 173] on div "Tasks" at bounding box center [97, 178] width 108 height 14
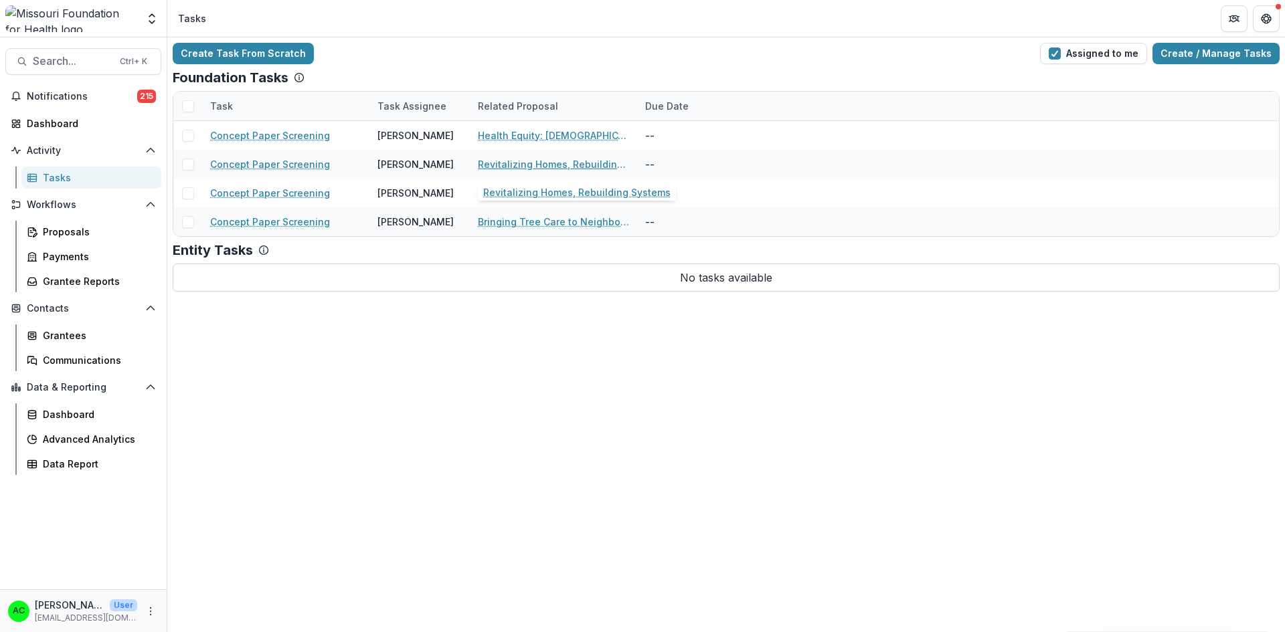
click at [527, 165] on link "Revitalizing Homes, Rebuilding Systems" at bounding box center [553, 164] width 151 height 14
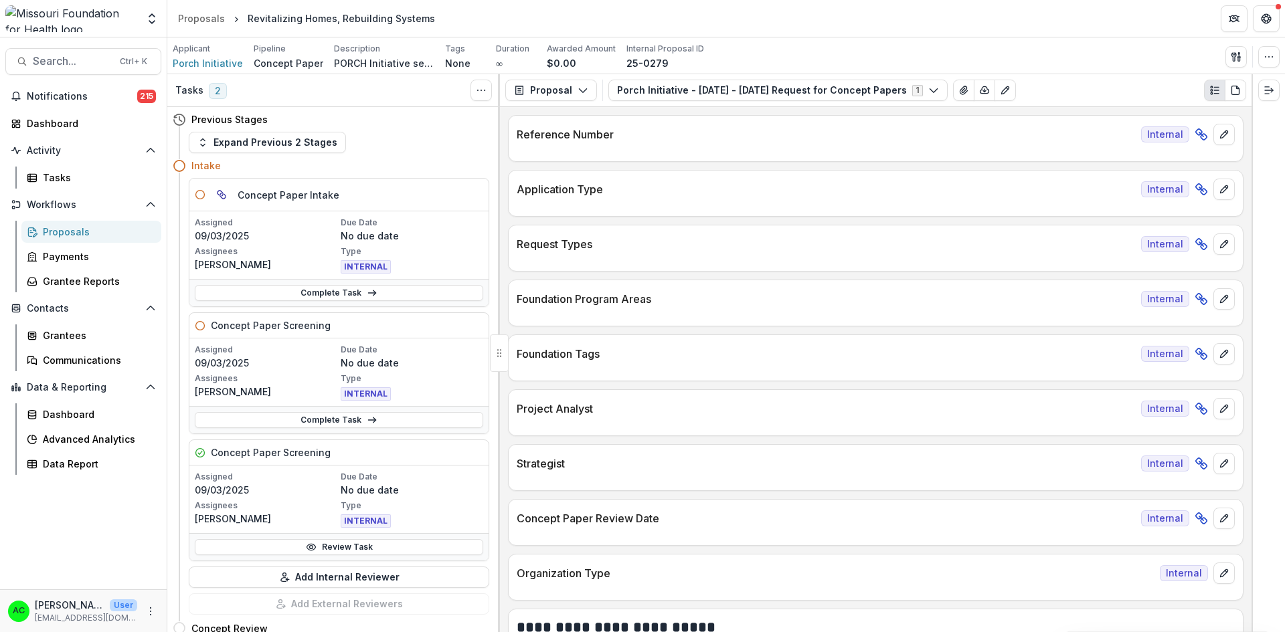
click at [635, 88] on button "Porch Initiative - 2025 - 2025 Request for Concept Papers 1" at bounding box center [777, 90] width 339 height 21
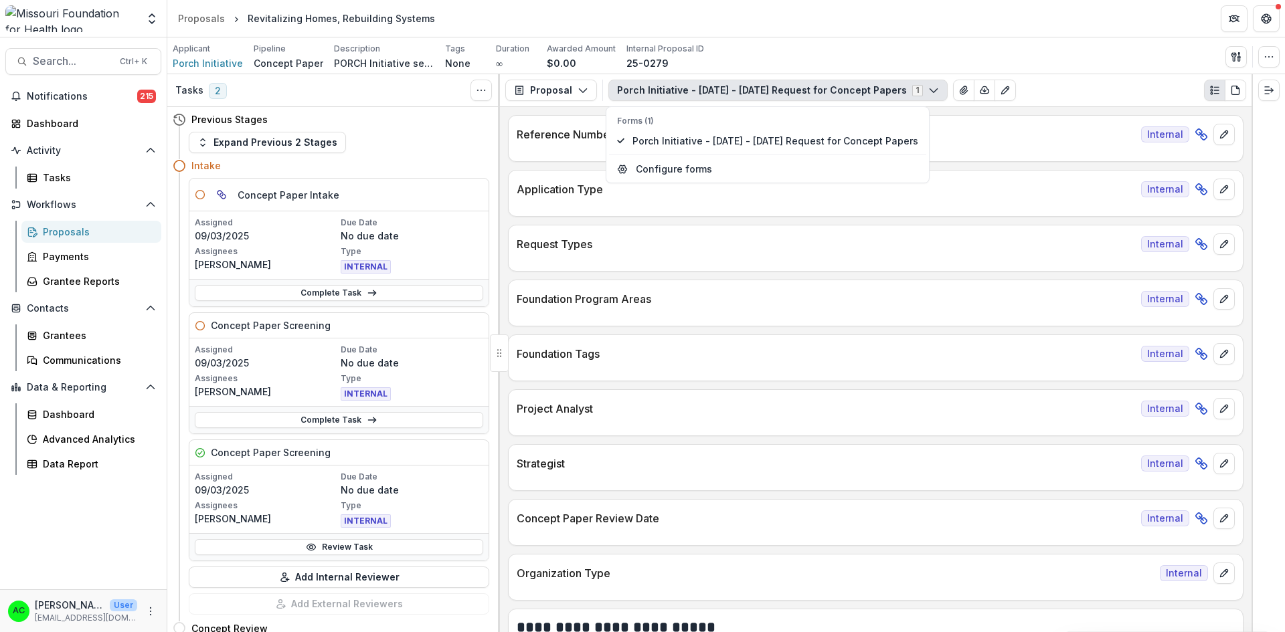
click at [635, 88] on button "Porch Initiative - 2025 - 2025 Request for Concept Papers 1" at bounding box center [777, 90] width 339 height 21
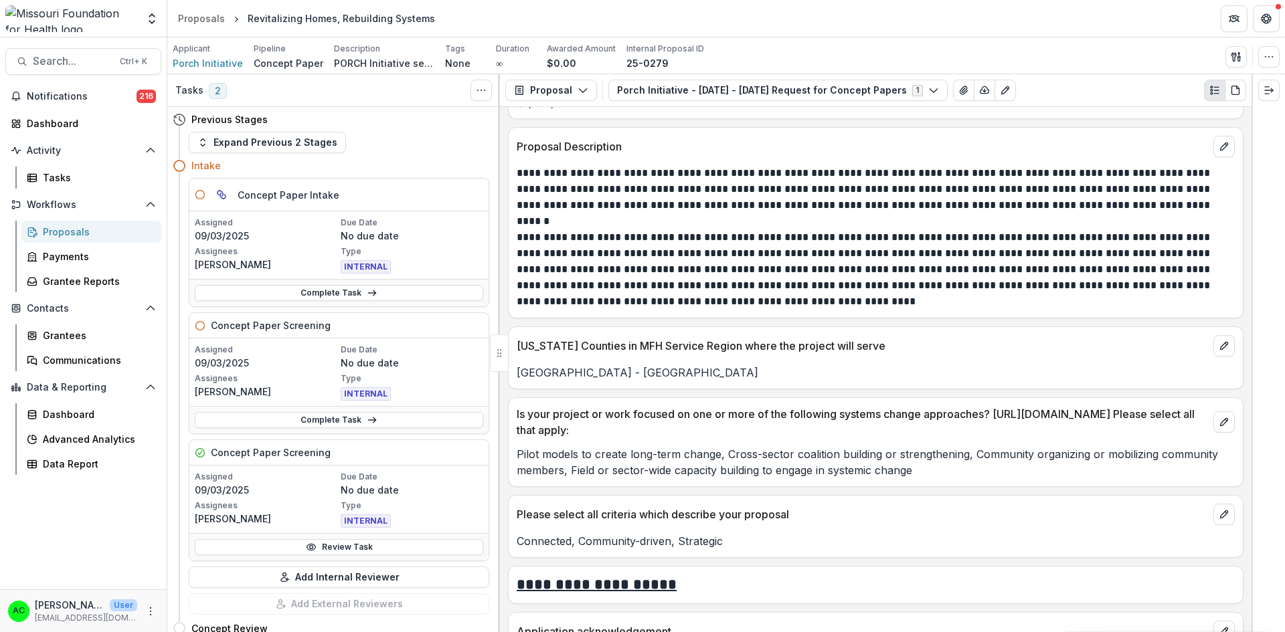
scroll to position [3102, 0]
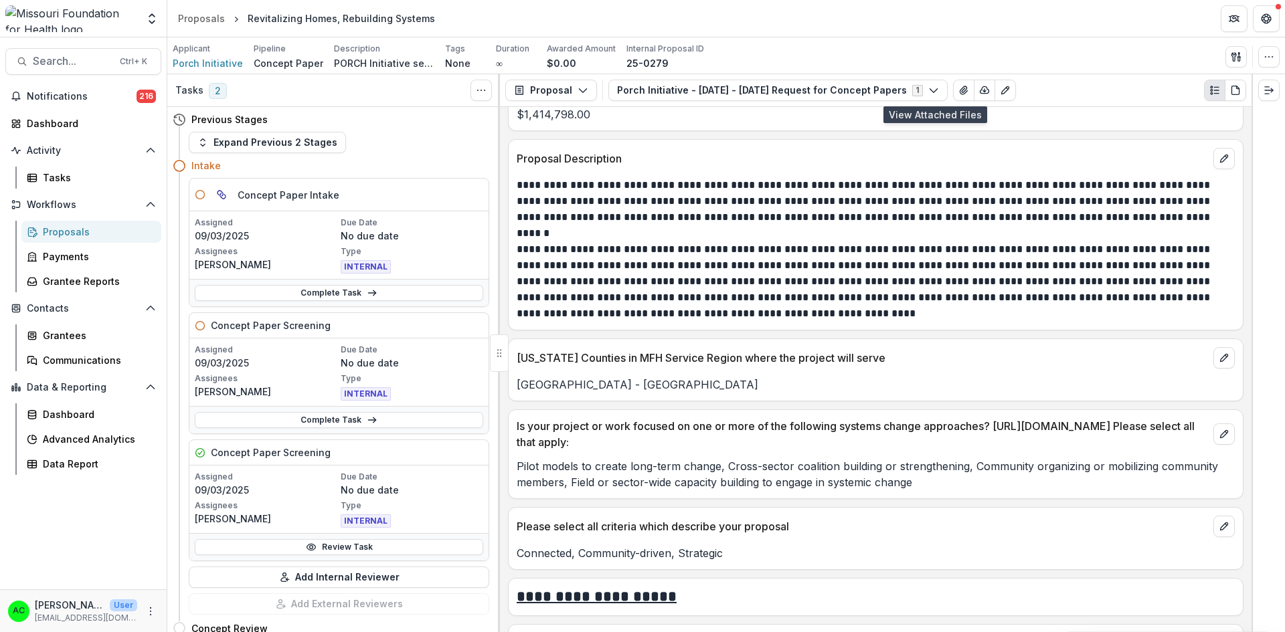
click at [960, 88] on icon "View Attached Files" at bounding box center [963, 90] width 7 height 8
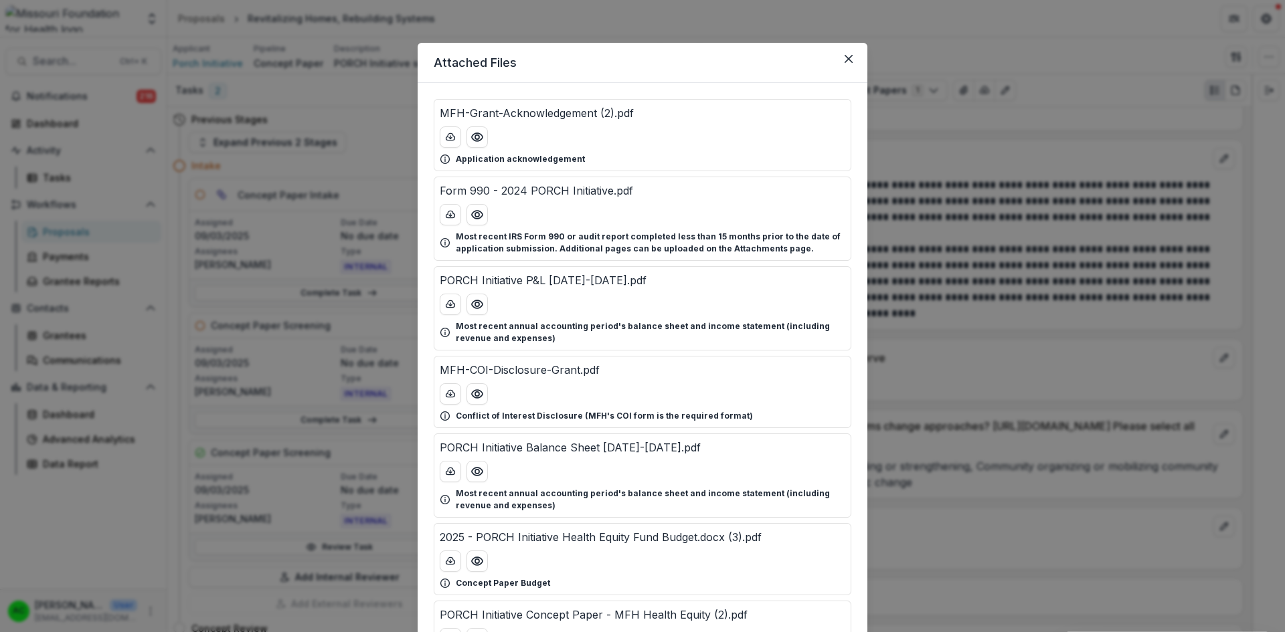
click at [475, 557] on icon "Preview 2025 - PORCH Initiative Health Equity Fund Budget.docx (3).pdf" at bounding box center [476, 561] width 13 height 13
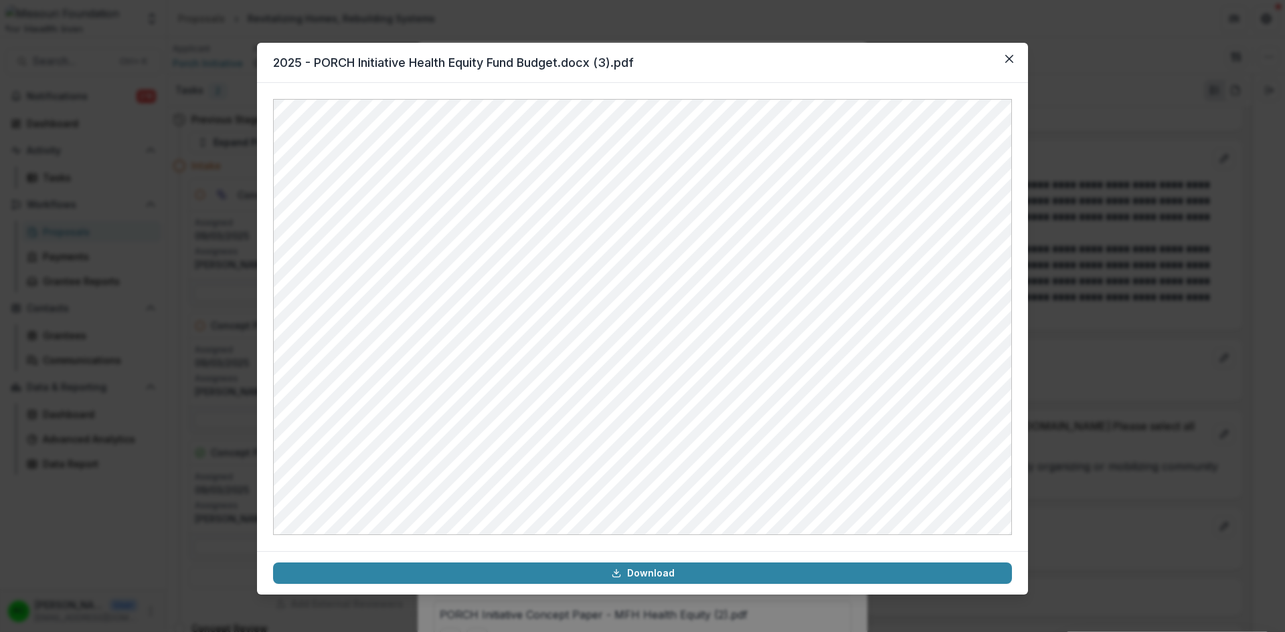
drag, startPoint x: 1015, startPoint y: 158, endPoint x: 1014, endPoint y: 169, distance: 11.4
click at [1014, 169] on div at bounding box center [642, 317] width 771 height 468
click at [1013, 64] on button "Close" at bounding box center [1009, 58] width 21 height 21
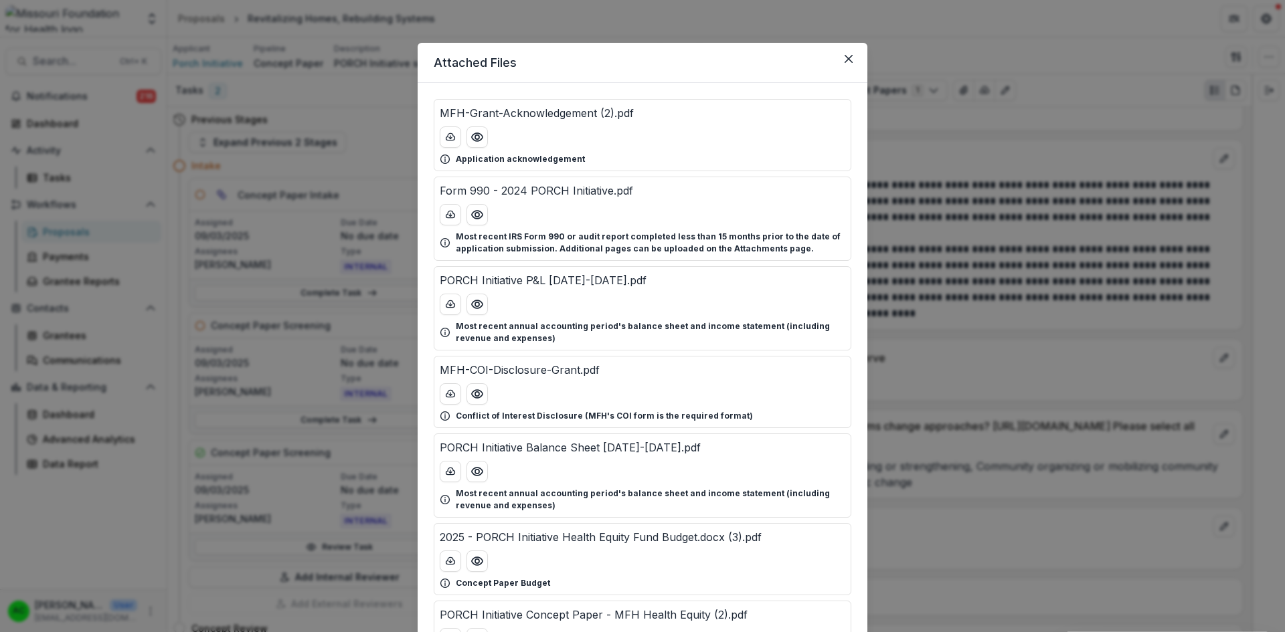
click at [859, 400] on div "MFH-Grant-Acknowledgement (2).pdf Application acknowledgement Form 990 - 2024 P…" at bounding box center [643, 386] width 450 height 606
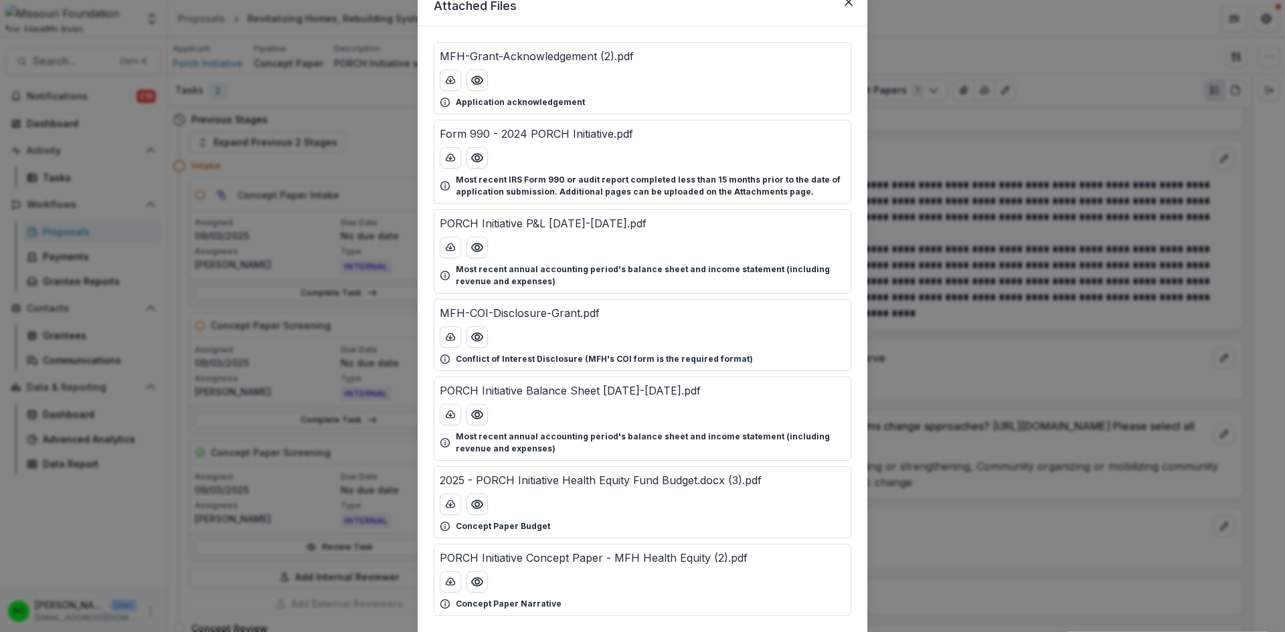
scroll to position [80, 0]
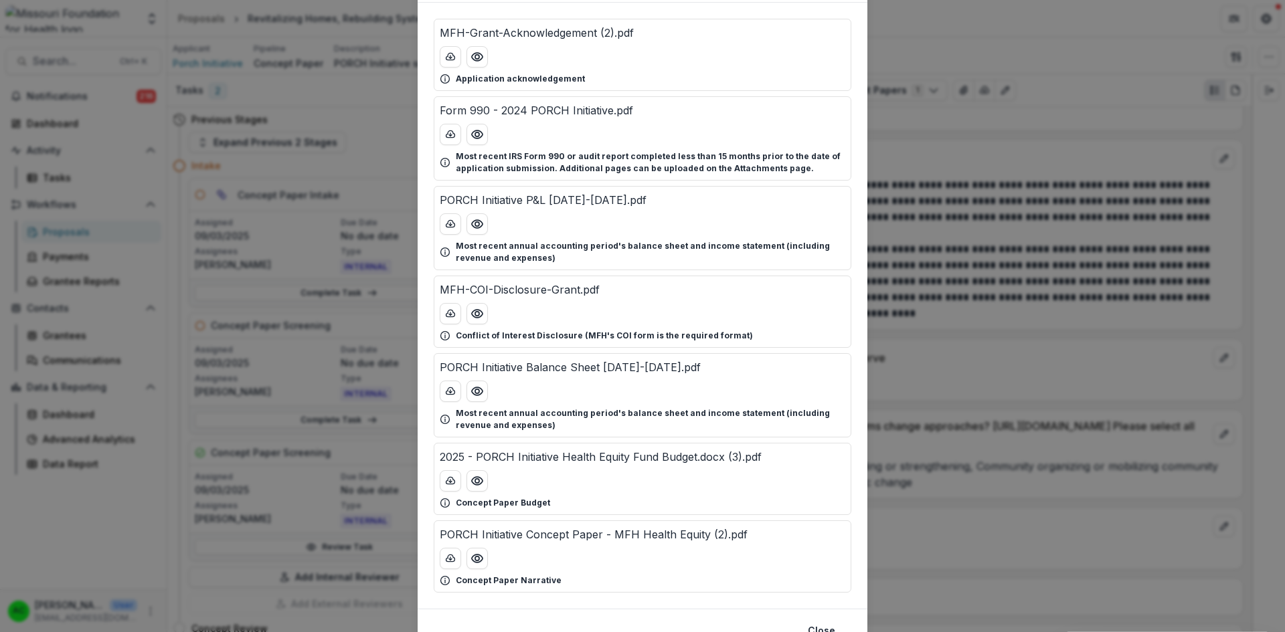
click at [470, 555] on icon "Preview PORCH Initiative Concept Paper - MFH Health Equity (2).pdf" at bounding box center [476, 558] width 13 height 13
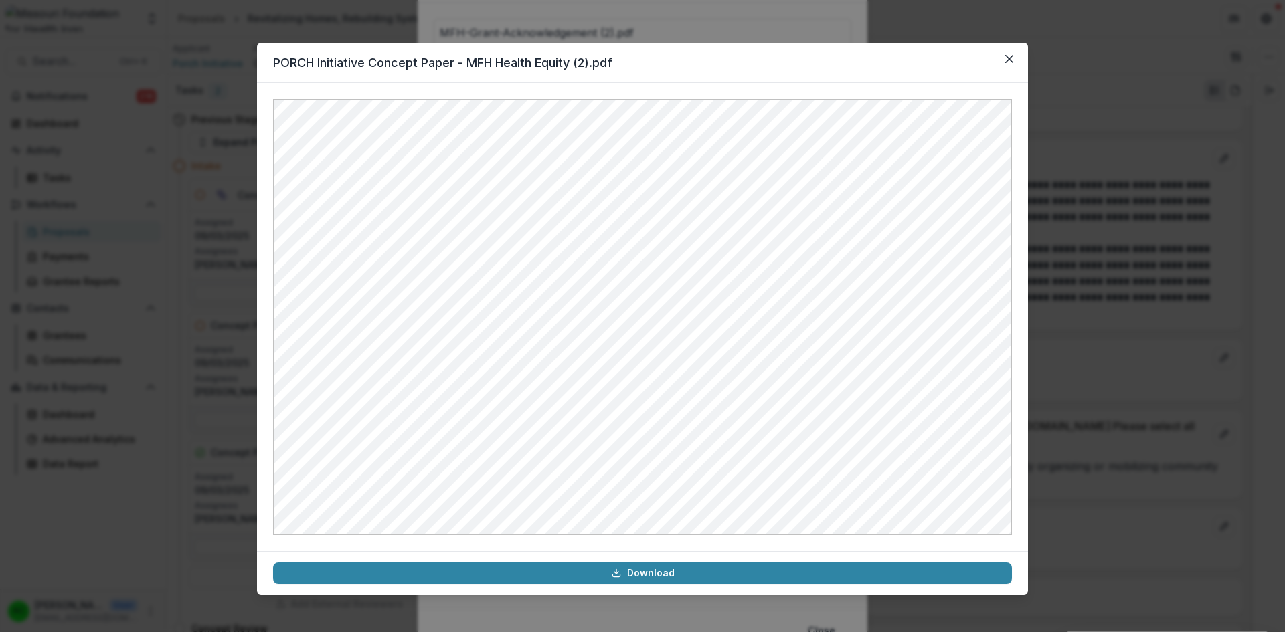
click at [1012, 57] on icon "Close" at bounding box center [1009, 59] width 8 height 8
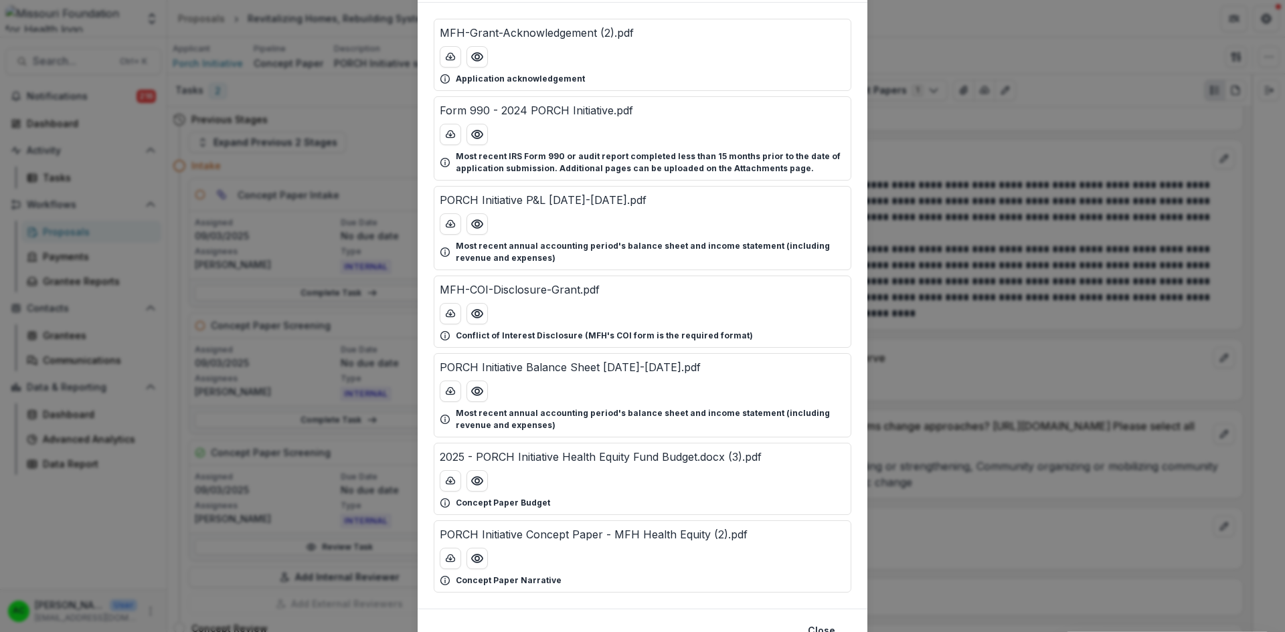
click at [475, 487] on icon "Preview 2025 - PORCH Initiative Health Equity Fund Budget.docx (3).pdf" at bounding box center [476, 481] width 13 height 13
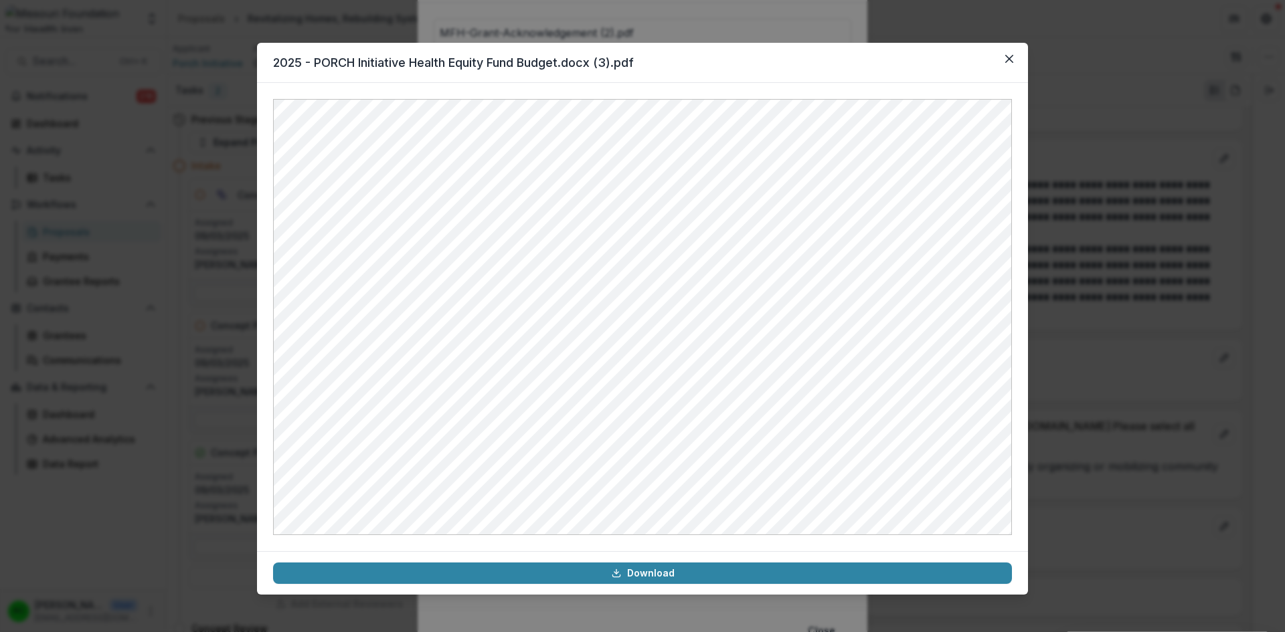
click at [1014, 59] on button "Close" at bounding box center [1009, 58] width 21 height 21
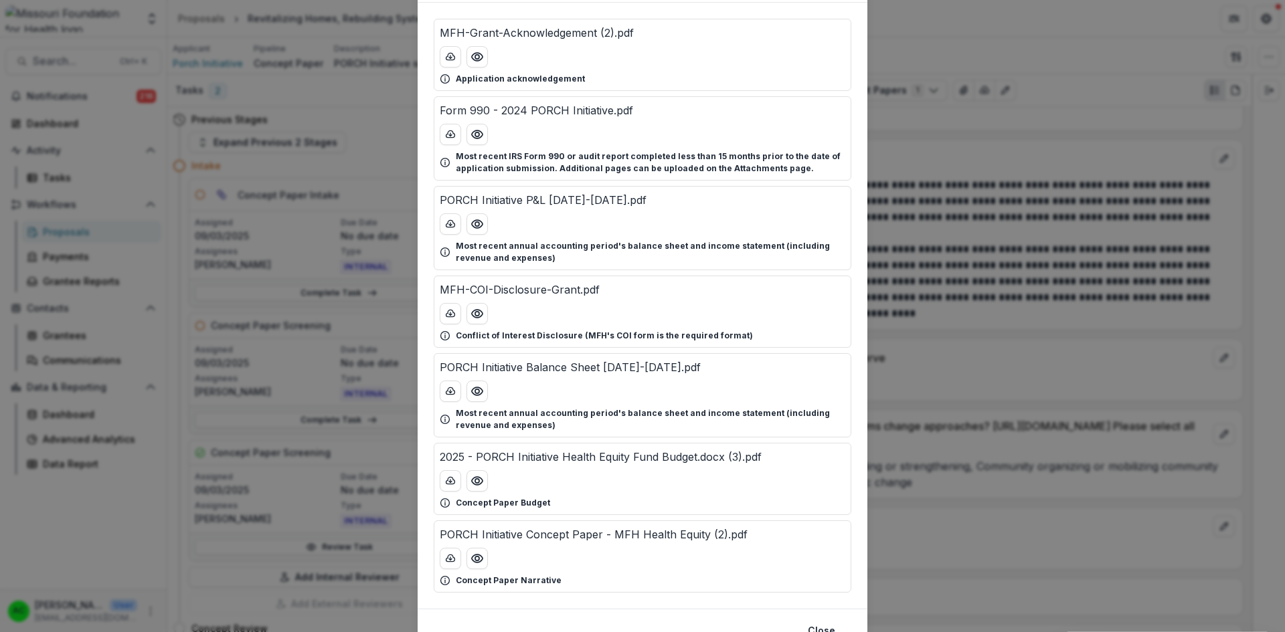
click at [993, 133] on div "Attached Files MFH-Grant-Acknowledgement (2).pdf Application acknowledgement Fo…" at bounding box center [642, 316] width 1285 height 632
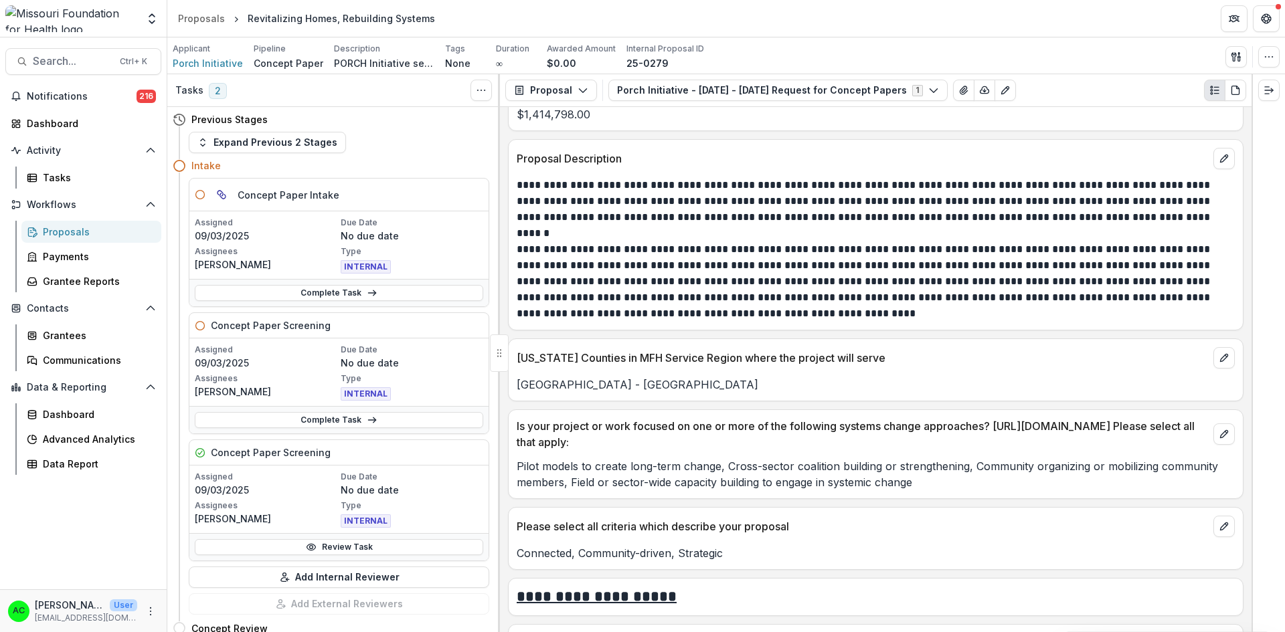
click at [402, 547] on link "Review Task" at bounding box center [339, 547] width 288 height 16
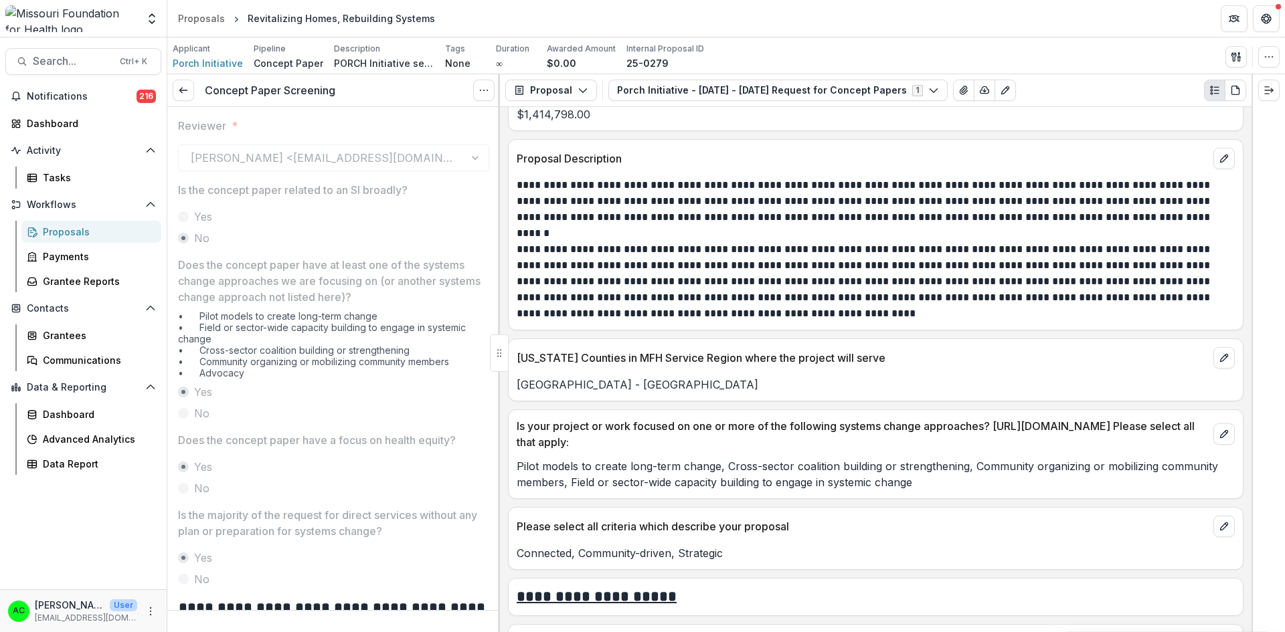
click at [183, 90] on line at bounding box center [182, 90] width 7 height 0
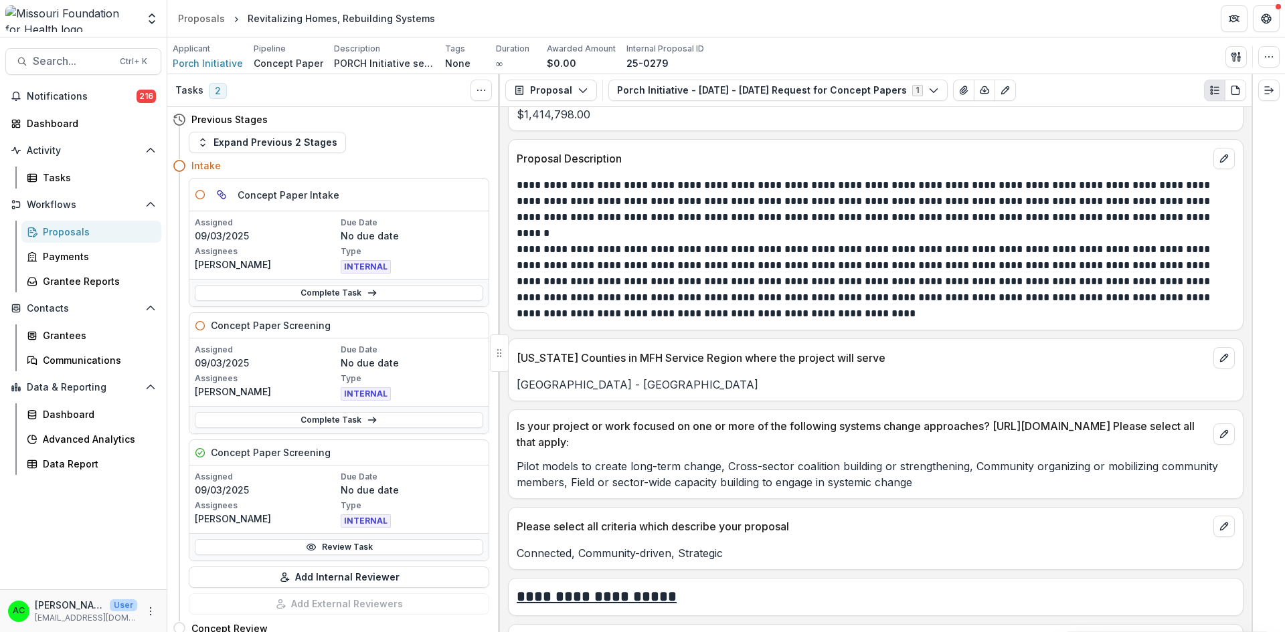
click at [409, 423] on link "Complete Task" at bounding box center [339, 420] width 288 height 16
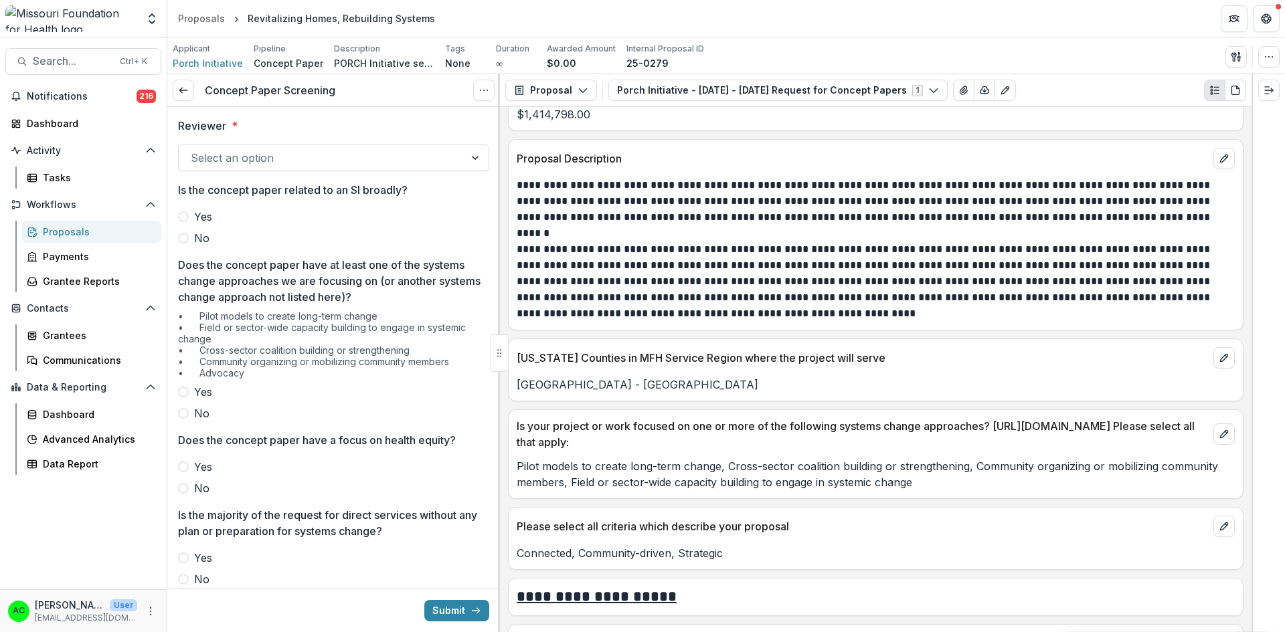
click at [396, 157] on div at bounding box center [322, 158] width 262 height 19
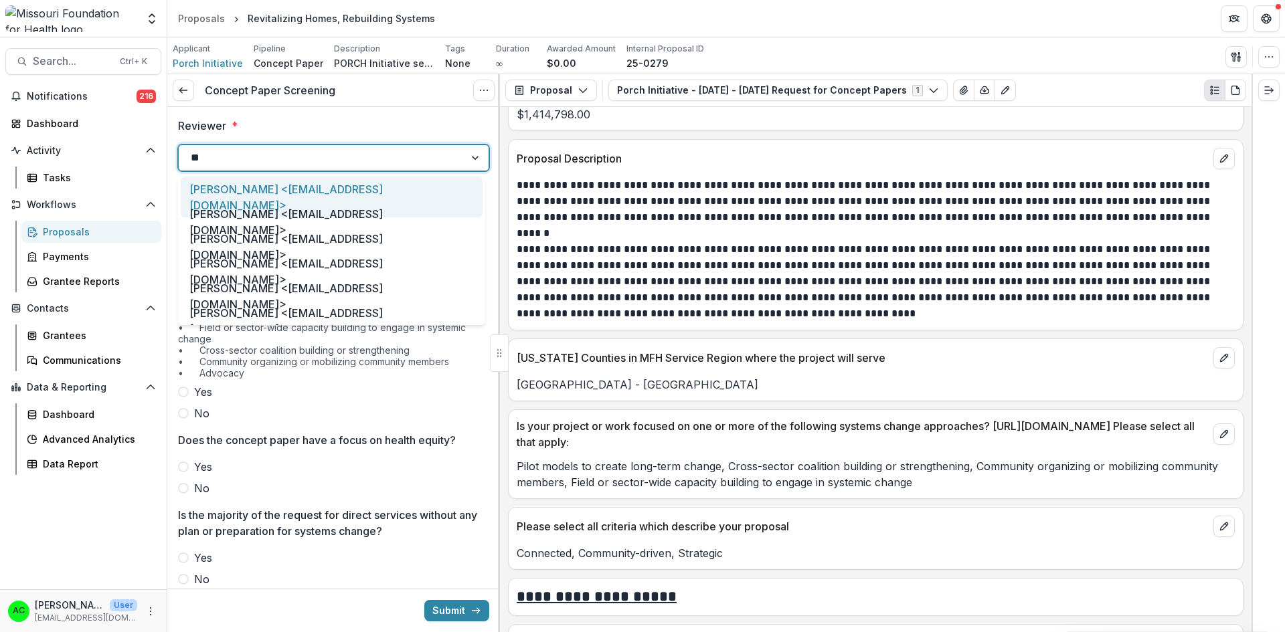
type input "***"
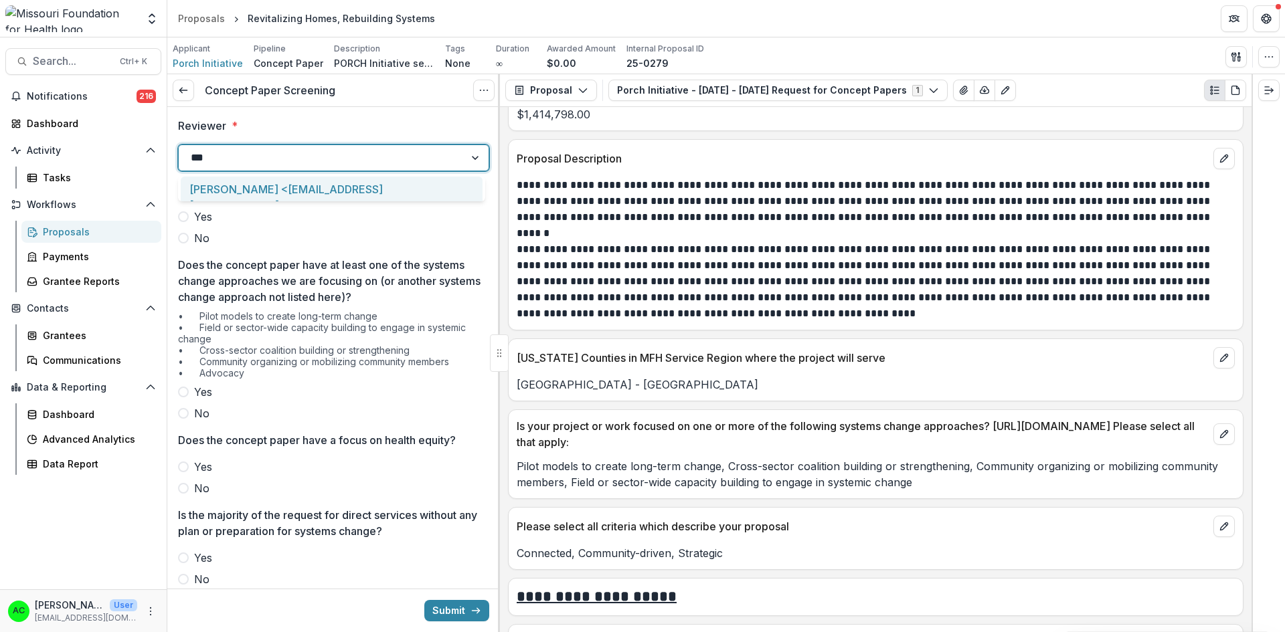
click at [312, 187] on div "Alyssa Curran <acurran@mffh.org>" at bounding box center [332, 197] width 302 height 41
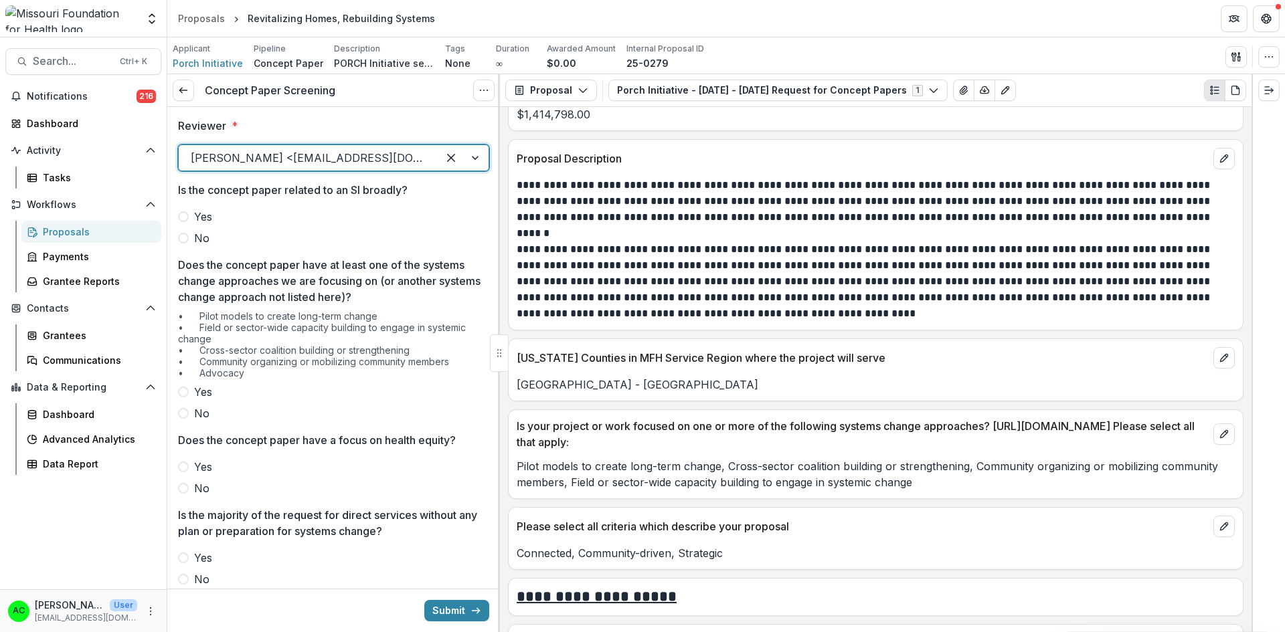
click at [186, 240] on span at bounding box center [183, 238] width 11 height 11
click at [185, 389] on span at bounding box center [183, 392] width 11 height 11
click at [185, 469] on span at bounding box center [183, 467] width 11 height 11
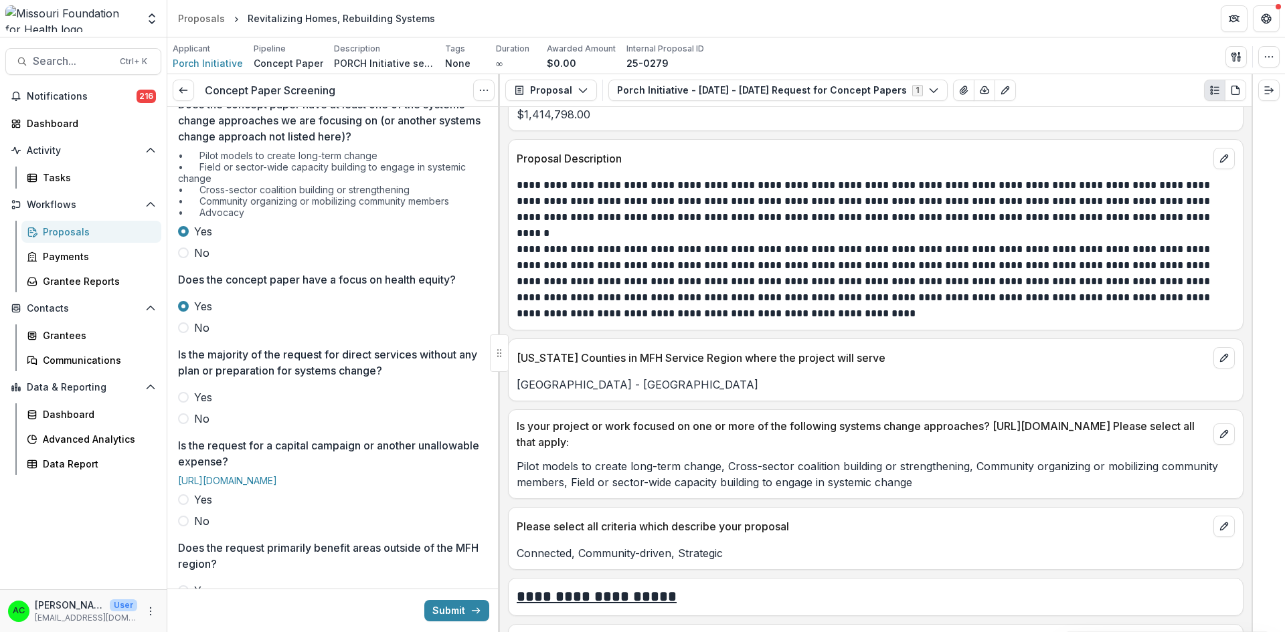
scroll to position [270, 0]
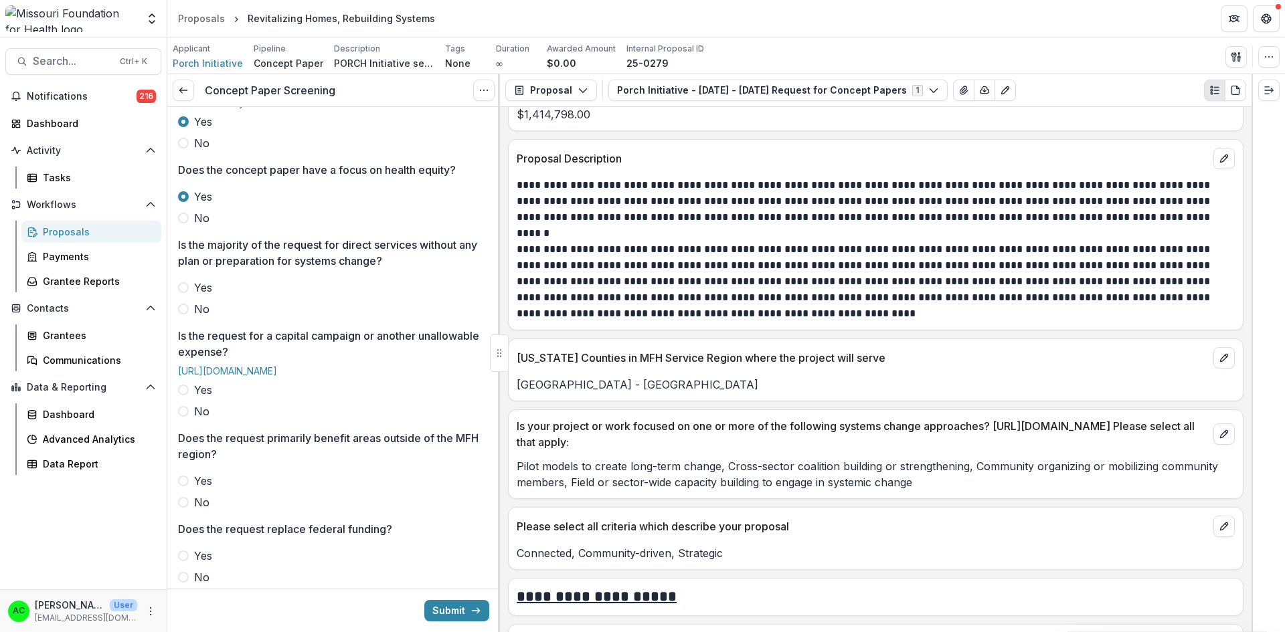
click at [186, 309] on span at bounding box center [183, 309] width 11 height 11
click at [184, 396] on span at bounding box center [183, 390] width 11 height 11
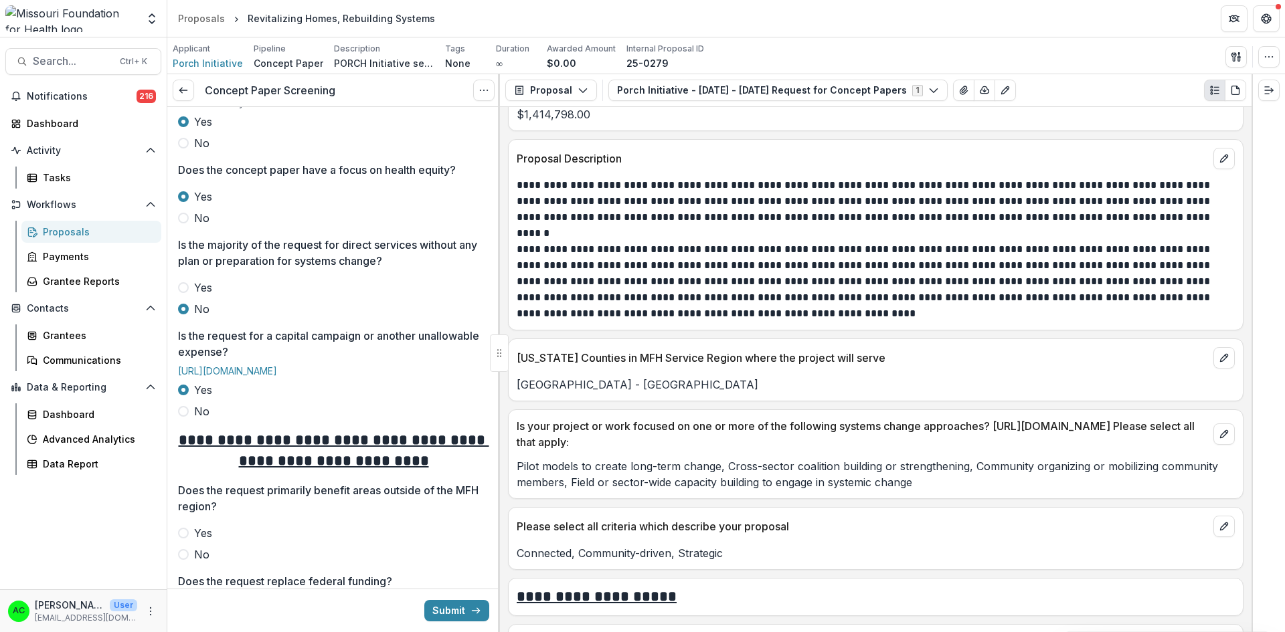
click at [177, 574] on div "**********" at bounding box center [333, 366] width 333 height 1059
click at [184, 560] on span at bounding box center [183, 554] width 11 height 11
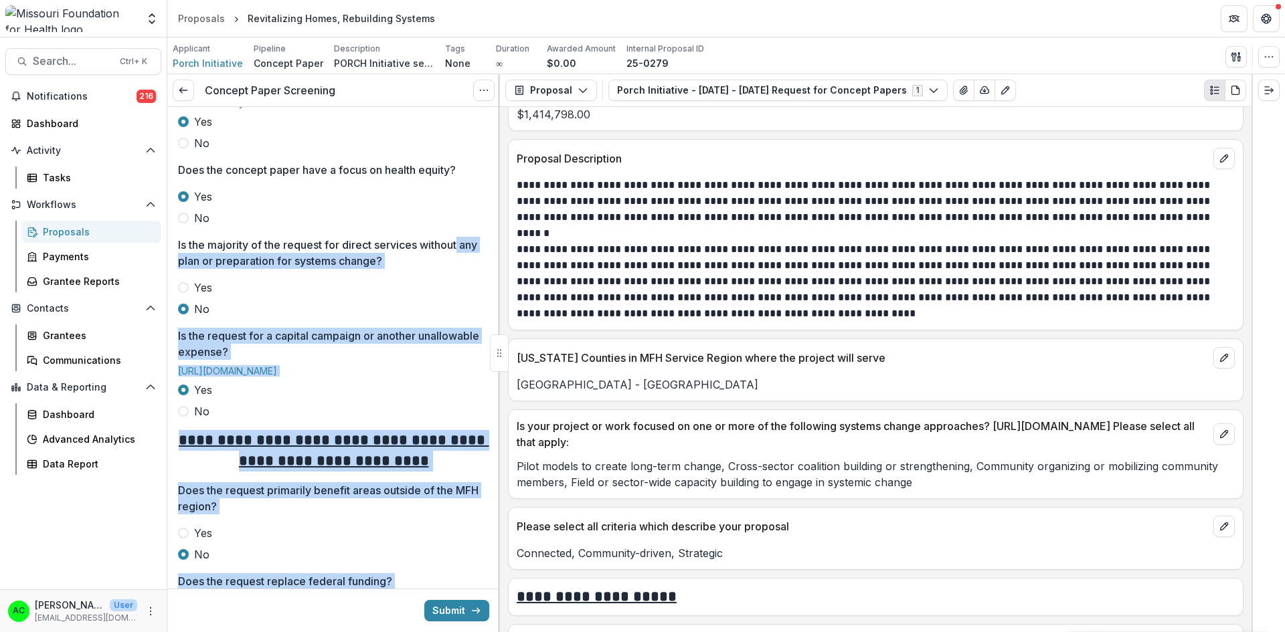
drag, startPoint x: 495, startPoint y: 247, endPoint x: 499, endPoint y: 385, distance: 138.6
click at [499, 385] on div "**********" at bounding box center [333, 353] width 333 height 558
click at [498, 317] on div at bounding box center [499, 353] width 2 height 558
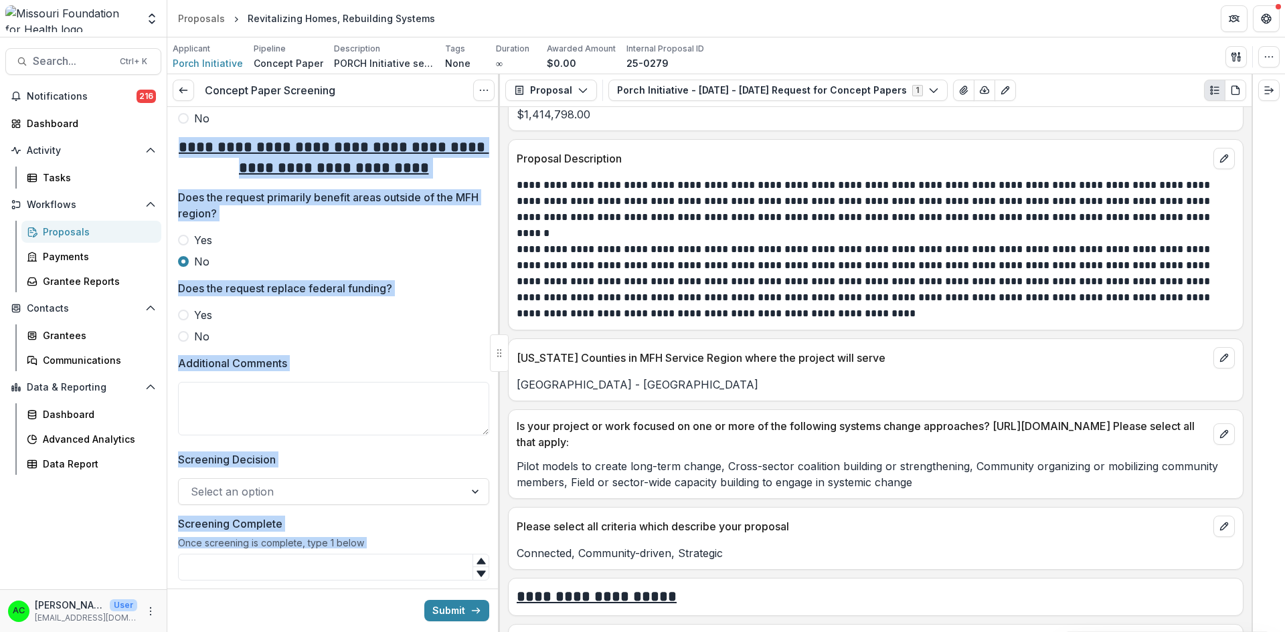
scroll to position [594, 0]
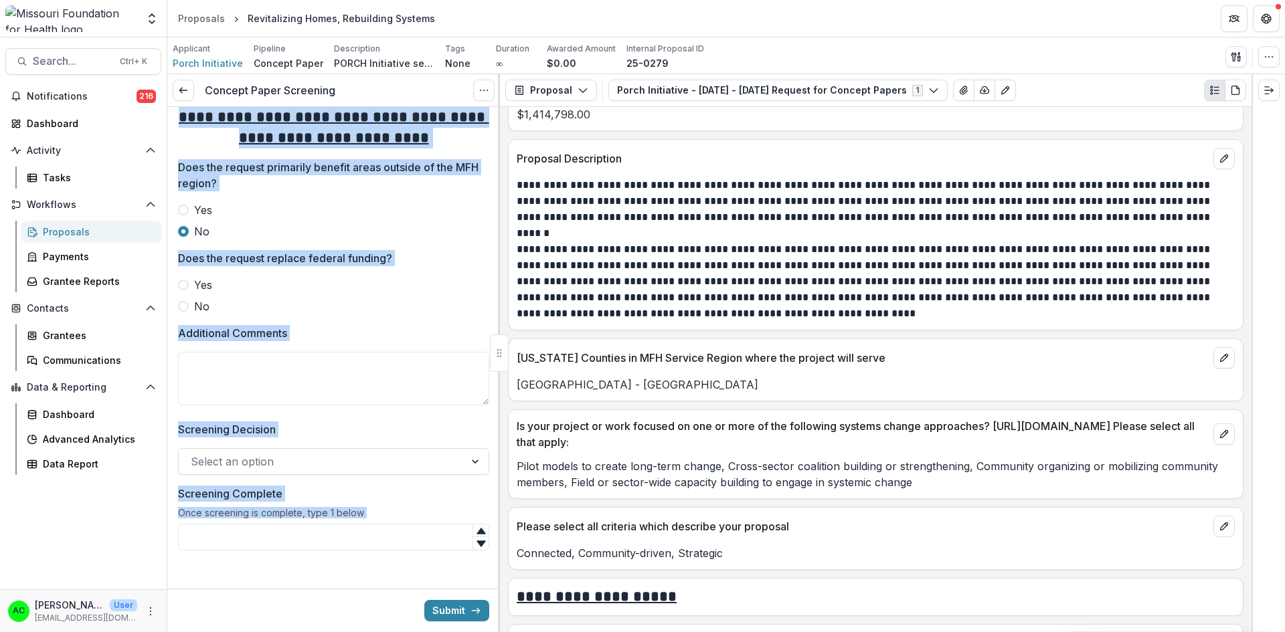
click at [203, 315] on span "No" at bounding box center [201, 306] width 15 height 16
click at [207, 375] on textarea "Additional Comments" at bounding box center [333, 379] width 311 height 54
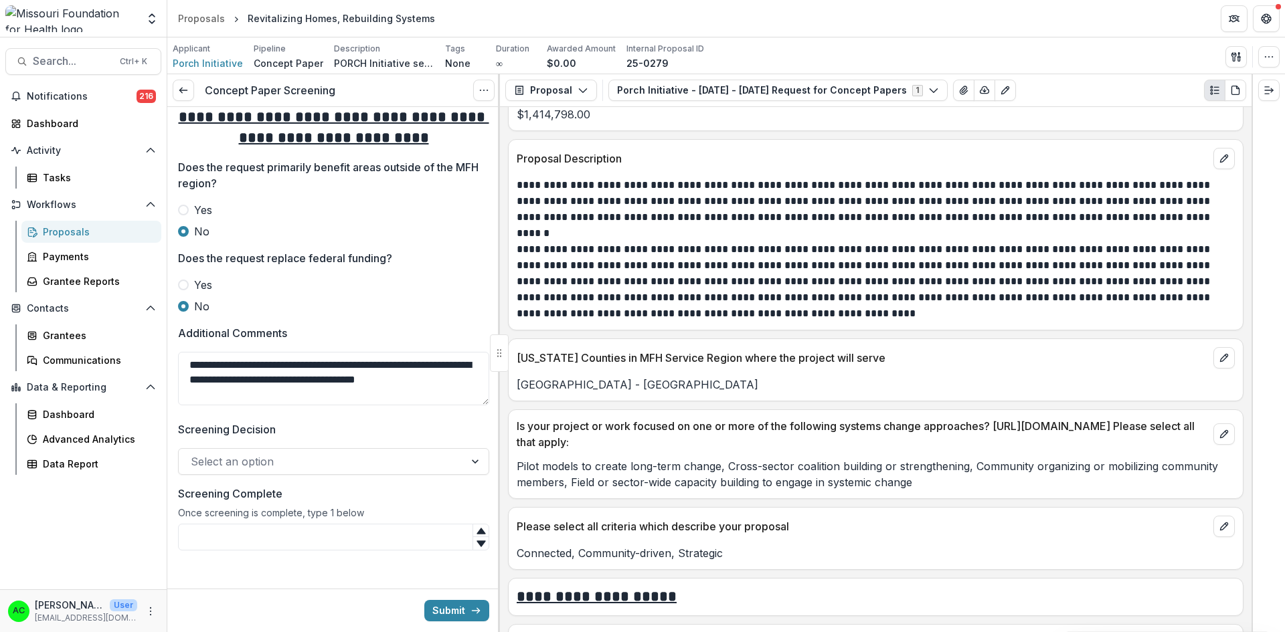
type textarea "**********"
click at [250, 471] on div at bounding box center [322, 461] width 262 height 19
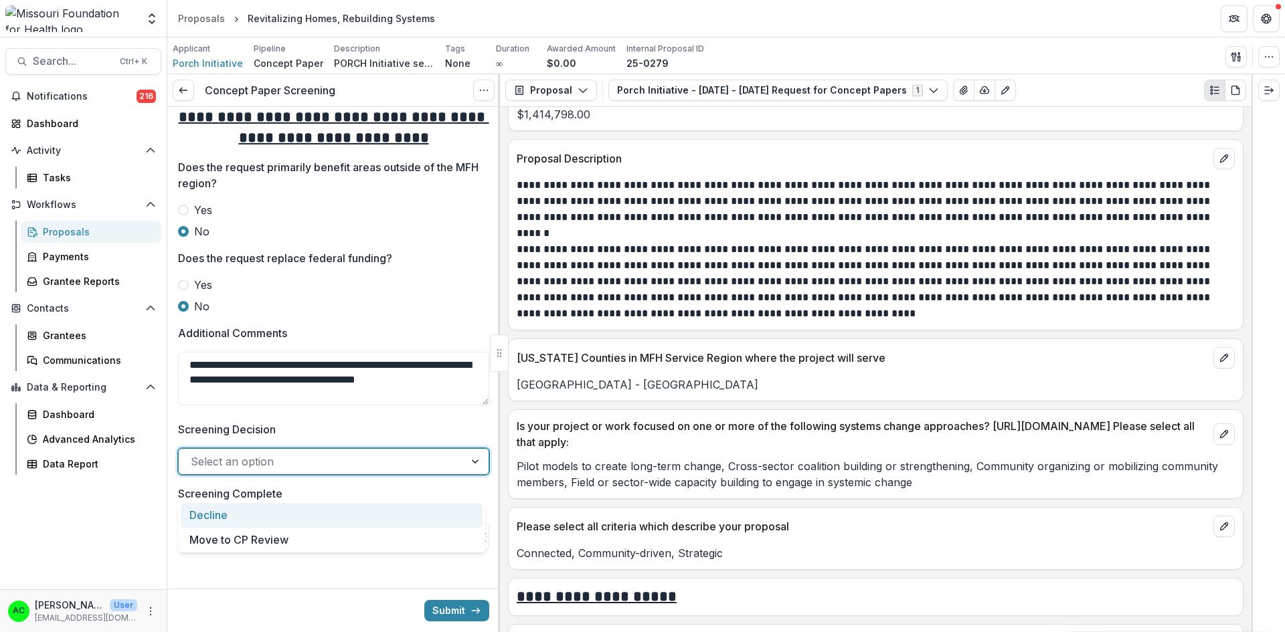
click at [242, 514] on div "Decline" at bounding box center [332, 515] width 302 height 25
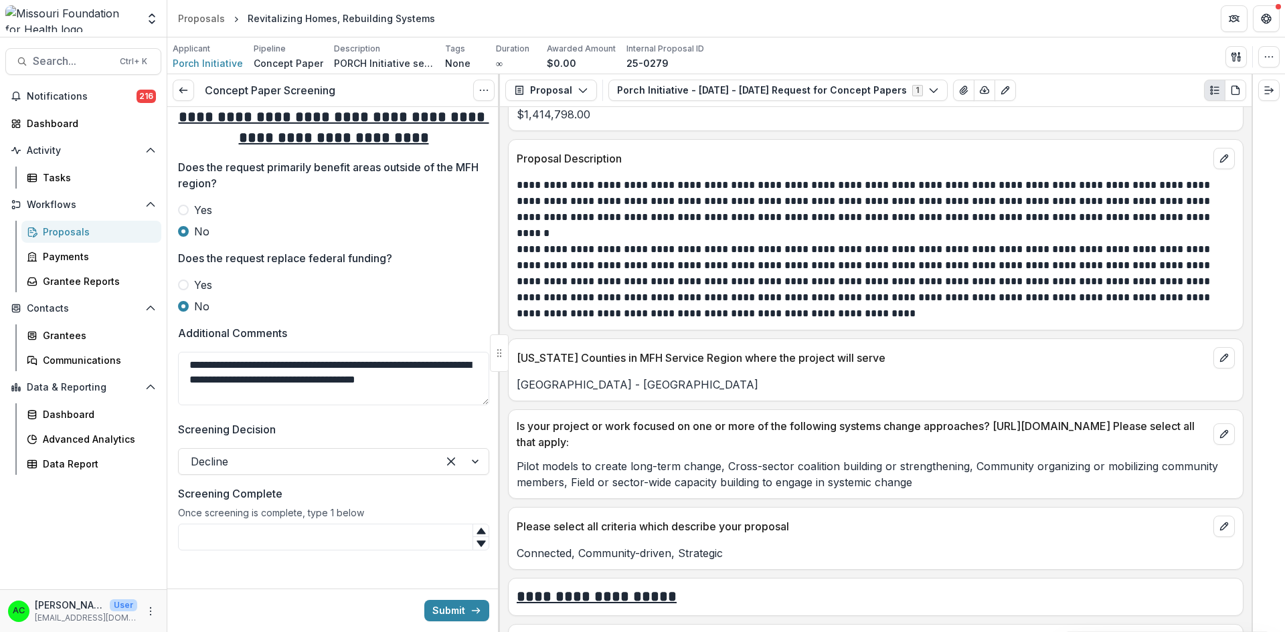
click at [241, 551] on input "Screening Complete" at bounding box center [333, 537] width 311 height 27
type input "*"
click at [442, 612] on button "Submit" at bounding box center [456, 610] width 65 height 21
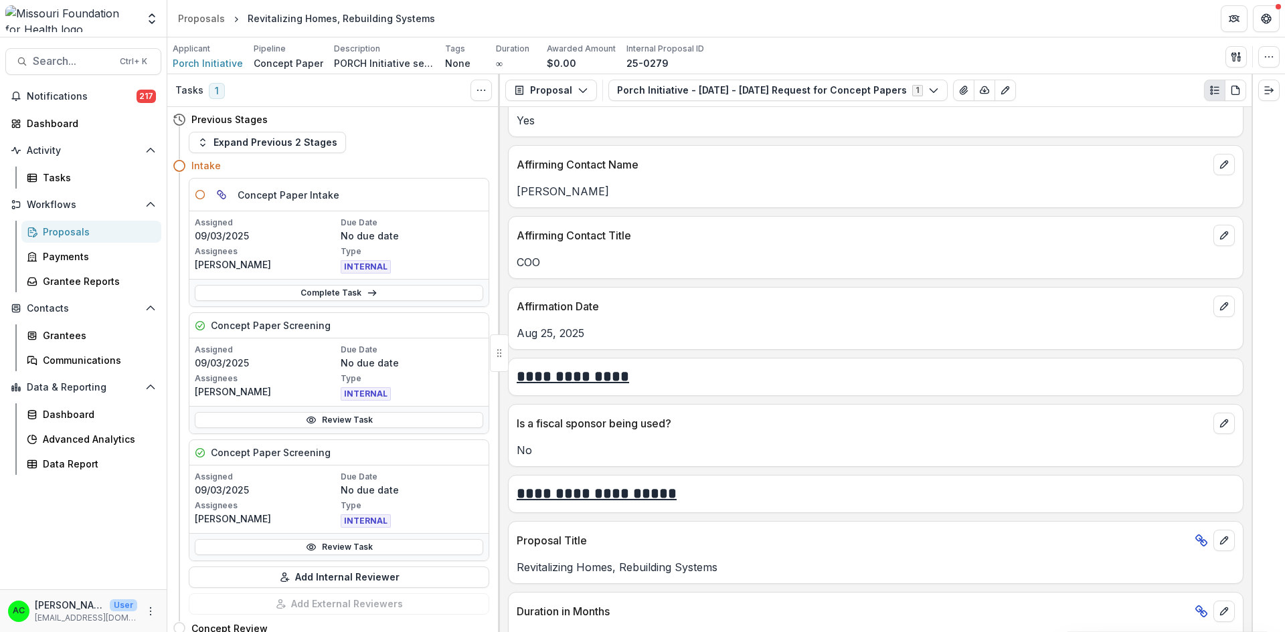
scroll to position [2664, 0]
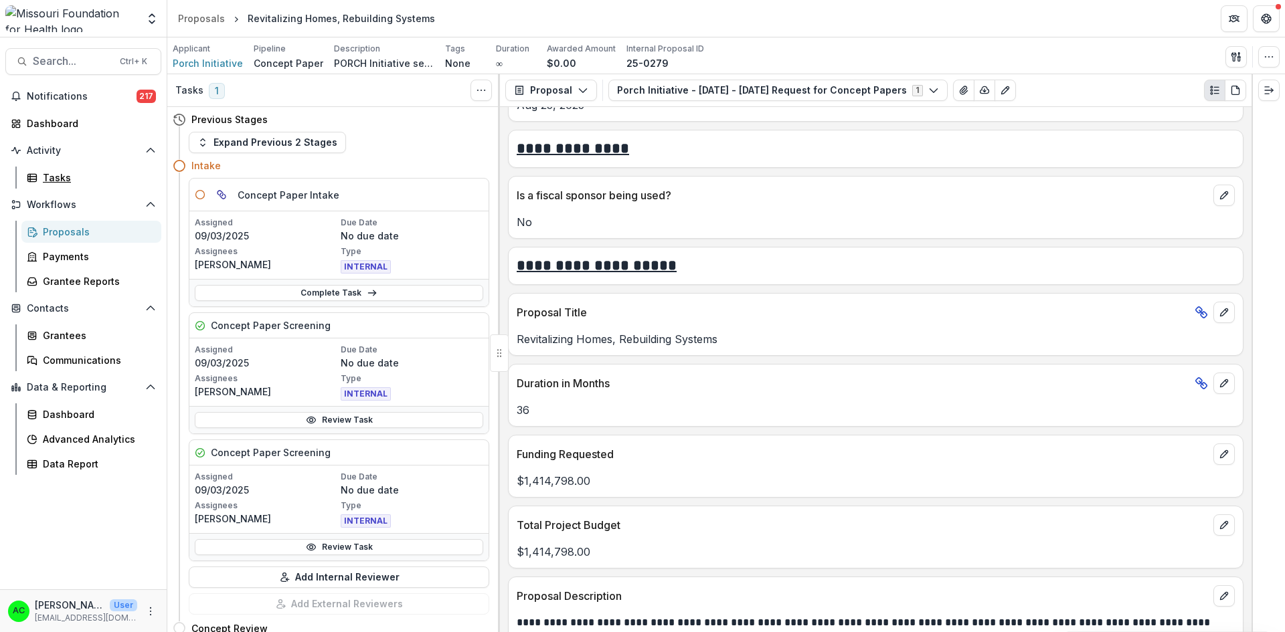
click at [60, 173] on div "Tasks" at bounding box center [97, 178] width 108 height 14
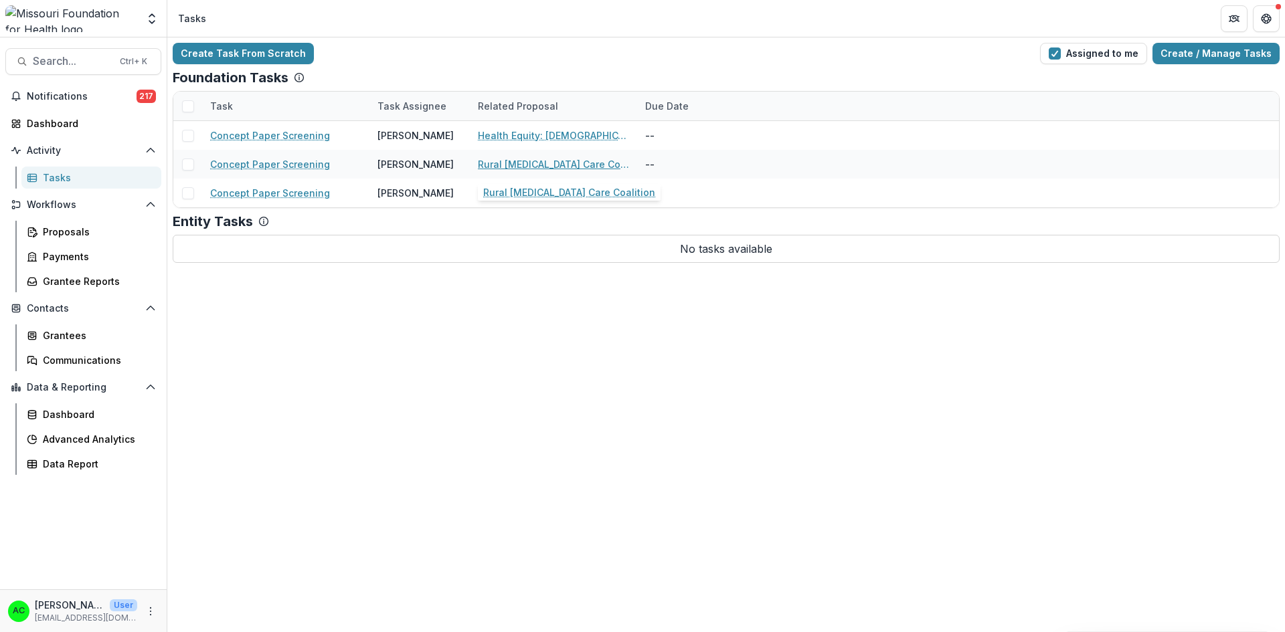
click at [519, 167] on link "Rural Cancer Care Coalition" at bounding box center [553, 164] width 151 height 14
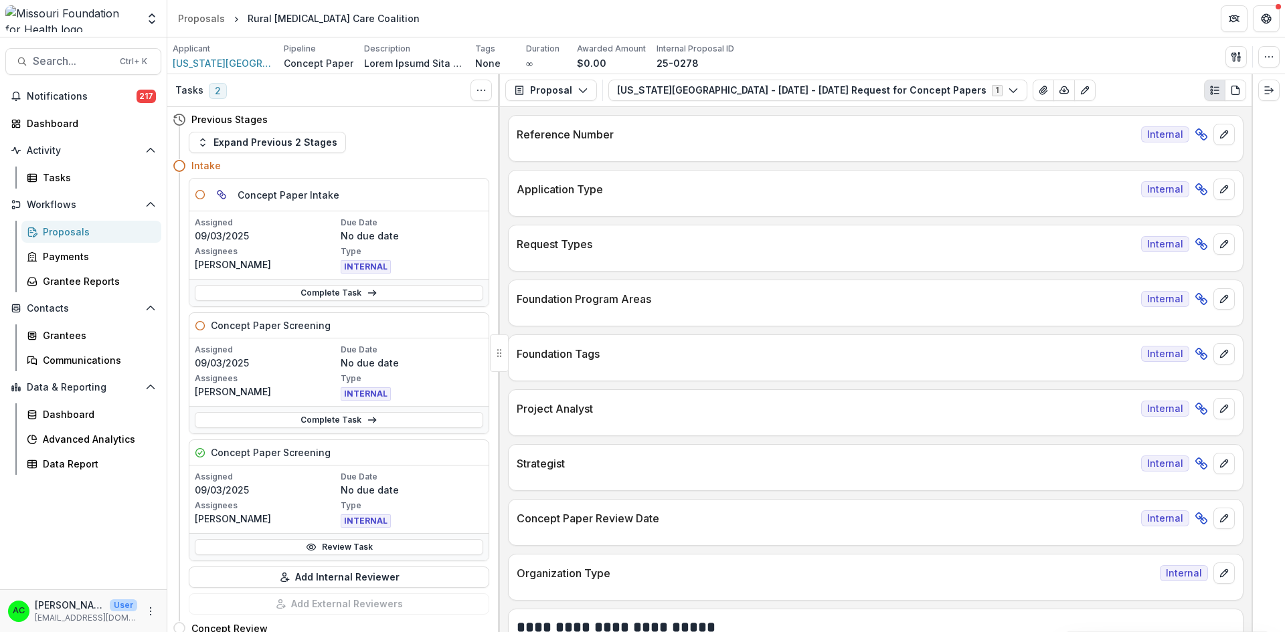
click at [805, 93] on button "Washington County Memorial Hospital - 2025 - 2025 Request for Concept Papers 1" at bounding box center [817, 90] width 419 height 21
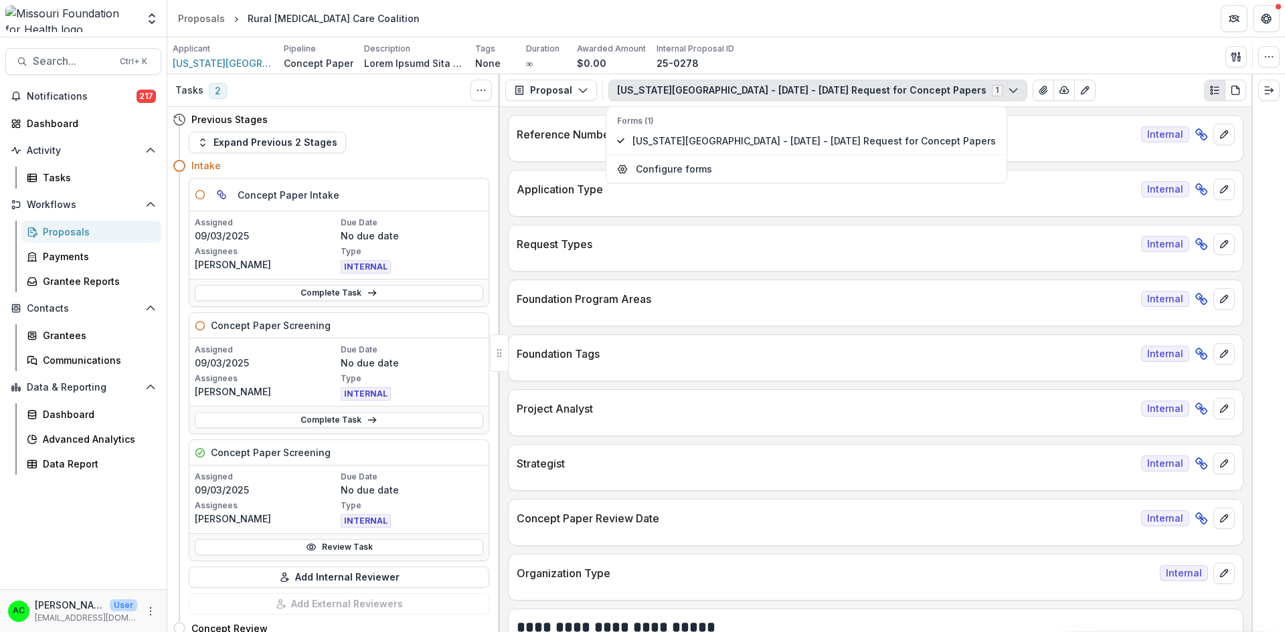
click at [824, 90] on button "Washington County Memorial Hospital - 2025 - 2025 Request for Concept Papers 1" at bounding box center [817, 90] width 419 height 21
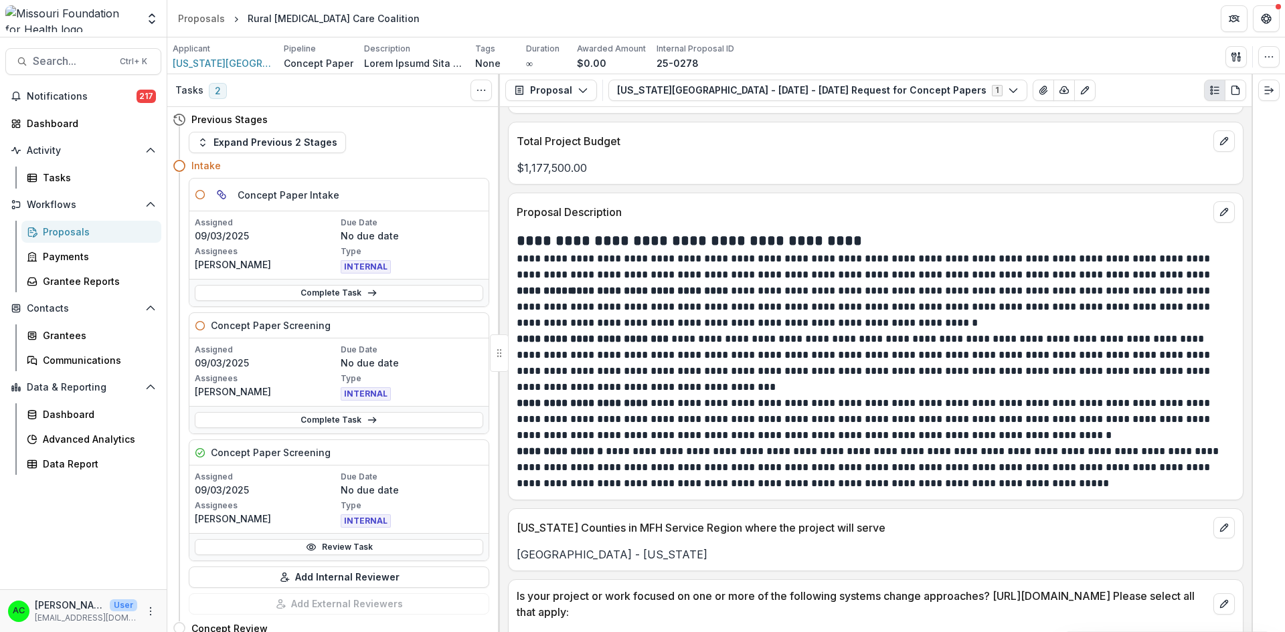
scroll to position [2735, 0]
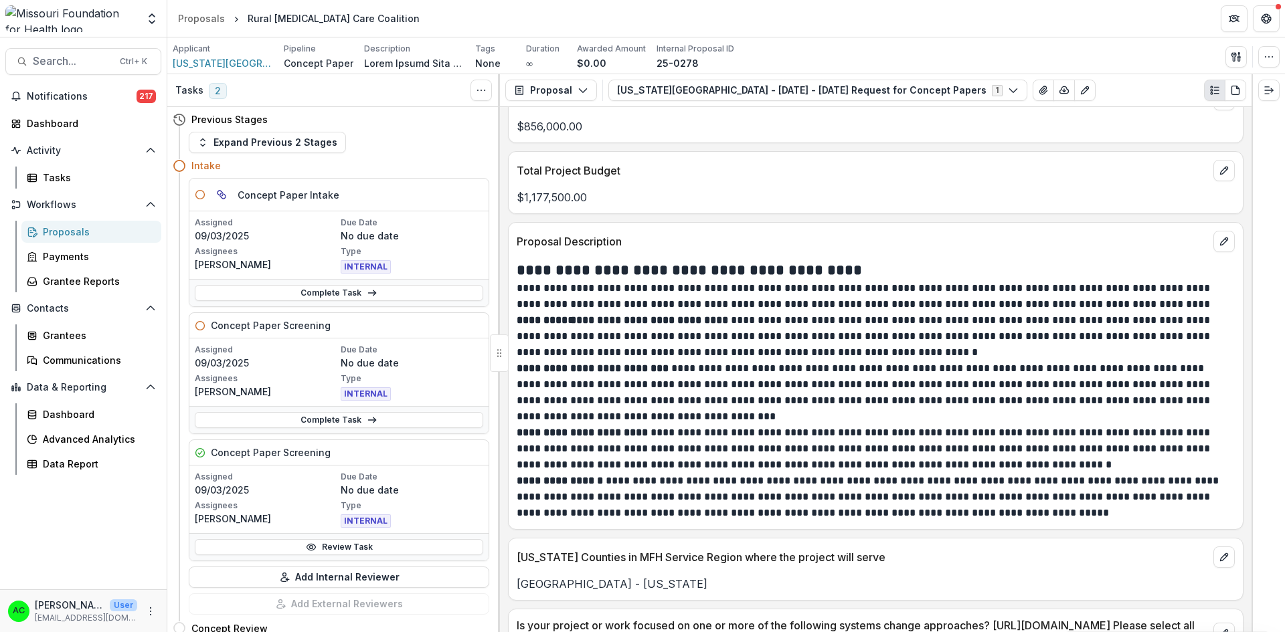
drag, startPoint x: 1253, startPoint y: 455, endPoint x: 1254, endPoint y: 440, distance: 15.5
click at [1254, 440] on div at bounding box center [1268, 353] width 33 height 558
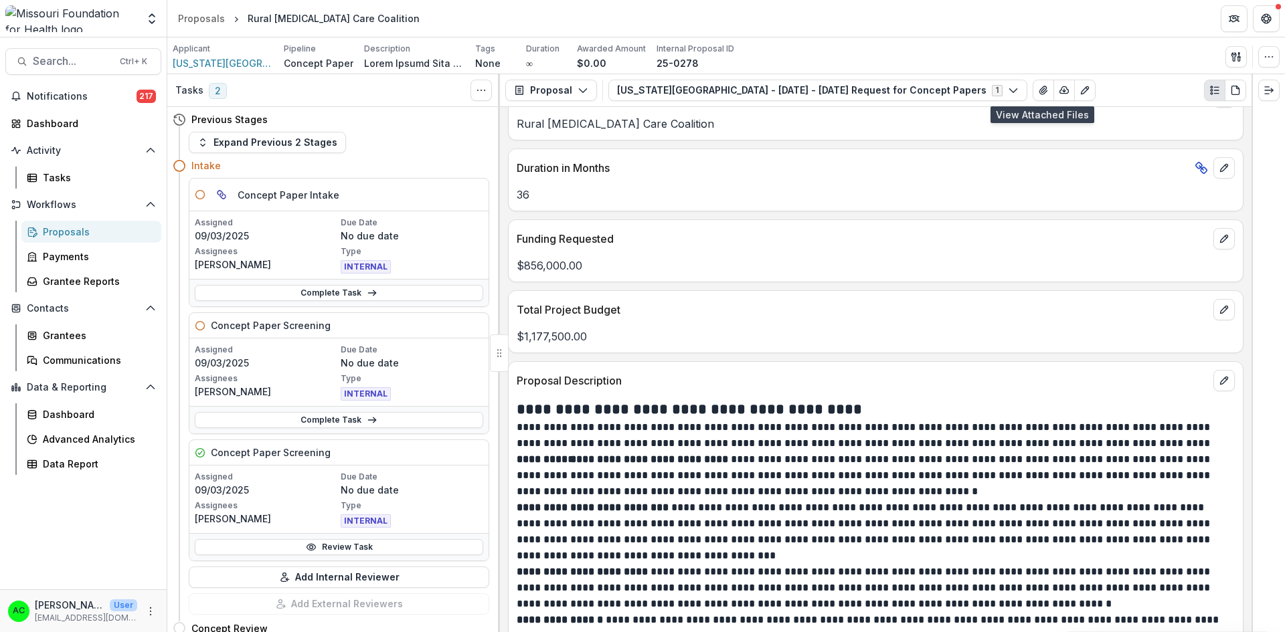
click at [1043, 86] on icon "View Attached Files" at bounding box center [1043, 90] width 11 height 11
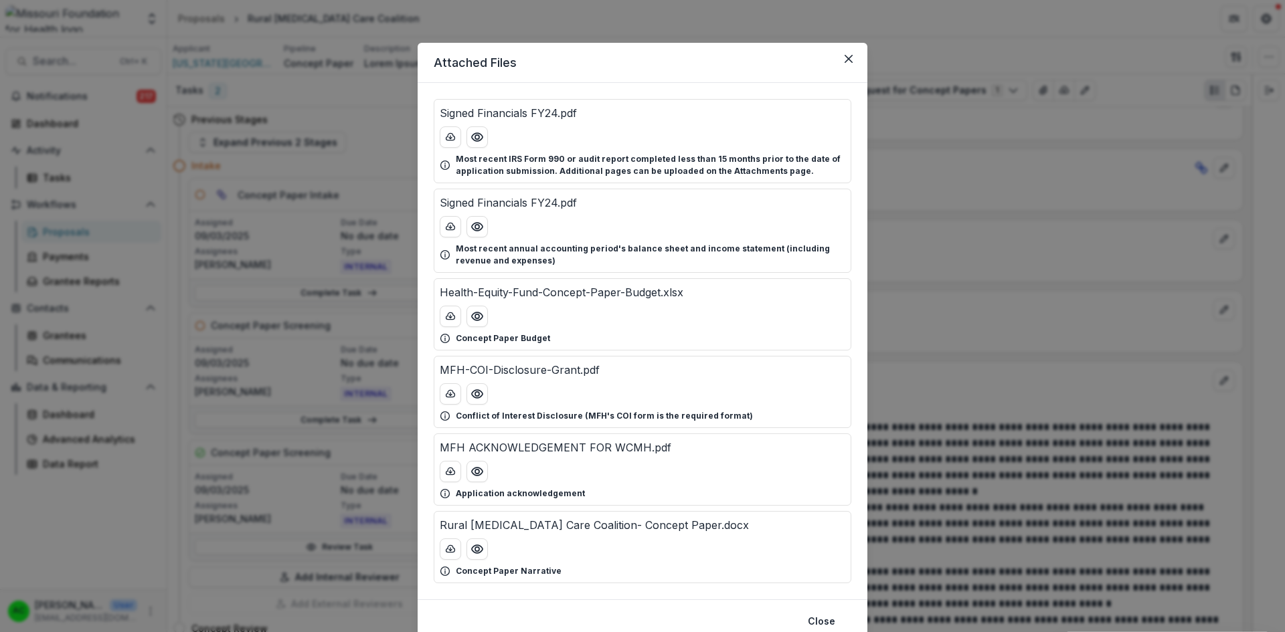
click at [1045, 202] on div "Attached Files Signed Financials FY24.pdf Most recent IRS Form 990 or audit rep…" at bounding box center [642, 316] width 1285 height 632
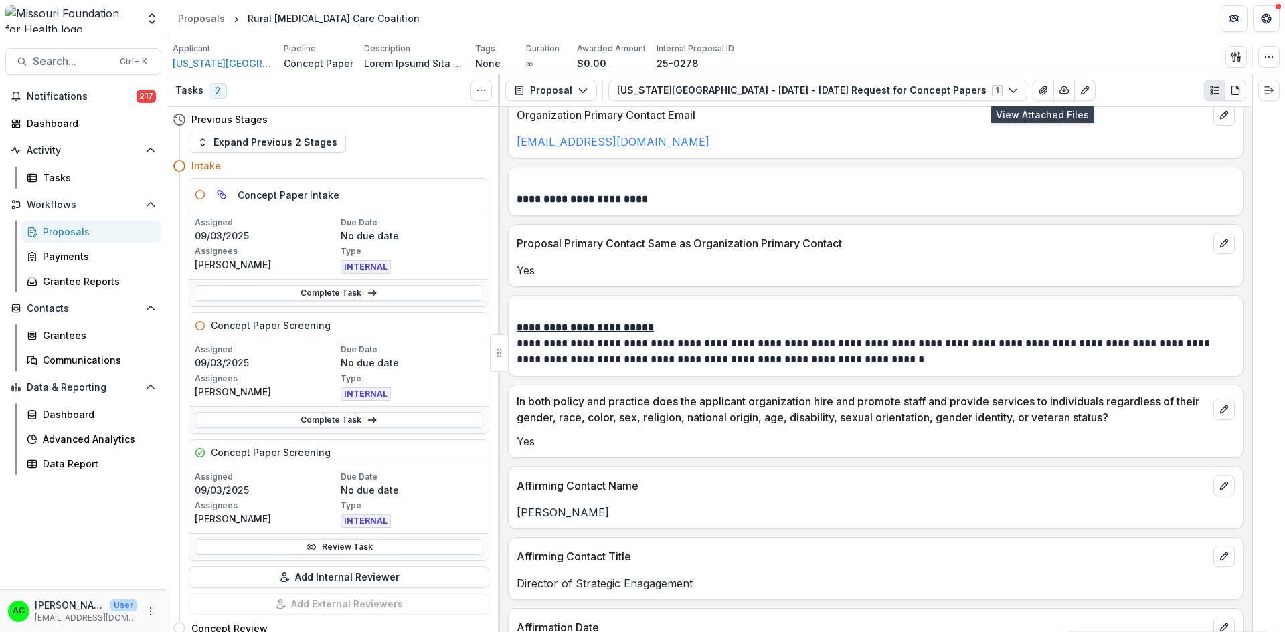
scroll to position [1668, 0]
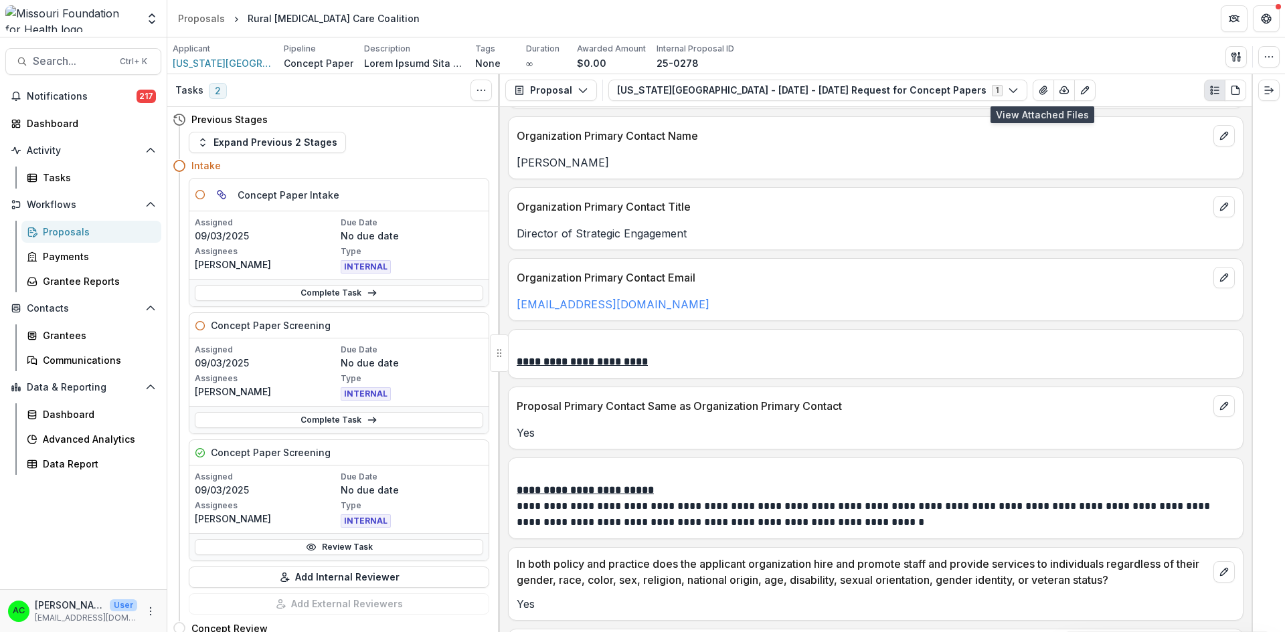
click at [1039, 90] on icon "View Attached Files" at bounding box center [1042, 90] width 7 height 8
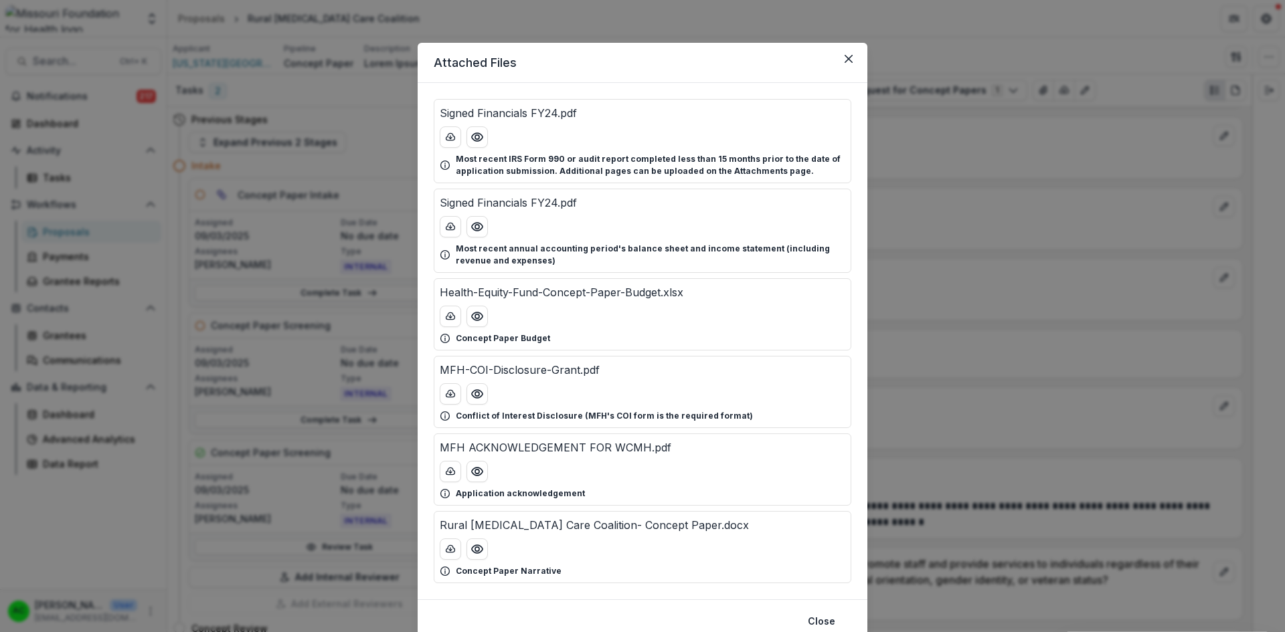
click at [479, 318] on icon "Preview Health-Equity-Fund-Concept-Paper-Budget.xlsx" at bounding box center [476, 316] width 13 height 13
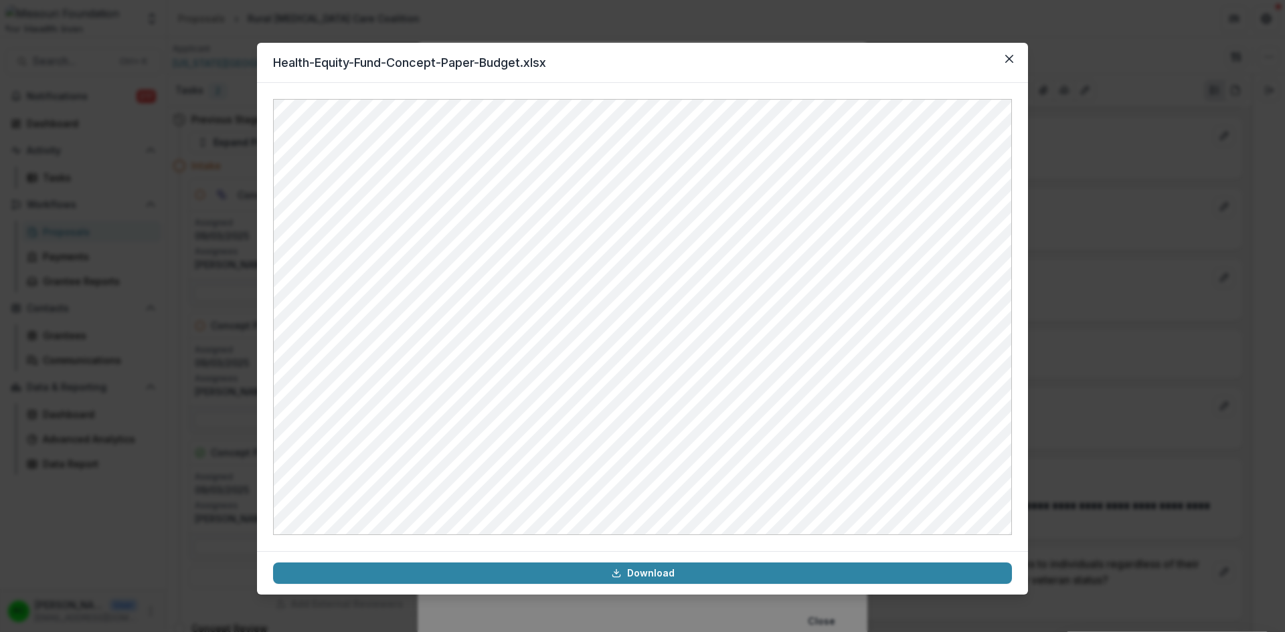
click at [1006, 55] on icon "Close" at bounding box center [1009, 59] width 8 height 8
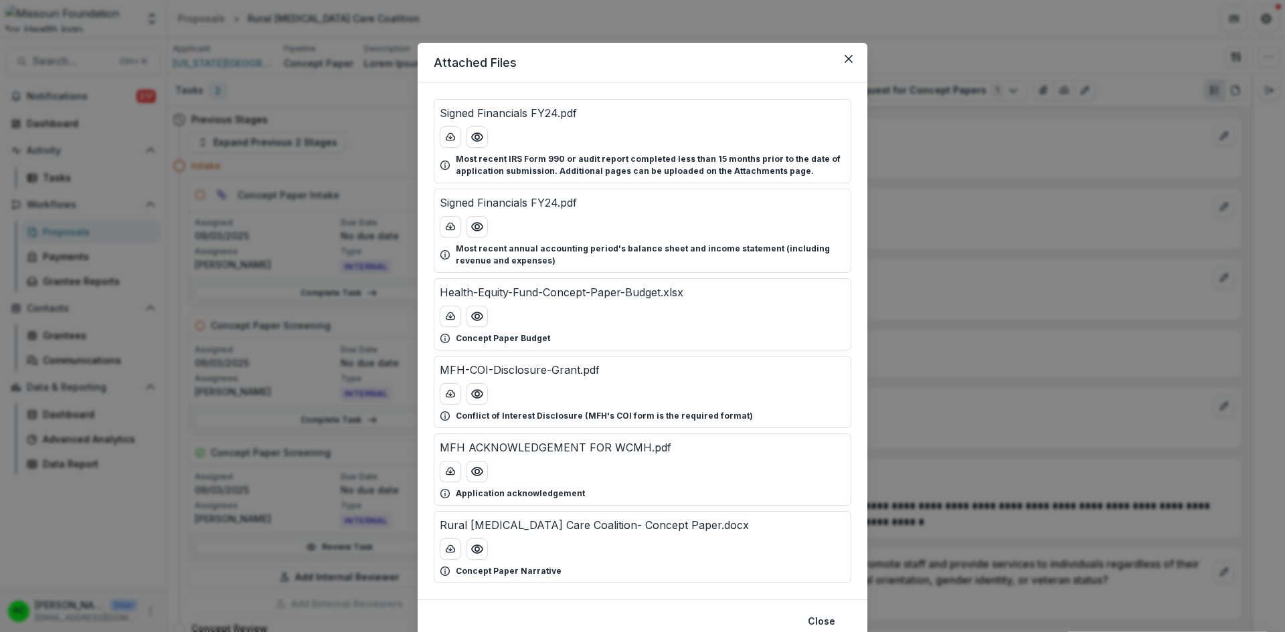
click at [483, 550] on button "Preview Rural Cancer Care Coalition- Concept Paper.docx" at bounding box center [476, 549] width 21 height 21
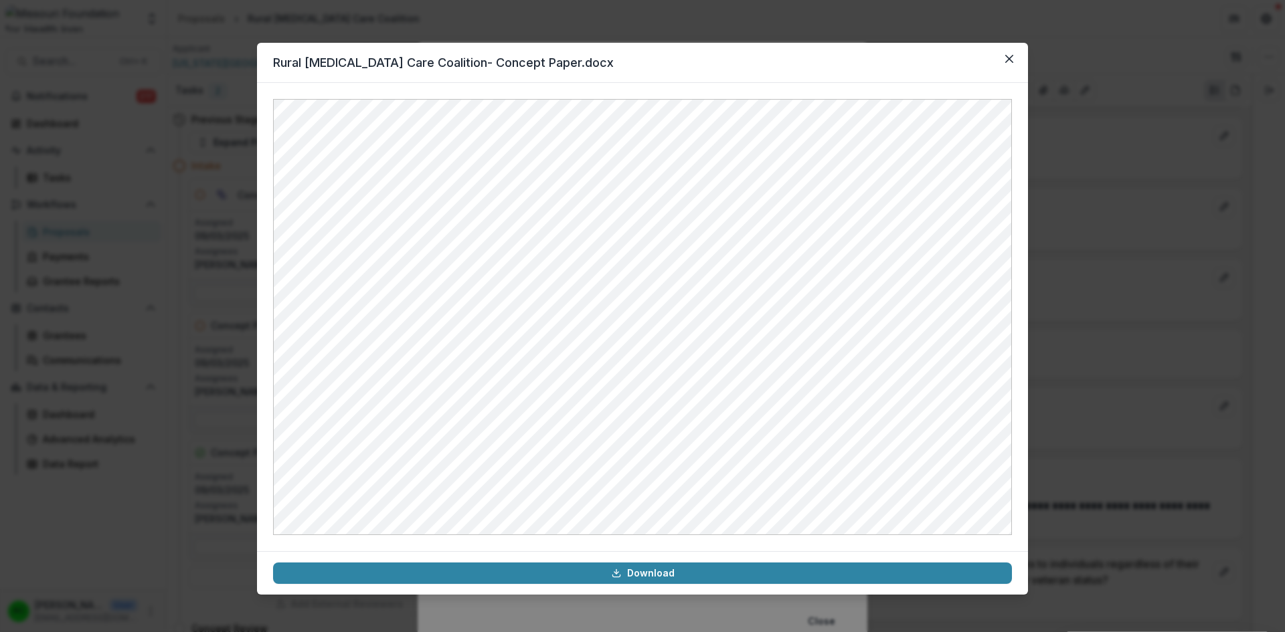
click at [1009, 60] on icon "Close" at bounding box center [1009, 59] width 8 height 8
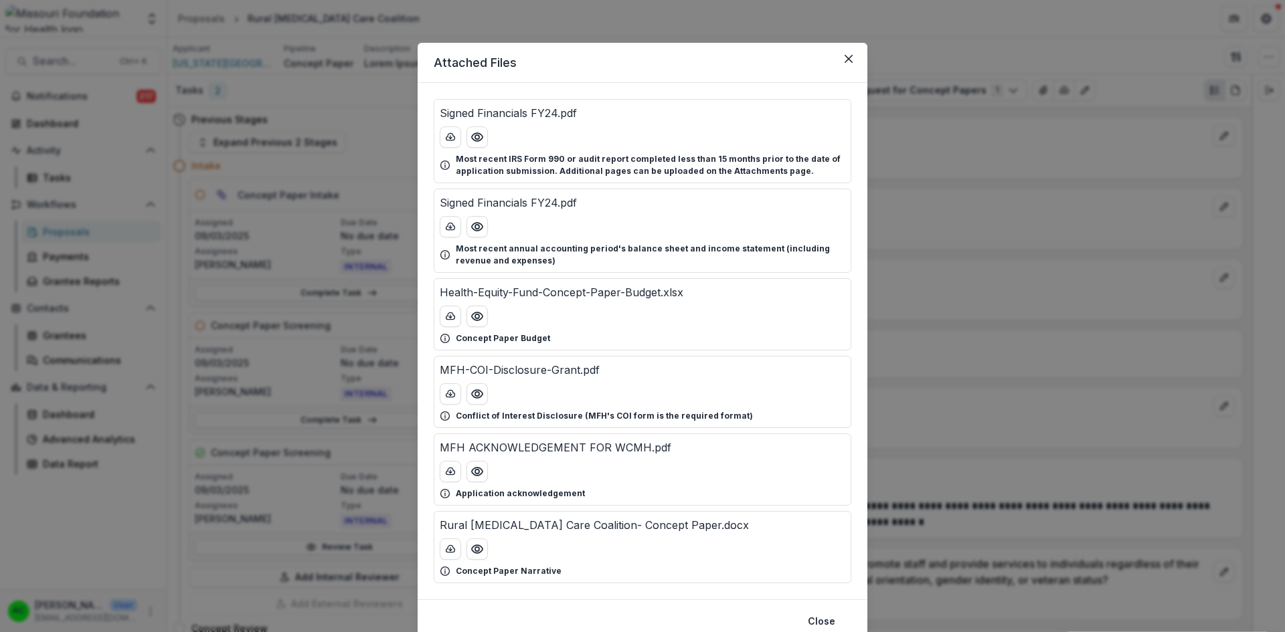
click at [477, 546] on icon "Preview Rural Cancer Care Coalition- Concept Paper.docx" at bounding box center [477, 549] width 11 height 8
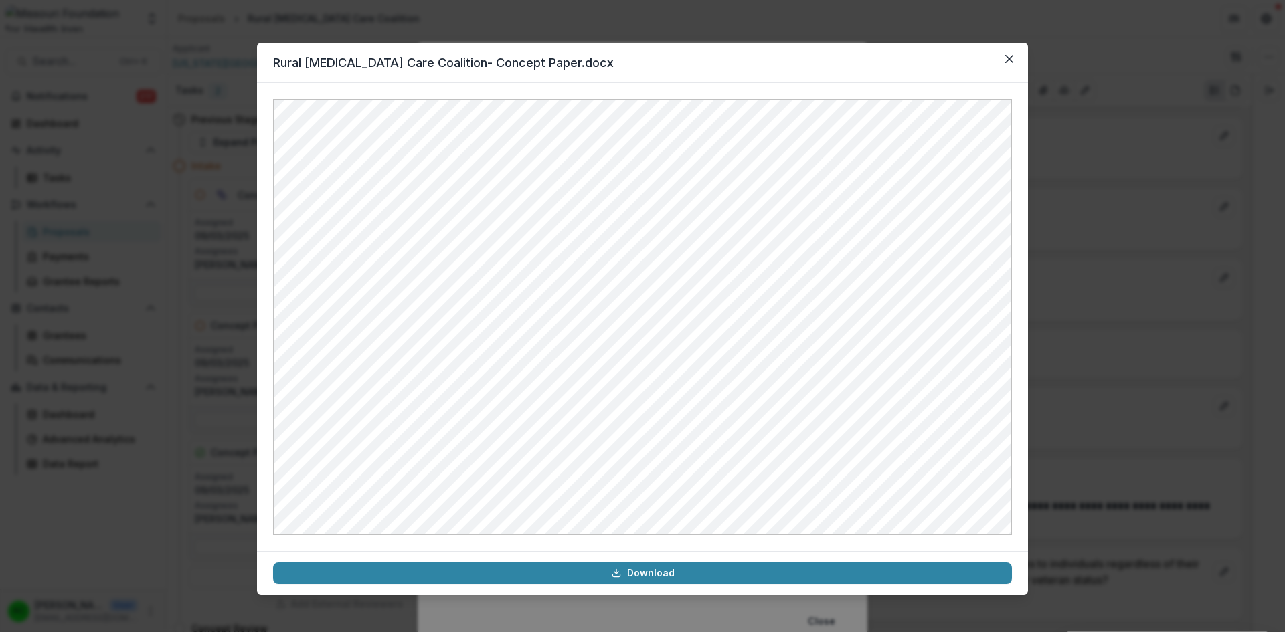
click at [1003, 61] on button "Close" at bounding box center [1009, 58] width 21 height 21
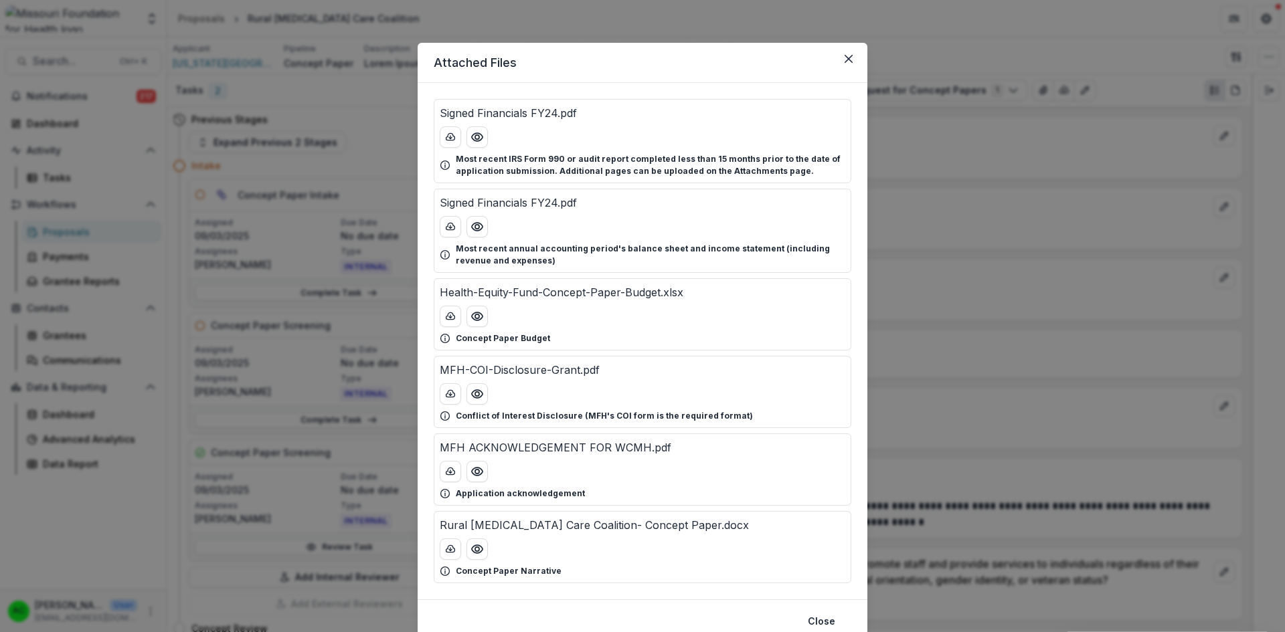
click at [842, 58] on button "Close" at bounding box center [848, 58] width 21 height 21
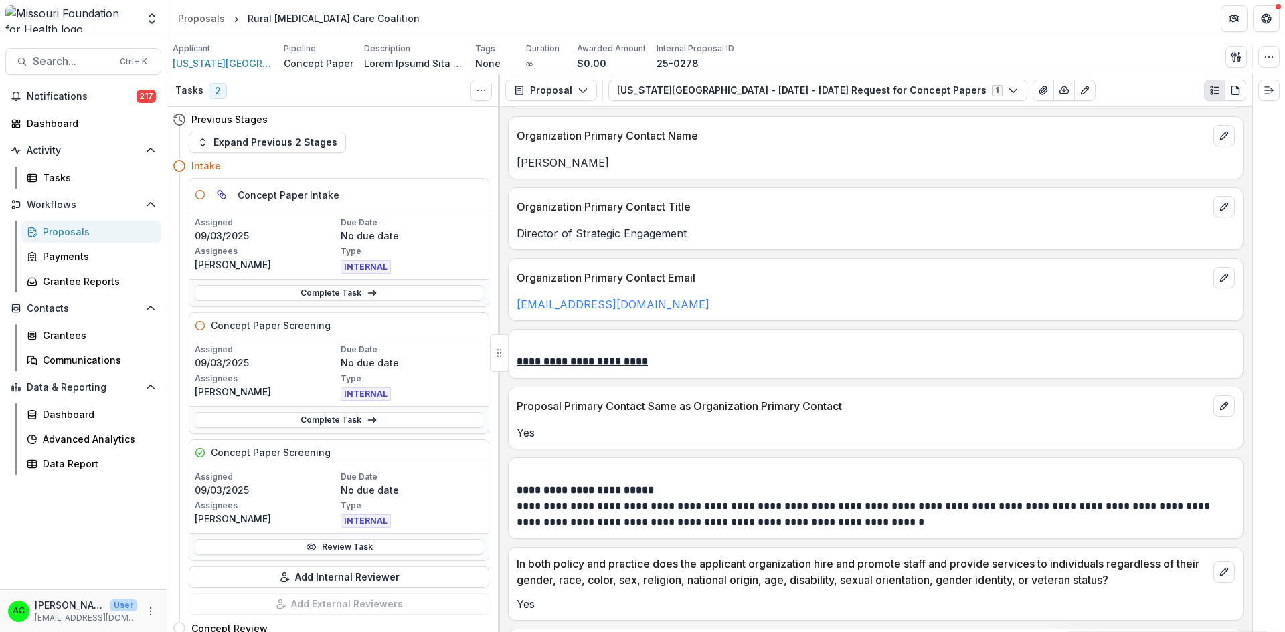
click at [363, 551] on link "Review Task" at bounding box center [339, 547] width 288 height 16
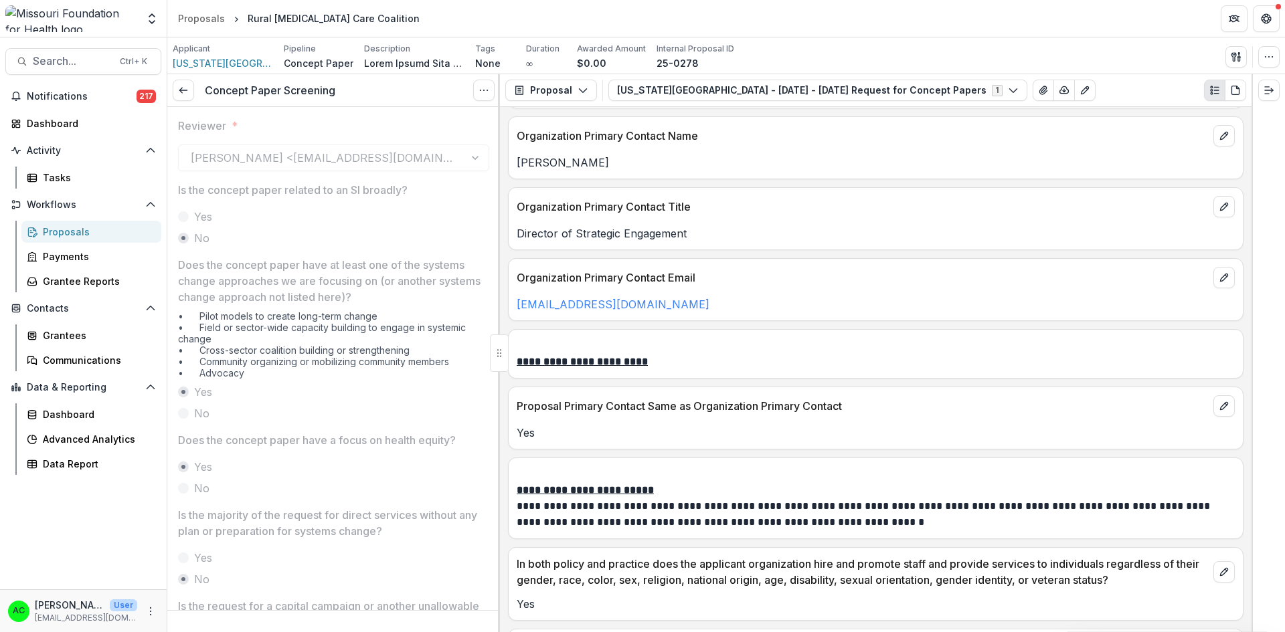
click at [188, 89] on icon at bounding box center [183, 90] width 11 height 11
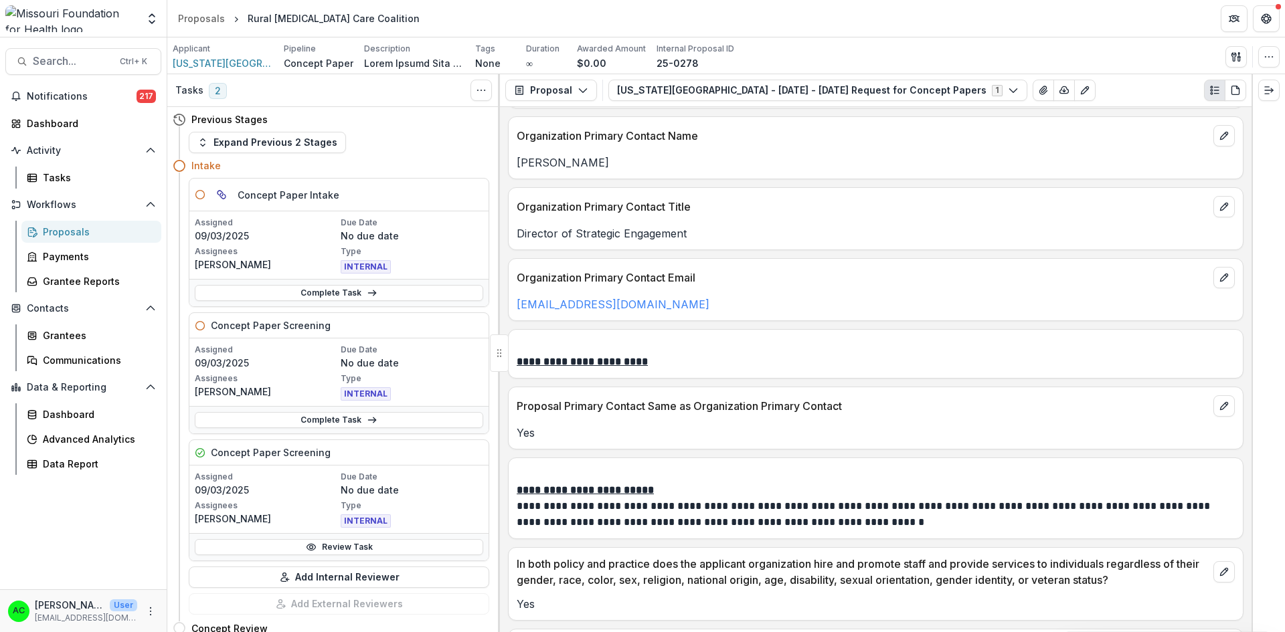
click at [307, 419] on link "Complete Task" at bounding box center [339, 420] width 288 height 16
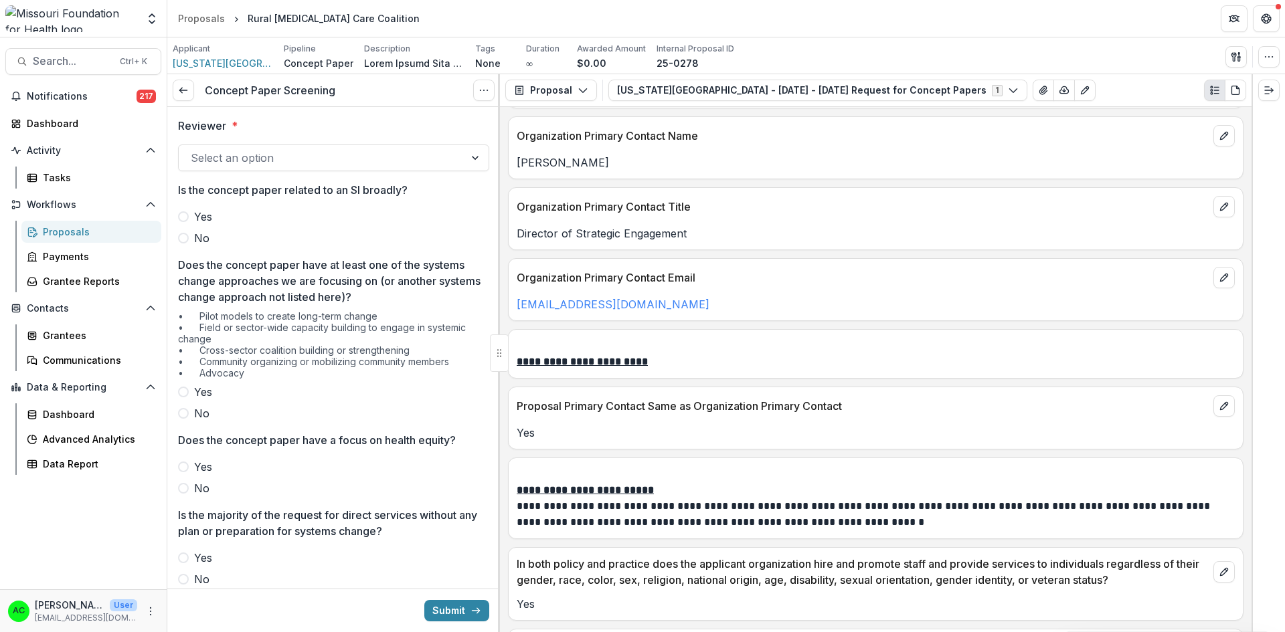
click at [314, 155] on div at bounding box center [322, 158] width 262 height 19
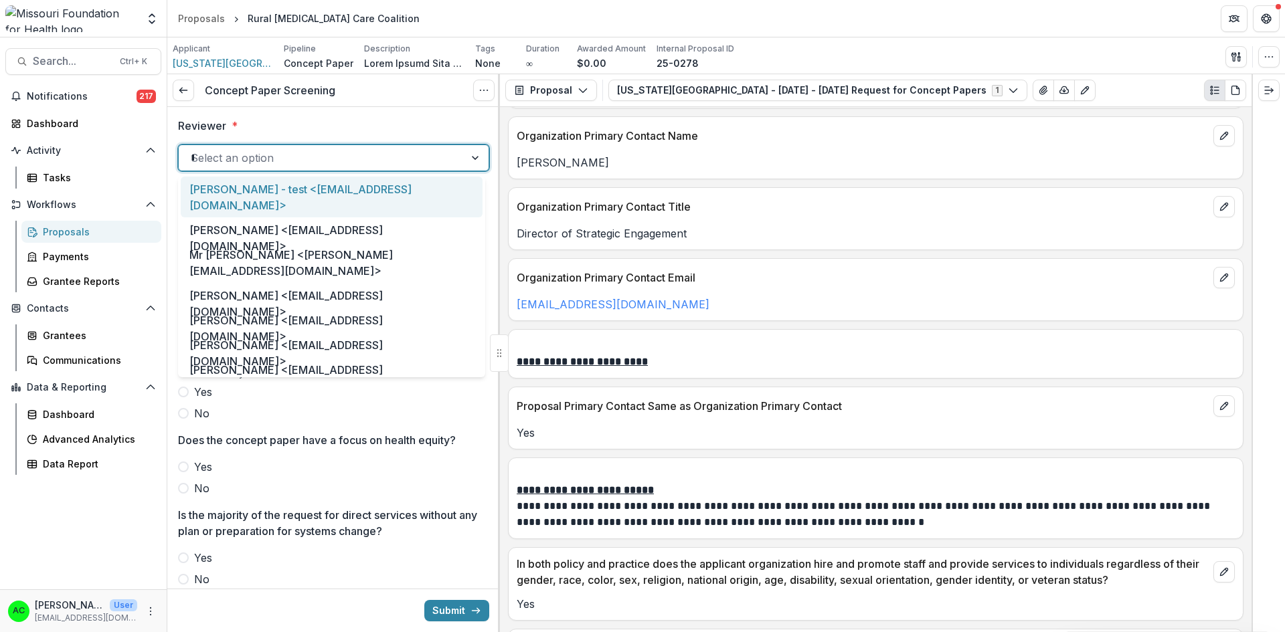
type input "***"
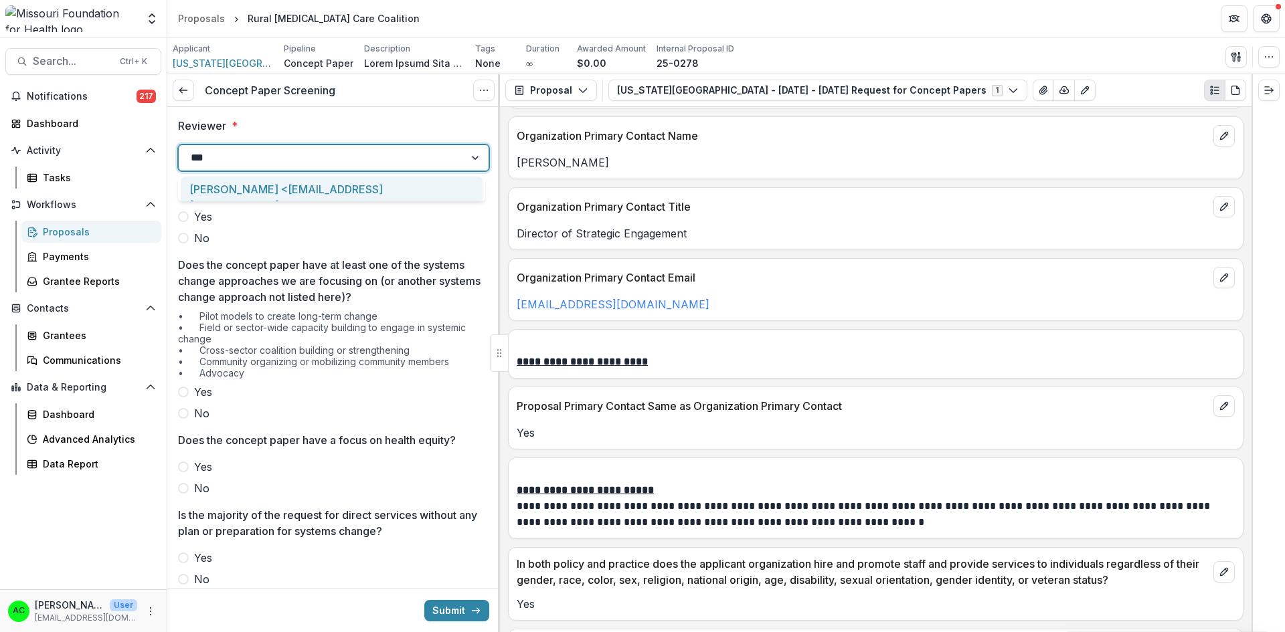
click at [294, 192] on div "Alyssa Curran <acurran@mffh.org>" at bounding box center [332, 197] width 302 height 41
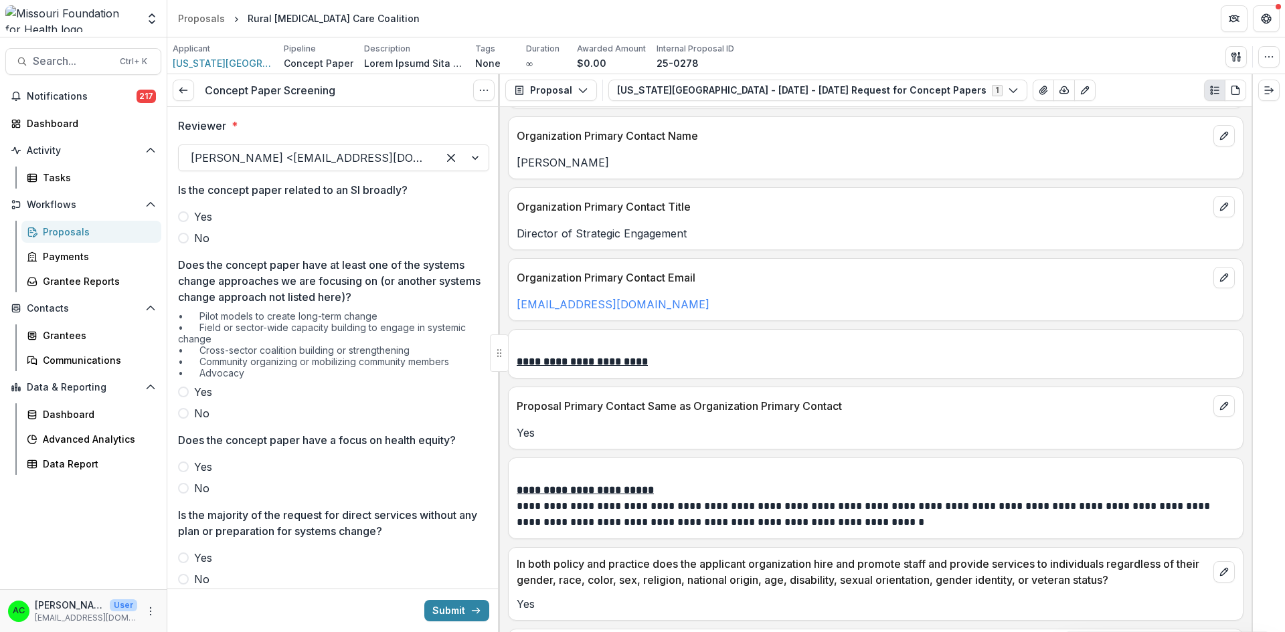
click at [185, 235] on span at bounding box center [183, 238] width 11 height 11
click at [186, 413] on span at bounding box center [183, 413] width 11 height 11
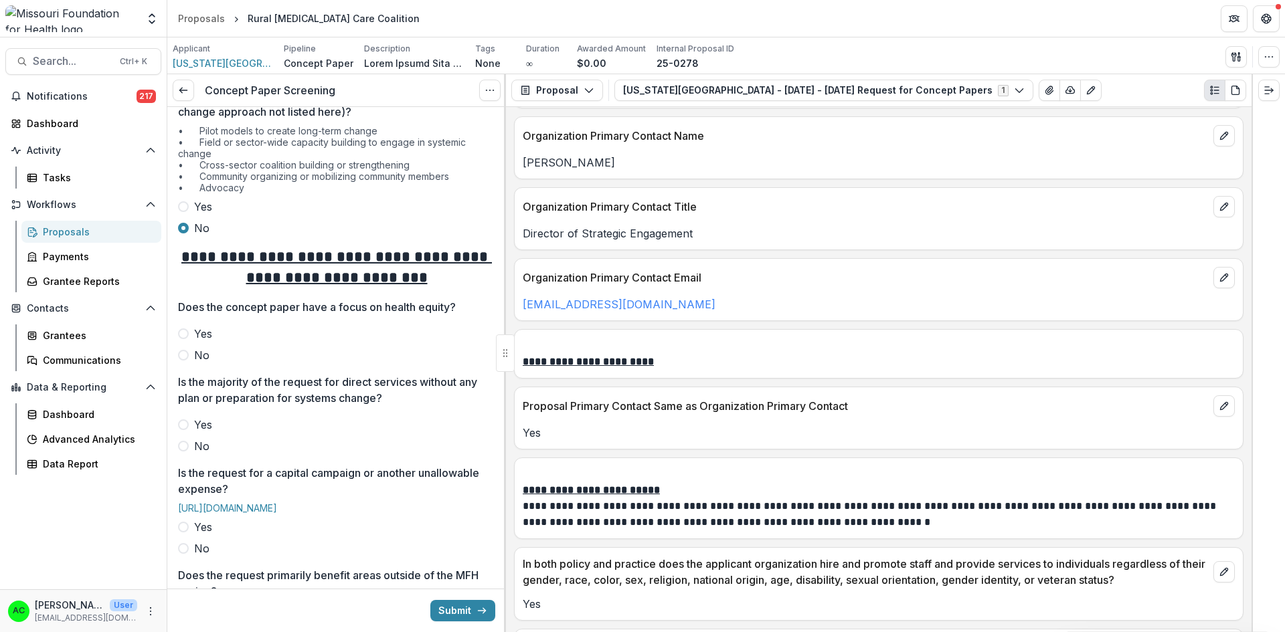
scroll to position [199, 0]
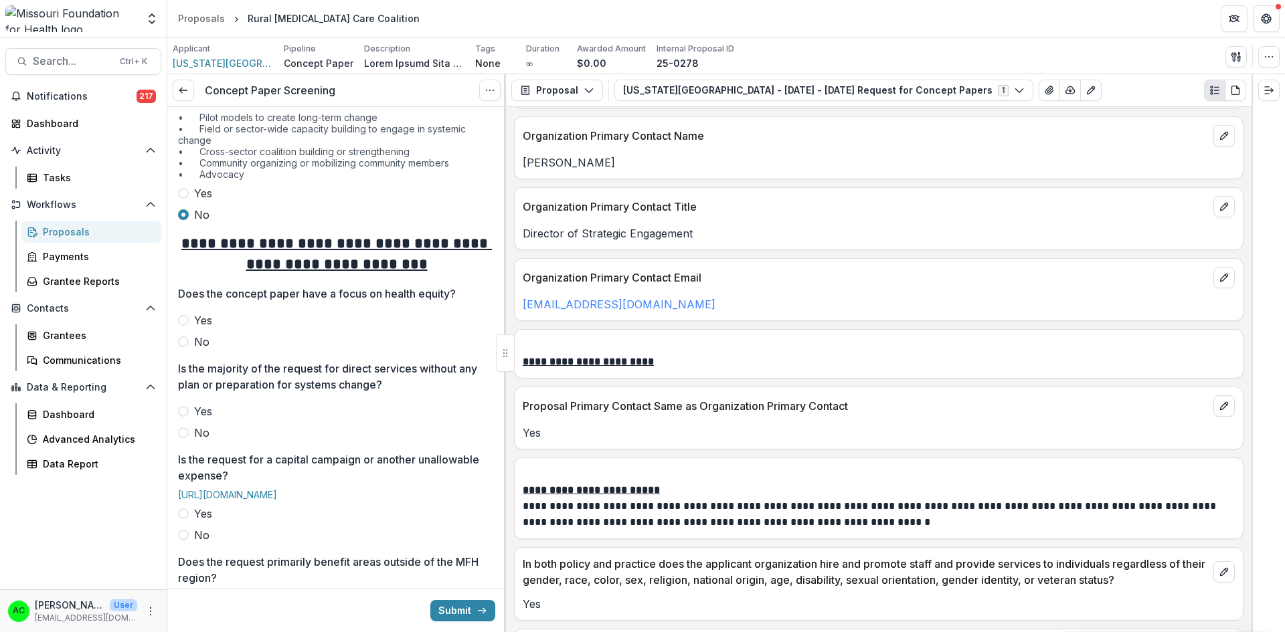
click at [183, 317] on span at bounding box center [183, 320] width 11 height 11
click at [191, 410] on label "Yes" at bounding box center [336, 412] width 317 height 16
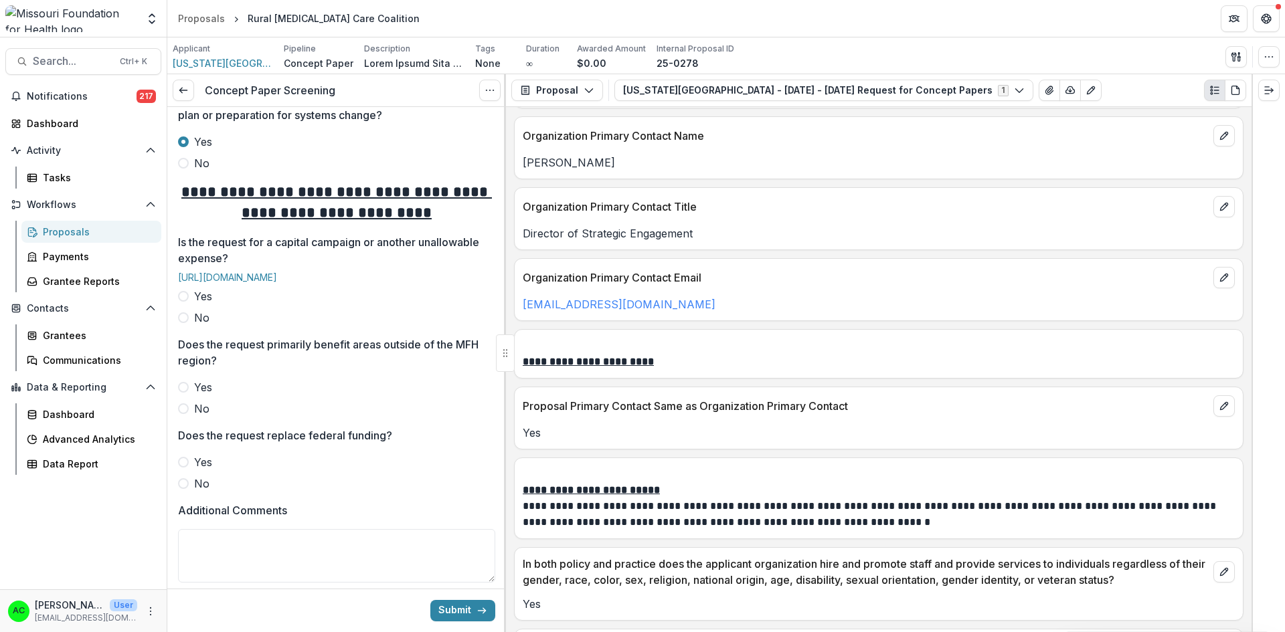
scroll to position [534, 0]
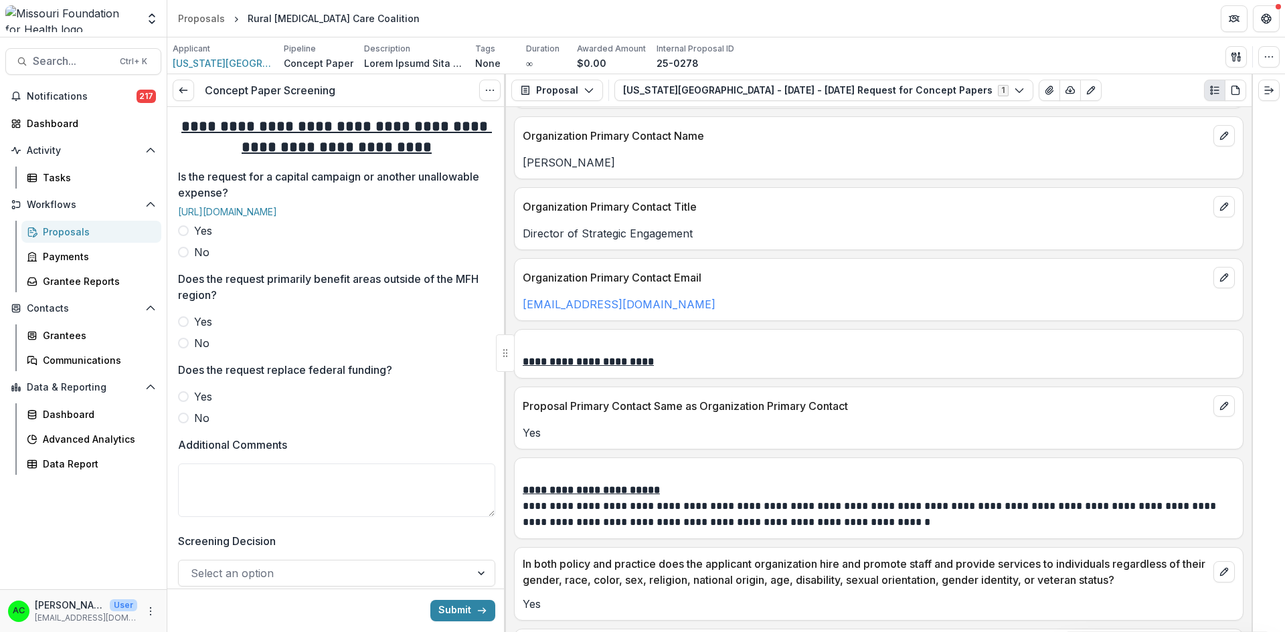
click at [189, 260] on label "No" at bounding box center [336, 252] width 317 height 16
click at [189, 351] on label "No" at bounding box center [336, 343] width 317 height 16
click at [185, 424] on span at bounding box center [183, 418] width 11 height 11
click at [202, 517] on textarea "Additional Comments" at bounding box center [336, 491] width 317 height 54
type textarea "*"
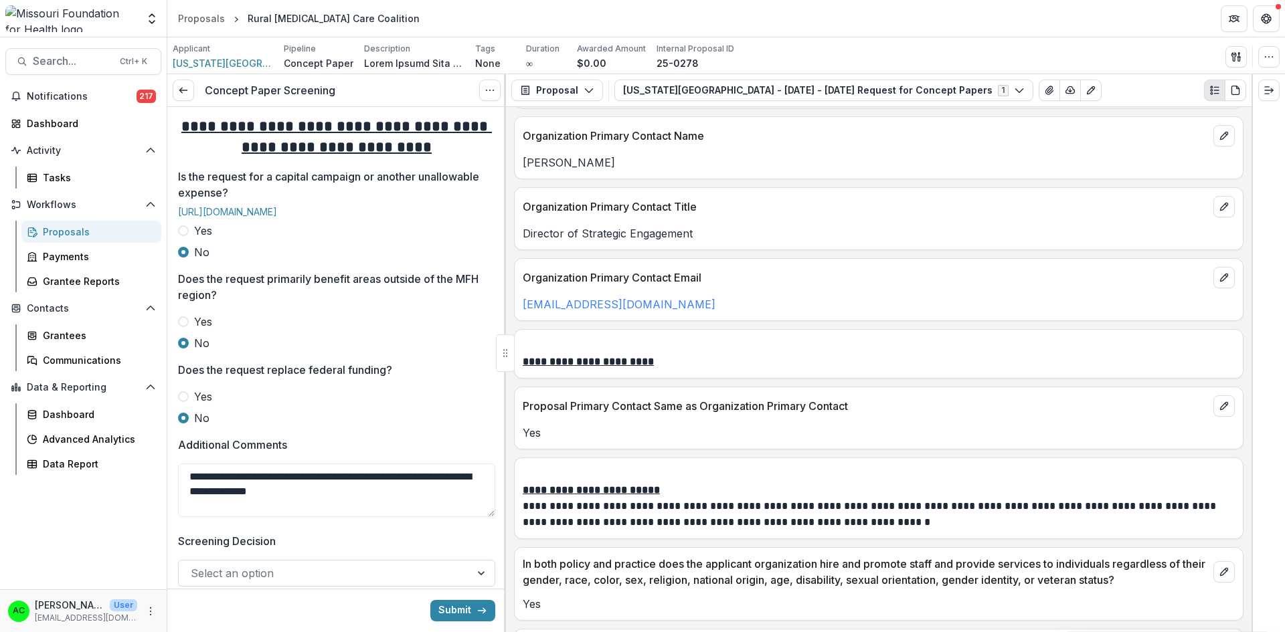
click at [188, 516] on textarea "**********" at bounding box center [336, 491] width 317 height 54
click at [418, 517] on textarea "**********" at bounding box center [336, 491] width 317 height 54
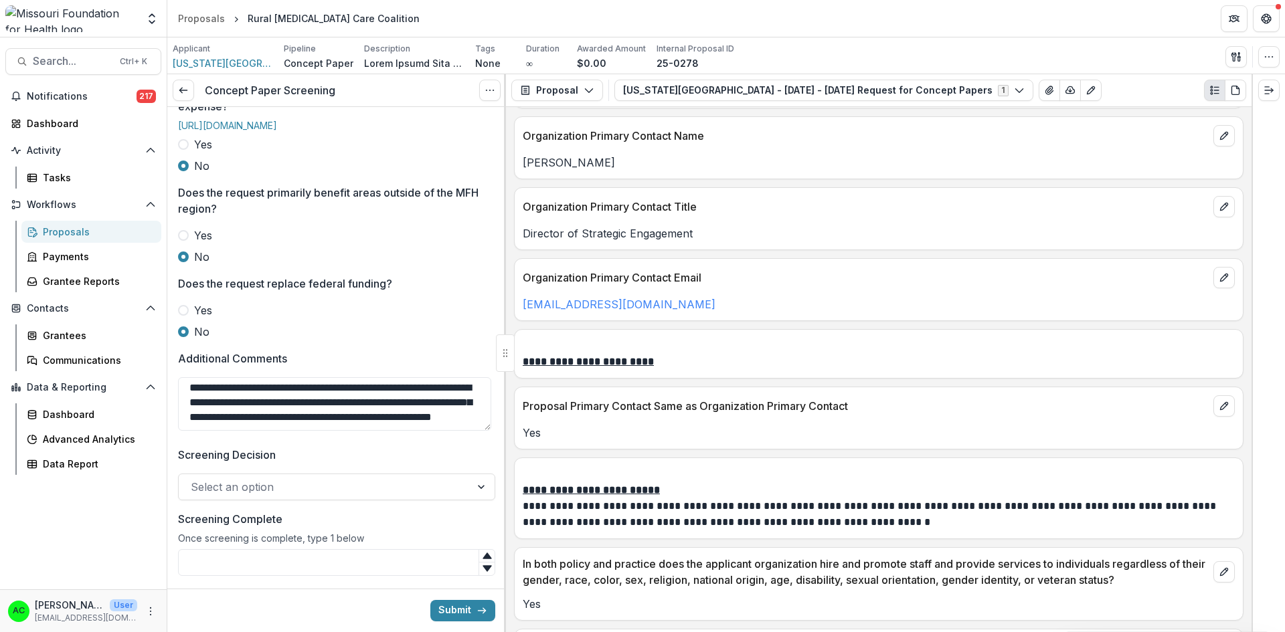
scroll to position [673, 0]
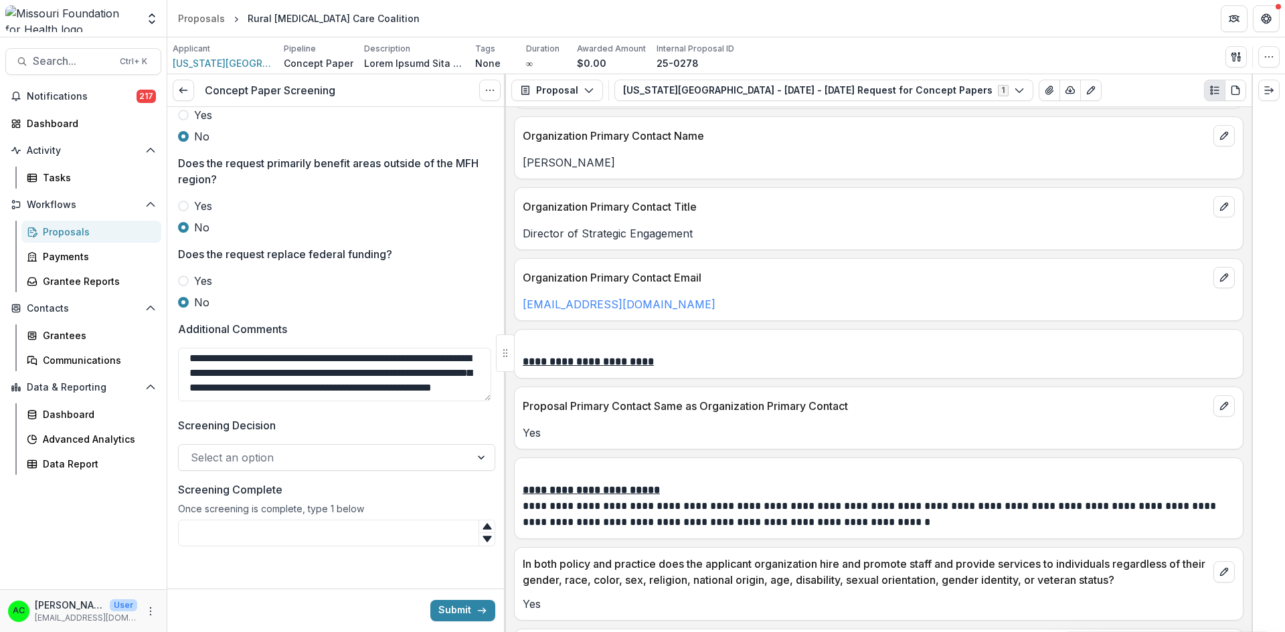
type textarea "**********"
click at [446, 467] on div "Select an option" at bounding box center [325, 457] width 292 height 21
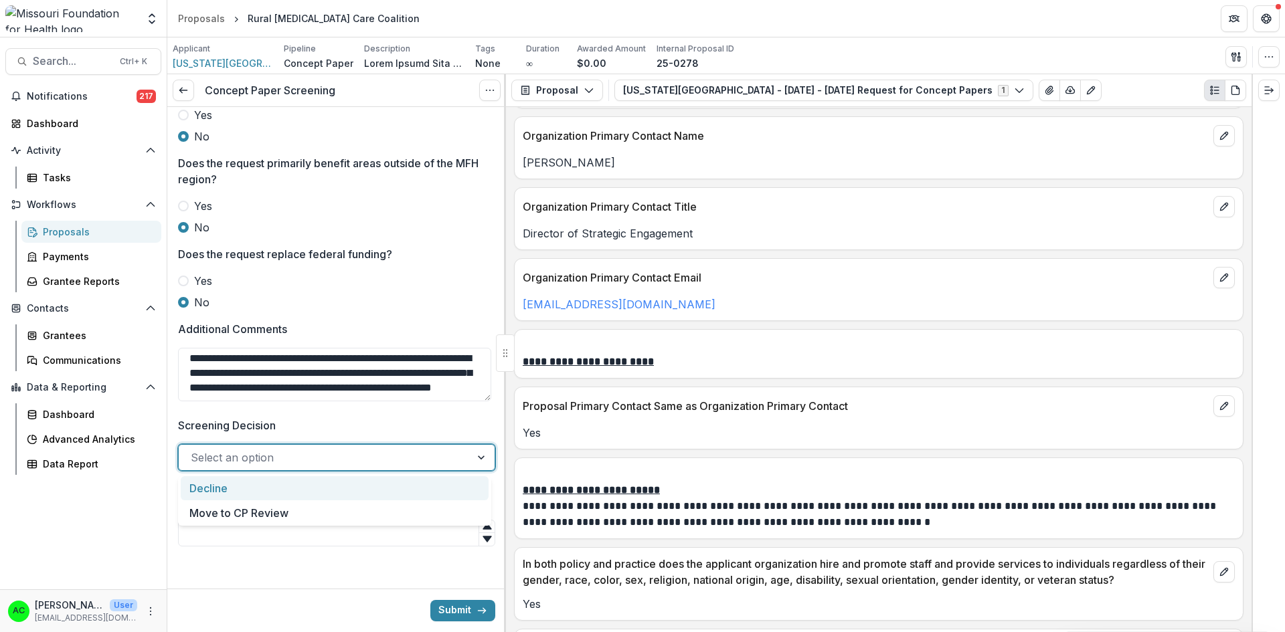
click at [404, 491] on div "Decline" at bounding box center [335, 489] width 308 height 25
click at [381, 523] on input "Screening Complete" at bounding box center [336, 533] width 317 height 27
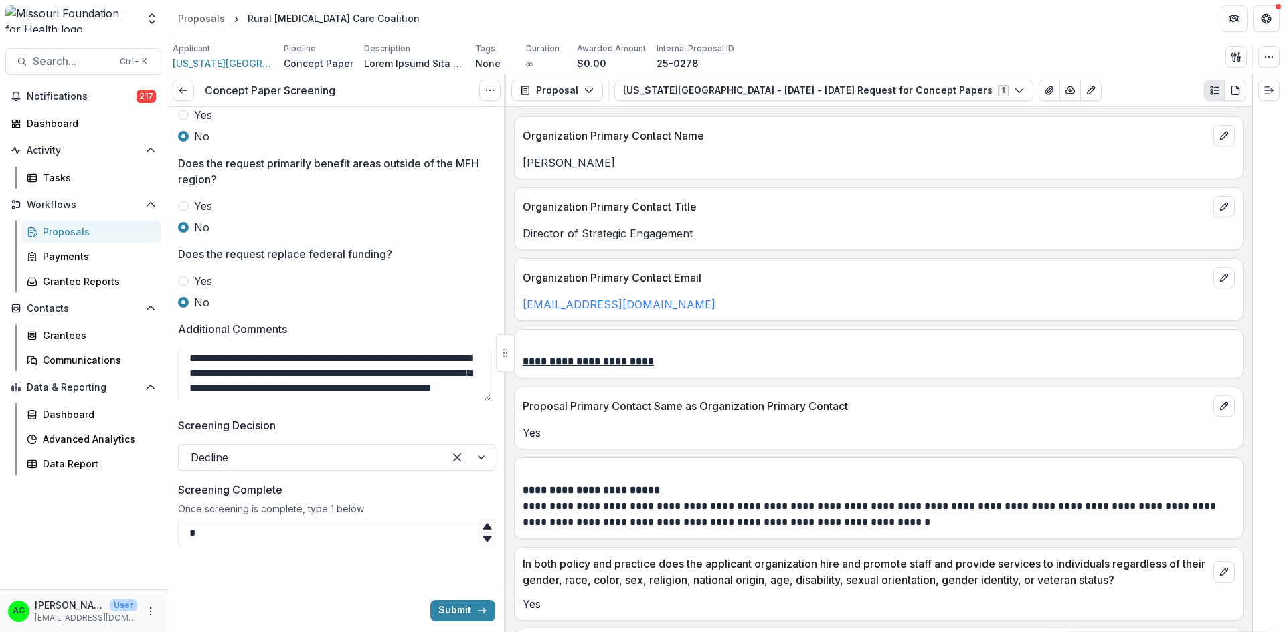
type input "*"
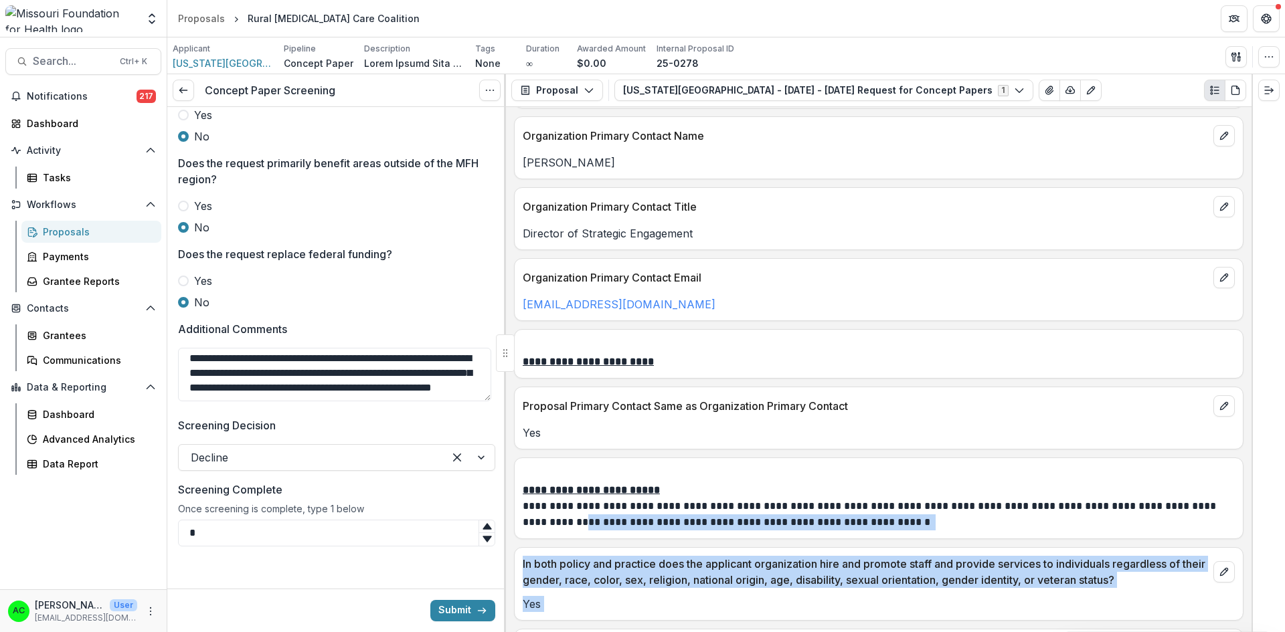
drag, startPoint x: 1252, startPoint y: 331, endPoint x: 1238, endPoint y: 508, distance: 177.2
click at [1238, 508] on div "**********" at bounding box center [726, 353] width 1118 height 558
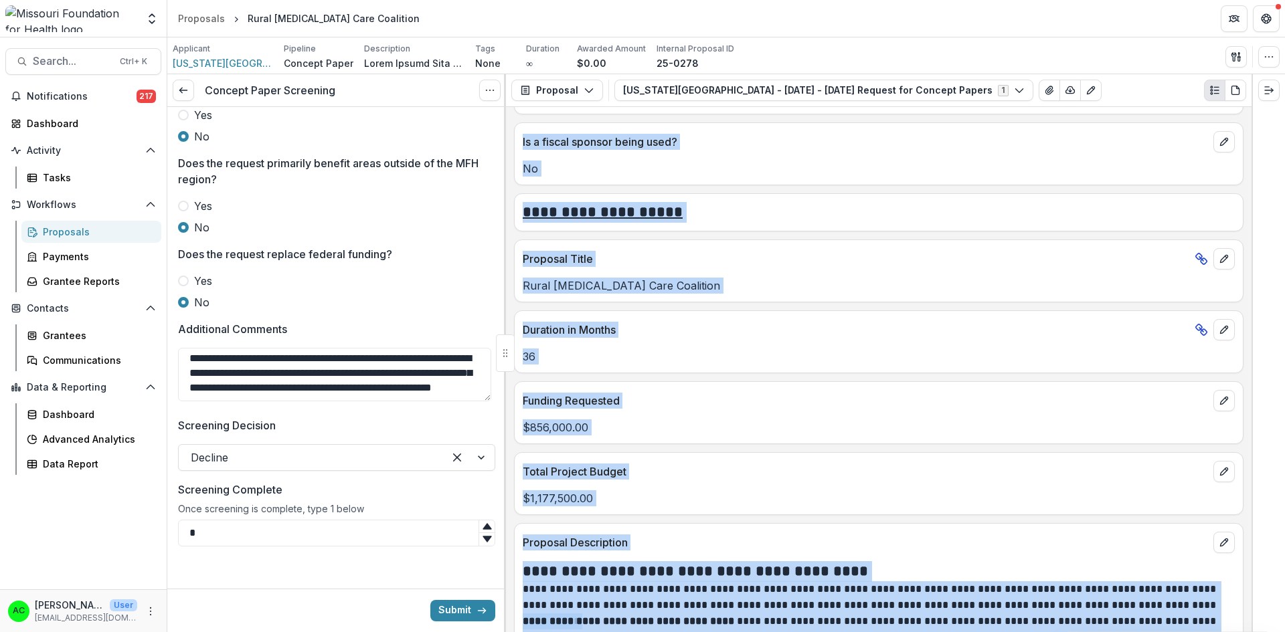
scroll to position [2678, 0]
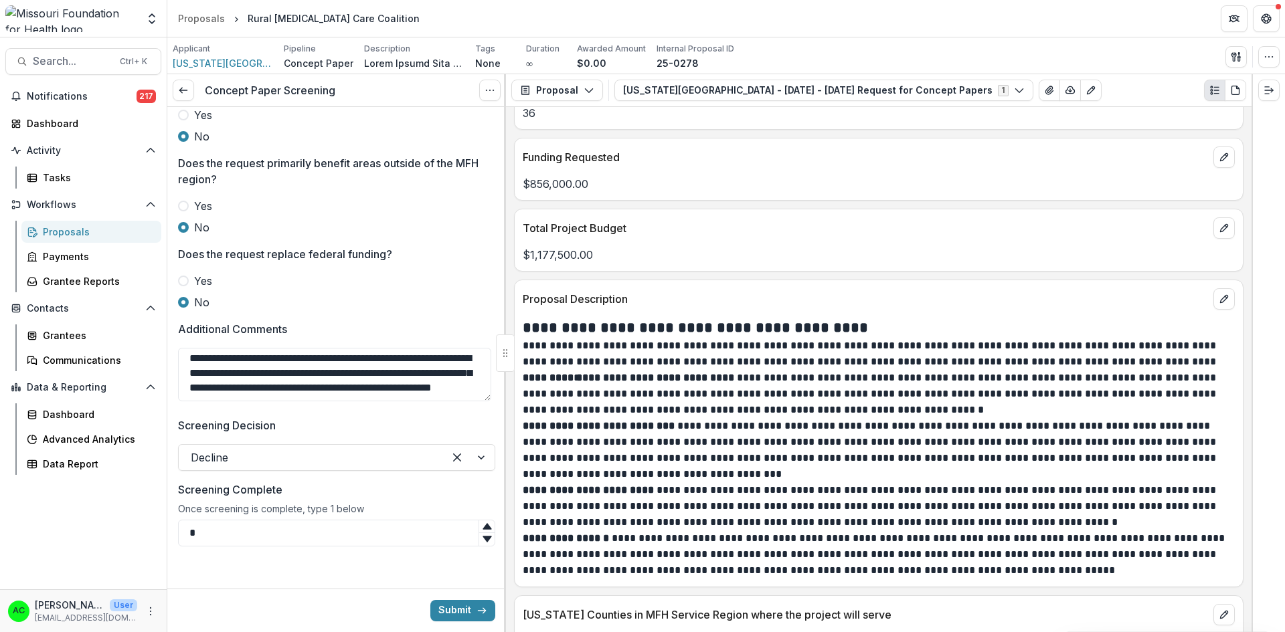
click at [394, 397] on textarea "**********" at bounding box center [334, 375] width 313 height 54
click at [1045, 88] on icon "View Attached Files" at bounding box center [1048, 90] width 7 height 8
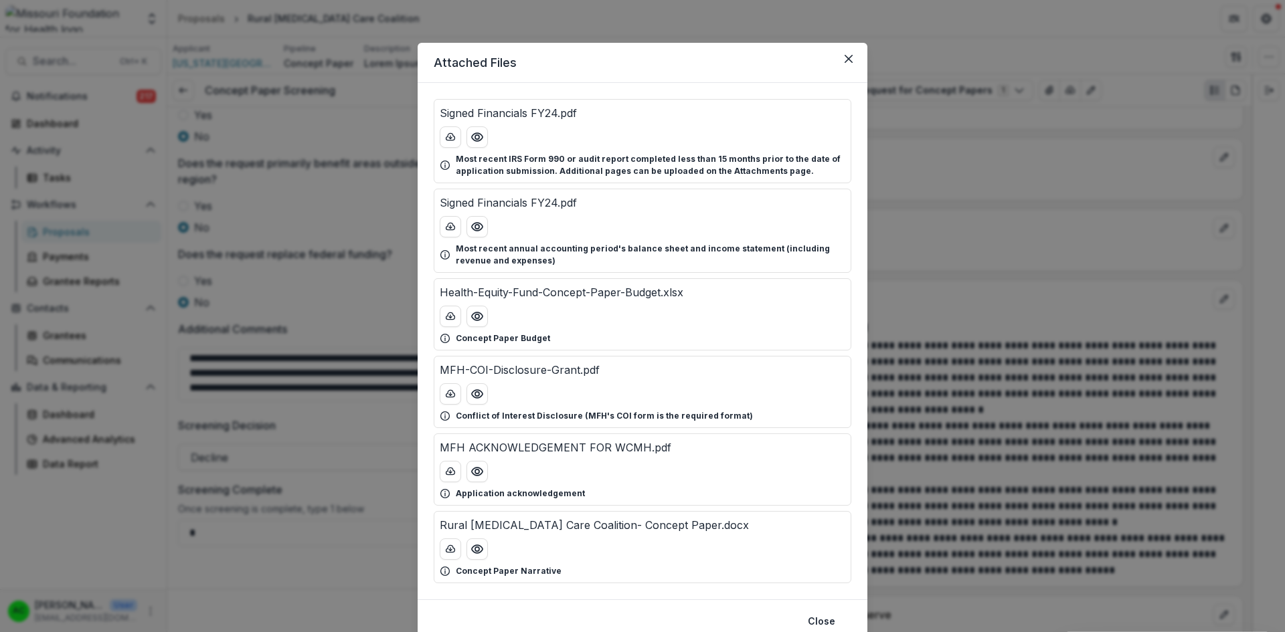
click at [481, 319] on icon "Preview Health-Equity-Fund-Concept-Paper-Budget.xlsx" at bounding box center [476, 316] width 13 height 13
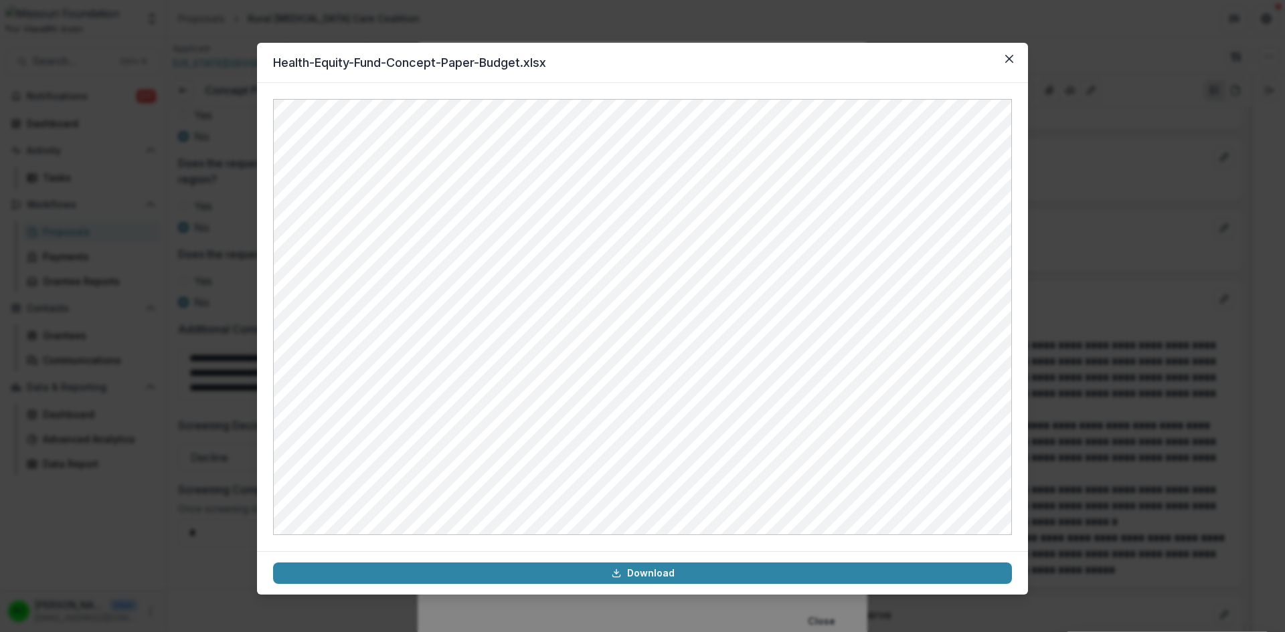
click at [1005, 57] on button "Close" at bounding box center [1009, 58] width 21 height 21
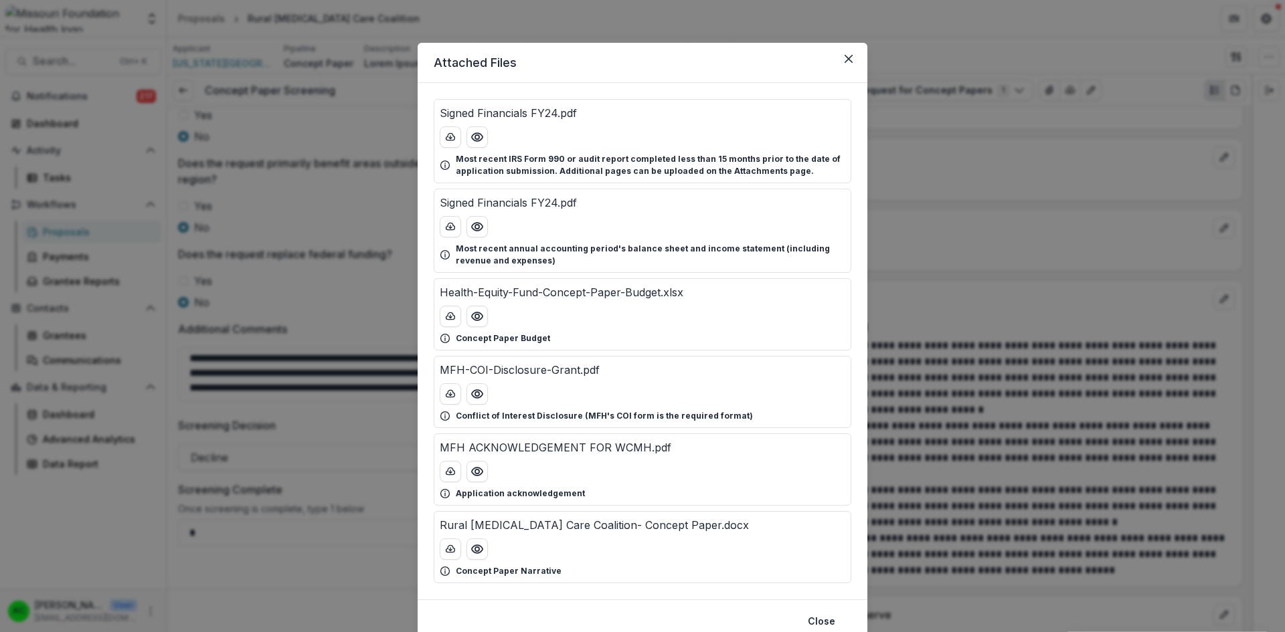
click at [851, 60] on button "Close" at bounding box center [848, 58] width 21 height 21
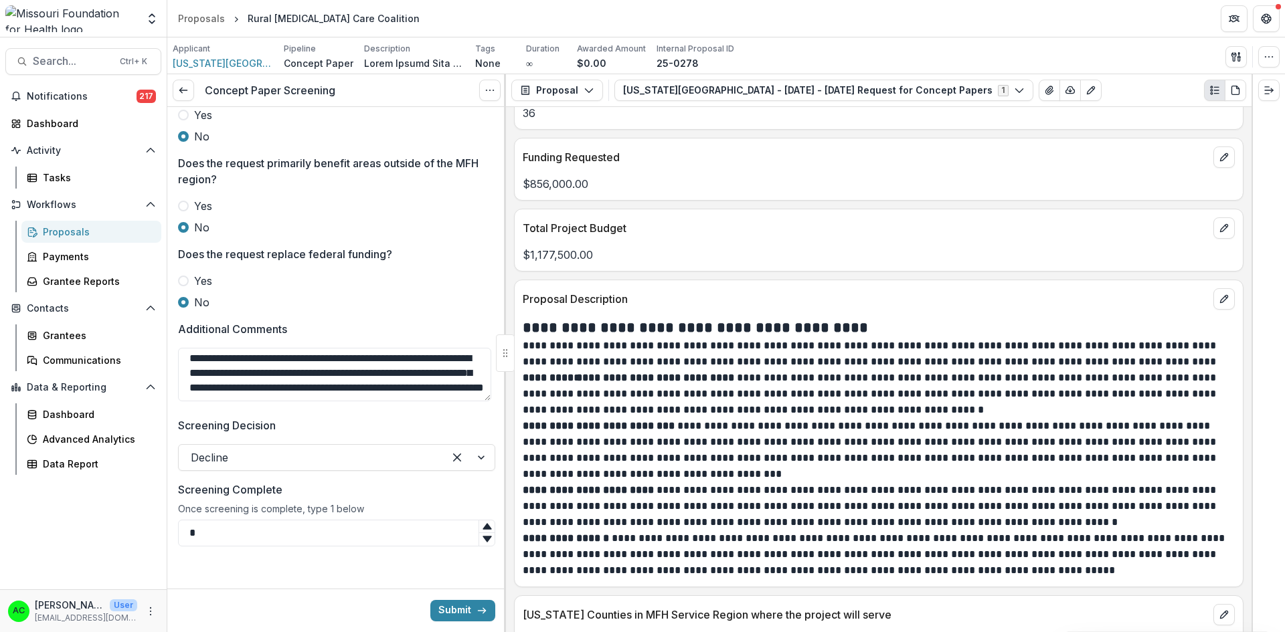
click at [458, 396] on textarea "**********" at bounding box center [334, 375] width 313 height 54
type textarea "**********"
click at [448, 602] on button "Submit" at bounding box center [462, 610] width 65 height 21
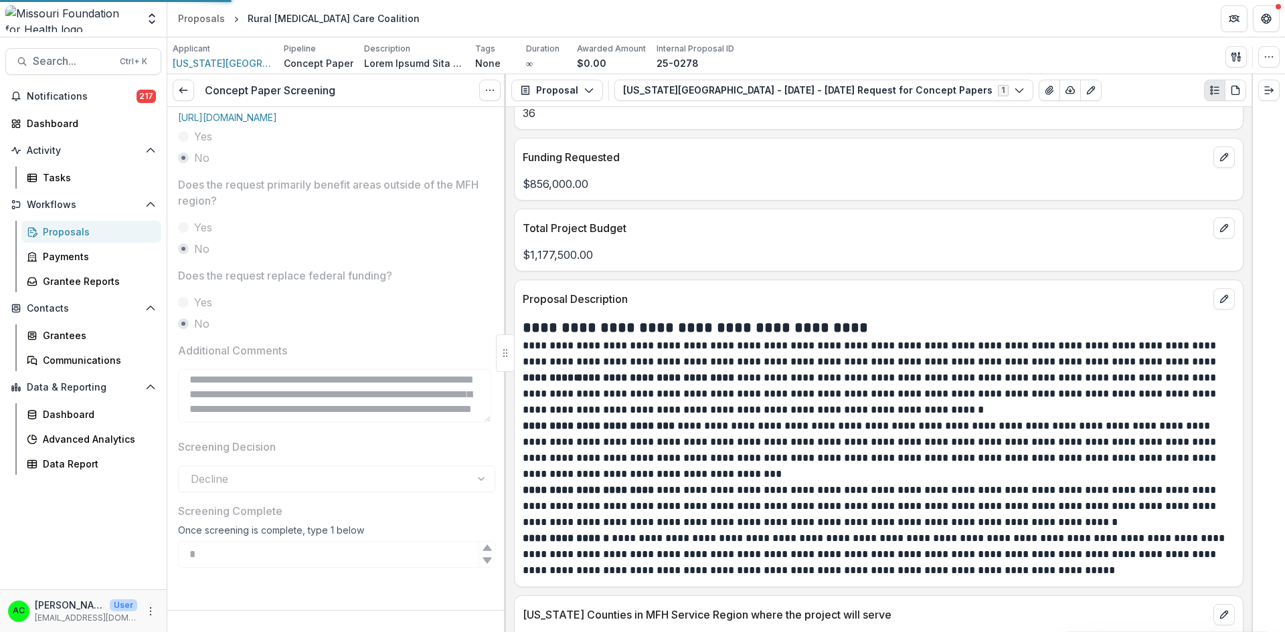
scroll to position [651, 0]
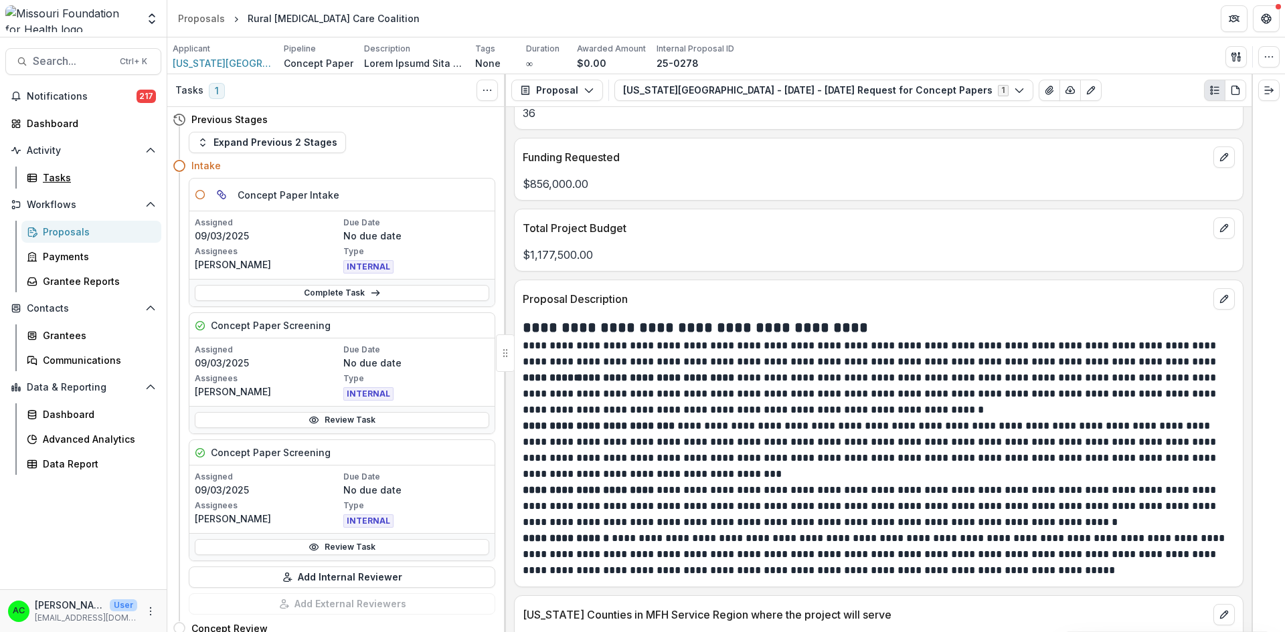
click at [41, 177] on link "Tasks" at bounding box center [91, 178] width 140 height 22
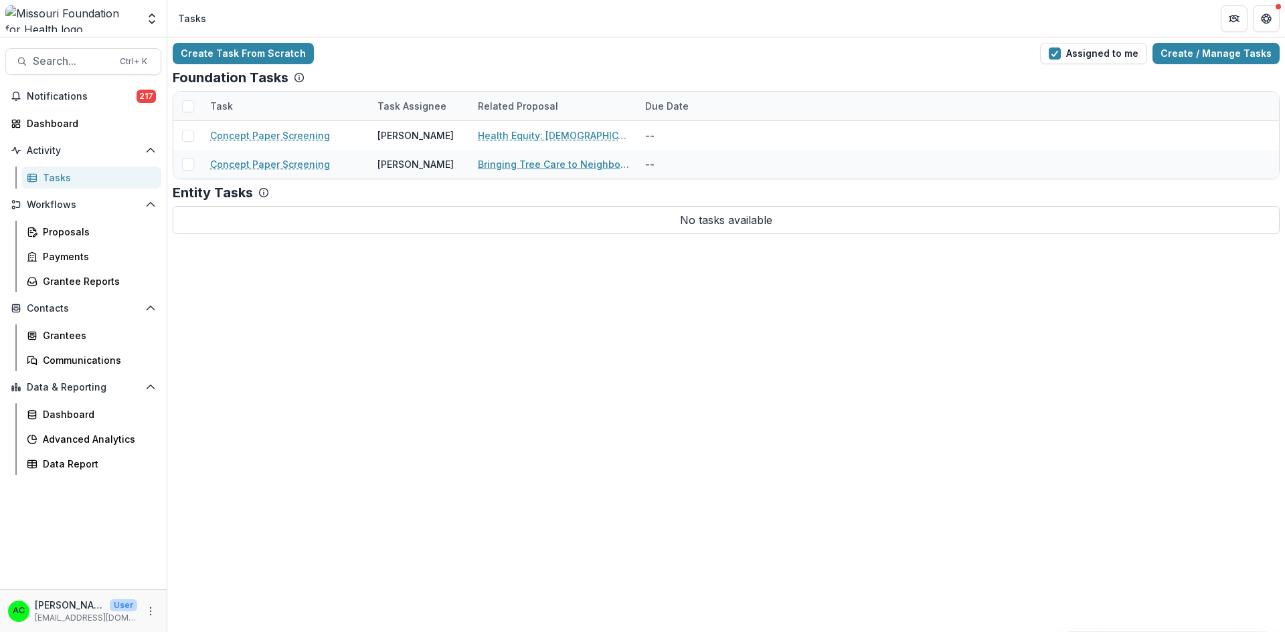
click at [551, 163] on link "Bringing Tree Care to Neighborhoods" at bounding box center [553, 164] width 151 height 14
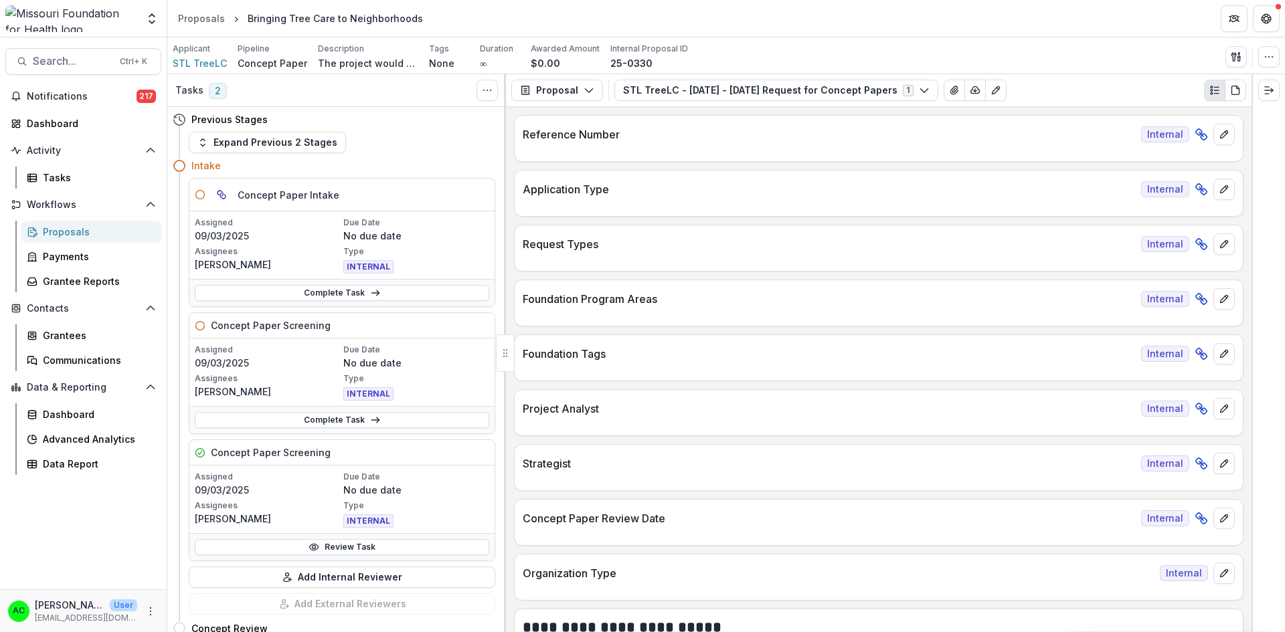
click at [629, 82] on button "STL TreeLC - 2025 - 2025 Request for Concept Papers 1" at bounding box center [776, 90] width 324 height 21
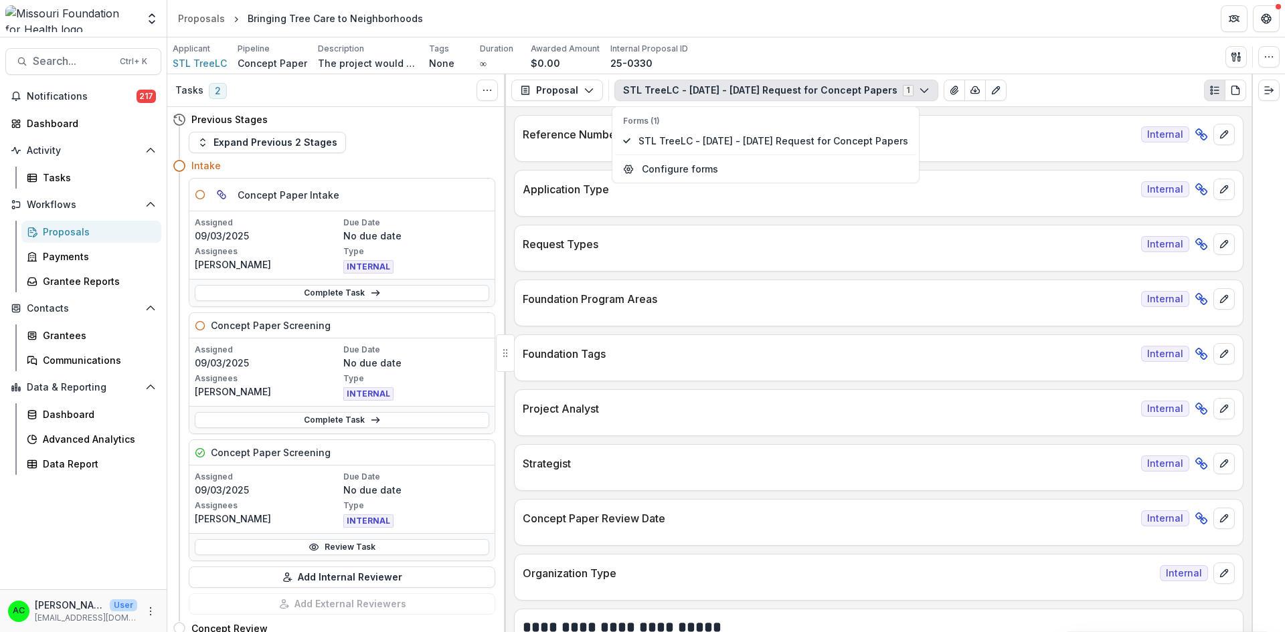
click at [629, 82] on button "STL TreeLC - 2025 - 2025 Request for Concept Papers 1" at bounding box center [776, 90] width 324 height 21
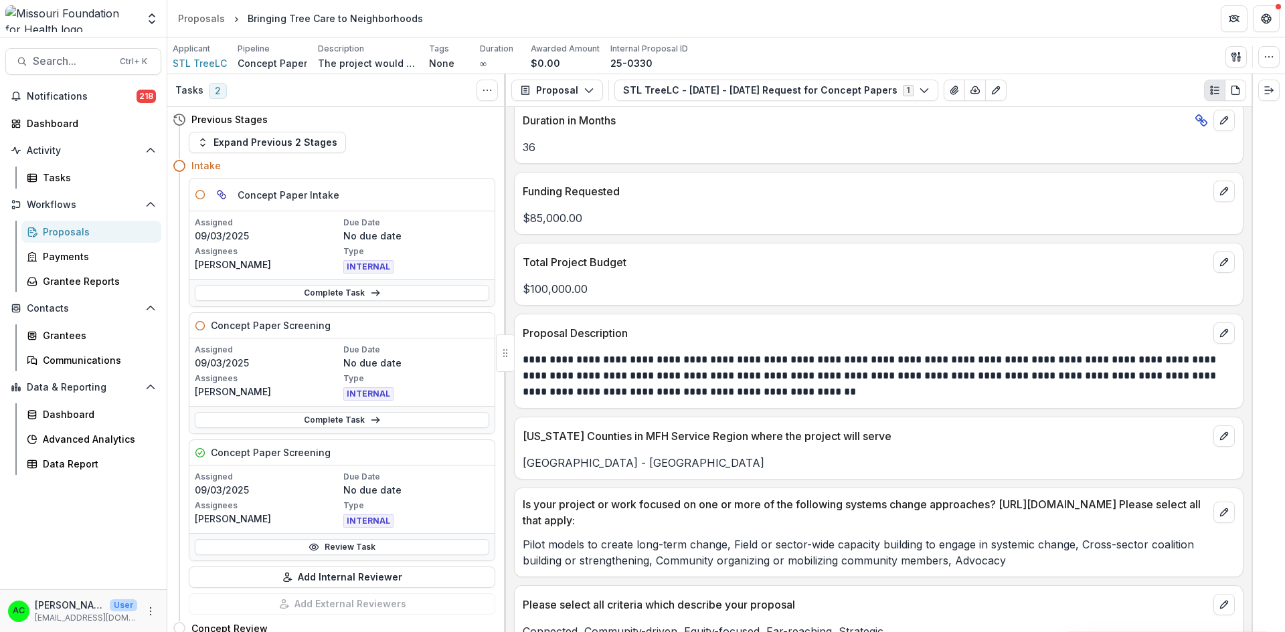
scroll to position [2727, 0]
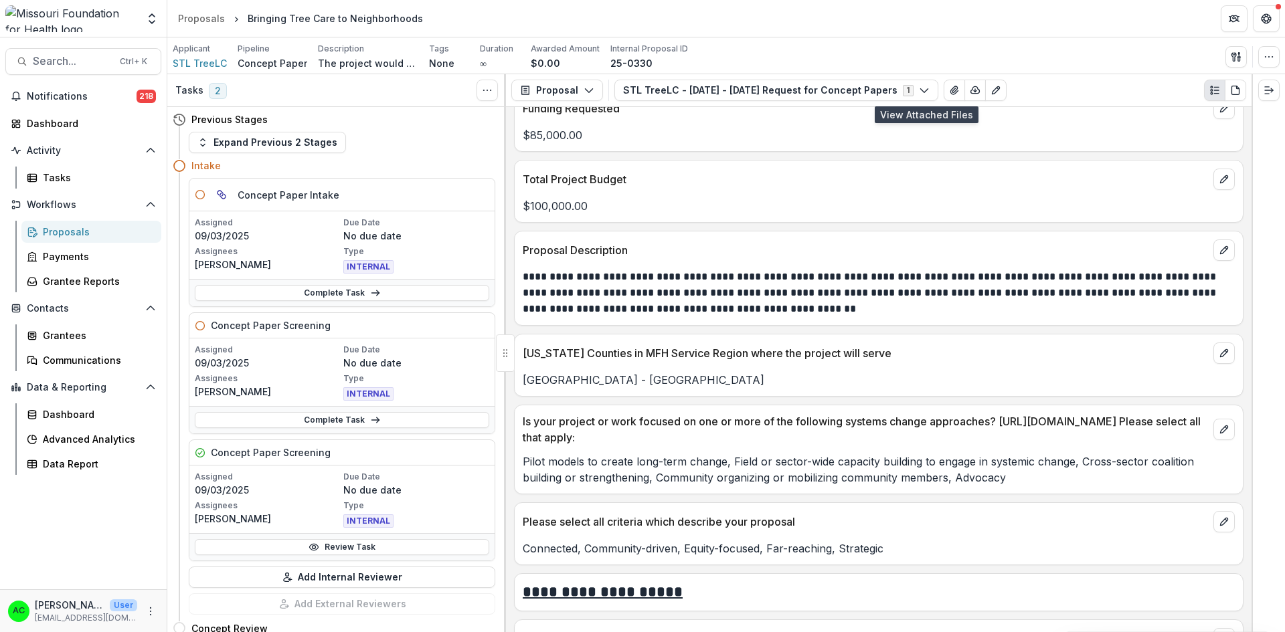
click at [950, 90] on icon "View Attached Files" at bounding box center [953, 90] width 7 height 8
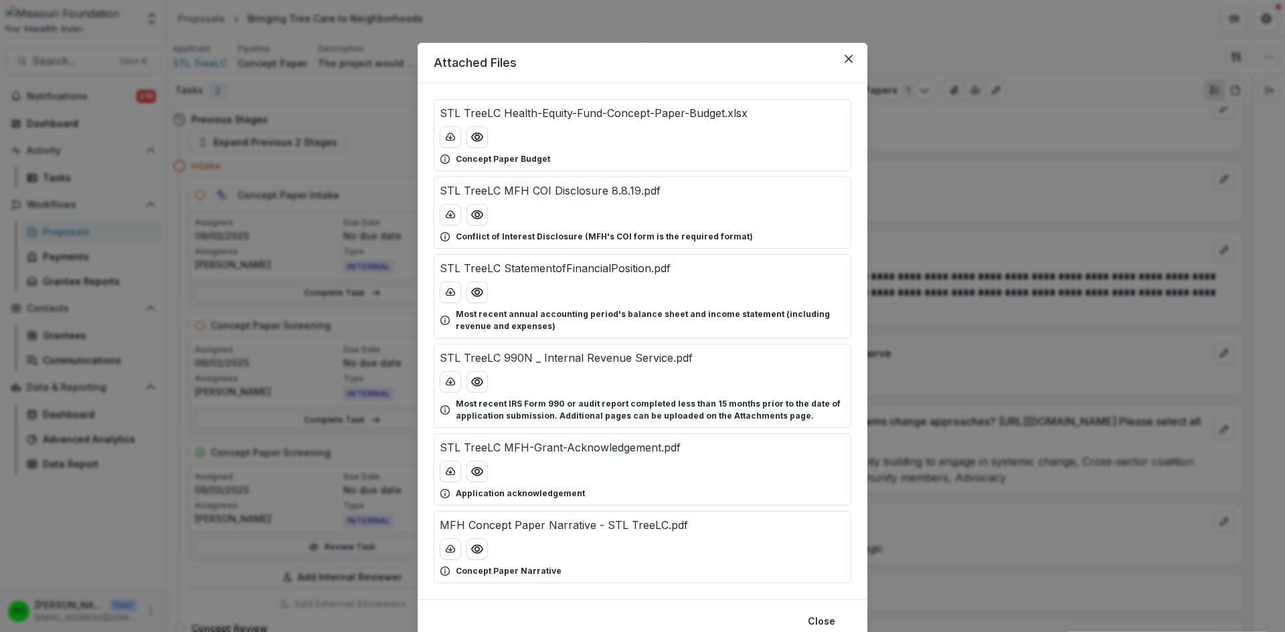
click at [480, 137] on icon "Preview STL TreeLC Health-Equity-Fund-Concept-Paper-Budget.xlsx" at bounding box center [476, 137] width 13 height 13
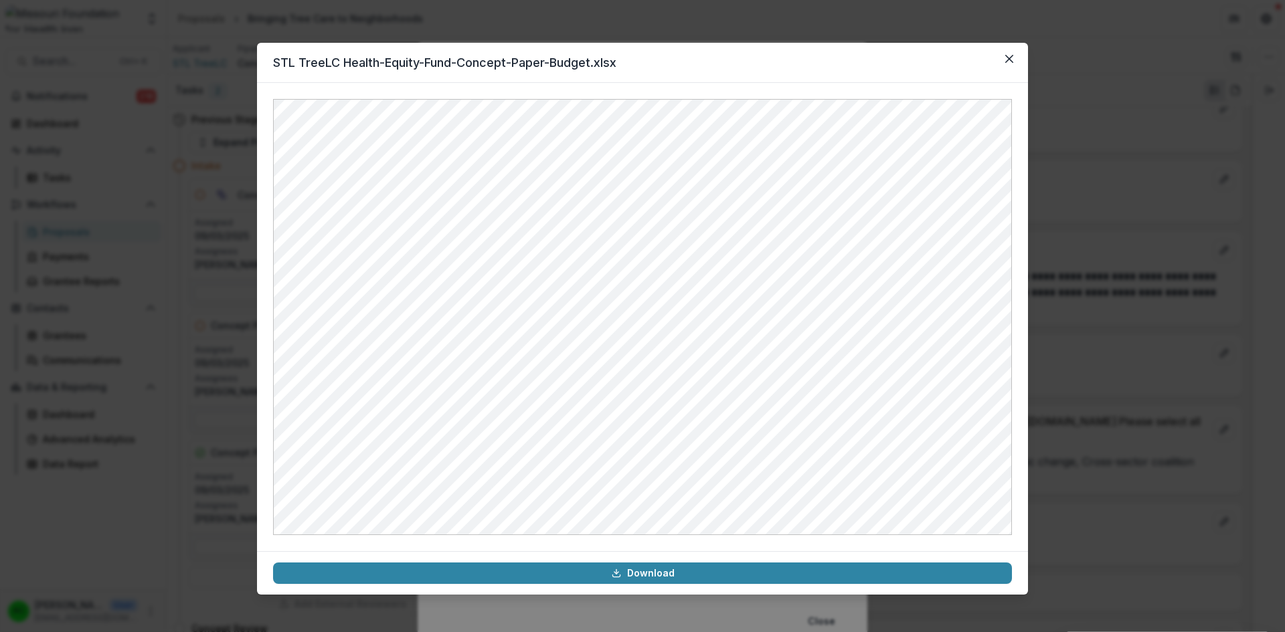
click at [1011, 58] on icon "Close" at bounding box center [1009, 59] width 8 height 8
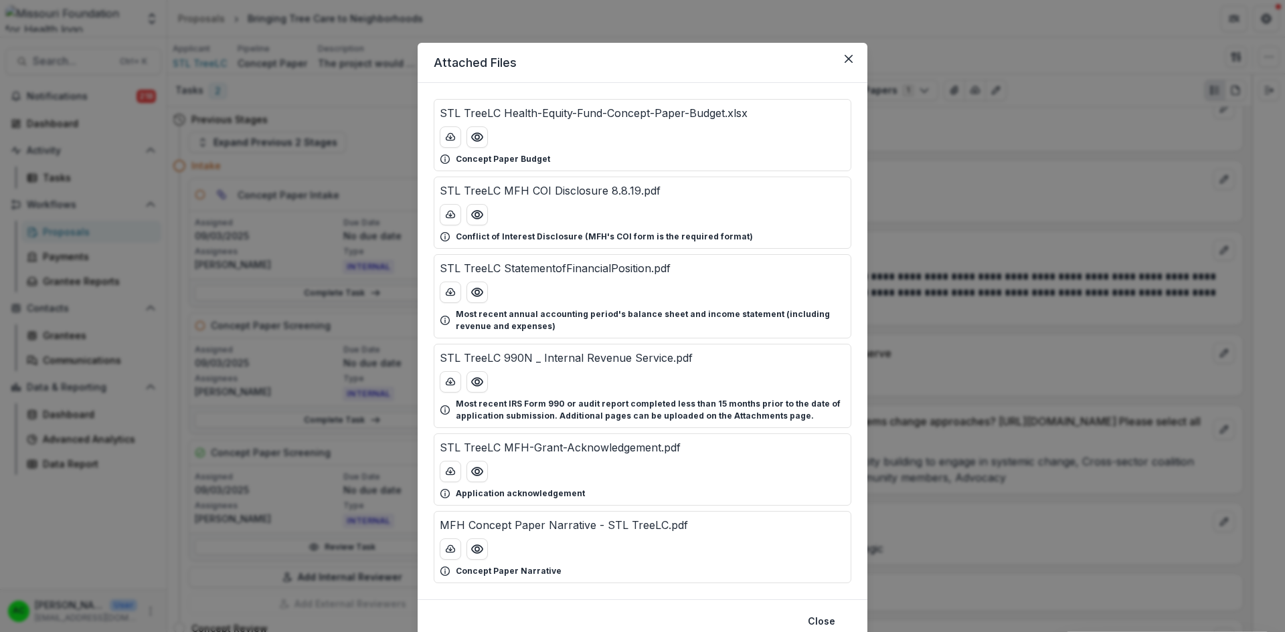
click at [446, 133] on icon "download-button" at bounding box center [450, 137] width 11 height 11
click at [486, 551] on div at bounding box center [643, 549] width 406 height 21
click at [482, 551] on button "Preview MFH Concept Paper Narrative - STL TreeLC.pdf" at bounding box center [476, 549] width 21 height 21
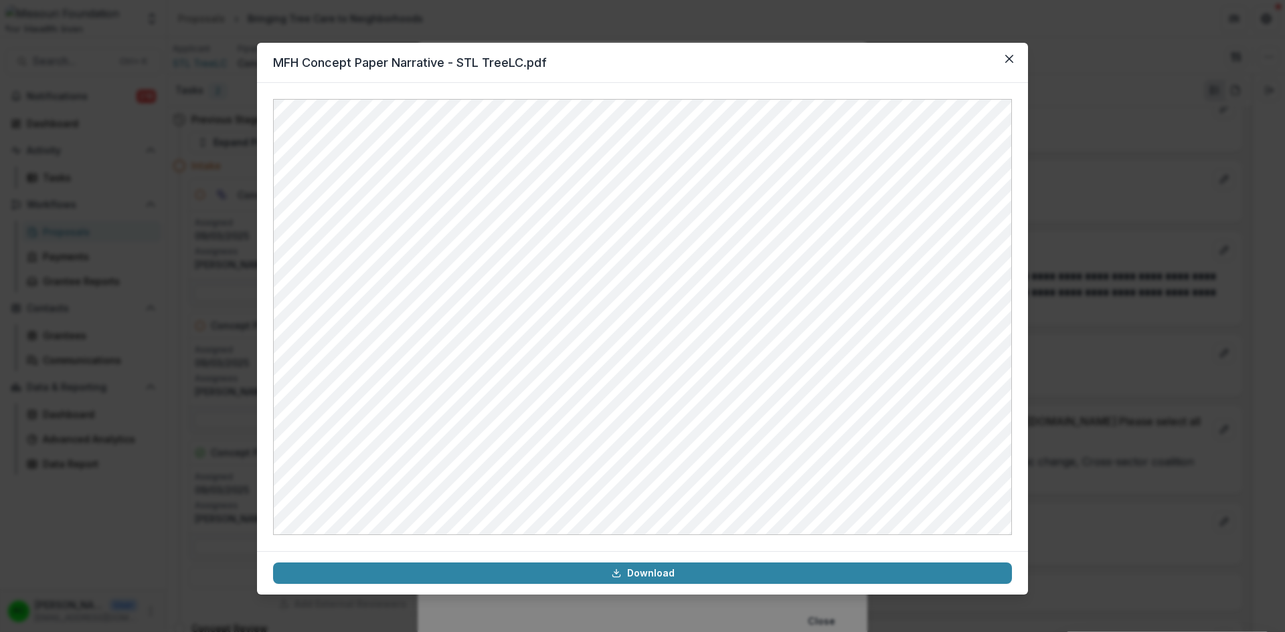
click at [1003, 60] on button "Close" at bounding box center [1009, 58] width 21 height 21
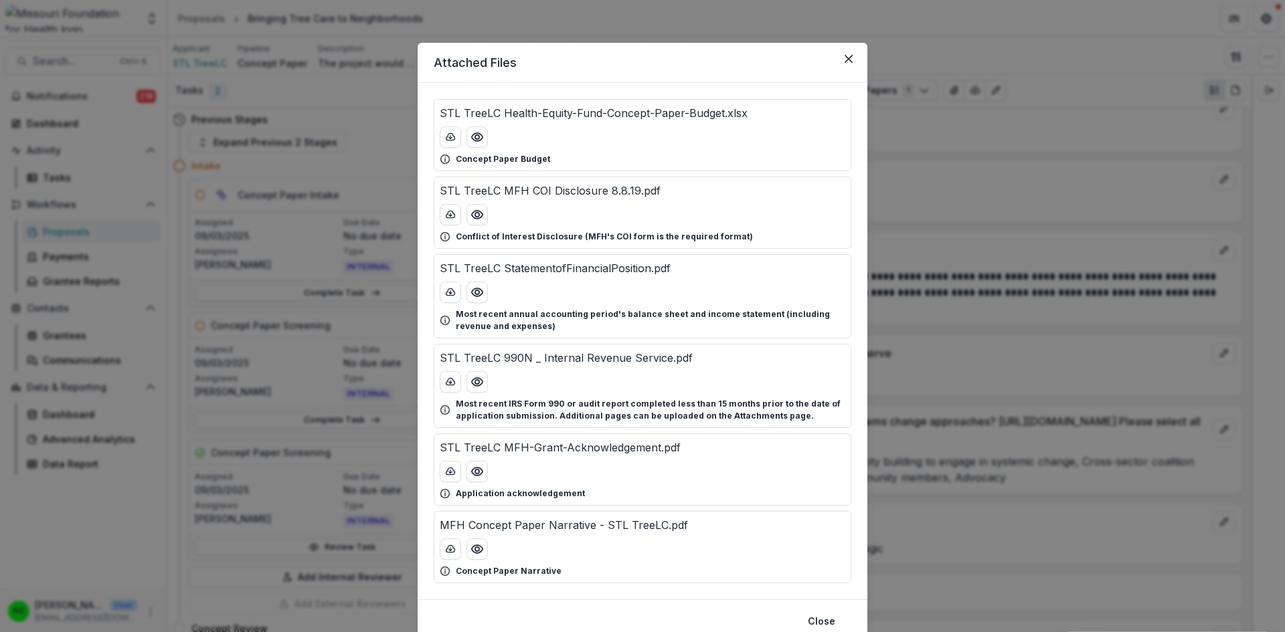
click at [851, 58] on button "Close" at bounding box center [848, 58] width 21 height 21
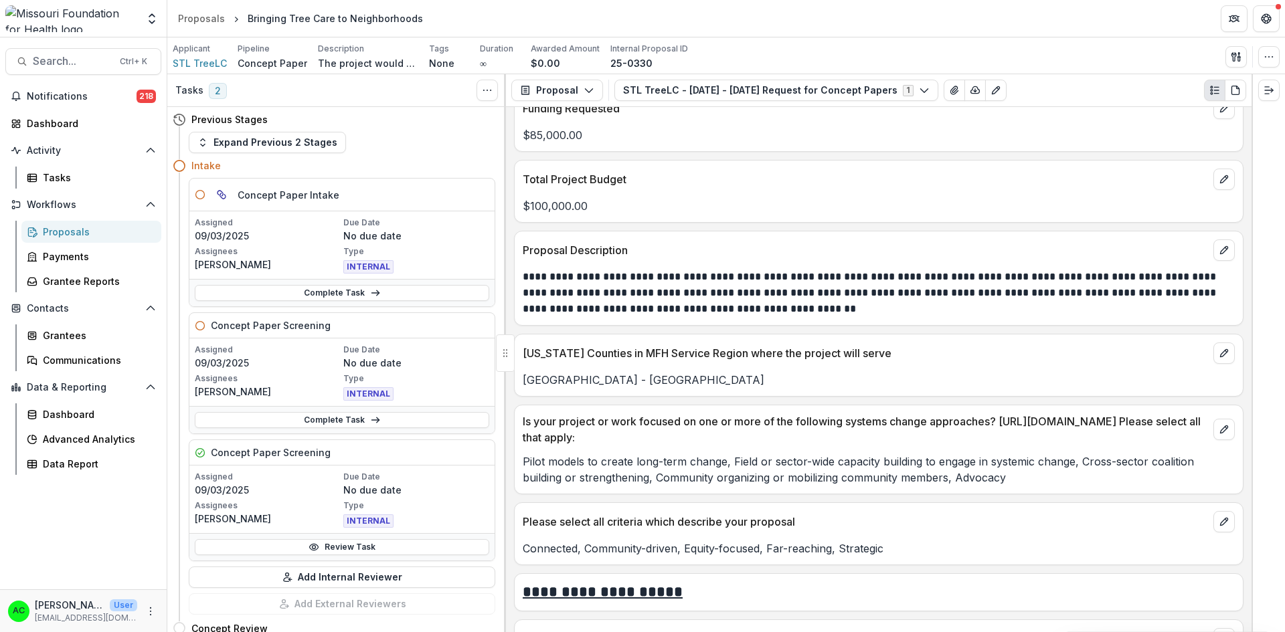
click at [391, 546] on link "Review Task" at bounding box center [342, 547] width 294 height 16
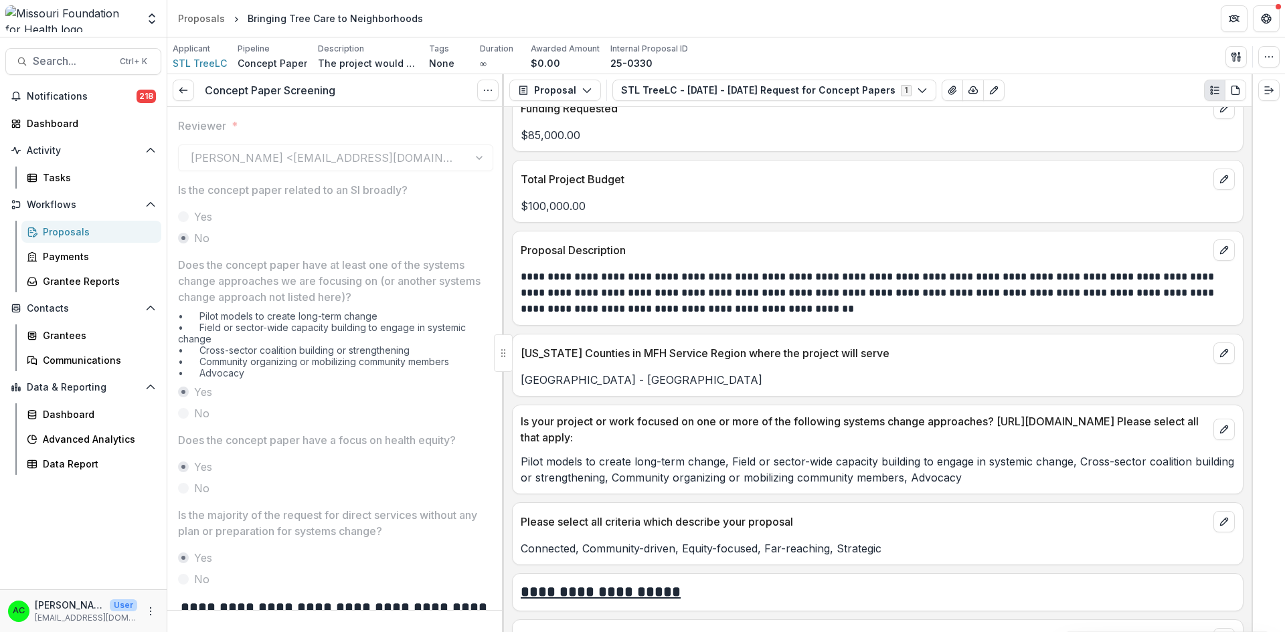
click at [185, 87] on icon at bounding box center [183, 90] width 11 height 11
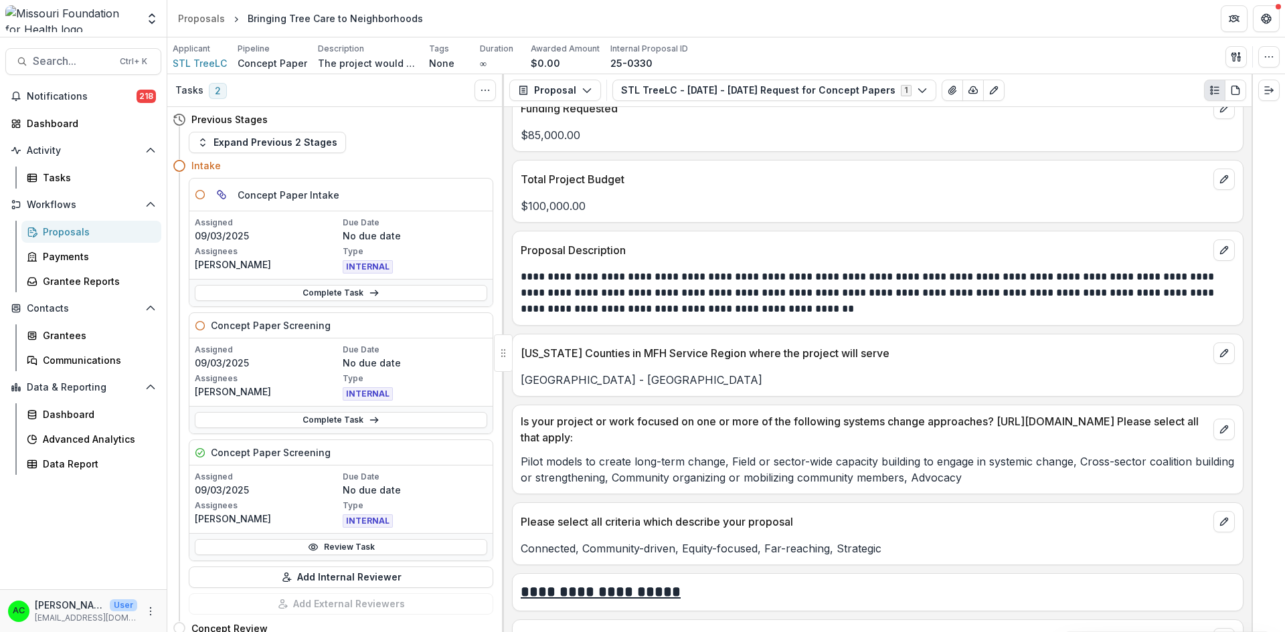
click at [377, 419] on link "Complete Task" at bounding box center [341, 420] width 292 height 16
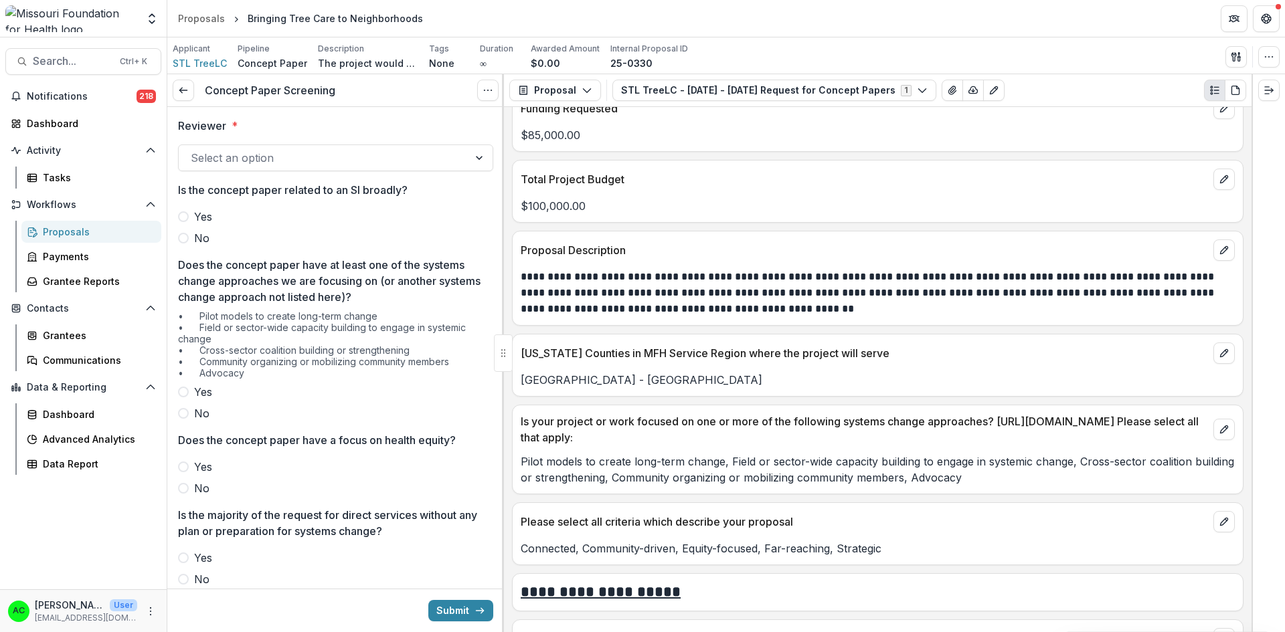
click at [329, 157] on div at bounding box center [324, 158] width 266 height 19
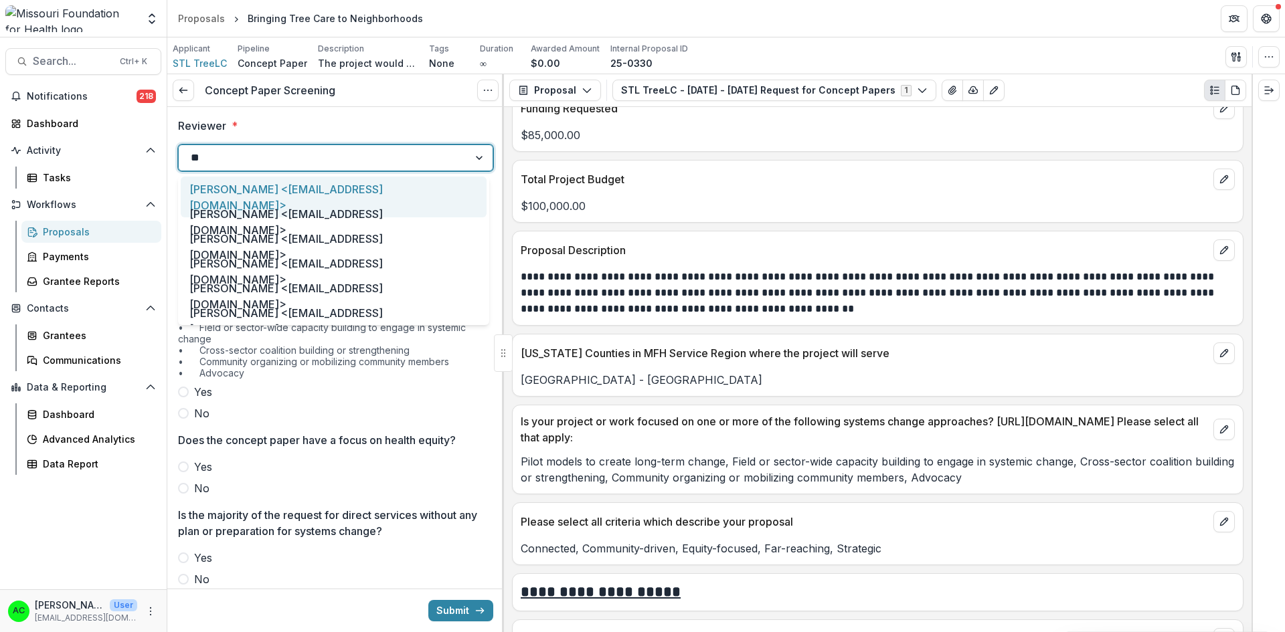
type input "***"
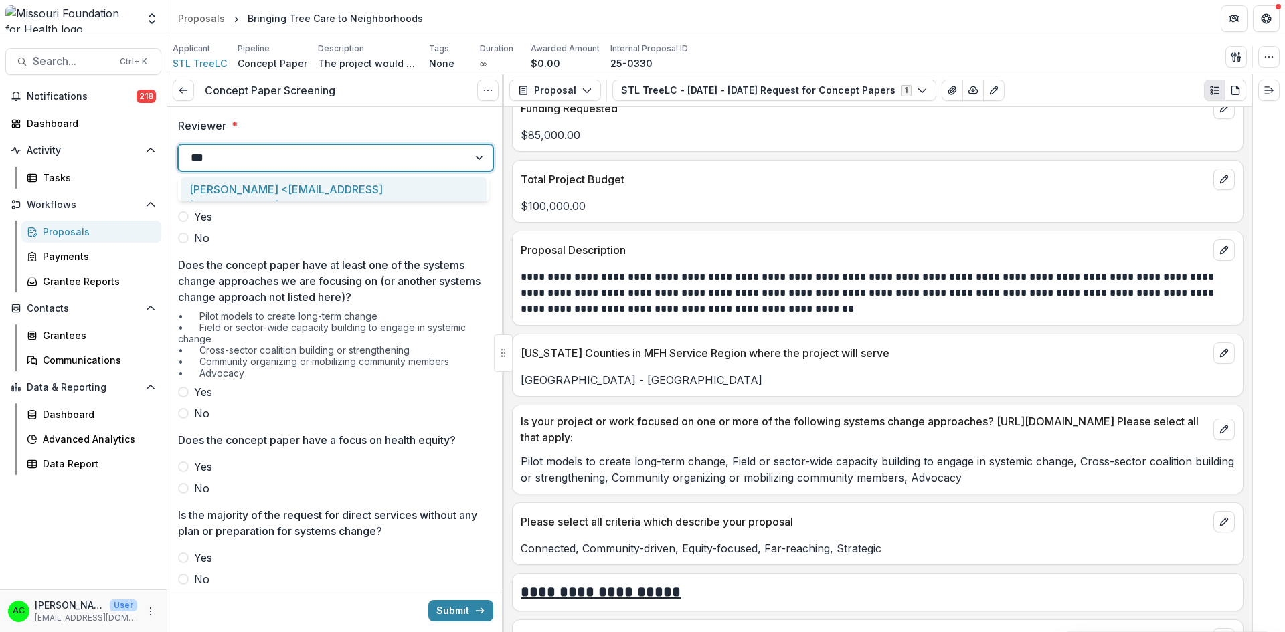
click at [315, 191] on div "Alyssa Curran <acurran@mffh.org>" at bounding box center [334, 197] width 306 height 41
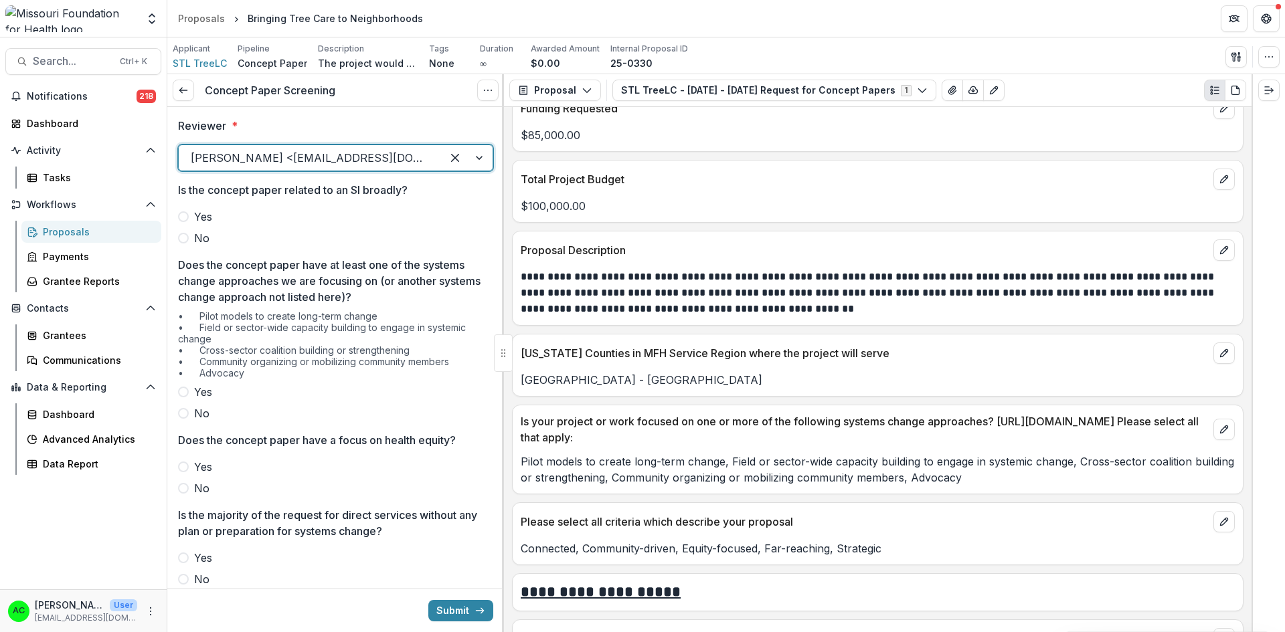
click at [185, 238] on span at bounding box center [183, 238] width 11 height 11
click at [180, 385] on label "Yes" at bounding box center [335, 392] width 315 height 16
click at [184, 491] on span at bounding box center [183, 488] width 11 height 11
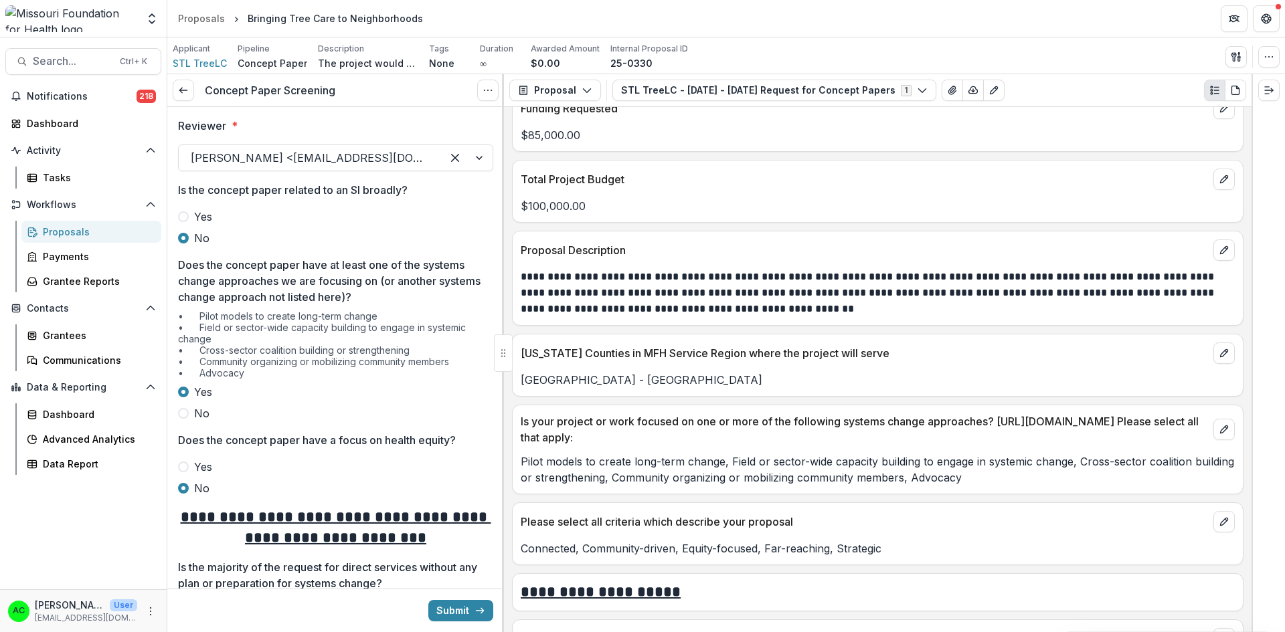
click at [184, 466] on span at bounding box center [183, 467] width 11 height 11
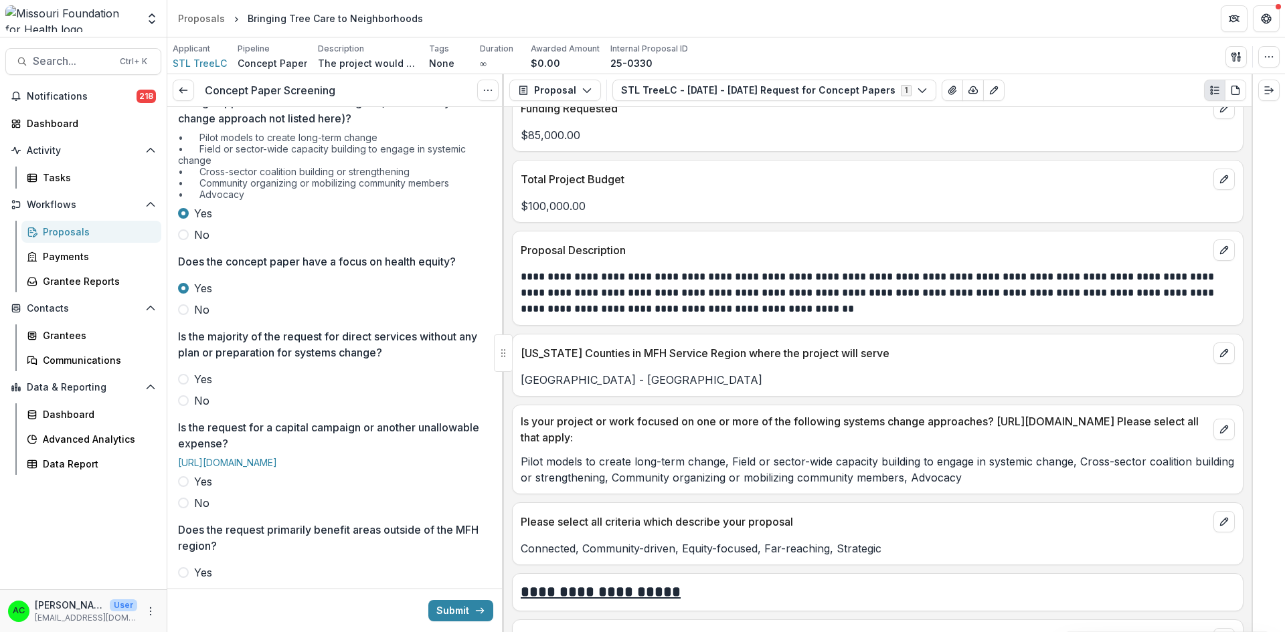
scroll to position [245, 0]
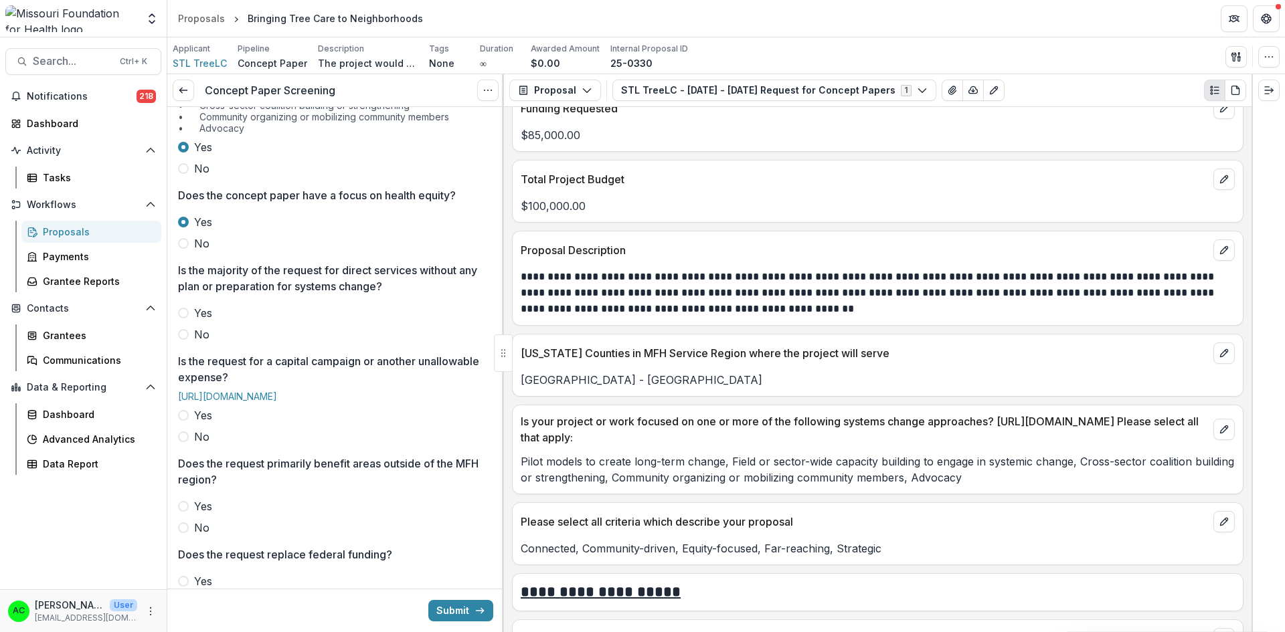
click at [186, 335] on span at bounding box center [183, 334] width 11 height 11
click at [183, 442] on span at bounding box center [183, 437] width 11 height 11
click at [181, 536] on label "No" at bounding box center [335, 528] width 315 height 16
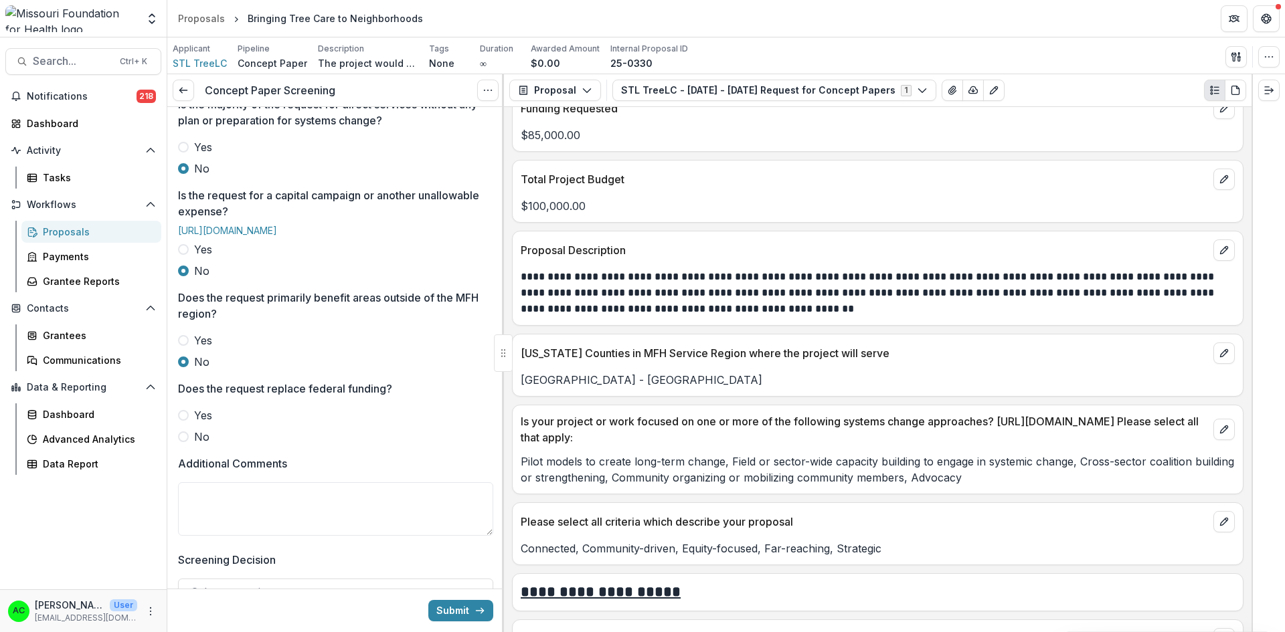
scroll to position [416, 0]
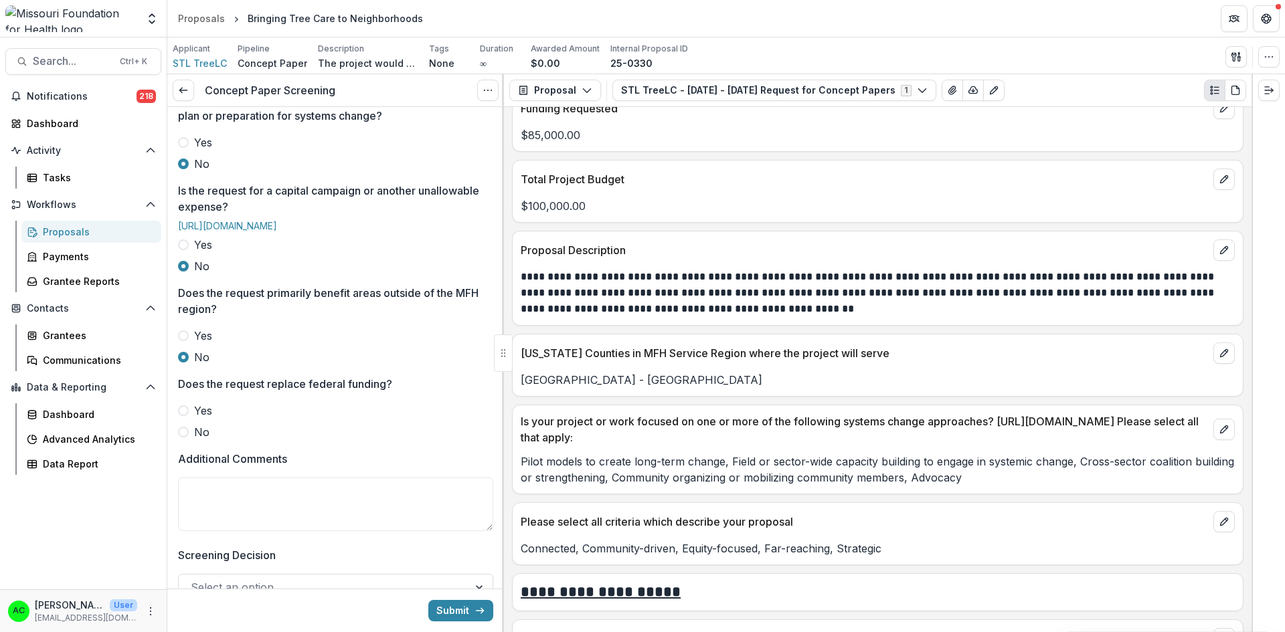
click at [185, 438] on span at bounding box center [183, 432] width 11 height 11
click at [208, 524] on textarea "Additional Comments" at bounding box center [335, 505] width 315 height 54
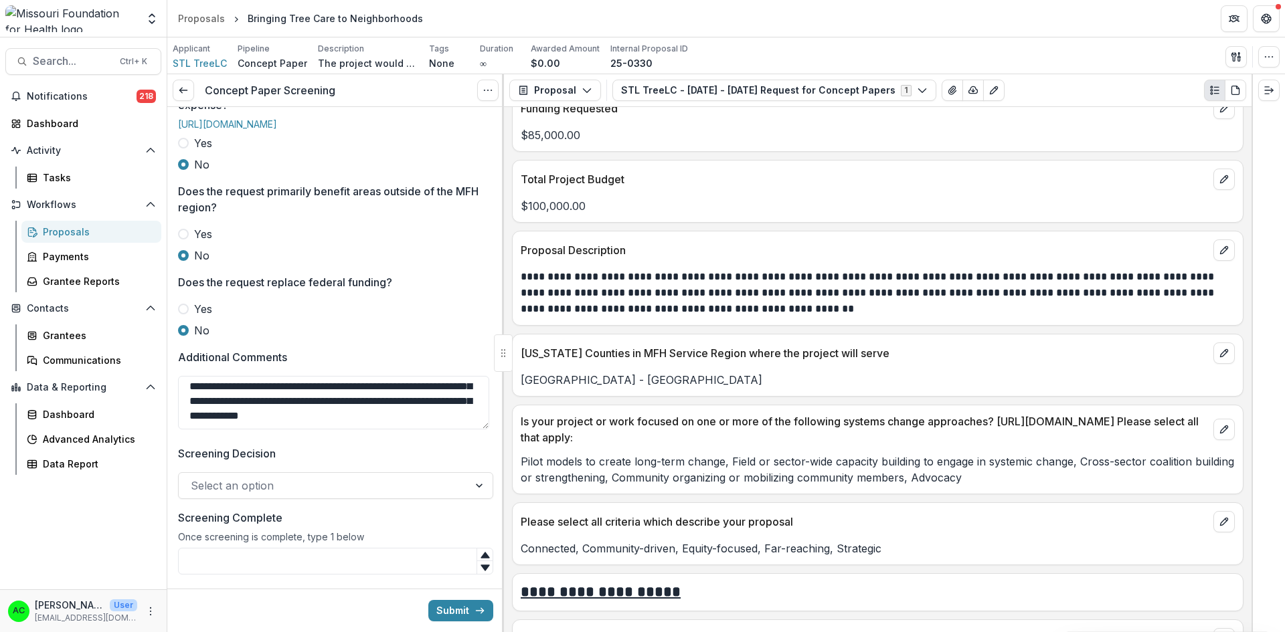
scroll to position [522, 0]
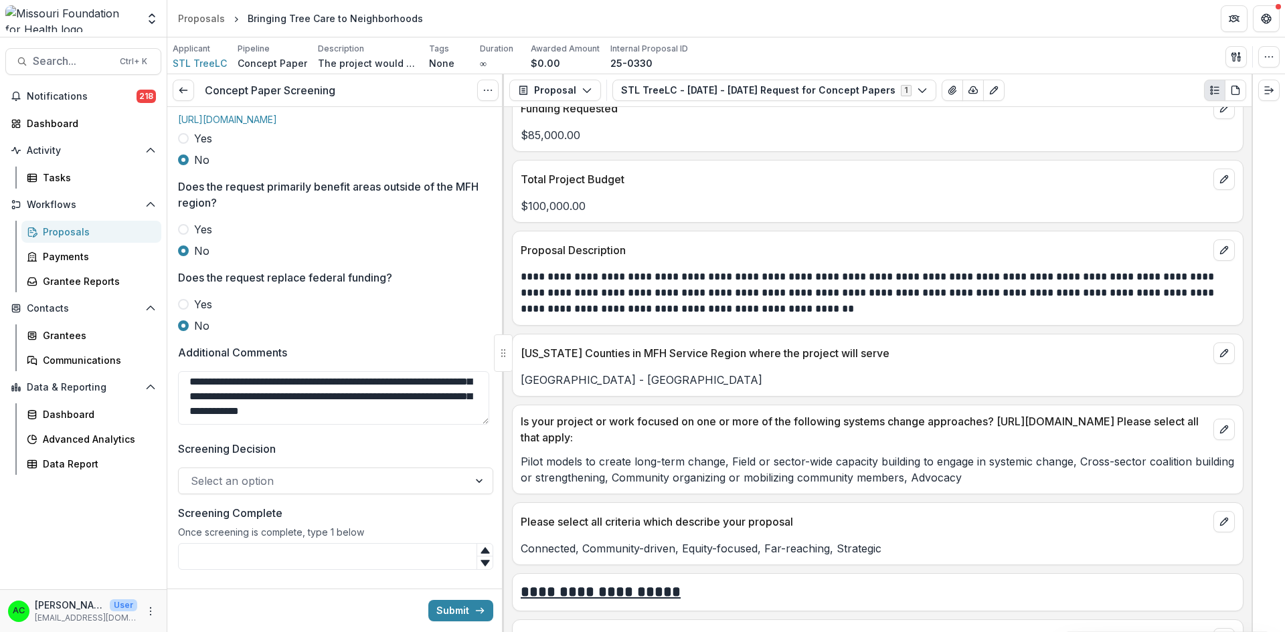
type textarea "**********"
click at [442, 491] on div at bounding box center [324, 481] width 266 height 19
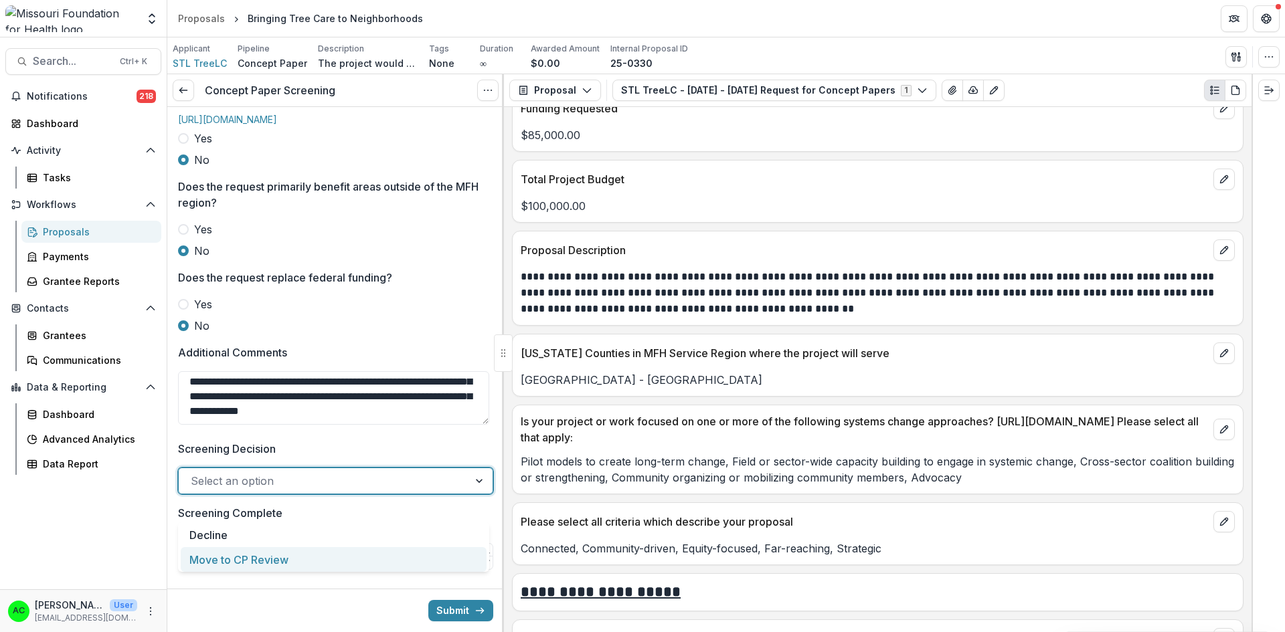
click at [373, 559] on div "Move to CP Review" at bounding box center [334, 559] width 306 height 25
click at [327, 570] on input "Screening Complete" at bounding box center [335, 556] width 315 height 27
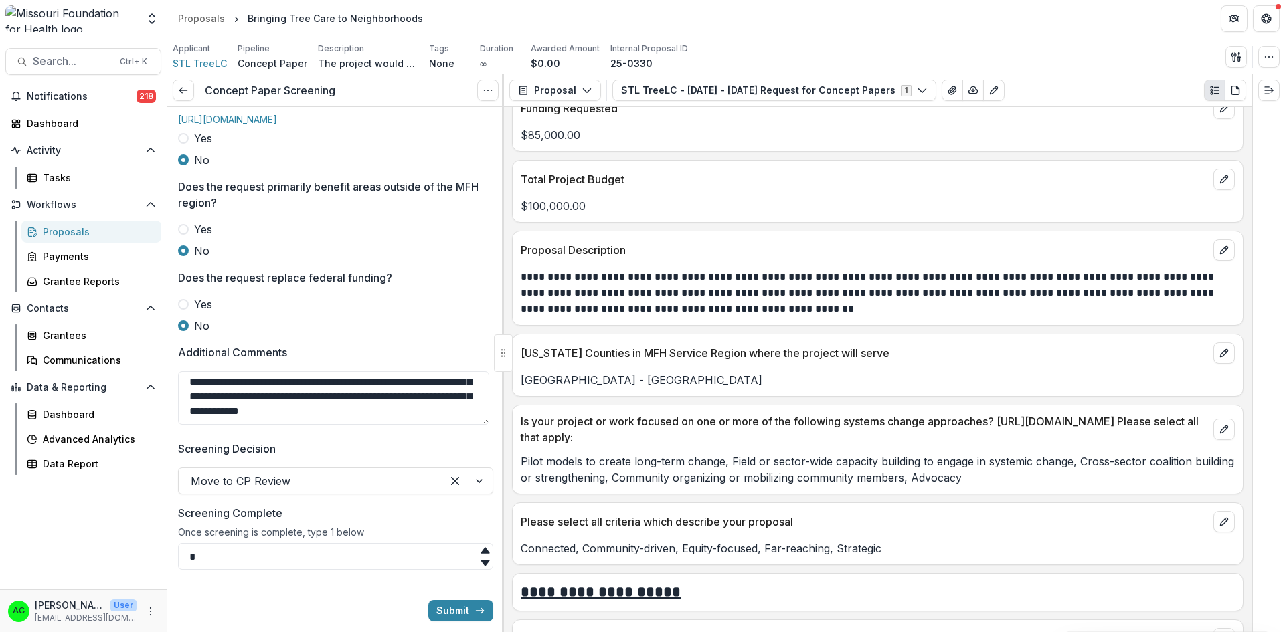
type input "*"
click at [462, 616] on button "Submit" at bounding box center [460, 610] width 65 height 21
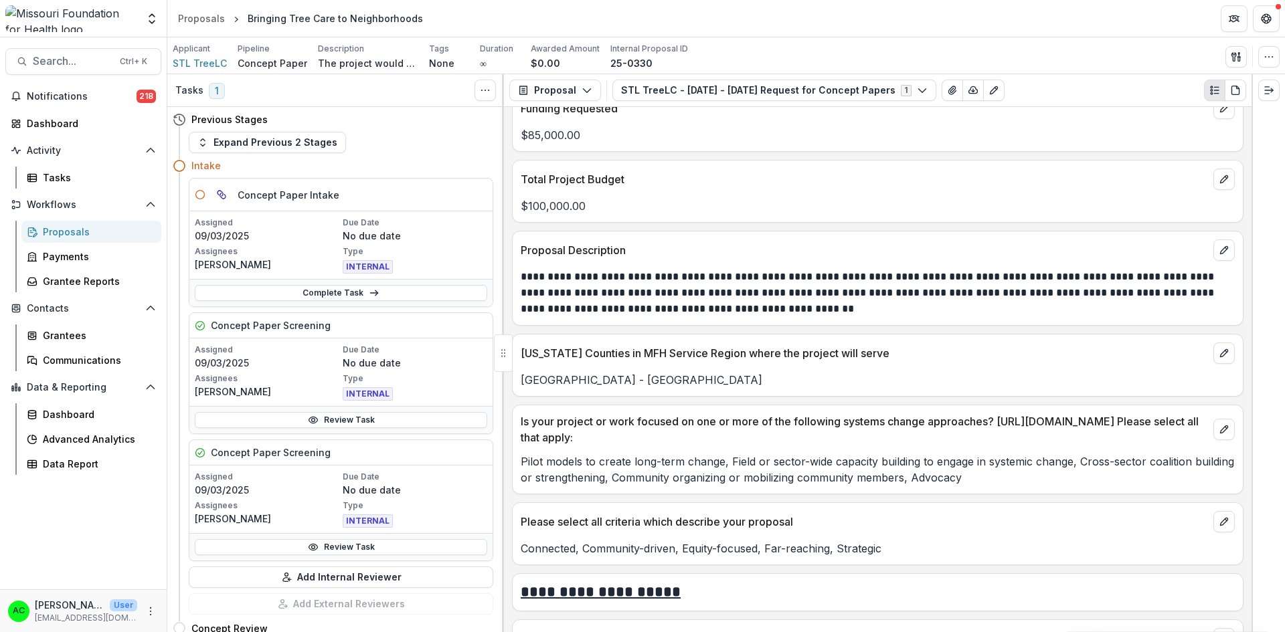
click at [58, 164] on div "Activity Tasks" at bounding box center [83, 164] width 167 height 49
click at [58, 173] on div "Tasks" at bounding box center [97, 178] width 108 height 14
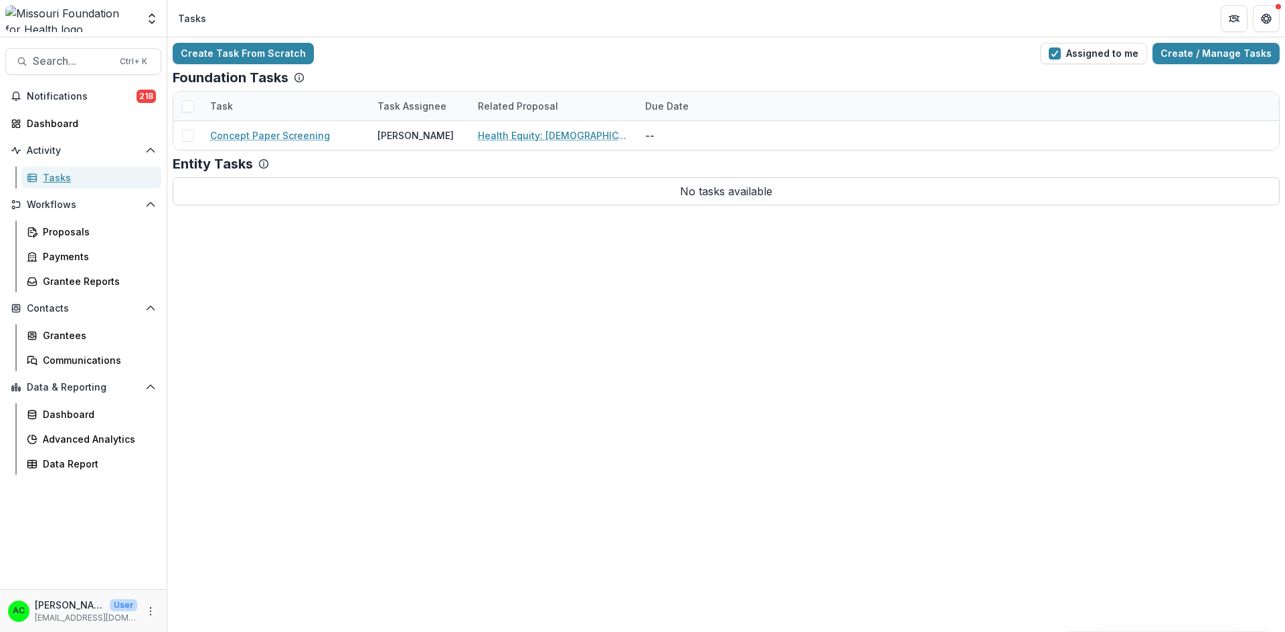
click at [64, 175] on div "Tasks" at bounding box center [97, 178] width 108 height 14
click at [68, 230] on div "Proposals" at bounding box center [97, 232] width 108 height 14
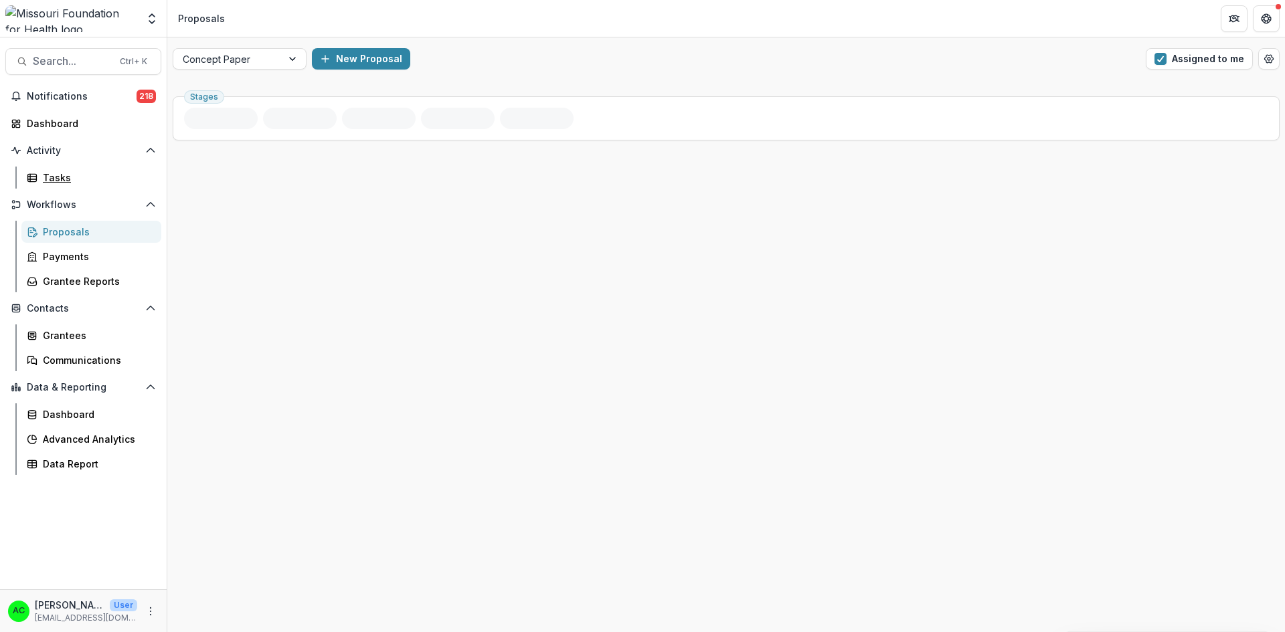
click at [62, 174] on div "Tasks" at bounding box center [97, 178] width 108 height 14
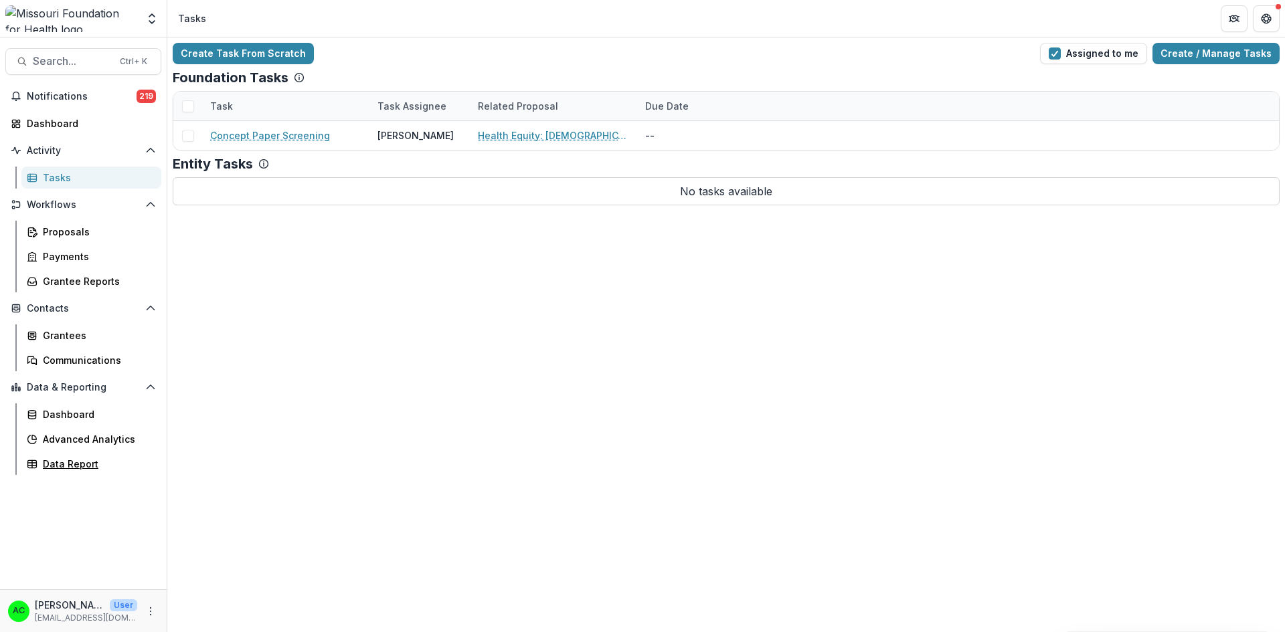
click at [80, 462] on div "Data Report" at bounding box center [97, 464] width 108 height 14
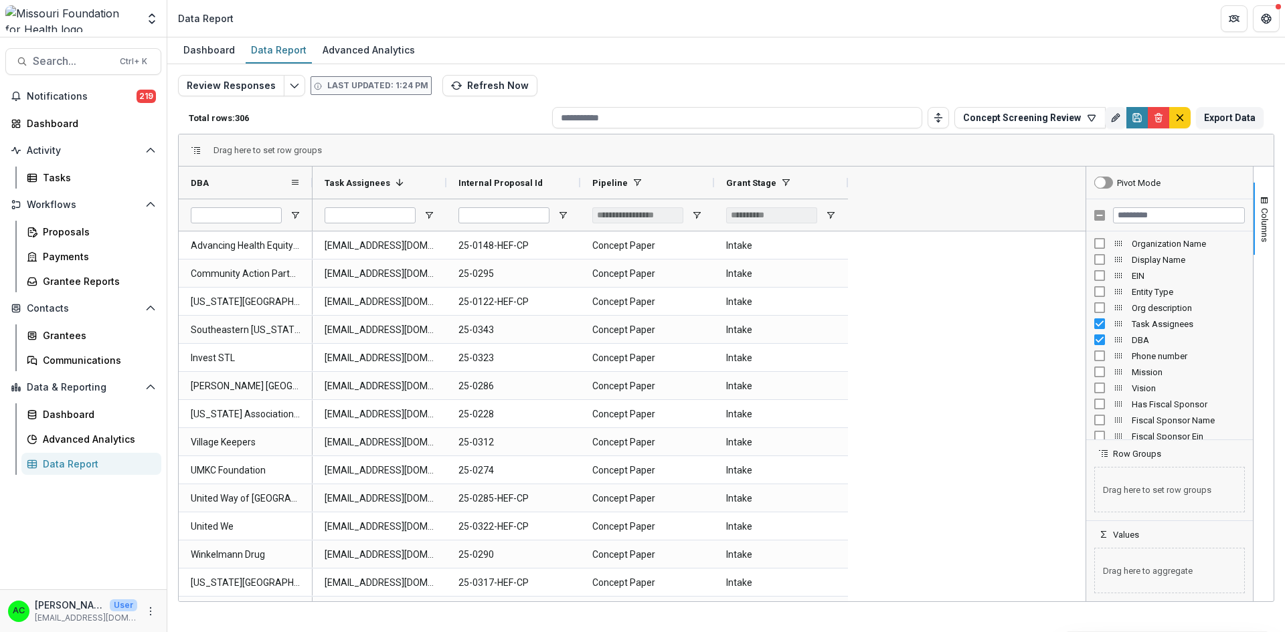
click at [199, 183] on span "DBA" at bounding box center [200, 183] width 18 height 10
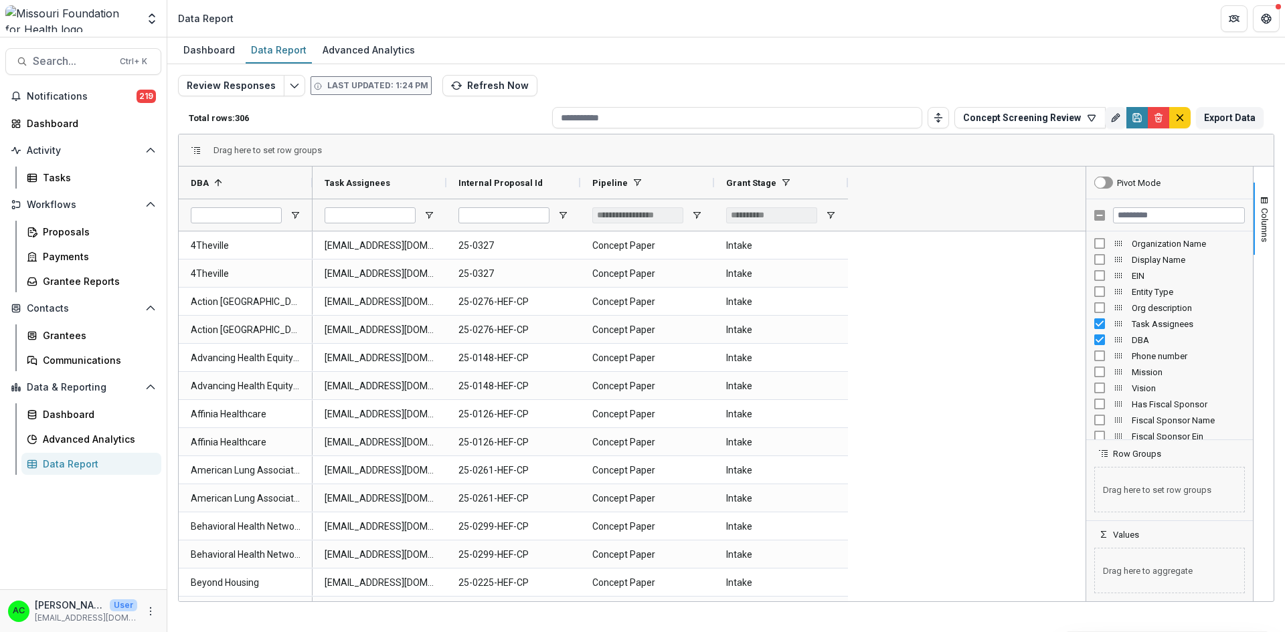
click at [1265, 200] on span "button" at bounding box center [1264, 200] width 11 height 11
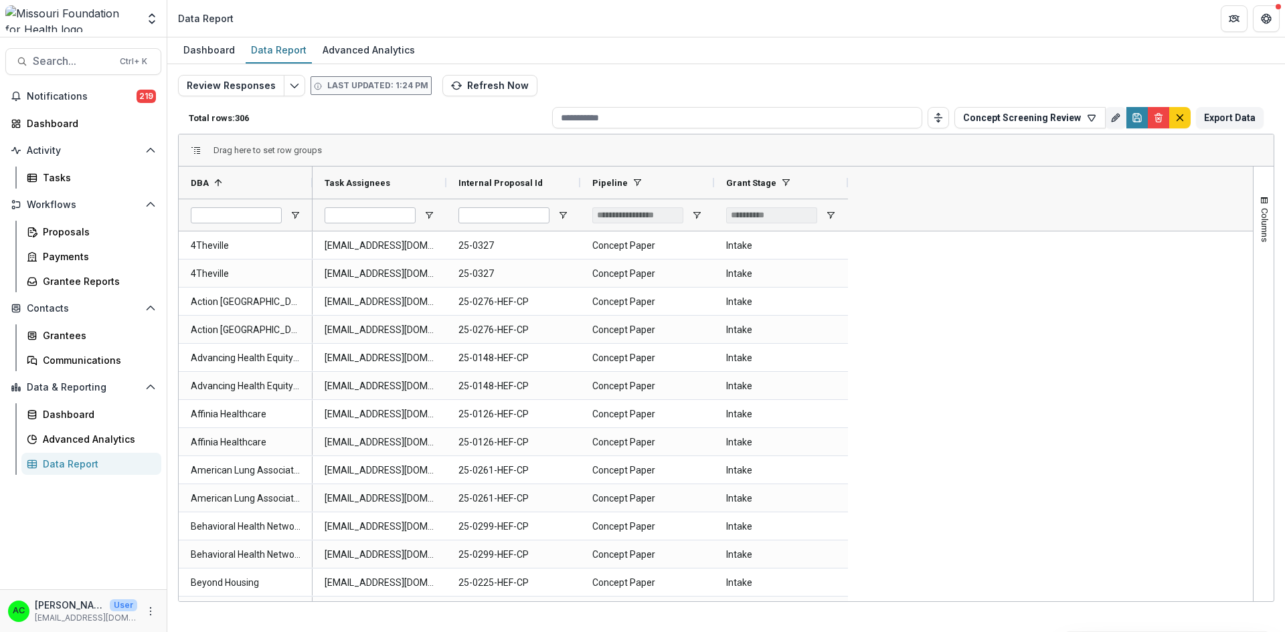
click at [1086, 127] on button "Concept Screening Review" at bounding box center [1029, 117] width 151 height 21
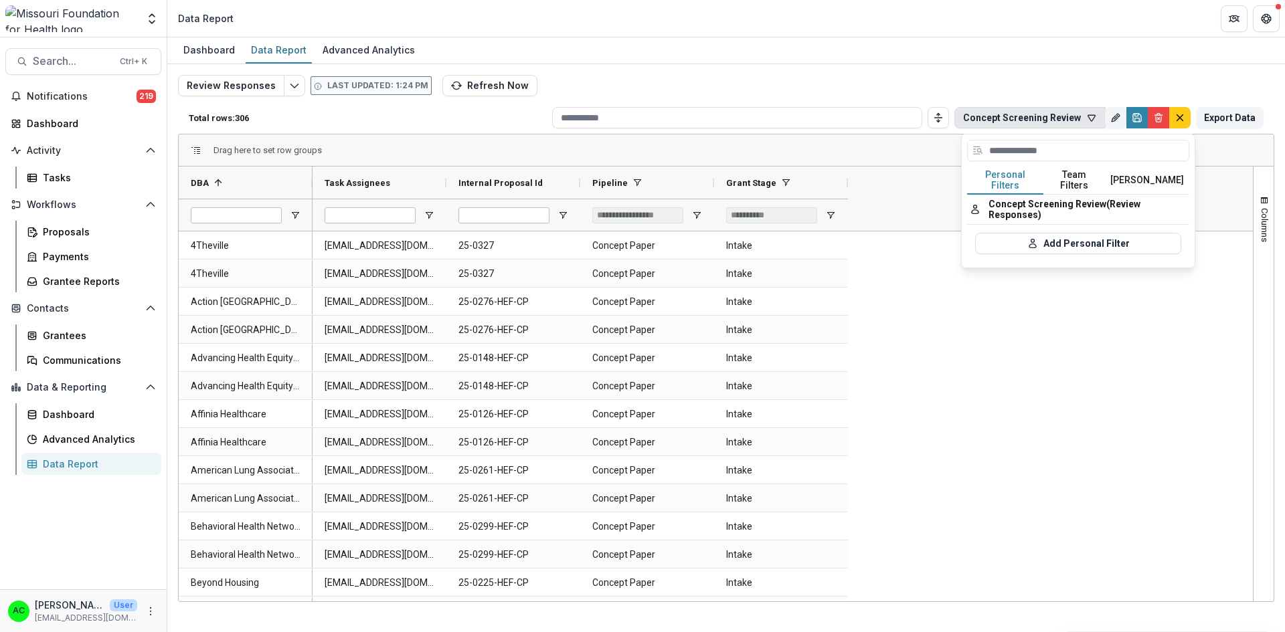
click at [1078, 172] on button "Team Filters" at bounding box center [1074, 181] width 62 height 28
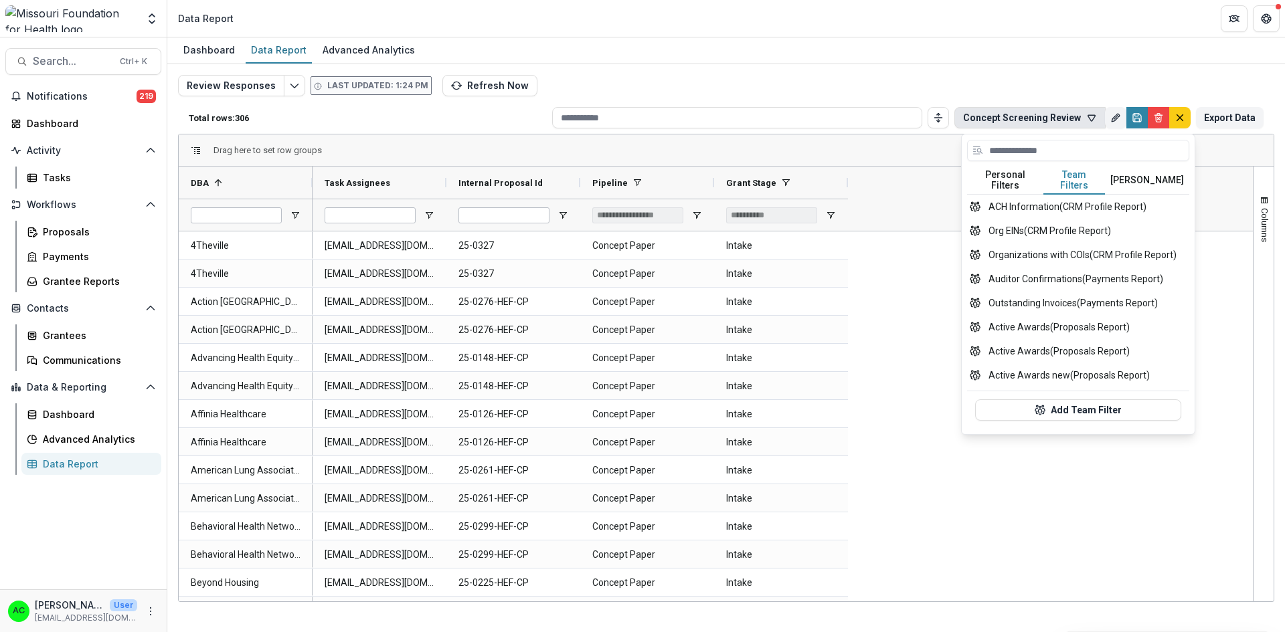
click at [1027, 173] on button "Personal Filters" at bounding box center [1005, 181] width 76 height 28
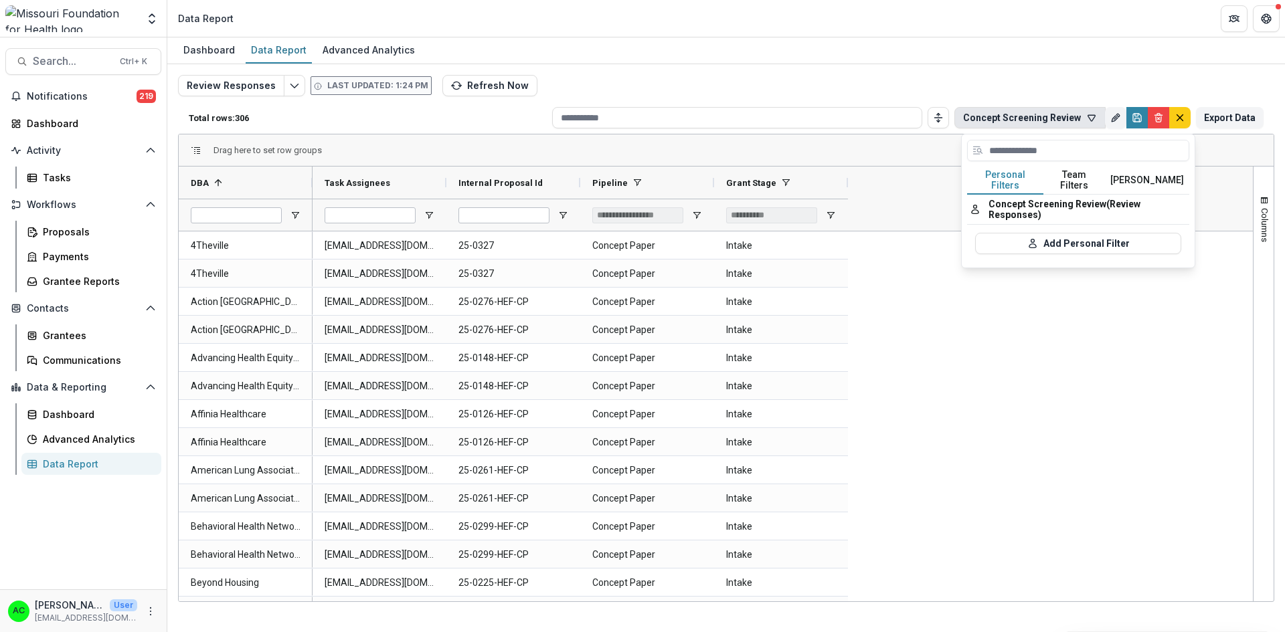
click at [1081, 172] on button "Team Filters" at bounding box center [1074, 181] width 62 height 28
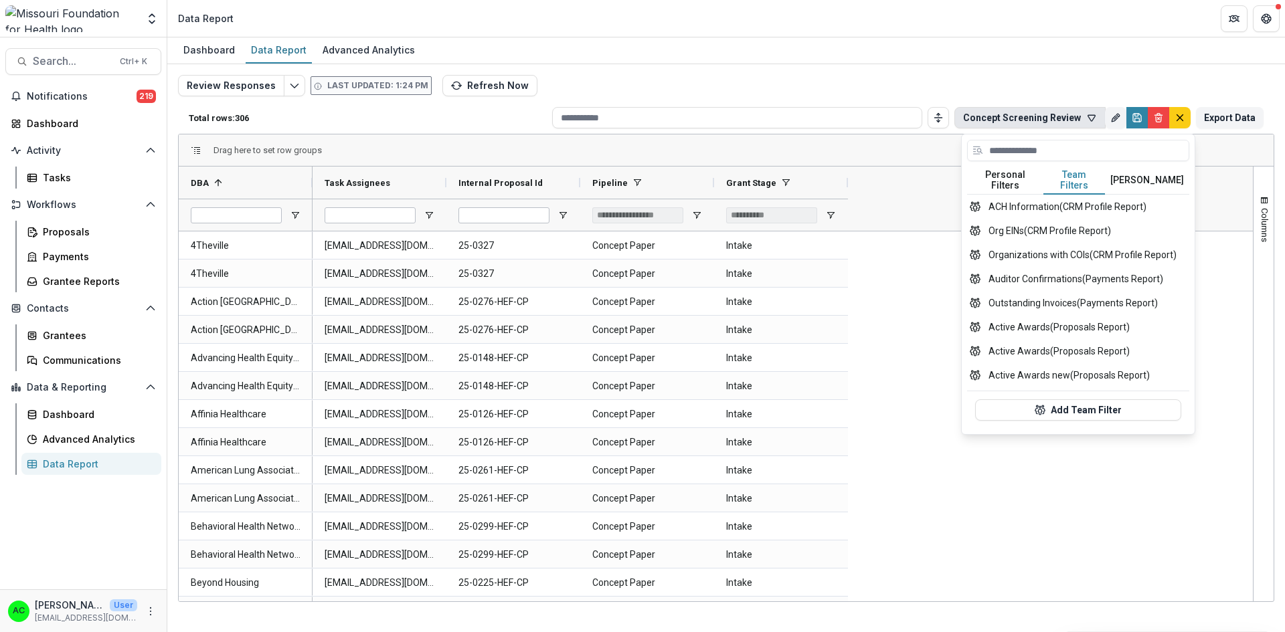
click at [871, 158] on div "Drag here to set row groups" at bounding box center [726, 151] width 1095 height 32
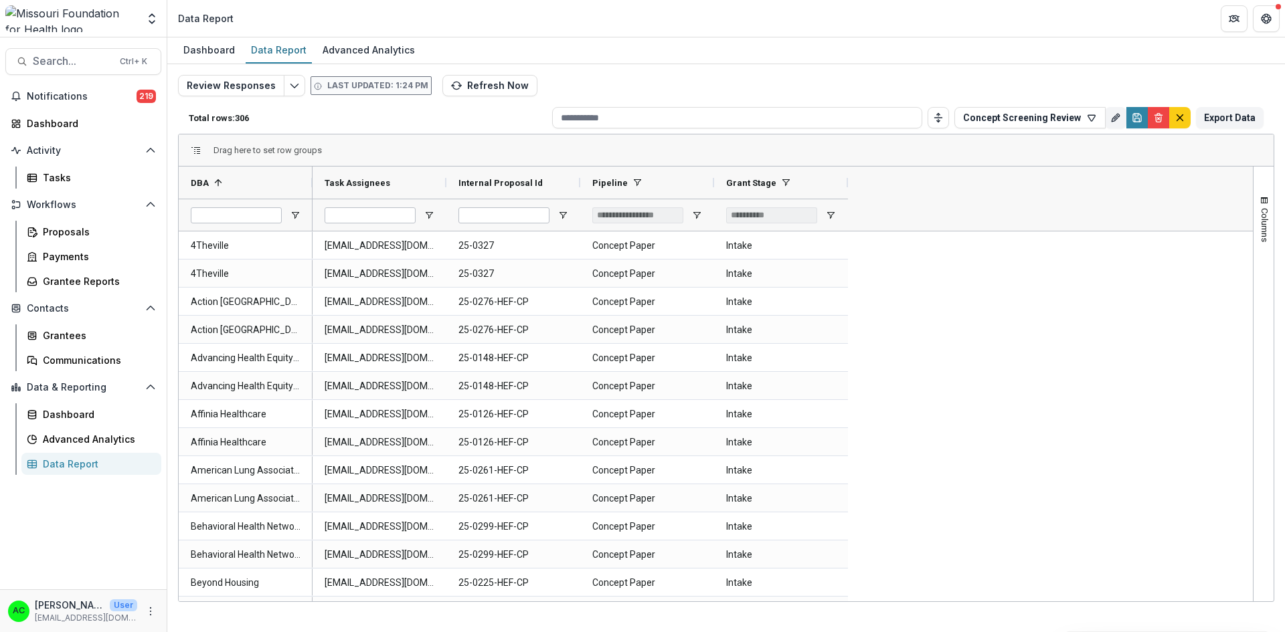
click at [1042, 112] on button "Concept Screening Review" at bounding box center [1029, 117] width 151 height 21
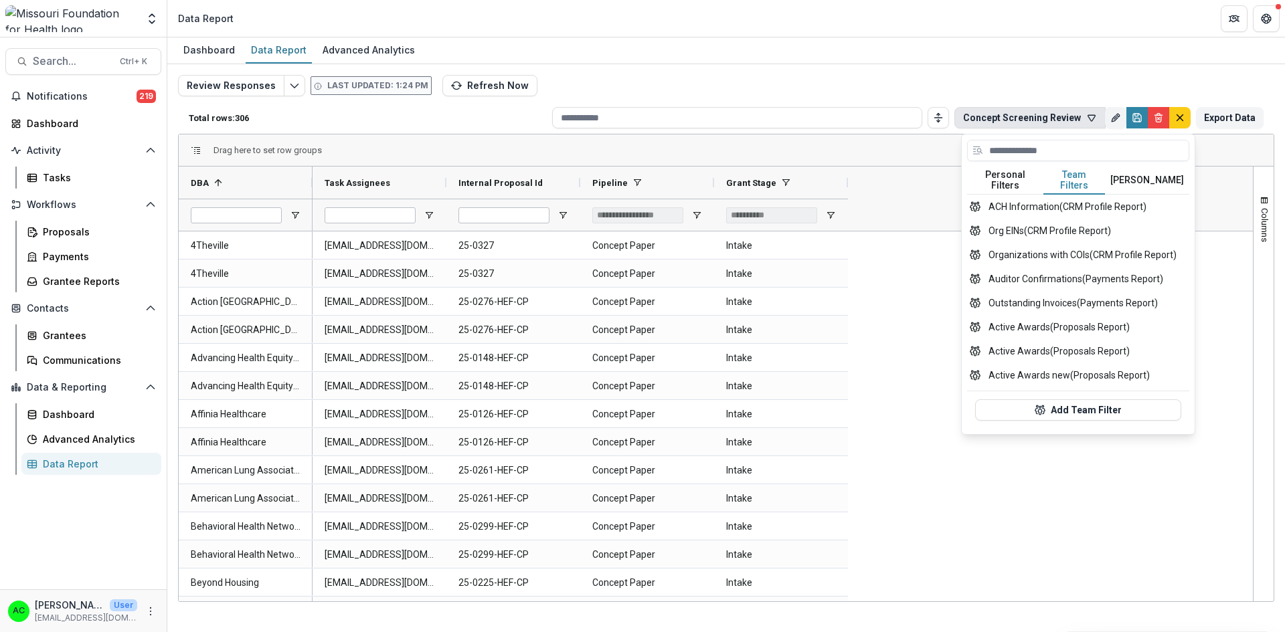
click at [1134, 170] on button "[PERSON_NAME]" at bounding box center [1147, 181] width 84 height 28
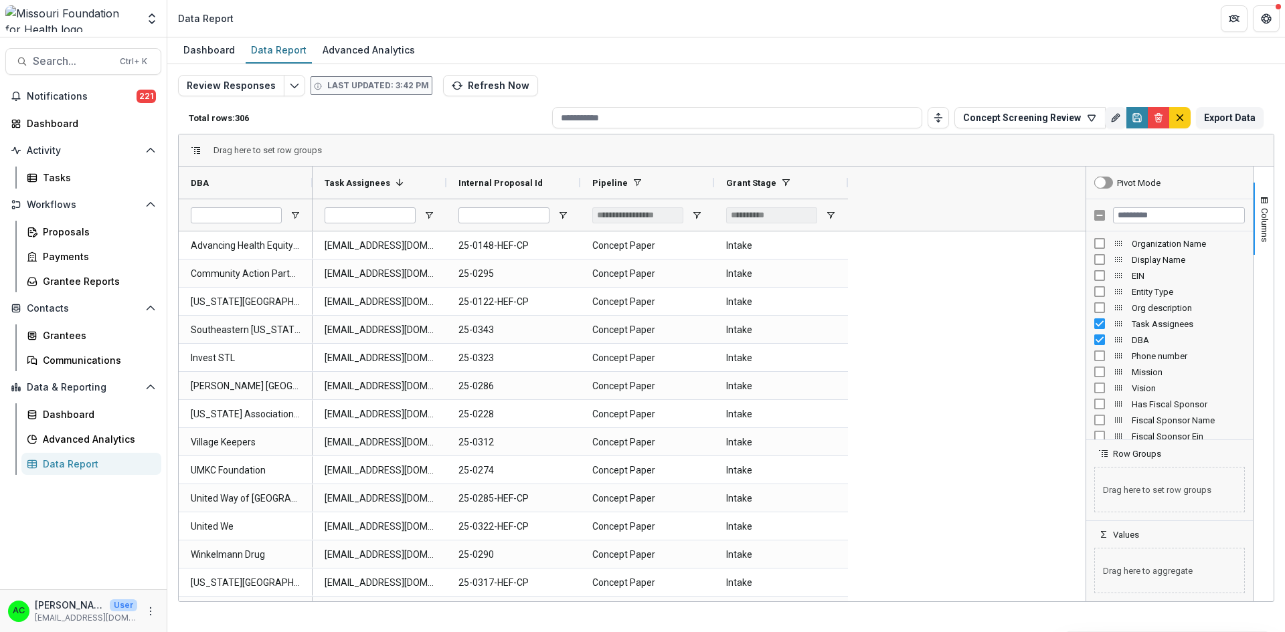
click at [1265, 201] on span "button" at bounding box center [1264, 200] width 11 height 11
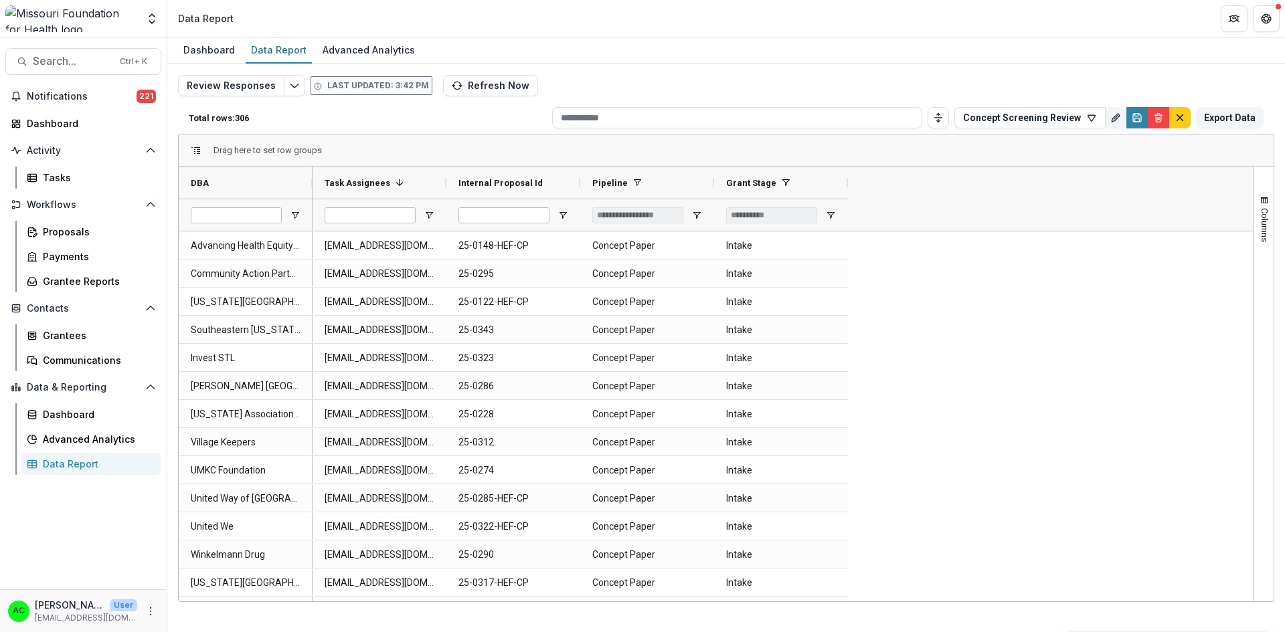
click at [1092, 117] on icon "button" at bounding box center [1091, 117] width 11 height 11
